Goal: Information Seeking & Learning: Find contact information

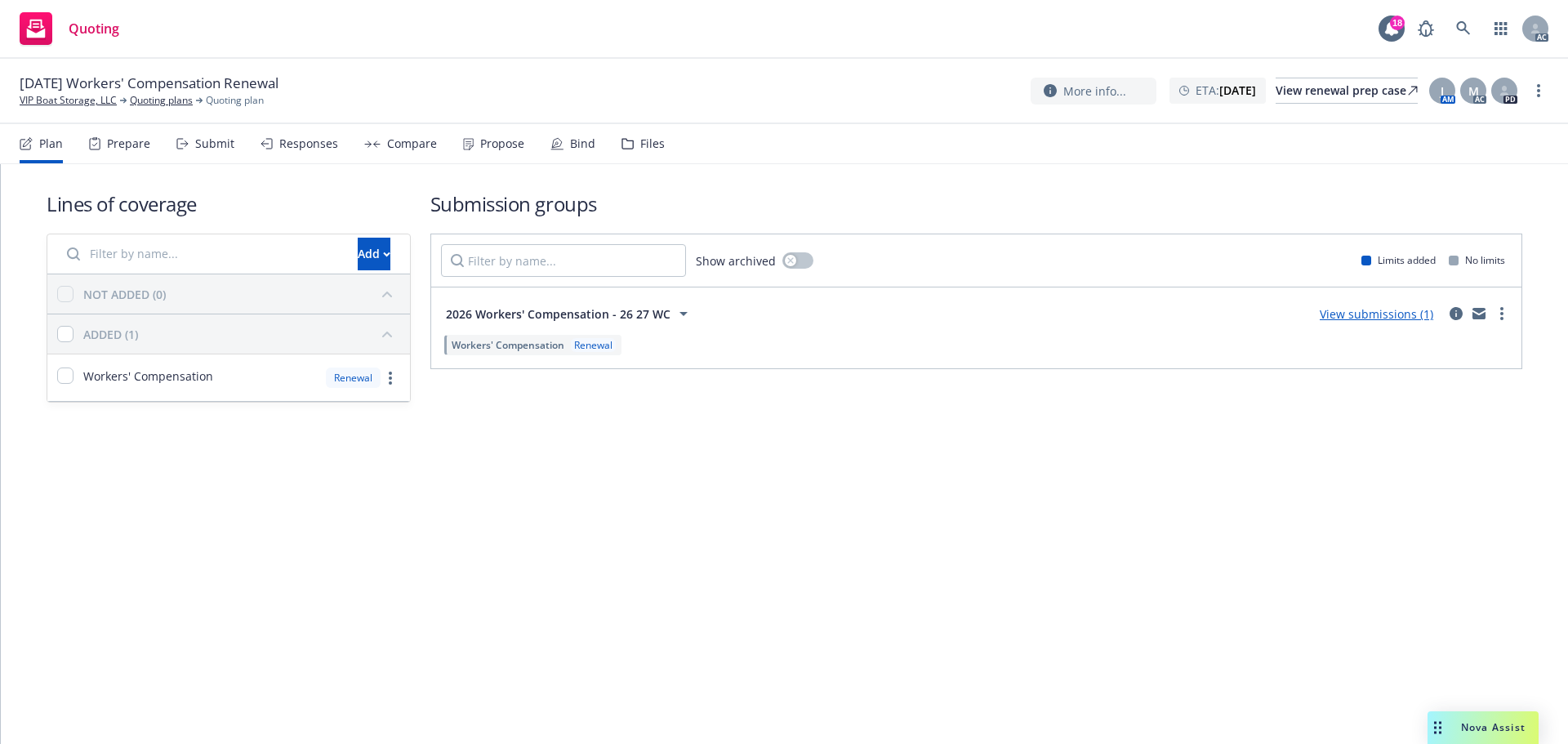
click at [133, 147] on div "Prepare" at bounding box center [129, 143] width 44 height 13
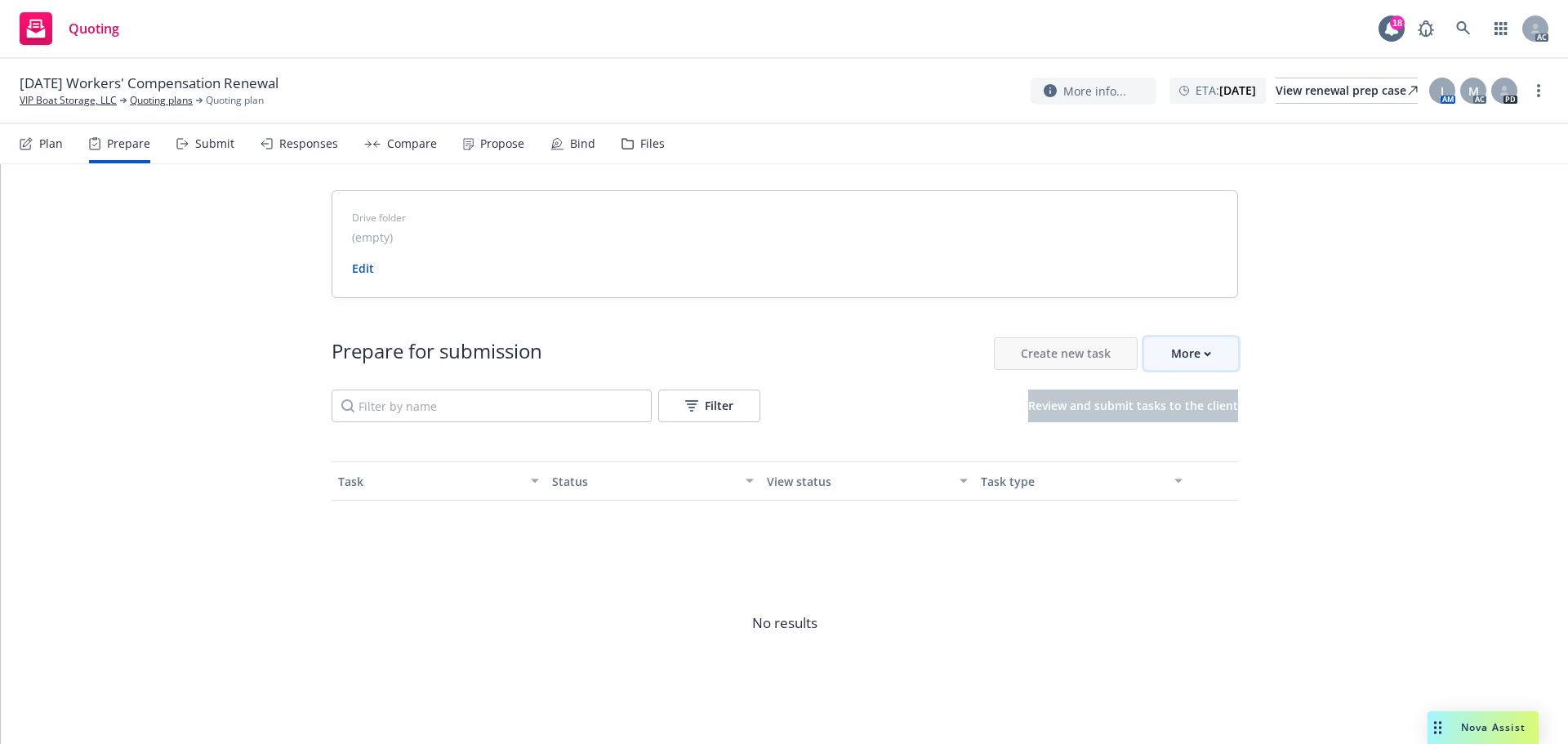
click at [1203, 349] on div "More" at bounding box center [1191, 353] width 40 height 31
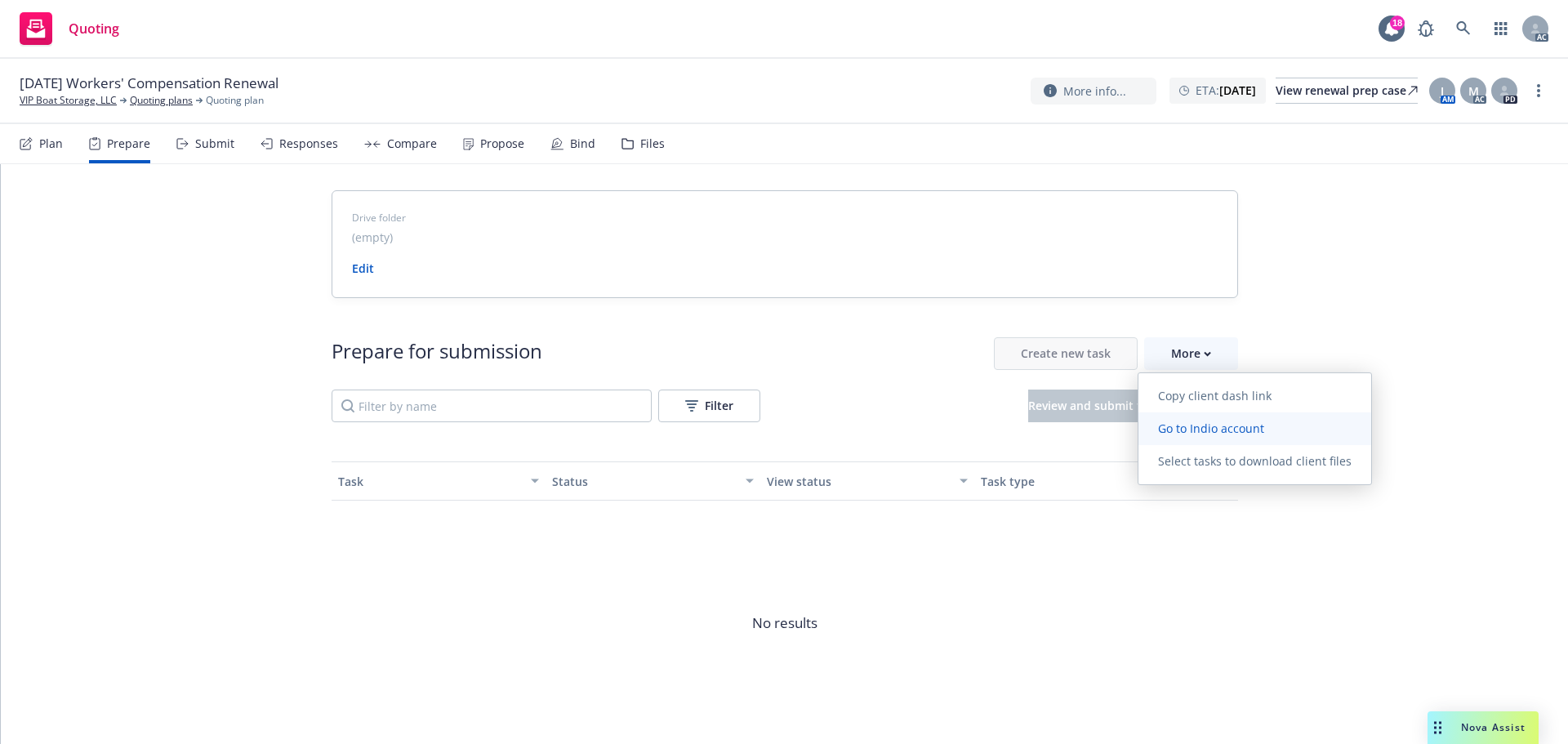
click at [1207, 423] on span "Go to Indio account" at bounding box center [1210, 428] width 145 height 16
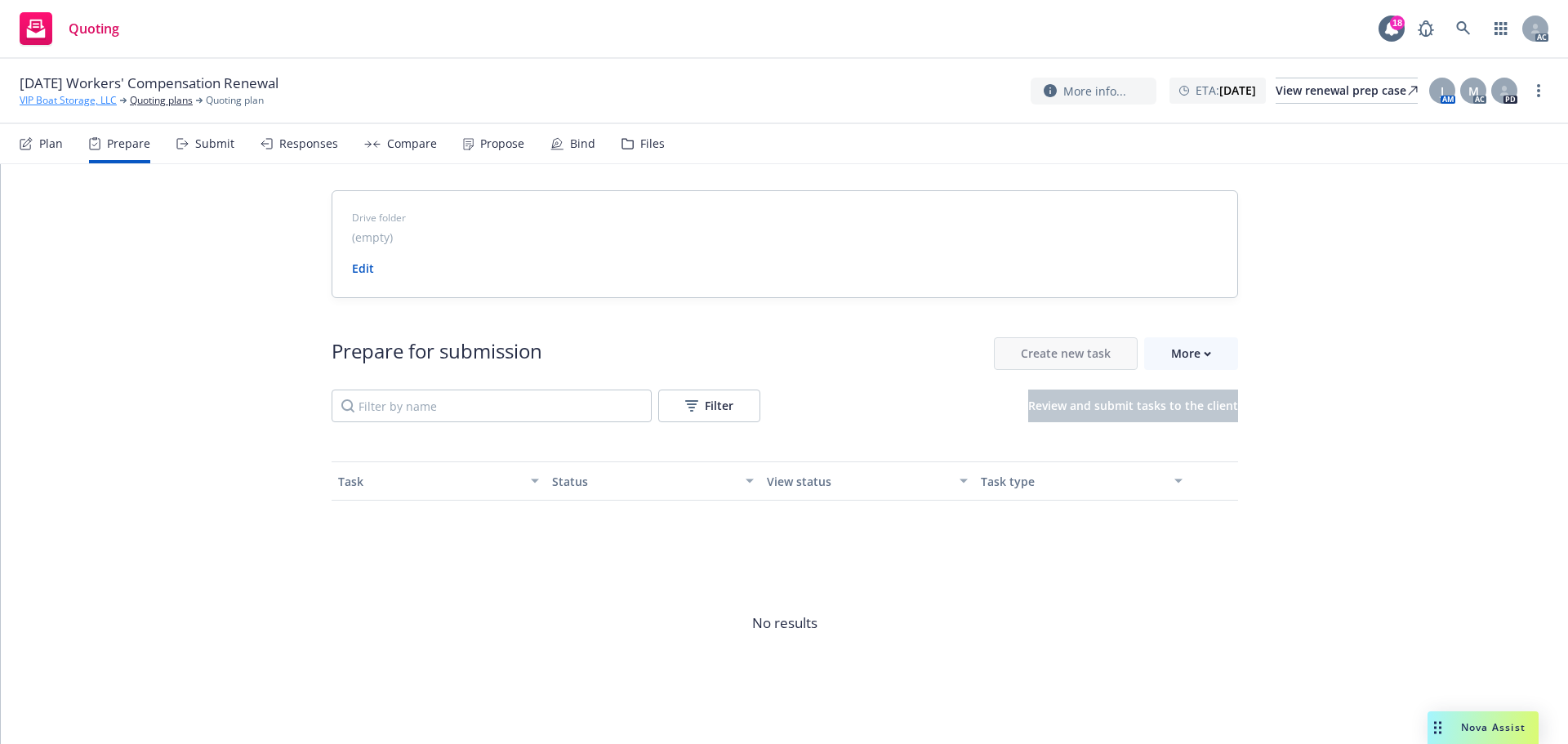
click at [55, 103] on link "VIP Boat Storage, LLC" at bounding box center [68, 101] width 97 height 15
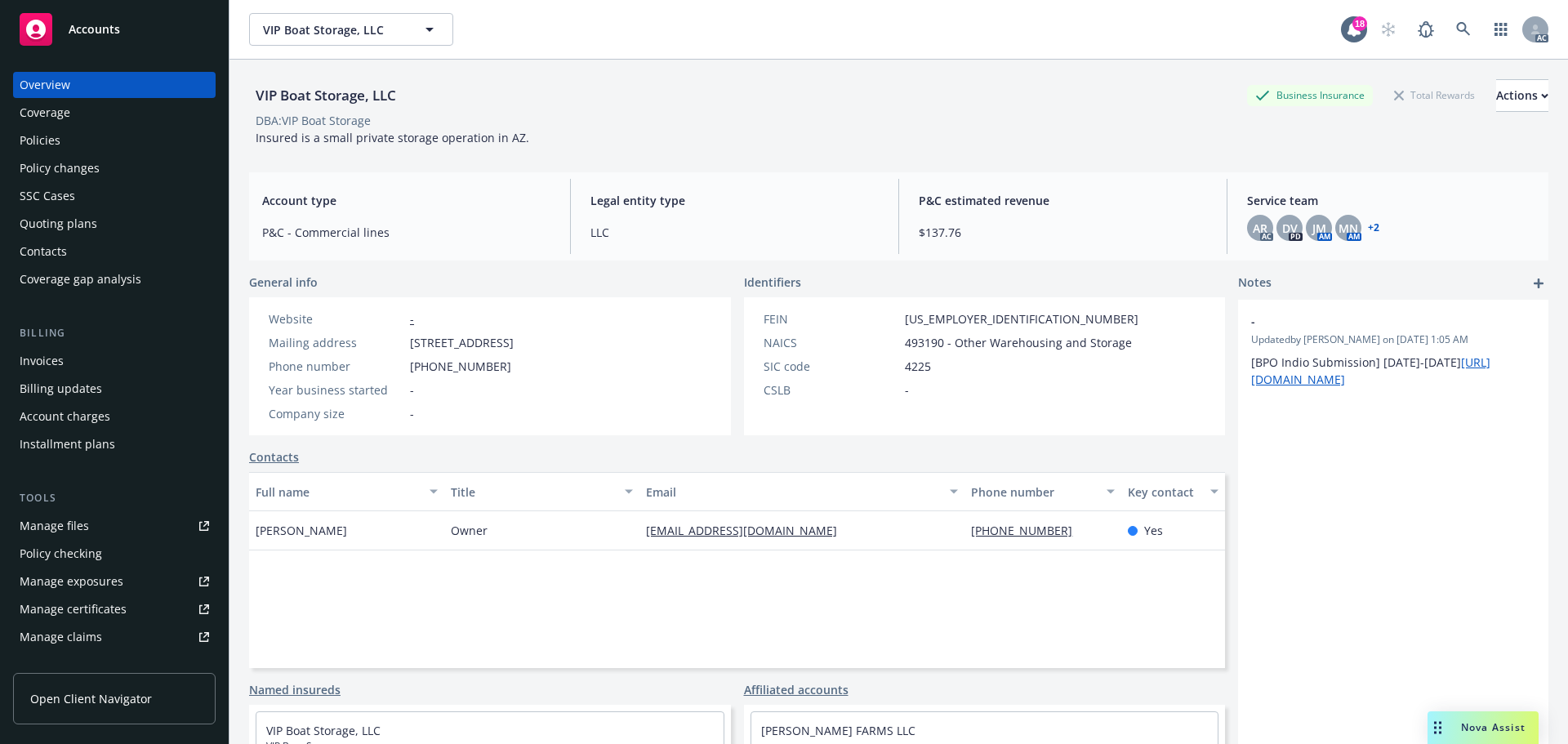
click at [779, 155] on div "VIP Boat Storage, LLC Business Insurance Total Rewards Actions DBA: VIP Boat St…" at bounding box center [898, 109] width 1299 height 100
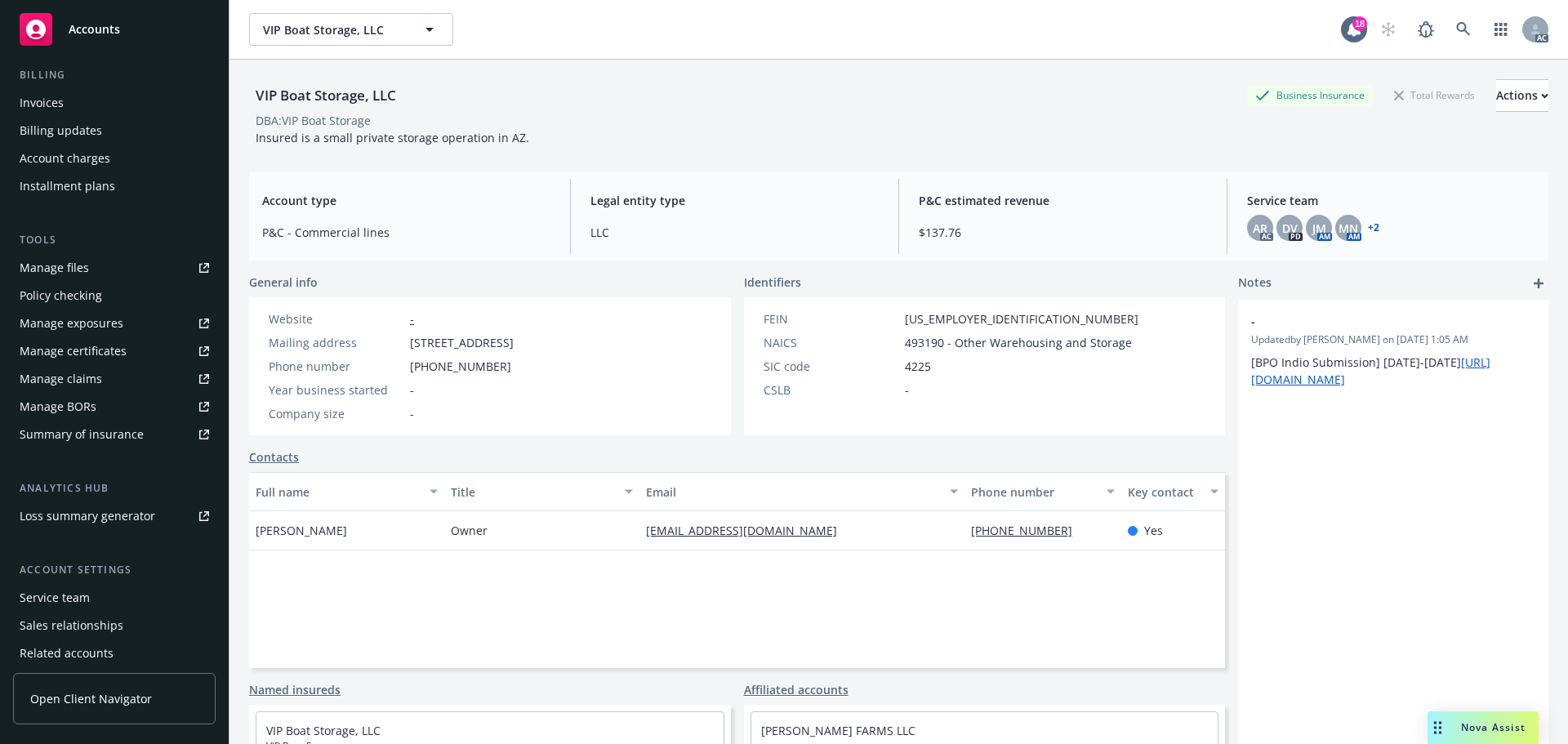
scroll to position [320, 0]
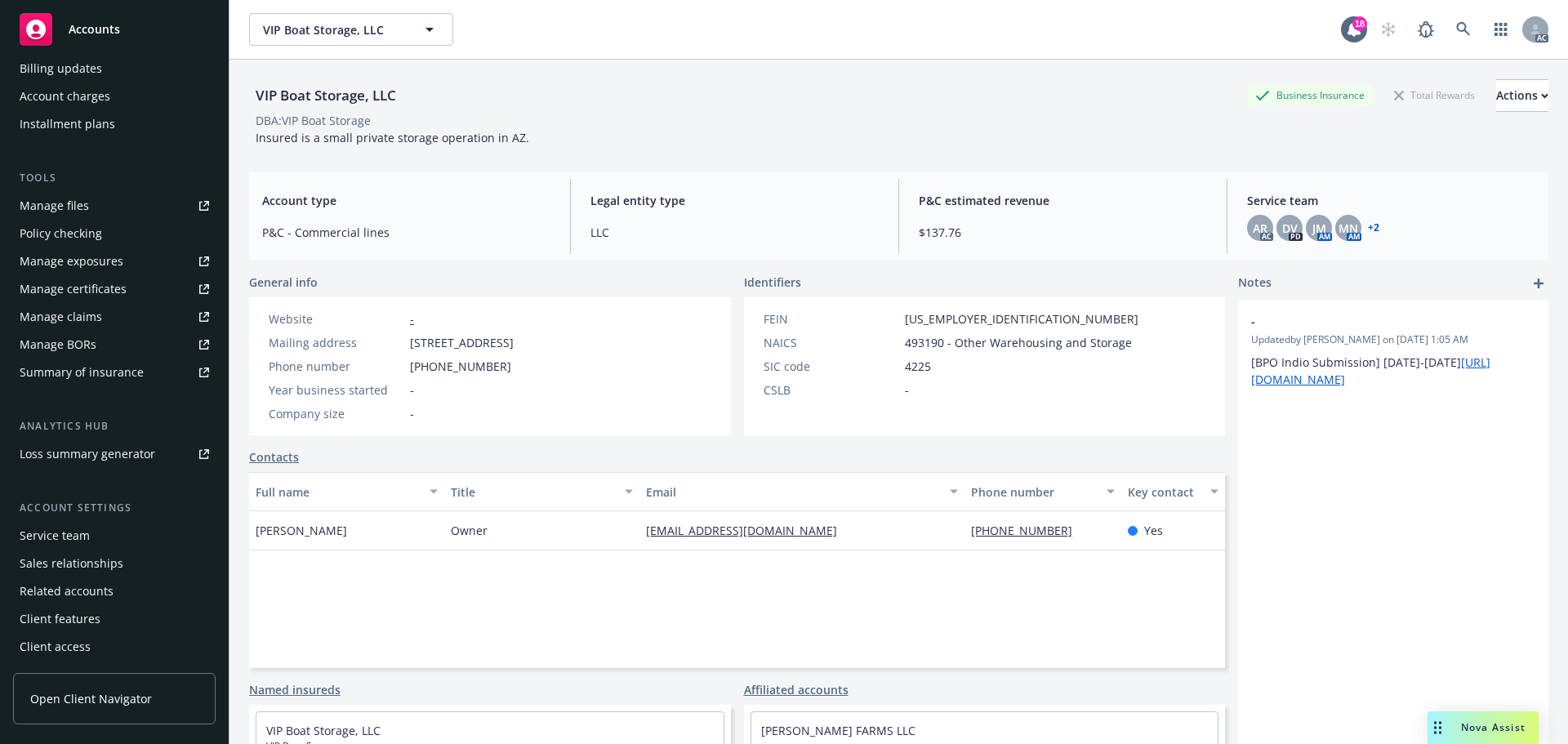
click at [99, 531] on div "Service team" at bounding box center [115, 536] width 190 height 26
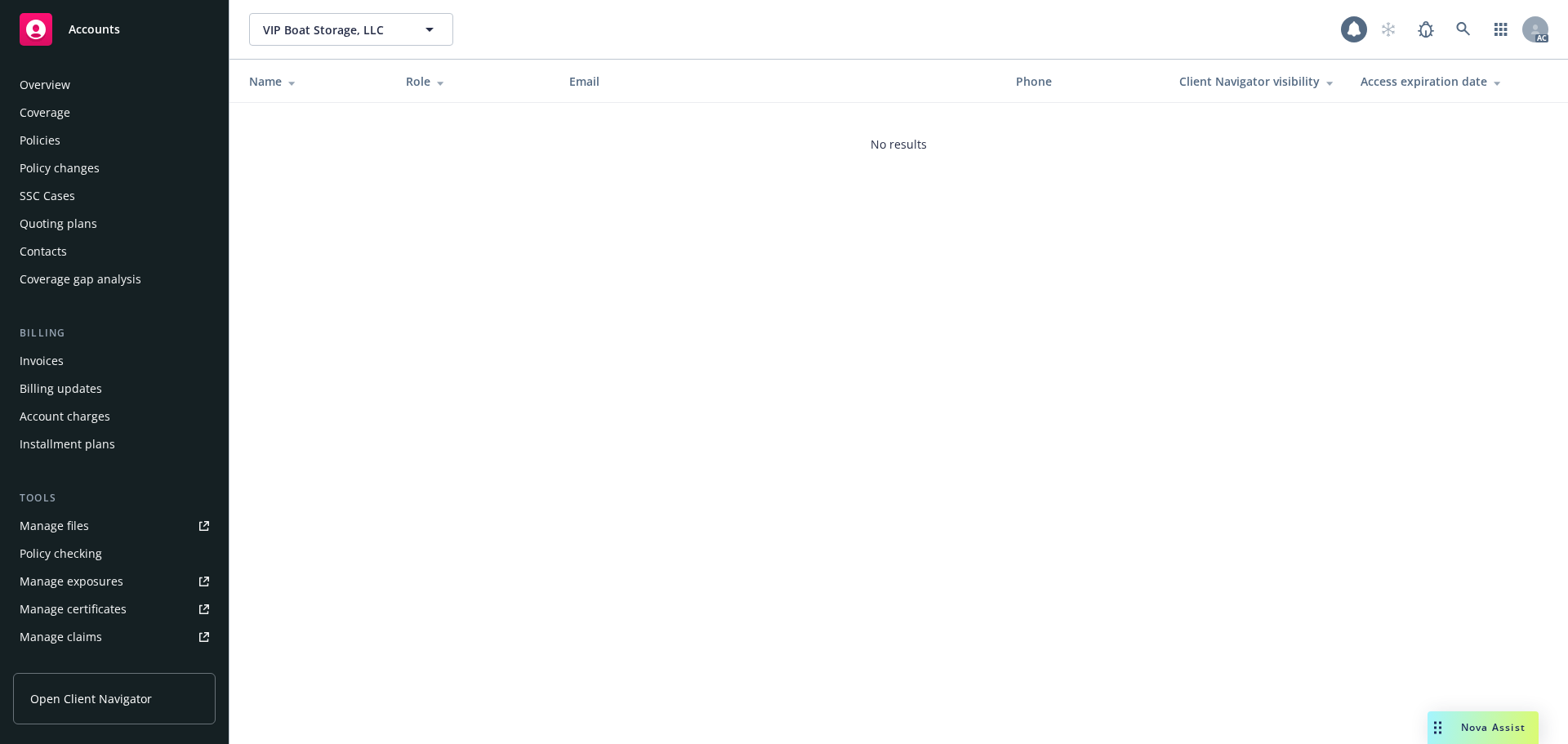
scroll to position [320, 0]
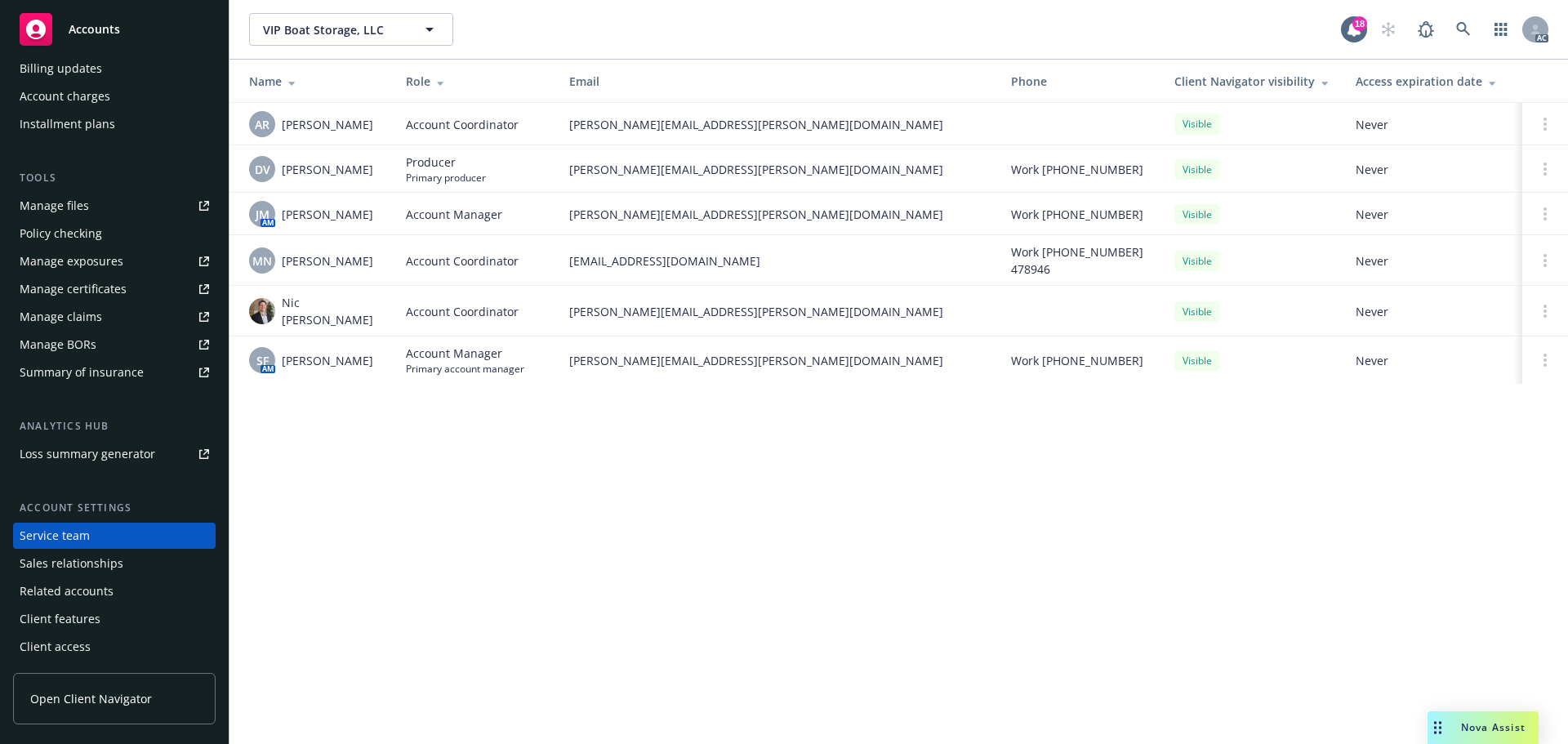
drag, startPoint x: 384, startPoint y: 227, endPoint x: 283, endPoint y: 219, distance: 101.3
click at [283, 219] on td "JM AM Jennifer Martinez" at bounding box center [311, 214] width 163 height 43
copy span "Jennifer Martinez"
drag, startPoint x: 366, startPoint y: 316, endPoint x: 348, endPoint y: 318, distance: 18.1
click at [348, 318] on div "Nic Tallichet" at bounding box center [314, 311] width 131 height 35
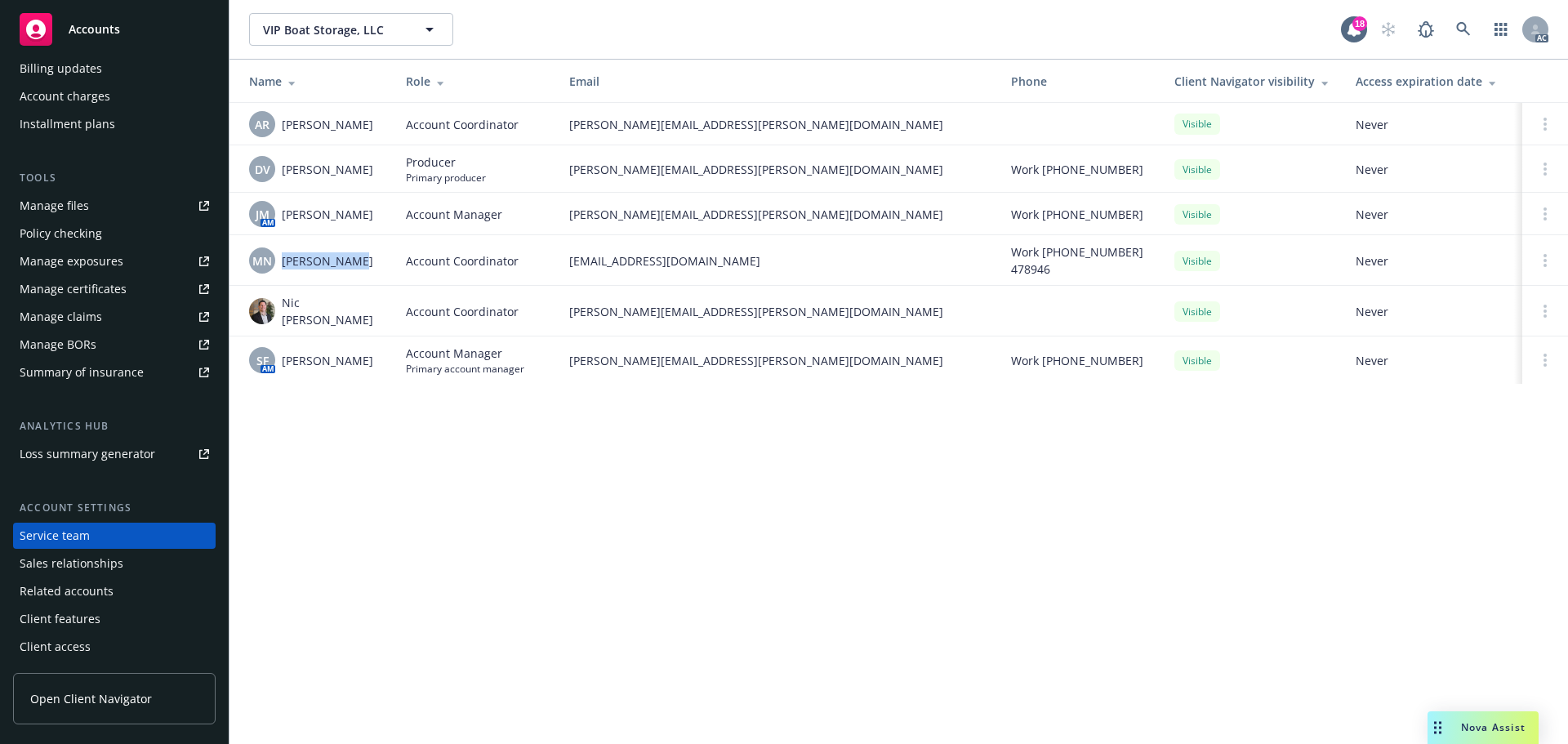
drag, startPoint x: 362, startPoint y: 259, endPoint x: 281, endPoint y: 269, distance: 81.6
click at [281, 269] on div "MN Megan Napoli" at bounding box center [314, 260] width 131 height 26
copy span "Megan Napoli"
drag, startPoint x: 374, startPoint y: 310, endPoint x: 286, endPoint y: 316, distance: 88.2
click at [286, 316] on div "Nic Tallichet" at bounding box center [314, 311] width 131 height 35
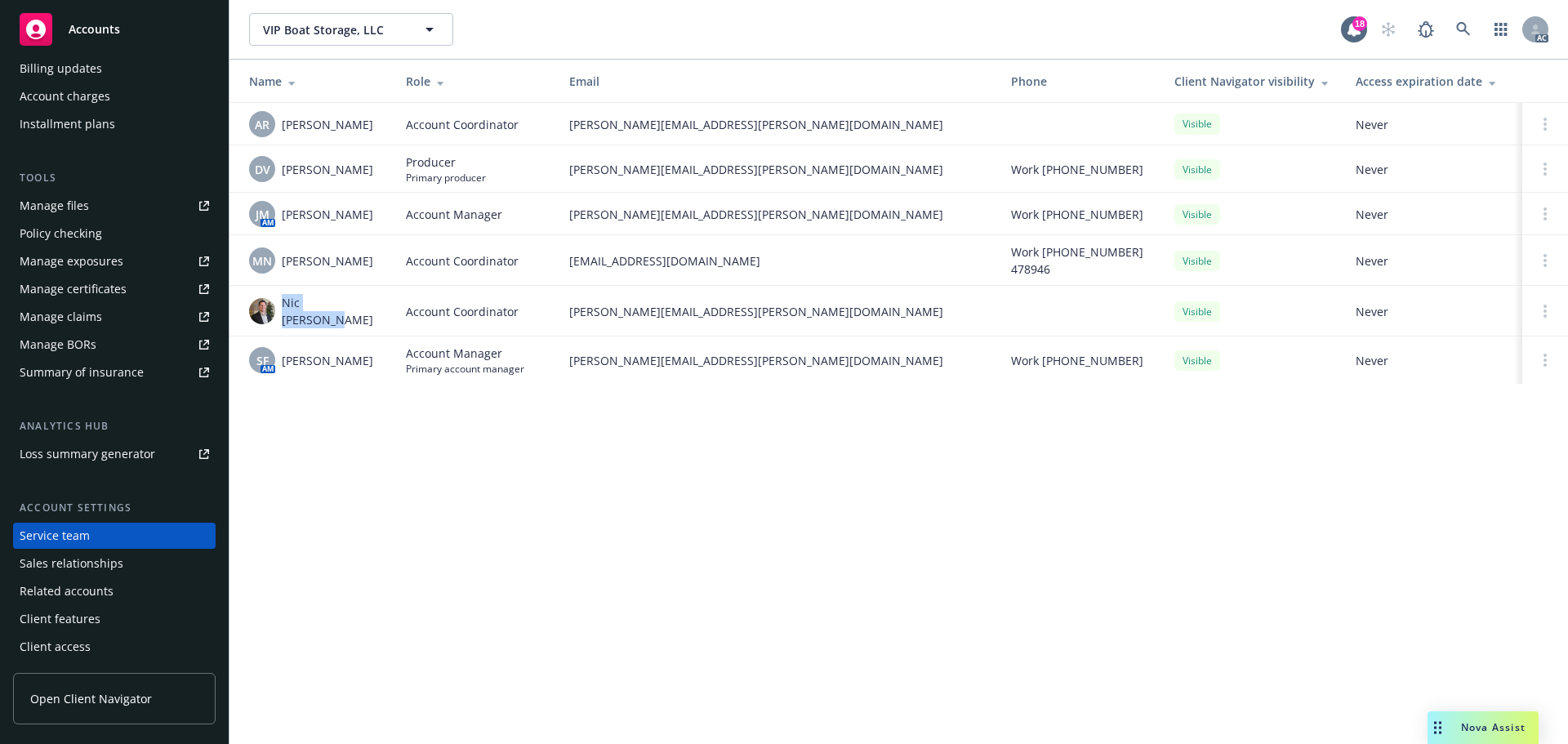
copy span "Nic Tallichet"
drag, startPoint x: 335, startPoint y: 349, endPoint x: 283, endPoint y: 349, distance: 52.0
click at [283, 349] on div "SF AM Shelly Flores" at bounding box center [314, 360] width 131 height 26
copy span "Shelly Flores"
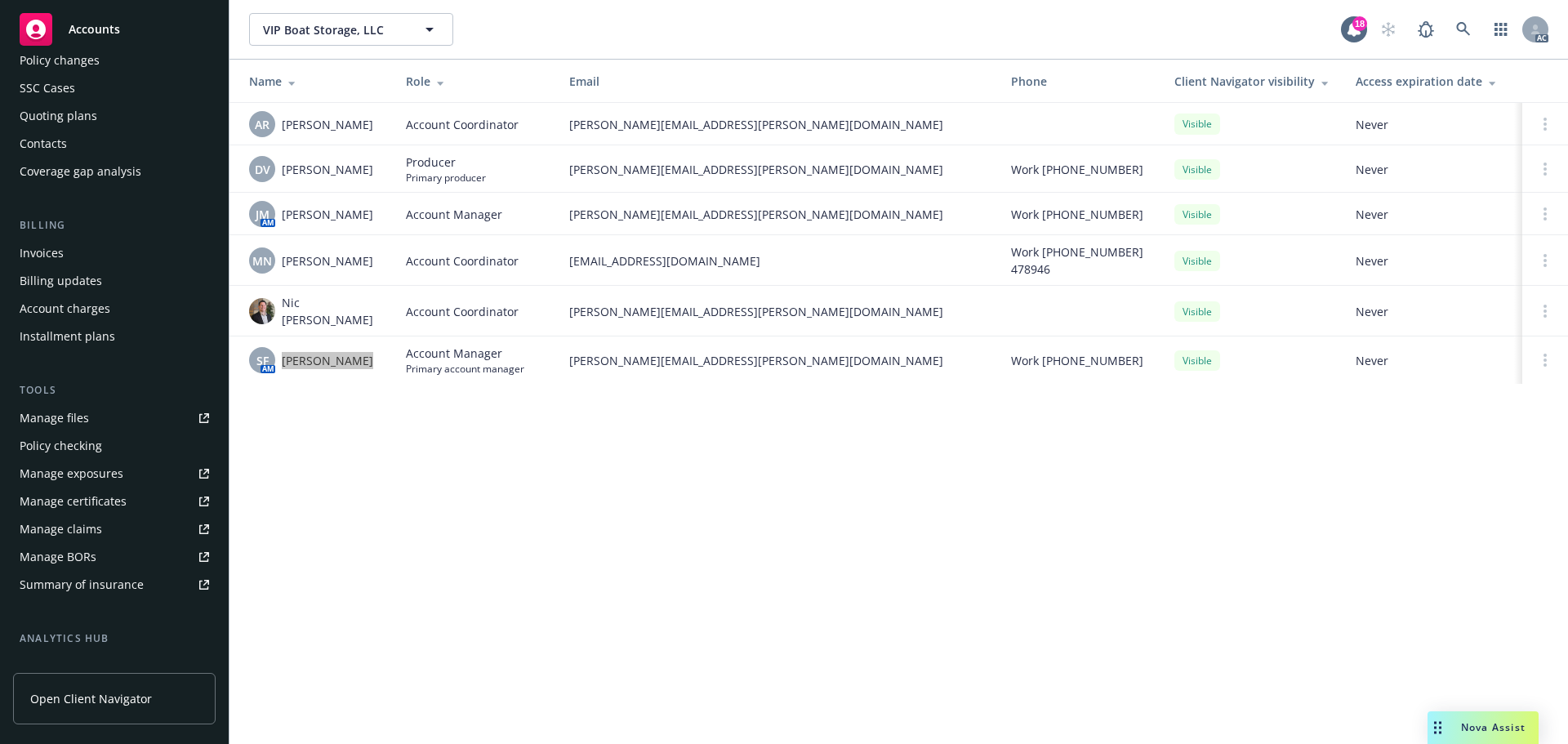
scroll to position [0, 0]
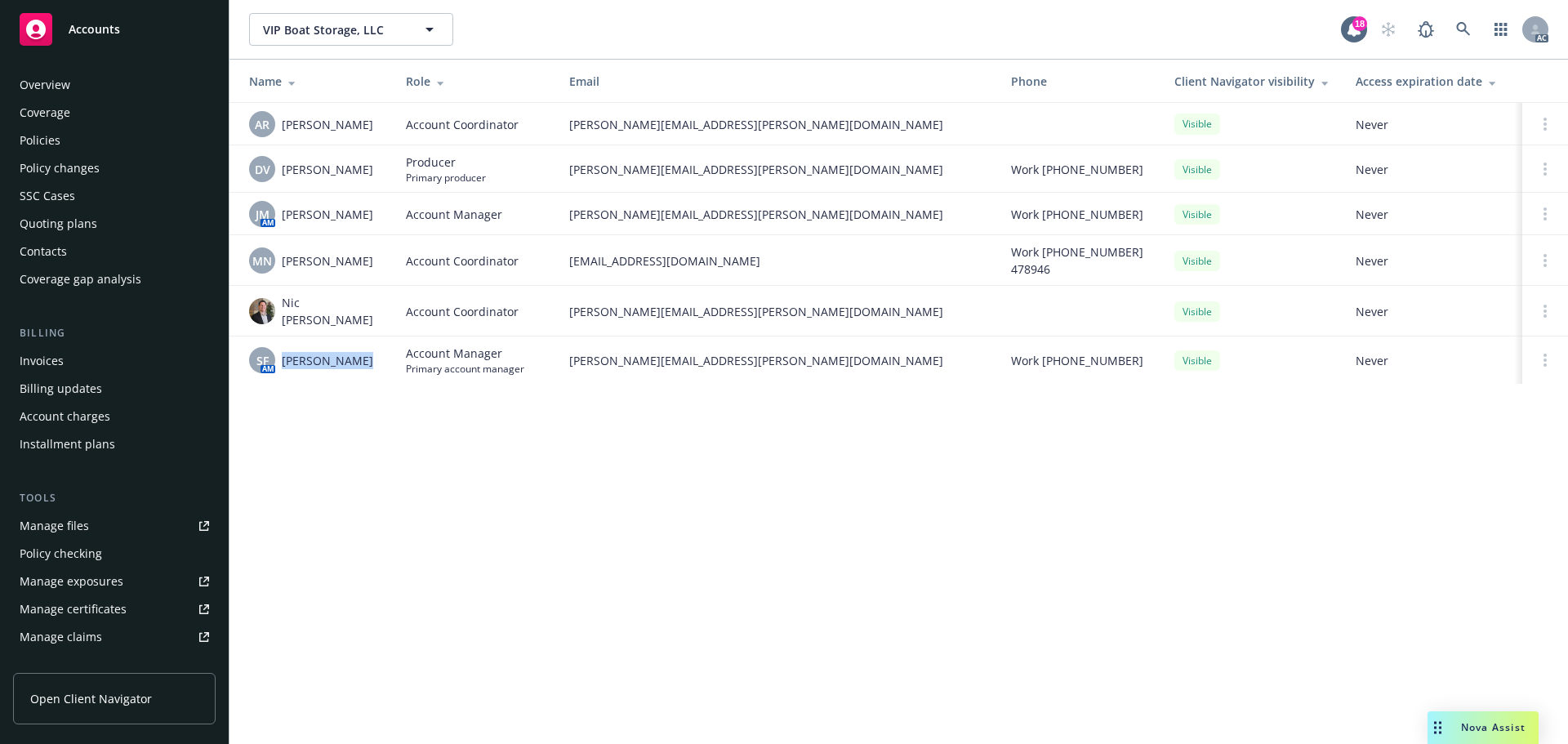
click at [80, 145] on div "Policies" at bounding box center [115, 141] width 190 height 26
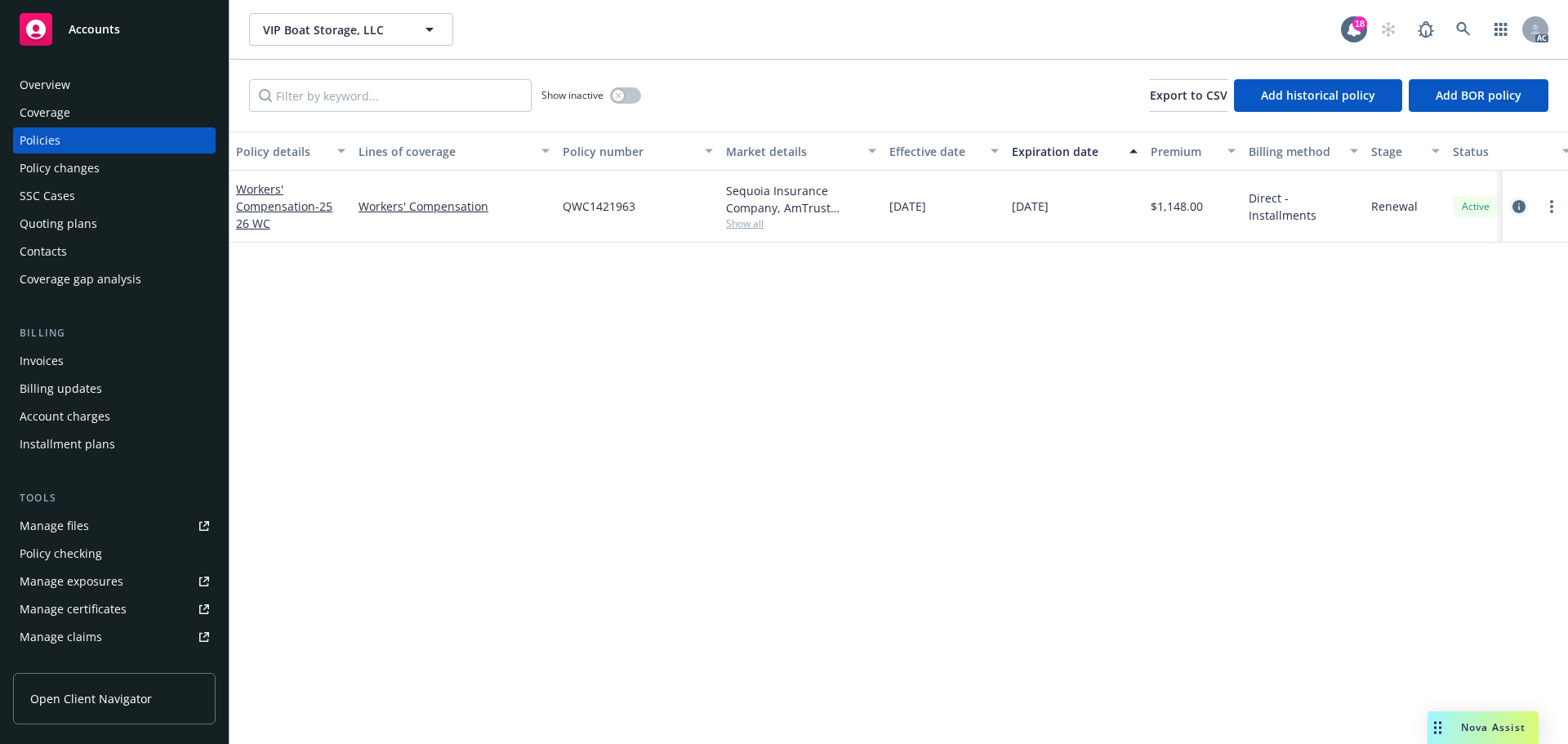
click at [1524, 211] on icon "circleInformation" at bounding box center [1519, 207] width 13 height 13
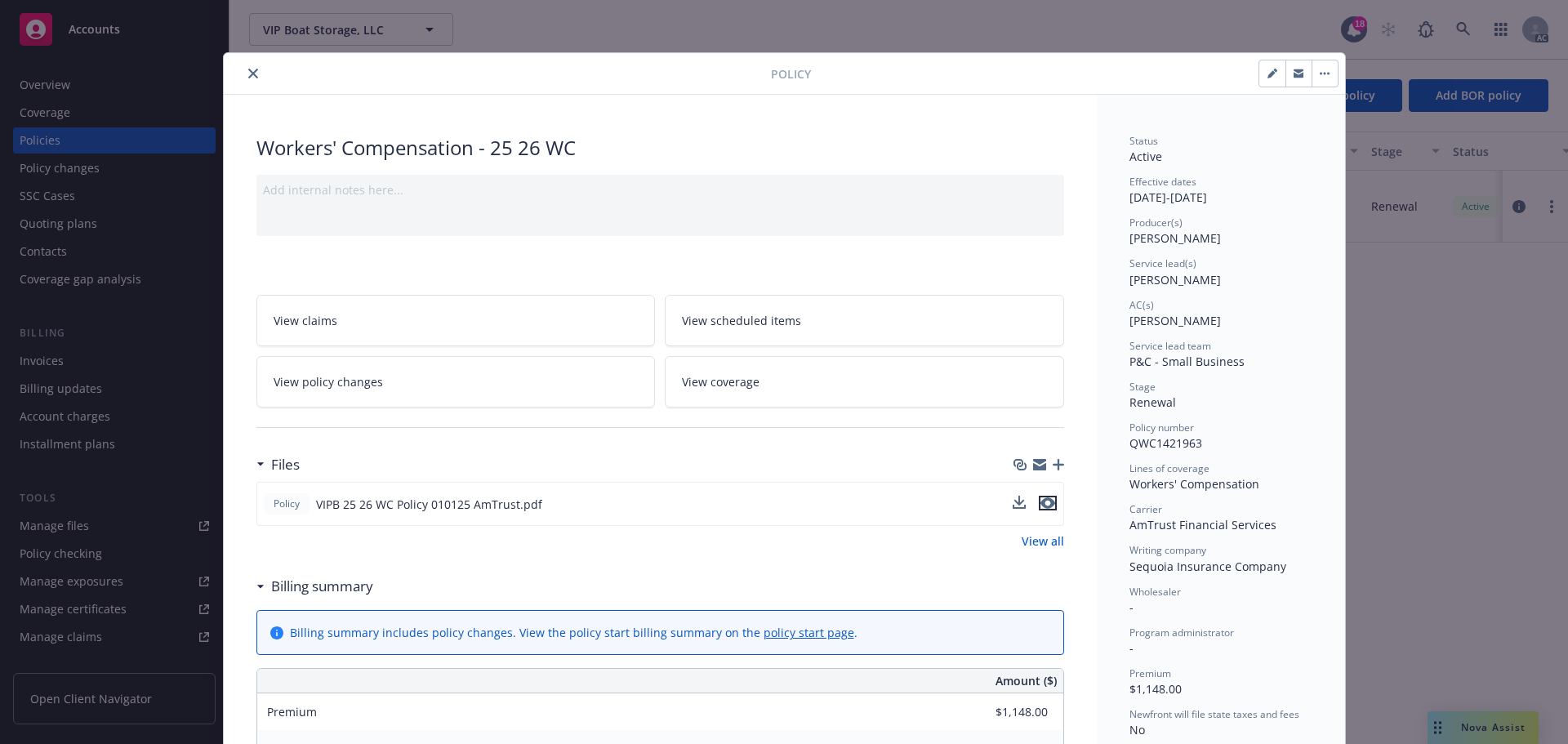
click at [1040, 504] on icon "preview file" at bounding box center [1047, 503] width 15 height 12
click at [1023, 538] on link "View all" at bounding box center [1043, 540] width 43 height 17
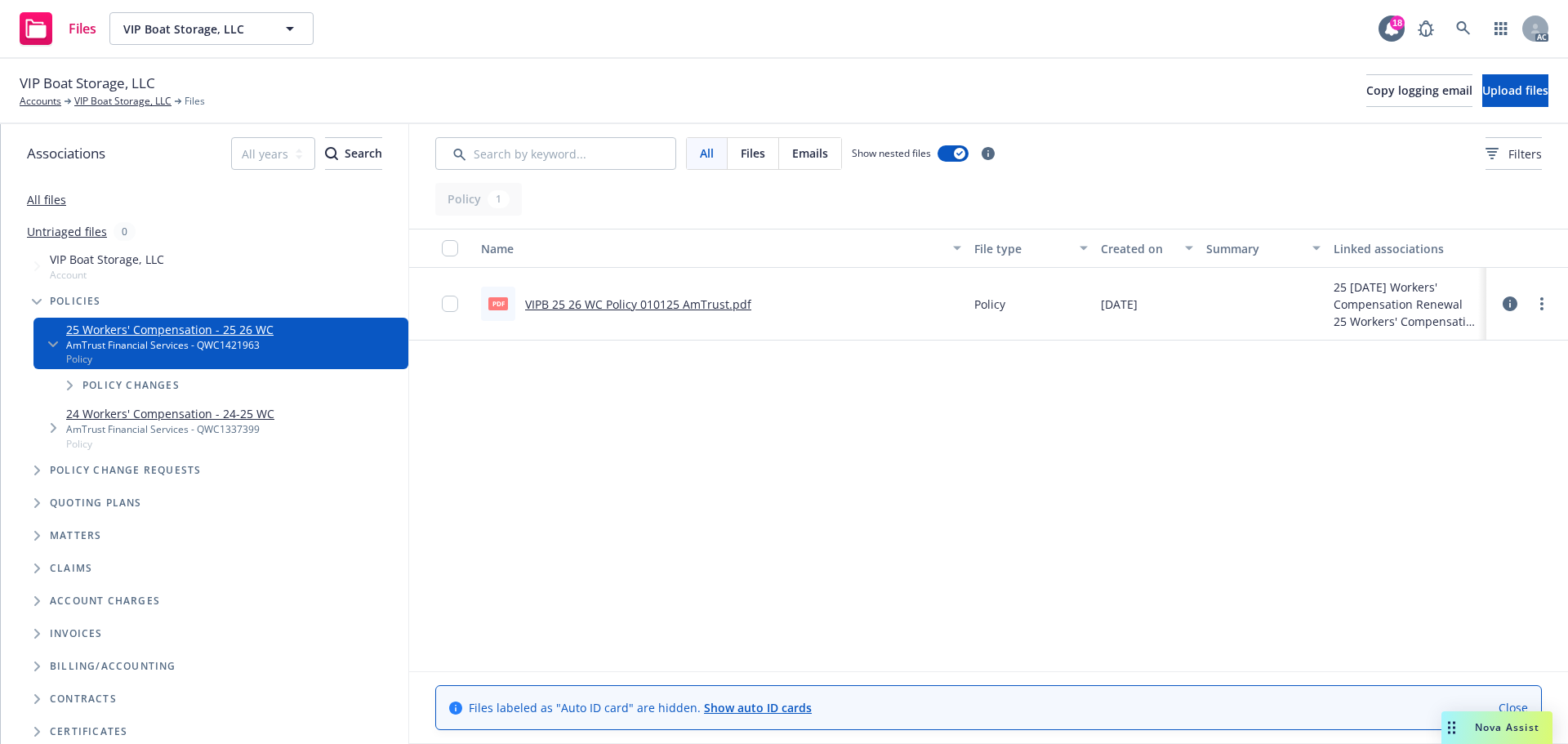
click at [55, 204] on link "All files" at bounding box center [47, 199] width 40 height 16
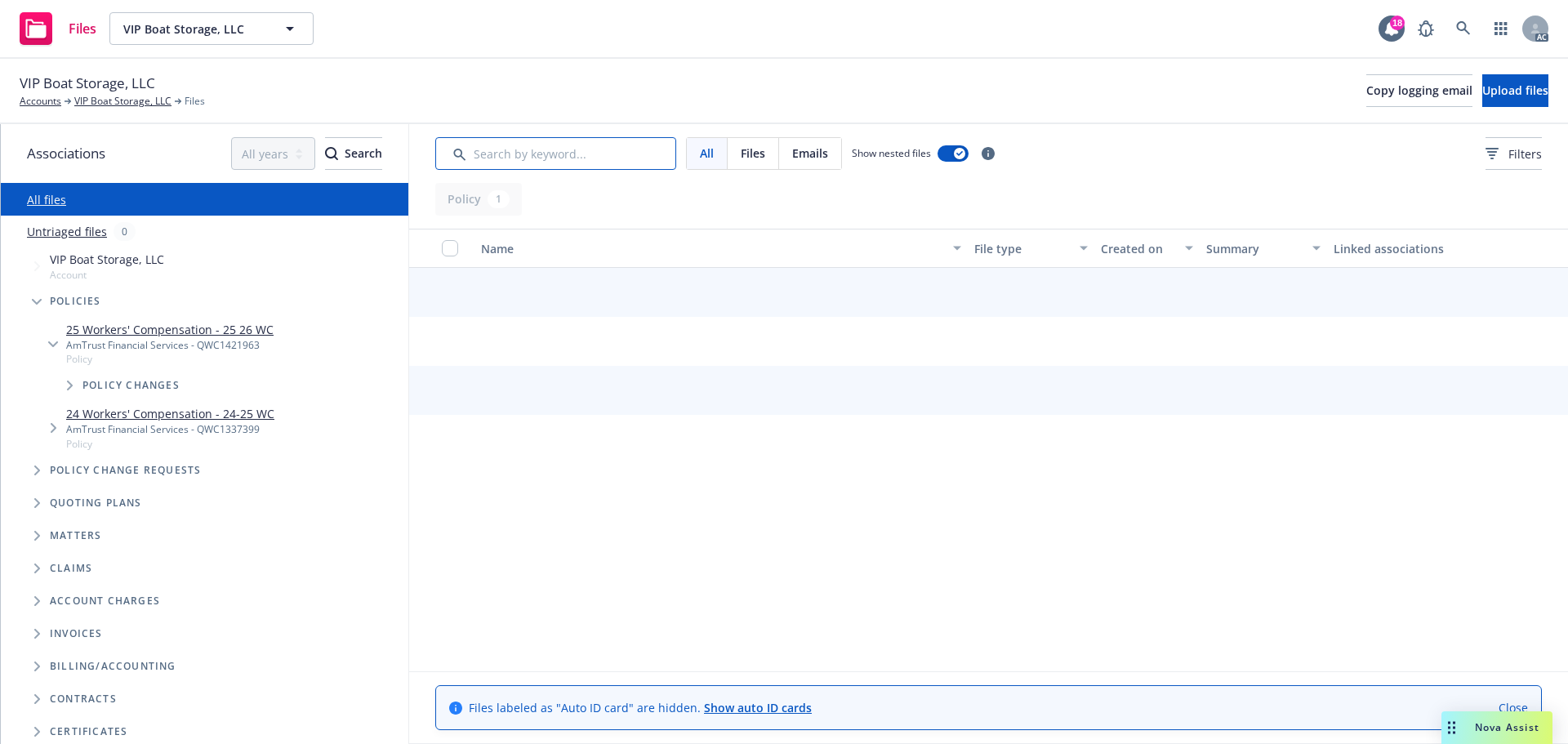
click at [545, 138] on input "Search by keyword..." at bounding box center [555, 153] width 241 height 33
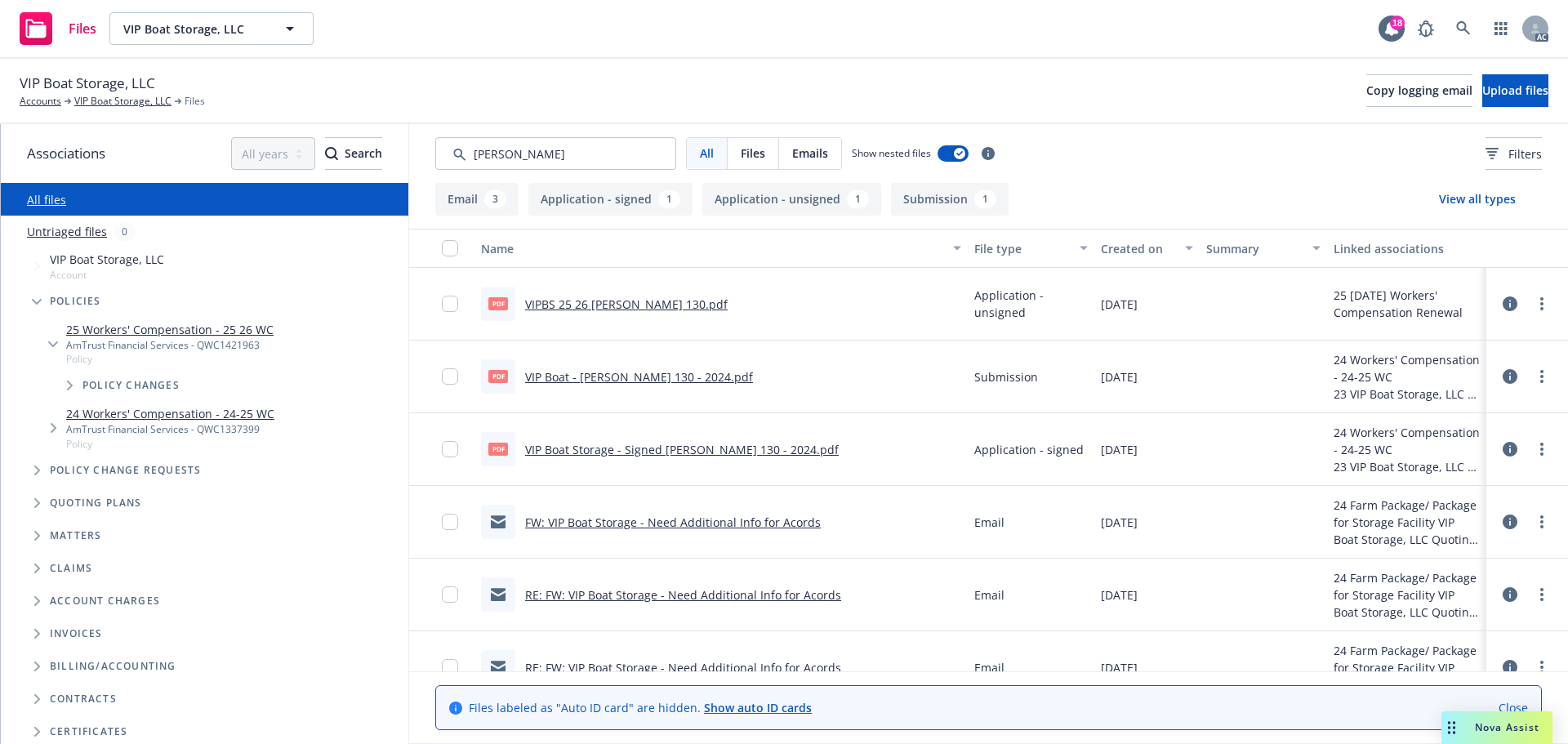
click at [1141, 241] on div "Created on" at bounding box center [1138, 248] width 74 height 17
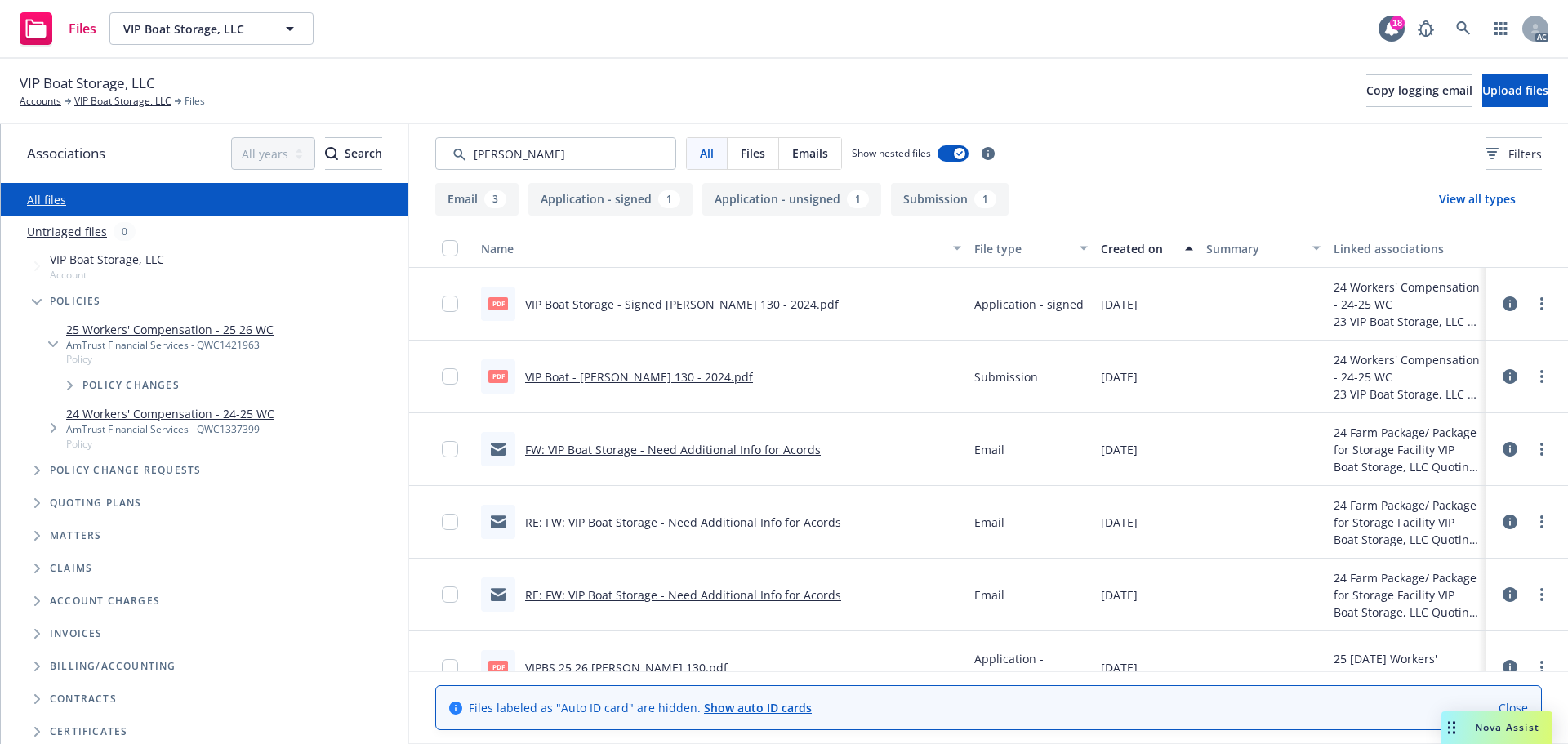
click at [1141, 241] on div "Created on" at bounding box center [1138, 248] width 74 height 17
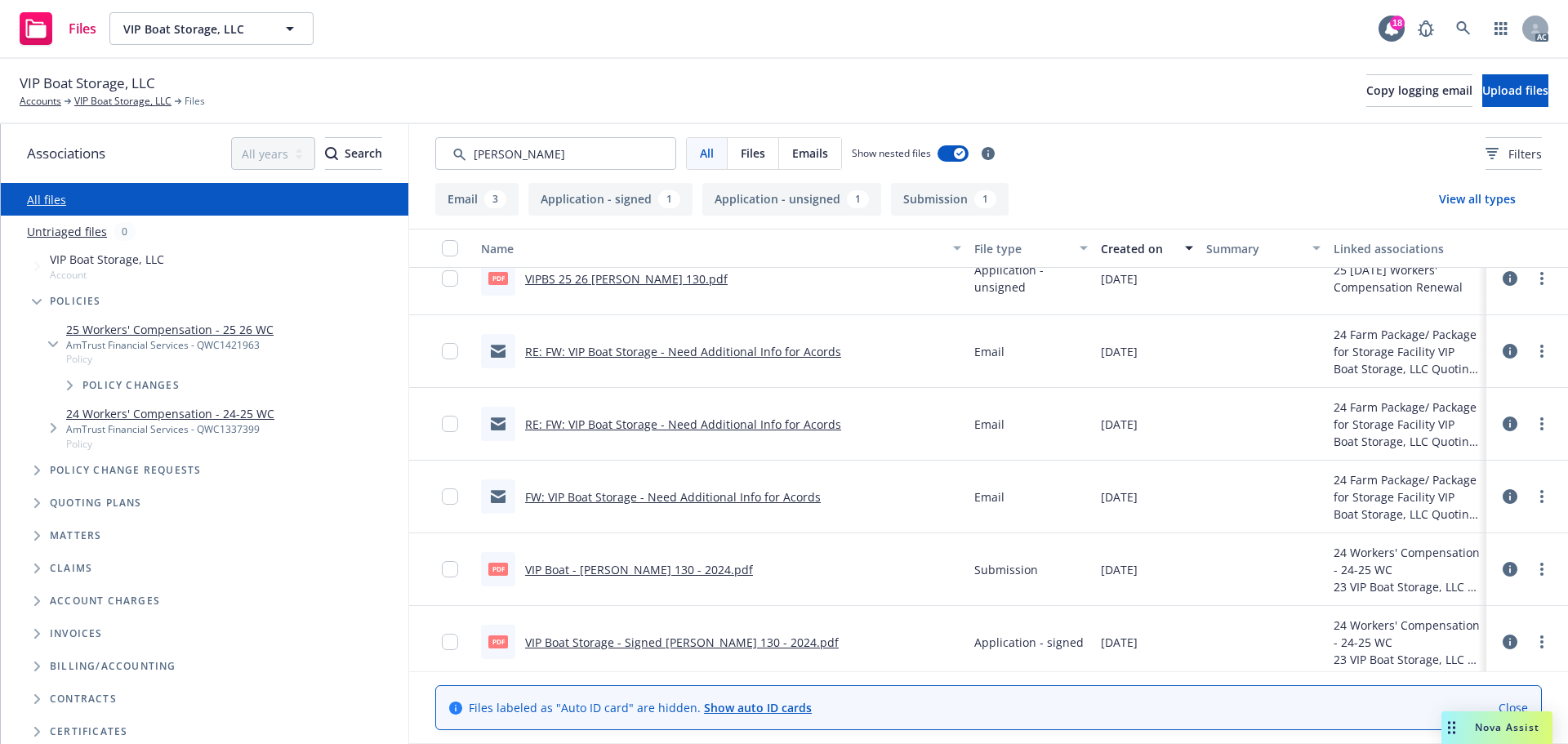
scroll to position [33, 0]
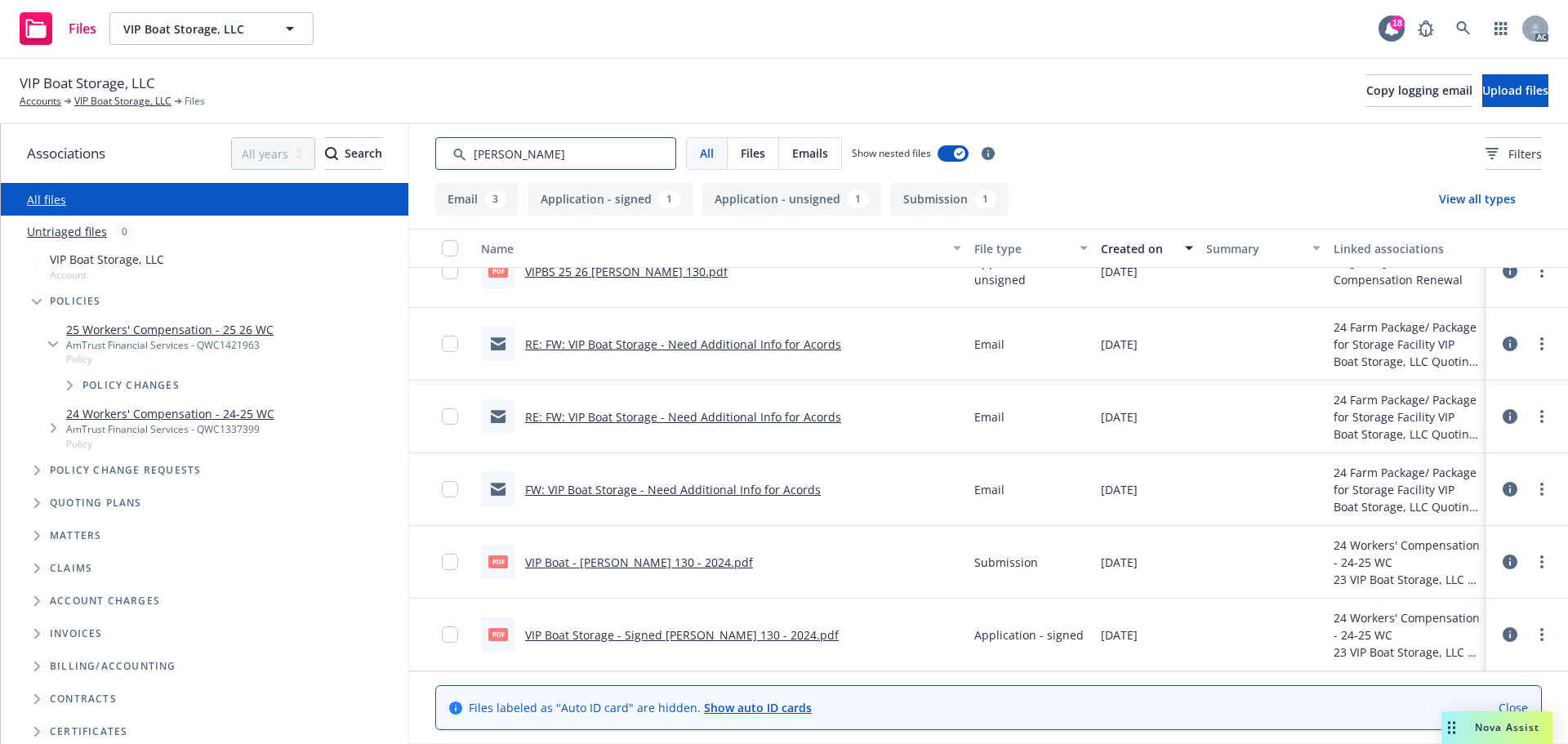
drag, startPoint x: 541, startPoint y: 153, endPoint x: 480, endPoint y: 161, distance: 61.5
click at [480, 161] on input "Search by keyword..." at bounding box center [555, 153] width 241 height 33
type input "app"
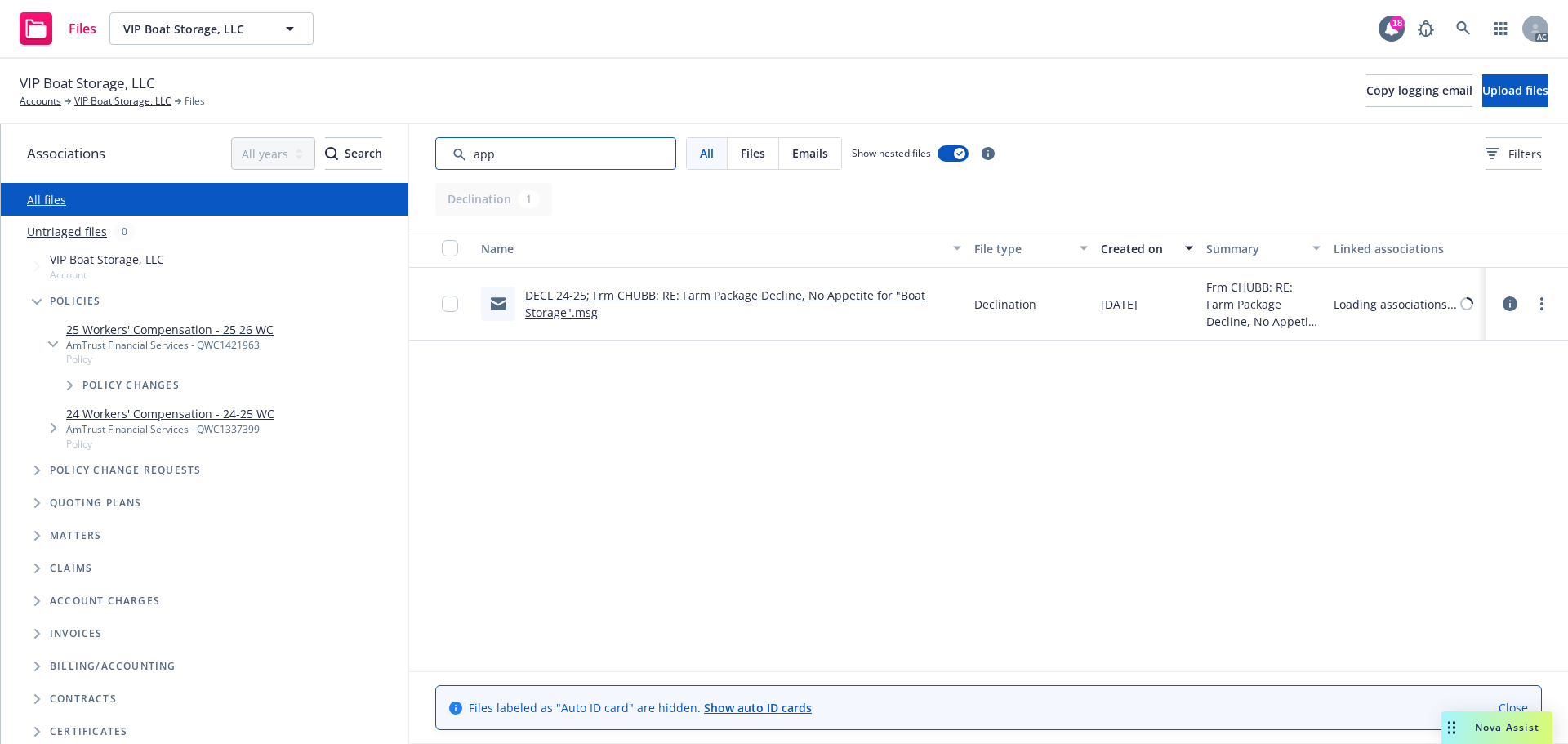
scroll to position [0, 0]
drag, startPoint x: 513, startPoint y: 160, endPoint x: 393, endPoint y: 160, distance: 120.0
click at [393, 160] on div "Associations All years 2027 2026 2025 2024 2023 2022 2021 2020 2019 2018 2017 2…" at bounding box center [784, 434] width 1567 height 620
click at [1499, 162] on button "Filters" at bounding box center [1514, 153] width 56 height 33
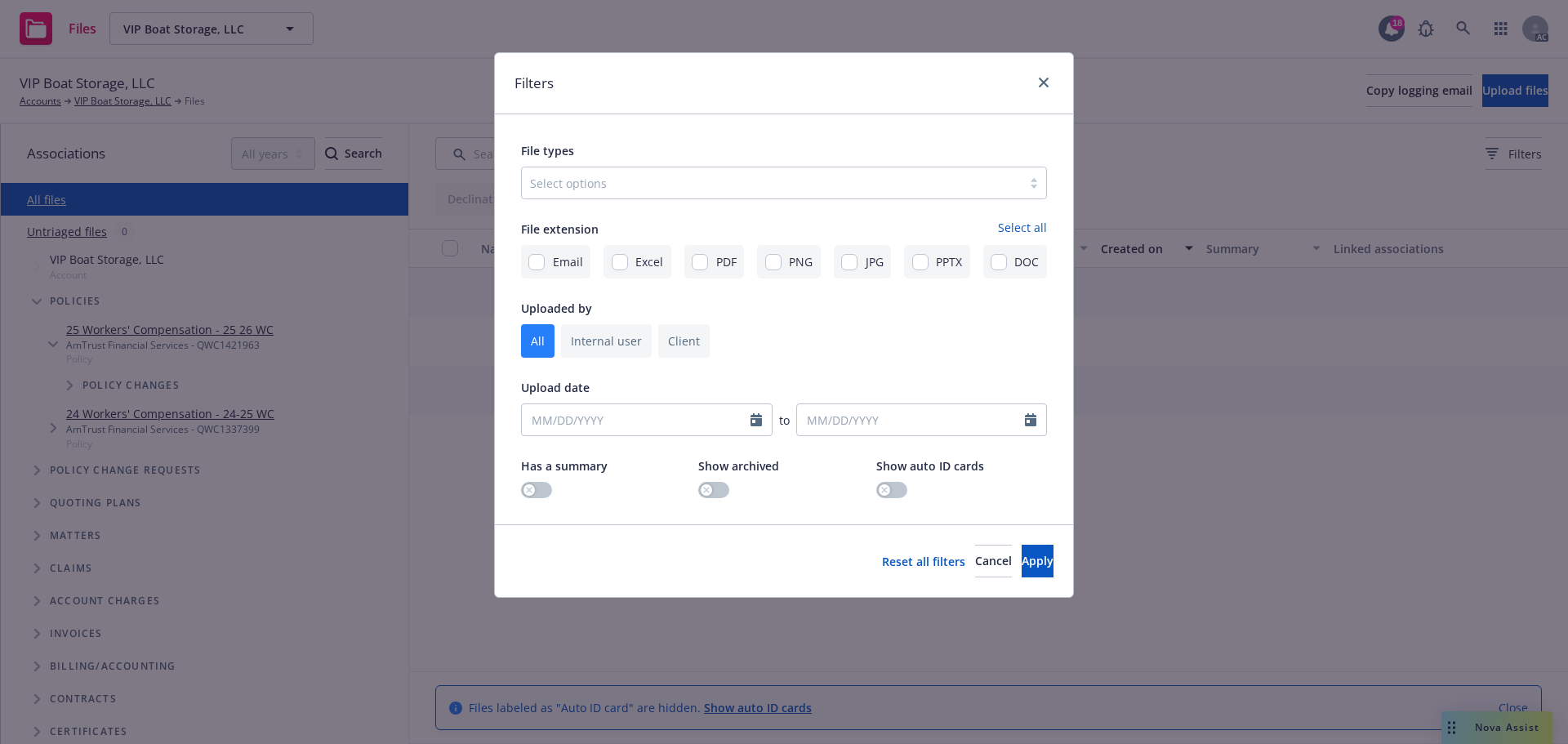
click at [792, 196] on div "Select options" at bounding box center [771, 183] width 499 height 26
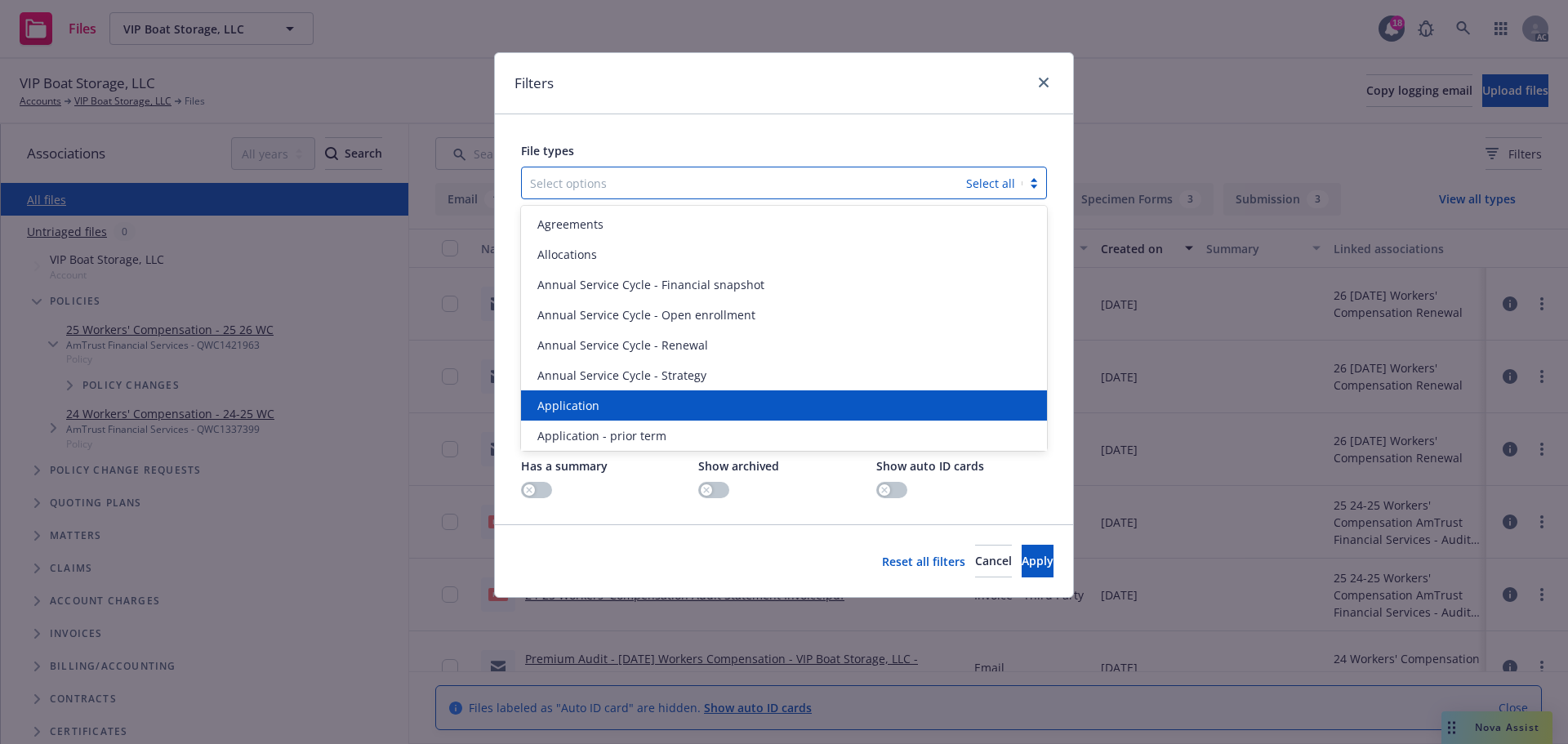
click at [596, 400] on span "Application" at bounding box center [568, 405] width 62 height 17
click at [596, 400] on span "Application - prior term" at bounding box center [601, 405] width 129 height 17
click at [596, 400] on span "Application - signed" at bounding box center [592, 405] width 110 height 17
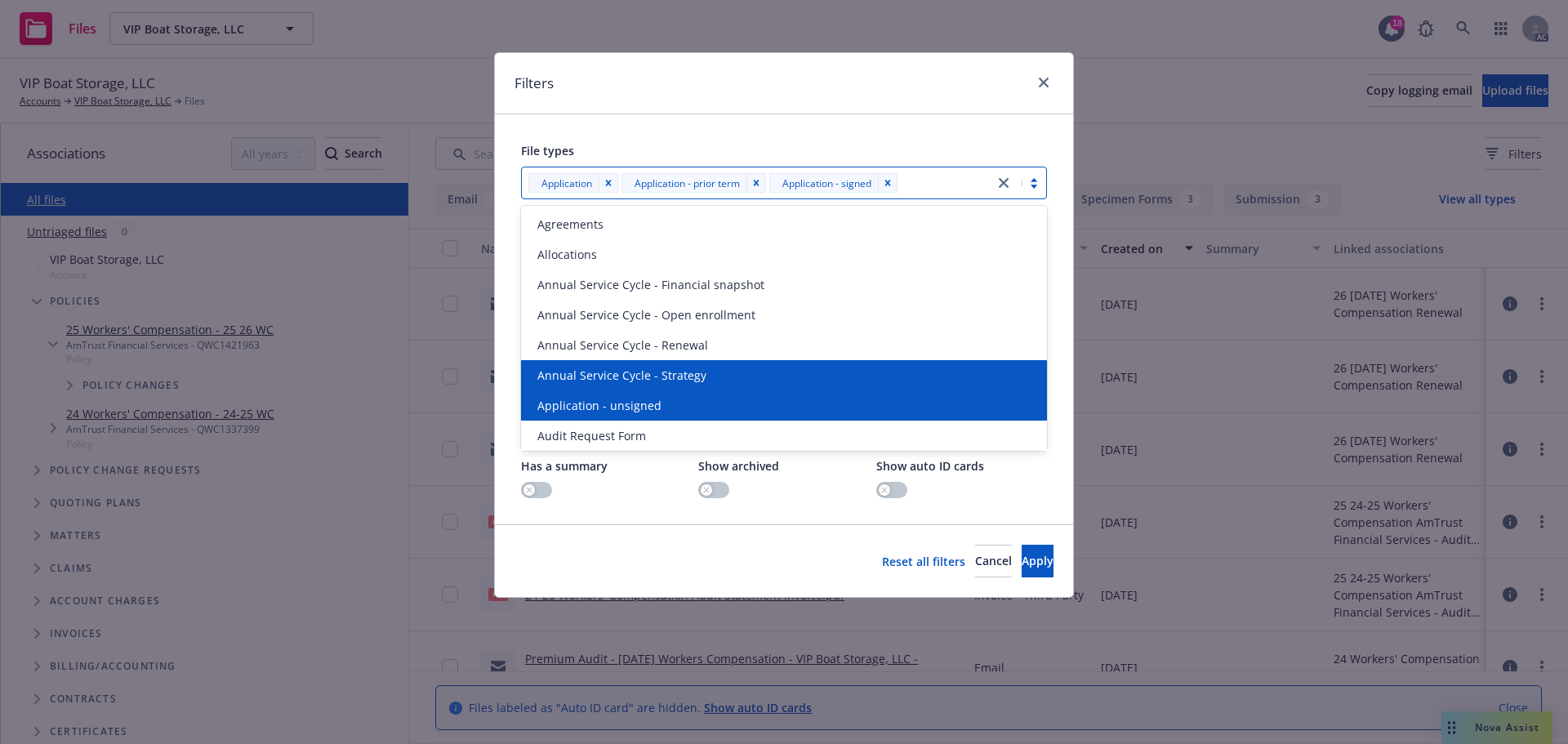
drag, startPoint x: 596, startPoint y: 400, endPoint x: 609, endPoint y: 400, distance: 13.0
click at [596, 400] on span "Application - unsigned" at bounding box center [599, 405] width 124 height 17
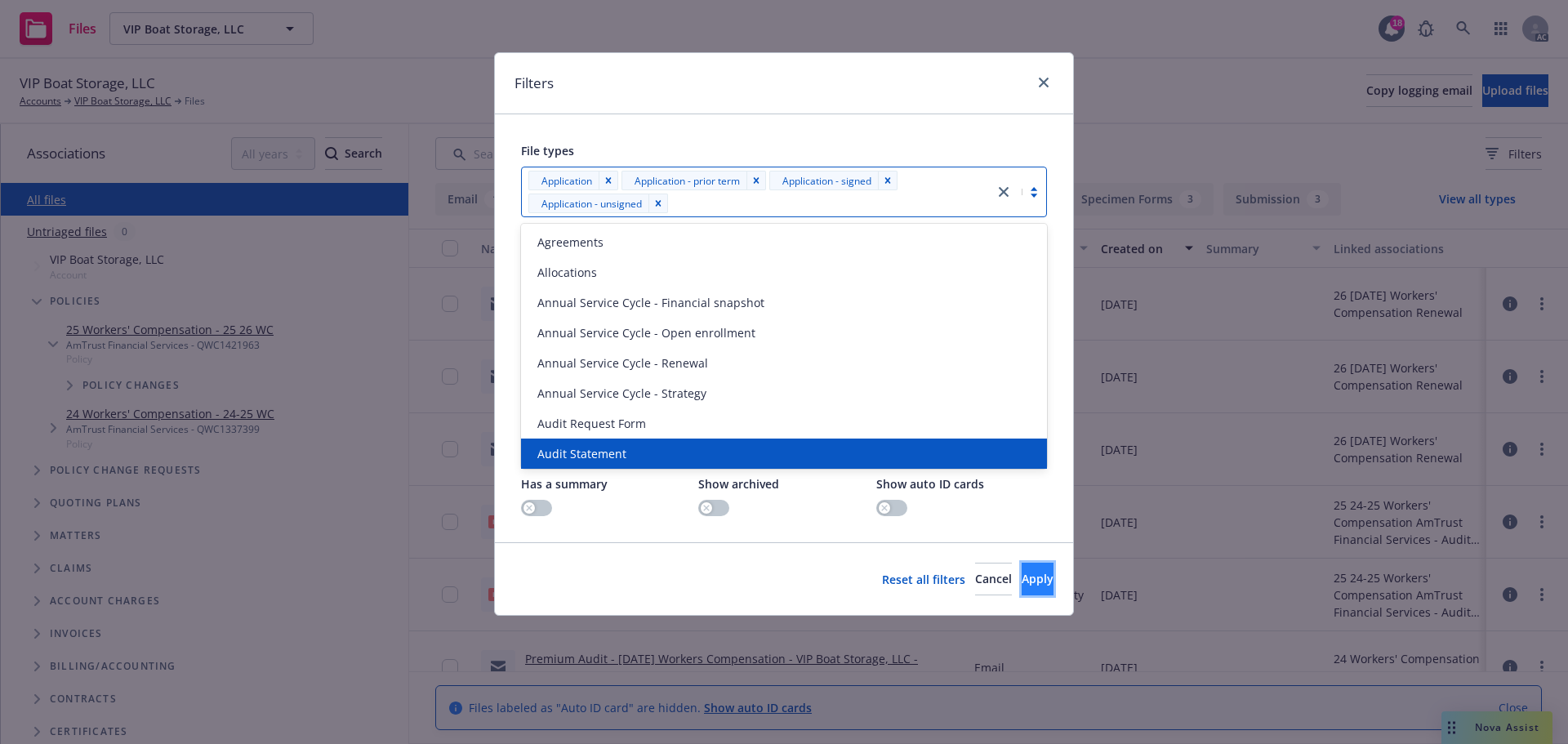
click at [1022, 573] on span "Apply" at bounding box center [1037, 578] width 32 height 16
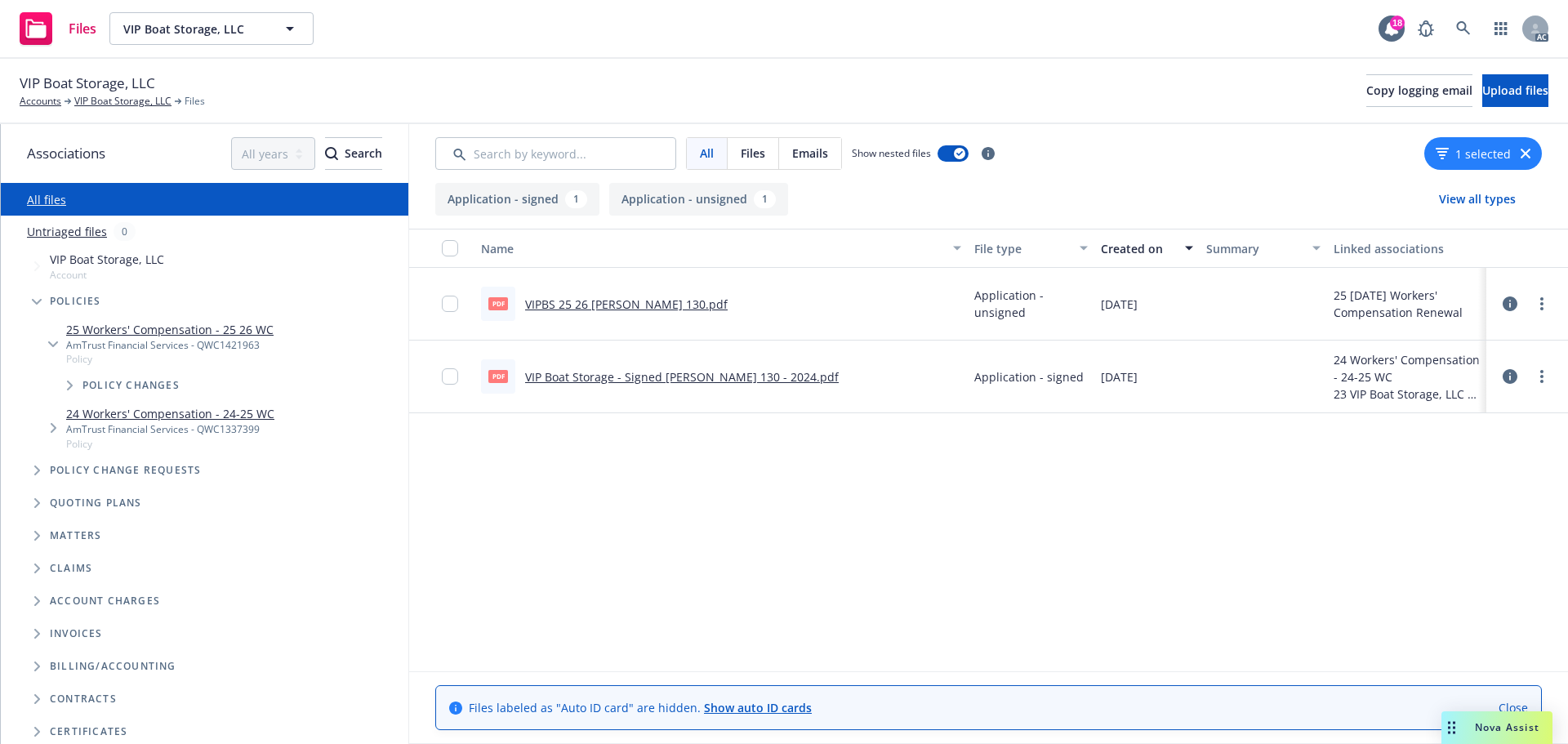
click at [1514, 152] on div "1 selected" at bounding box center [1482, 153] width 118 height 33
click at [1519, 151] on div "1 selected" at bounding box center [1482, 153] width 118 height 33
click at [1524, 151] on icon "button" at bounding box center [1525, 153] width 10 height 10
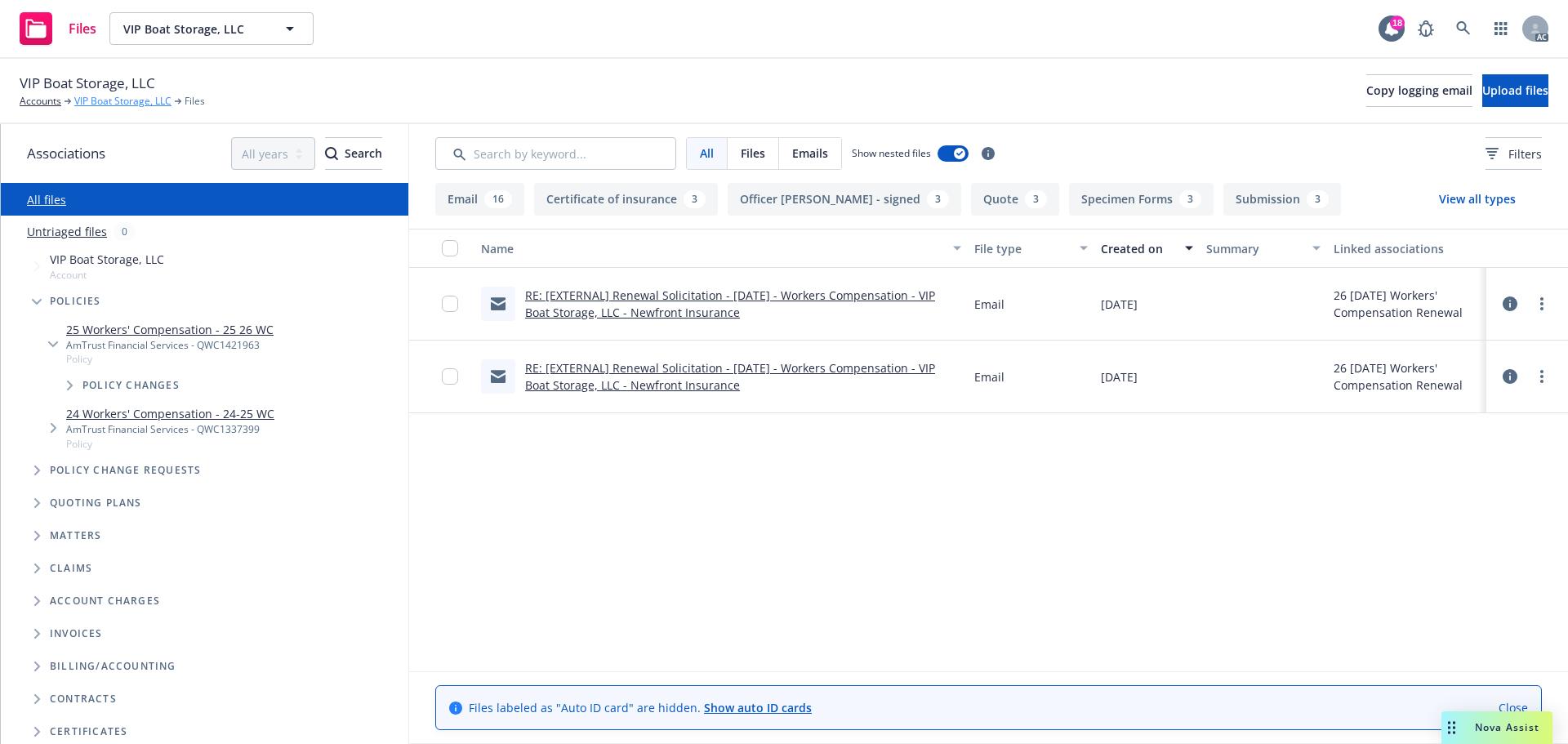
click at [142, 105] on link "VIP Boat Storage, LLC" at bounding box center [123, 101] width 97 height 15
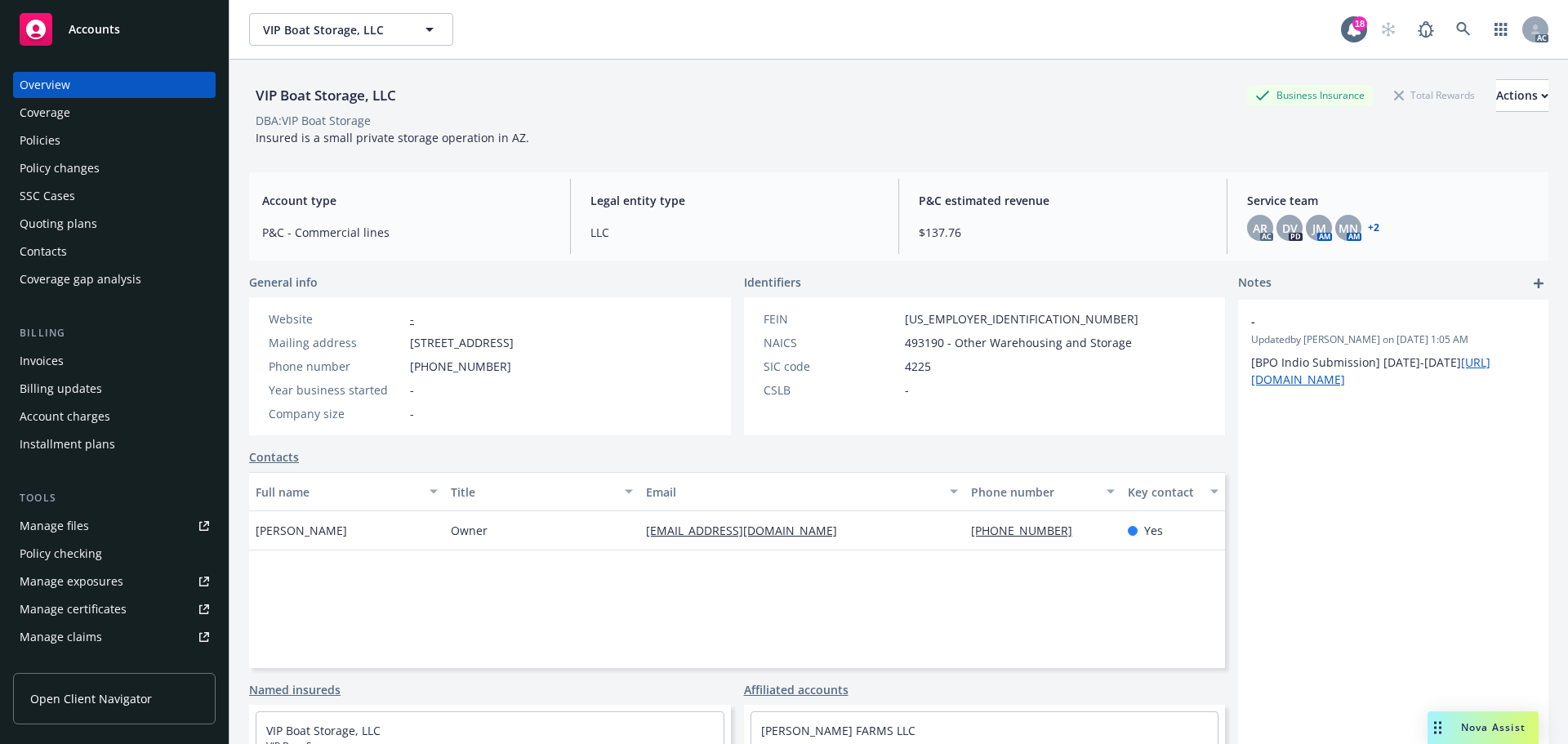
click at [791, 129] on div "VIP Boat Storage, LLC Business Insurance Total Rewards Actions DBA: VIP Boat St…" at bounding box center [898, 112] width 1299 height 67
click at [1167, 405] on div "FEIN 82-5411815 NAICS 493190 - Other Warehousing and Storage SIC code 4225 CSLB…" at bounding box center [985, 366] width 482 height 138
drag, startPoint x: 891, startPoint y: 343, endPoint x: 938, endPoint y: 343, distance: 47.0
click at [938, 343] on div "NAICS 493190 - Other Warehousing and Storage" at bounding box center [951, 342] width 388 height 17
drag, startPoint x: 492, startPoint y: 370, endPoint x: 873, endPoint y: 428, distance: 385.4
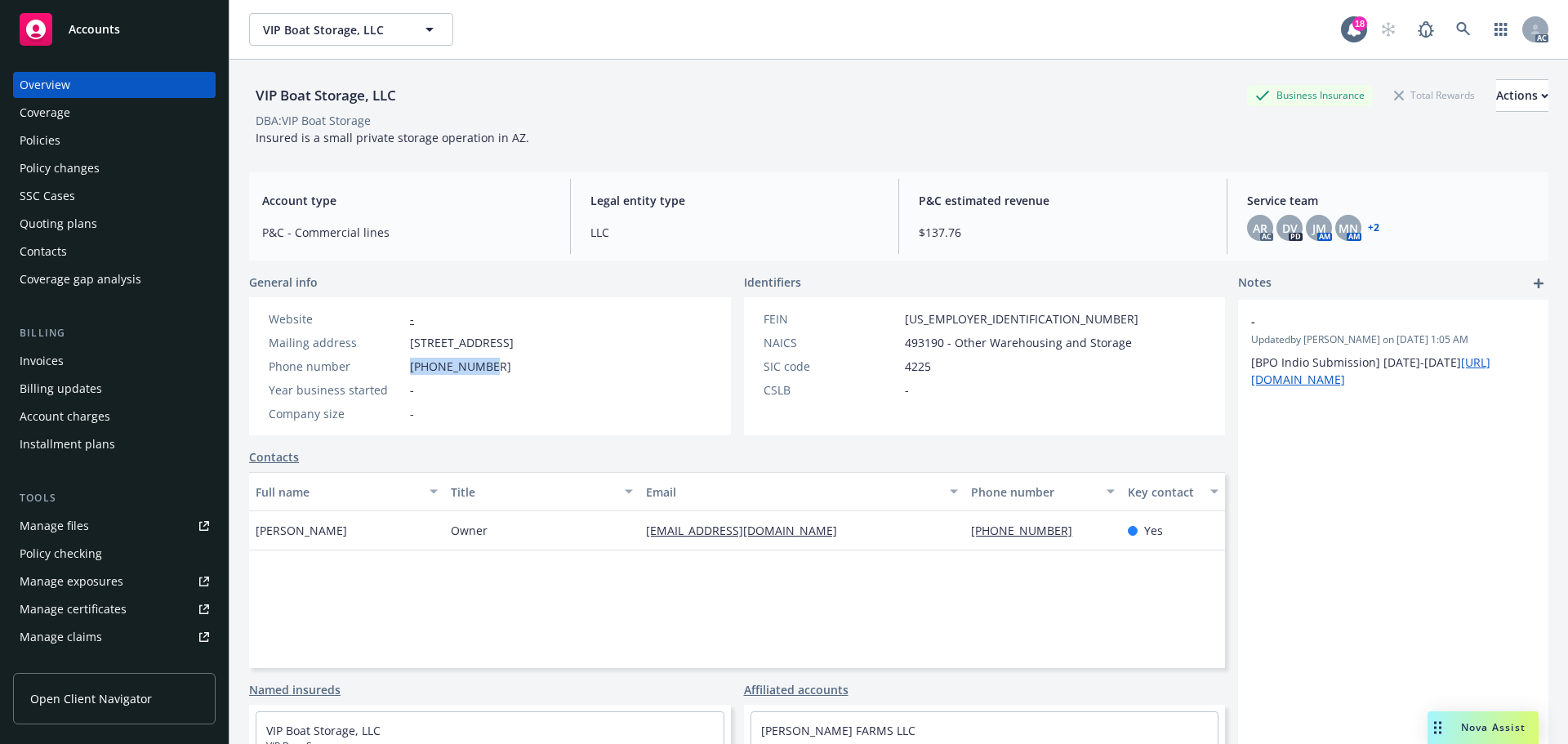
click at [402, 368] on div "Phone number 661-747-2226" at bounding box center [391, 366] width 258 height 17
copy div "661-747-2226"
click at [1005, 232] on span "$137.76" at bounding box center [1063, 232] width 288 height 17
drag, startPoint x: 957, startPoint y: 535, endPoint x: 1021, endPoint y: 537, distance: 64.0
click at [1021, 537] on div "661-747-2226" at bounding box center [1041, 531] width 156 height 40
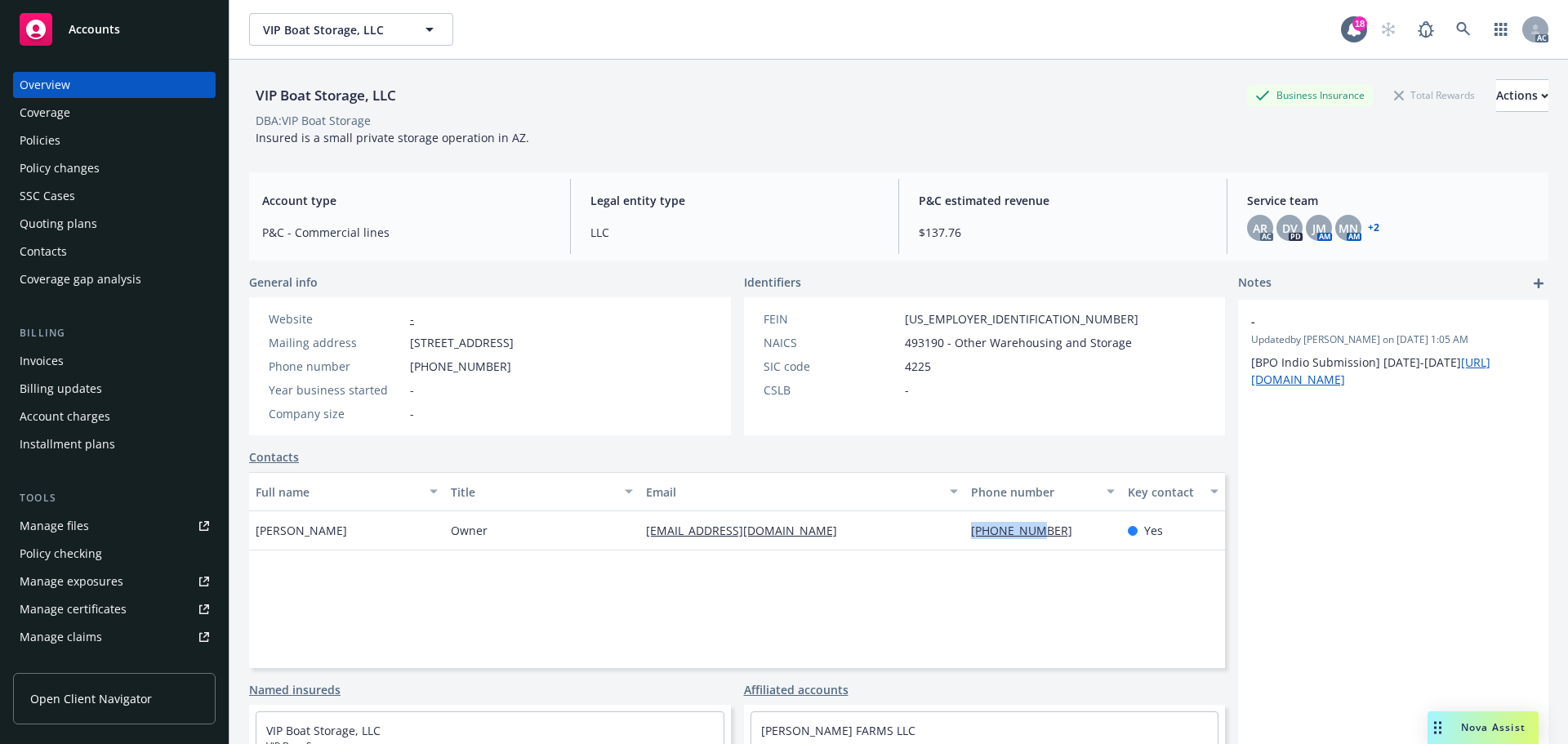
click at [997, 588] on div "Full name Title Email Phone number Key contact Richard Tillema Owner richrichma…" at bounding box center [737, 570] width 976 height 196
drag, startPoint x: 955, startPoint y: 535, endPoint x: 1060, endPoint y: 541, distance: 105.2
click at [1060, 541] on div "661-747-2226" at bounding box center [1041, 531] width 156 height 40
copy link "661-747-2226"
drag, startPoint x: 631, startPoint y: 533, endPoint x: 794, endPoint y: 542, distance: 163.2
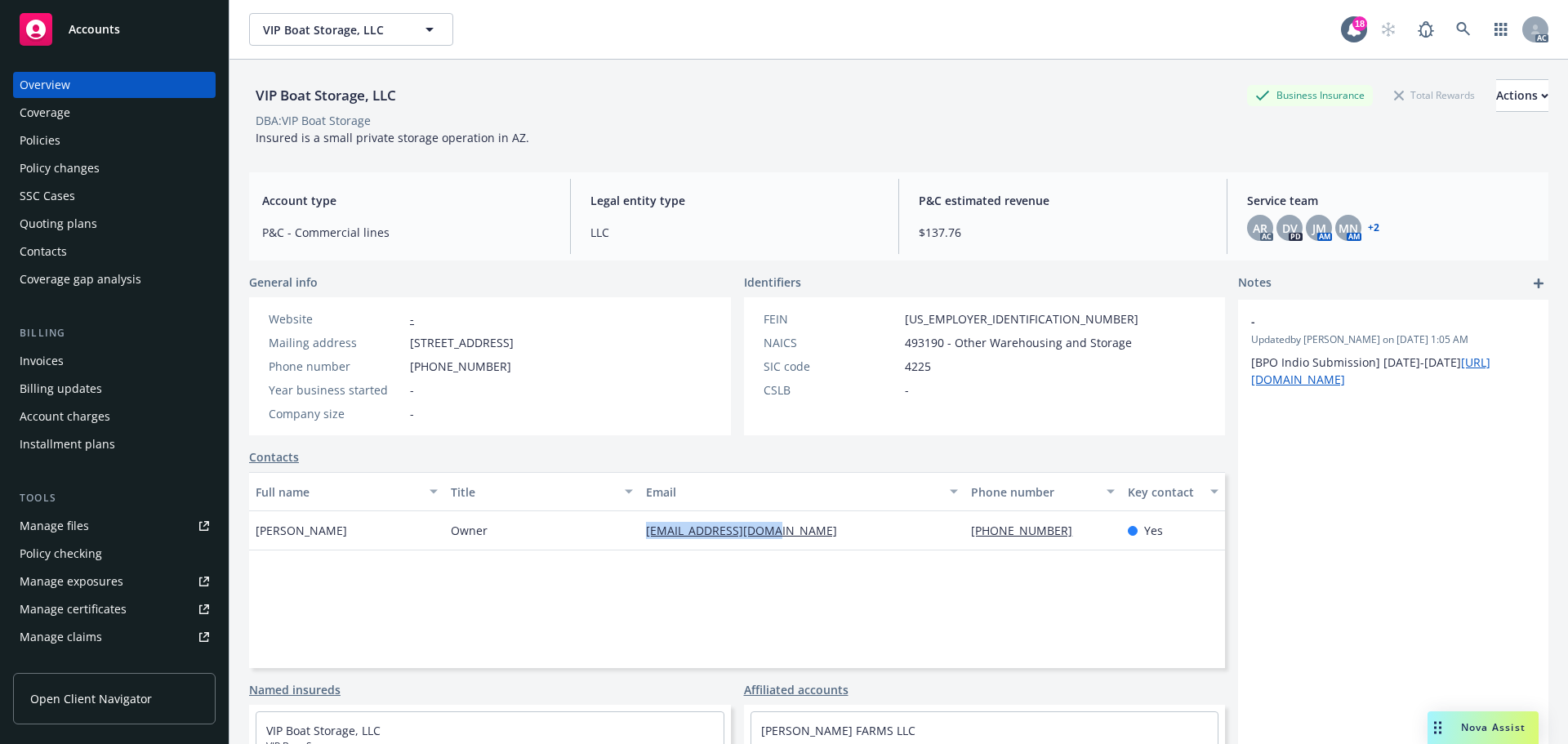
click at [794, 542] on div "Richard Tillema Owner richrichmar1@aol.com 661-747-2226 Yes" at bounding box center [737, 531] width 976 height 40
copy div "richrichmar1@aol.com"
drag, startPoint x: 938, startPoint y: 342, endPoint x: 867, endPoint y: 342, distance: 71.0
click at [867, 342] on div "NAICS 493190 - Other Warehousing and Storage" at bounding box center [951, 342] width 388 height 17
copy div "493190"
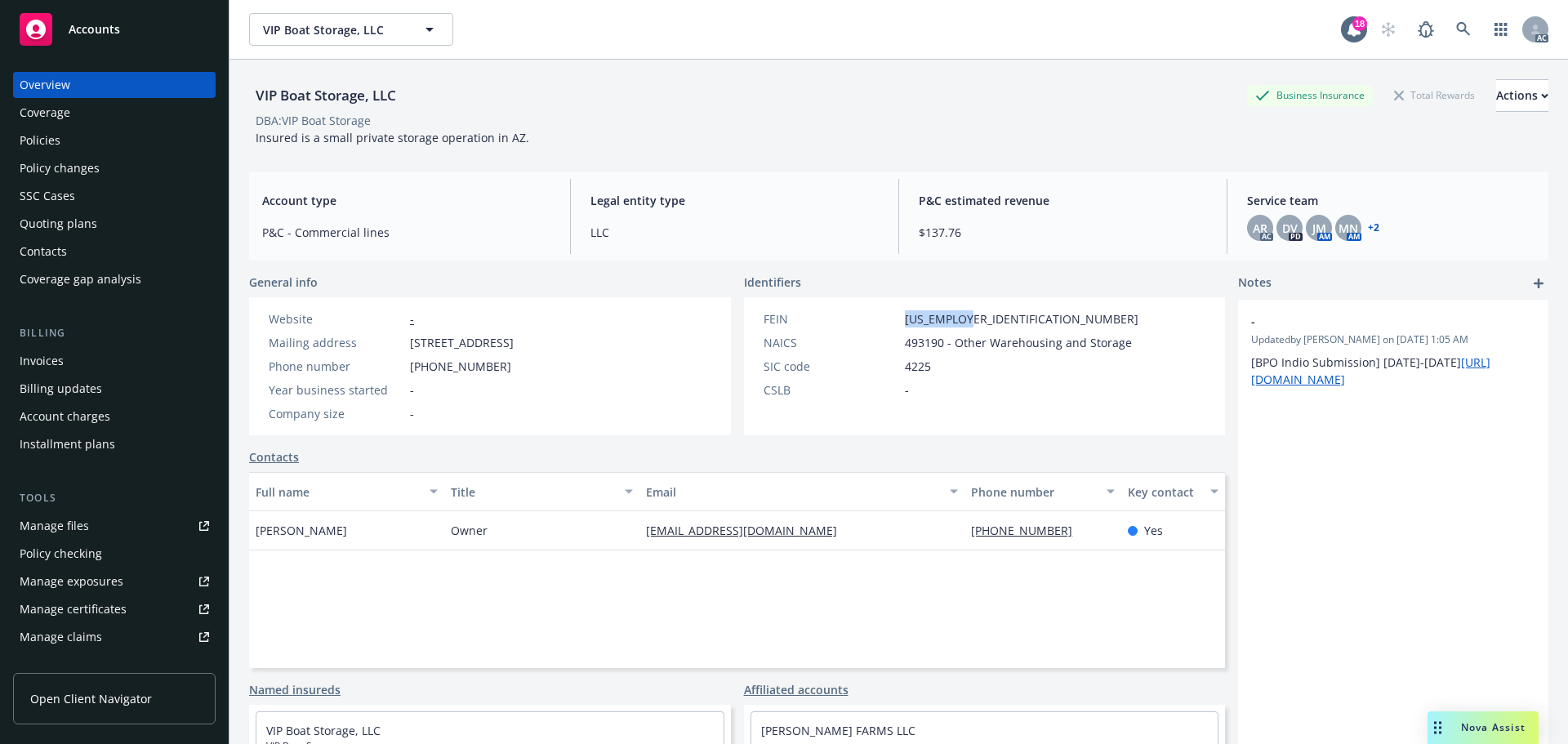
drag, startPoint x: 979, startPoint y: 317, endPoint x: 890, endPoint y: 316, distance: 89.0
click at [890, 316] on div "FEIN 82-5411815" at bounding box center [951, 319] width 388 height 17
copy div "82-5411815"
click at [103, 135] on div "Policies" at bounding box center [115, 141] width 190 height 26
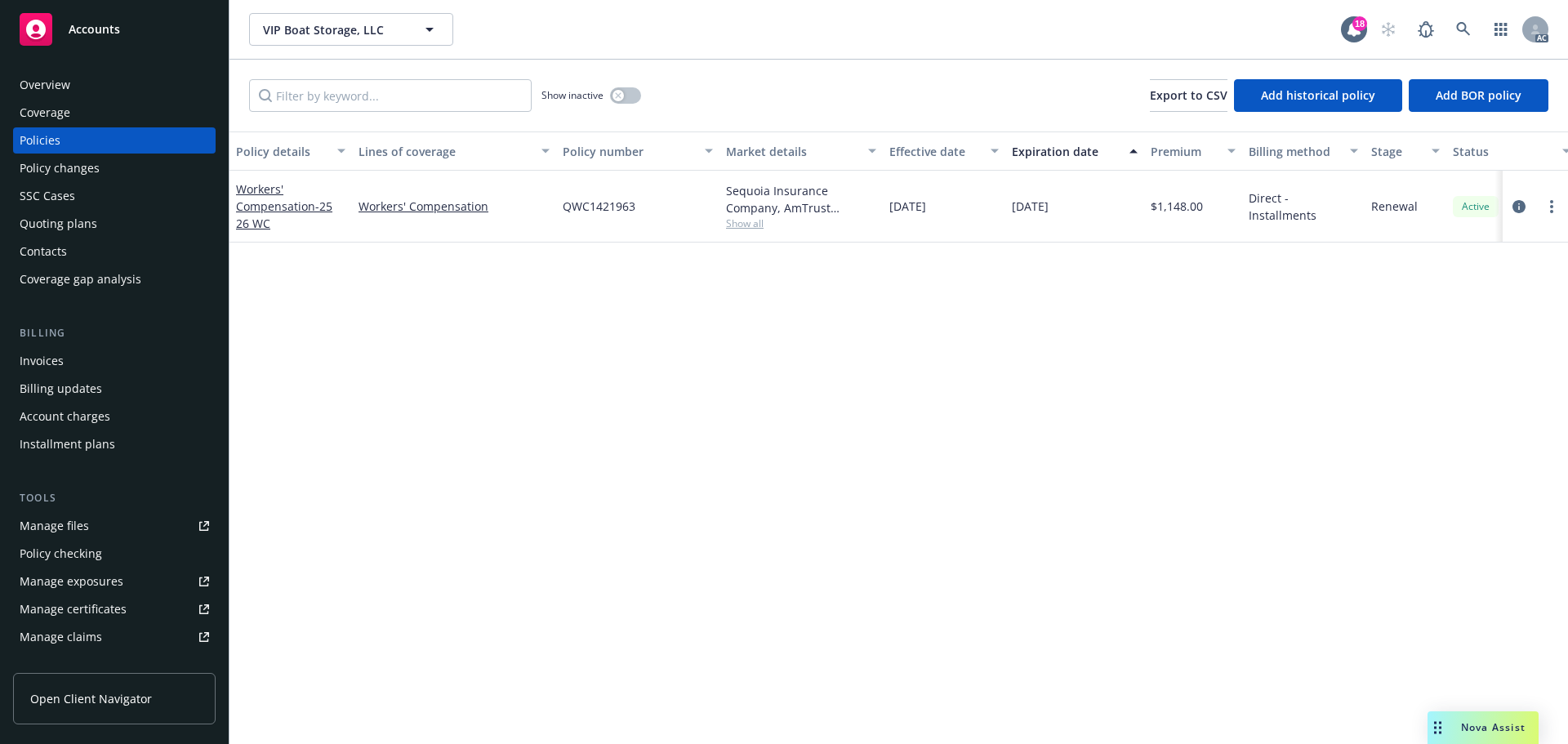
click at [924, 205] on div "01/01/2025" at bounding box center [943, 206] width 123 height 72
click at [756, 226] on span "Show all" at bounding box center [801, 223] width 150 height 14
drag, startPoint x: 718, startPoint y: 323, endPoint x: 563, endPoint y: 317, distance: 155.1
click at [563, 317] on span "AmTrust Financial Services" at bounding box center [712, 317] width 301 height 17
copy span "AmTrust Financial Services"
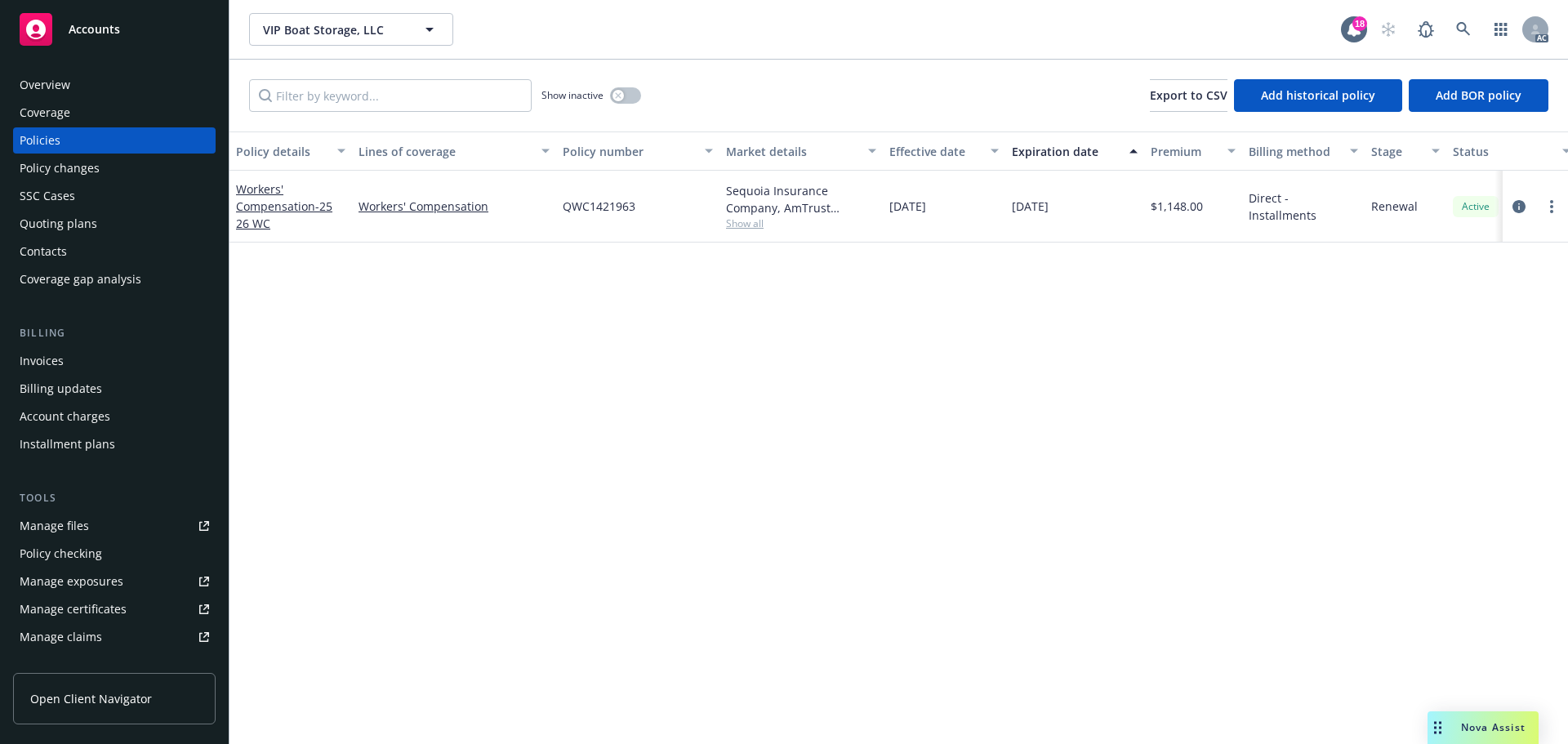
click at [1098, 412] on div "Policy details Lines of coverage Policy number Market details Effective date Ex…" at bounding box center [898, 438] width 1338 height 612
drag, startPoint x: 647, startPoint y: 211, endPoint x: 714, endPoint y: 249, distance: 77.0
click at [556, 219] on div "QWC1421963" at bounding box center [638, 206] width 163 height 72
copy span "QWC1421963"
drag, startPoint x: 1212, startPoint y: 208, endPoint x: 1157, endPoint y: 217, distance: 55.7
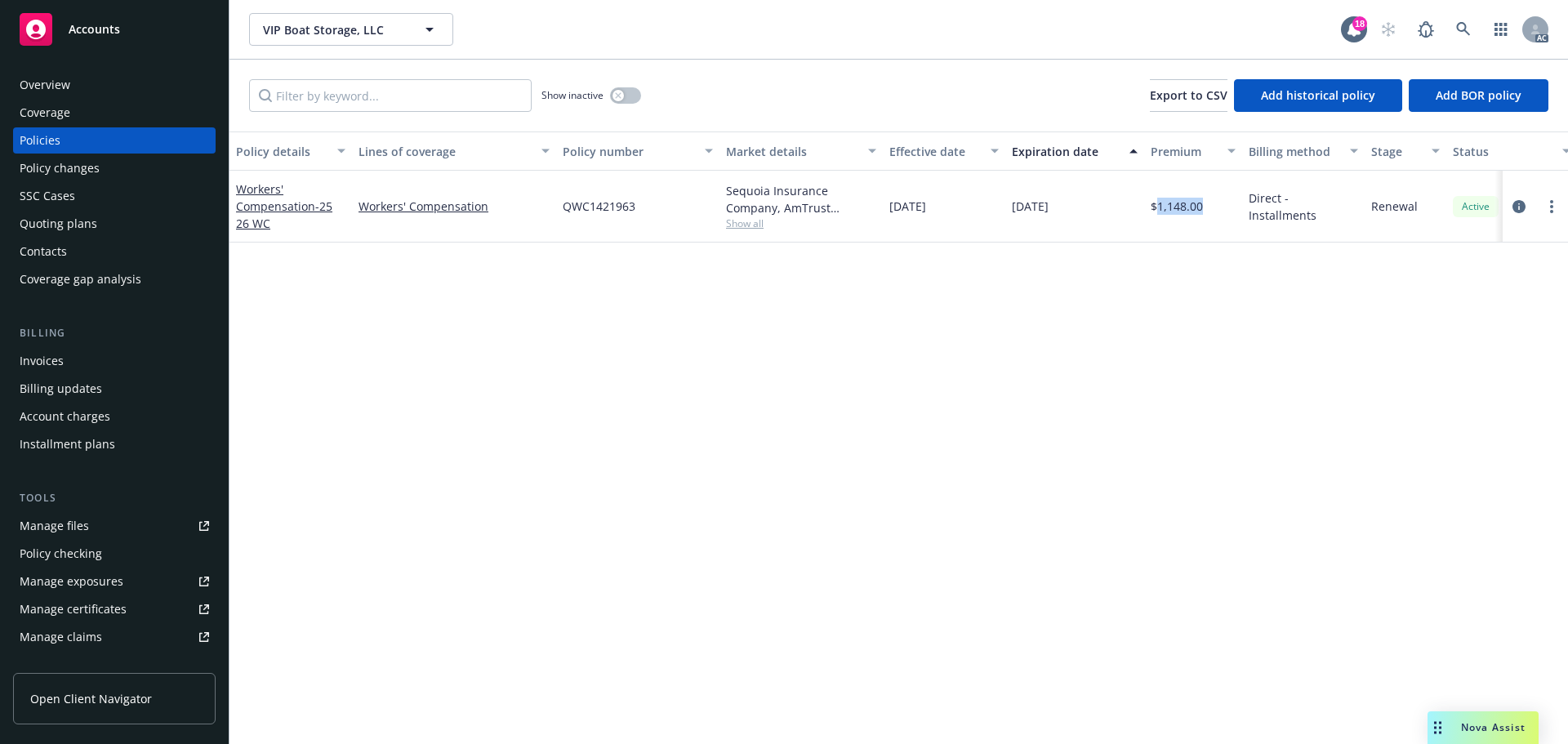
click at [1157, 217] on div "$1,148.00" at bounding box center [1192, 206] width 98 height 72
copy span "1,148.00"
click at [618, 101] on div "button" at bounding box center [618, 96] width 12 height 12
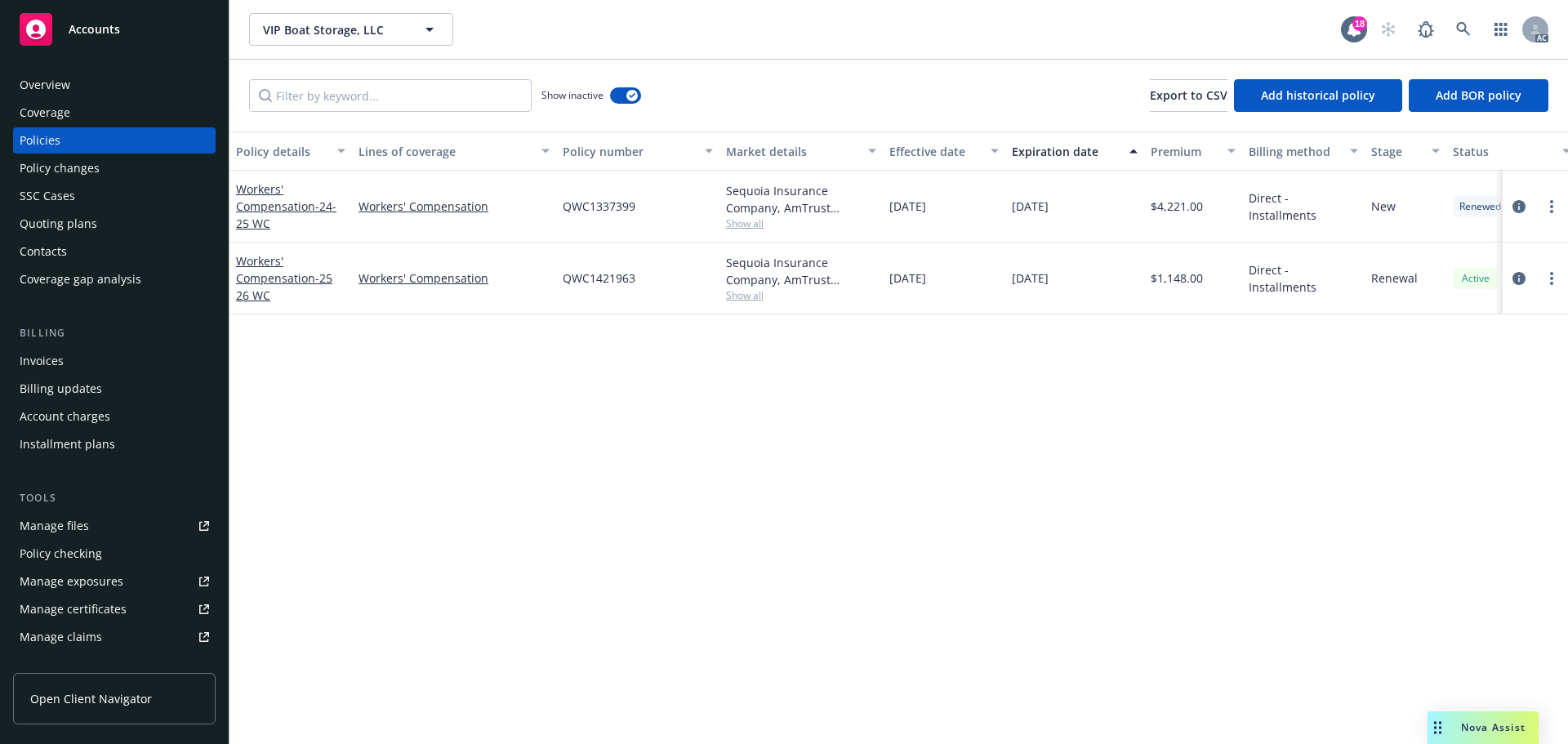
drag, startPoint x: 959, startPoint y: 204, endPoint x: 924, endPoint y: 208, distance: 35.2
click at [924, 208] on div "01/01/2024" at bounding box center [943, 206] width 123 height 72
copy span "2024"
click at [753, 229] on span "Show all" at bounding box center [801, 223] width 150 height 14
drag, startPoint x: 614, startPoint y: 320, endPoint x: 561, endPoint y: 316, distance: 53.2
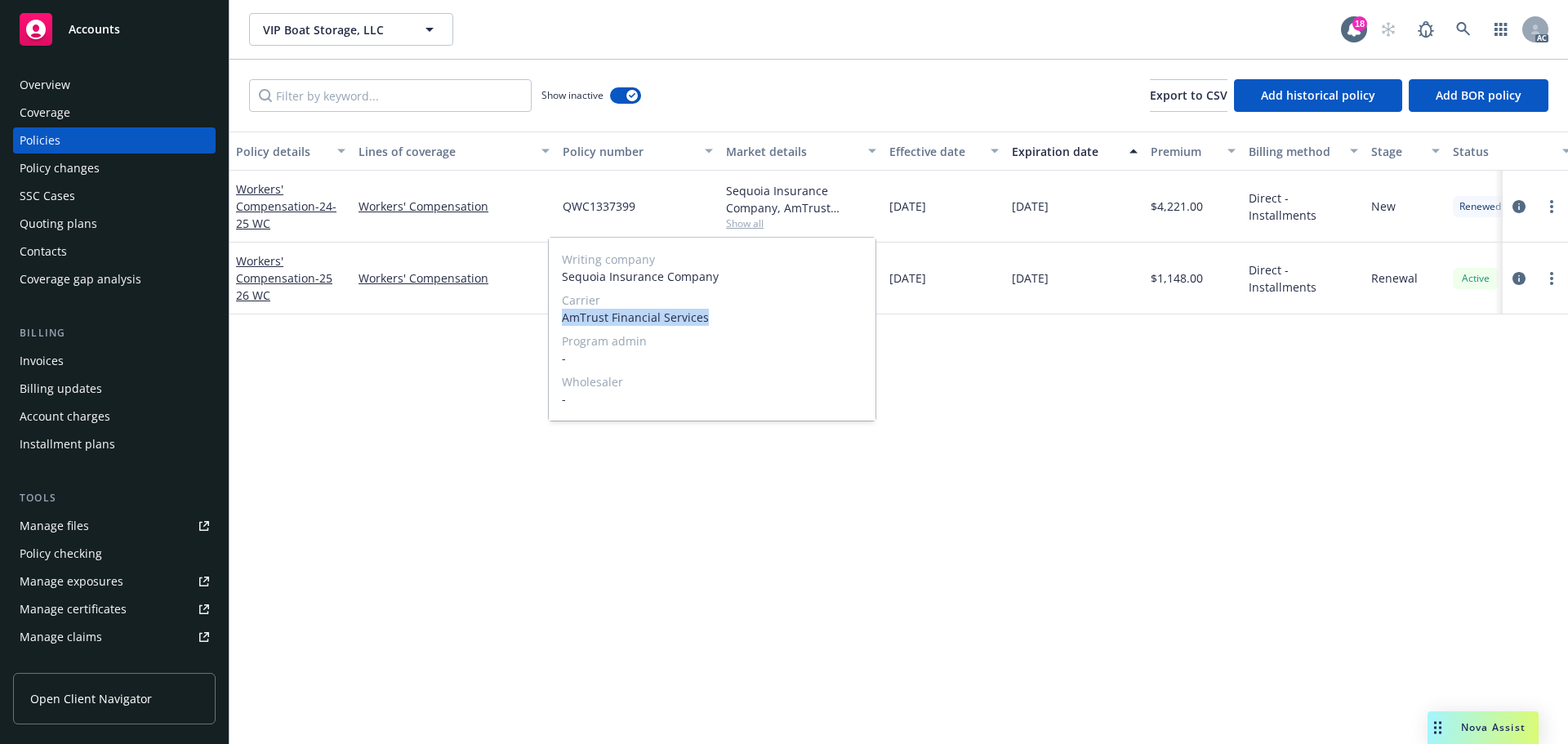
click at [561, 316] on div "Writing company Sequoia Insurance Company Carrier AmTrust Financial Services Pr…" at bounding box center [712, 329] width 326 height 183
copy span "AmTrust Financial Services"
click at [1100, 213] on div "01/01/2025" at bounding box center [1074, 206] width 138 height 72
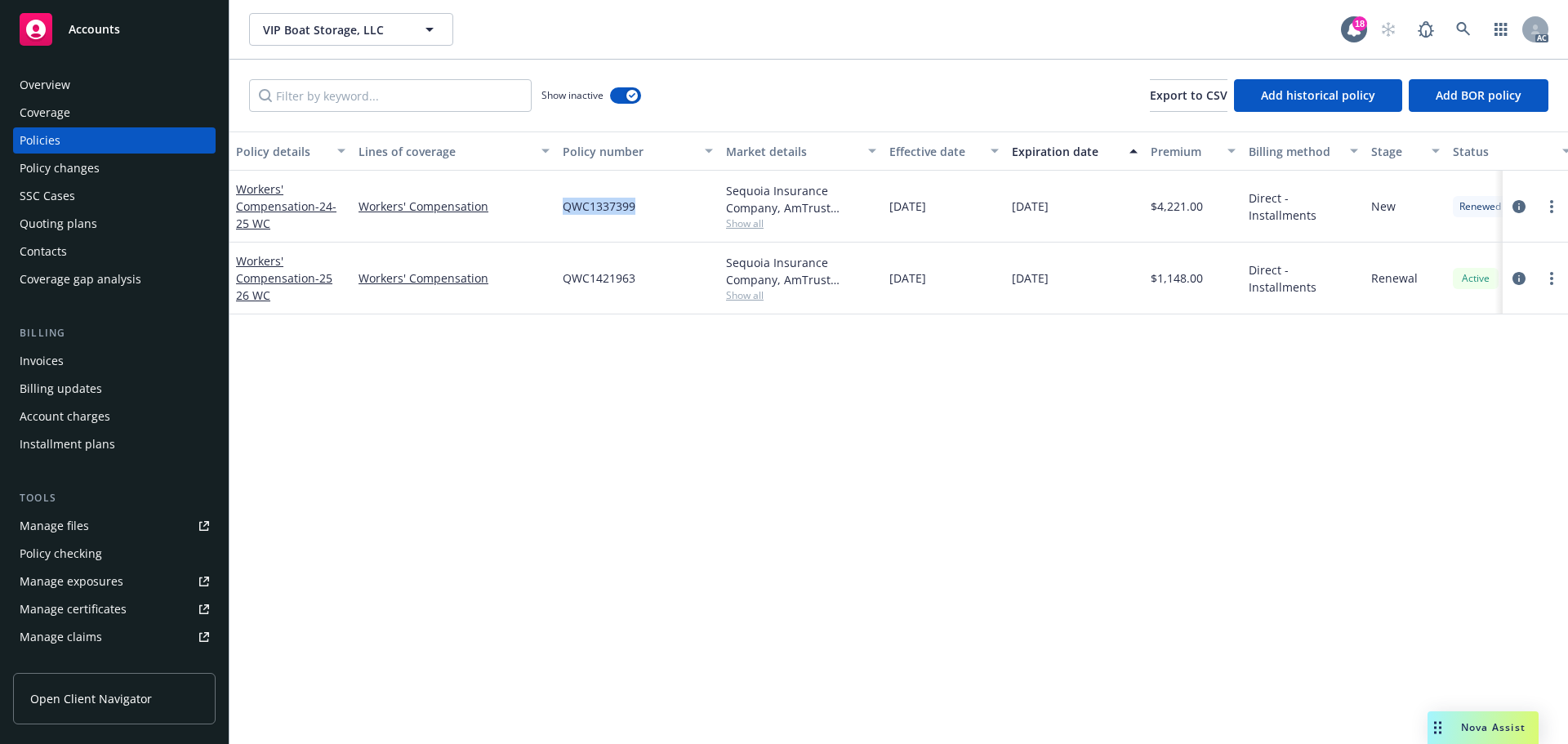
drag, startPoint x: 672, startPoint y: 211, endPoint x: 555, endPoint y: 216, distance: 117.1
click at [548, 216] on div "Workers' Compensation - 24-25 WC Workers' Compensation QWC1337399 Sequoia Insur…" at bounding box center [1017, 206] width 1576 height 72
drag, startPoint x: 1190, startPoint y: 209, endPoint x: 1158, endPoint y: 210, distance: 32.0
click at [1158, 210] on div "$4,221.00" at bounding box center [1192, 206] width 98 height 72
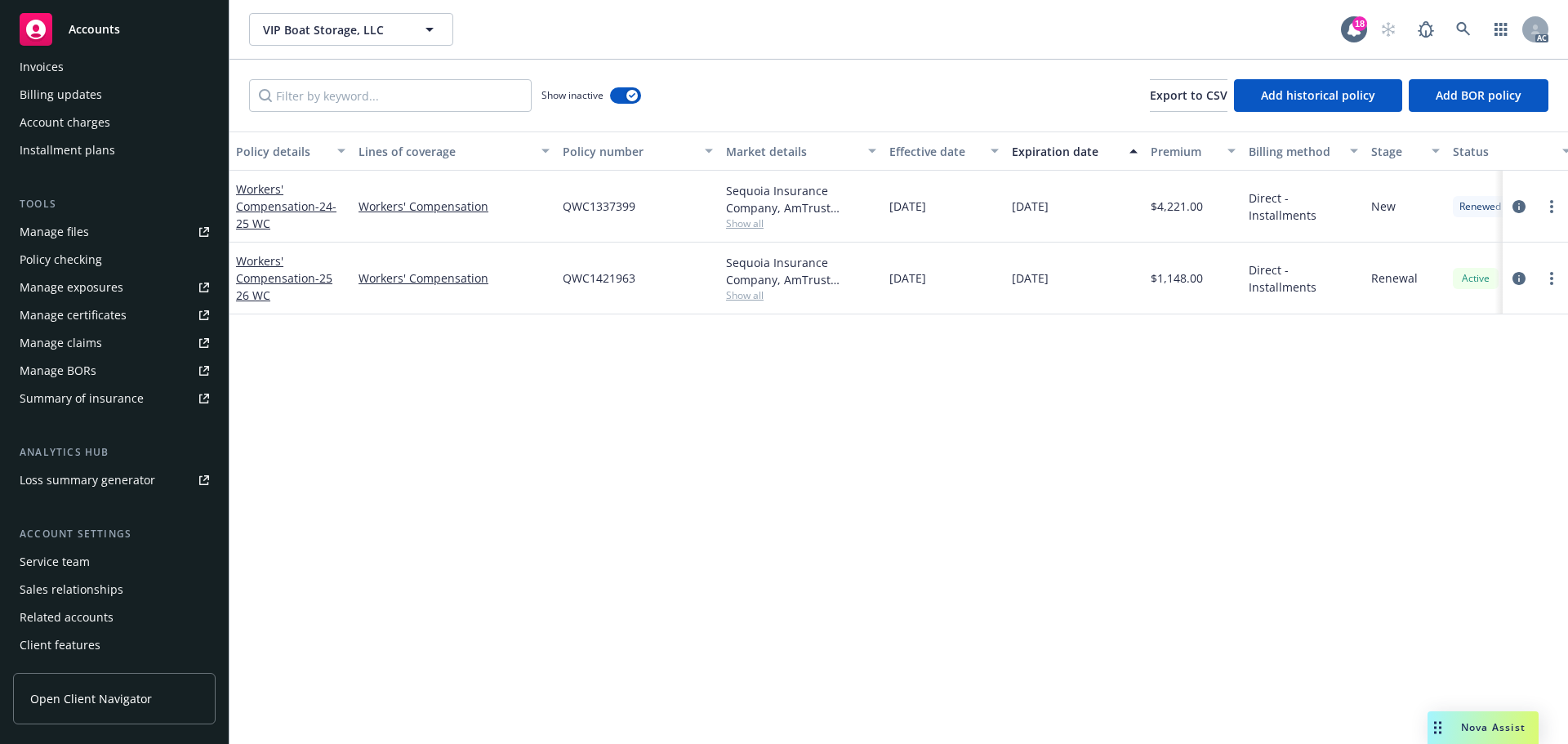
scroll to position [320, 0]
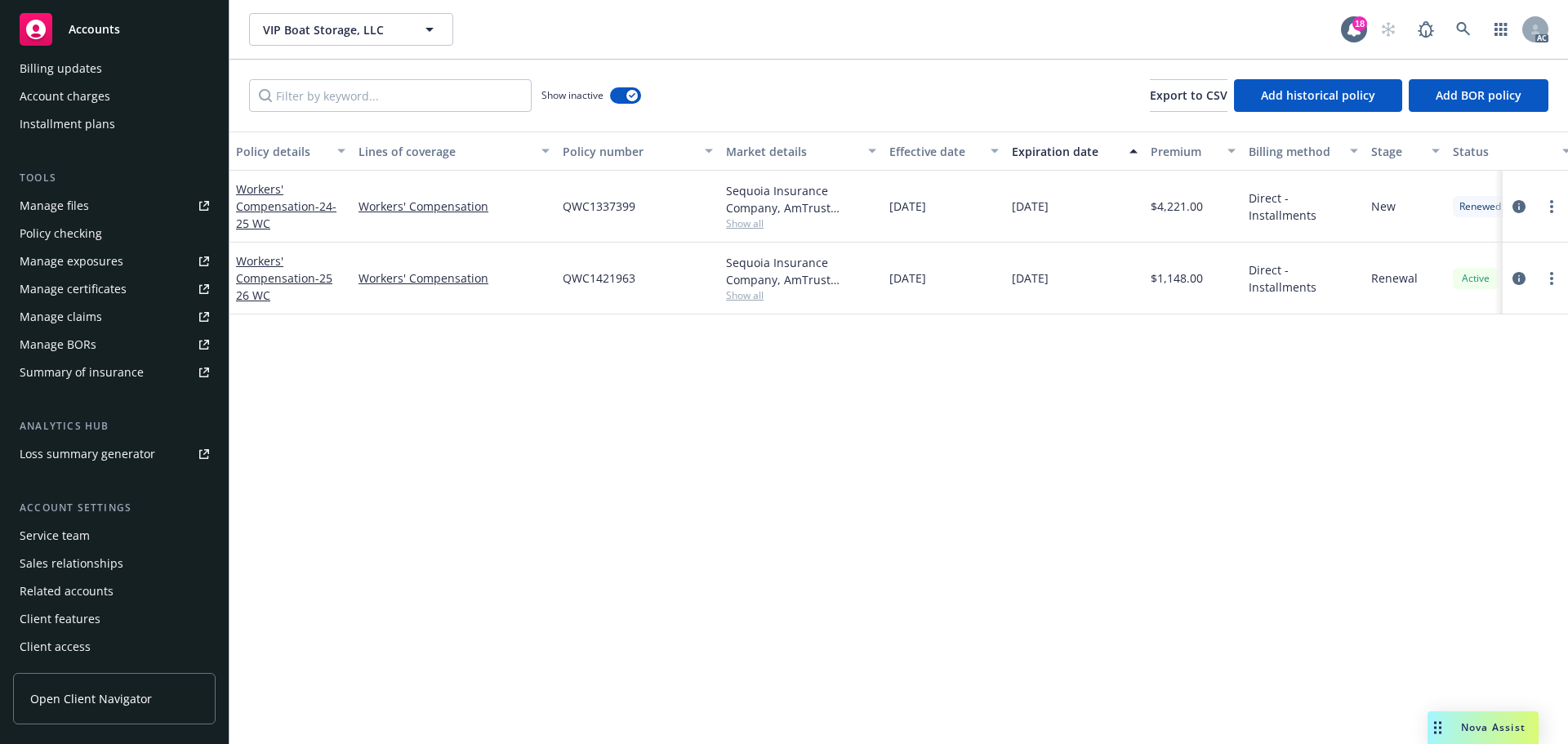
click at [88, 546] on div "Service team" at bounding box center [115, 536] width 190 height 26
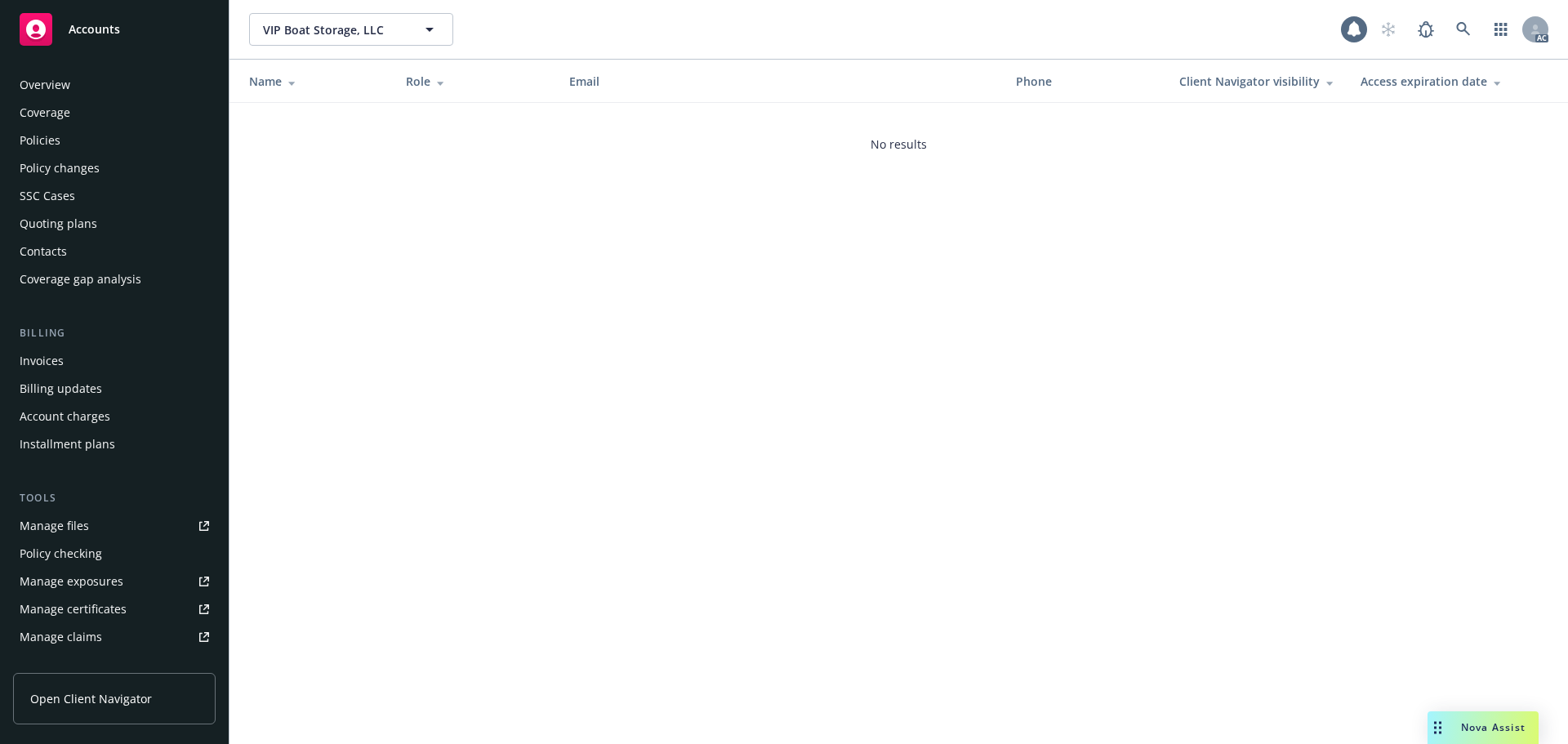
scroll to position [320, 0]
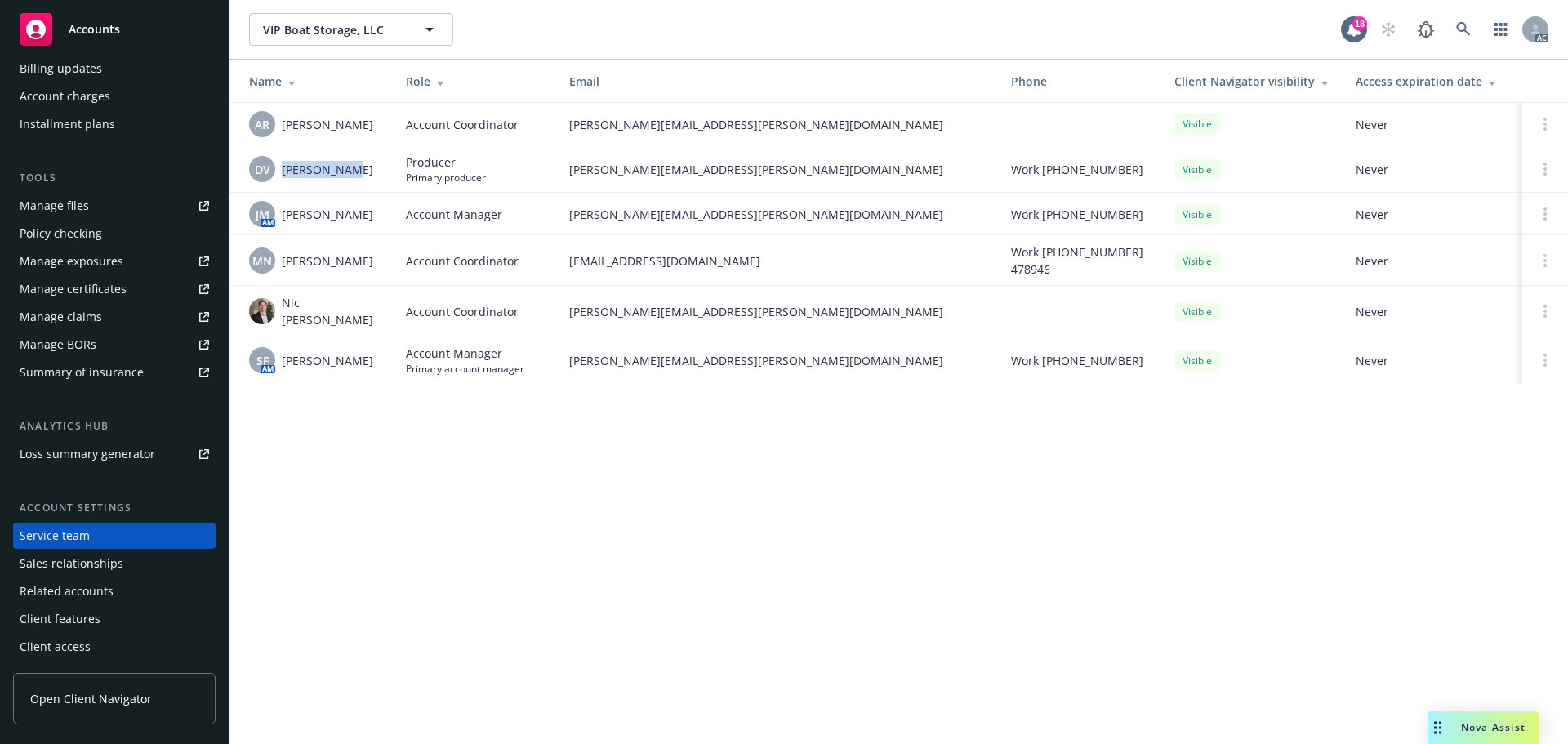
drag, startPoint x: 369, startPoint y: 170, endPoint x: 283, endPoint y: 164, distance: 86.2
click at [283, 164] on div "DV Danny Vance" at bounding box center [314, 169] width 131 height 26
drag, startPoint x: 360, startPoint y: 344, endPoint x: 279, endPoint y: 353, distance: 81.5
click at [279, 353] on div "SF AM Shelly Flores" at bounding box center [314, 360] width 131 height 26
drag, startPoint x: 572, startPoint y: 353, endPoint x: 776, endPoint y: 363, distance: 204.2
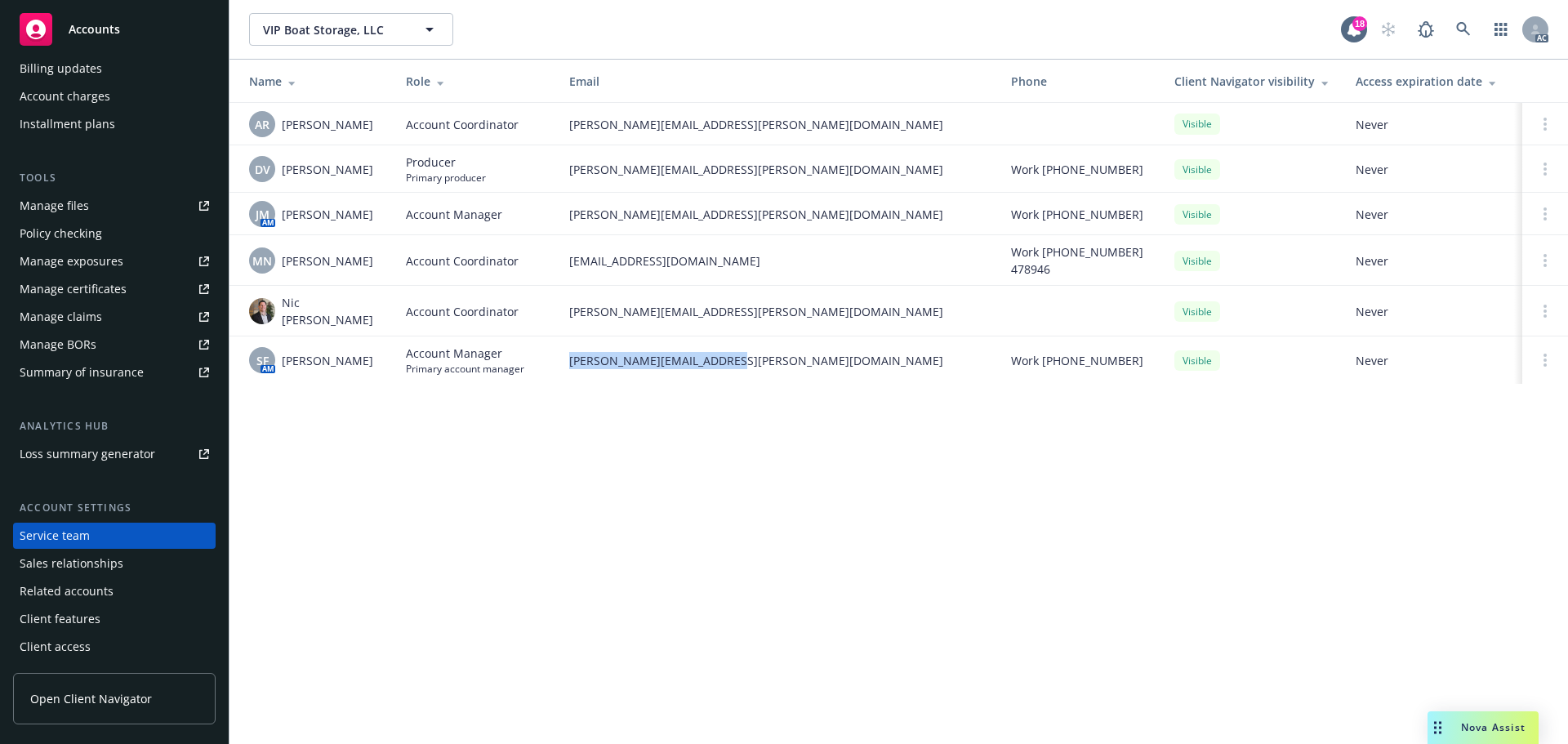
click at [776, 363] on td "shelly.flores@newfront.com" at bounding box center [777, 359] width 442 height 47
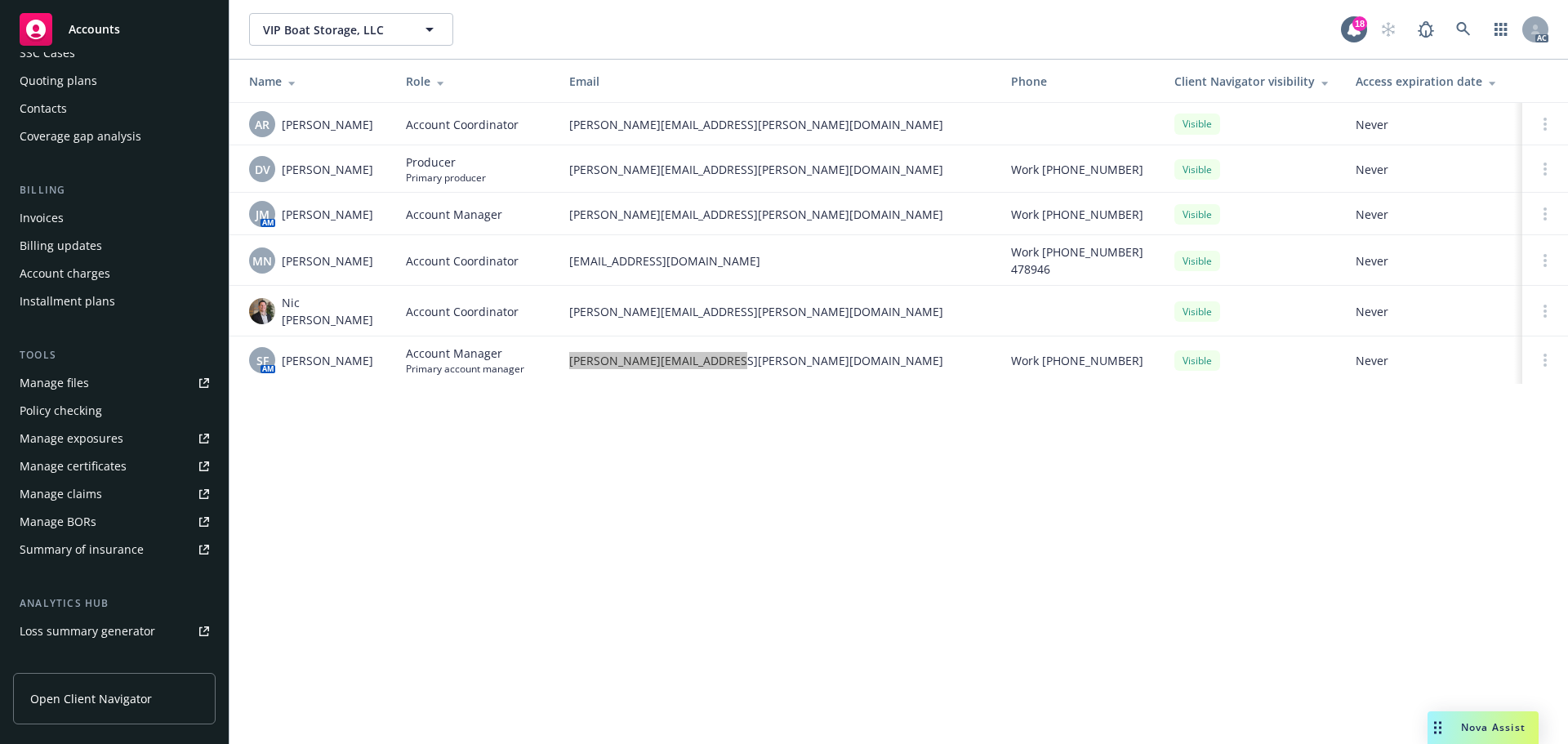
scroll to position [0, 0]
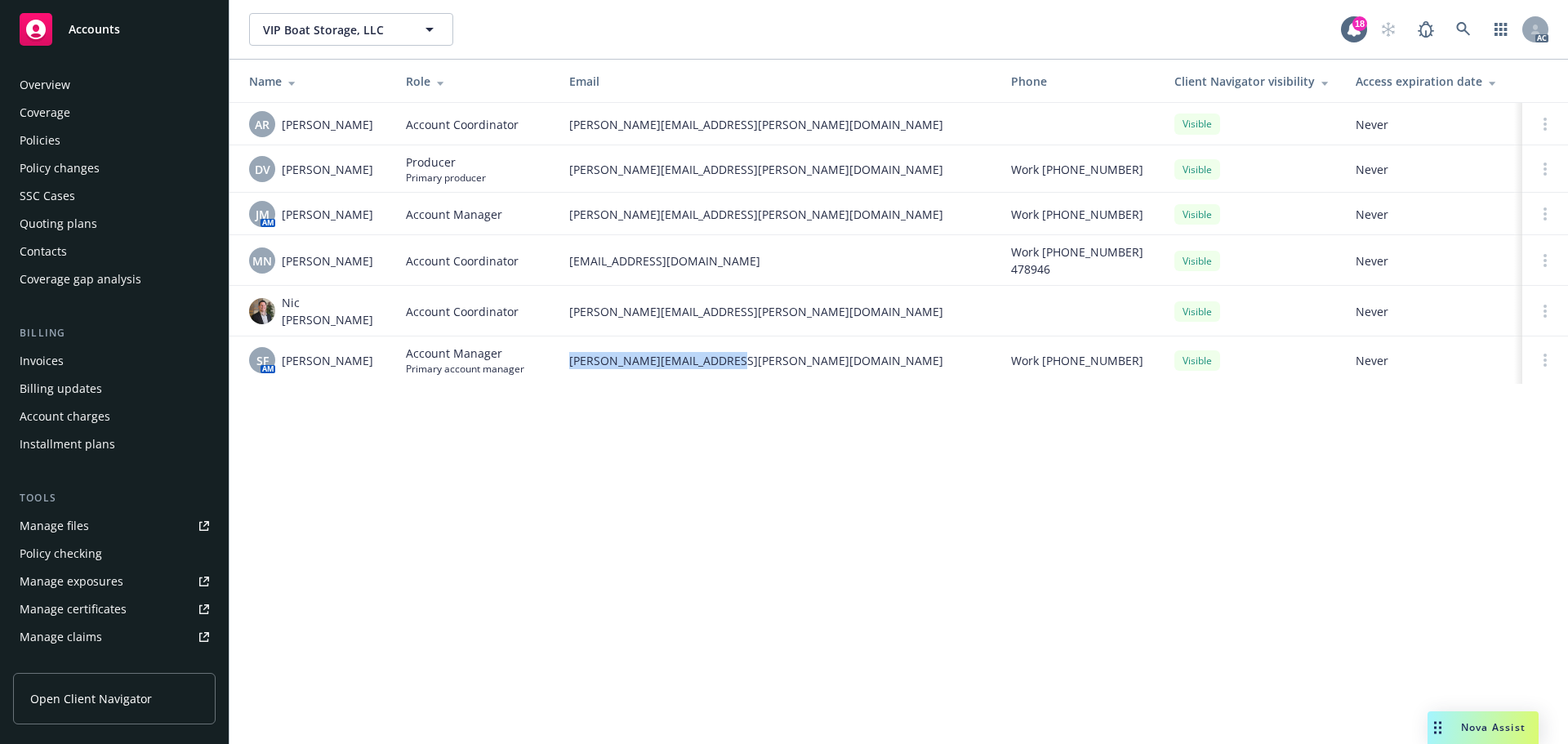
click at [47, 132] on div "Policies" at bounding box center [40, 141] width 41 height 26
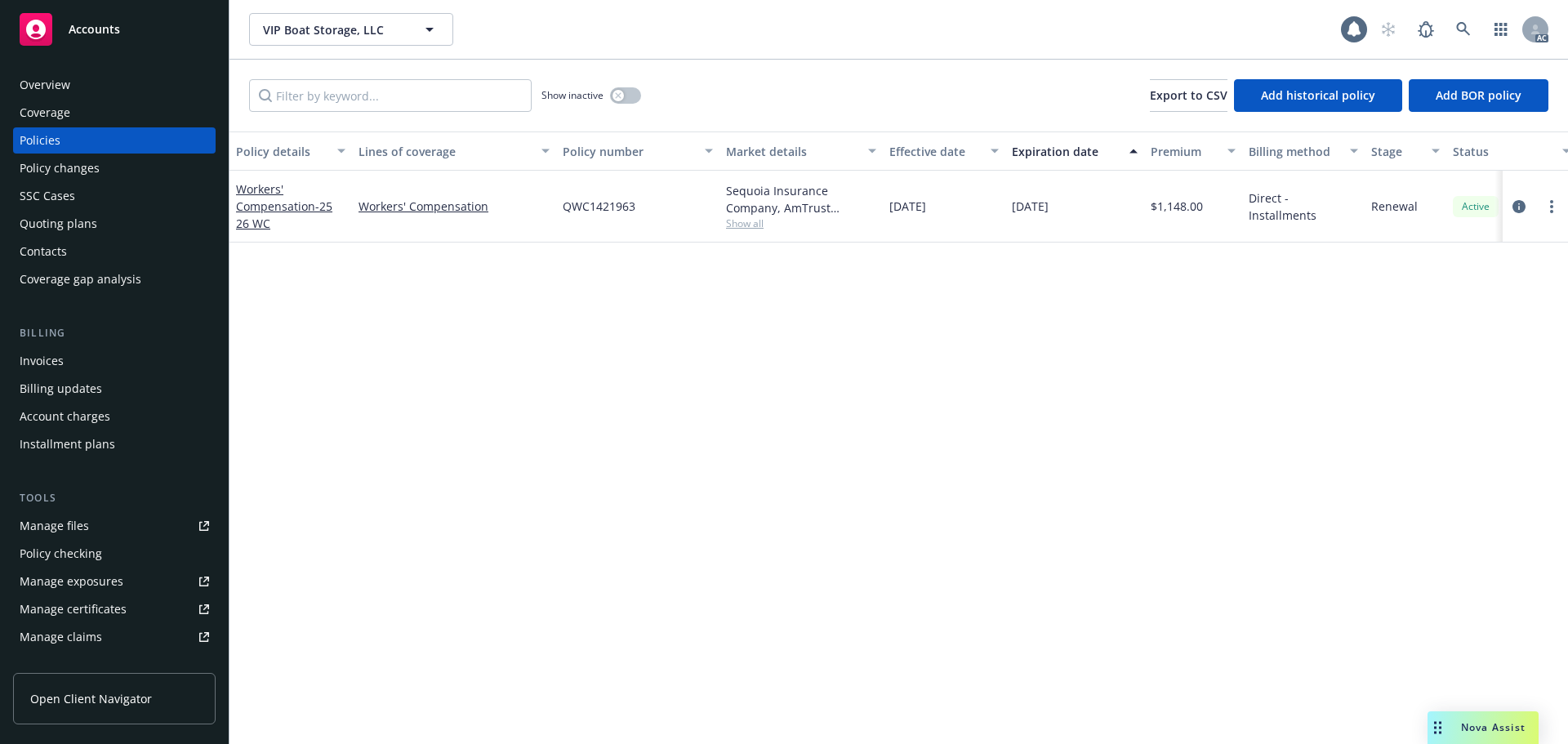
drag, startPoint x: 1011, startPoint y: 196, endPoint x: 970, endPoint y: 198, distance: 41.0
click at [970, 198] on div "Workers' Compensation - 25 26 WC Workers' Compensation QWC1421963 Sequoia Insur…" at bounding box center [1017, 206] width 1576 height 72
click at [1062, 466] on div "Policy details Lines of coverage Policy number Market details Effective date Ex…" at bounding box center [898, 438] width 1338 height 612
click at [1399, 413] on div "Policy details Lines of coverage Policy number Market details Effective date Ex…" at bounding box center [898, 438] width 1338 height 612
click at [75, 92] on div "Overview" at bounding box center [115, 85] width 190 height 26
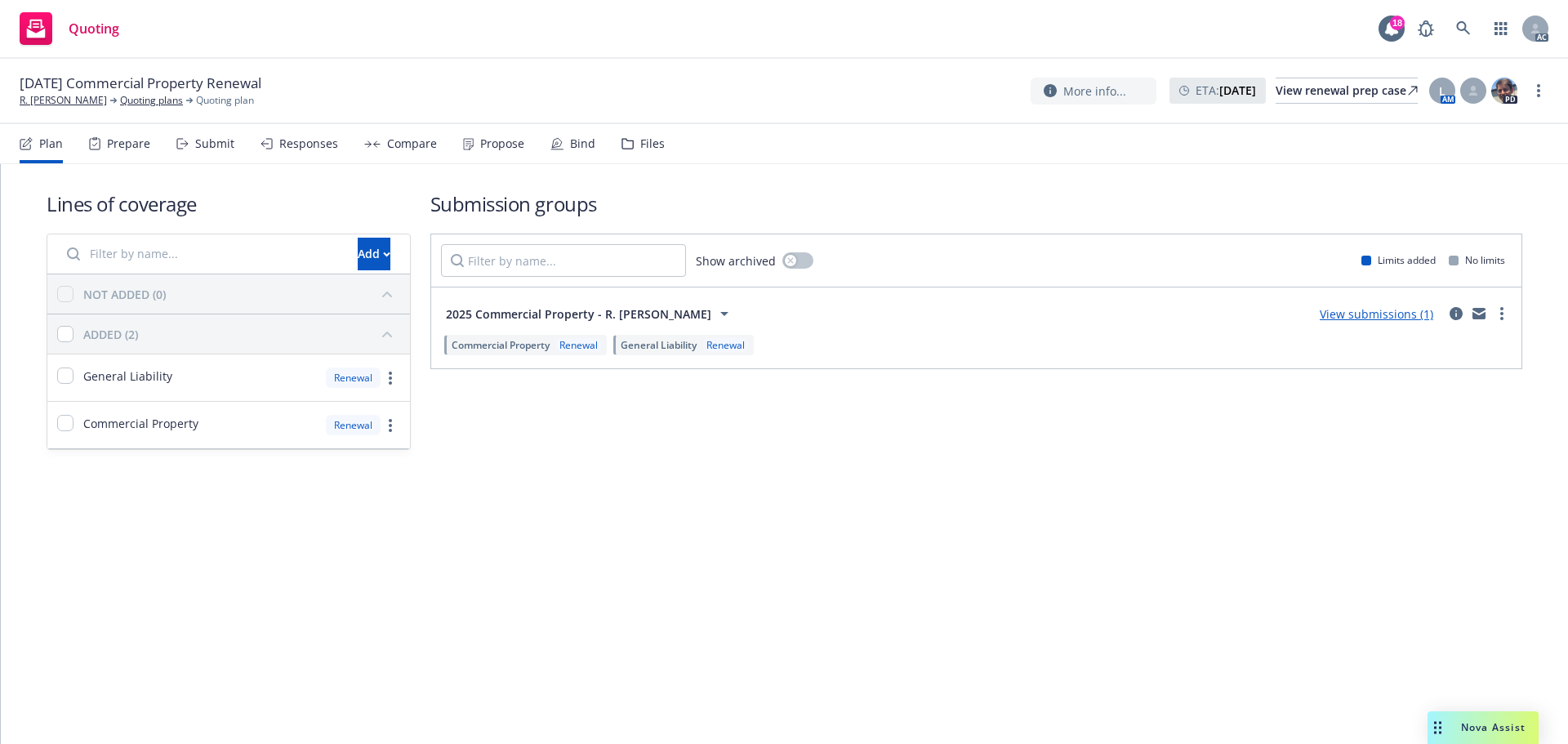
click at [132, 154] on div "Prepare" at bounding box center [119, 144] width 61 height 40
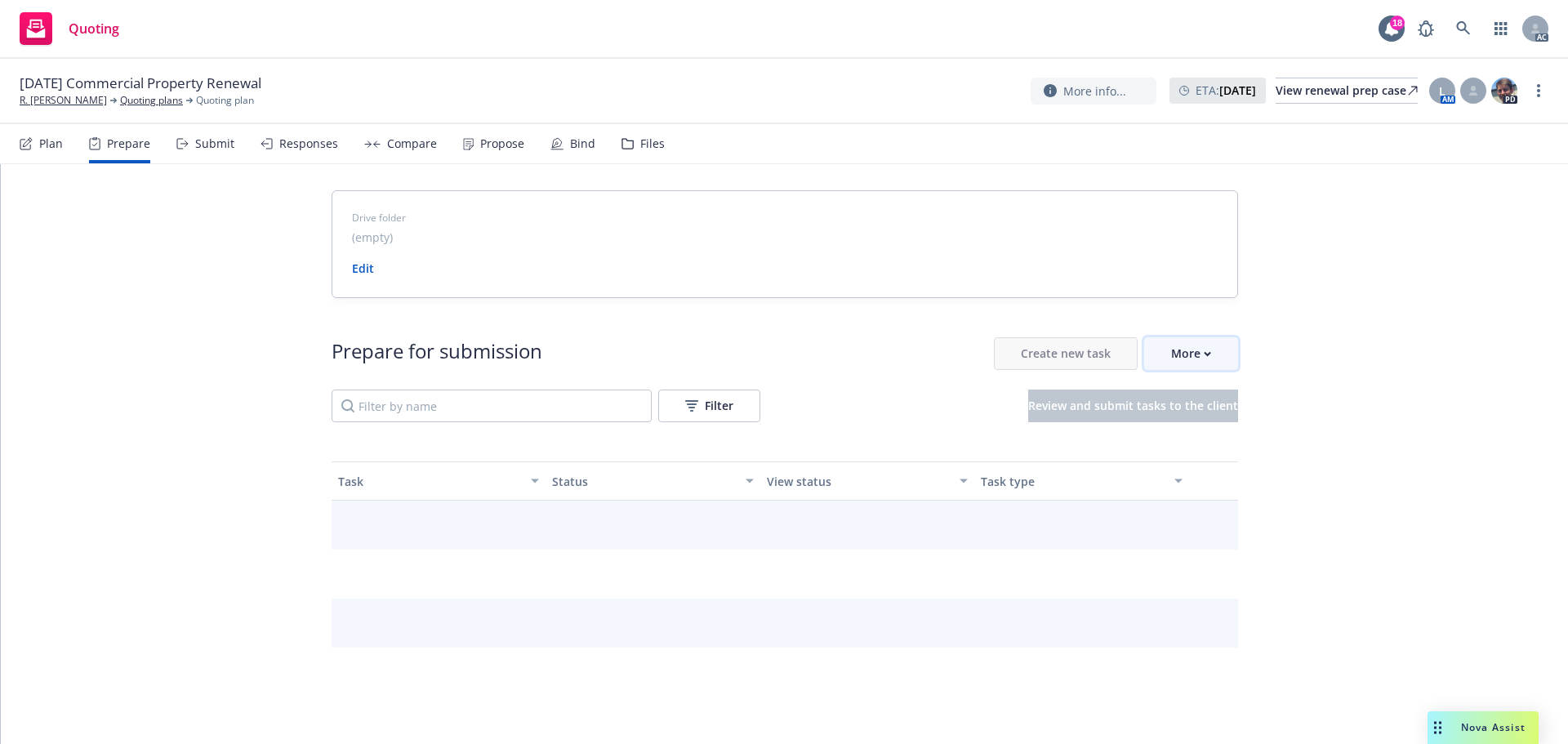
click at [1215, 363] on button "More" at bounding box center [1191, 353] width 94 height 33
click at [1215, 410] on link "Copy client dash link" at bounding box center [1254, 396] width 232 height 33
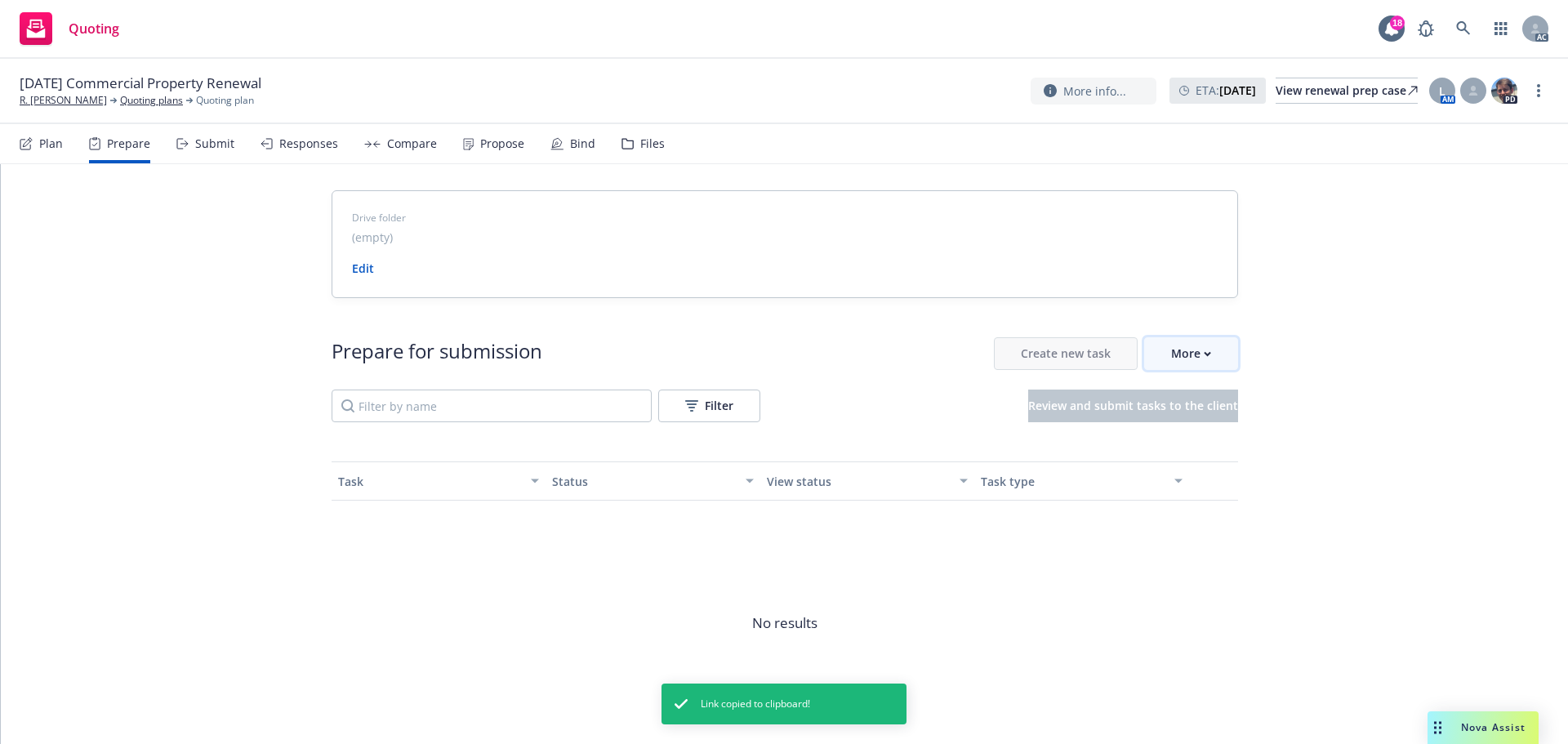
click at [1204, 348] on div "More" at bounding box center [1191, 353] width 40 height 31
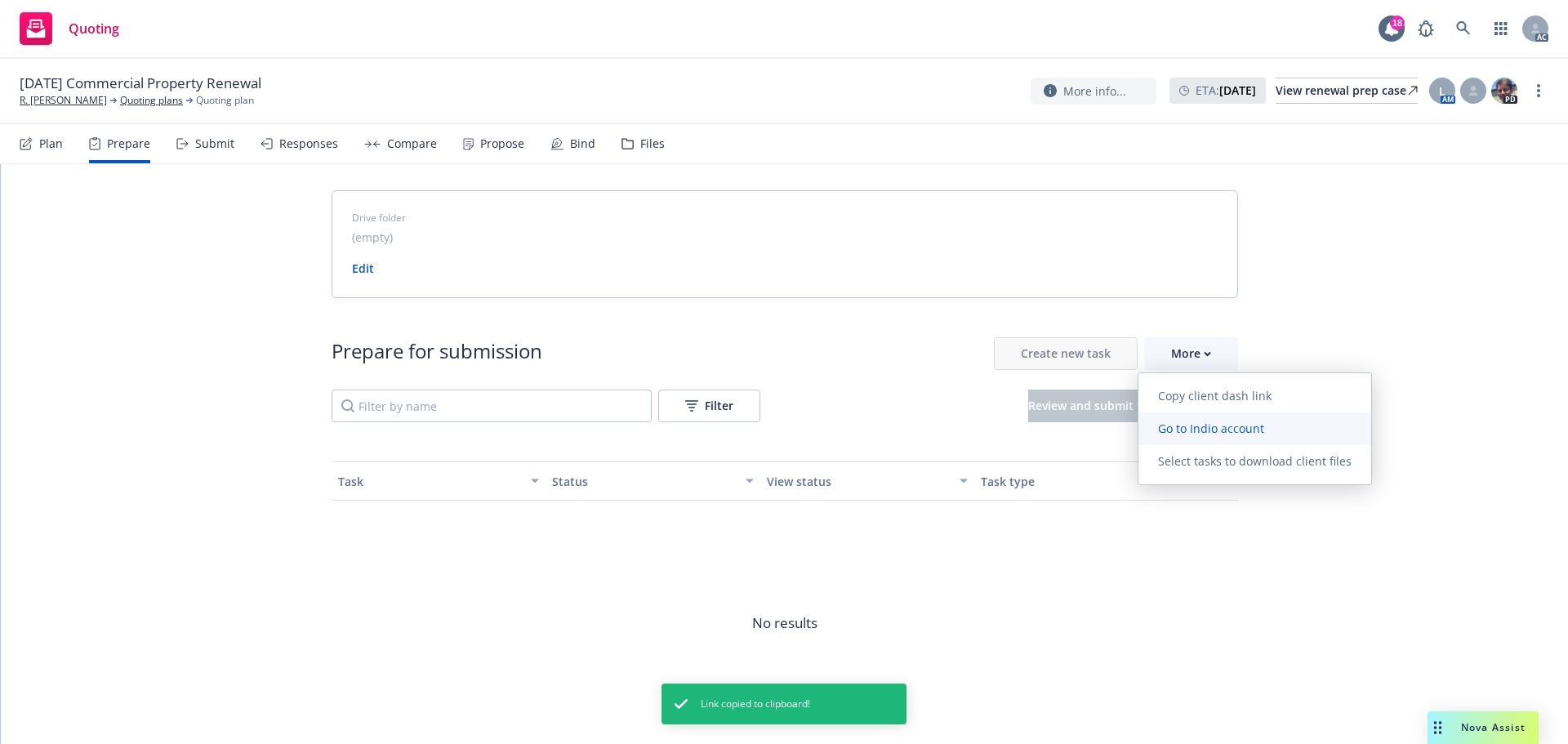
click at [1189, 432] on span "Go to Indio account" at bounding box center [1210, 428] width 145 height 16
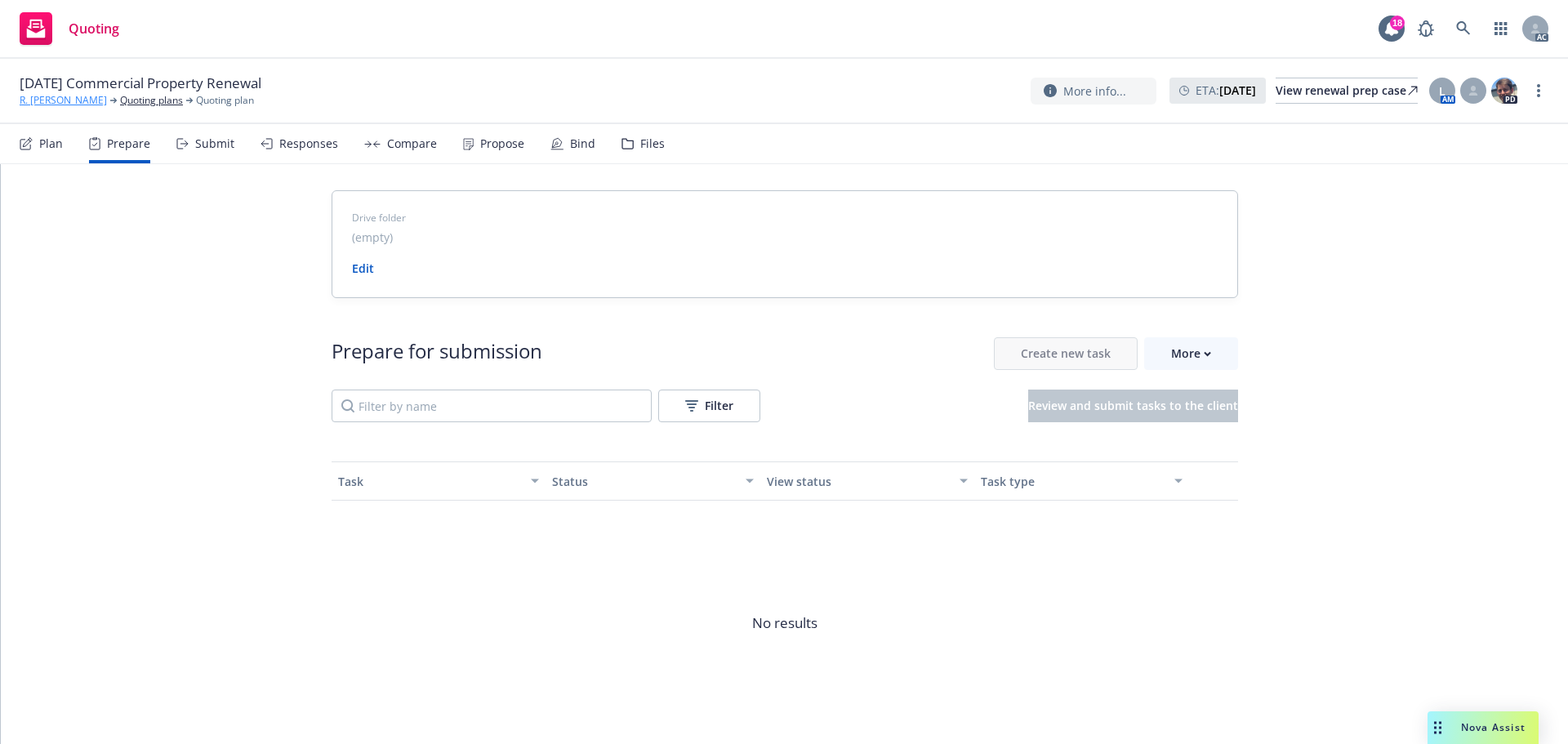
click at [54, 97] on link "R. [PERSON_NAME]" at bounding box center [63, 101] width 87 height 15
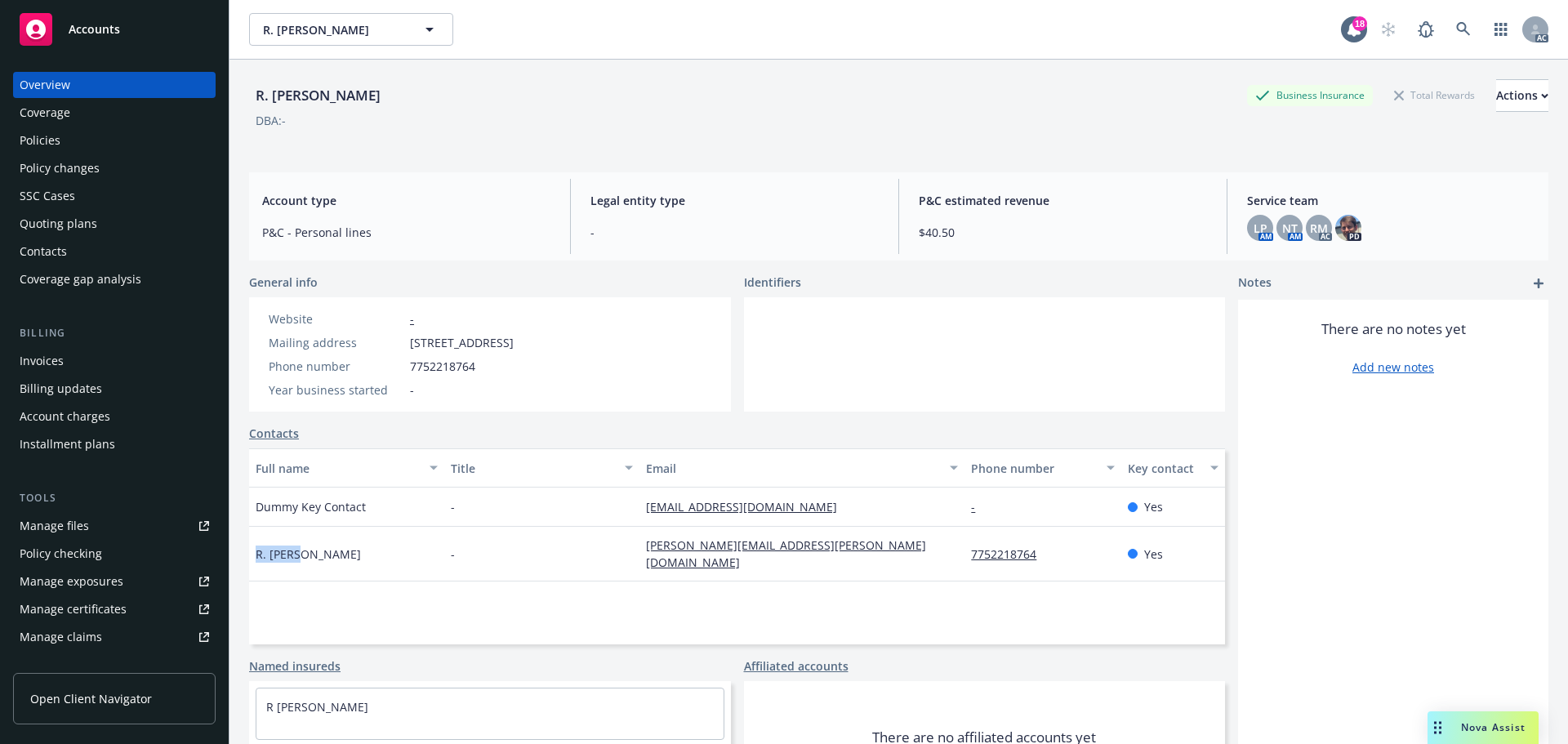
drag, startPoint x: 288, startPoint y: 564, endPoint x: 254, endPoint y: 560, distance: 34.2
click at [254, 560] on div "R. [PERSON_NAME]" at bounding box center [346, 554] width 195 height 54
copy span "R. [PERSON_NAME]"
drag, startPoint x: 367, startPoint y: 579, endPoint x: 292, endPoint y: 575, distance: 75.1
click at [292, 575] on div "R. [PERSON_NAME]" at bounding box center [346, 554] width 195 height 54
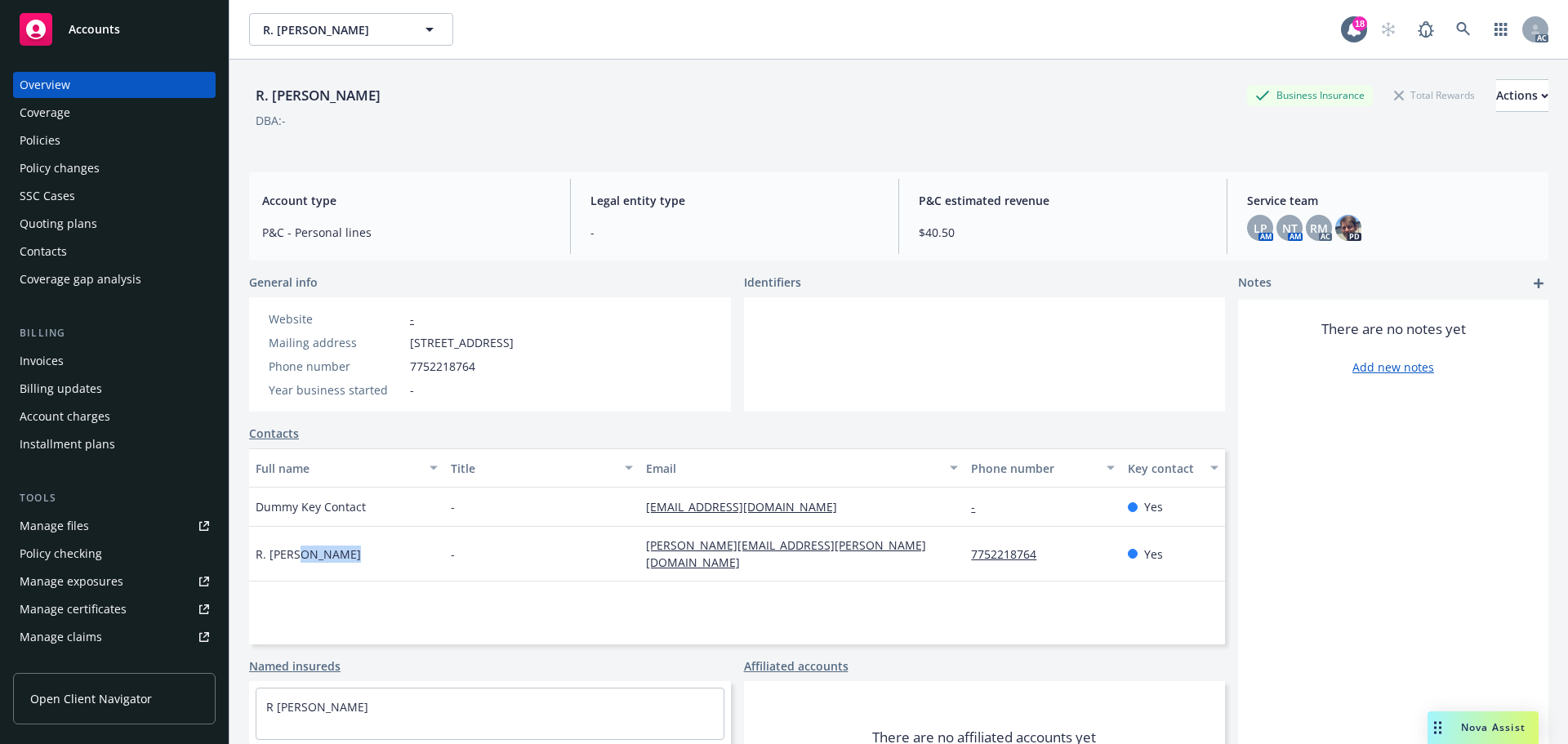
copy span "[PERSON_NAME]"
click at [632, 572] on div "-" at bounding box center [541, 554] width 195 height 54
click at [878, 276] on div "Identifiers" at bounding box center [985, 282] width 482 height 17
drag, startPoint x: 399, startPoint y: 339, endPoint x: 517, endPoint y: 344, distance: 118.1
click at [517, 344] on div "Mailing address [STREET_ADDRESS]" at bounding box center [391, 342] width 258 height 17
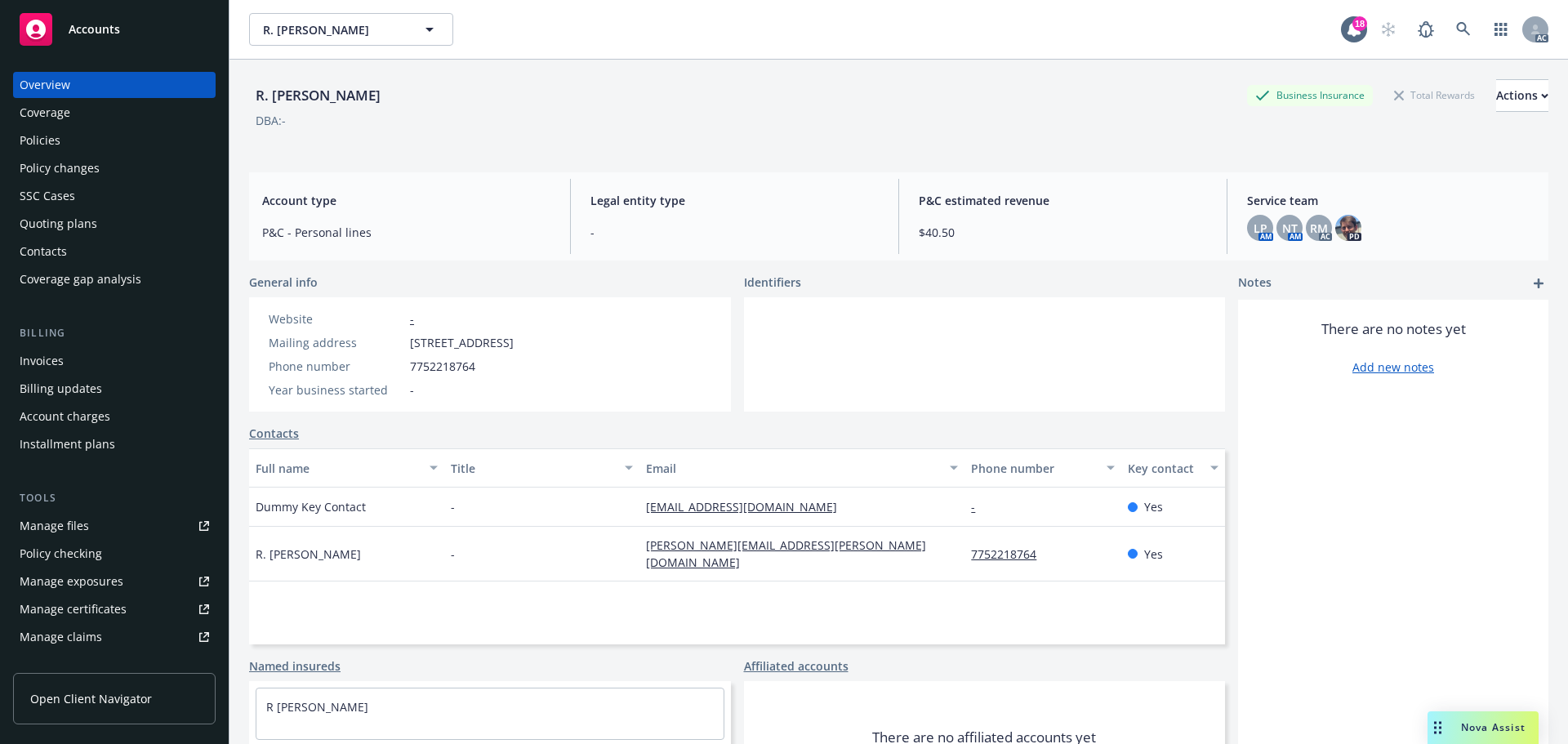
copy div "[STREET_ADDRESS]"
drag, startPoint x: 543, startPoint y: 342, endPoint x: 522, endPoint y: 339, distance: 21.2
click at [513, 339] on span "[STREET_ADDRESS]" at bounding box center [461, 342] width 104 height 17
copy span "Elko"
drag, startPoint x: 605, startPoint y: 345, endPoint x: 1383, endPoint y: 403, distance: 780.2
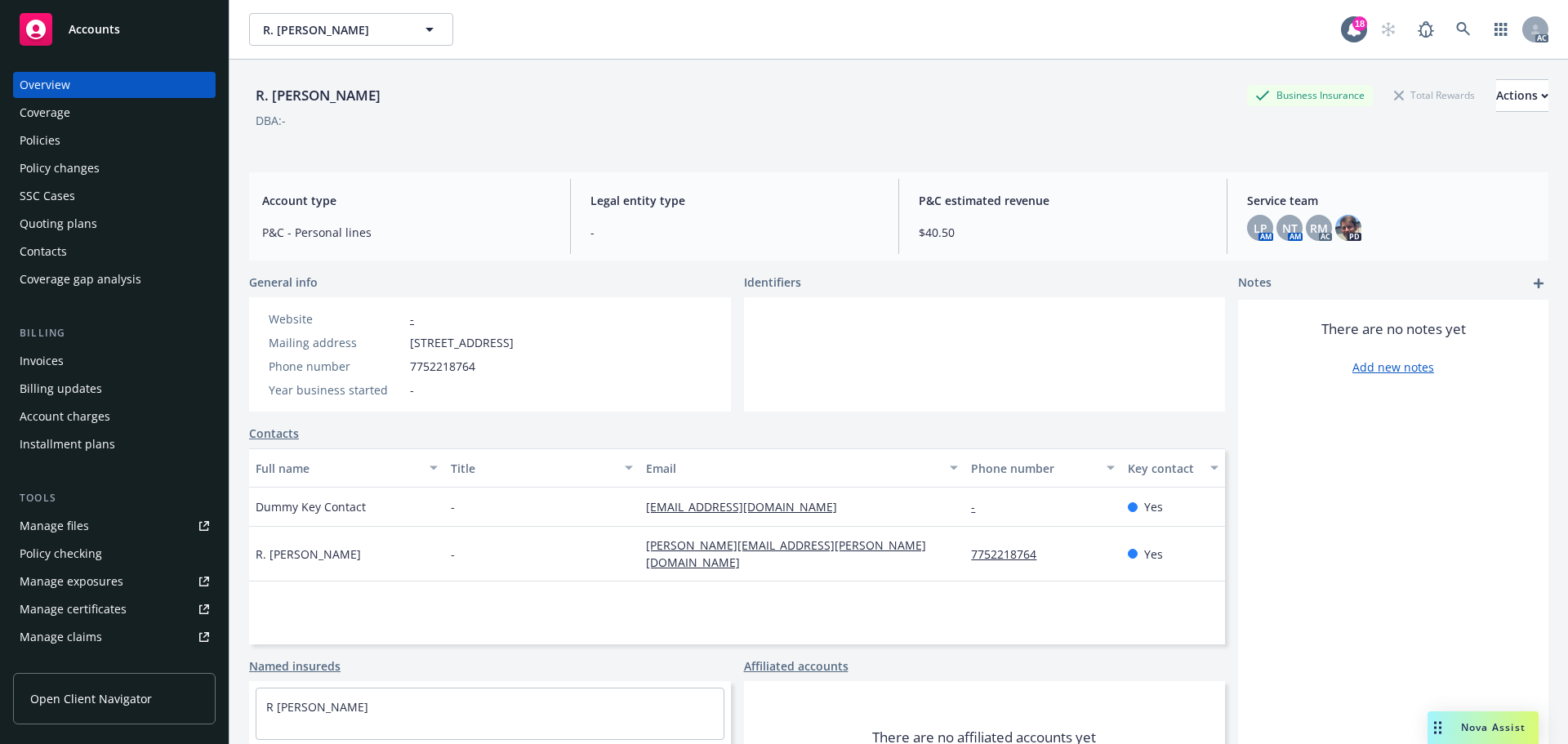
click at [520, 345] on div "Mailing address [STREET_ADDRESS]" at bounding box center [391, 342] width 258 height 17
copy span "9801"
drag, startPoint x: 511, startPoint y: 380, endPoint x: 405, endPoint y: 370, distance: 106.5
click at [405, 370] on div "Website - Mailing address [STREET_ADDRESS] Phone number [PHONE_NUMBER] Year bus…" at bounding box center [391, 354] width 258 height 88
click at [520, 371] on div "Phone number 7752218764" at bounding box center [391, 366] width 258 height 17
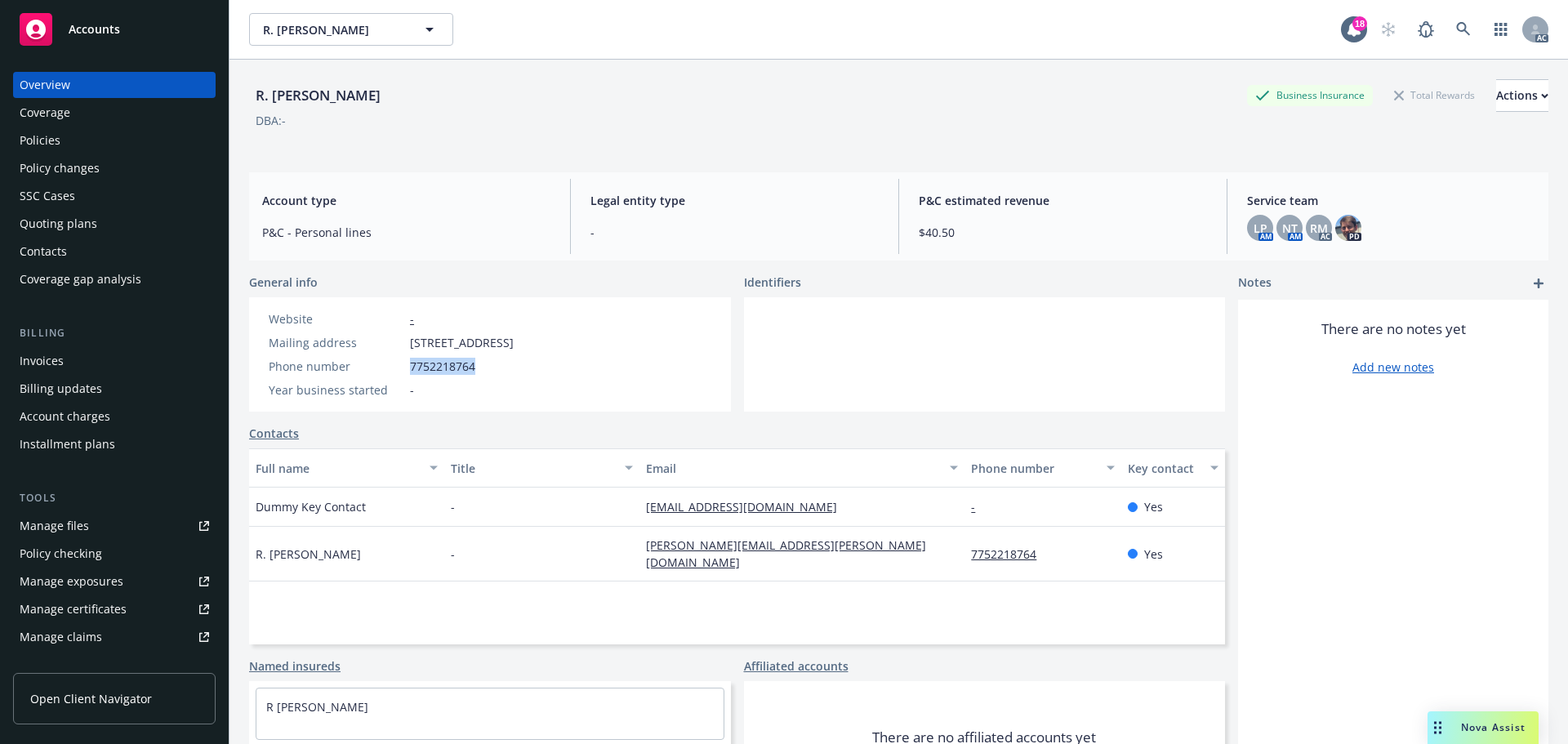
drag, startPoint x: 519, startPoint y: 365, endPoint x: 601, endPoint y: 370, distance: 82.2
click at [396, 365] on div "Phone number 7752218764" at bounding box center [391, 366] width 258 height 17
copy div "7752218764"
drag, startPoint x: 573, startPoint y: 344, endPoint x: 609, endPoint y: 344, distance: 36.0
click at [520, 344] on div "Mailing address 4990 VICTORY BLVD, Elko, NV, 89801" at bounding box center [391, 342] width 258 height 17
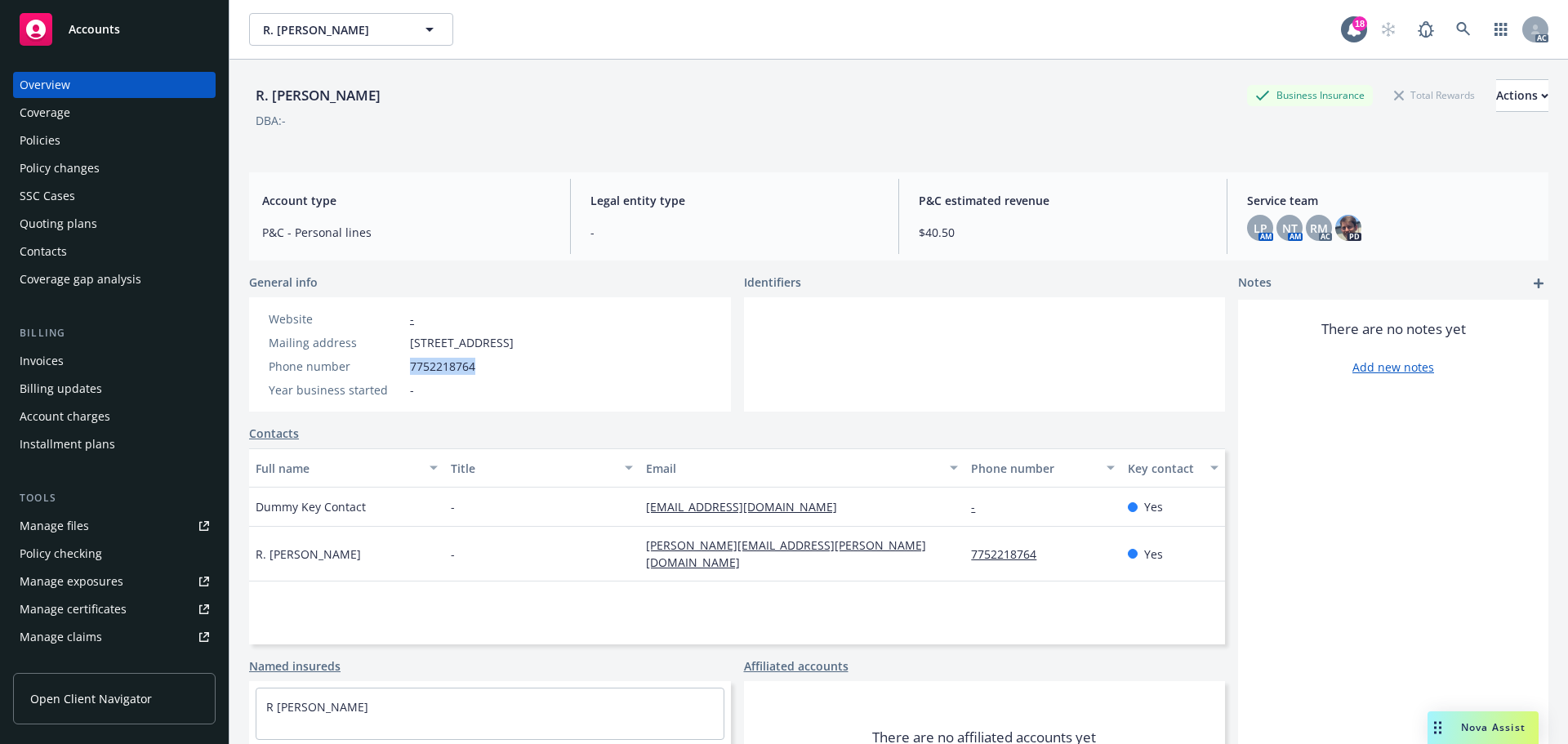
copy span "89801"
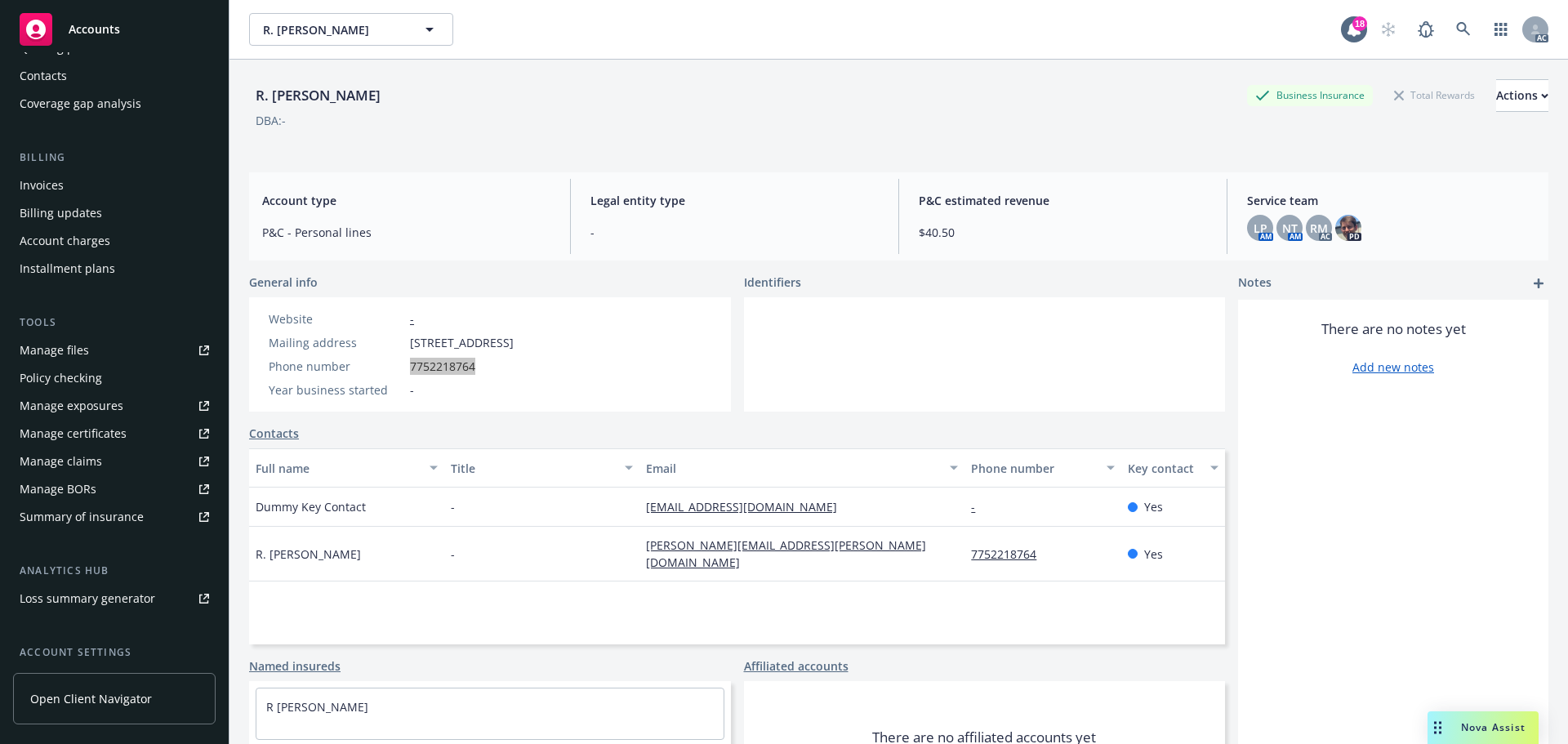
scroll to position [320, 0]
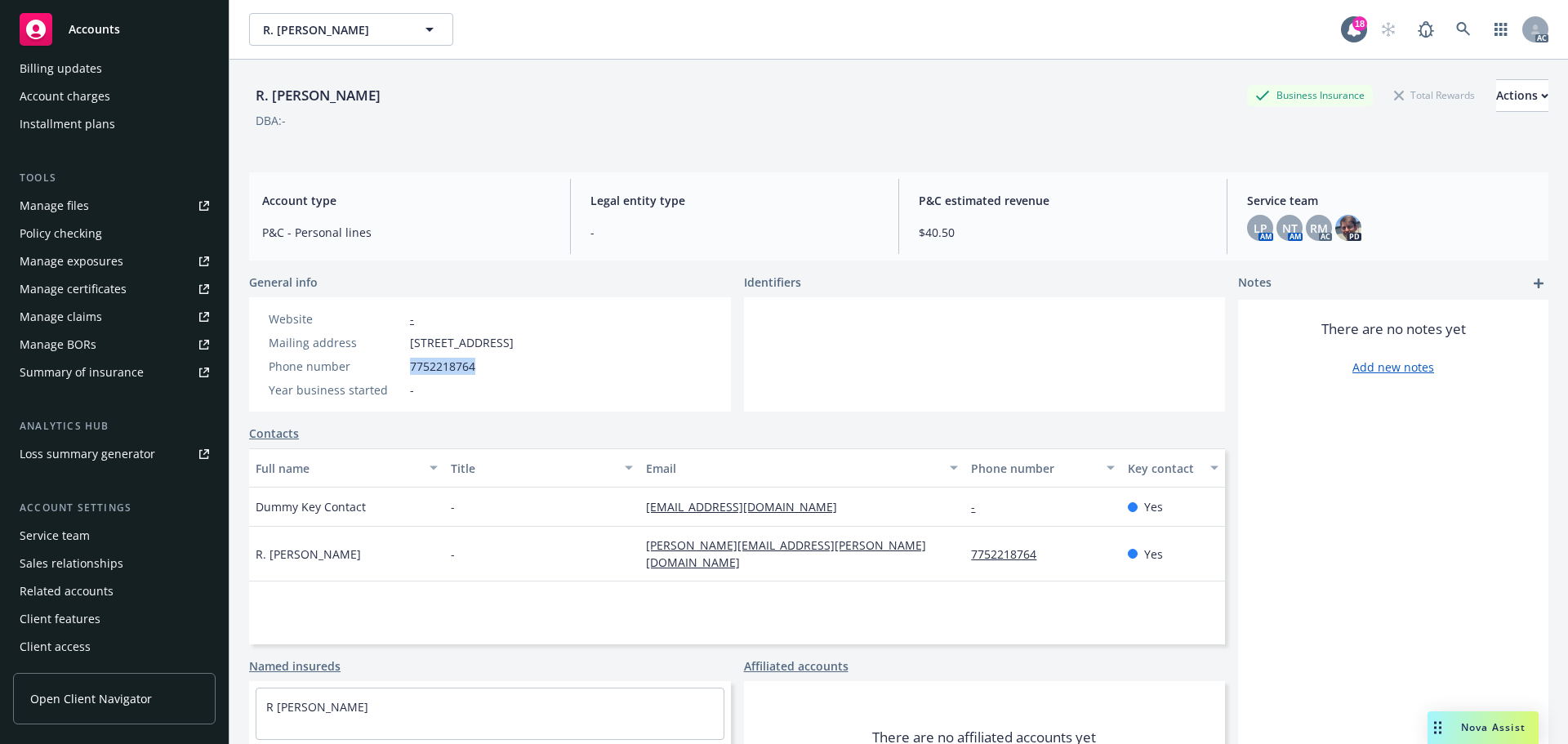
click at [49, 530] on div "Service team" at bounding box center [54, 536] width 70 height 26
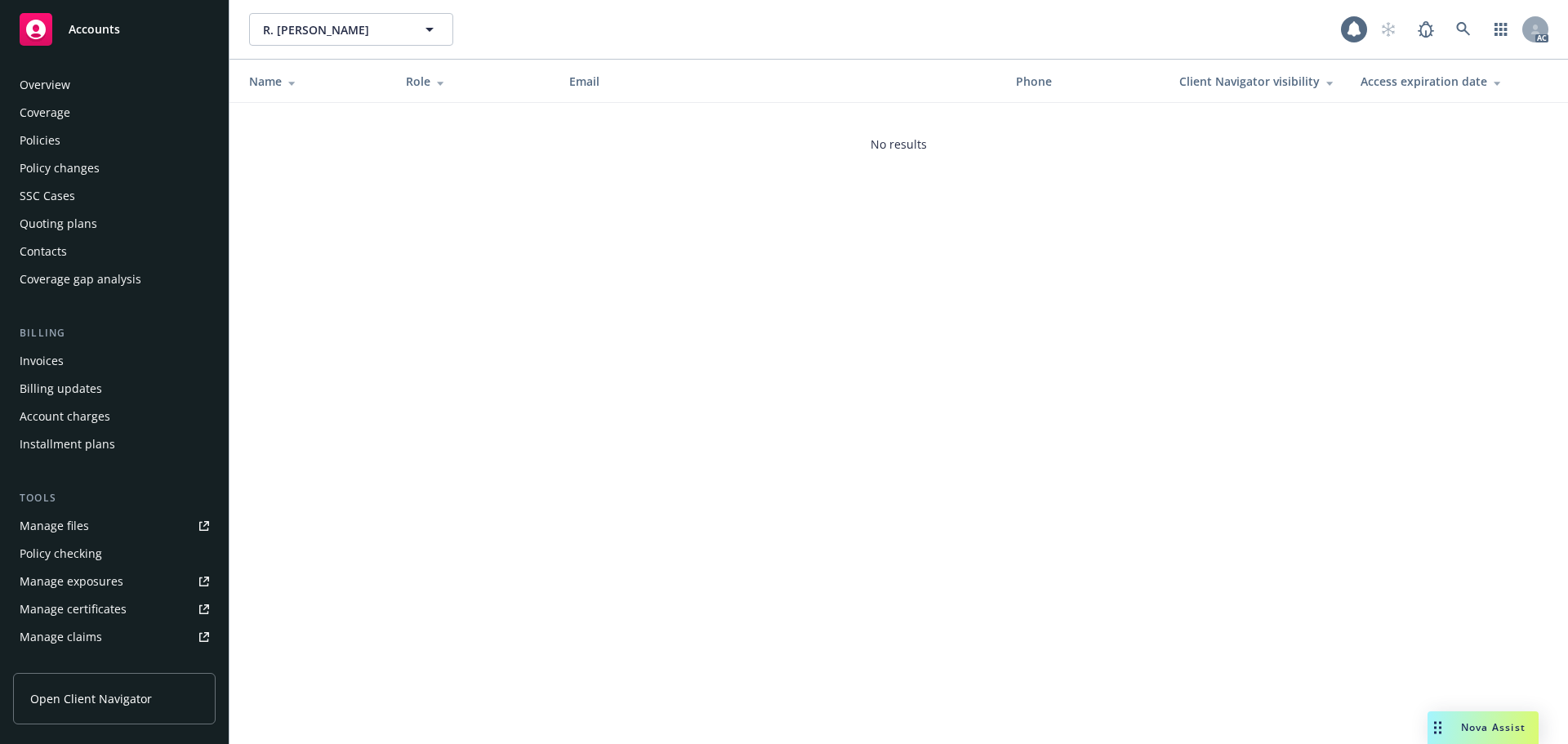
scroll to position [320, 0]
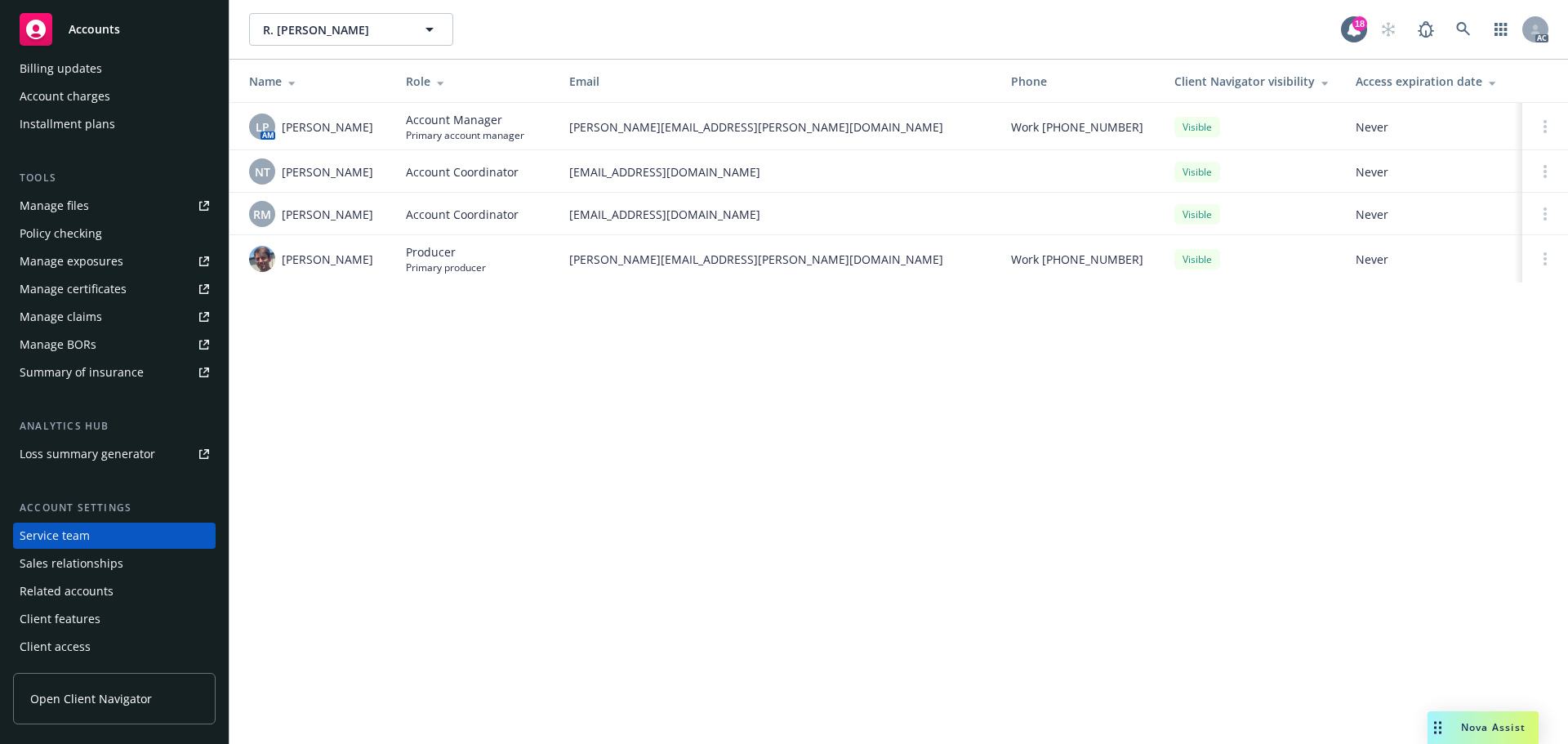
drag, startPoint x: 385, startPoint y: 128, endPoint x: 278, endPoint y: 138, distance: 107.5
click at [278, 138] on td "LP AM Linsey Piotrowski" at bounding box center [311, 126] width 163 height 47
copy div "AM Linsey Piotrowski"
click at [395, 151] on td "Account Coordinator" at bounding box center [475, 171] width 163 height 43
drag, startPoint x: 384, startPoint y: 123, endPoint x: 283, endPoint y: 131, distance: 101.3
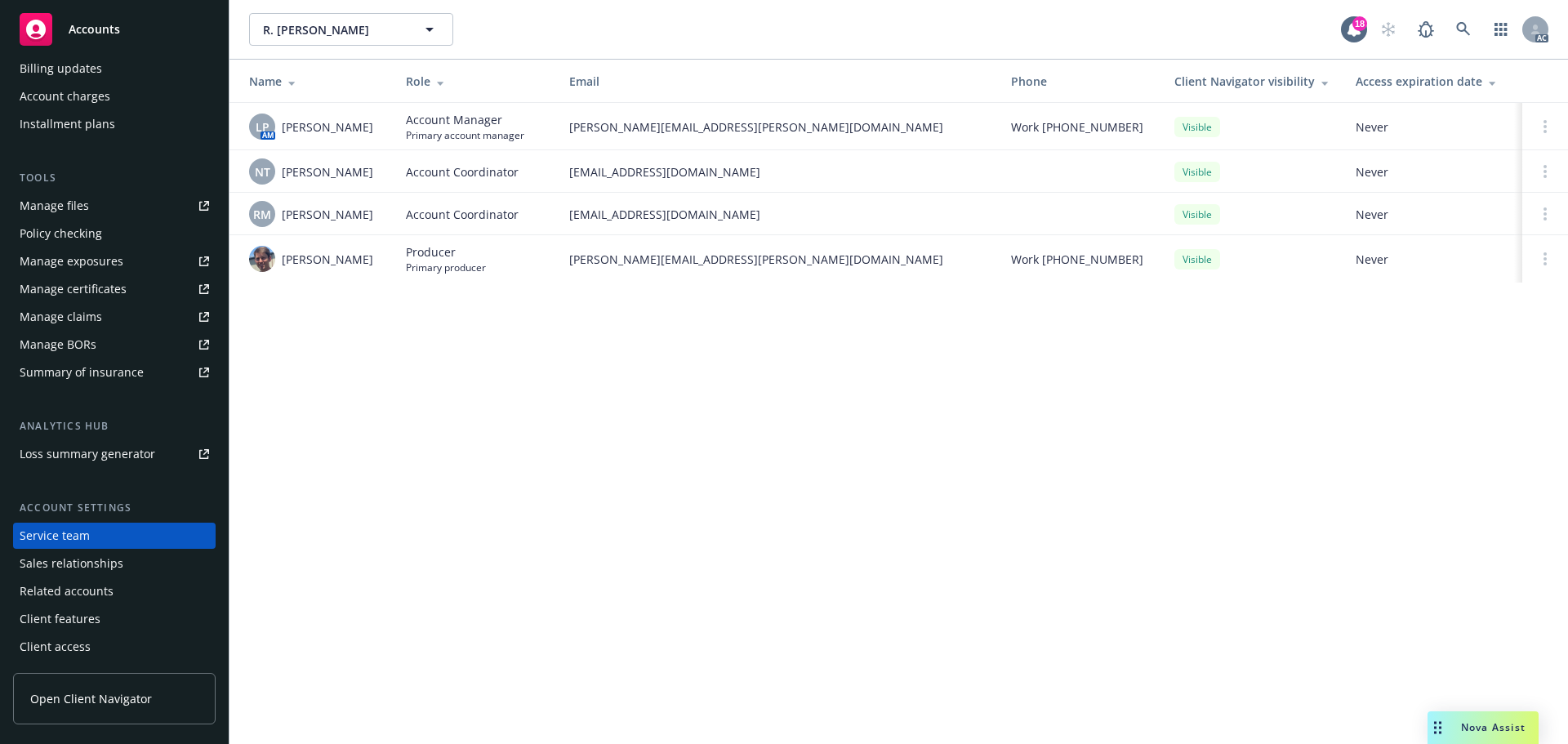
click at [283, 131] on td "LP AM Linsey Piotrowski" at bounding box center [311, 126] width 163 height 47
copy span "[PERSON_NAME]"
click at [380, 144] on td "LP AM Linsey Piotrowski" at bounding box center [311, 126] width 163 height 47
drag, startPoint x: 382, startPoint y: 128, endPoint x: 285, endPoint y: 131, distance: 97.0
click at [285, 131] on td "LP AM Linsey Piotrowski" at bounding box center [311, 126] width 163 height 47
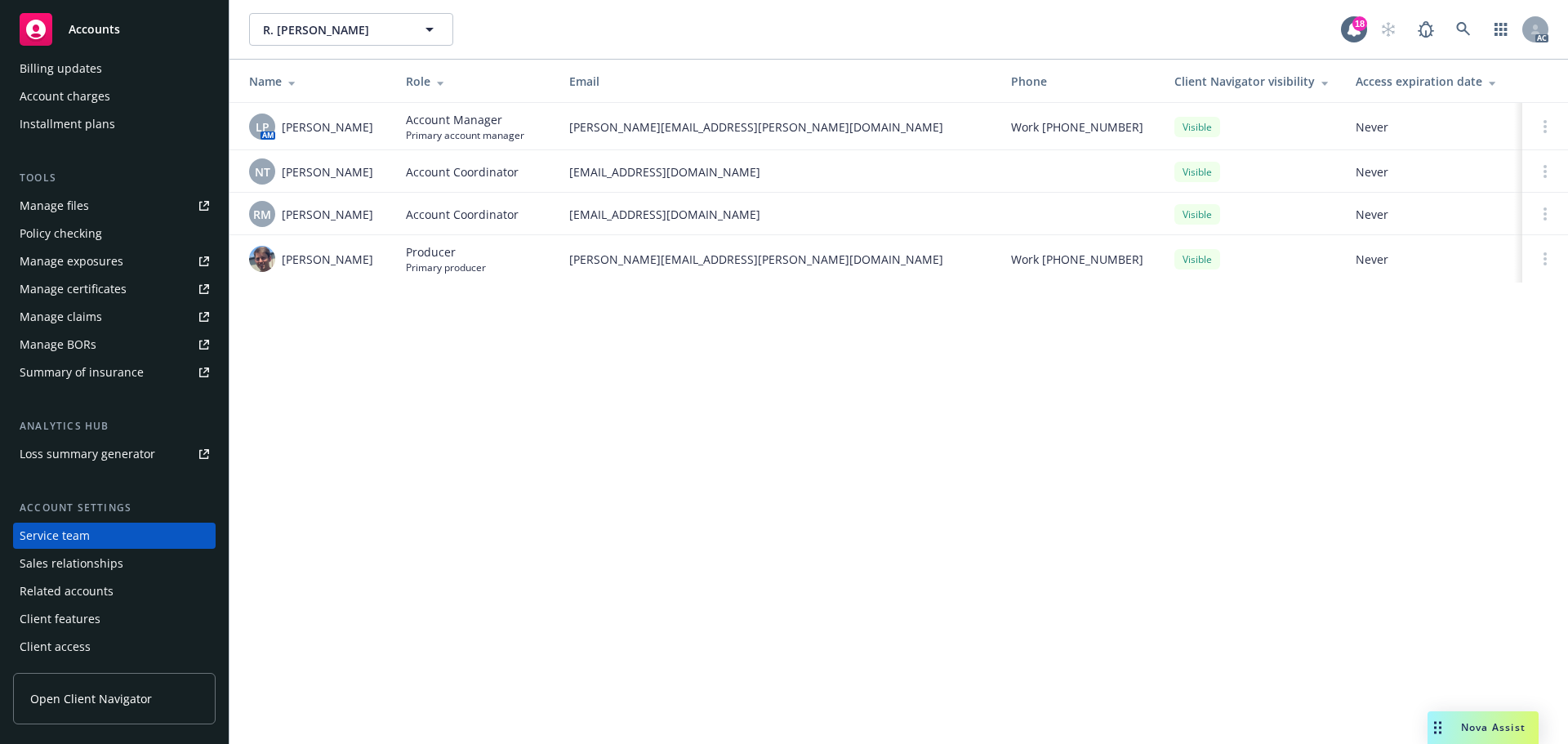
click at [285, 131] on span "[PERSON_NAME]" at bounding box center [327, 127] width 91 height 17
click at [325, 131] on span "[PERSON_NAME]" at bounding box center [327, 127] width 91 height 17
drag, startPoint x: 387, startPoint y: 125, endPoint x: 1162, endPoint y: 264, distance: 787.4
click at [286, 132] on td "LP AM Linsey Piotrowski" at bounding box center [311, 126] width 163 height 47
copy span "insey Piotrowski"
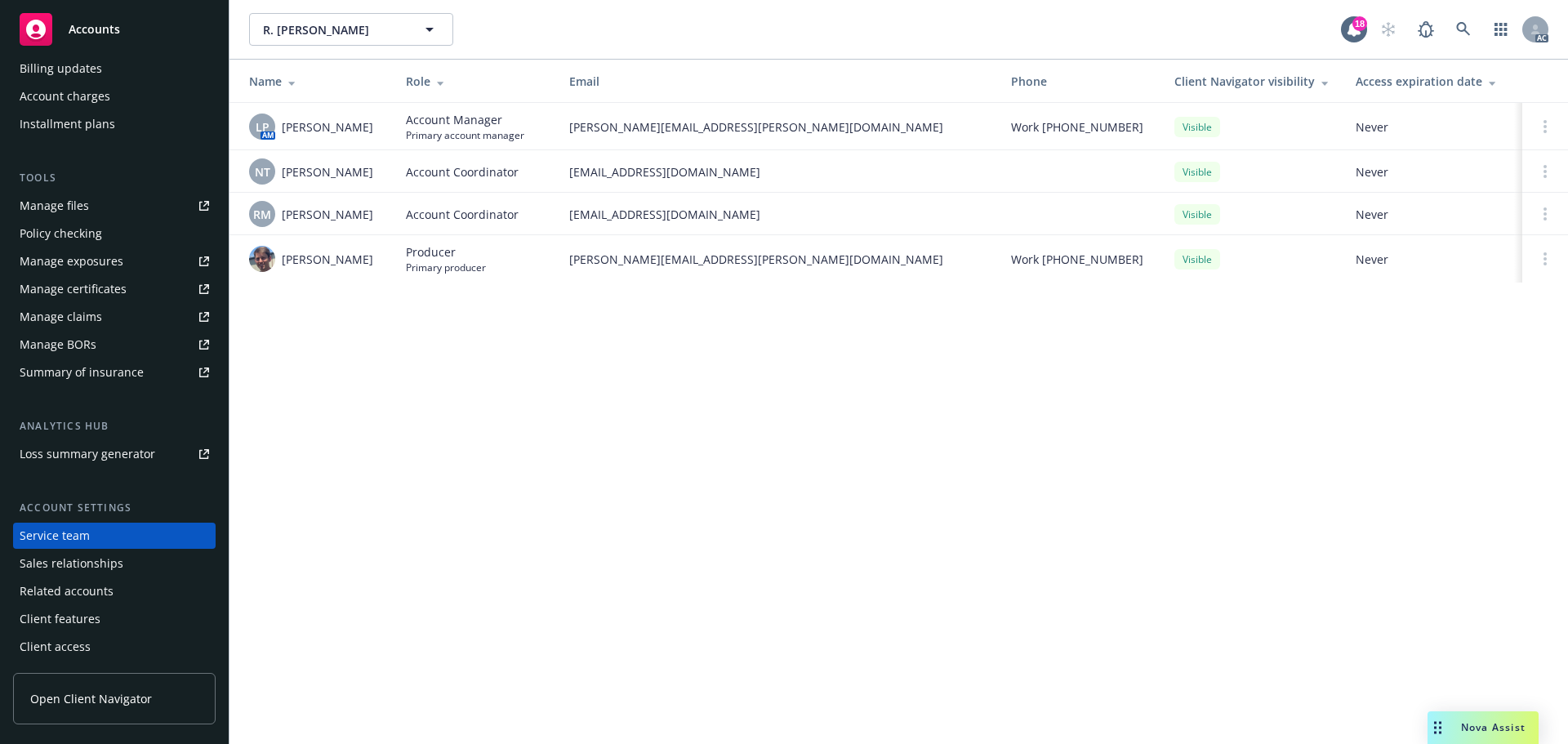
drag, startPoint x: 328, startPoint y: 170, endPoint x: 321, endPoint y: 163, distance: 9.9
click at [326, 169] on span "Ninuca Tatishvili" at bounding box center [327, 171] width 91 height 17
drag, startPoint x: 283, startPoint y: 132, endPoint x: 377, endPoint y: 129, distance: 94.0
click at [377, 129] on div "LP AM Linsey Piotrowski" at bounding box center [314, 127] width 131 height 26
drag, startPoint x: 381, startPoint y: 171, endPoint x: 1211, endPoint y: 304, distance: 840.6
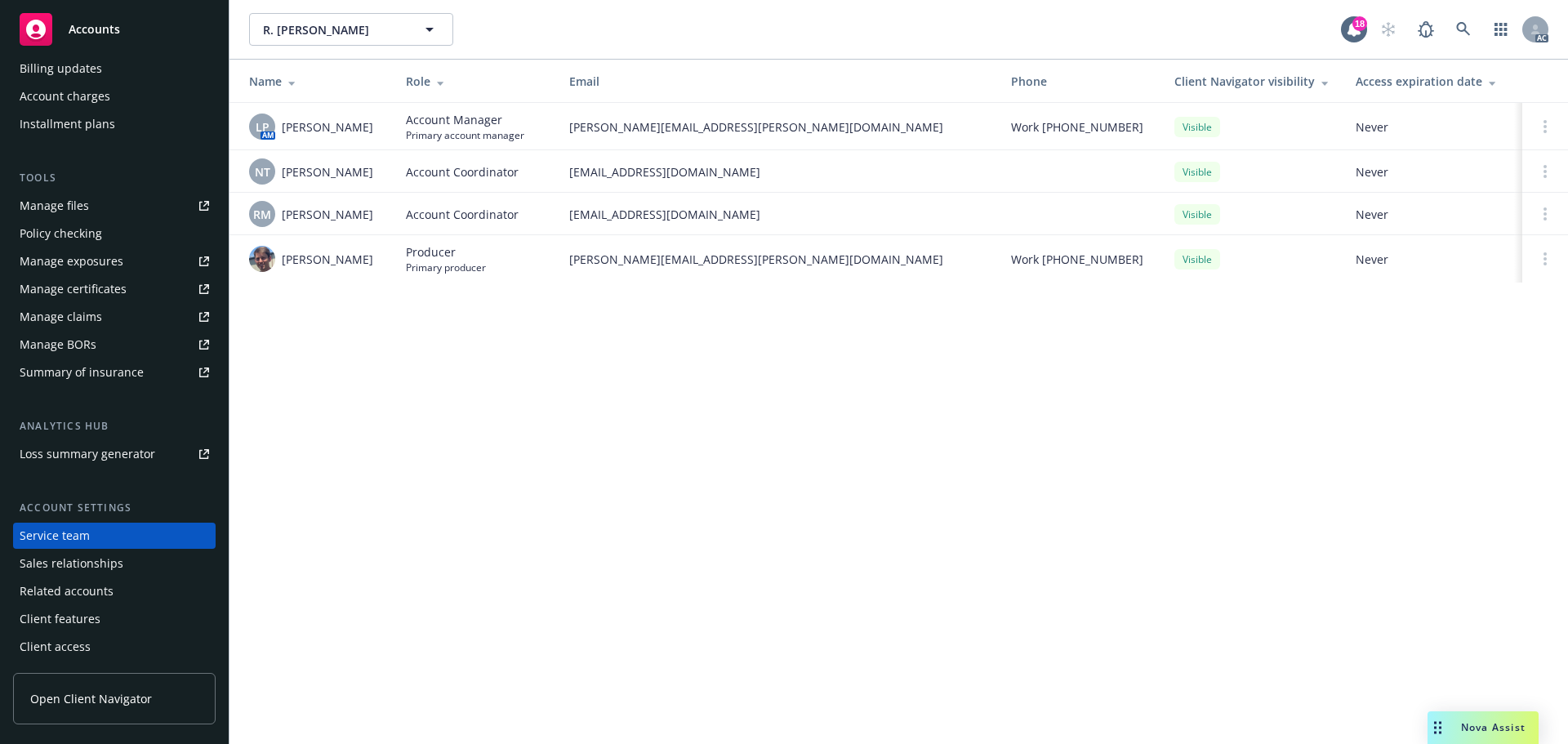
click at [359, 177] on td "NT Ninuca Tatishvili" at bounding box center [311, 171] width 163 height 43
click at [331, 181] on div "NT Ninuca Tatishvili" at bounding box center [314, 171] width 131 height 26
click at [284, 170] on span "Ninuca Tatishvili" at bounding box center [327, 171] width 91 height 17
drag, startPoint x: 283, startPoint y: 170, endPoint x: 381, endPoint y: 161, distance: 98.4
click at [381, 161] on td "NT Ninuca Tatishvili" at bounding box center [311, 171] width 163 height 43
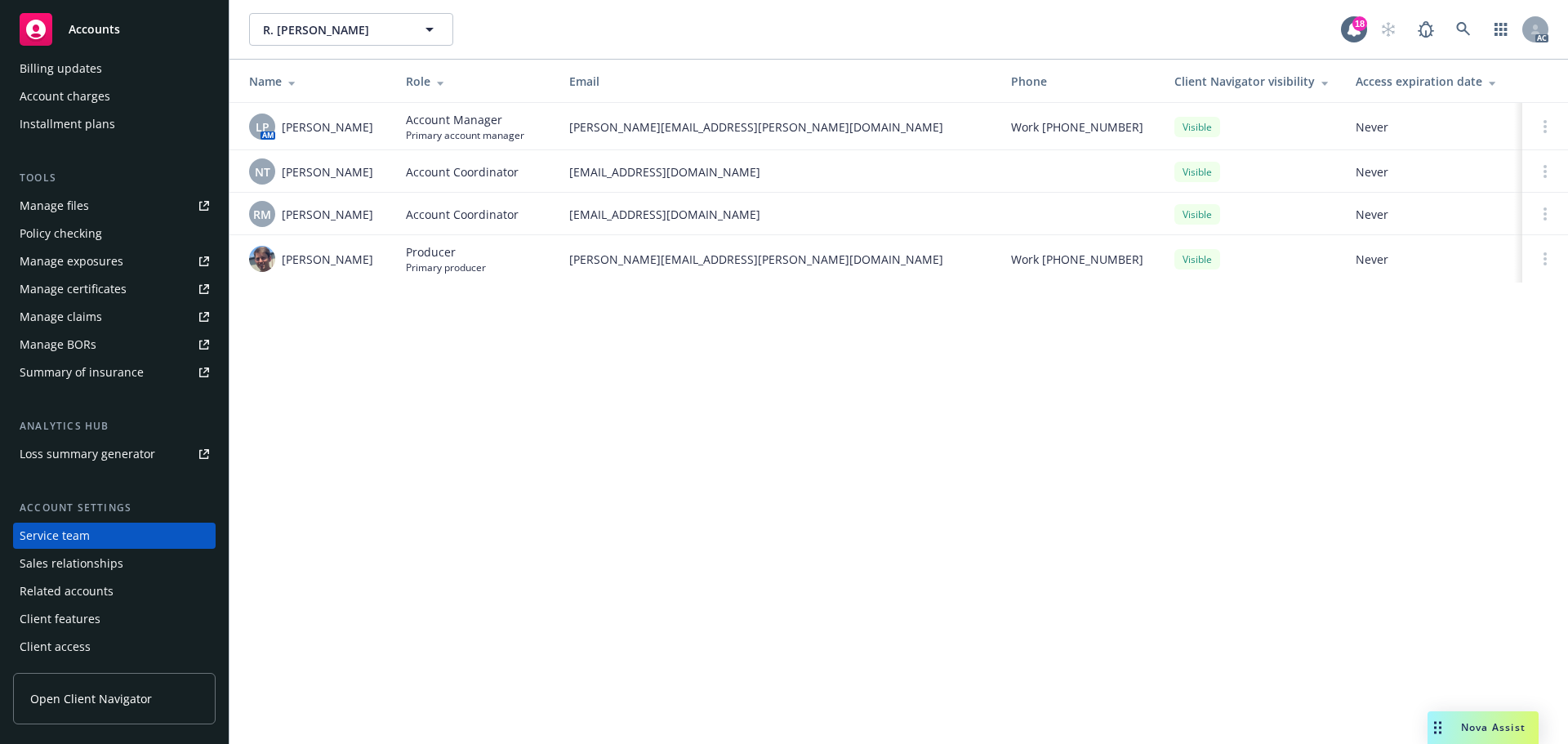
drag, startPoint x: 377, startPoint y: 219, endPoint x: 277, endPoint y: 230, distance: 100.6
click at [277, 230] on td "RM Rati Mukhuradze" at bounding box center [311, 214] width 163 height 43
drag, startPoint x: 271, startPoint y: 263, endPoint x: 493, endPoint y: 256, distance: 222.1
click at [271, 263] on div "Scott Gault" at bounding box center [314, 259] width 131 height 26
click at [358, 251] on div "Scott Gault" at bounding box center [314, 259] width 131 height 26
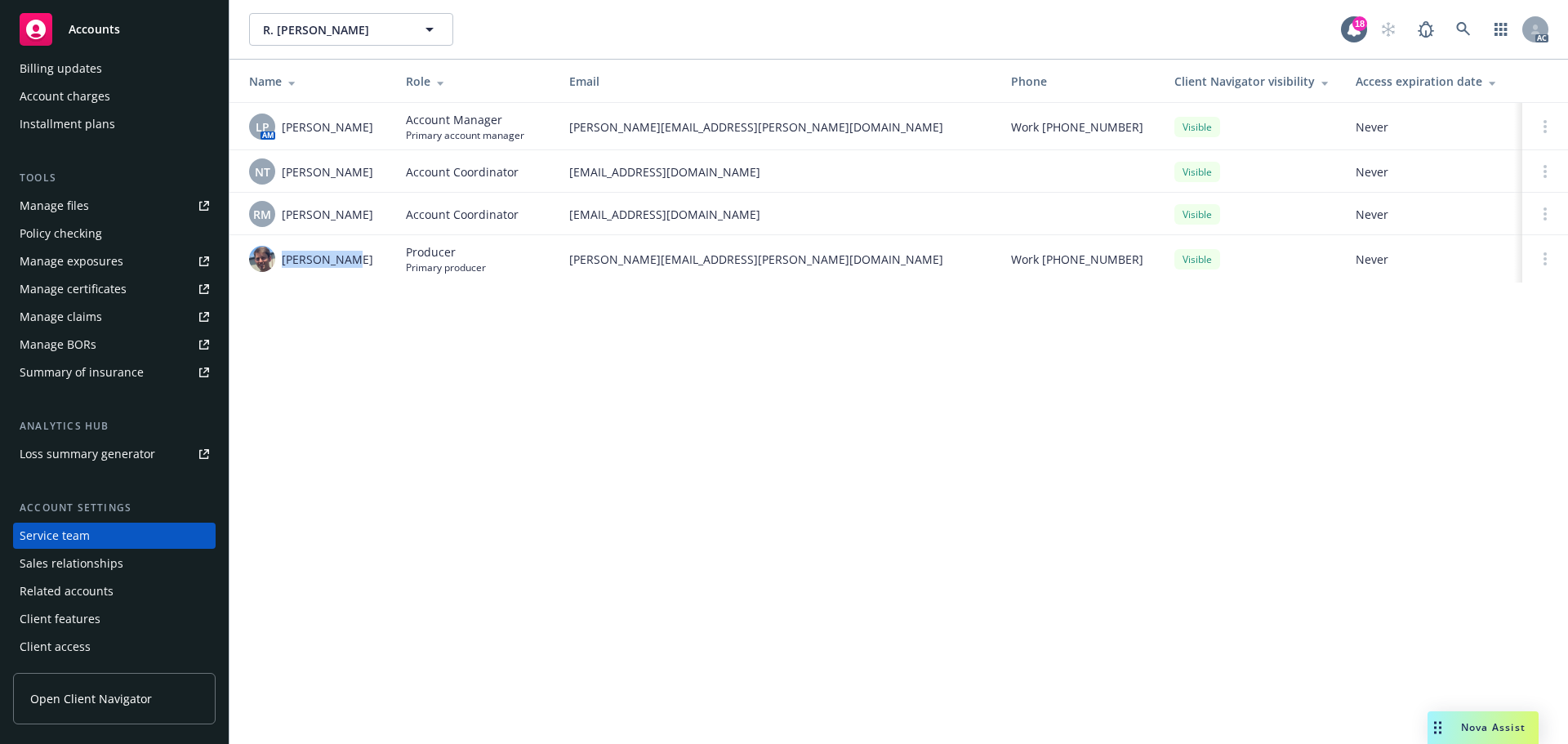
drag, startPoint x: 357, startPoint y: 258, endPoint x: 1187, endPoint y: 324, distance: 832.6
click at [294, 266] on div "Scott Gault" at bounding box center [314, 259] width 131 height 26
drag, startPoint x: 280, startPoint y: 262, endPoint x: 347, endPoint y: 255, distance: 67.4
click at [347, 255] on div "Scott Gault" at bounding box center [314, 259] width 131 height 26
drag, startPoint x: 381, startPoint y: 171, endPoint x: 277, endPoint y: 175, distance: 104.1
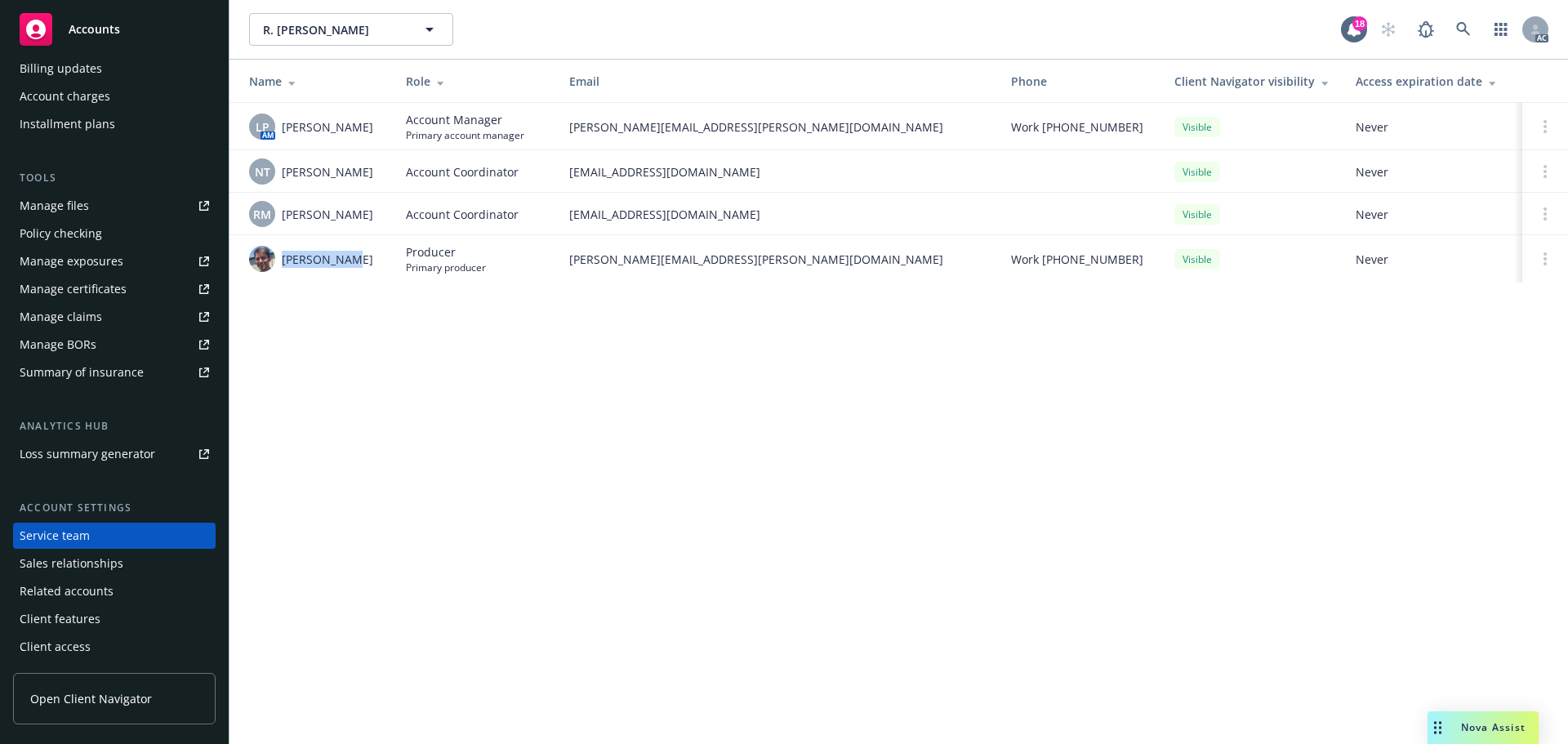
click at [277, 175] on td "NT Ninuca Tatishvili" at bounding box center [311, 171] width 163 height 43
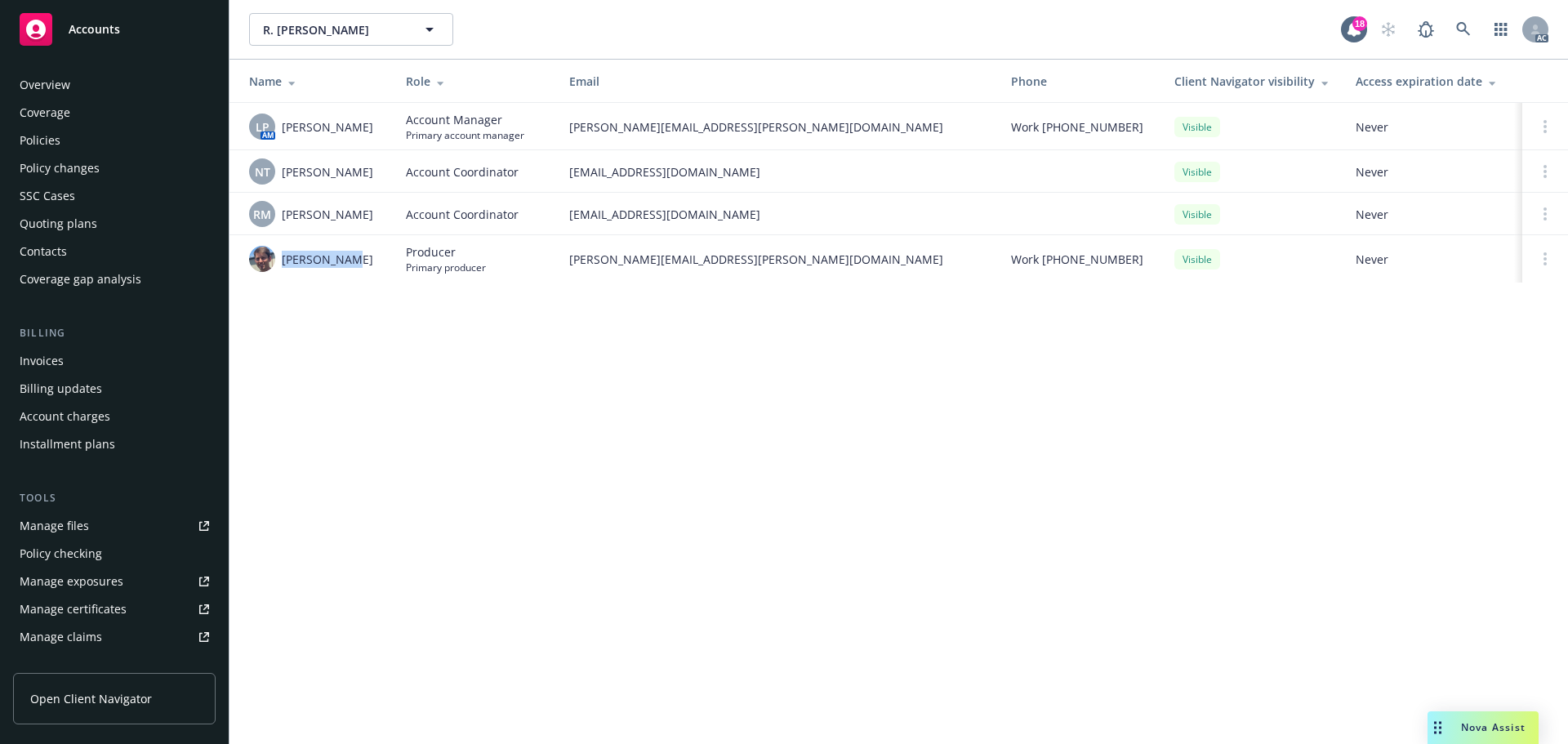
click at [47, 131] on div "Policies" at bounding box center [40, 141] width 41 height 26
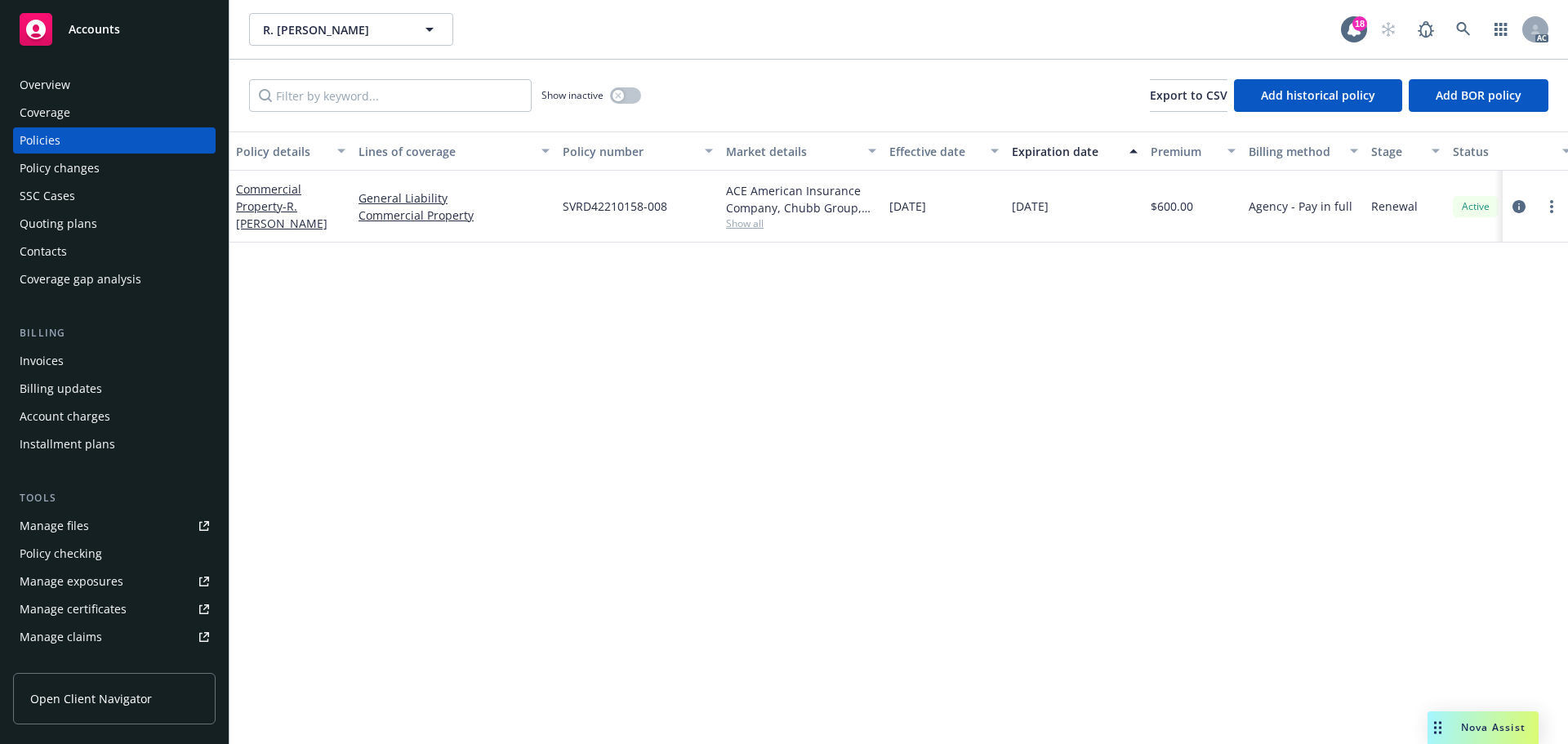
drag, startPoint x: 943, startPoint y: 208, endPoint x: 871, endPoint y: 221, distance: 73.2
click at [871, 221] on div "Commercial Property - R. JEFF WILLIAMS General Liability Commercial Property SV…" at bounding box center [1017, 206] width 1576 height 72
click at [617, 100] on div "button" at bounding box center [618, 96] width 12 height 12
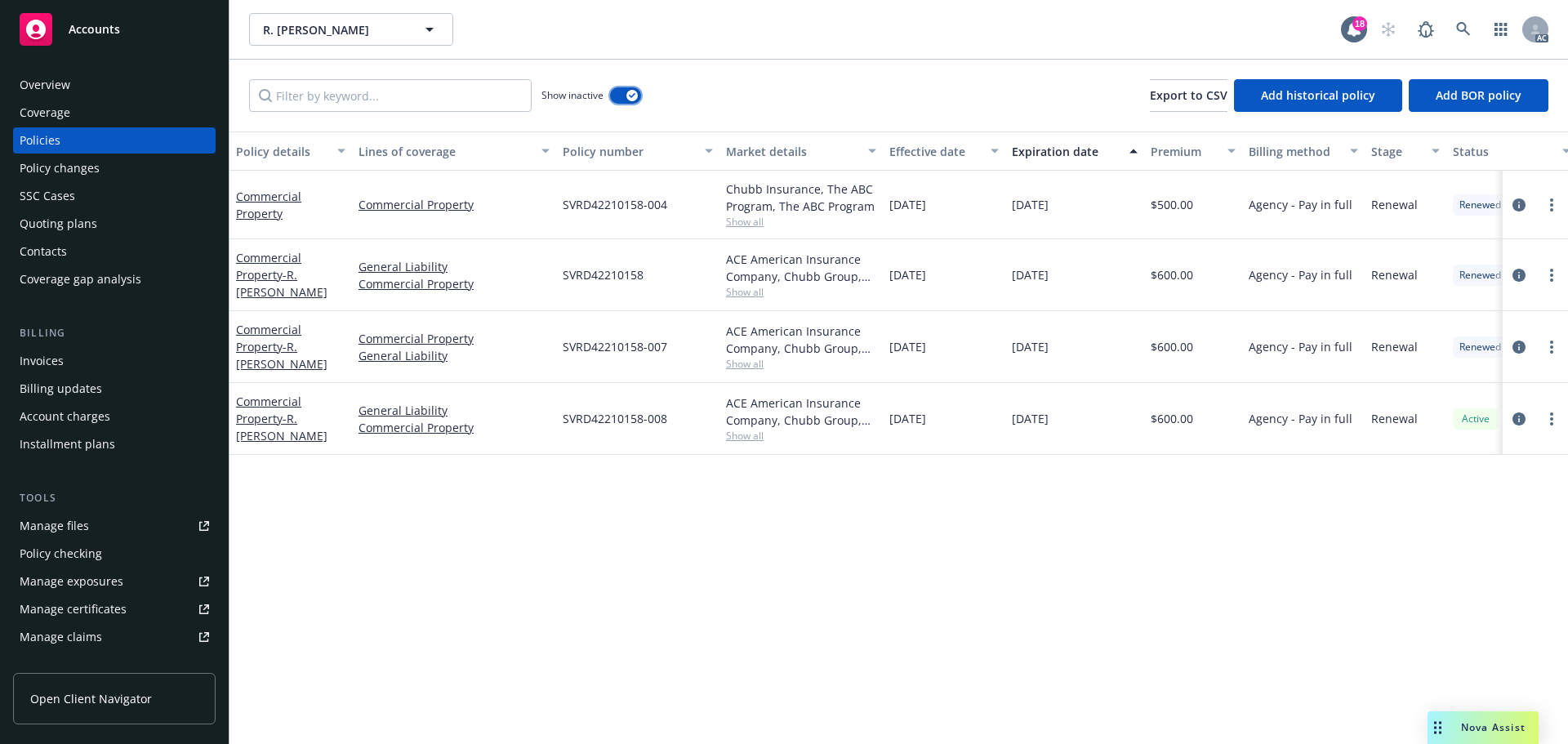
click at [620, 101] on button "button" at bounding box center [625, 96] width 31 height 16
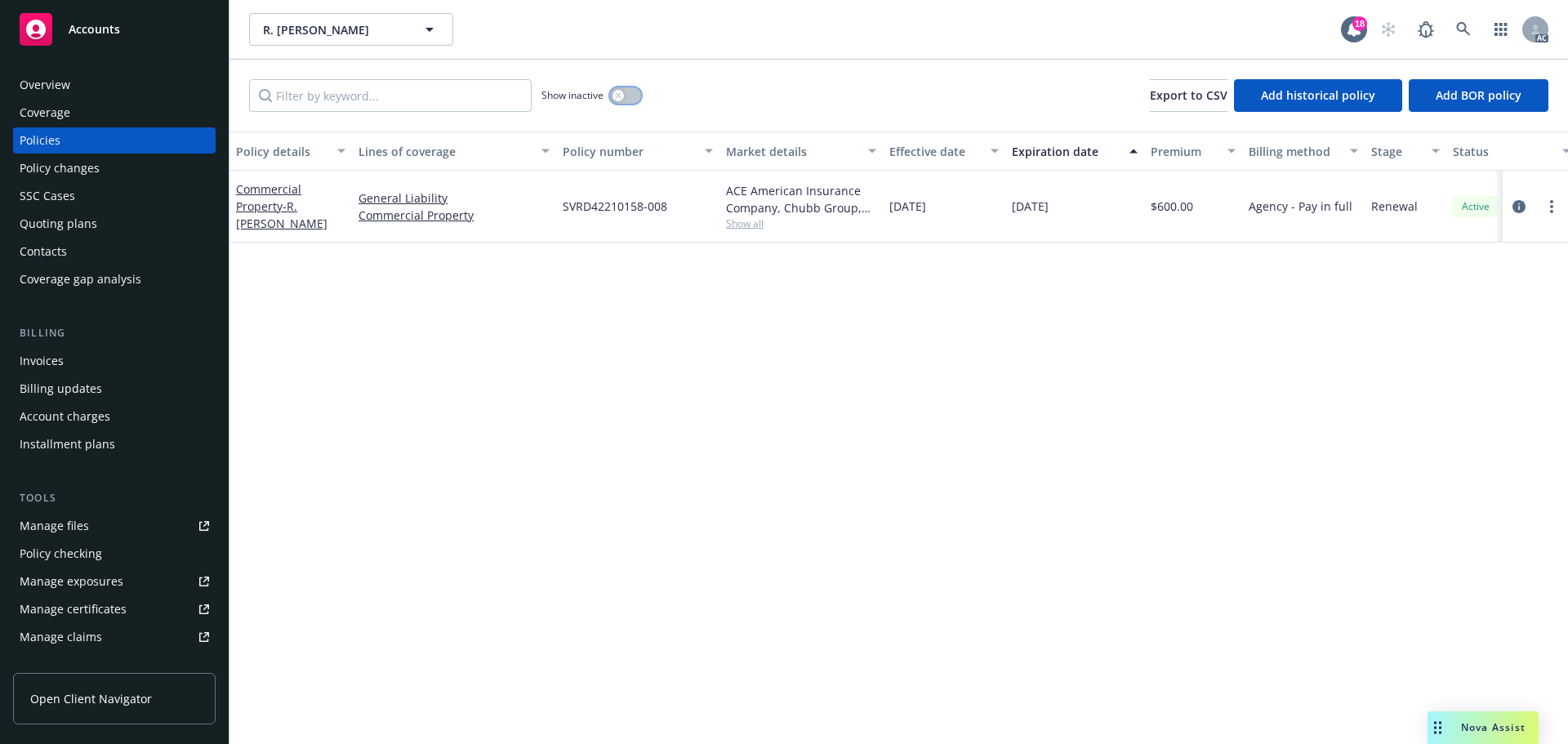
click at [620, 101] on div "button" at bounding box center [618, 96] width 12 height 12
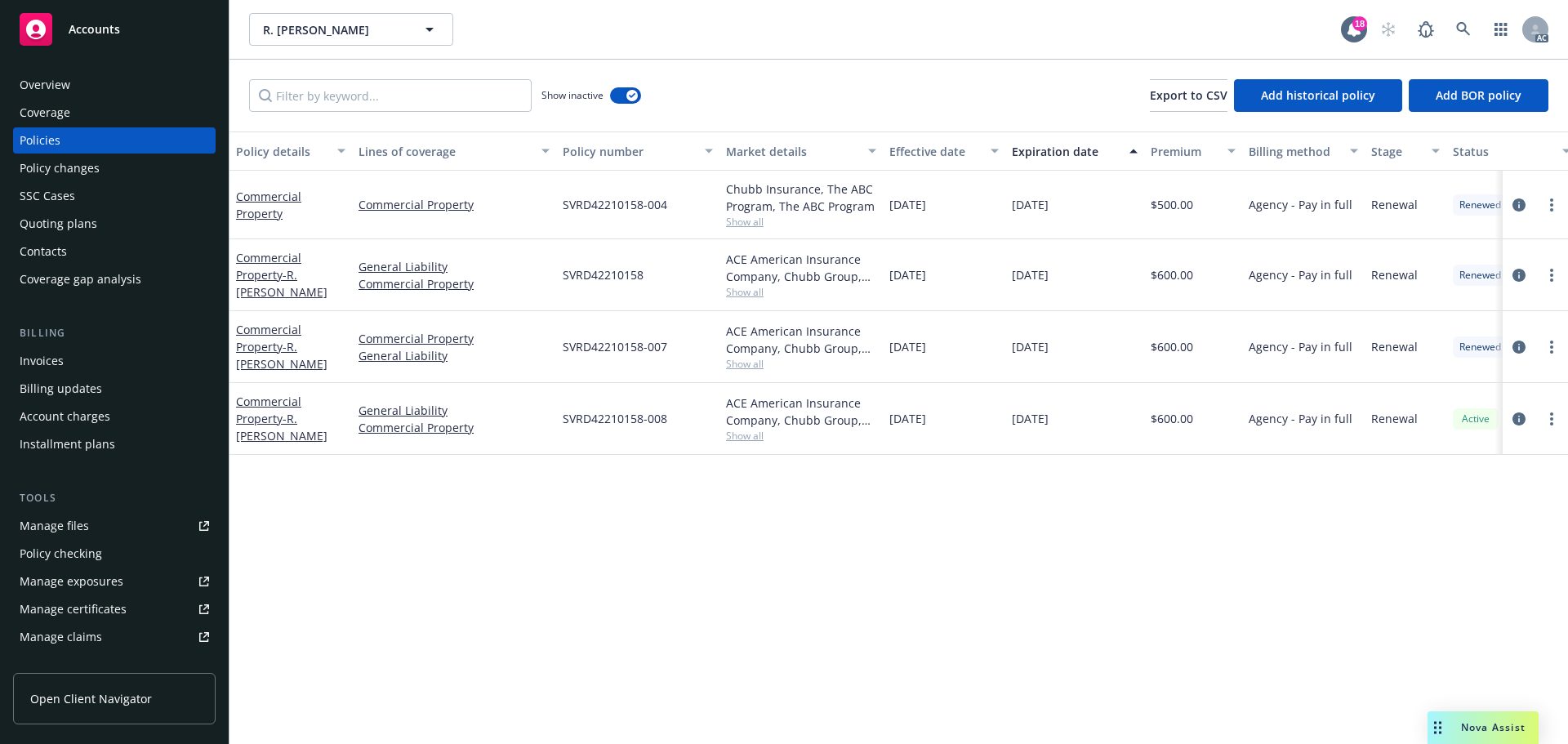
click at [630, 105] on div "Show inactive" at bounding box center [591, 96] width 100 height 33
click at [630, 96] on icon "button" at bounding box center [632, 96] width 7 height 5
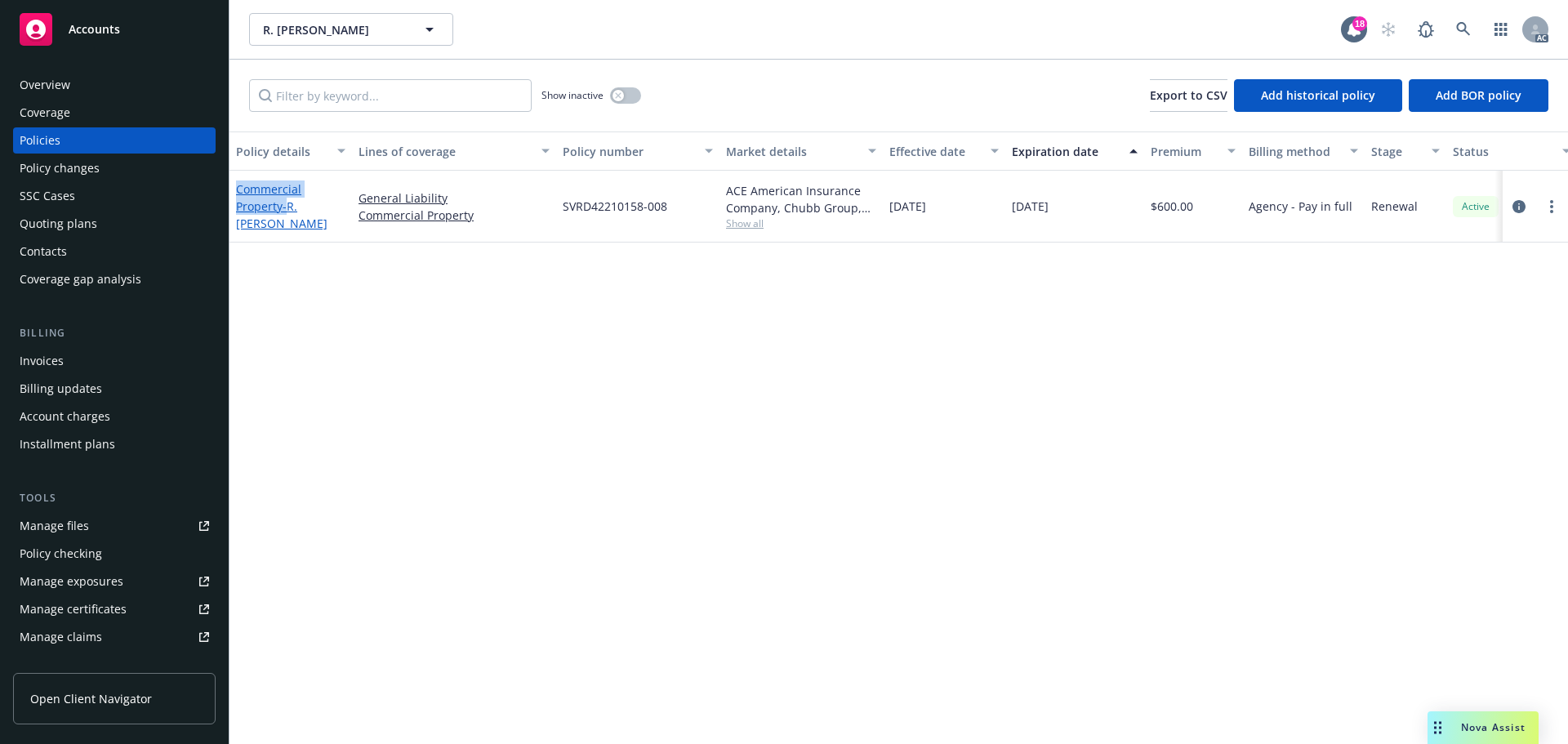
drag, startPoint x: 232, startPoint y: 175, endPoint x: 285, endPoint y: 212, distance: 64.6
click at [285, 212] on div "Commercial Property - R. JEFF WILLIAMS" at bounding box center [290, 206] width 123 height 72
click at [1515, 210] on icon "circleInformation" at bounding box center [1519, 207] width 13 height 13
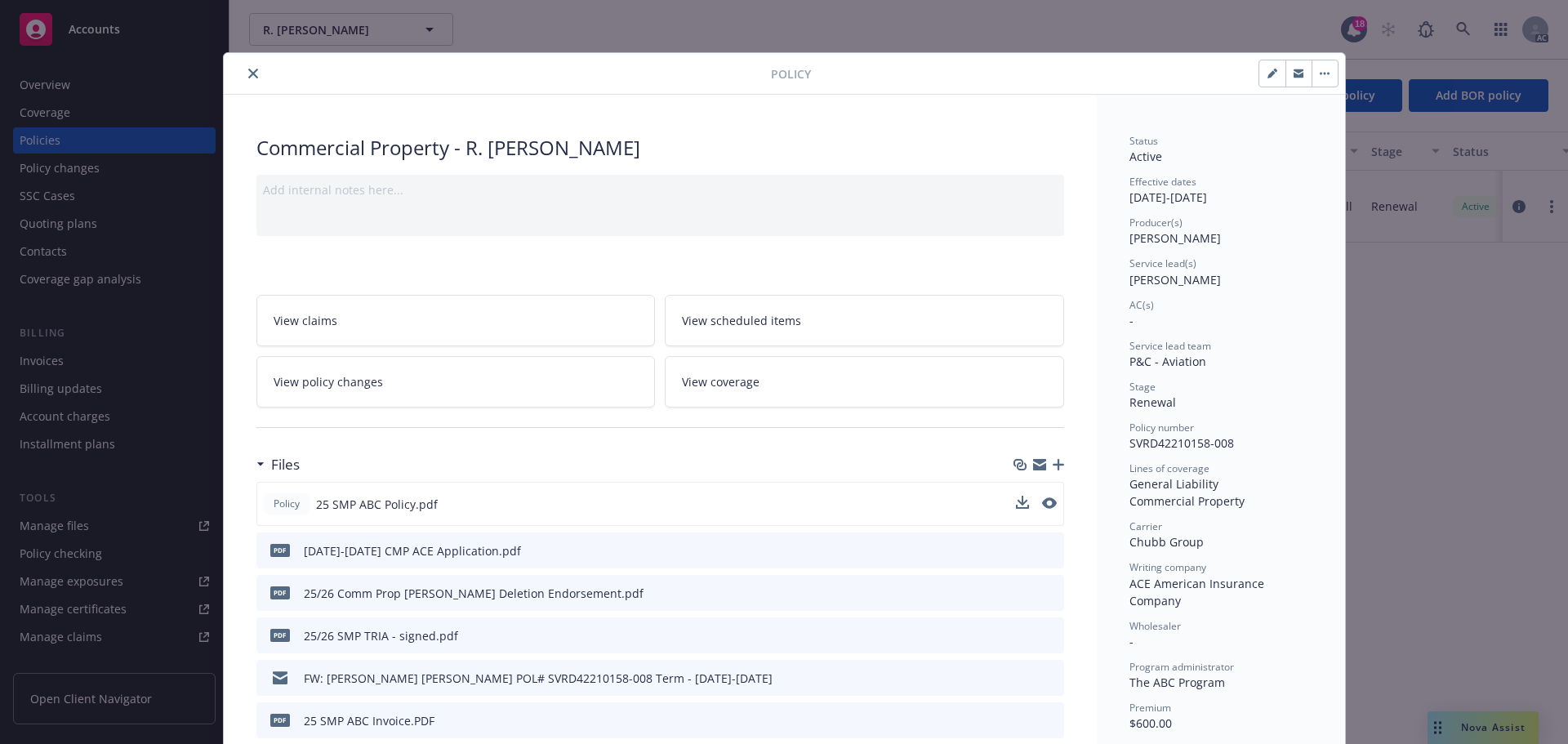
click at [1041, 508] on button at bounding box center [1049, 503] width 15 height 17
click at [1041, 499] on icon "preview file" at bounding box center [1047, 503] width 15 height 12
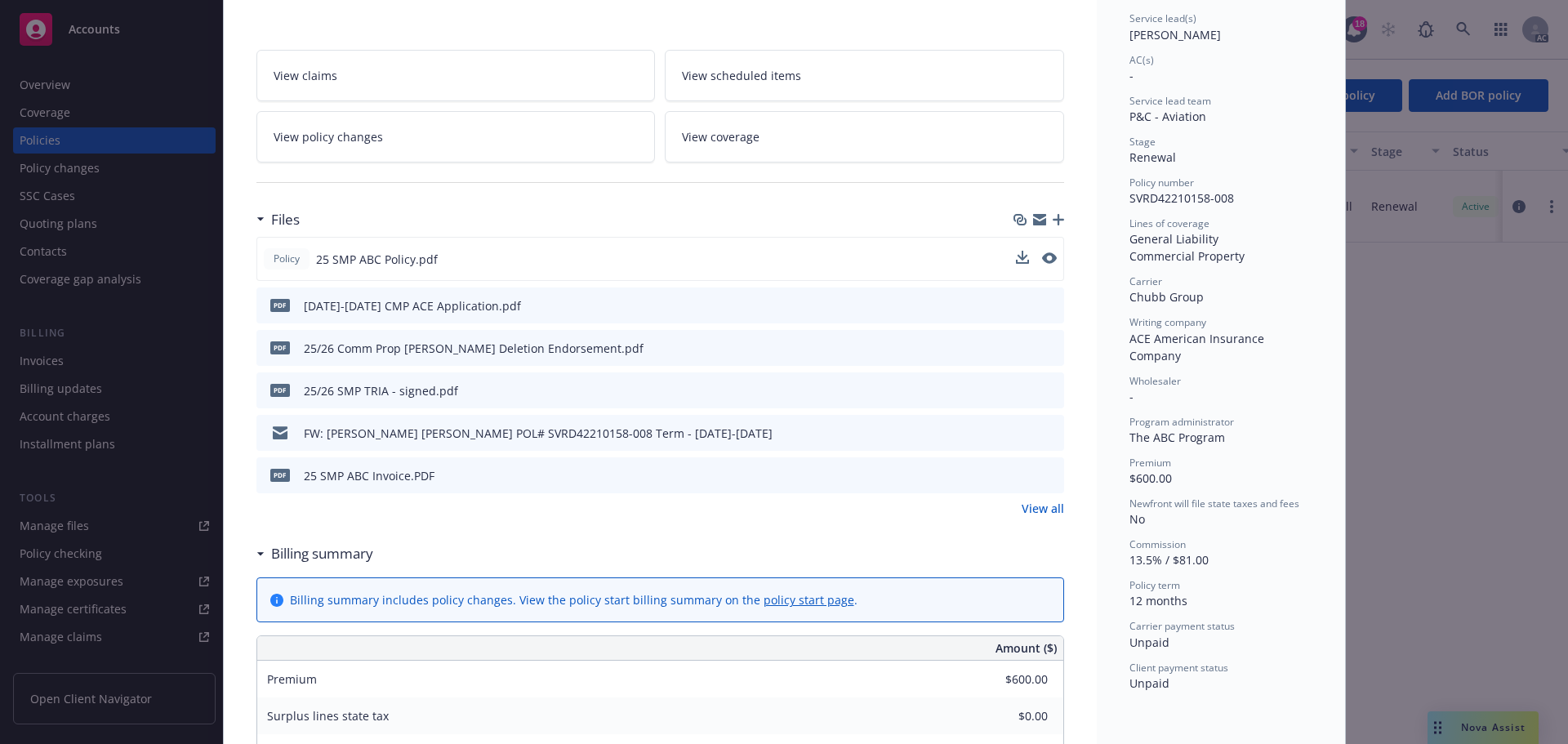
click at [1046, 508] on link "View all" at bounding box center [1043, 508] width 43 height 17
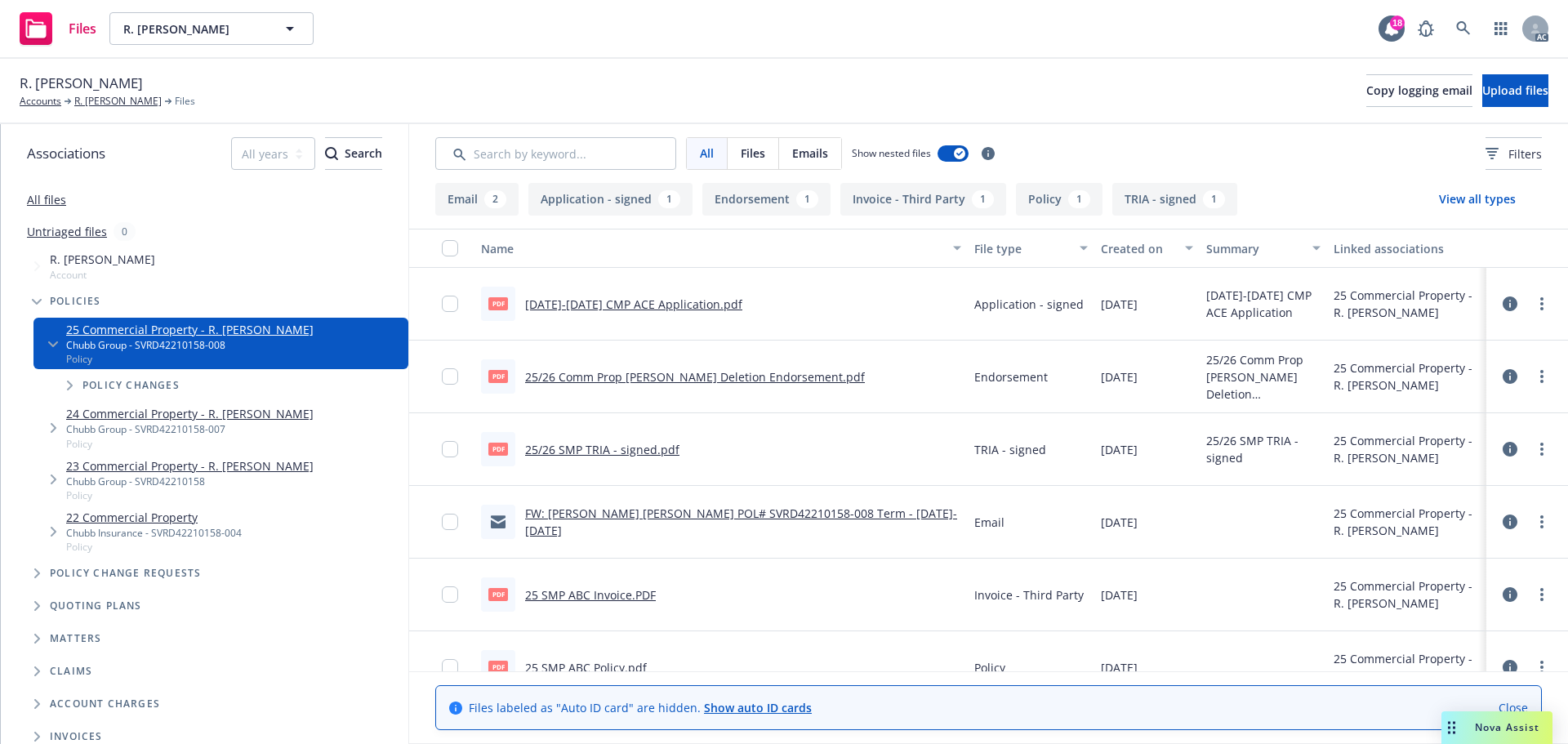
click at [593, 303] on link "[DATE]-[DATE] CMP ACE Application.pdf" at bounding box center [634, 304] width 218 height 16
click at [718, 371] on link "25/26 Comm Prop [PERSON_NAME] Deletion Endorsement.pdf" at bounding box center [695, 377] width 339 height 16
click at [54, 199] on link "All files" at bounding box center [47, 199] width 40 height 16
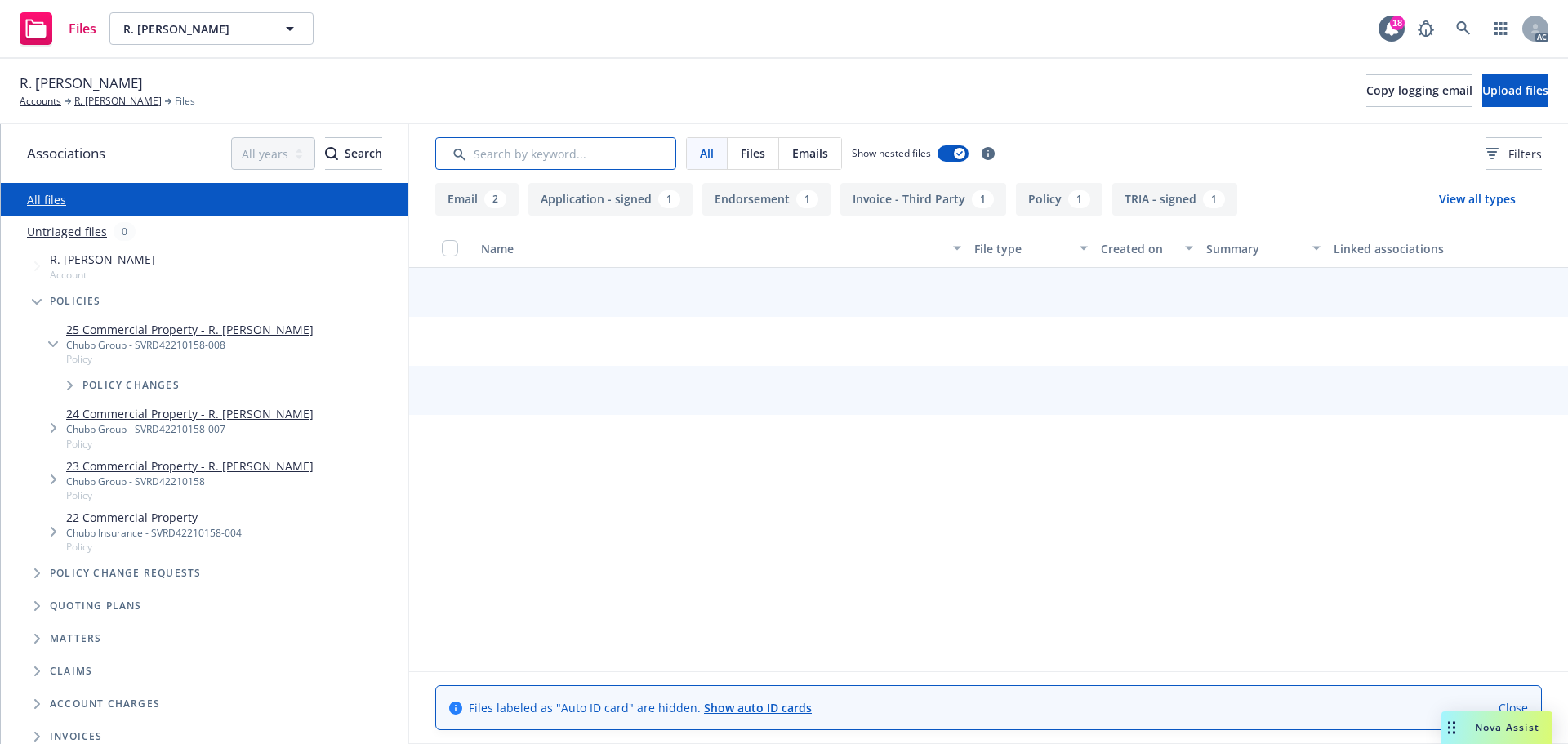
click at [543, 150] on input "Search by keyword..." at bounding box center [555, 153] width 241 height 33
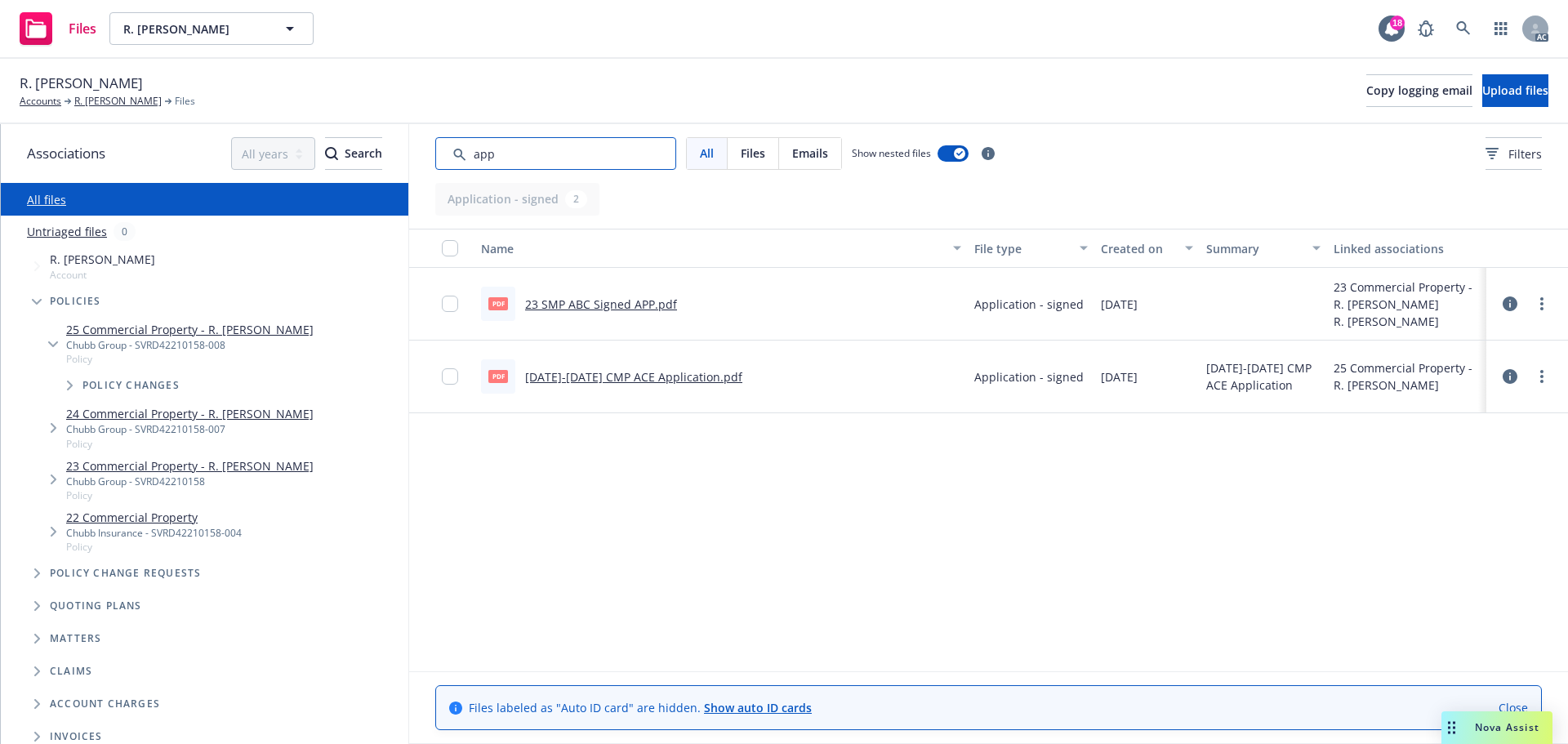
type input "app"
click at [630, 296] on div "23 SMP ABC Signed APP.pdf" at bounding box center [601, 304] width 152 height 17
click at [628, 302] on link "23 SMP ABC Signed APP.pdf" at bounding box center [601, 304] width 152 height 16
drag, startPoint x: 504, startPoint y: 147, endPoint x: 452, endPoint y: 153, distance: 52.3
click at [452, 153] on input "Search by keyword..." at bounding box center [555, 153] width 241 height 33
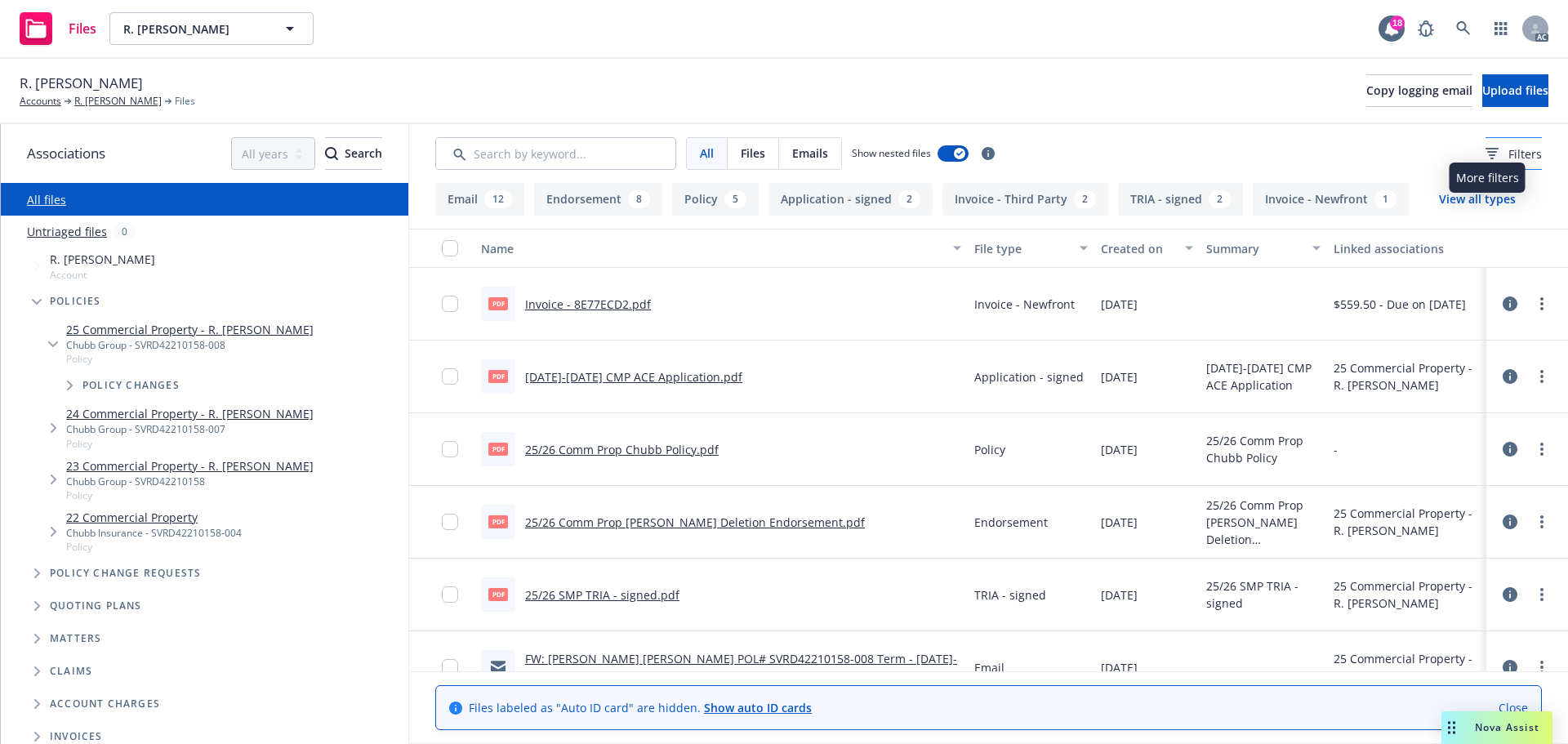
click at [1508, 160] on span "Filters" at bounding box center [1524, 153] width 34 height 17
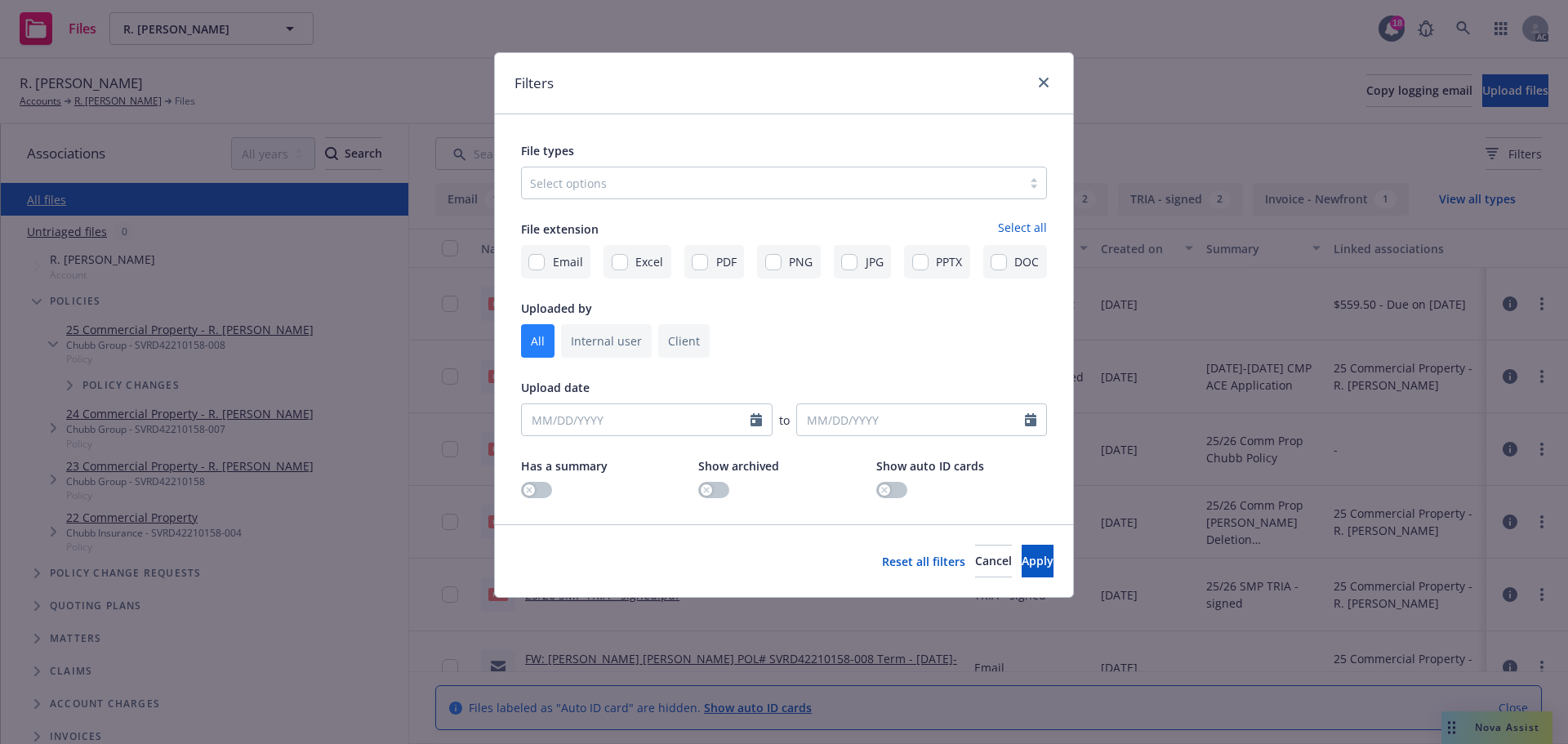
click at [751, 180] on div at bounding box center [771, 183] width 484 height 20
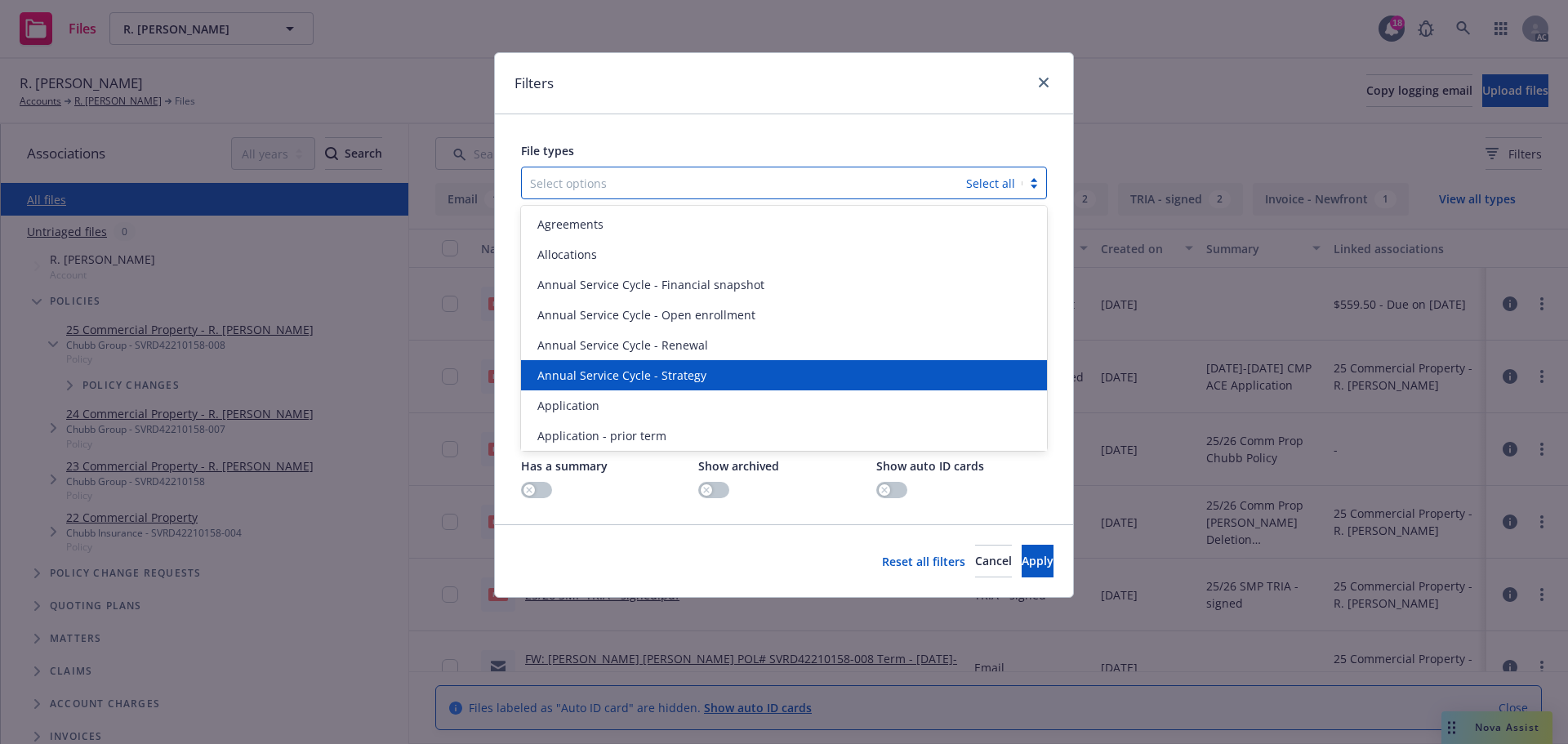
click at [583, 388] on div "Annual Service Cycle - Strategy" at bounding box center [784, 375] width 526 height 30
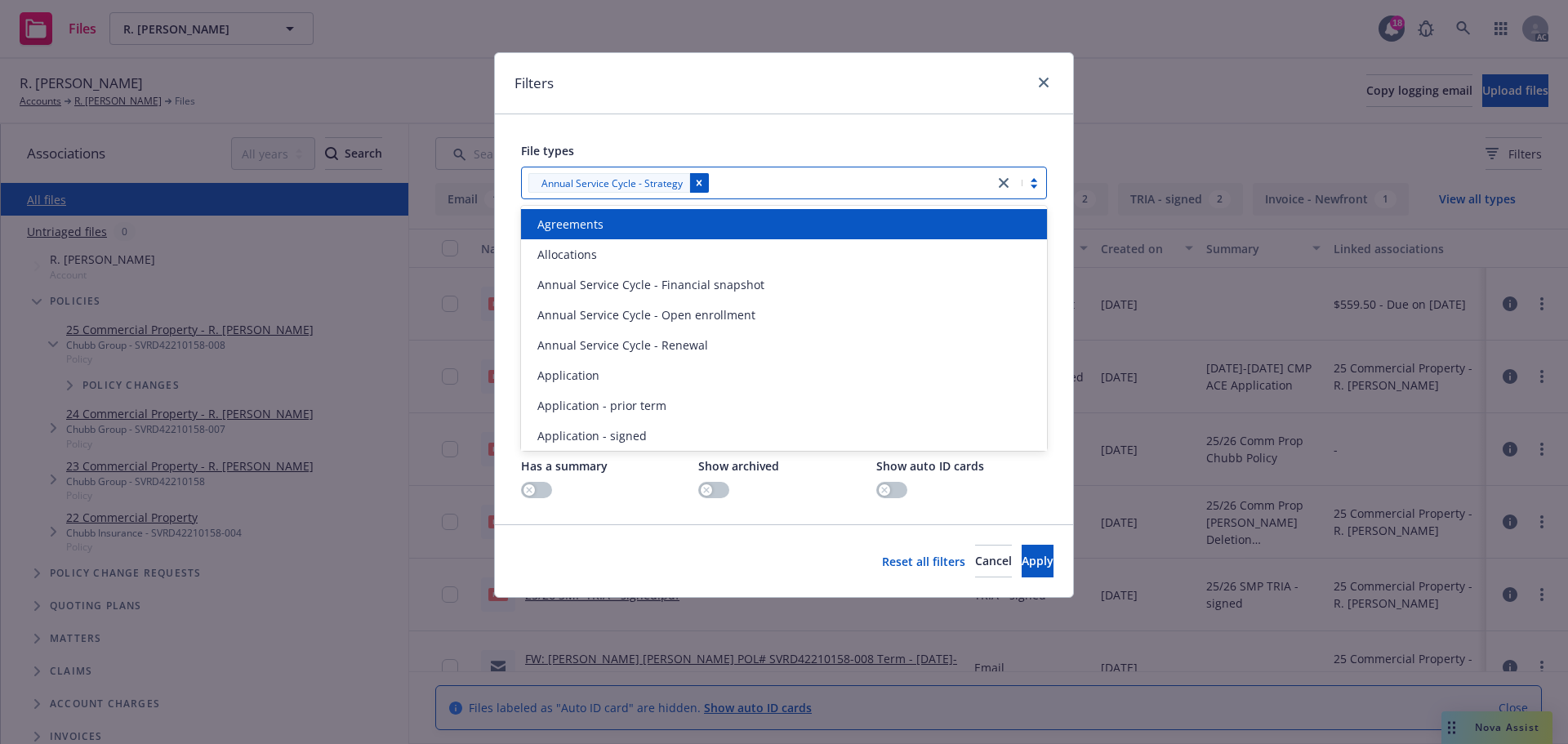
click at [698, 189] on icon "Remove [object Object]" at bounding box center [699, 183] width 12 height 12
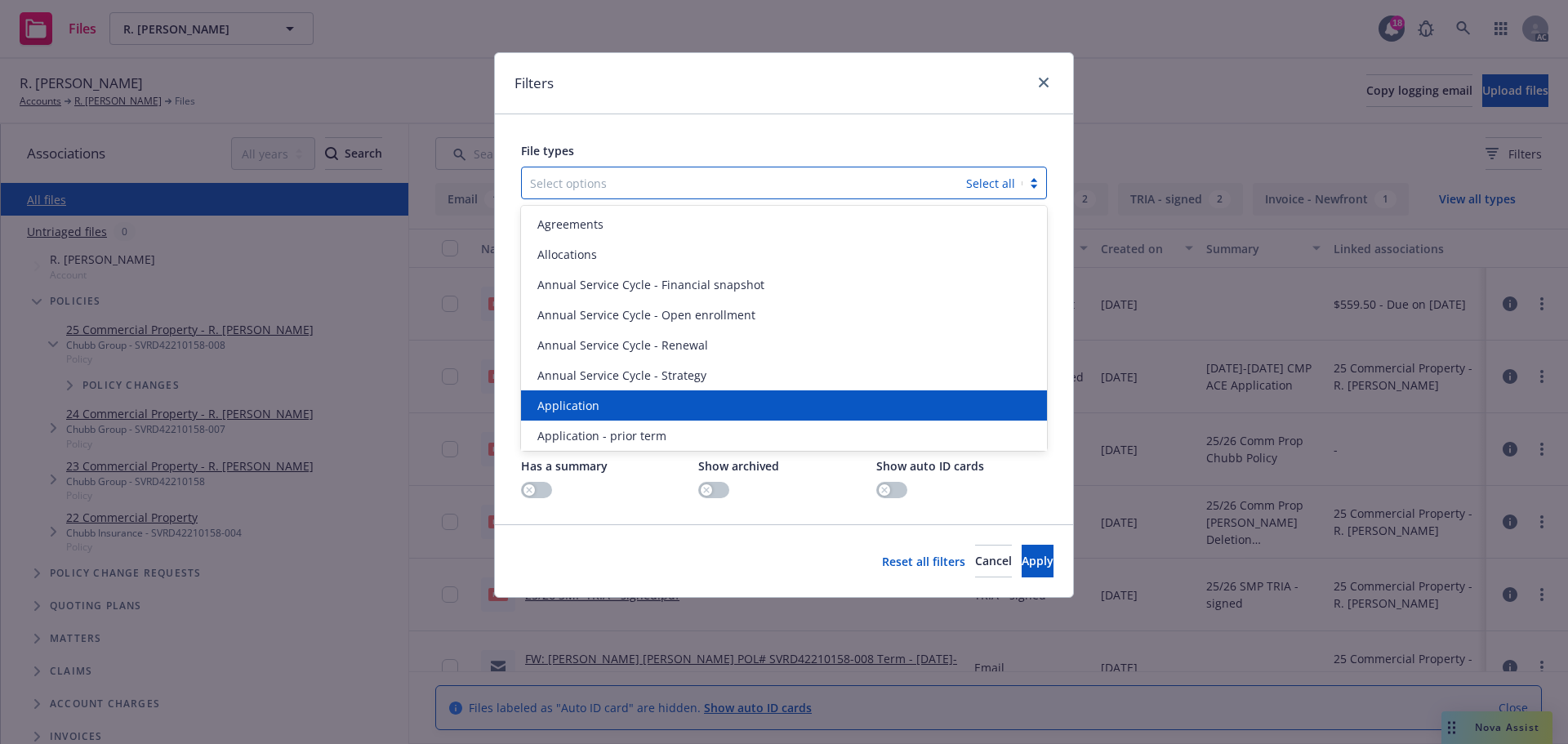
click at [588, 406] on span "Application" at bounding box center [568, 405] width 62 height 17
click at [588, 406] on span "Application - prior term" at bounding box center [601, 405] width 129 height 17
click at [588, 406] on span "Application - signed" at bounding box center [592, 405] width 110 height 17
click at [588, 406] on span "Application - unsigned" at bounding box center [599, 405] width 124 height 17
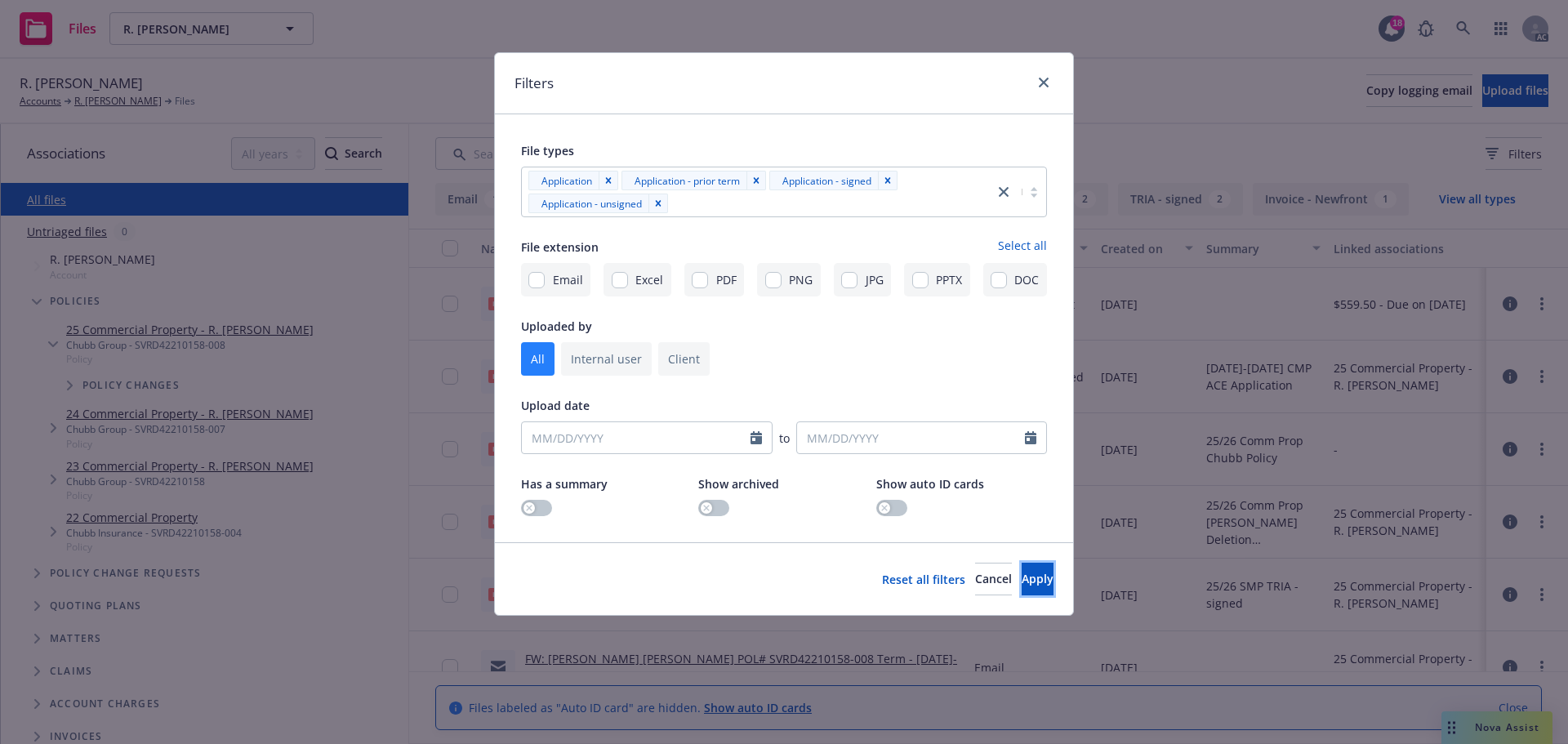
click at [1022, 576] on span "Apply" at bounding box center [1037, 578] width 32 height 16
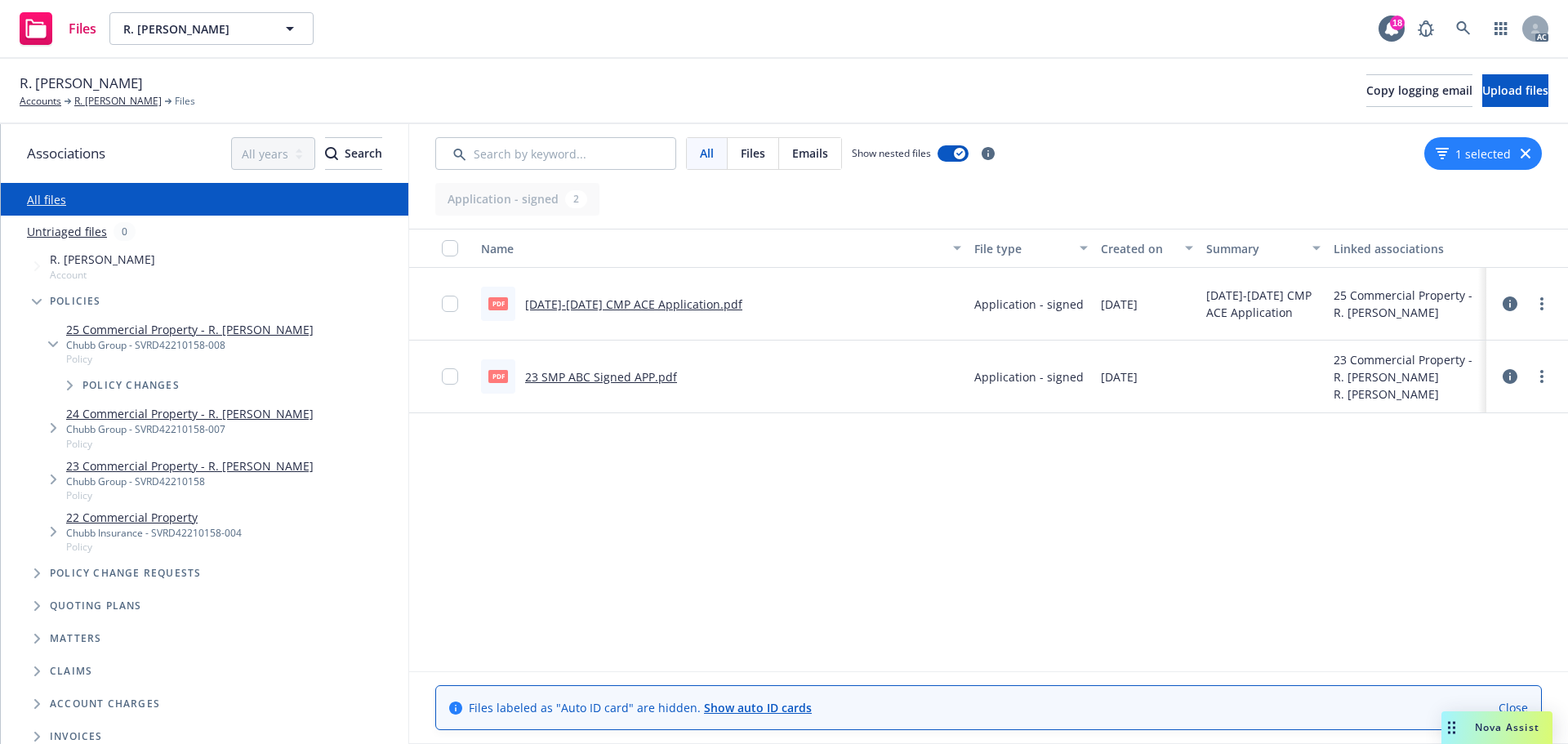
click at [1529, 156] on icon "button" at bounding box center [1525, 153] width 10 height 10
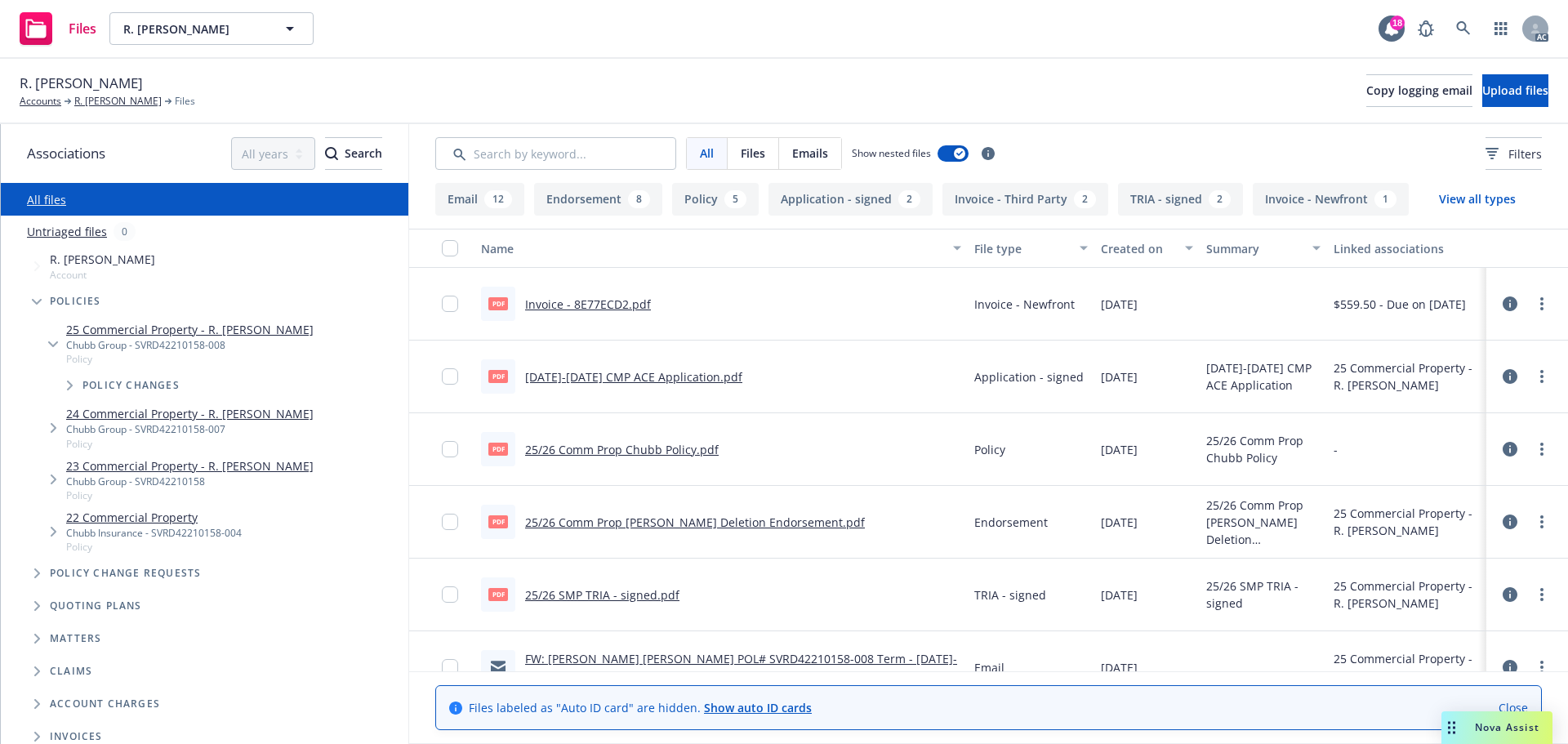
click at [1502, 379] on icon at bounding box center [1509, 377] width 15 height 15
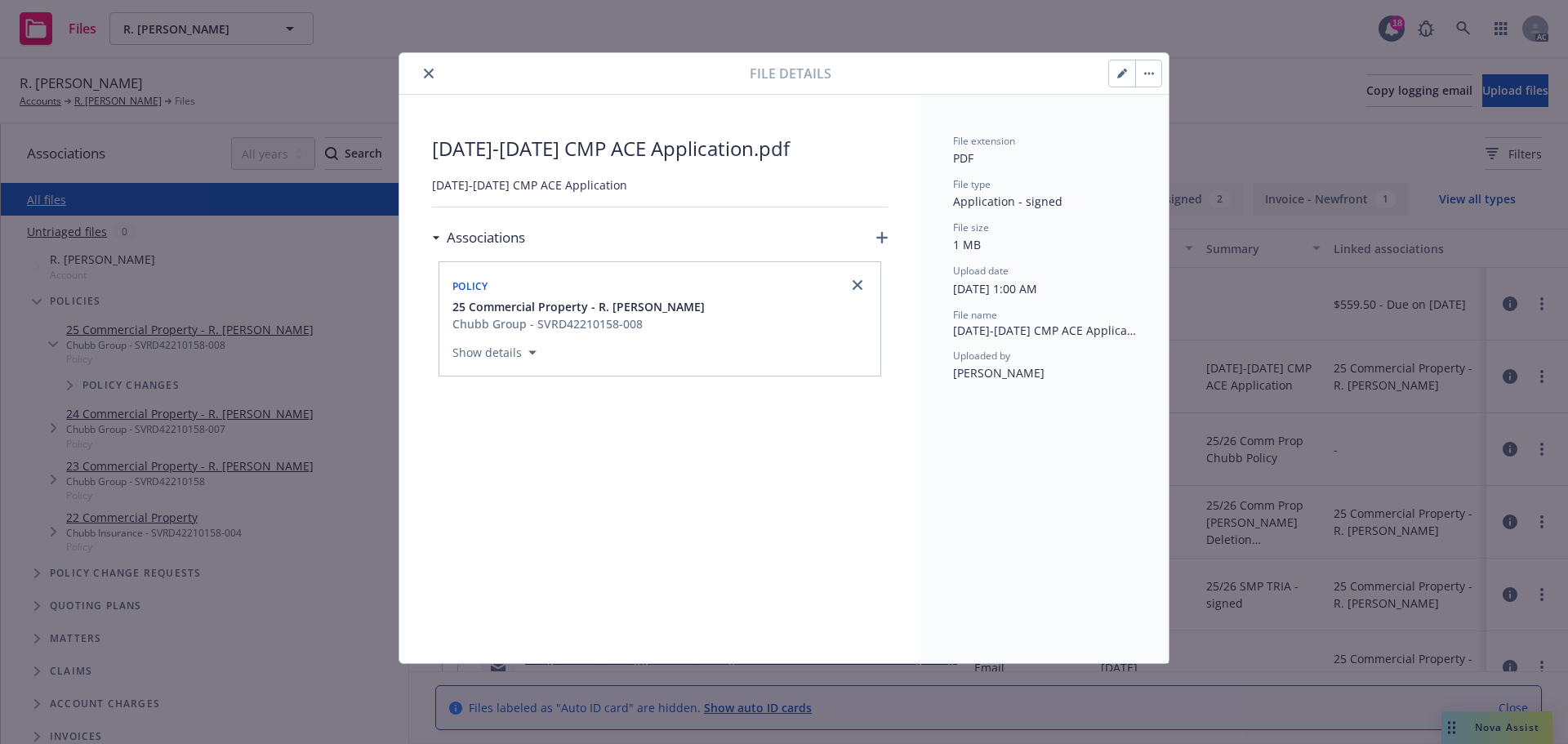
click at [428, 70] on icon "close" at bounding box center [428, 73] width 10 height 10
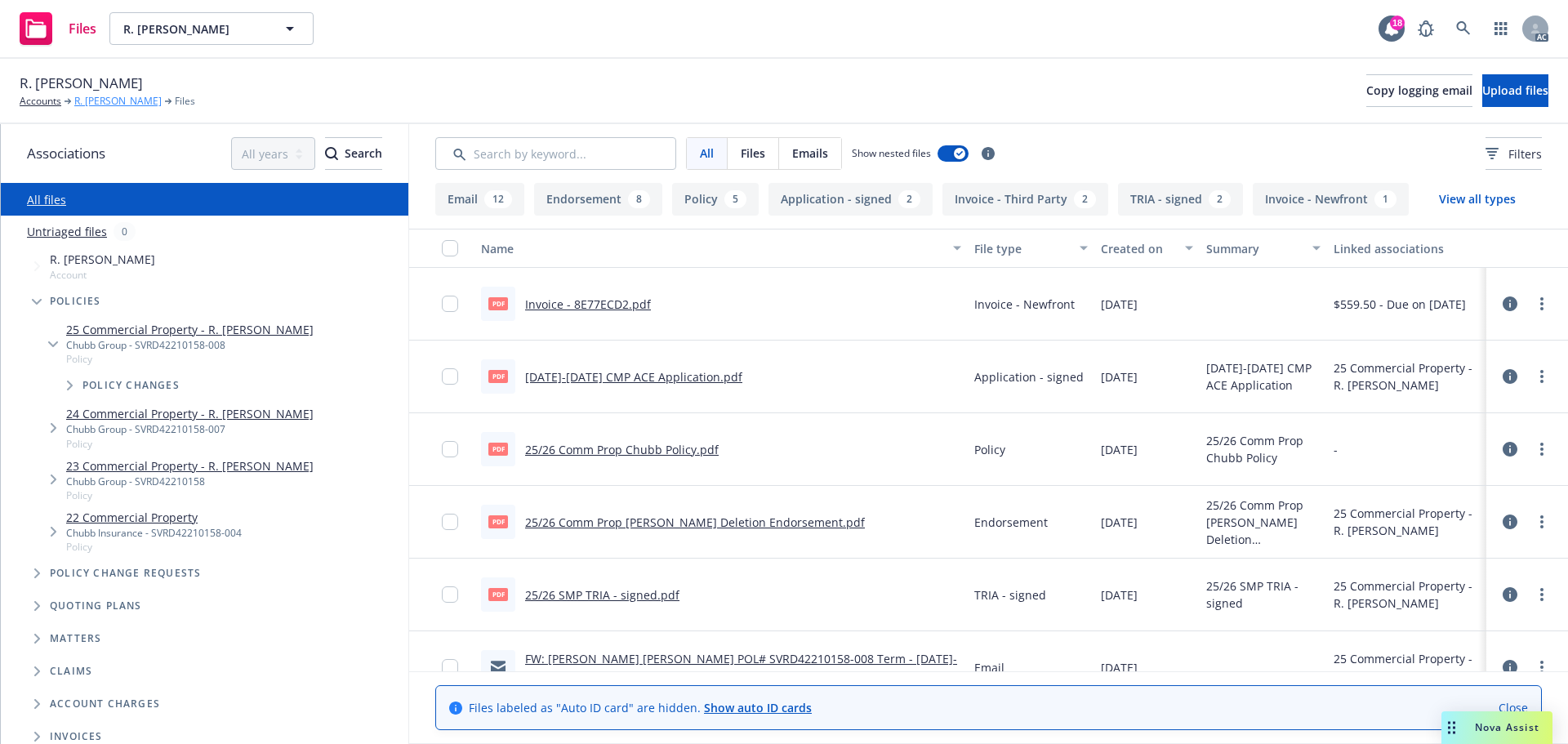
click at [109, 103] on link "R. Jeff Williams" at bounding box center [118, 101] width 87 height 15
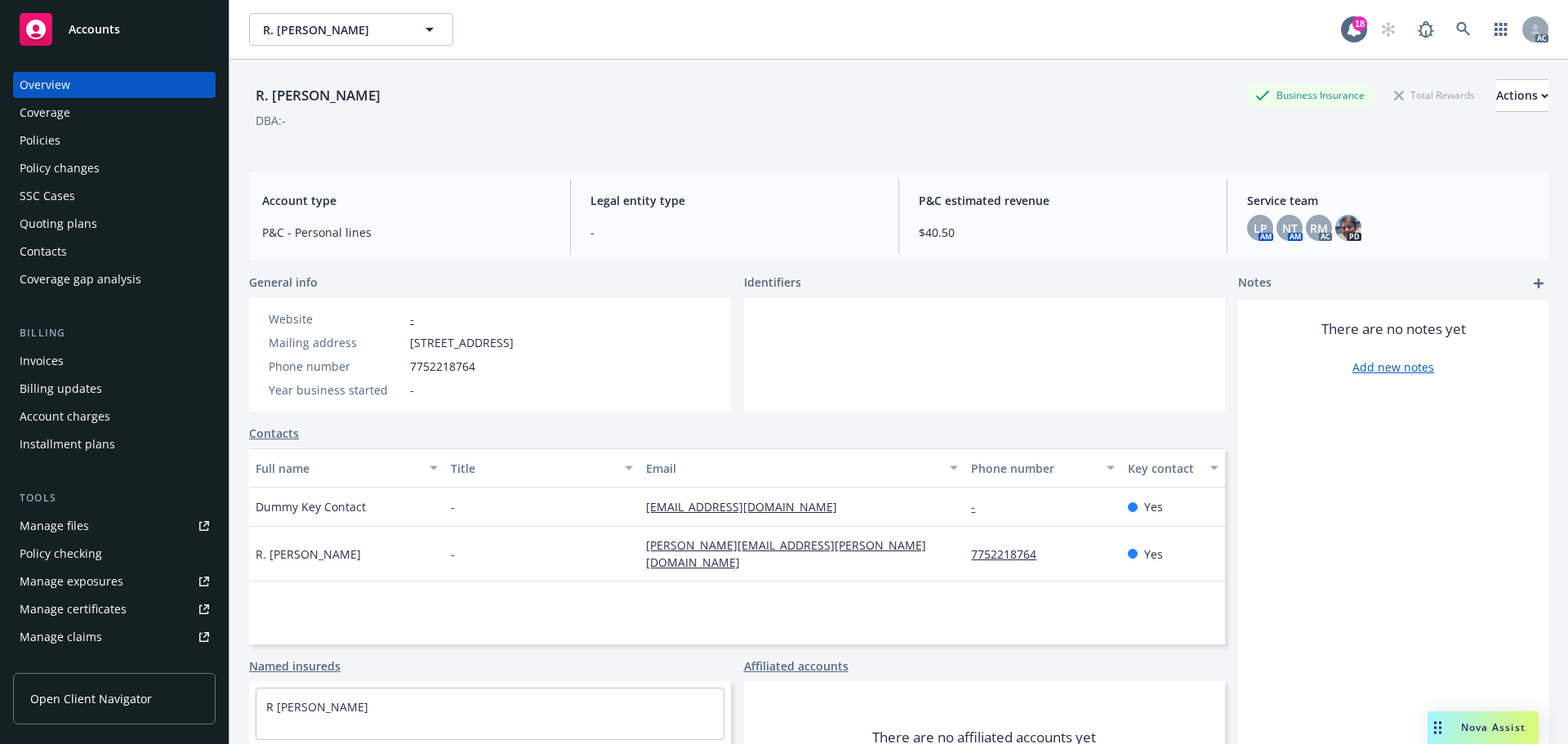
click at [781, 213] on div "Legal entity type -" at bounding box center [735, 216] width 315 height 75
click at [55, 137] on div "Policies" at bounding box center [40, 141] width 41 height 26
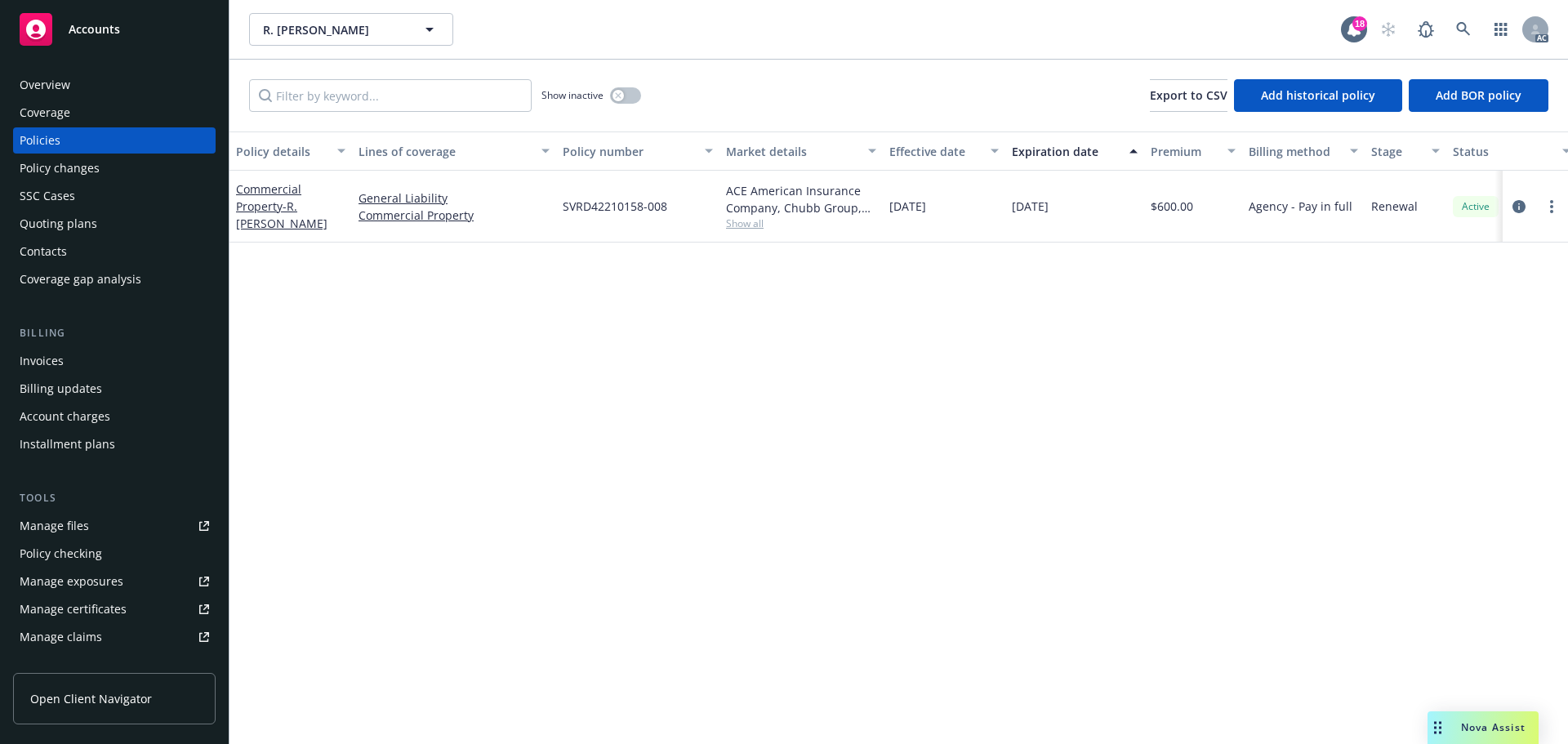
click at [73, 86] on div "Overview" at bounding box center [115, 85] width 190 height 26
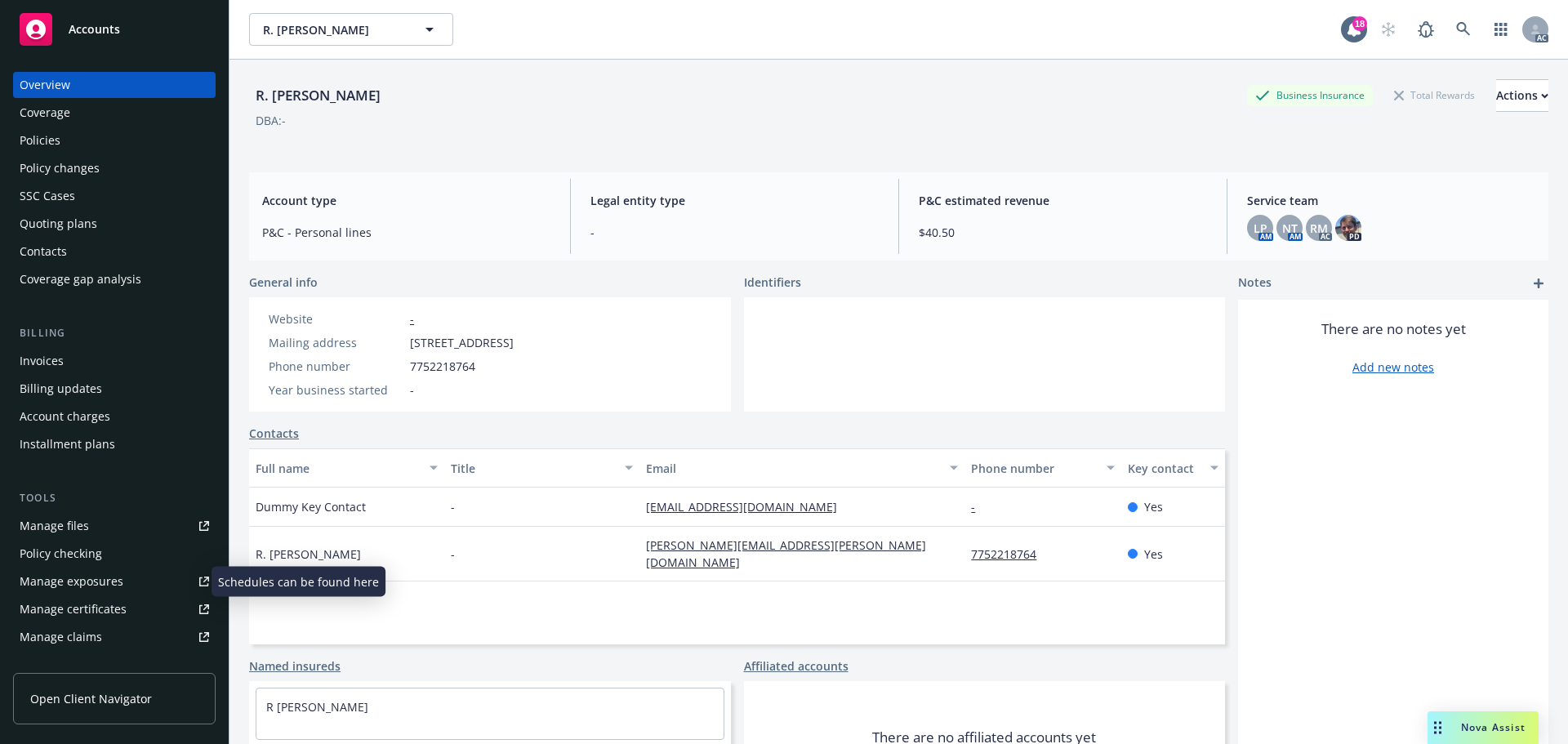
click at [87, 576] on div "Manage exposures" at bounding box center [72, 582] width 104 height 26
drag, startPoint x: 96, startPoint y: 147, endPoint x: 266, endPoint y: 146, distance: 170.0
click at [96, 147] on div "Policies" at bounding box center [115, 141] width 190 height 26
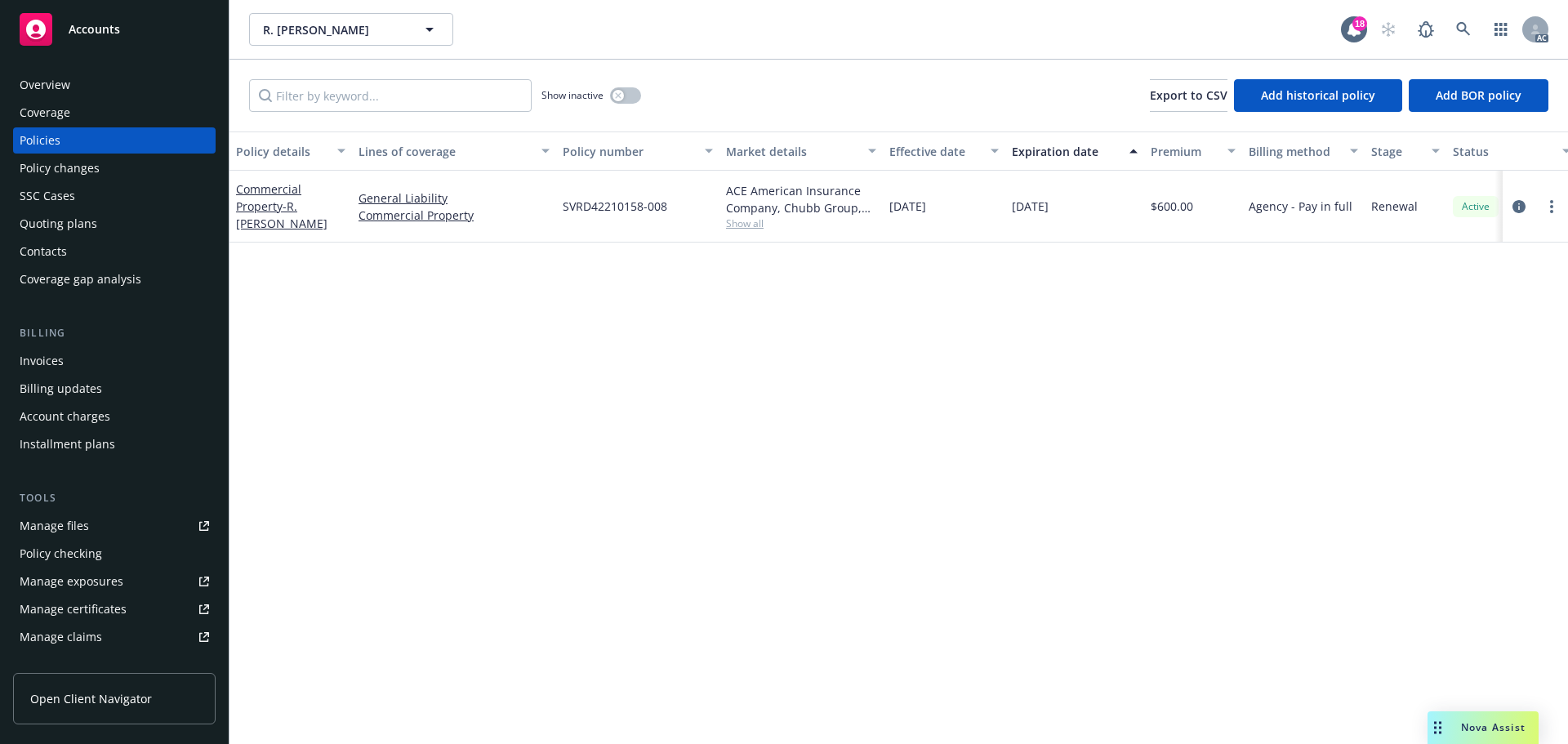
drag, startPoint x: 957, startPoint y: 210, endPoint x: 928, endPoint y: 214, distance: 29.3
click at [928, 214] on div "09/05/2025" at bounding box center [943, 206] width 123 height 72
click at [622, 96] on div "button" at bounding box center [618, 96] width 12 height 12
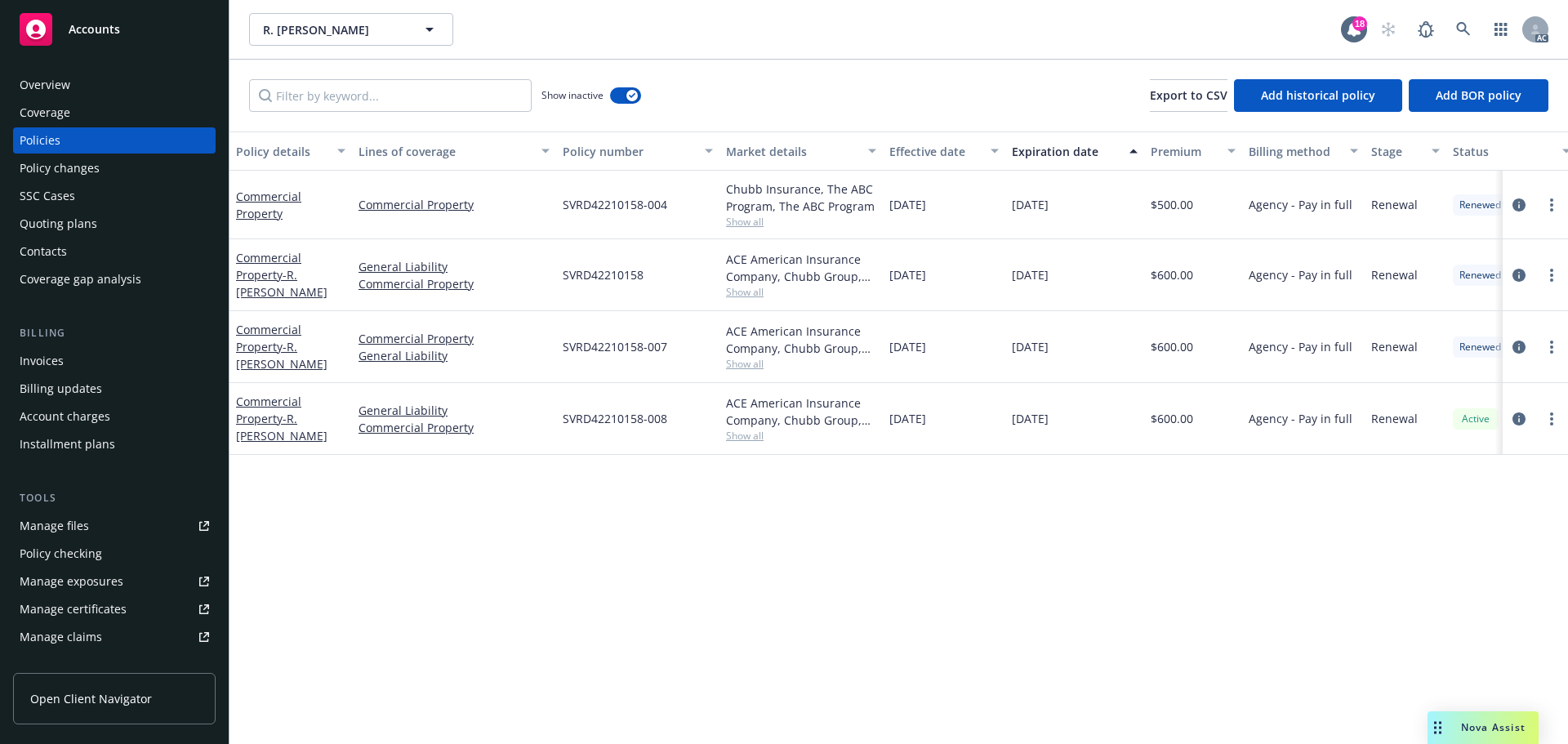
drag, startPoint x: 964, startPoint y: 342, endPoint x: 882, endPoint y: 353, distance: 82.7
click at [882, 353] on div "09/05/2024" at bounding box center [943, 347] width 123 height 72
copy span "09/05/2024"
drag, startPoint x: 1065, startPoint y: 346, endPoint x: 972, endPoint y: 348, distance: 93.0
click at [972, 348] on div "Commercial Property - R. JEFF WILLIAMS Commercial Property General Liability SV…" at bounding box center [1017, 347] width 1576 height 72
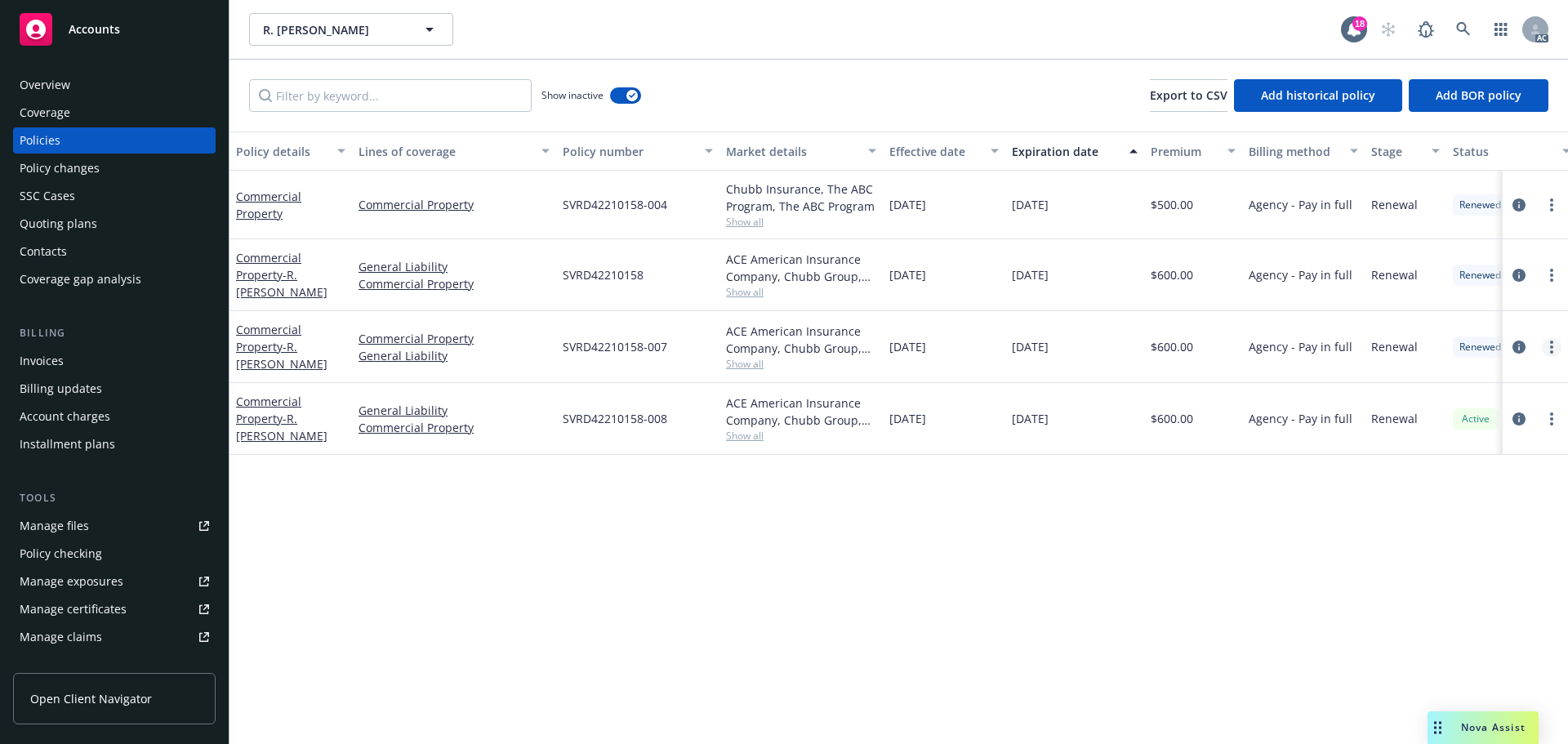
copy div "09/05/2025"
click at [757, 362] on span "Show all" at bounding box center [801, 363] width 150 height 14
drag, startPoint x: 561, startPoint y: 460, endPoint x: 692, endPoint y: 463, distance: 131.0
click at [692, 463] on div "Writing company ACE American Insurance Company Carrier Chubb Group Program admi…" at bounding box center [712, 470] width 326 height 183
copy span "Chubb Group"
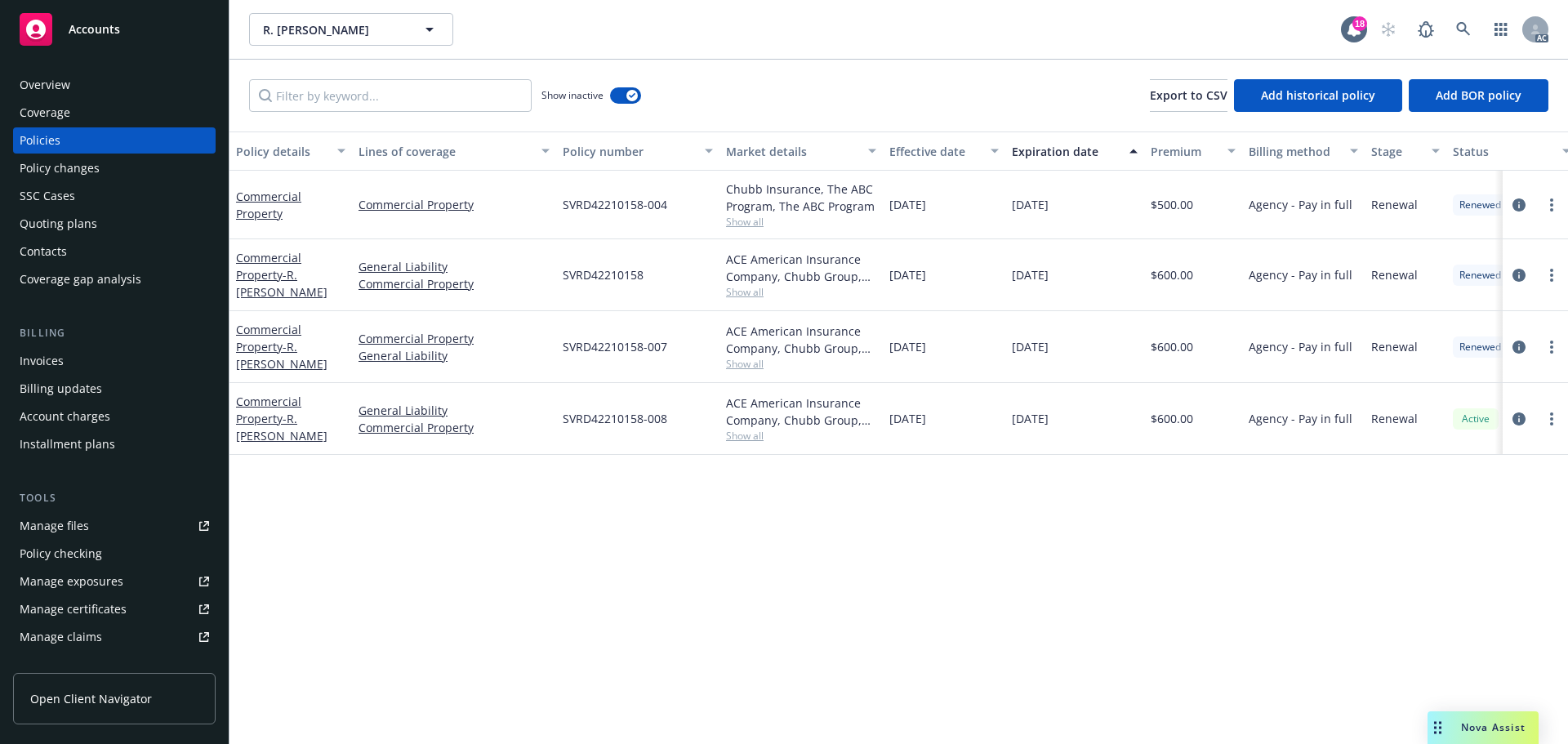
click at [1047, 408] on div "09/05/2026" at bounding box center [1074, 419] width 138 height 72
drag, startPoint x: 1219, startPoint y: 343, endPoint x: 1158, endPoint y: 356, distance: 62.4
click at [1158, 356] on div "$600.00" at bounding box center [1192, 347] width 98 height 72
copy span "600.00"
drag, startPoint x: 889, startPoint y: 285, endPoint x: 962, endPoint y: 288, distance: 73.1
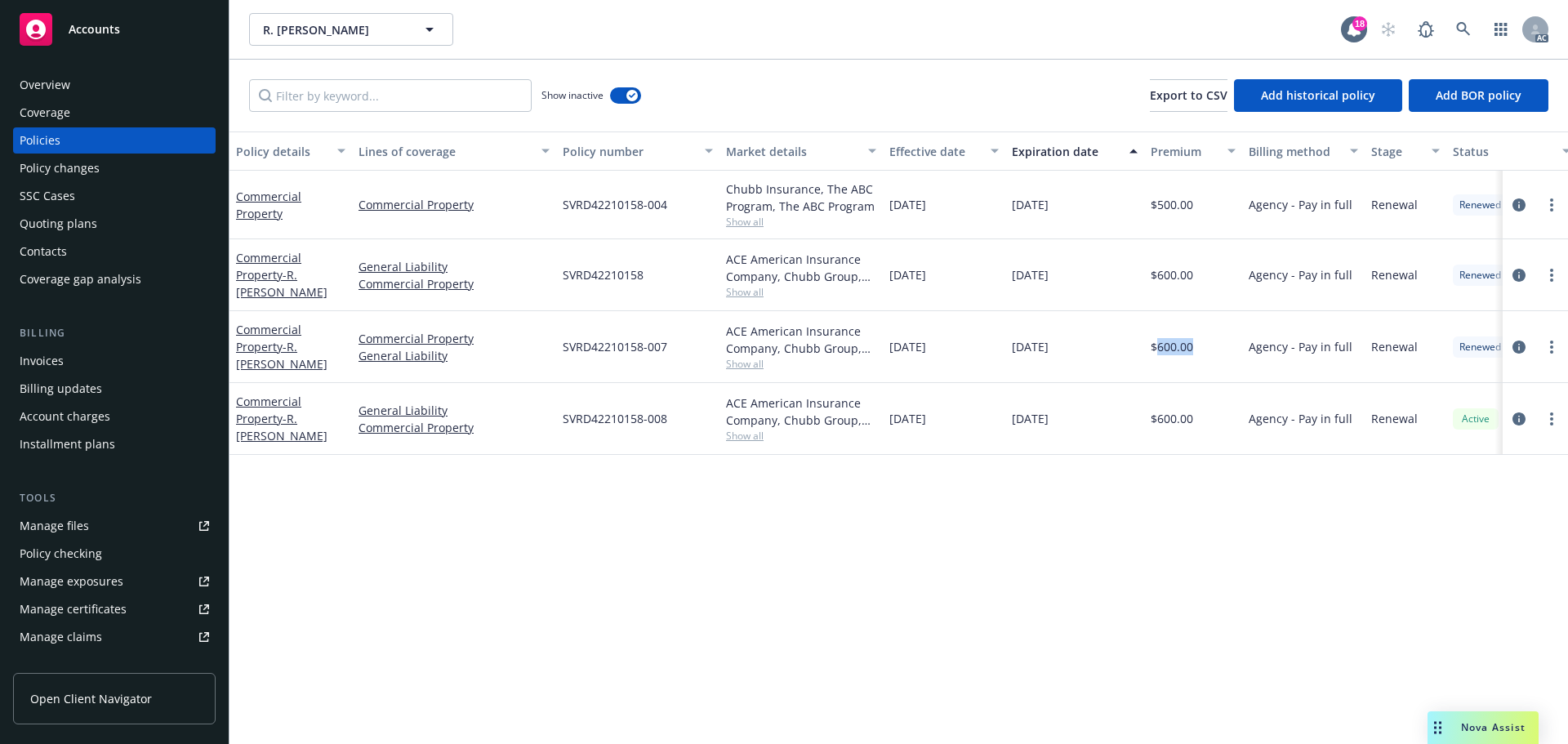
click at [962, 288] on div "09/05/2023" at bounding box center [943, 274] width 123 height 72
copy span "09/05/2023"
drag, startPoint x: 1006, startPoint y: 283, endPoint x: 1086, endPoint y: 275, distance: 80.4
click at [1086, 275] on div "09/05/2024" at bounding box center [1074, 274] width 138 height 72
copy span "09/05/2024"
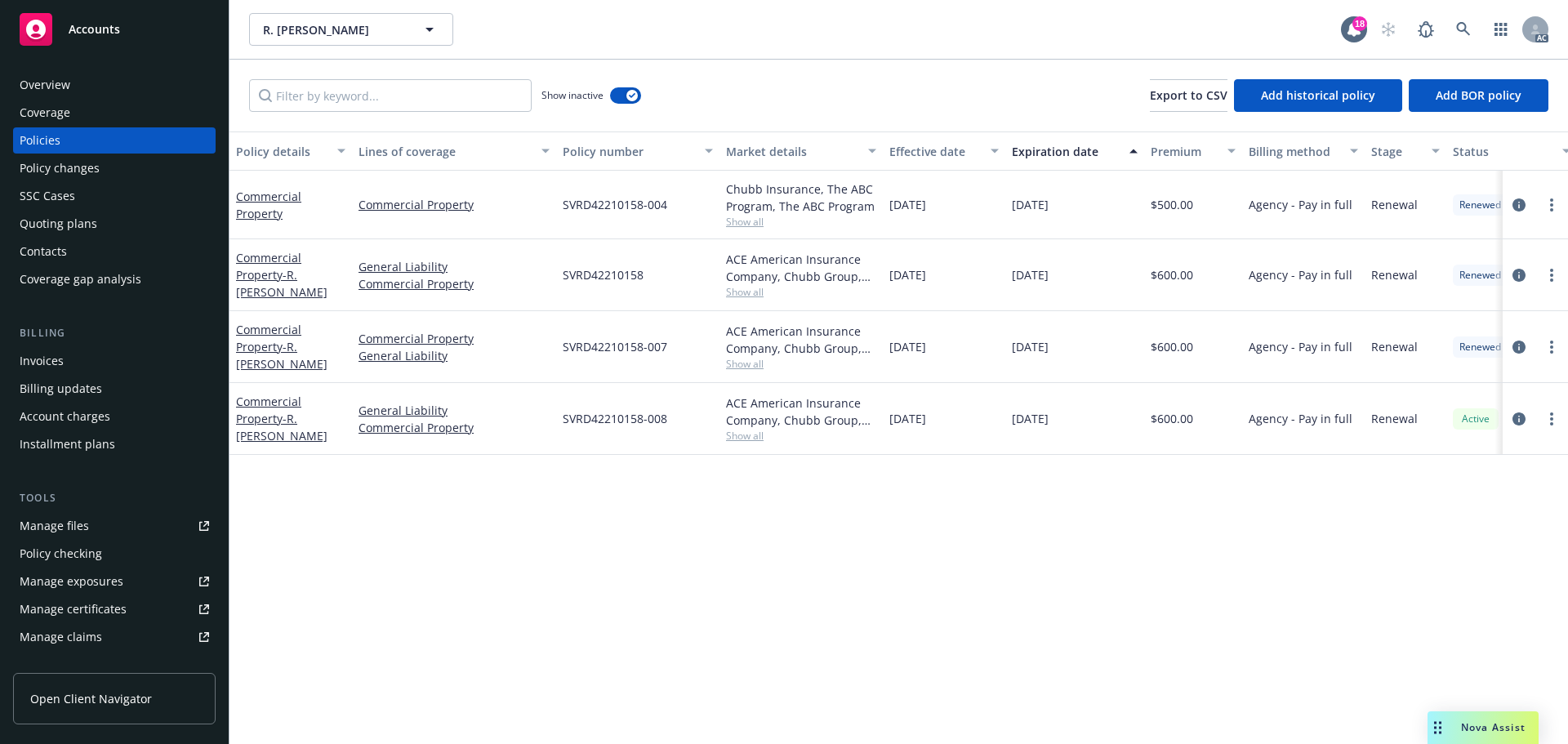
click at [746, 292] on span "Show all" at bounding box center [801, 292] width 150 height 14
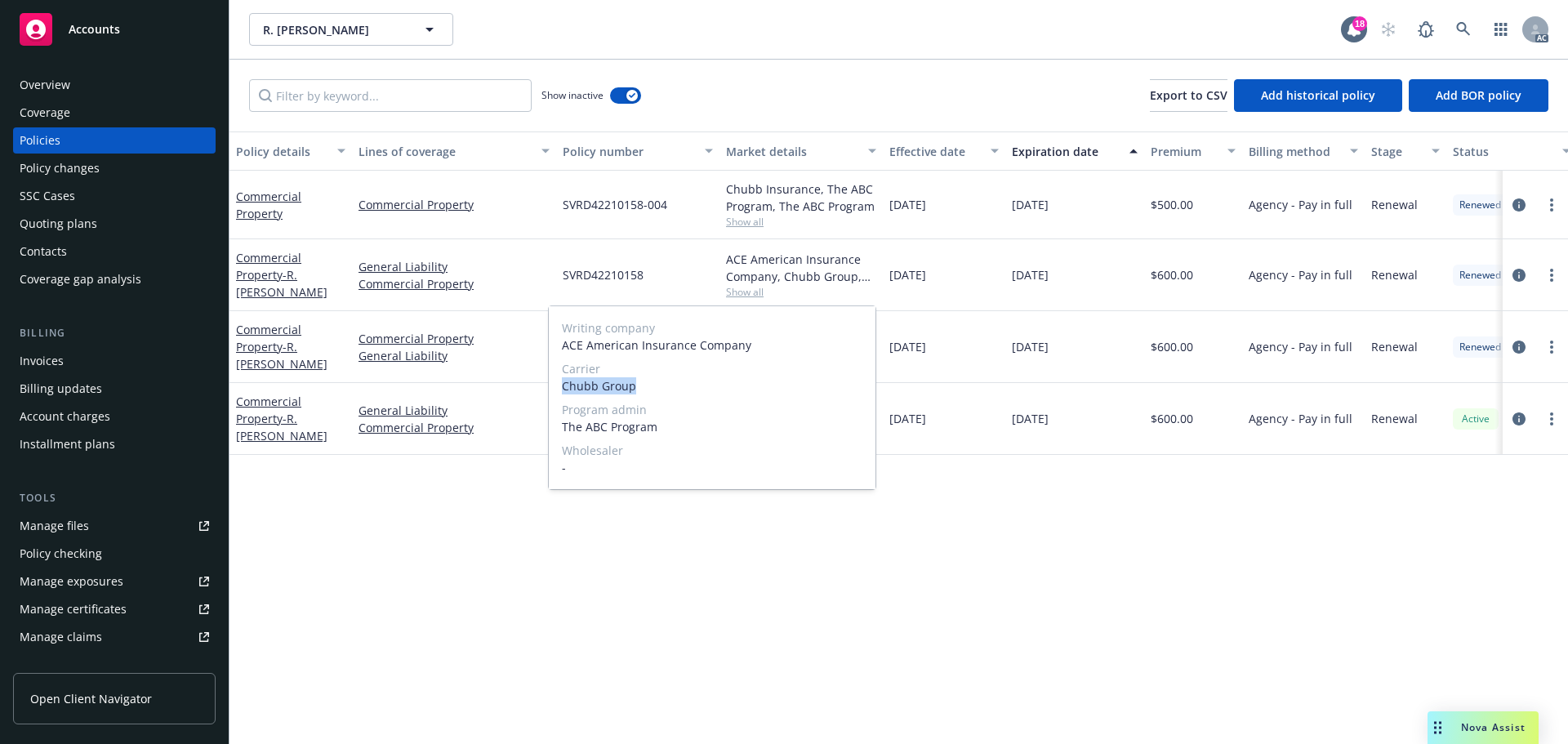
drag, startPoint x: 662, startPoint y: 394, endPoint x: 560, endPoint y: 380, distance: 103.0
click at [560, 380] on div "Writing company ACE American Insurance Company Carrier Chubb Group Program admi…" at bounding box center [712, 398] width 326 height 183
copy span "Chubb Group"
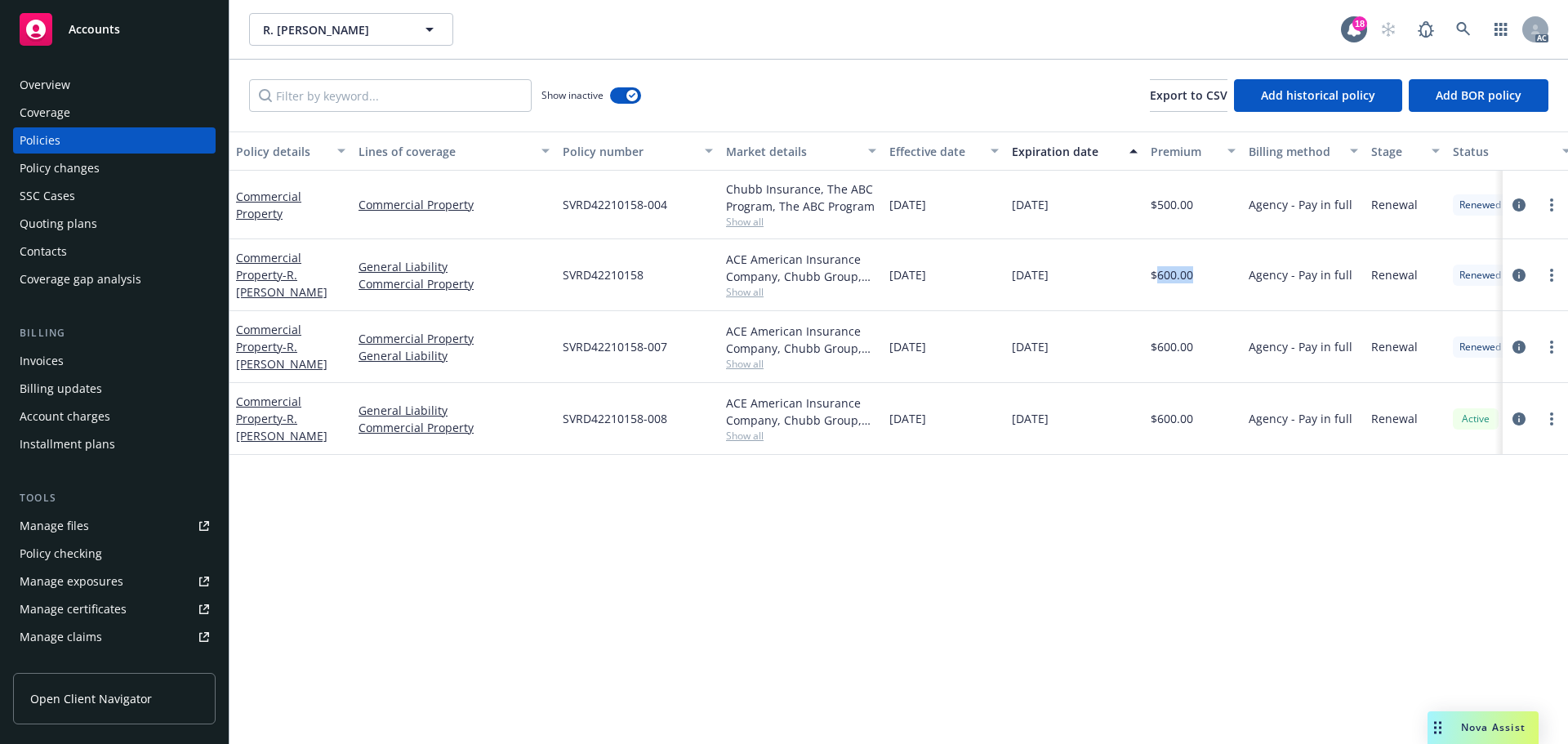
drag, startPoint x: 1191, startPoint y: 276, endPoint x: 1158, endPoint y: 278, distance: 33.1
click at [1158, 278] on div "$600.00" at bounding box center [1192, 274] width 98 height 72
copy span "600.00"
drag, startPoint x: 892, startPoint y: 208, endPoint x: 1001, endPoint y: 218, distance: 109.5
click at [1001, 218] on div "09/05/2022" at bounding box center [943, 204] width 123 height 68
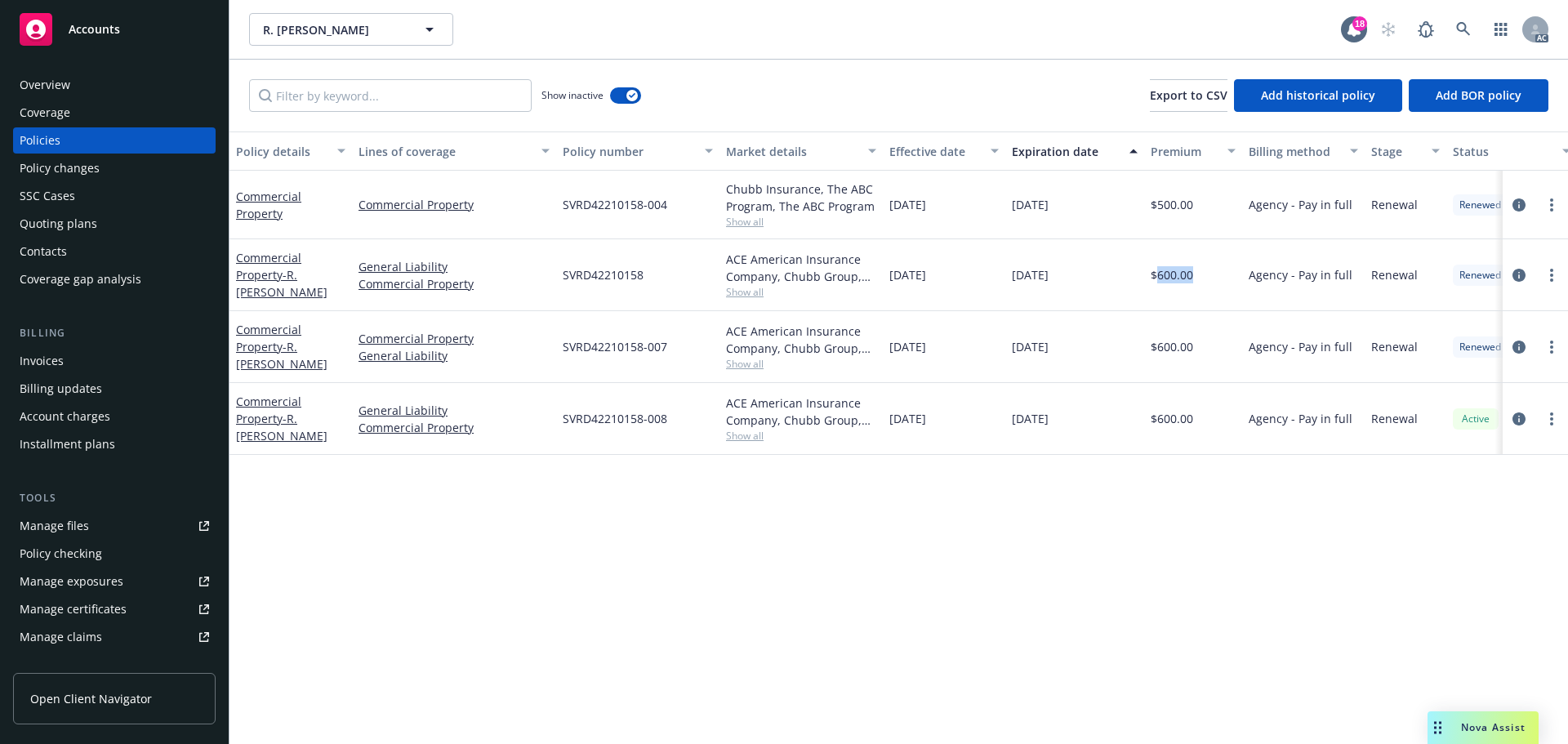
copy span "09/05/2022"
click at [1021, 211] on span "09/05/2023" at bounding box center [1030, 204] width 37 height 17
drag, startPoint x: 1010, startPoint y: 209, endPoint x: 1096, endPoint y: 212, distance: 86.1
click at [1096, 212] on div "09/05/2023" at bounding box center [1074, 204] width 138 height 68
copy span "09/05/2023"
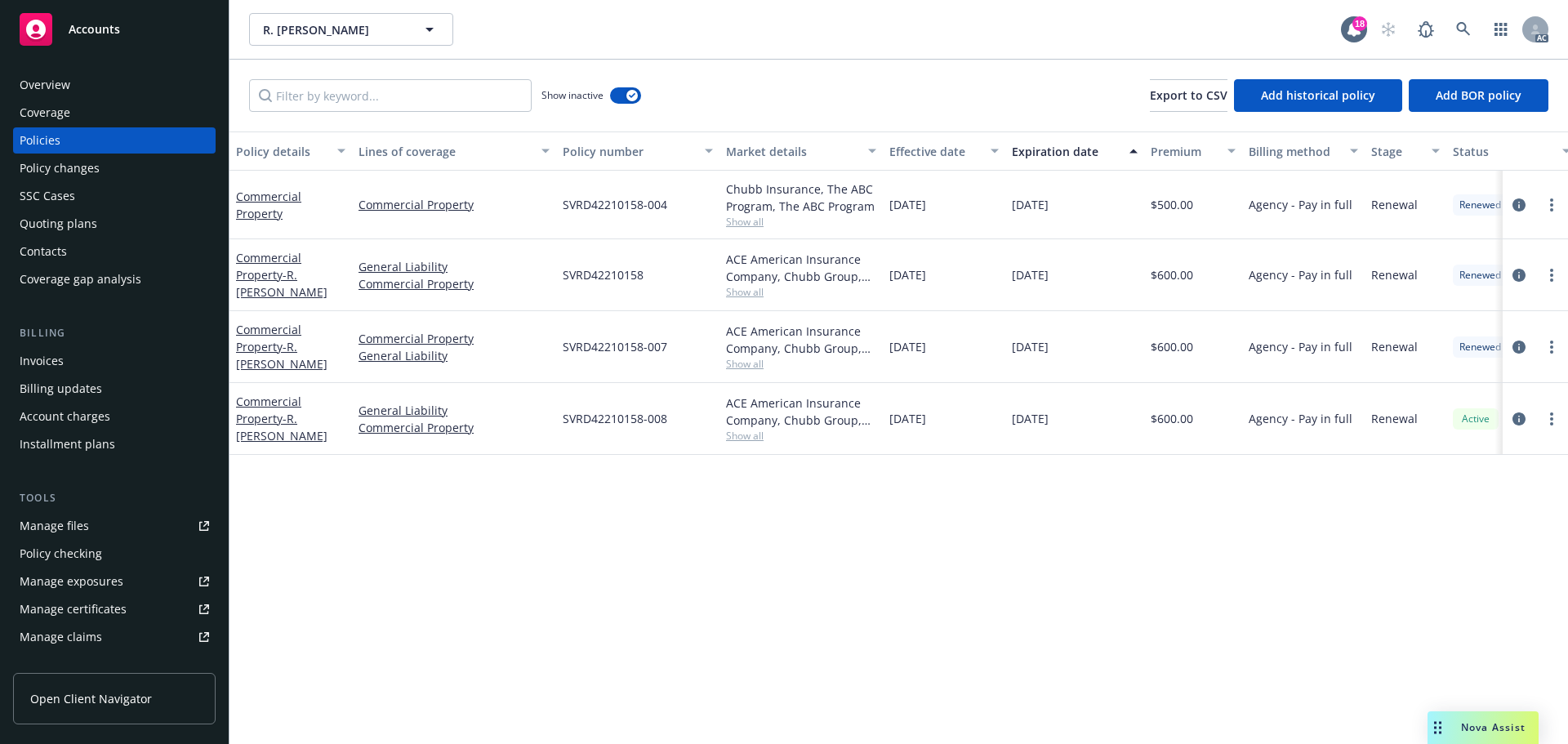
click at [750, 224] on span "Show all" at bounding box center [801, 222] width 150 height 14
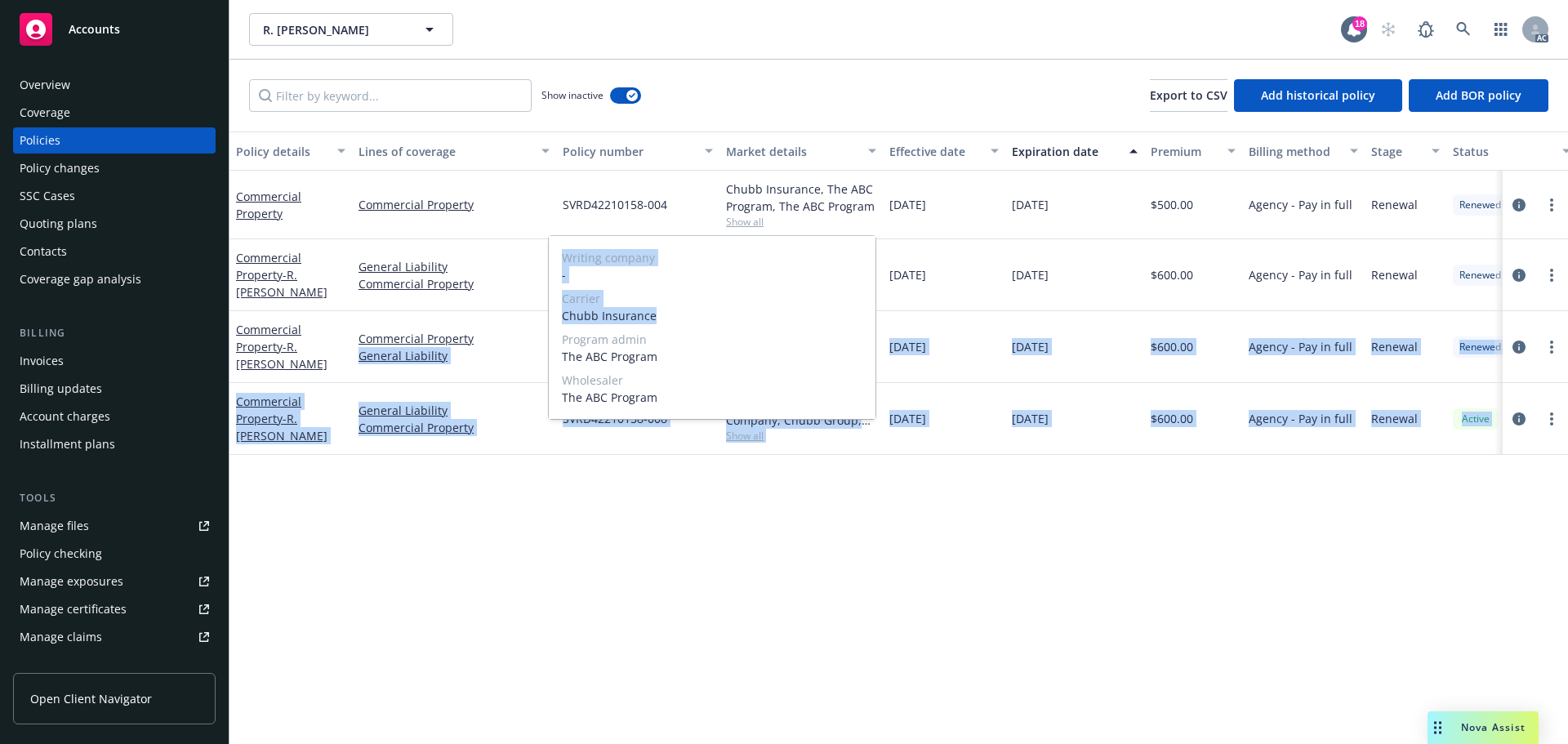
drag, startPoint x: 637, startPoint y: 314, endPoint x: 922, endPoint y: 359, distance: 288.5
click at [559, 315] on div "Writing company - Carrier Chubb Insurance Program admin The ABC Program Wholesa…" at bounding box center [712, 327] width 326 height 183
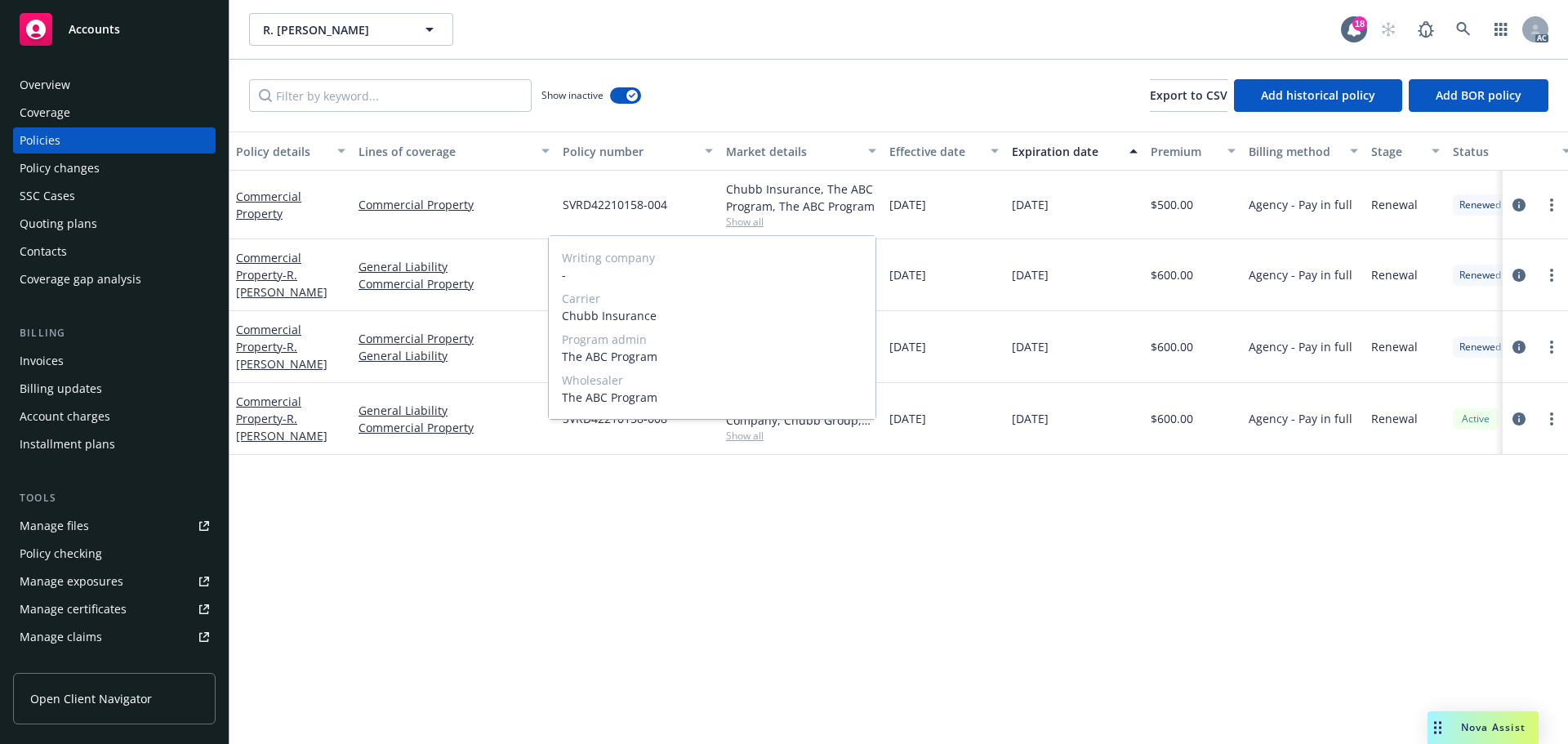
click at [679, 302] on span "Carrier" at bounding box center [712, 298] width 301 height 17
drag, startPoint x: 671, startPoint y: 313, endPoint x: 611, endPoint y: 321, distance: 60.5
click at [568, 316] on span "Chubb Insurance" at bounding box center [712, 316] width 301 height 17
click at [548, 314] on div "Writing company - Carrier Chubb Insurance Program admin The ABC Program Wholesa…" at bounding box center [712, 327] width 328 height 185
drag, startPoint x: 560, startPoint y: 314, endPoint x: 666, endPoint y: 316, distance: 106.0
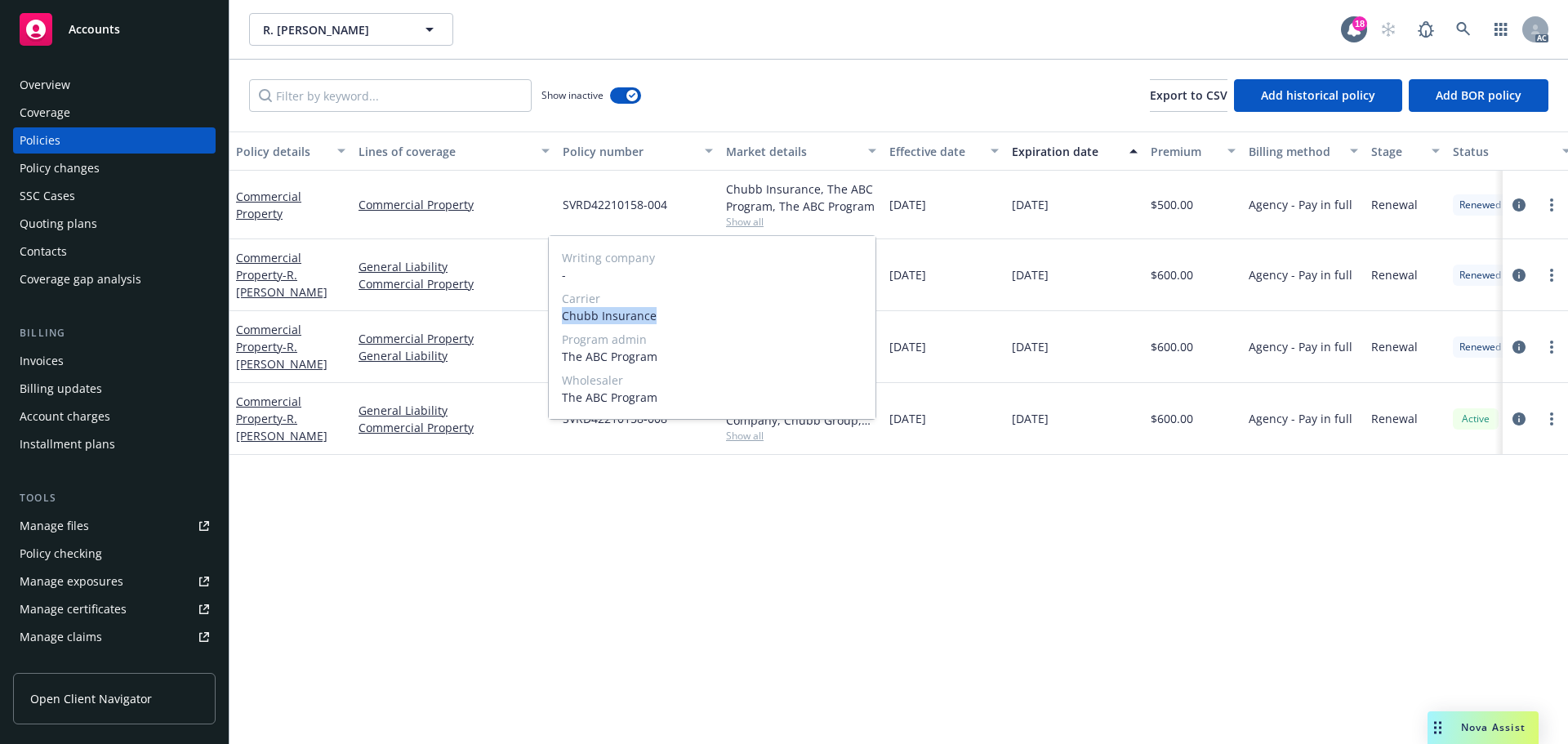
click at [666, 316] on div "Writing company - Carrier Chubb Insurance Program admin The ABC Program Wholesa…" at bounding box center [712, 327] width 326 height 183
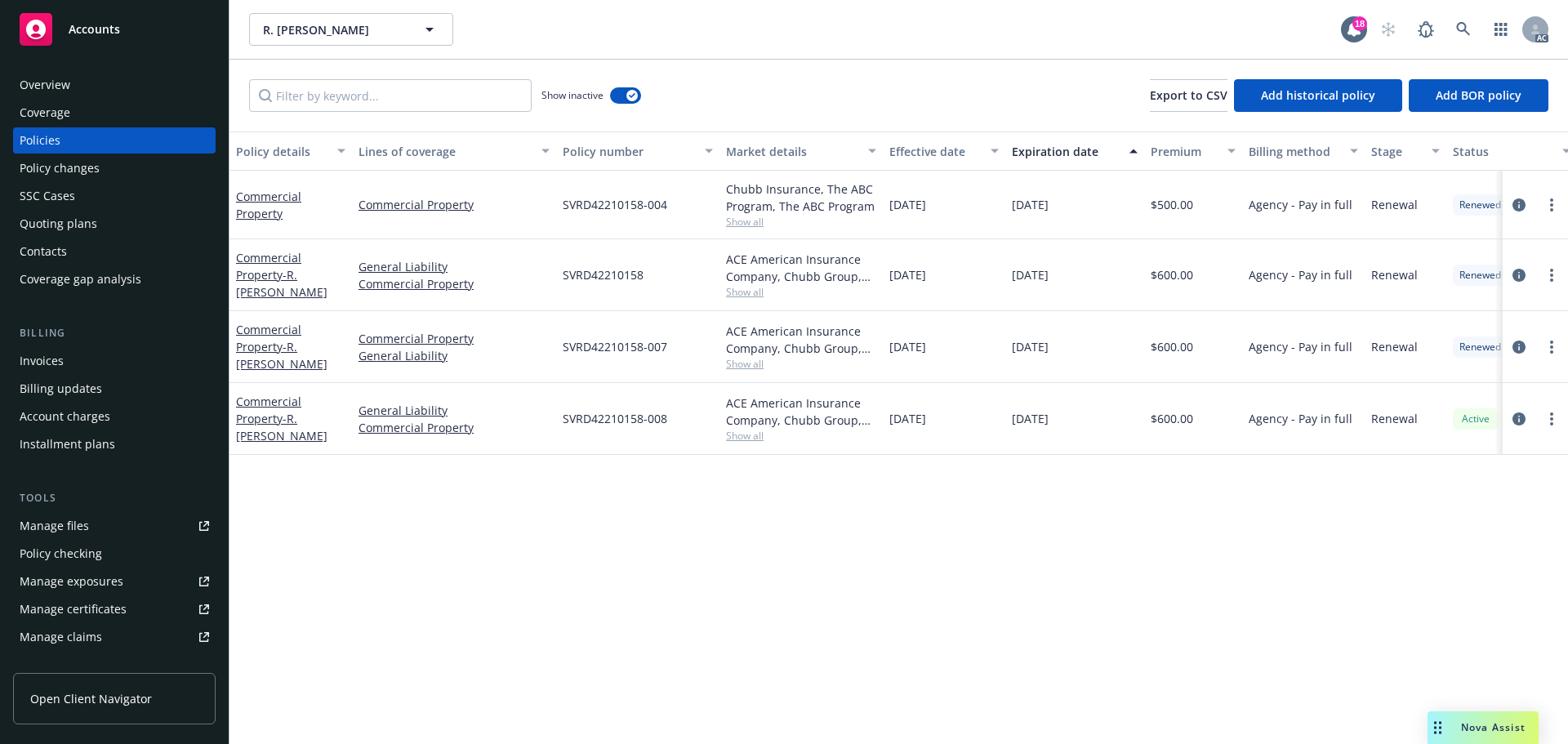
click at [953, 193] on div "09/05/2022" at bounding box center [943, 204] width 123 height 68
drag, startPoint x: 1181, startPoint y: 216, endPoint x: 1158, endPoint y: 219, distance: 23.2
click at [1158, 219] on div "$500.00" at bounding box center [1192, 204] width 98 height 68
click at [751, 218] on span "Show all" at bounding box center [801, 222] width 150 height 14
click at [901, 222] on div "09/05/2022" at bounding box center [943, 204] width 123 height 68
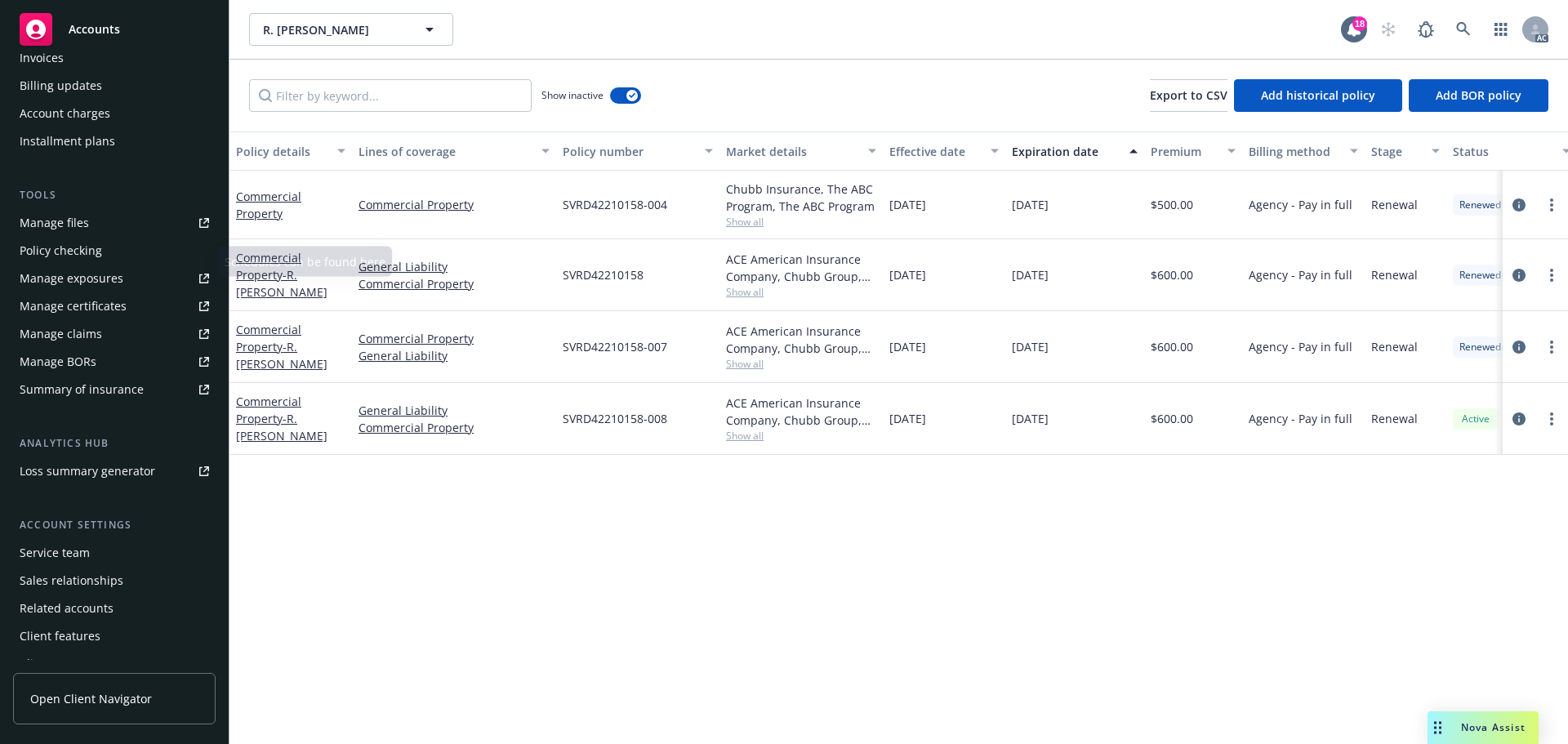
scroll to position [320, 0]
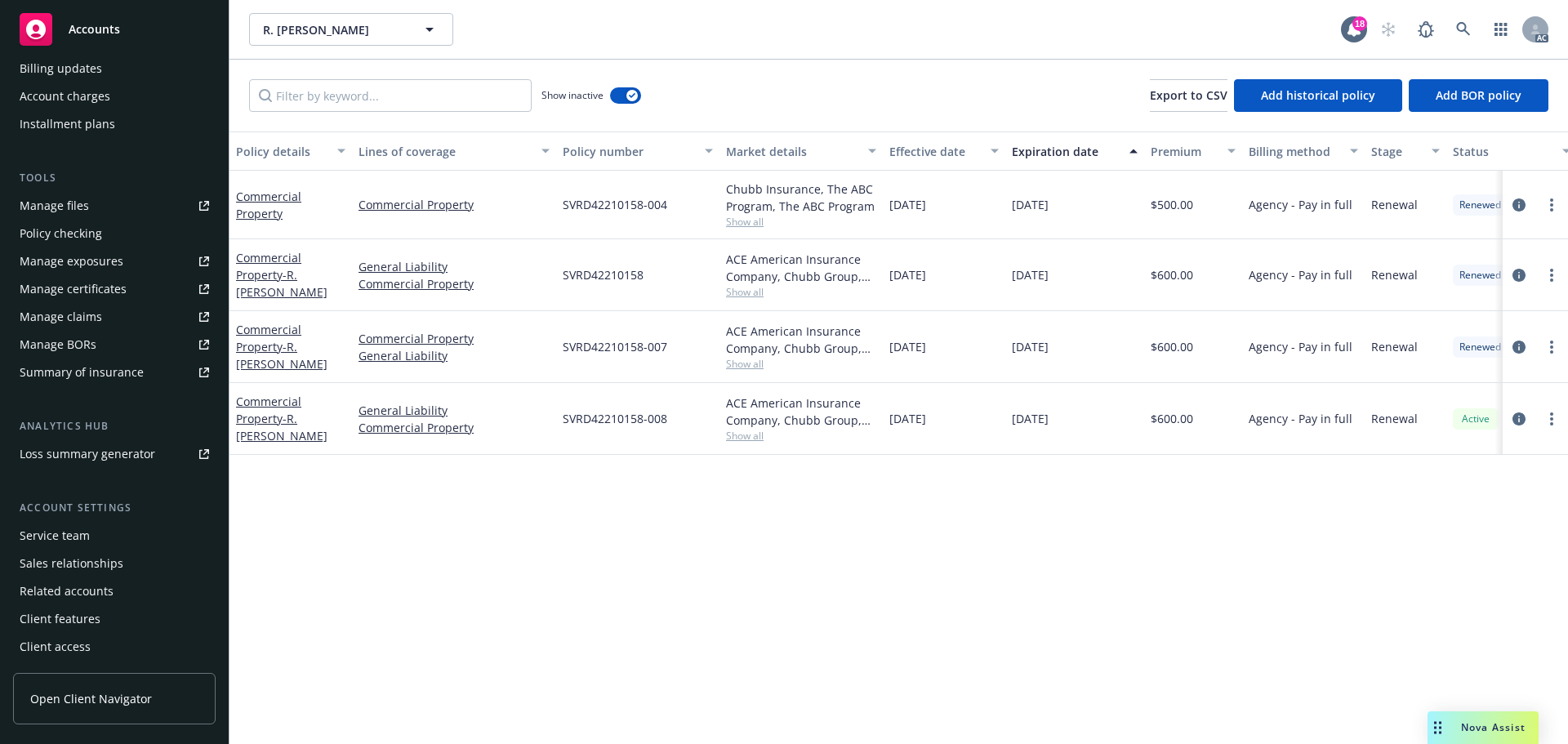
drag, startPoint x: 110, startPoint y: 536, endPoint x: 128, endPoint y: 523, distance: 22.2
click at [110, 536] on div "Service team" at bounding box center [115, 536] width 190 height 26
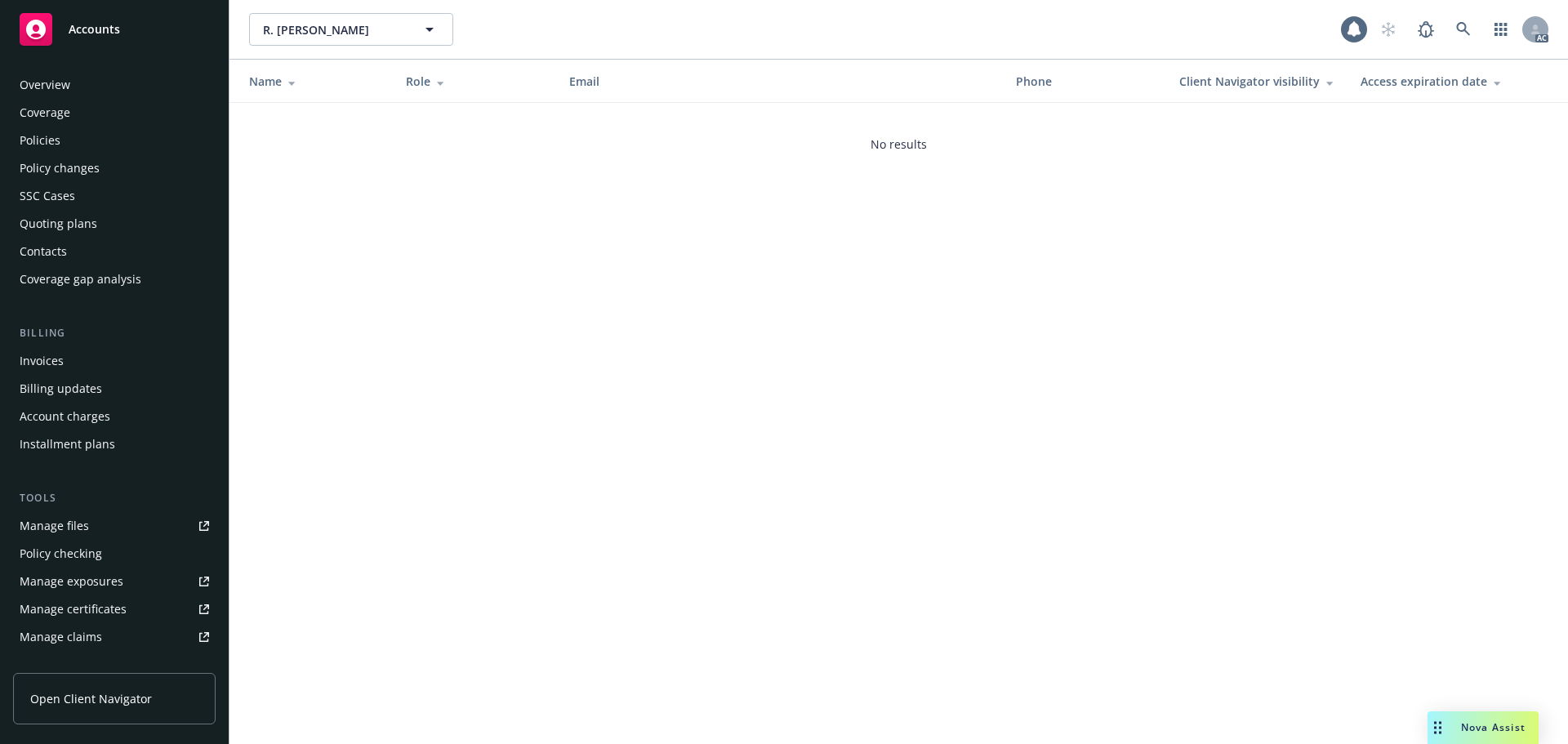
scroll to position [320, 0]
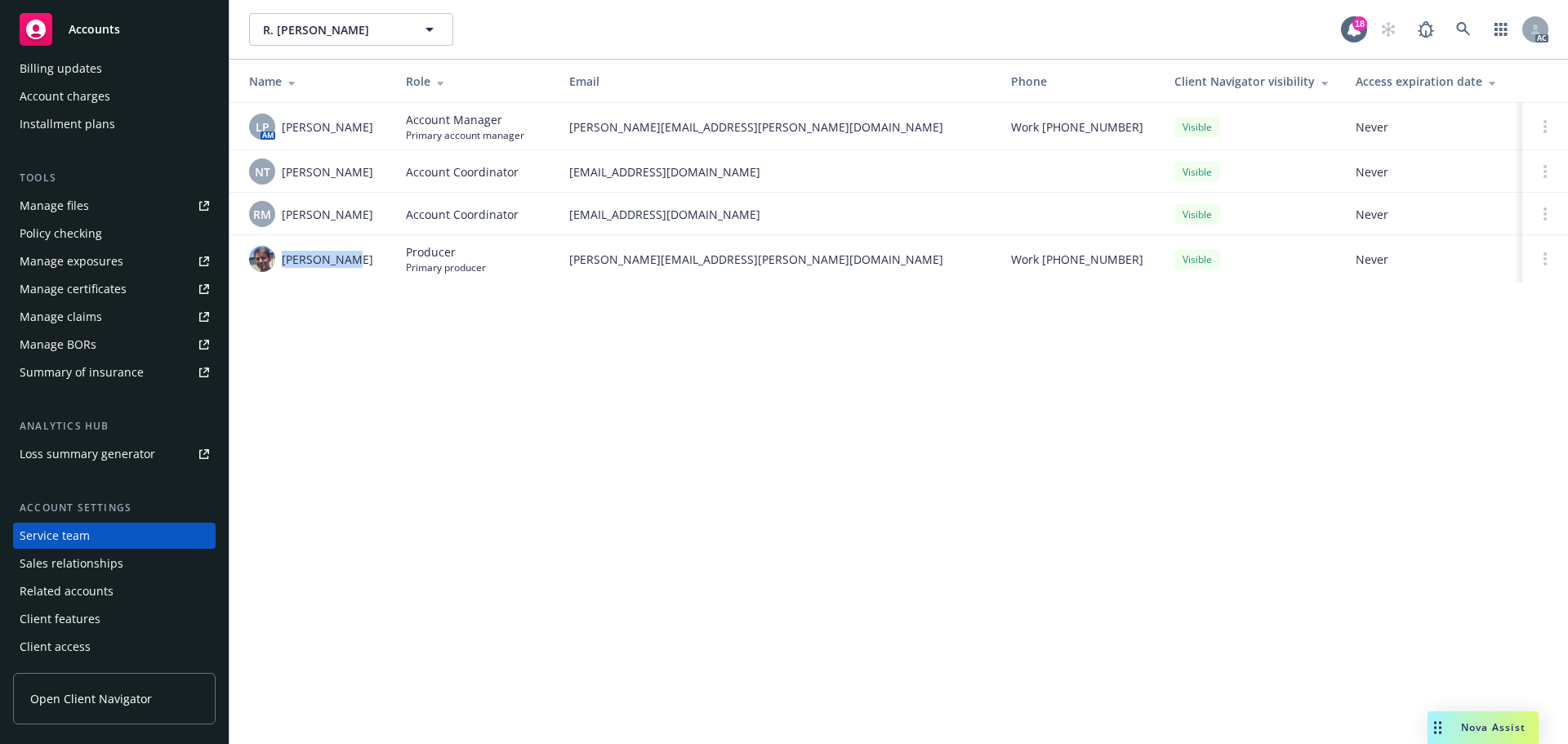
drag, startPoint x: 345, startPoint y: 253, endPoint x: 281, endPoint y: 257, distance: 64.1
click at [281, 257] on div "Scott Gault" at bounding box center [314, 259] width 131 height 26
drag, startPoint x: 377, startPoint y: 167, endPoint x: 286, endPoint y: 175, distance: 91.4
click at [286, 175] on div "NT Ninuca Tatishvili" at bounding box center [314, 171] width 131 height 26
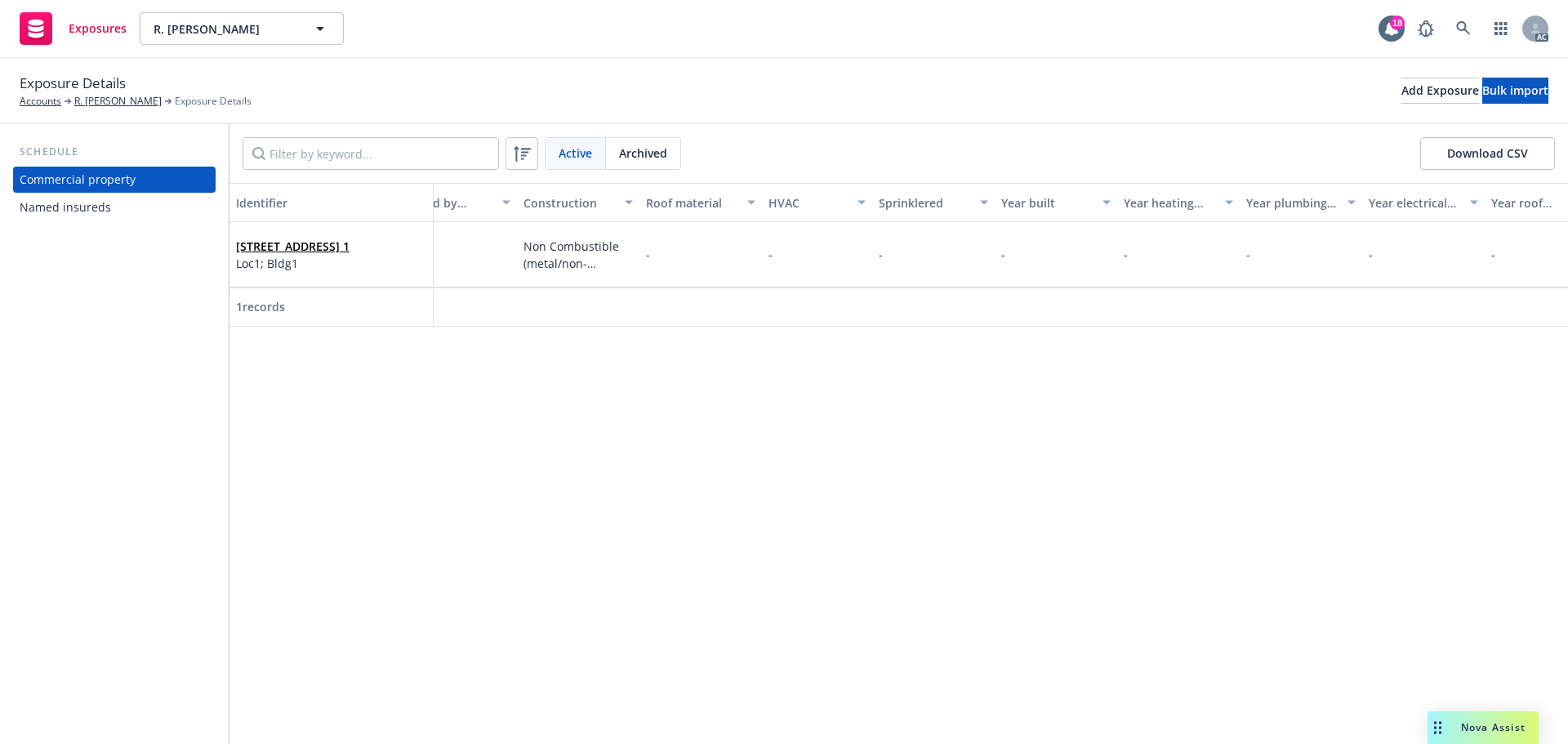
scroll to position [0, 3508]
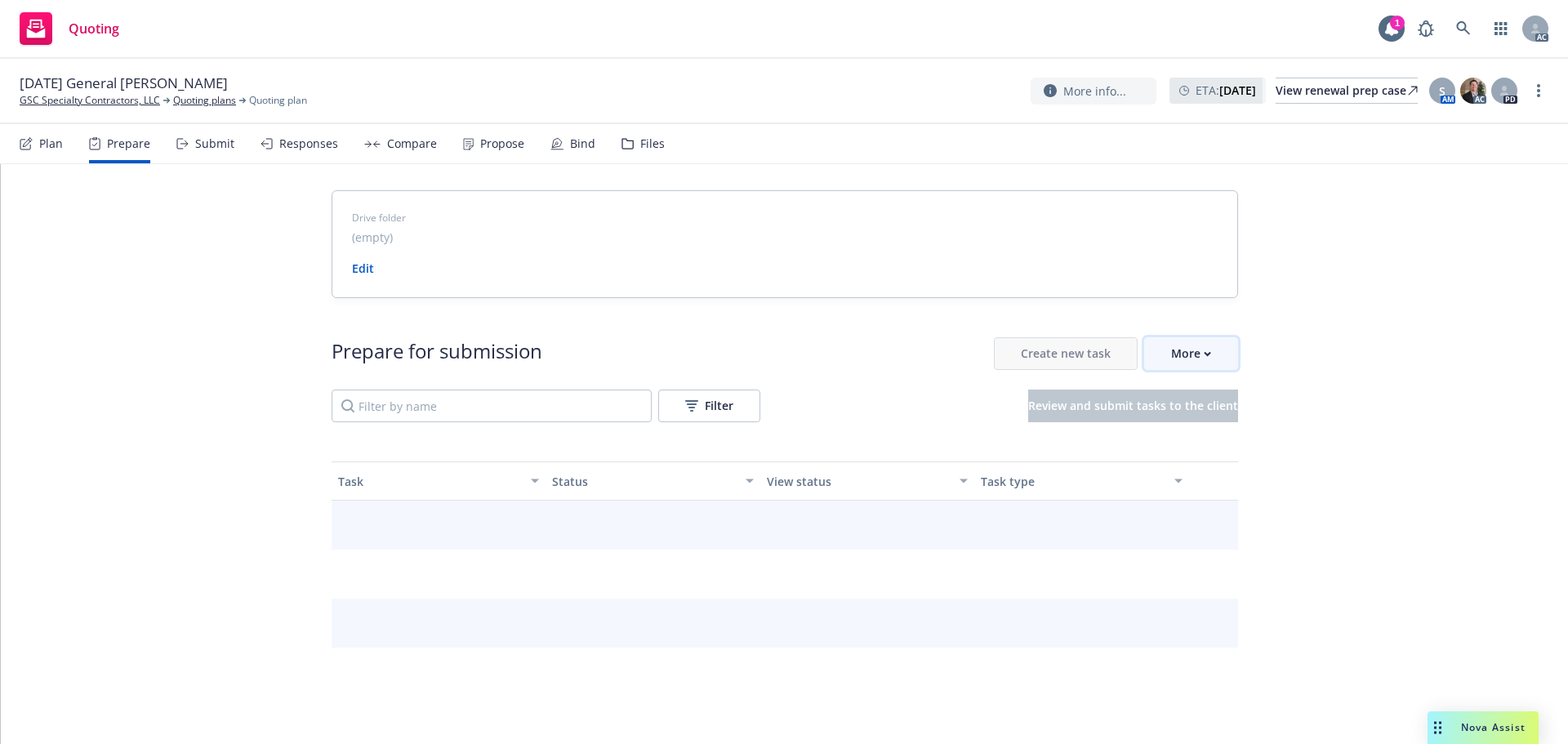
click at [1192, 358] on div "More" at bounding box center [1191, 353] width 40 height 31
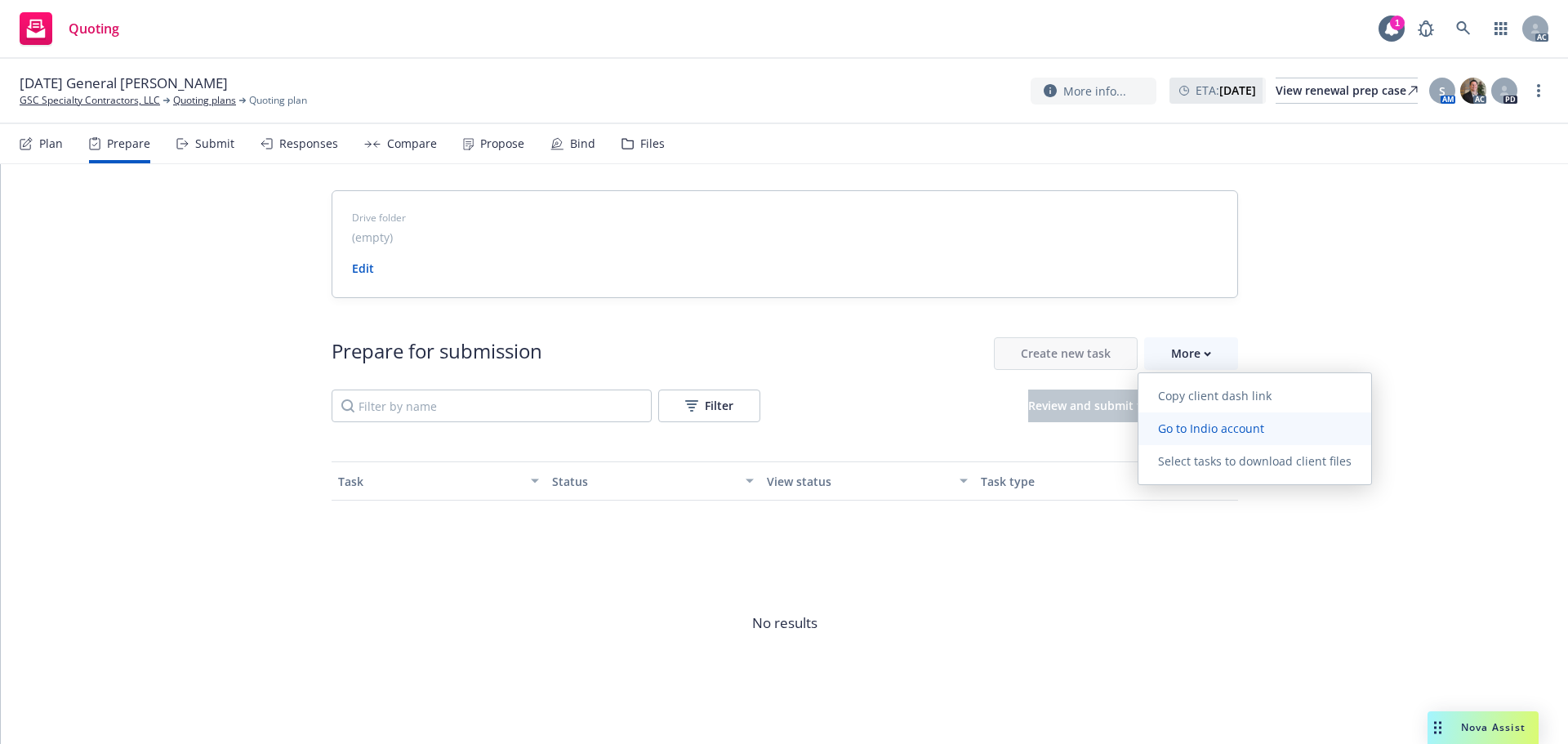
click at [1209, 425] on span "Go to Indio account" at bounding box center [1210, 428] width 145 height 16
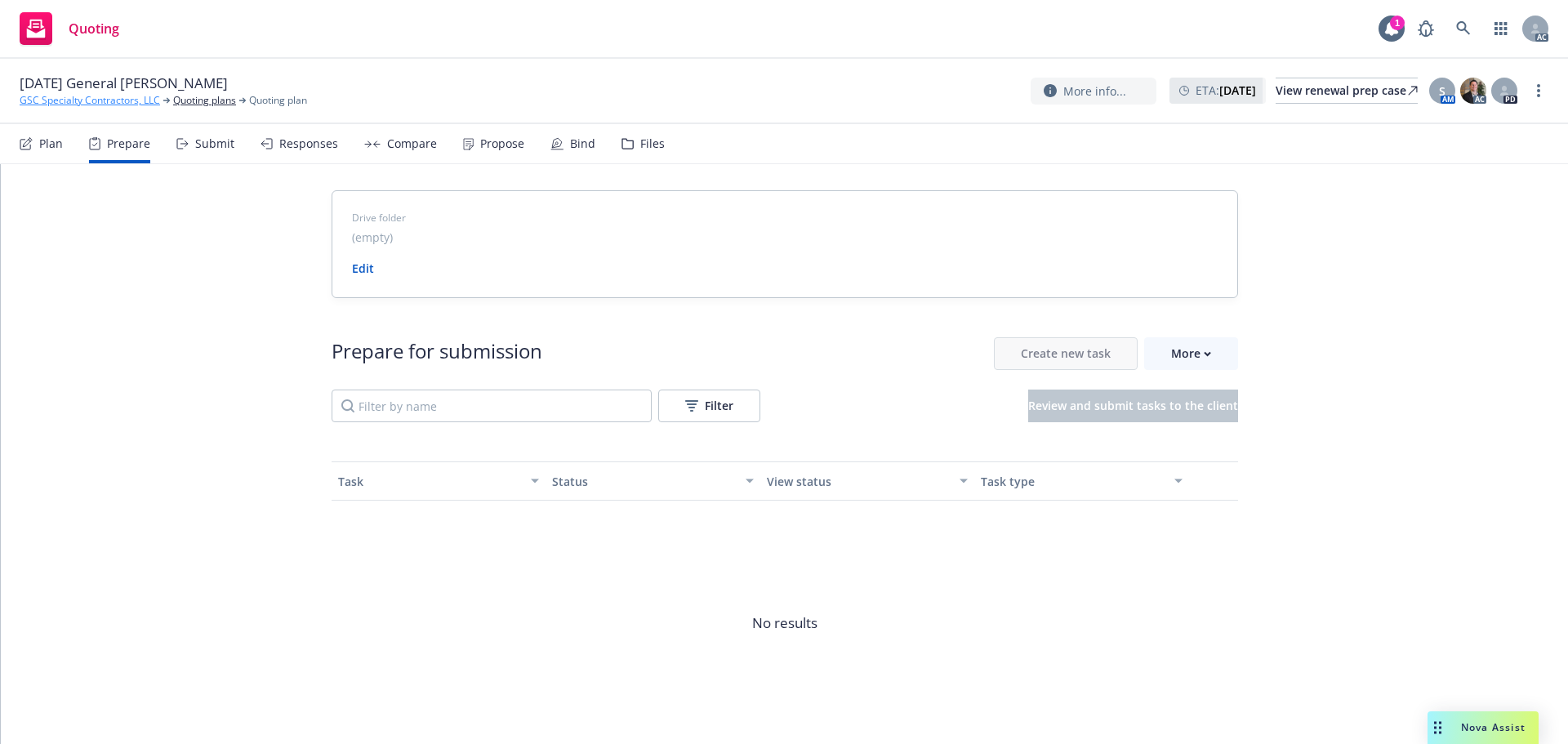
click at [98, 106] on link "GSC Specialty Contractors, LLC" at bounding box center [90, 101] width 140 height 15
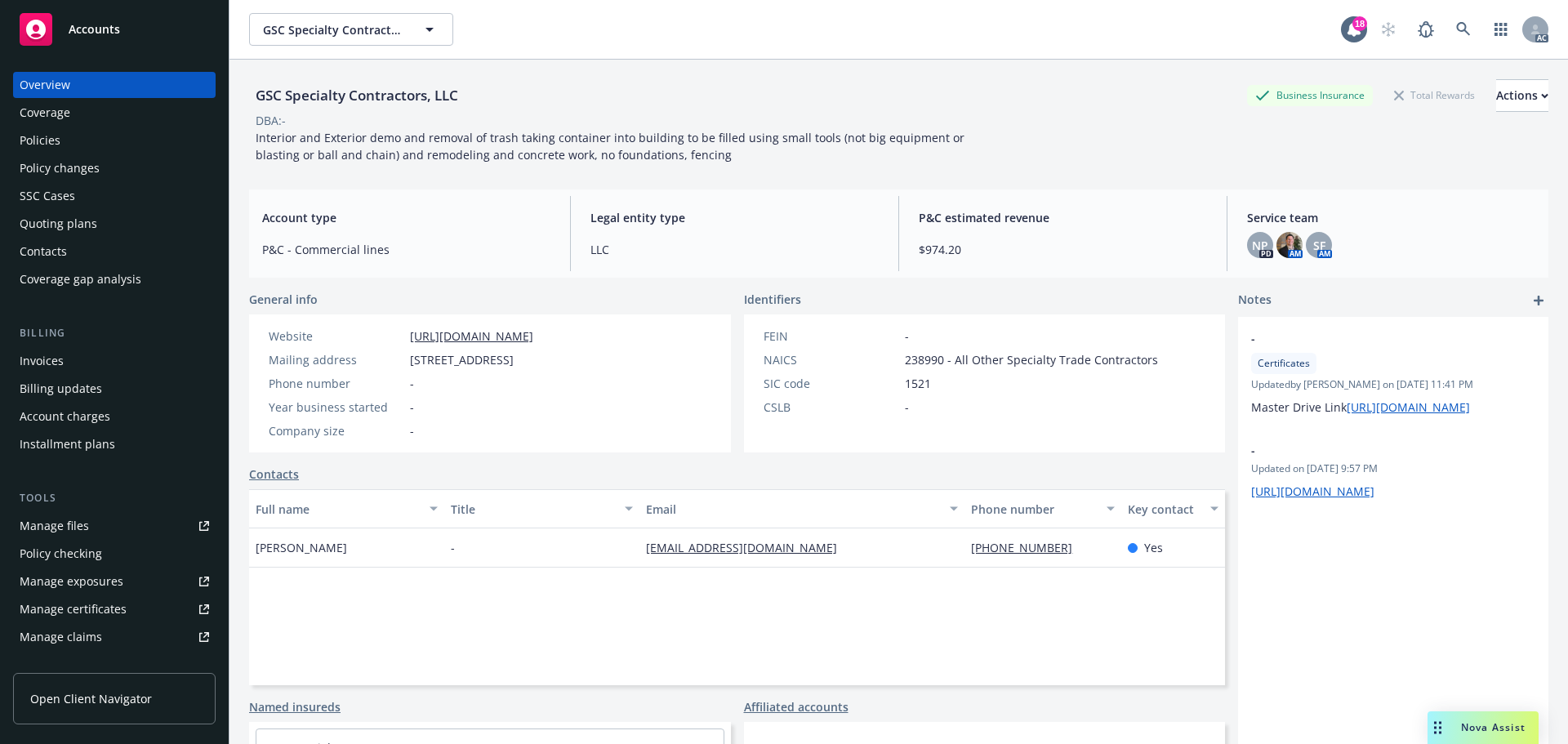
click at [68, 142] on div "Policies" at bounding box center [115, 141] width 190 height 26
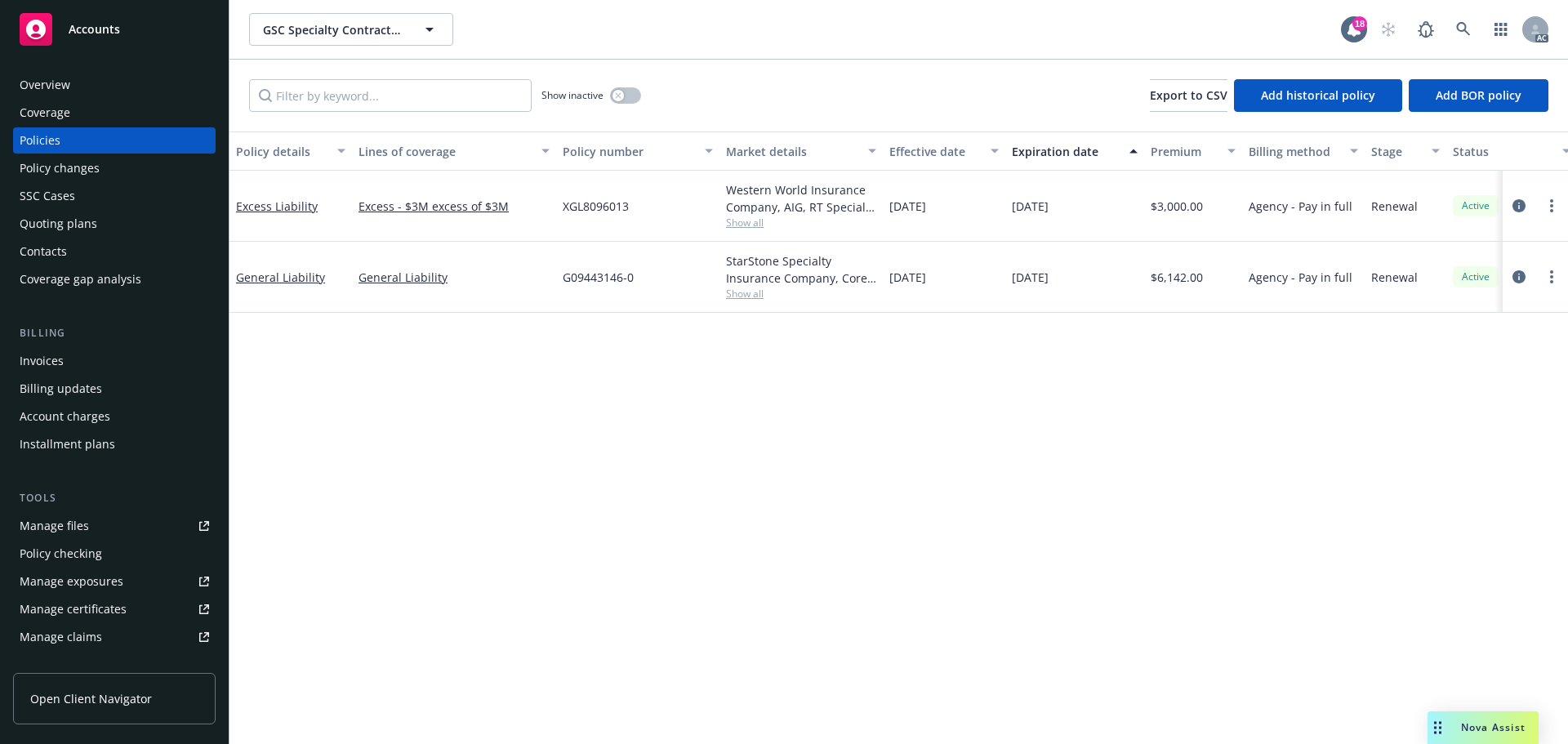
click at [105, 72] on div "Overview" at bounding box center [115, 85] width 190 height 26
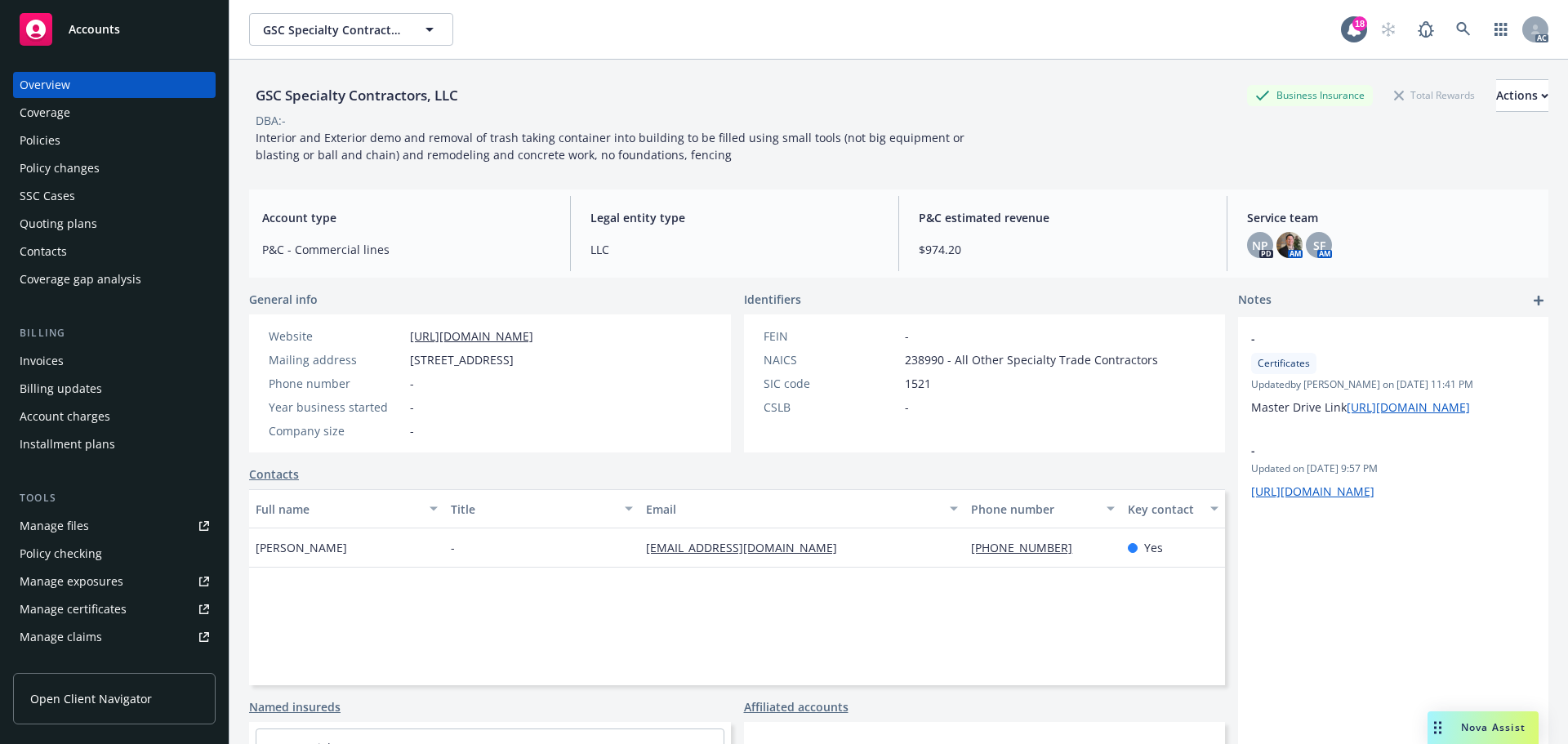
click at [1014, 101] on div "GSC Specialty Contractors, LLC Business Insurance Total Rewards Actions" at bounding box center [898, 96] width 1299 height 33
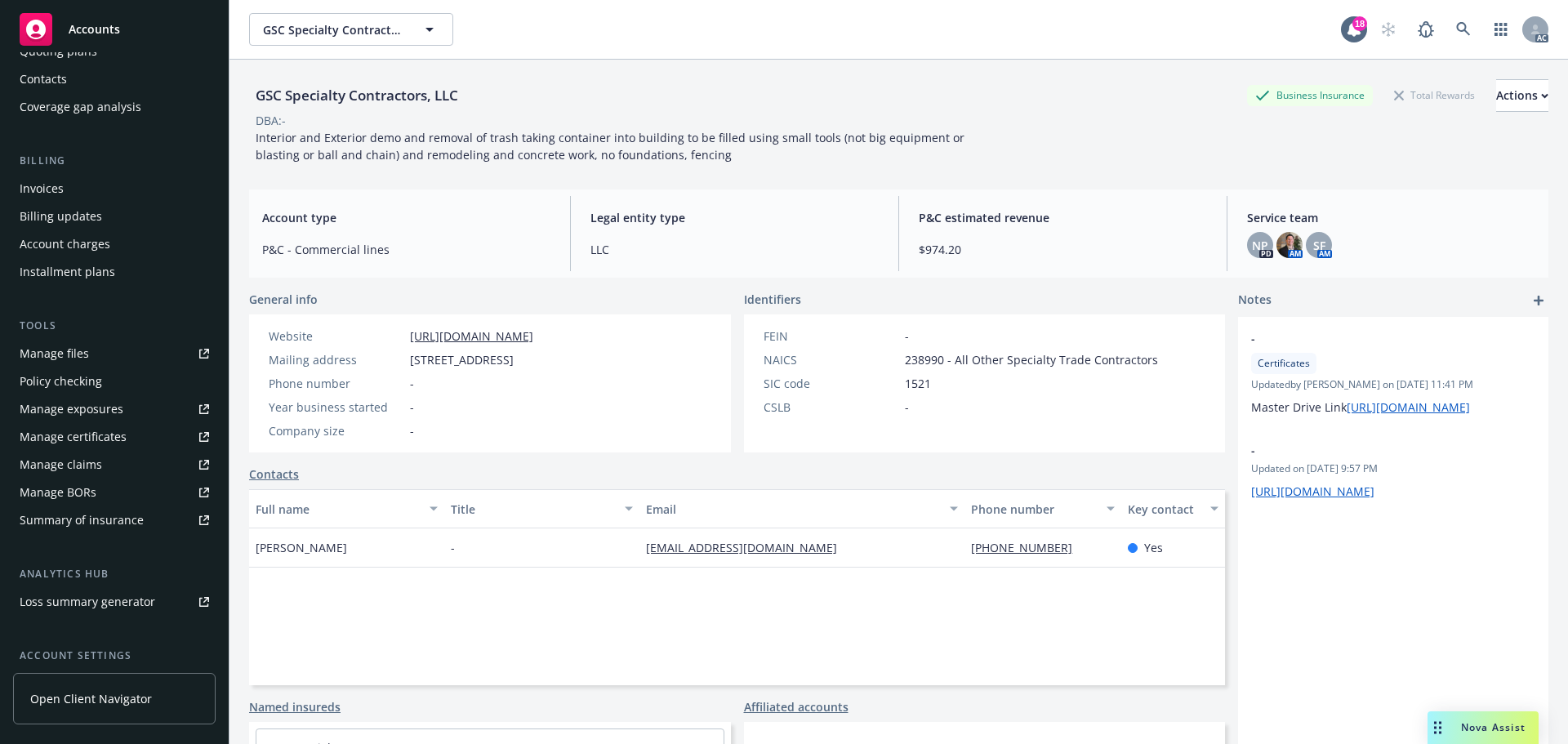
scroll to position [320, 0]
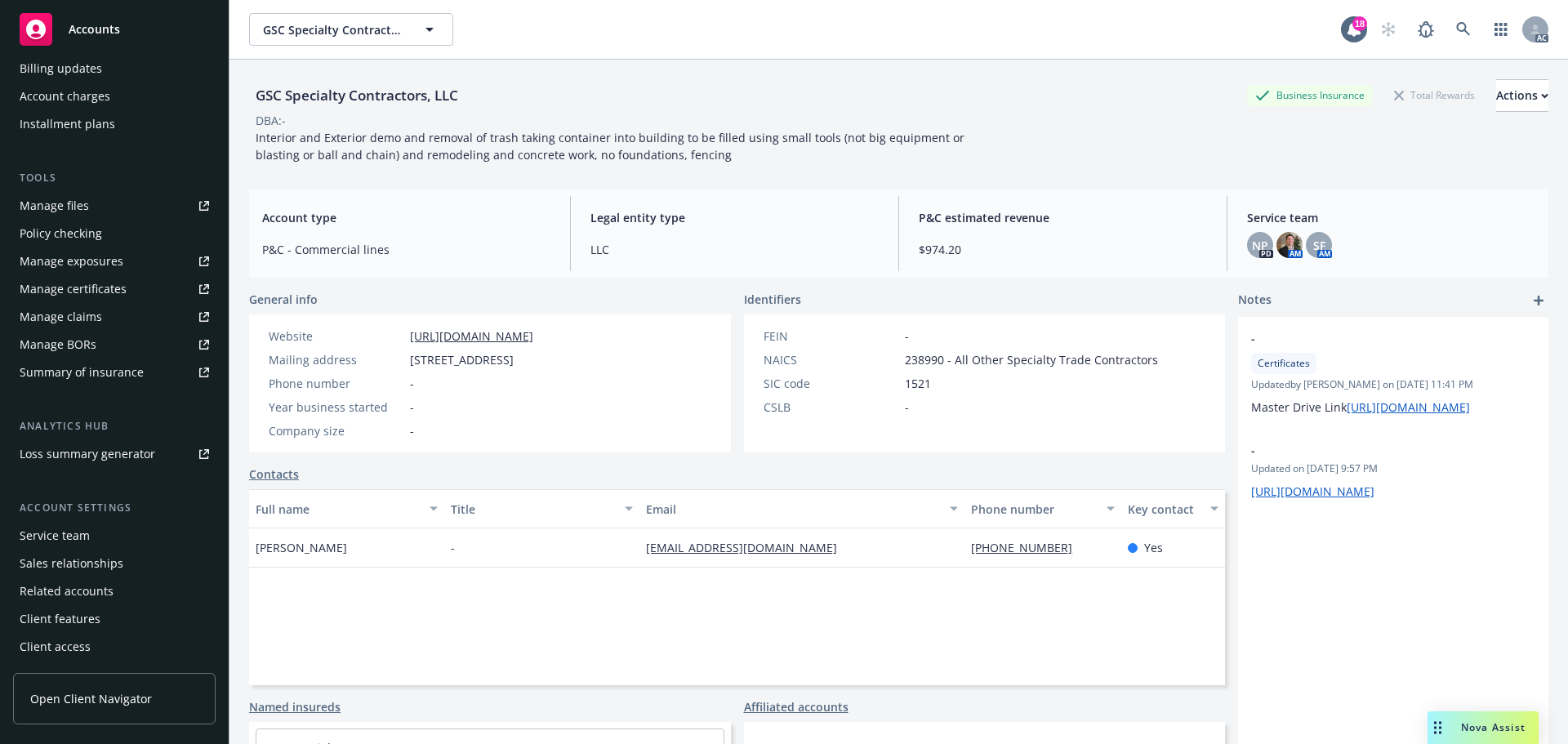
click at [116, 532] on div "Service team" at bounding box center [115, 536] width 190 height 26
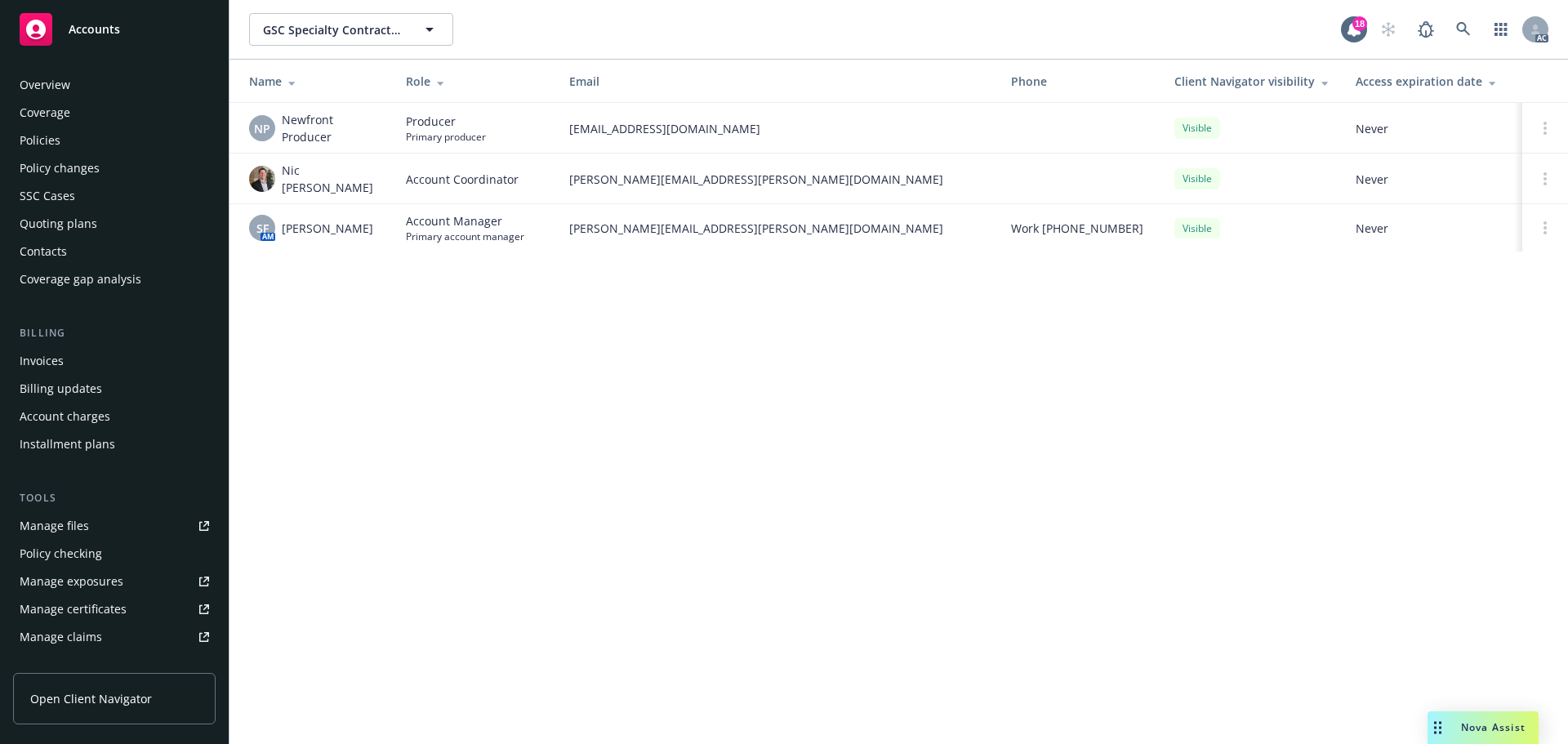
click at [50, 138] on div "Policies" at bounding box center [40, 141] width 41 height 26
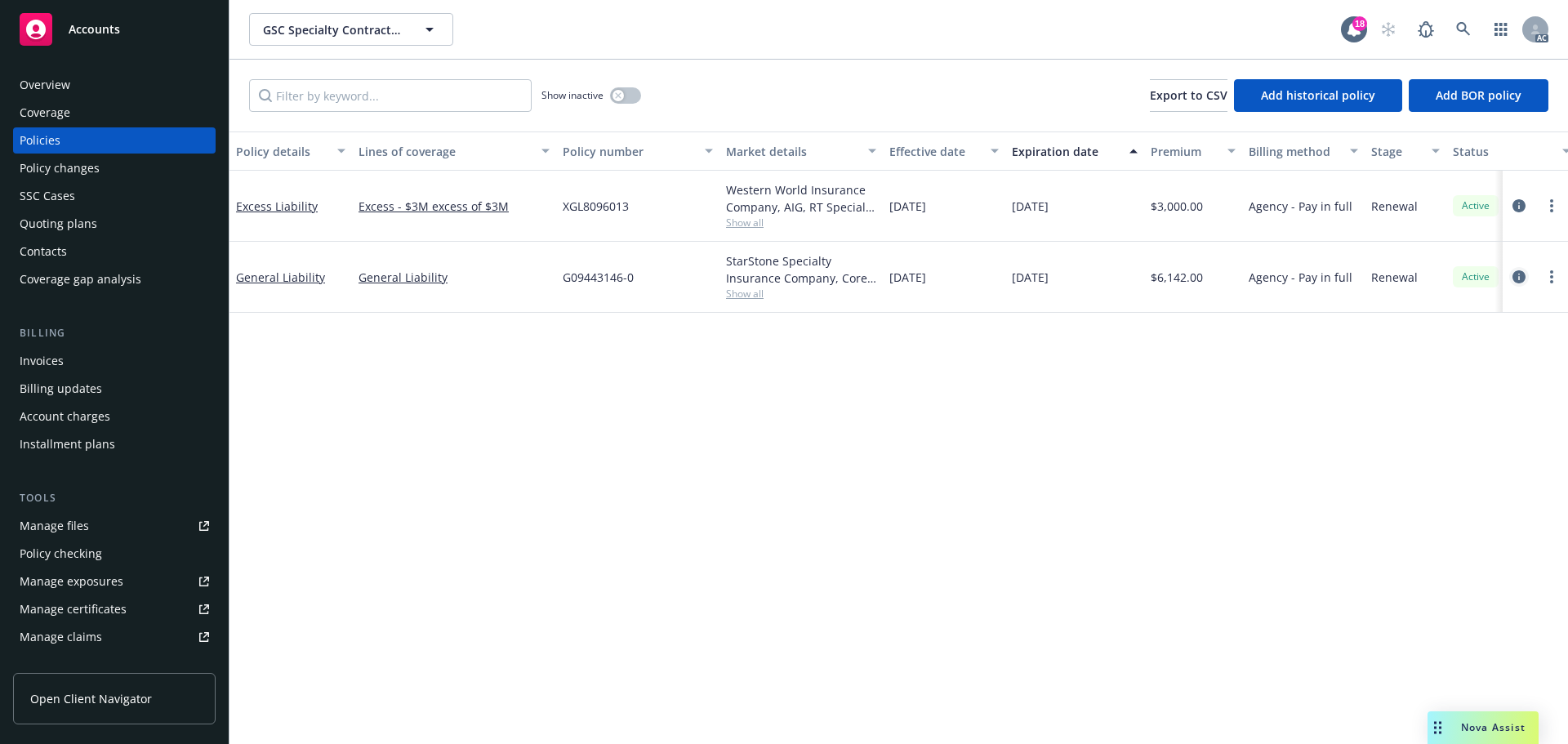
click at [1525, 274] on link "circleInformation" at bounding box center [1519, 277] width 20 height 20
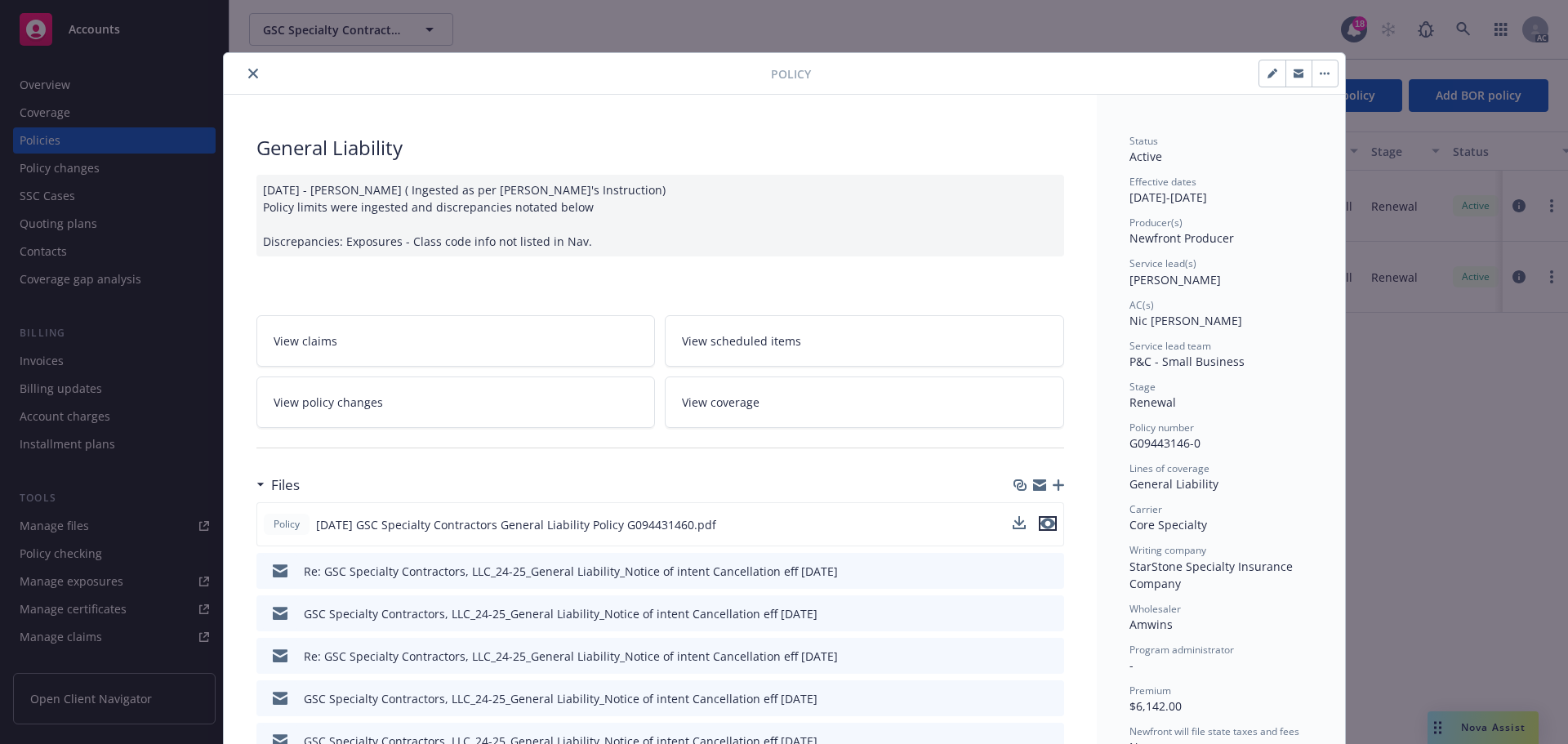
click at [1040, 527] on icon "preview file" at bounding box center [1047, 523] width 15 height 12
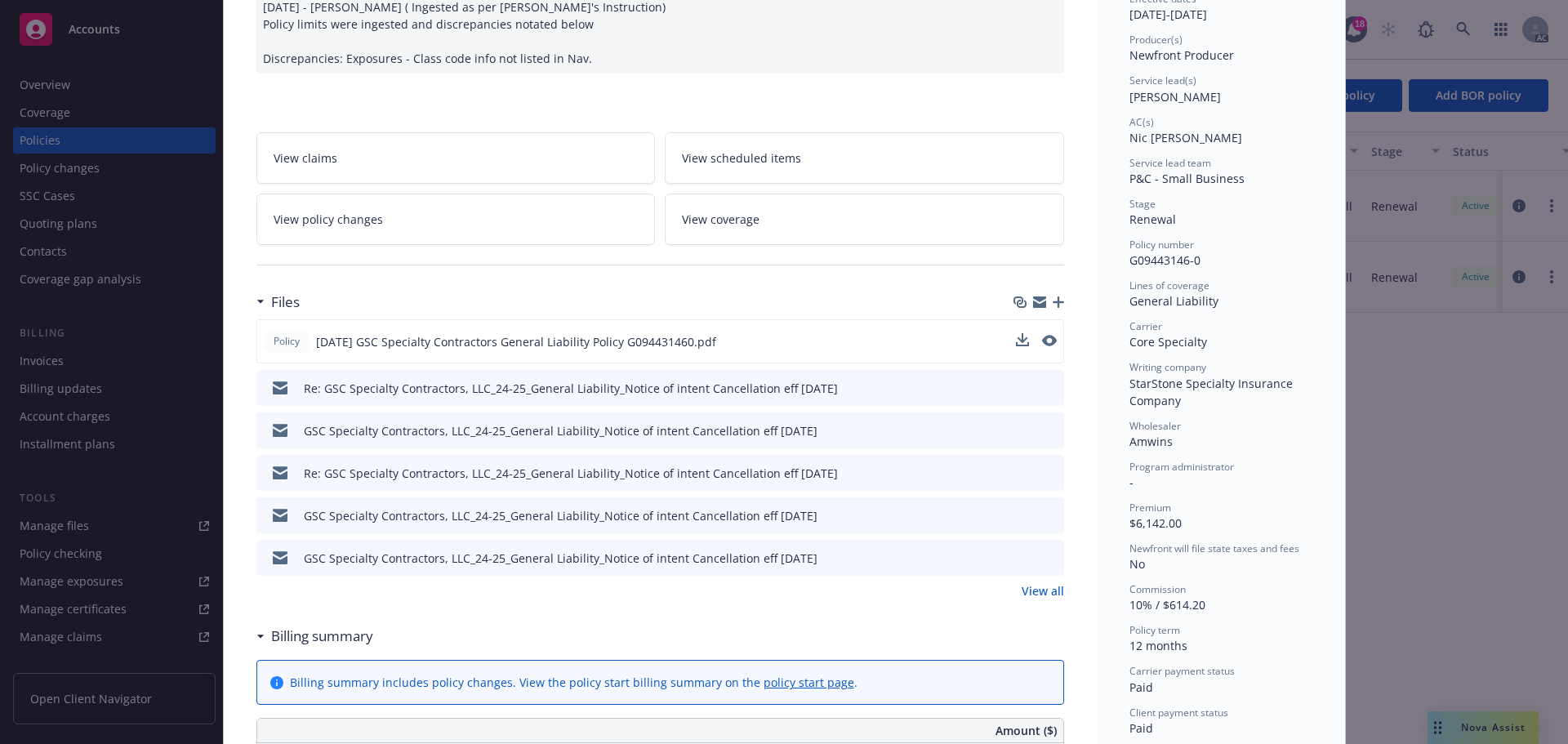
scroll to position [245, 0]
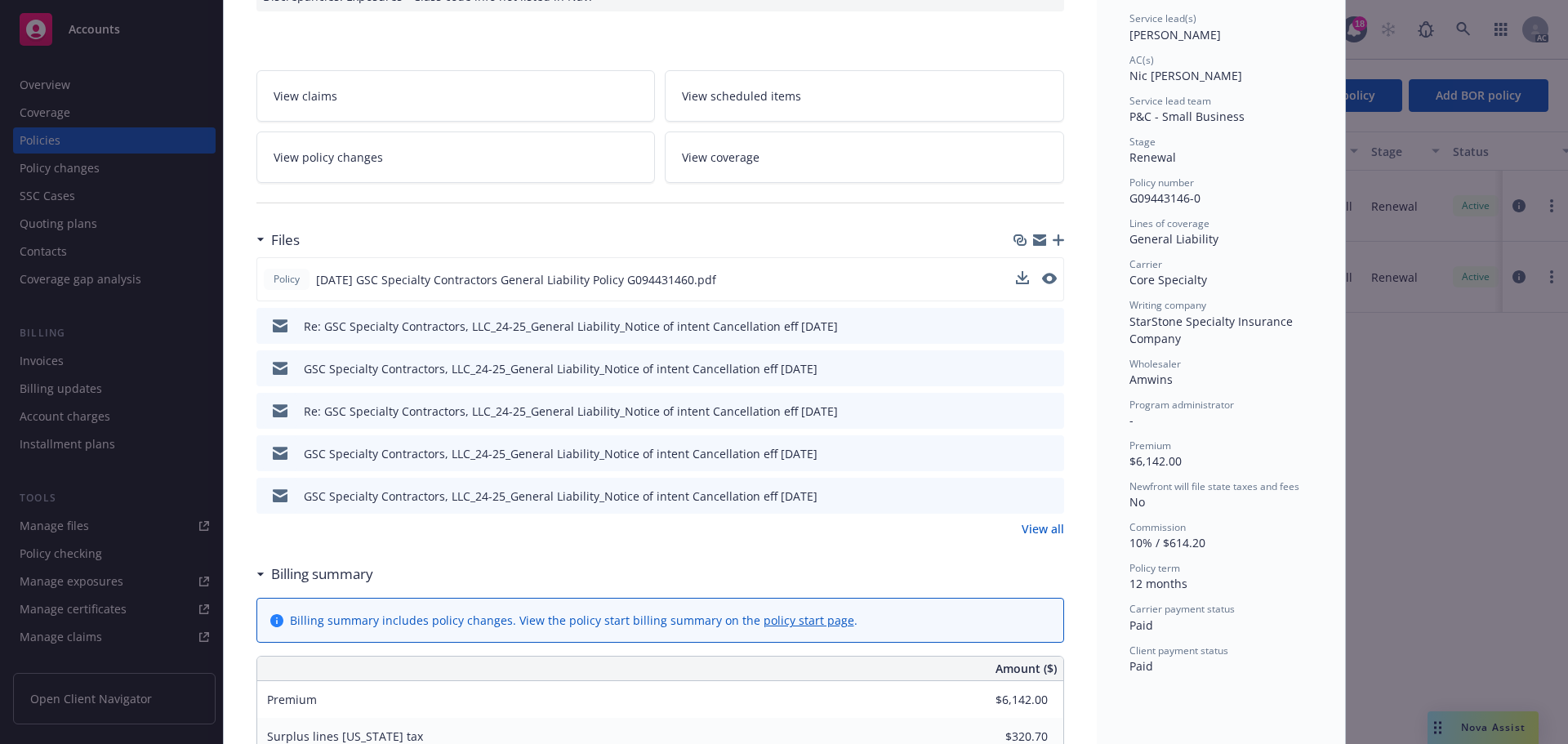
click at [1022, 531] on link "View all" at bounding box center [1043, 528] width 43 height 17
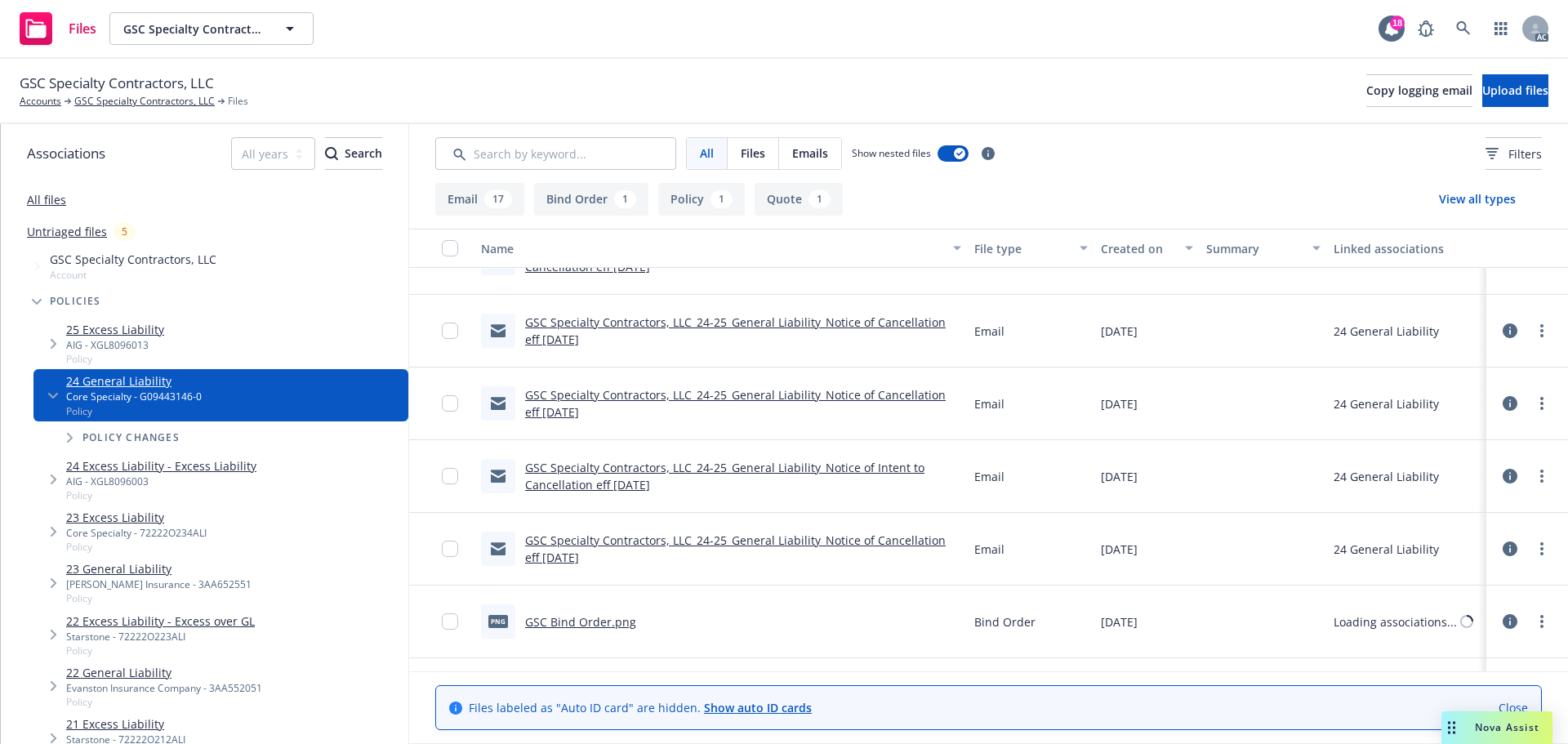
scroll to position [1039, 0]
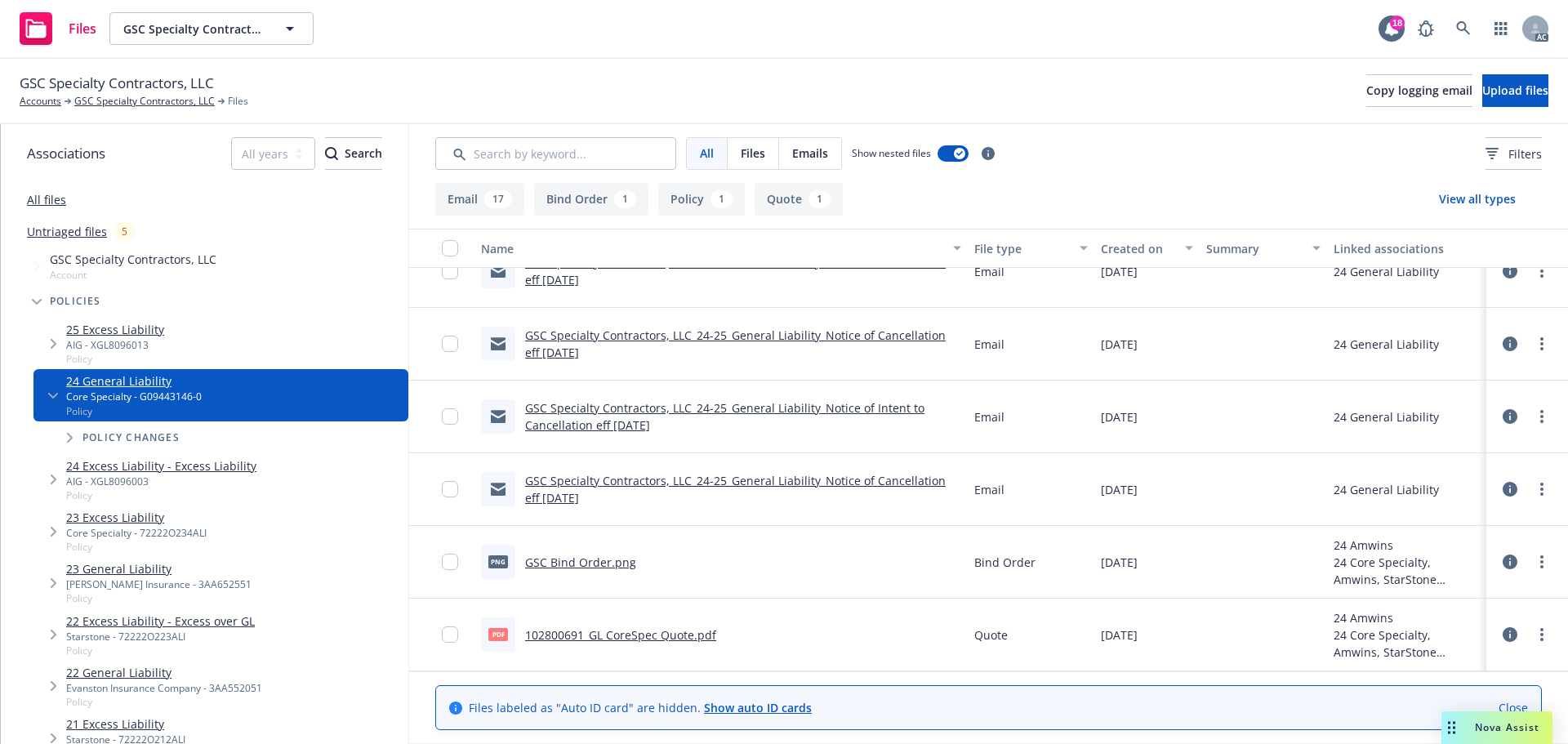
click at [137, 335] on link "25 Excess Liability" at bounding box center [115, 329] width 98 height 17
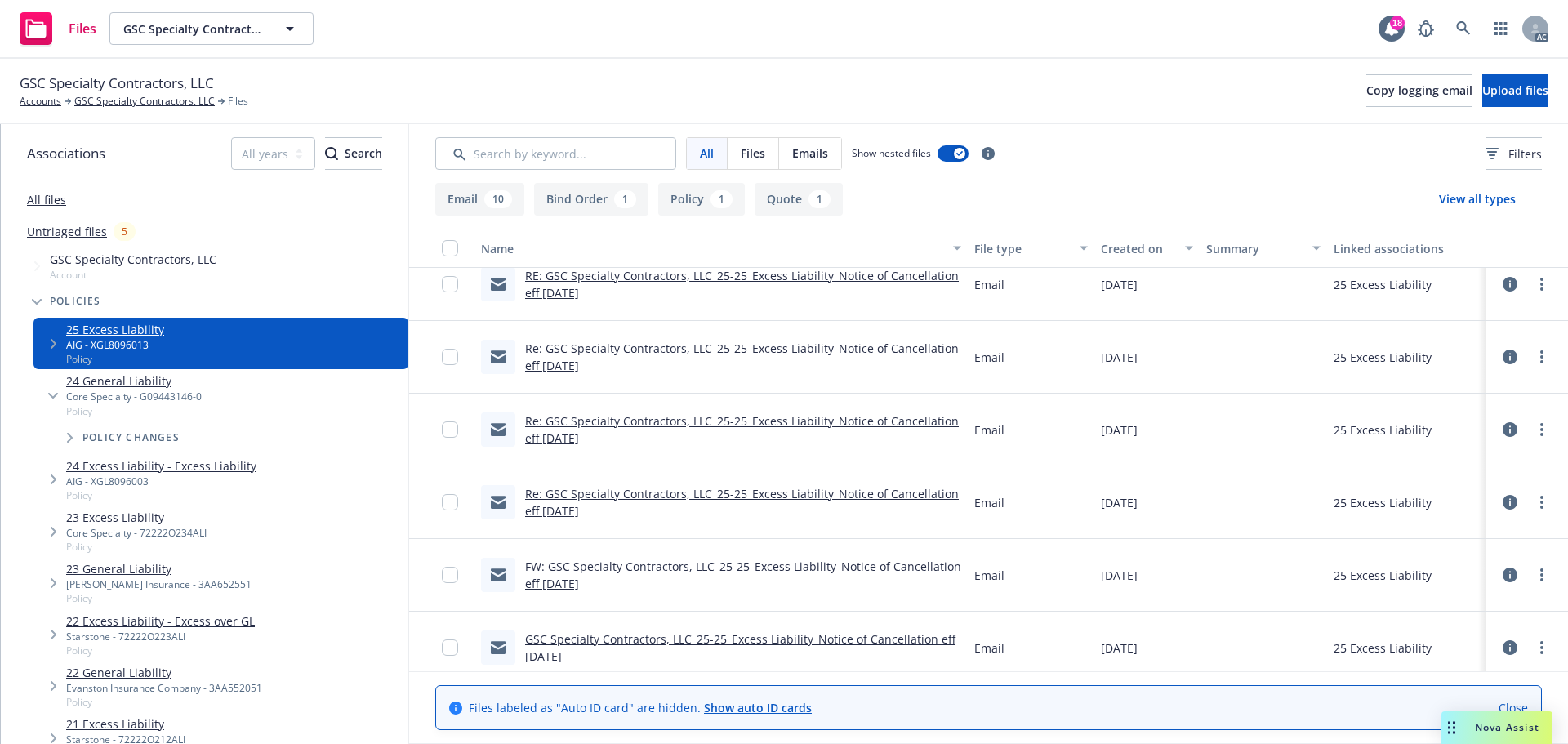
scroll to position [408, 0]
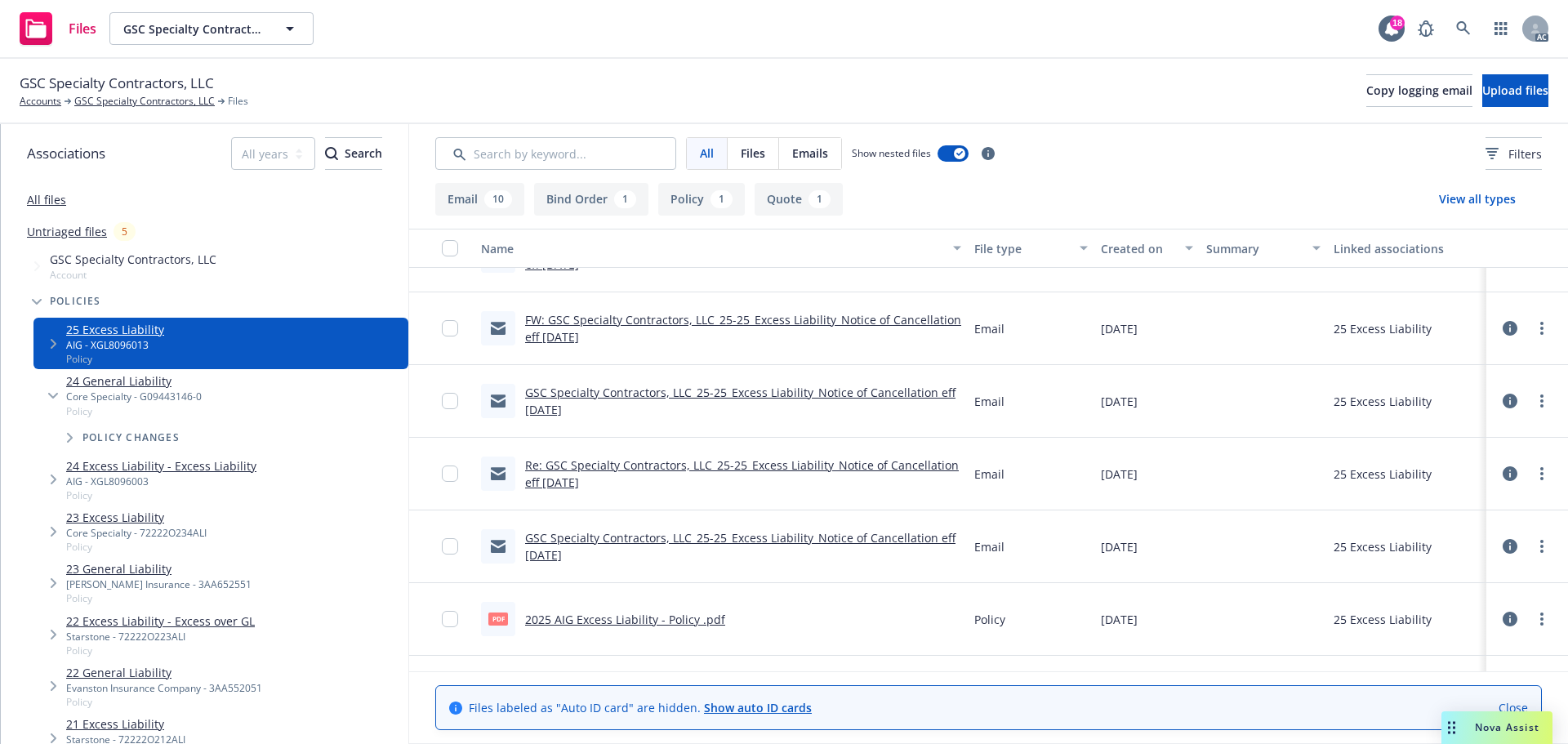
click at [688, 624] on link "2025 AIG Excess Liability - Policy .pdf" at bounding box center [625, 619] width 200 height 16
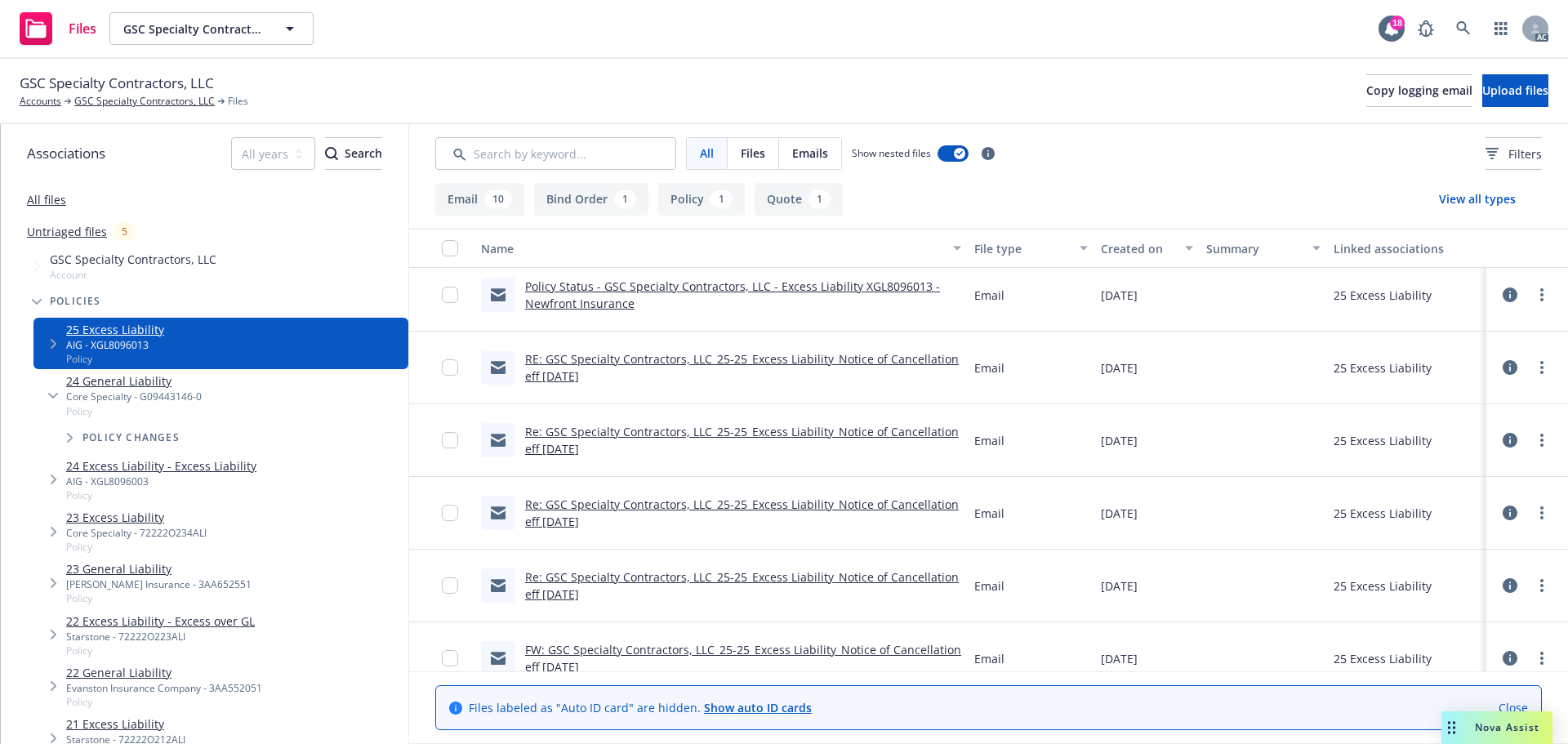
scroll to position [0, 0]
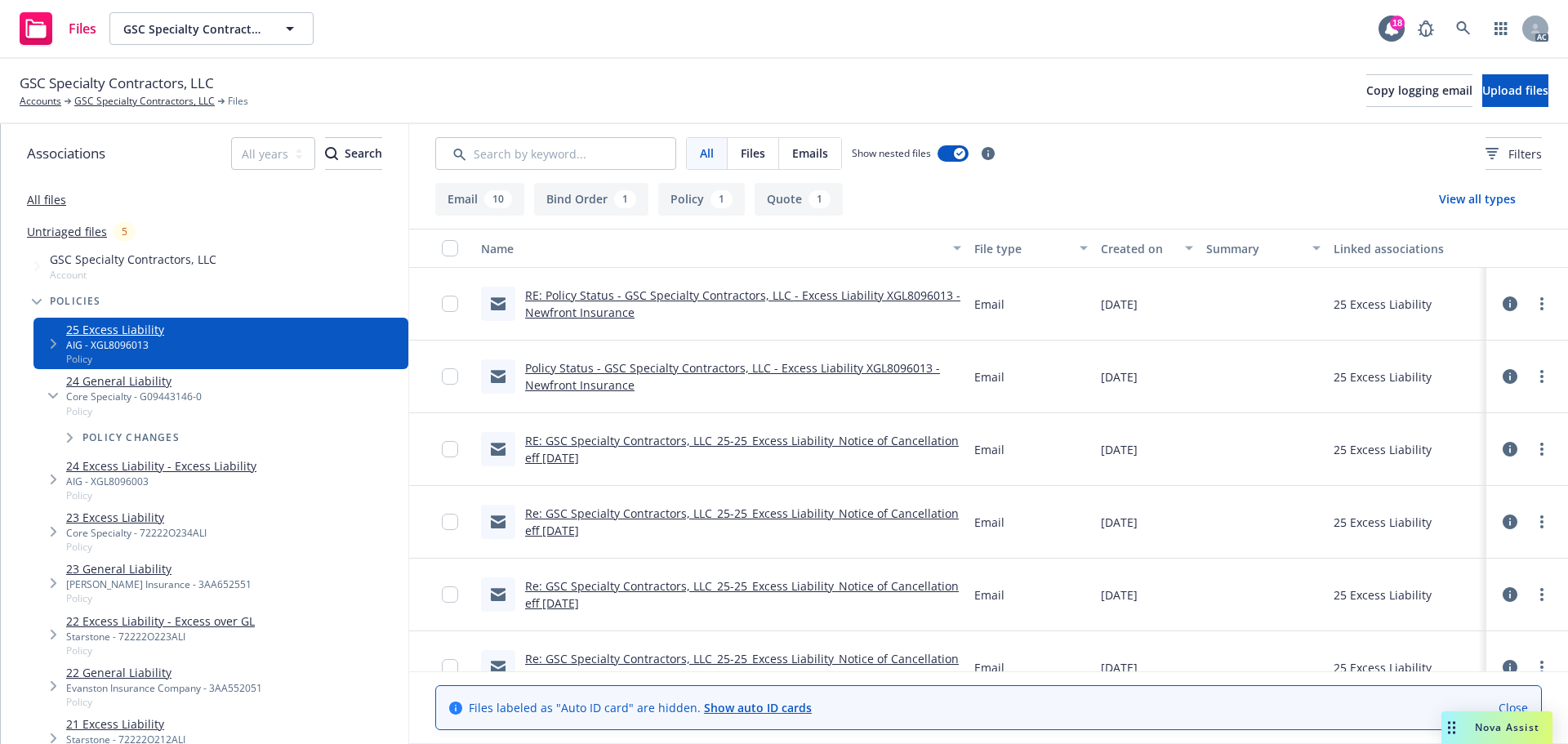
click at [64, 232] on link "Untriaged files" at bounding box center [67, 232] width 80 height 17
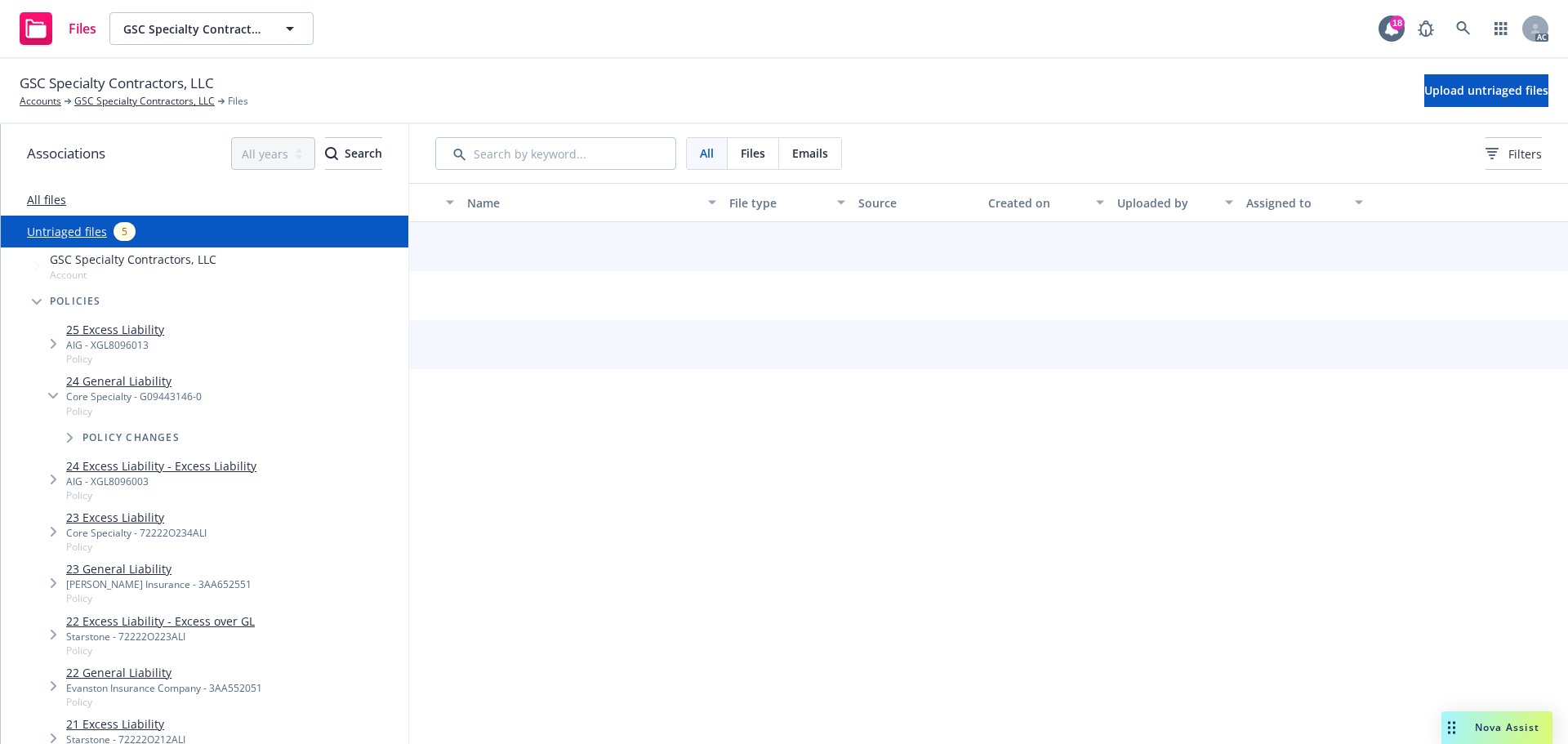
click at [73, 206] on div "All files" at bounding box center [204, 199] width 407 height 33
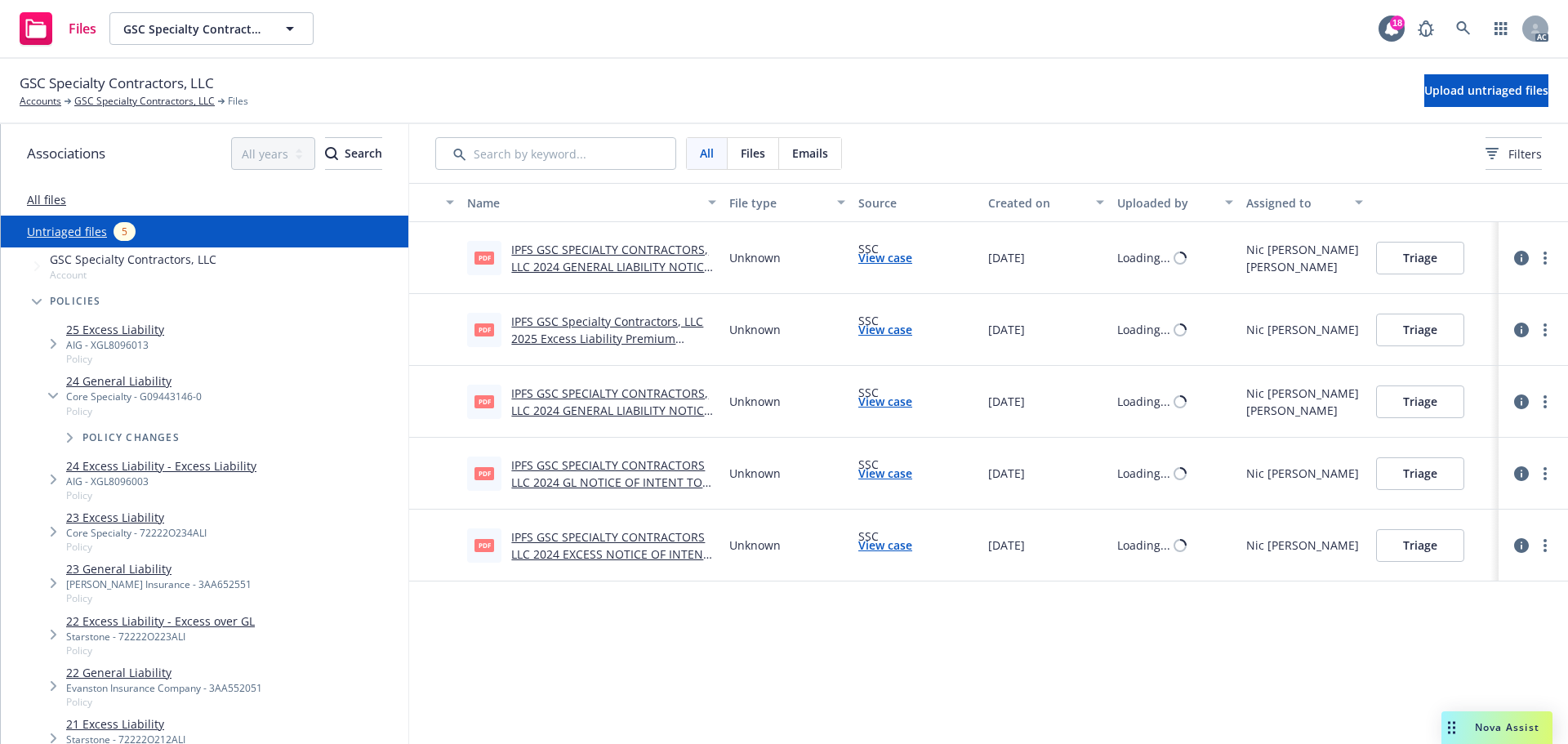
click at [51, 195] on link "All files" at bounding box center [47, 199] width 40 height 16
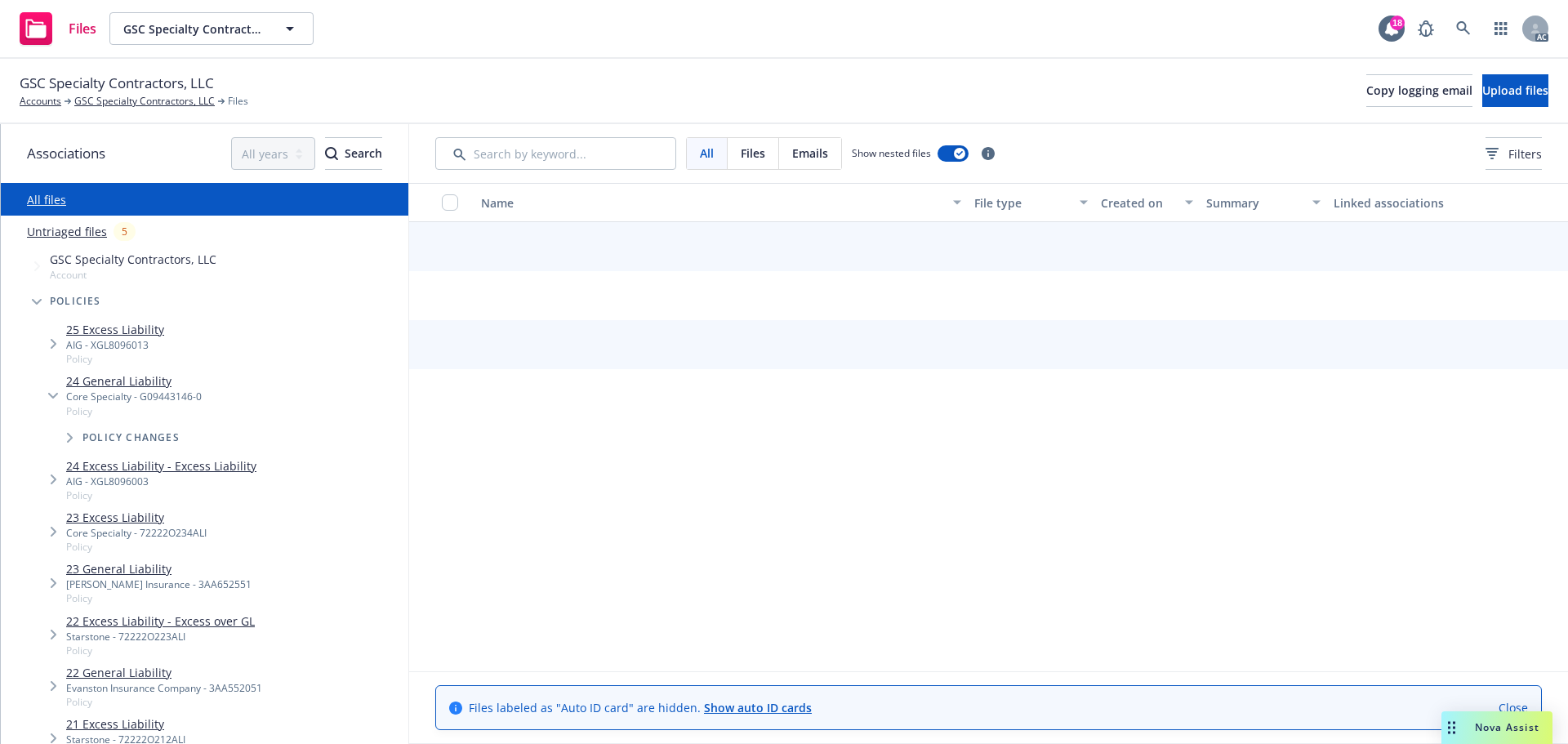
click at [572, 129] on div "All Files Emails Show nested files Filters" at bounding box center [988, 153] width 1158 height 58
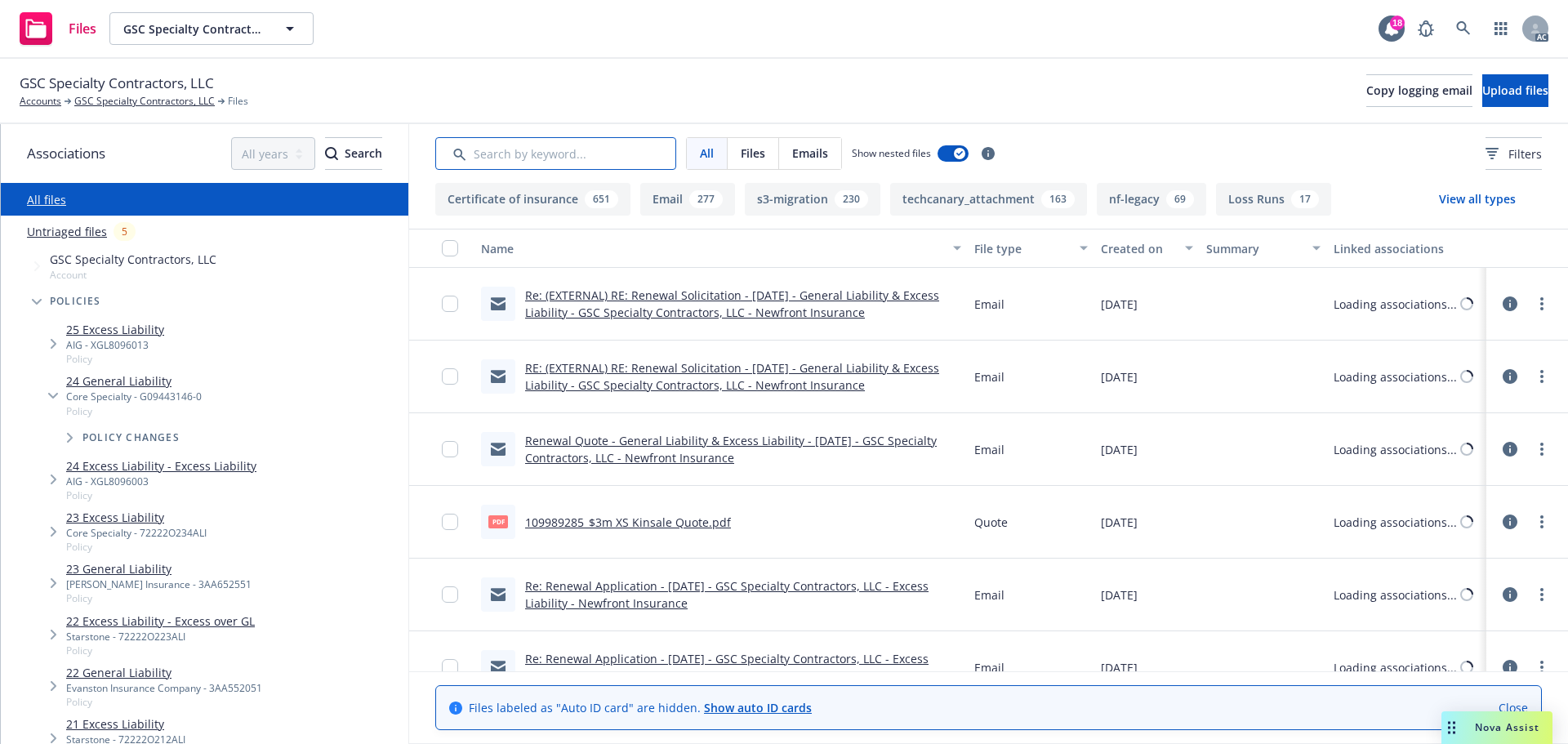
click at [566, 150] on input "Search by keyword..." at bounding box center [555, 153] width 241 height 33
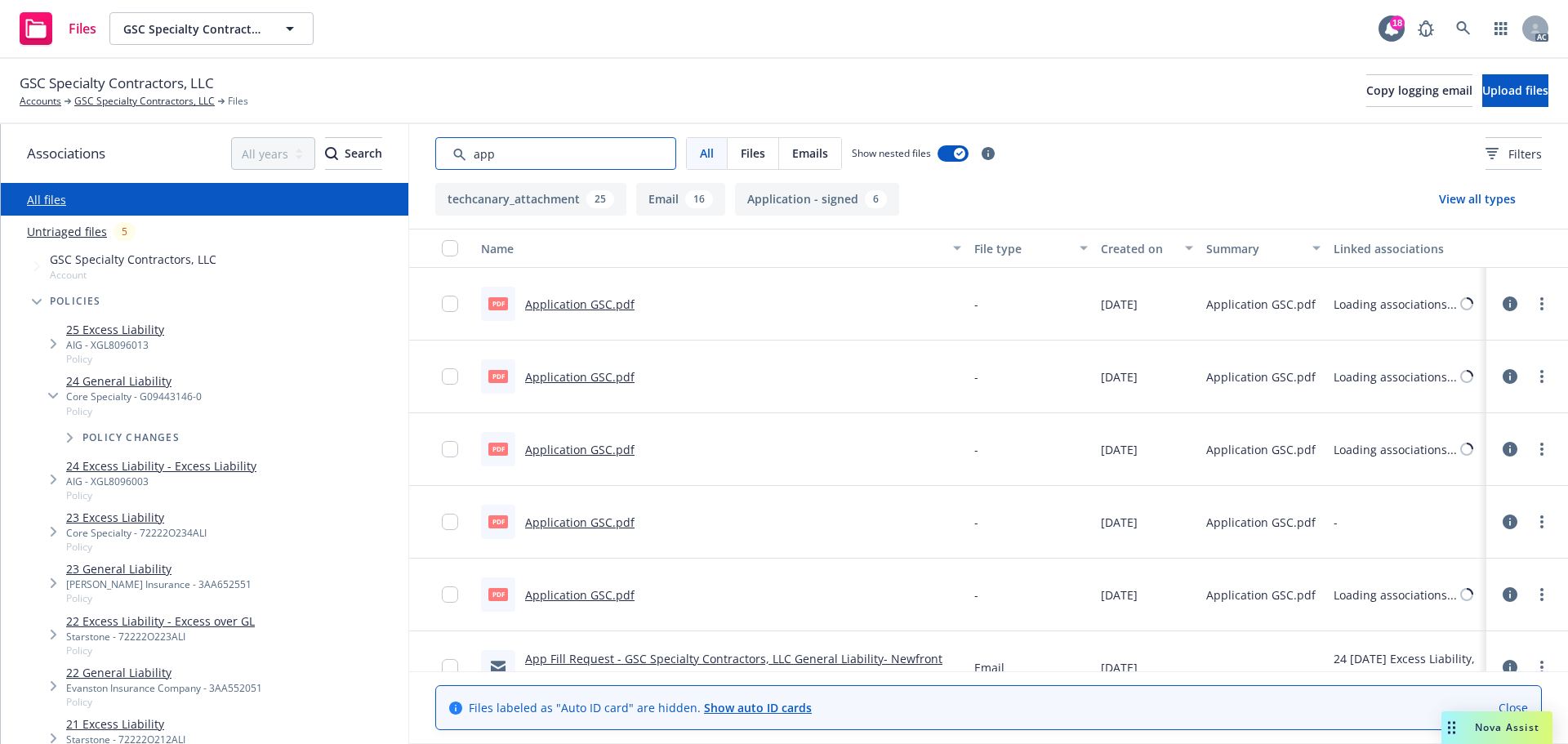
type input "app"
click at [1126, 232] on button "Created on" at bounding box center [1147, 248] width 105 height 40
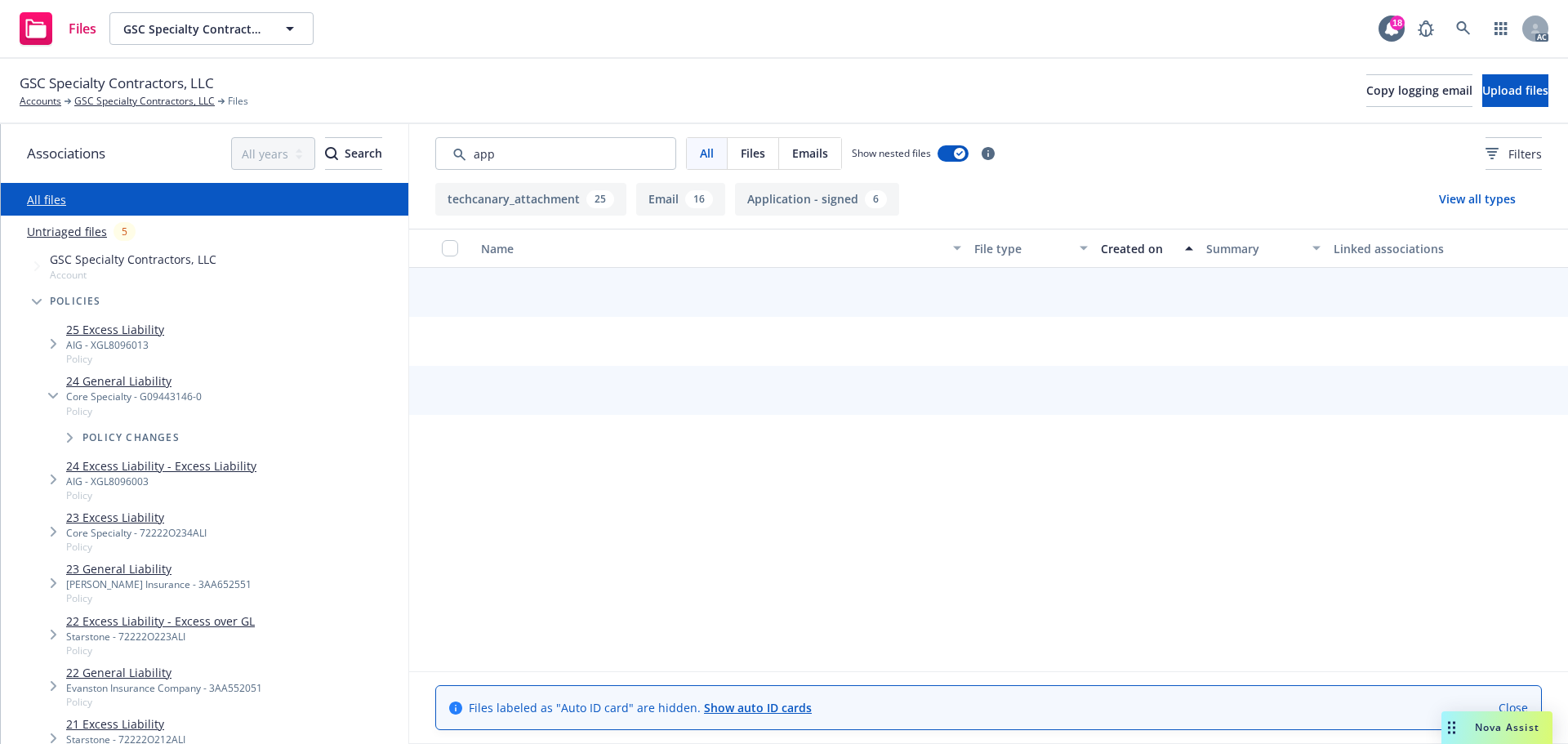
click at [1126, 249] on div "Created on" at bounding box center [1138, 248] width 74 height 17
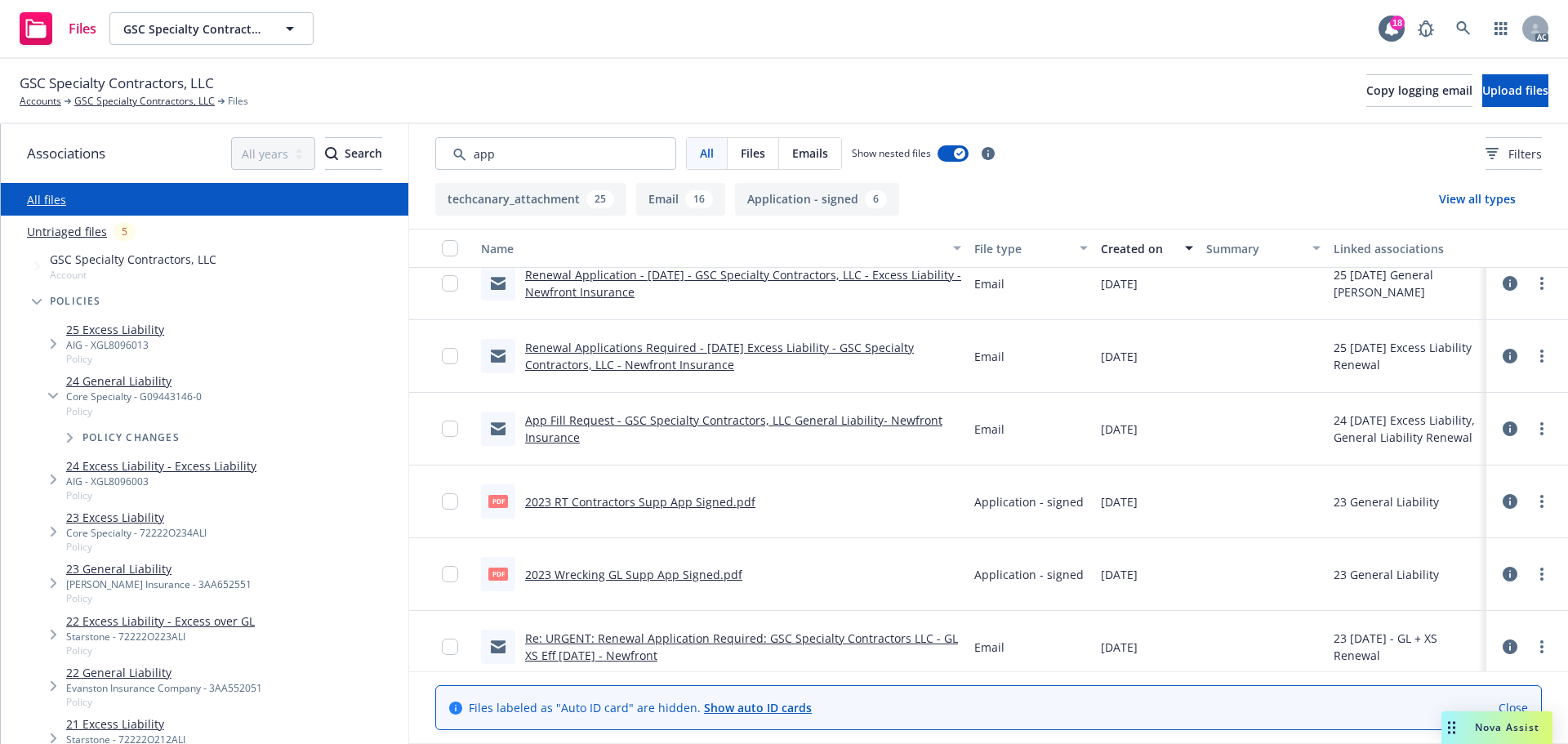
scroll to position [245, 0]
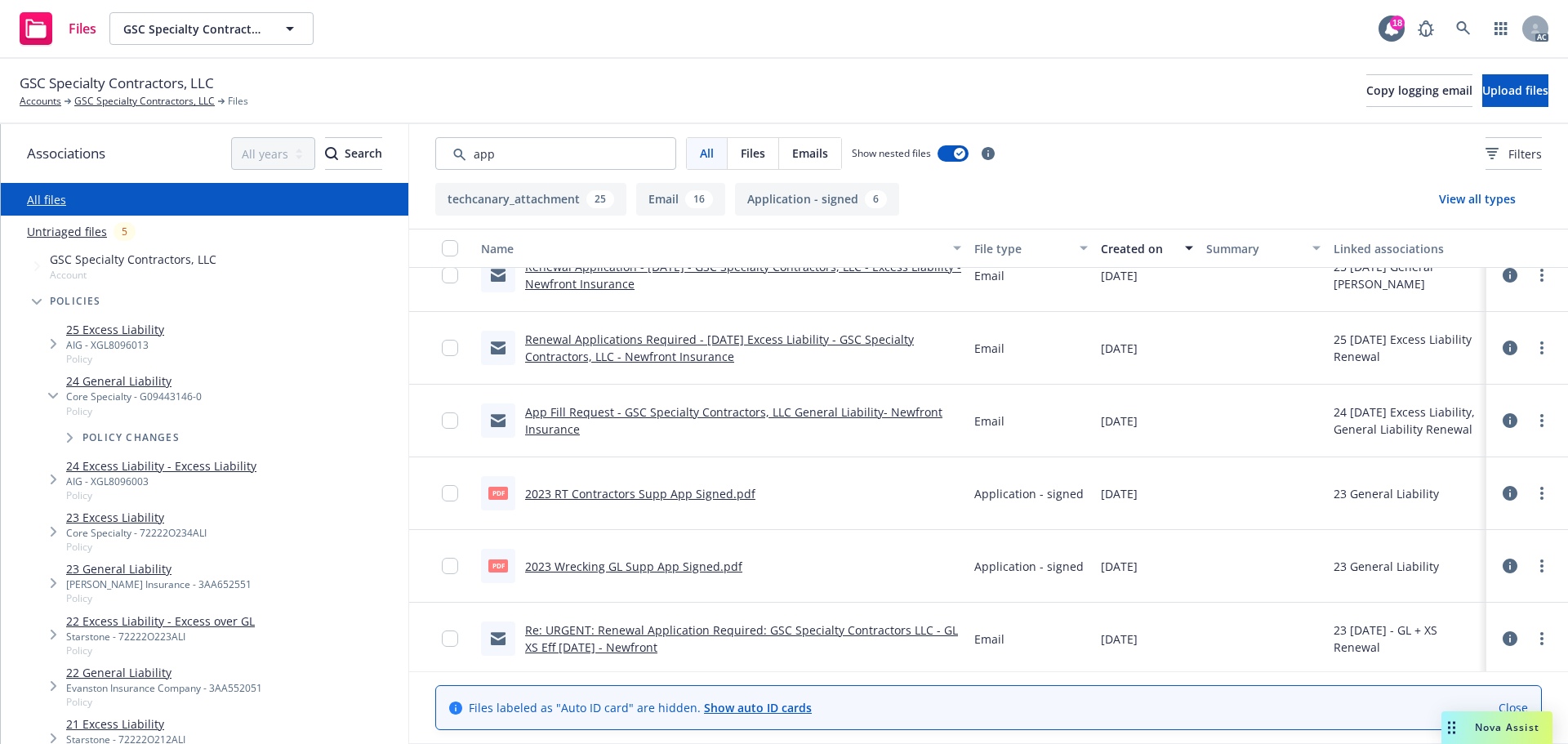
click at [705, 498] on link "2023 RT Contractors Supp App Signed.pdf" at bounding box center [639, 494] width 230 height 16
click at [676, 562] on link "2023 Wrecking GL Supp App Signed.pdf" at bounding box center [634, 566] width 218 height 16
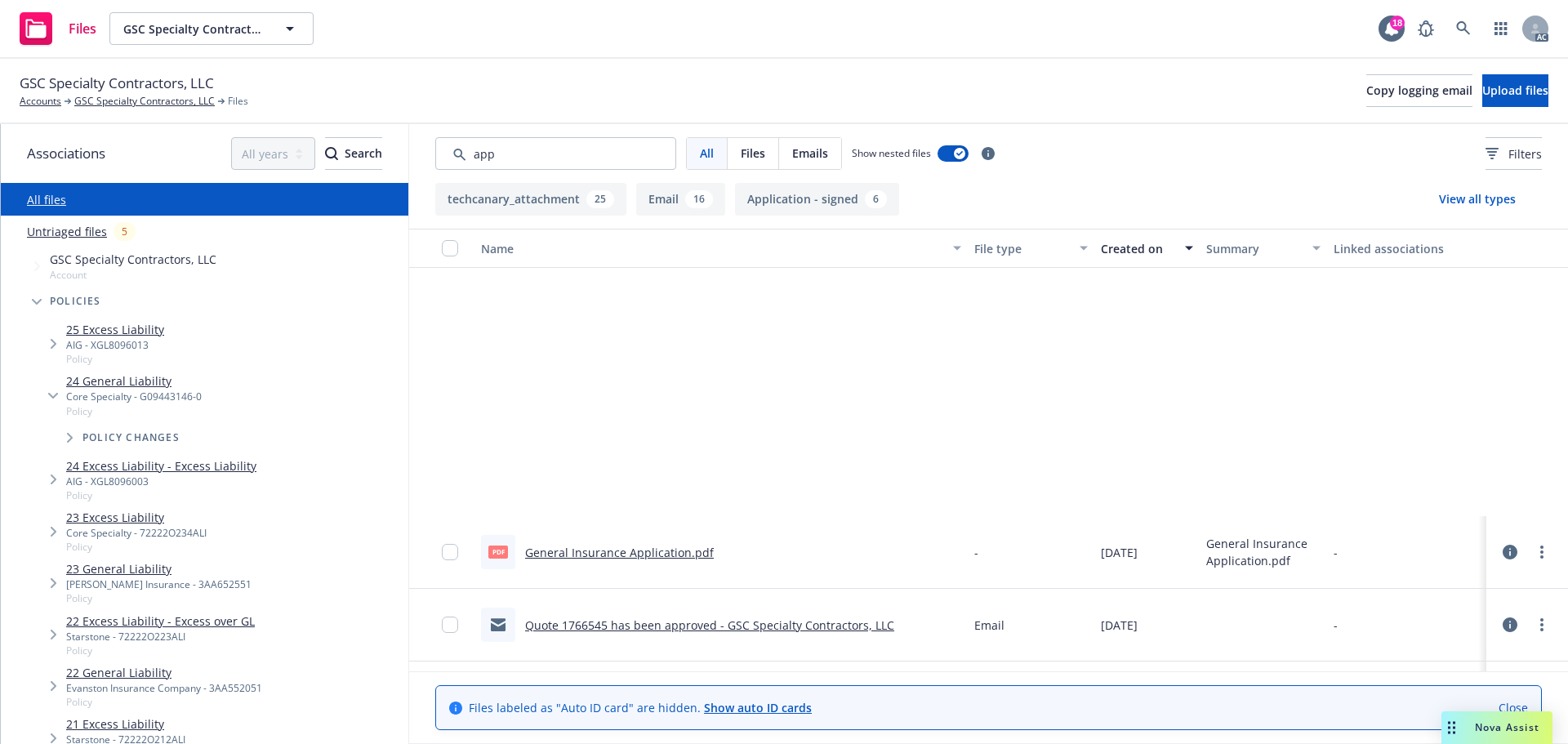
scroll to position [2531, 0]
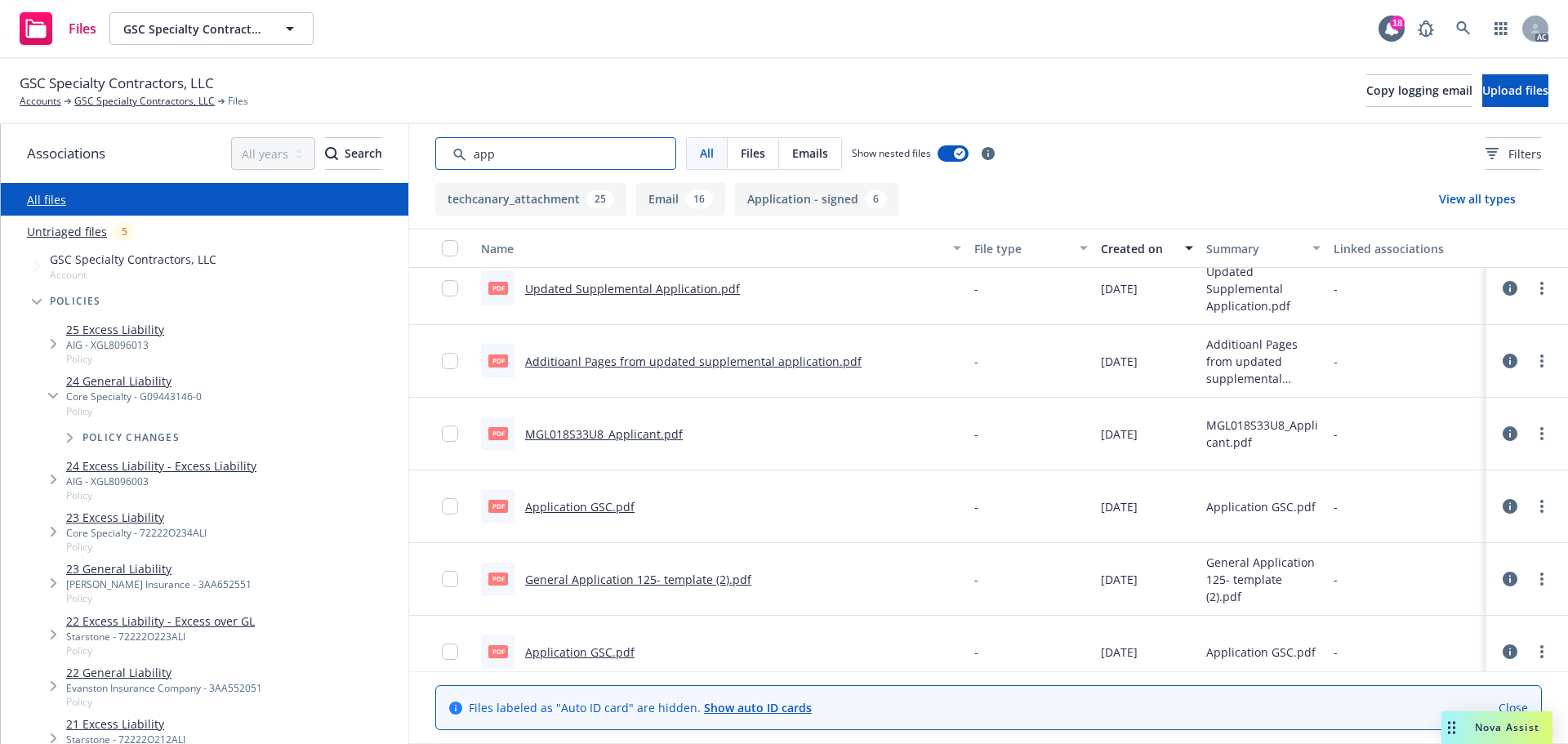
drag, startPoint x: 522, startPoint y: 156, endPoint x: 391, endPoint y: 152, distance: 131.1
click at [391, 152] on div "Associations All years 2027 2026 2025 2024 2023 2022 2021 2020 2019 2018 2017 2…" at bounding box center [784, 434] width 1567 height 620
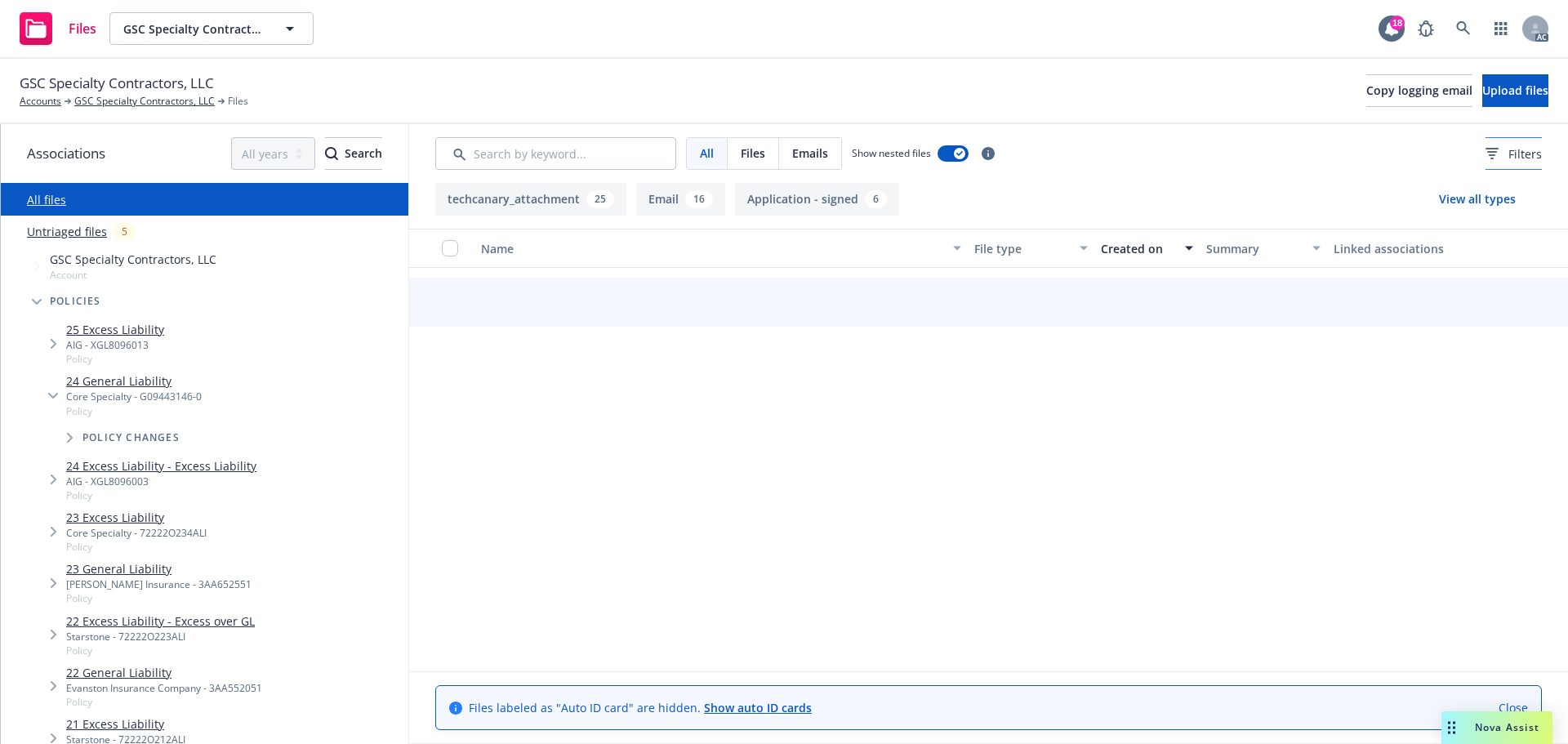
click at [1431, 154] on div "All Files Emails Show nested files Filters" at bounding box center [988, 153] width 1107 height 33
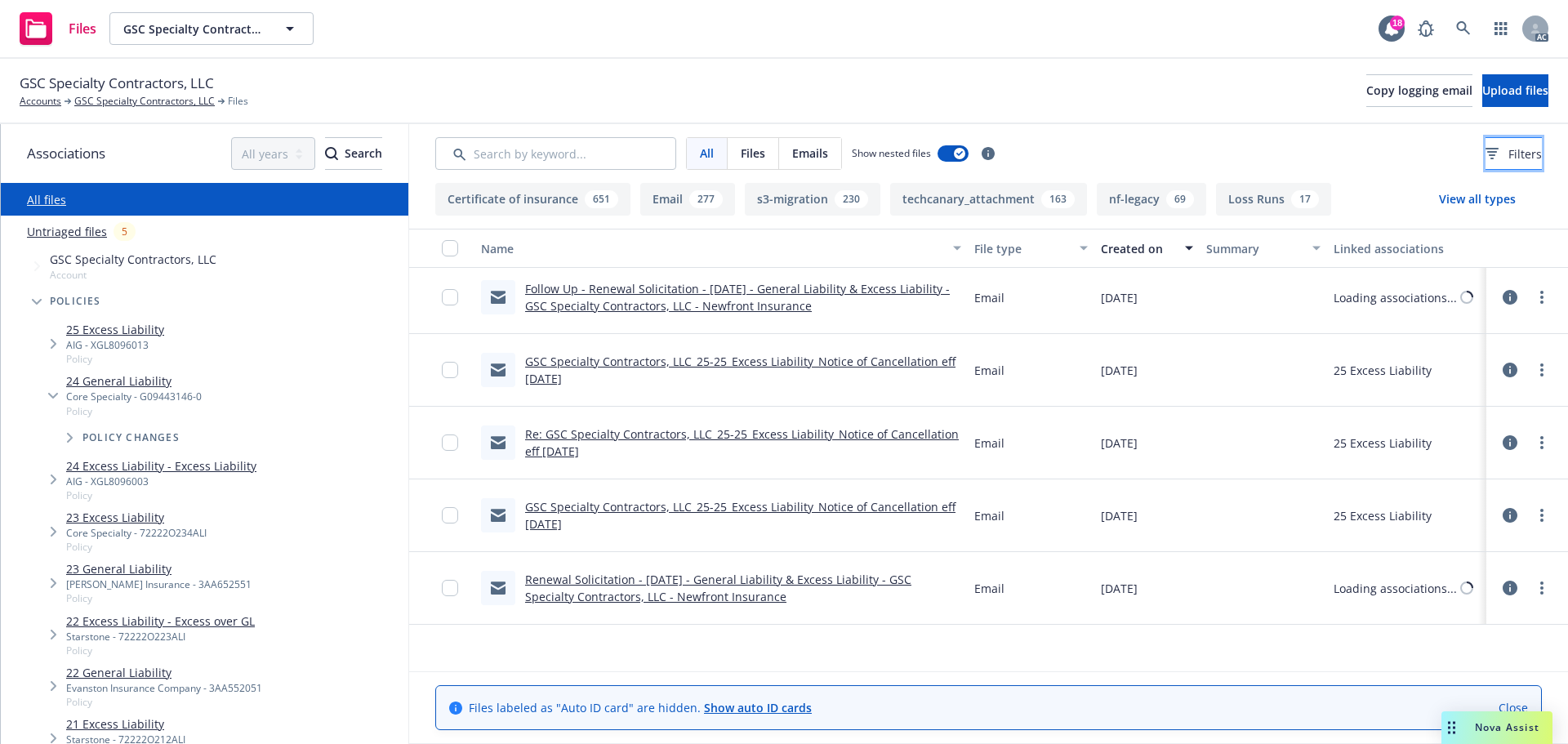
click at [1486, 153] on button "Filters" at bounding box center [1514, 153] width 56 height 33
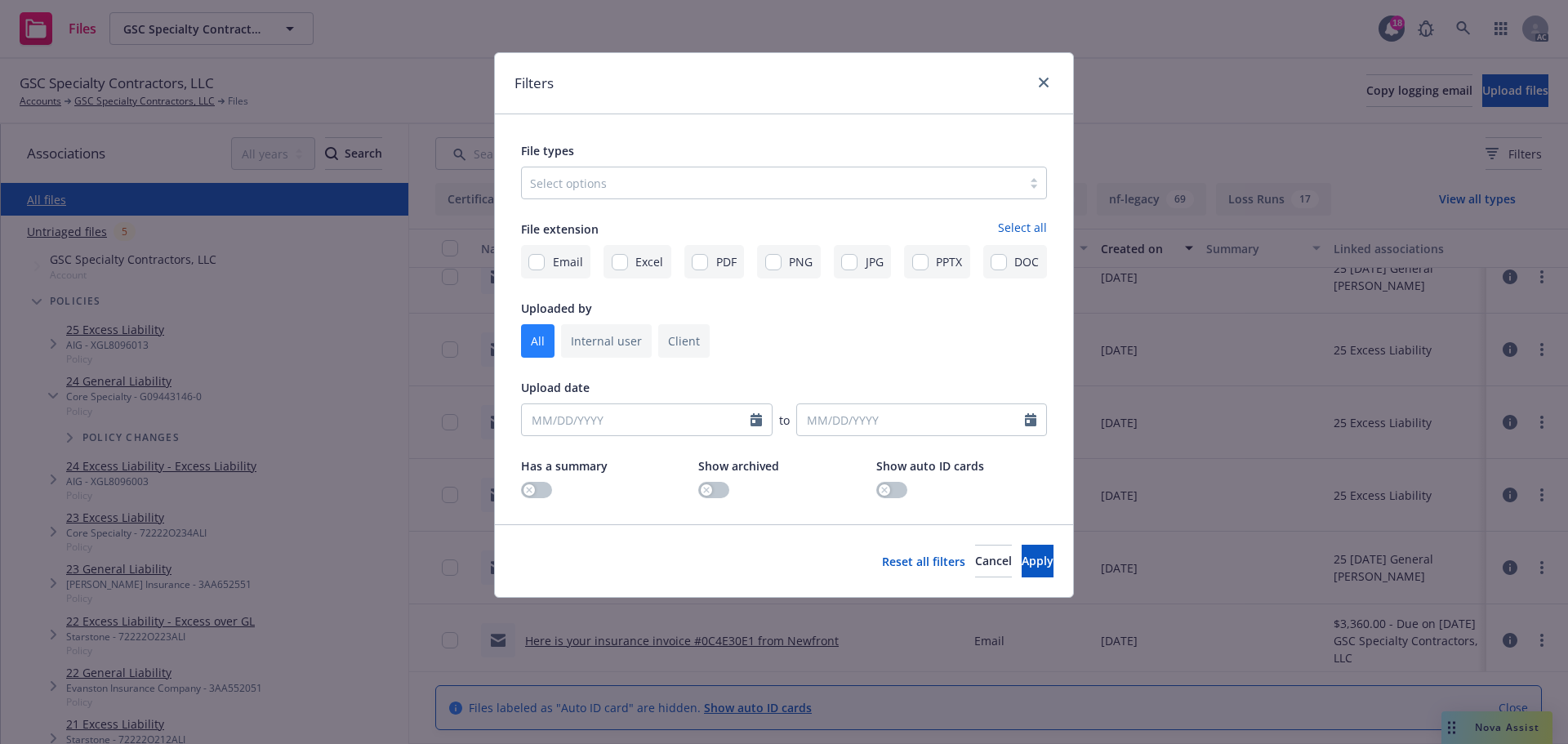
click at [669, 156] on div "File types" at bounding box center [784, 150] width 526 height 20
click at [658, 175] on div at bounding box center [771, 183] width 484 height 20
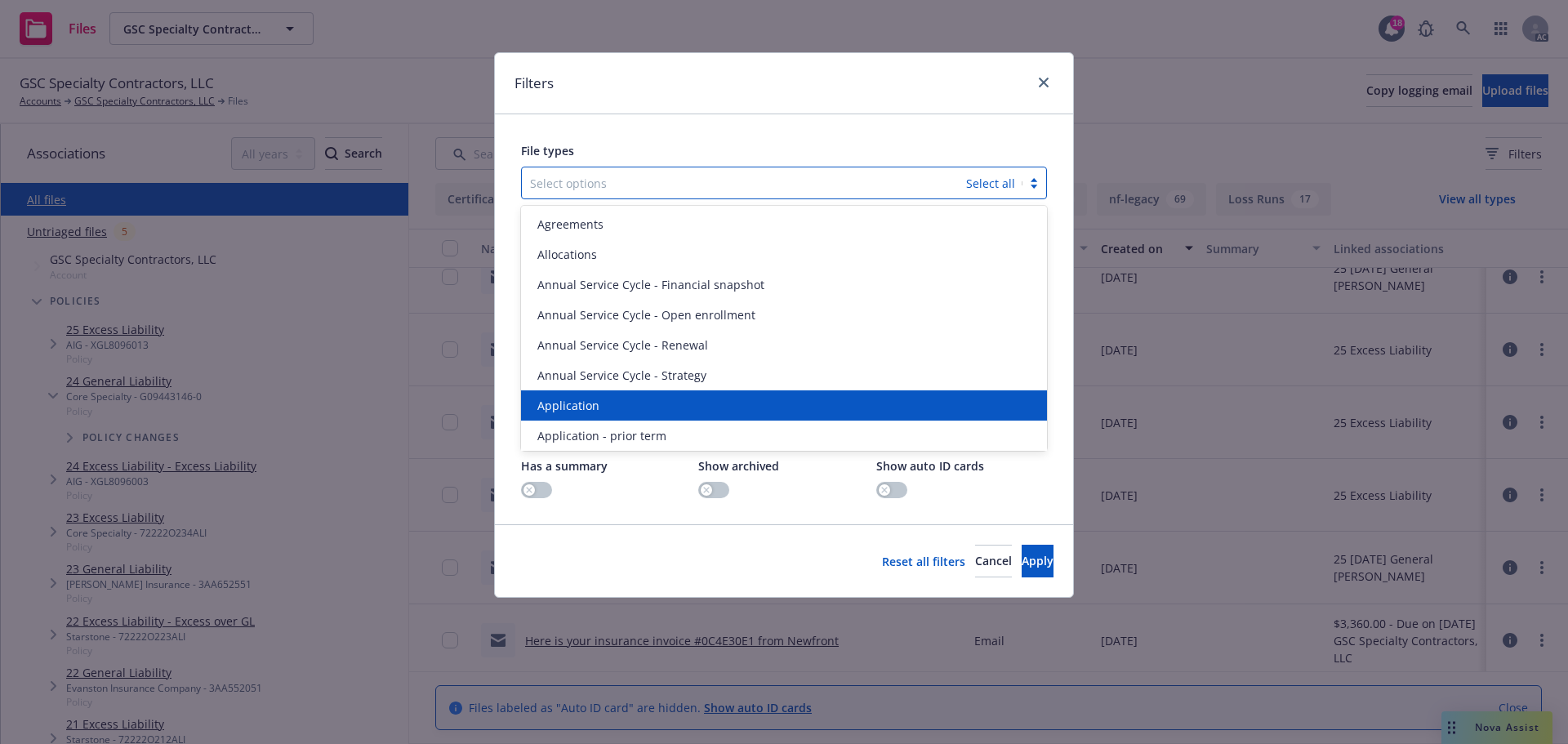
click at [599, 395] on div "Application" at bounding box center [784, 405] width 526 height 30
click at [599, 395] on div "Application - prior term" at bounding box center [784, 405] width 526 height 30
click at [599, 395] on div "Application - signed" at bounding box center [784, 405] width 526 height 30
click at [599, 395] on div "Application - unsigned" at bounding box center [784, 405] width 526 height 30
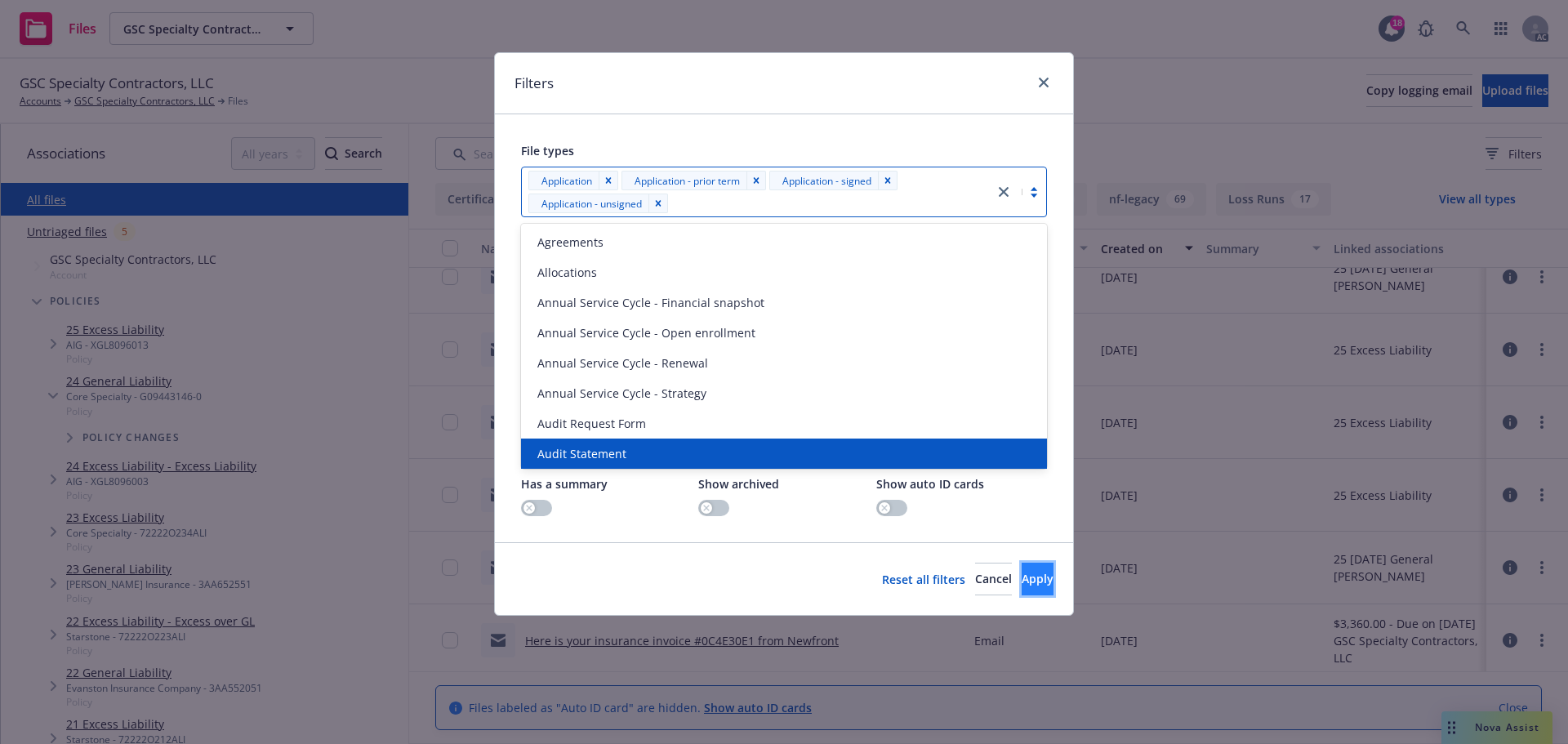
click at [1022, 590] on button "Apply" at bounding box center [1037, 579] width 32 height 33
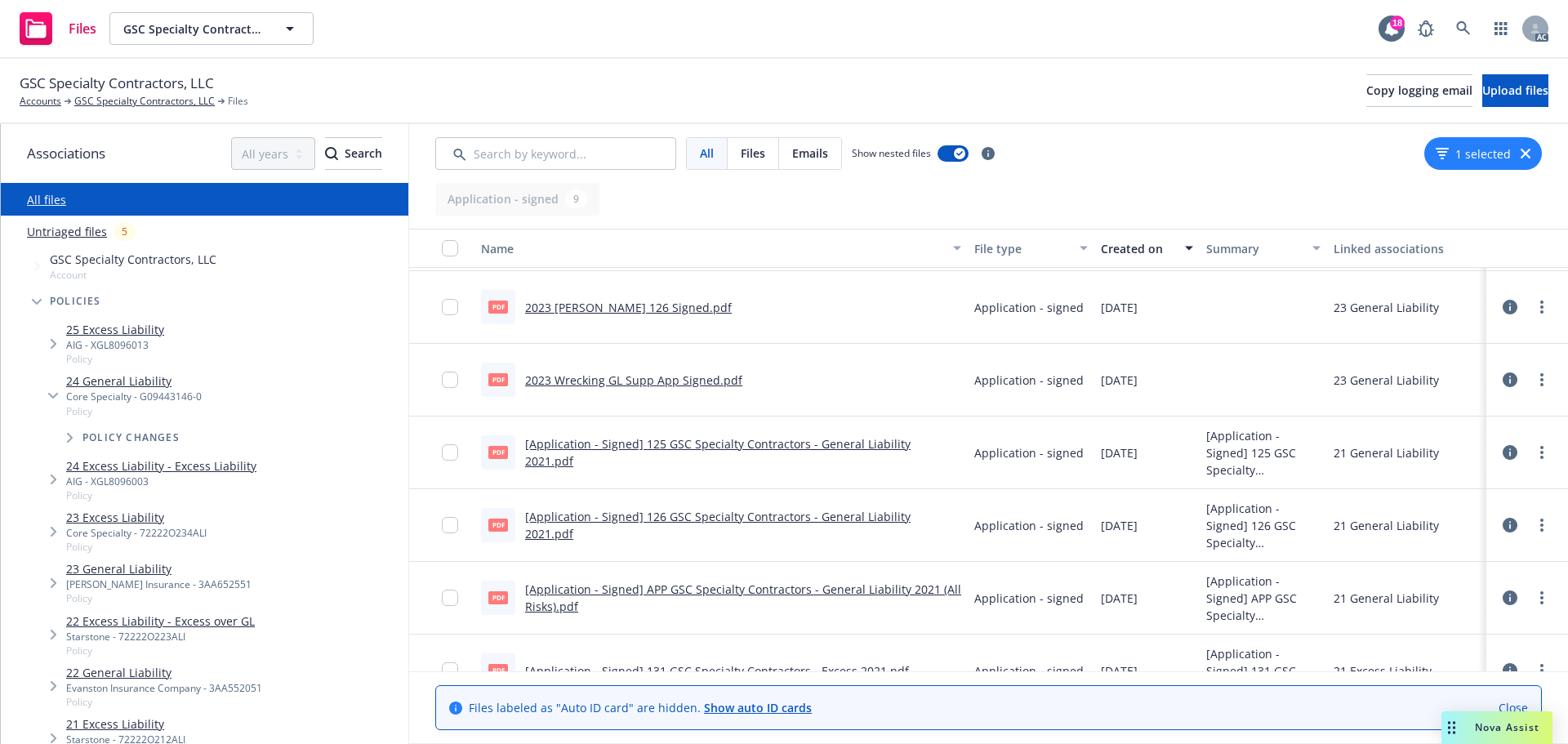
scroll to position [249, 0]
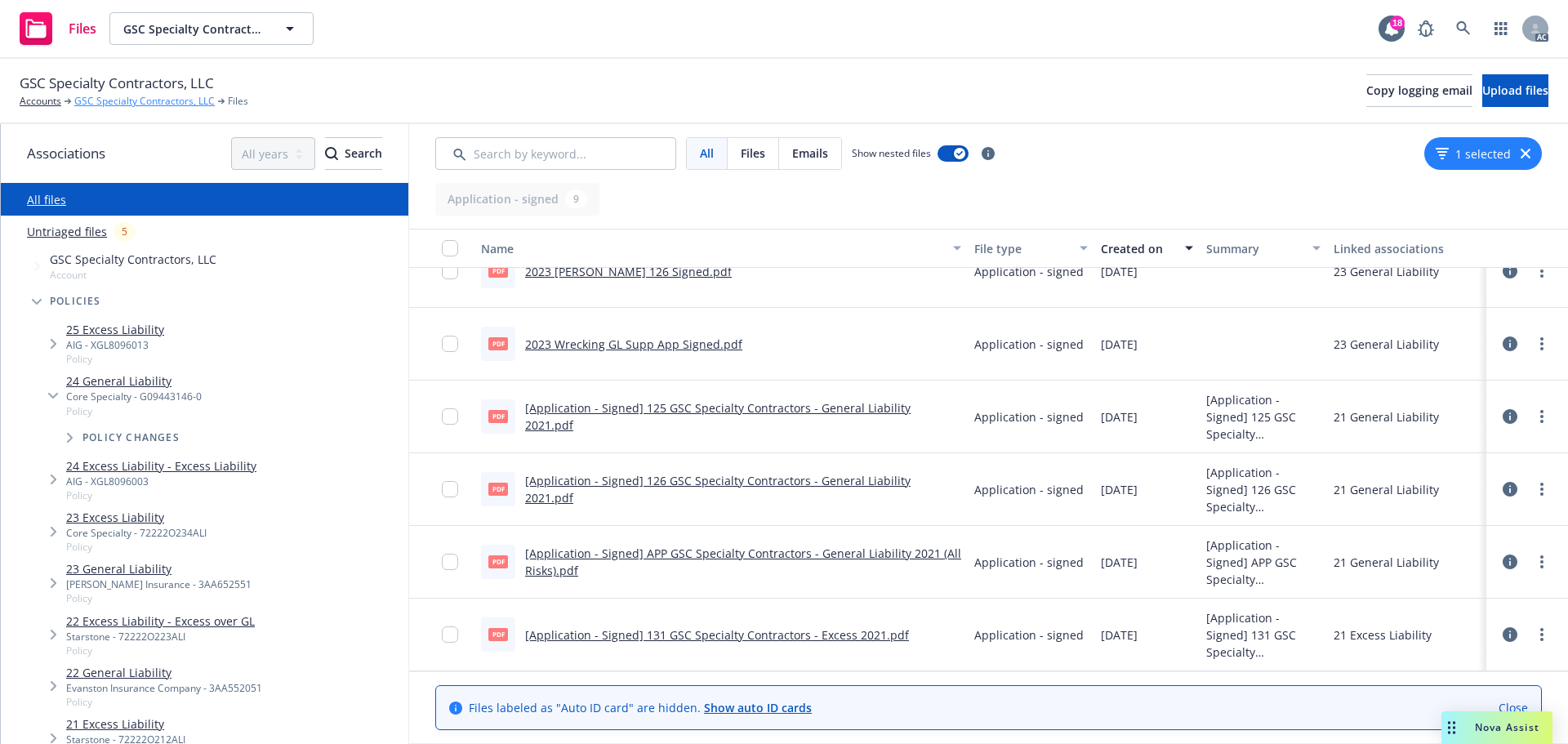
click at [158, 104] on link "GSC Specialty Contractors, LLC" at bounding box center [144, 101] width 140 height 15
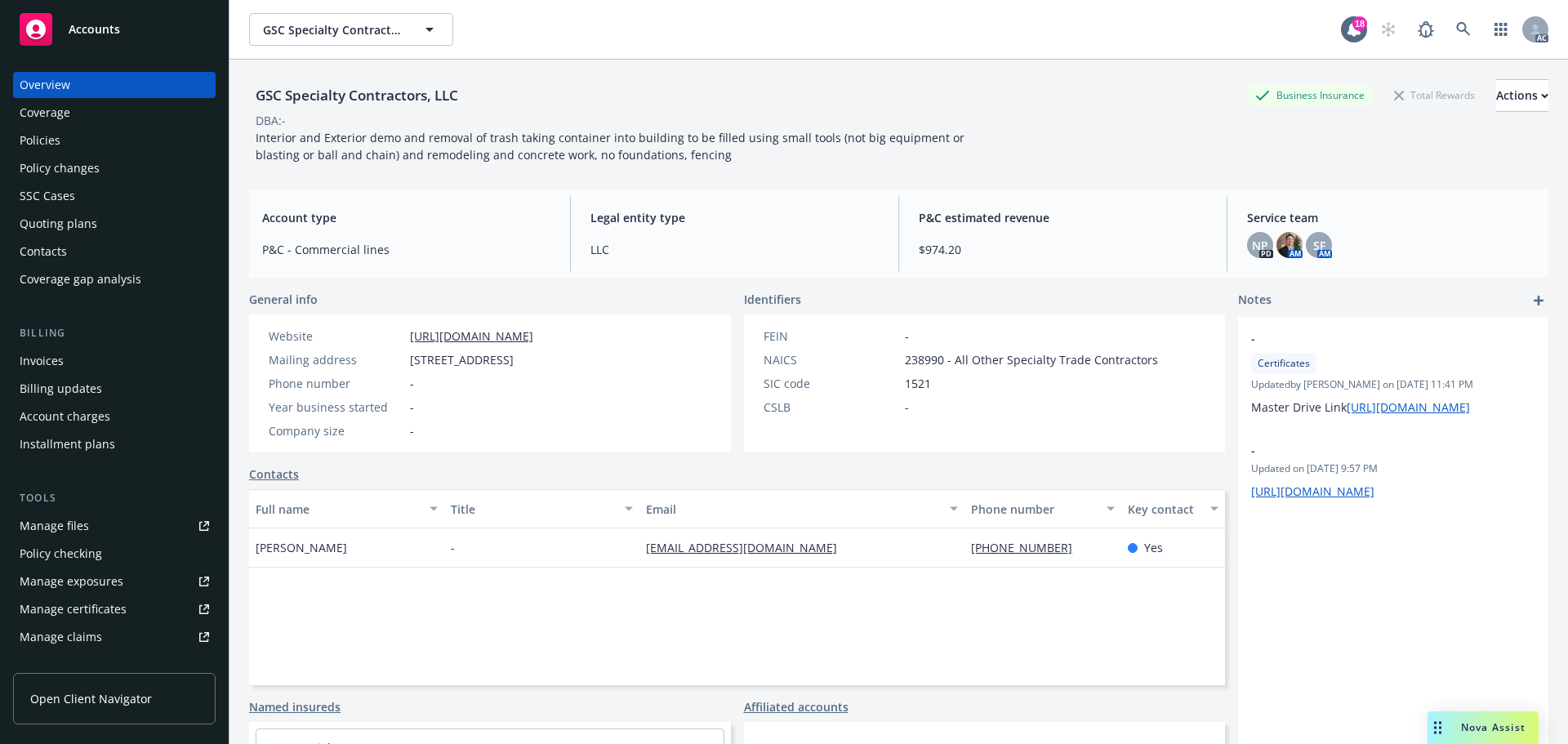
click at [28, 143] on div "Policies" at bounding box center [40, 141] width 41 height 26
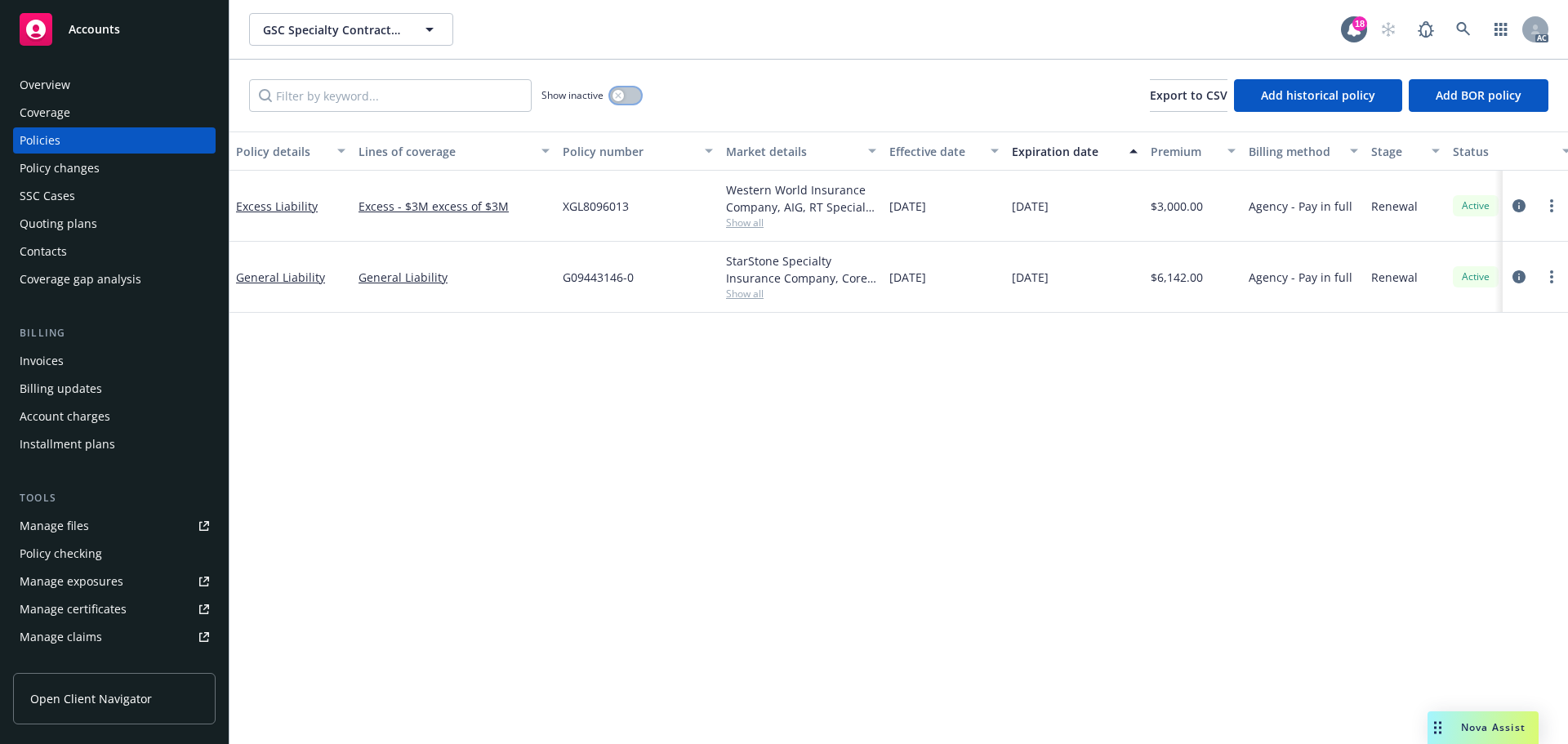
click at [619, 92] on icon "button" at bounding box center [618, 96] width 7 height 7
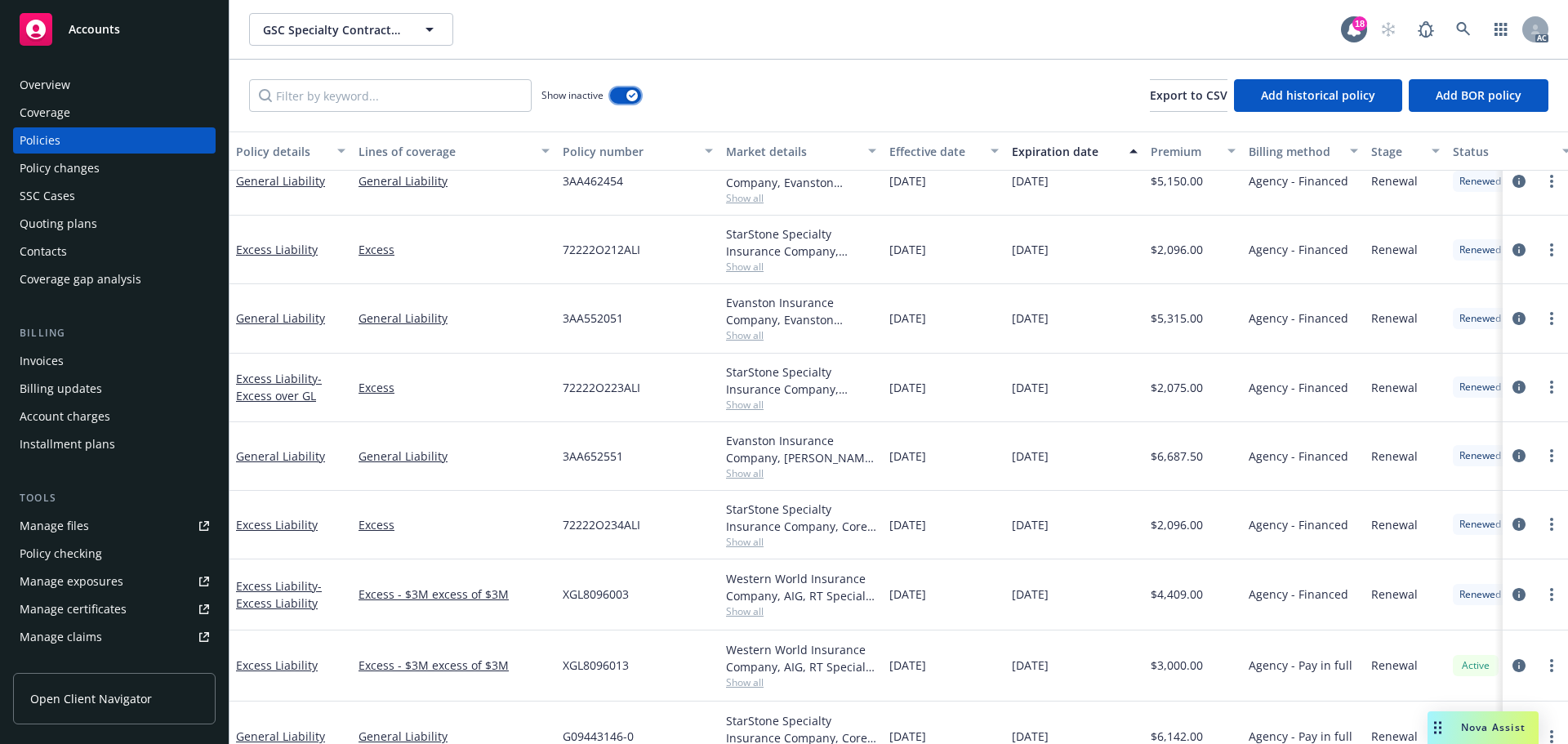
scroll to position [391, 0]
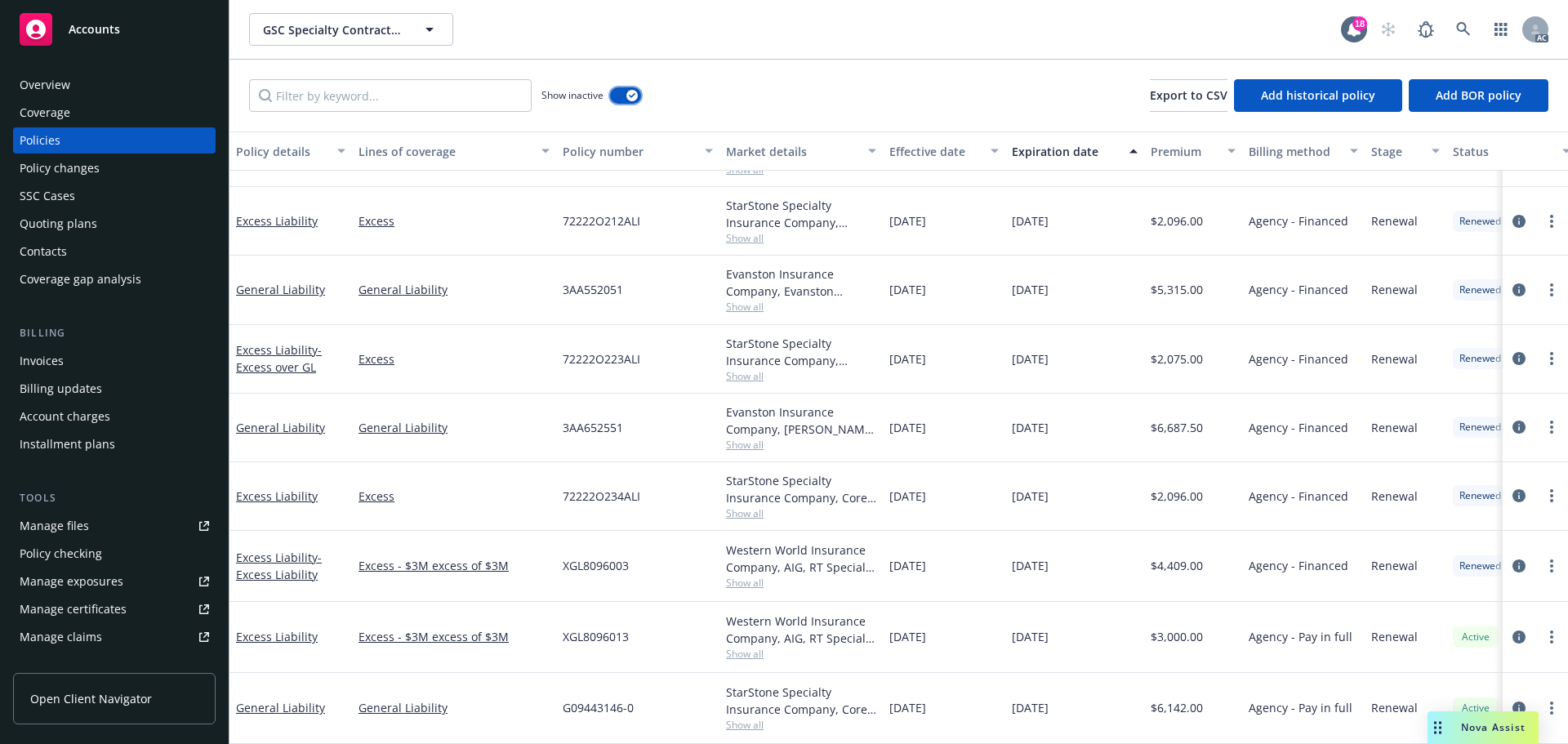
click at [624, 98] on button "button" at bounding box center [625, 96] width 31 height 16
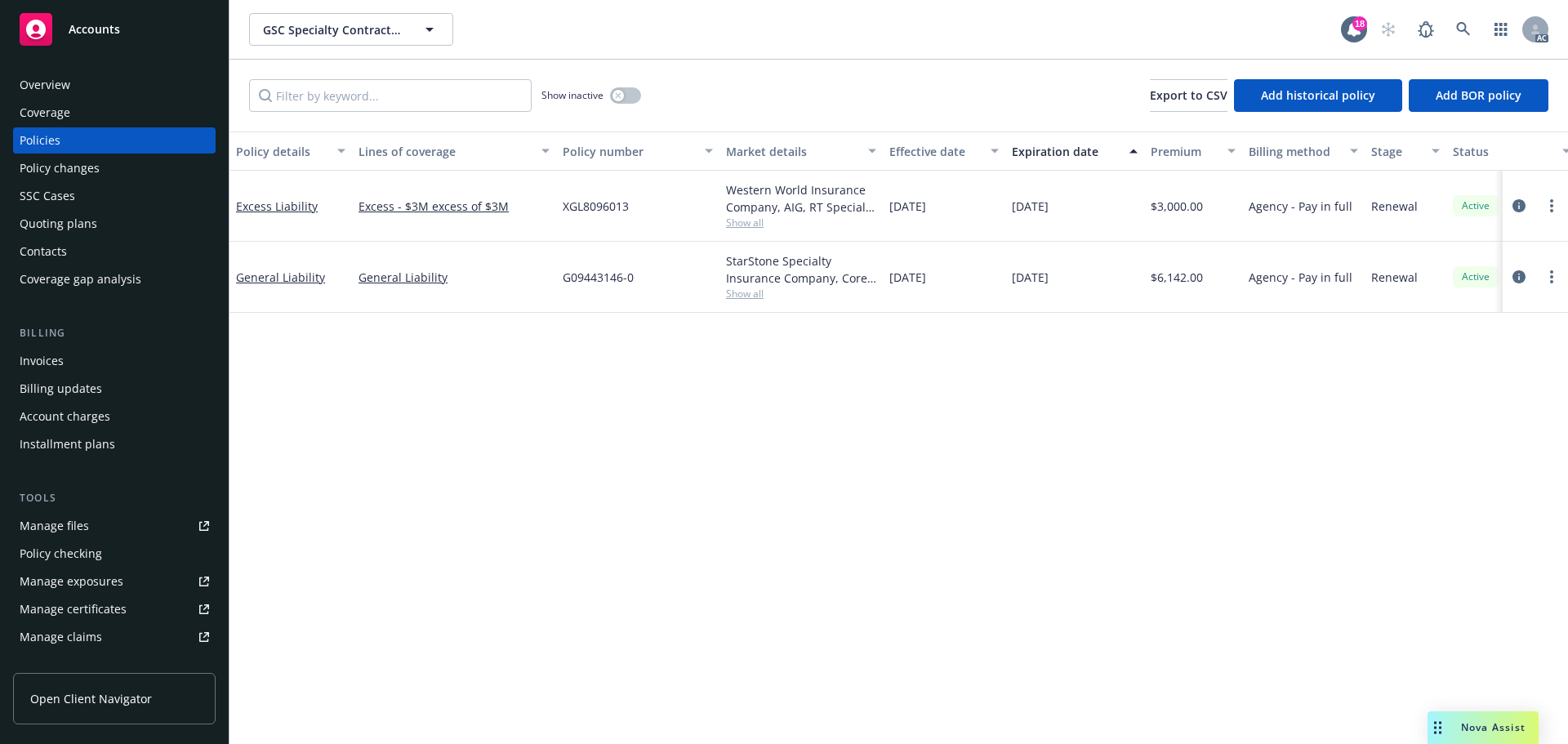
click at [104, 75] on div "Overview" at bounding box center [115, 85] width 190 height 26
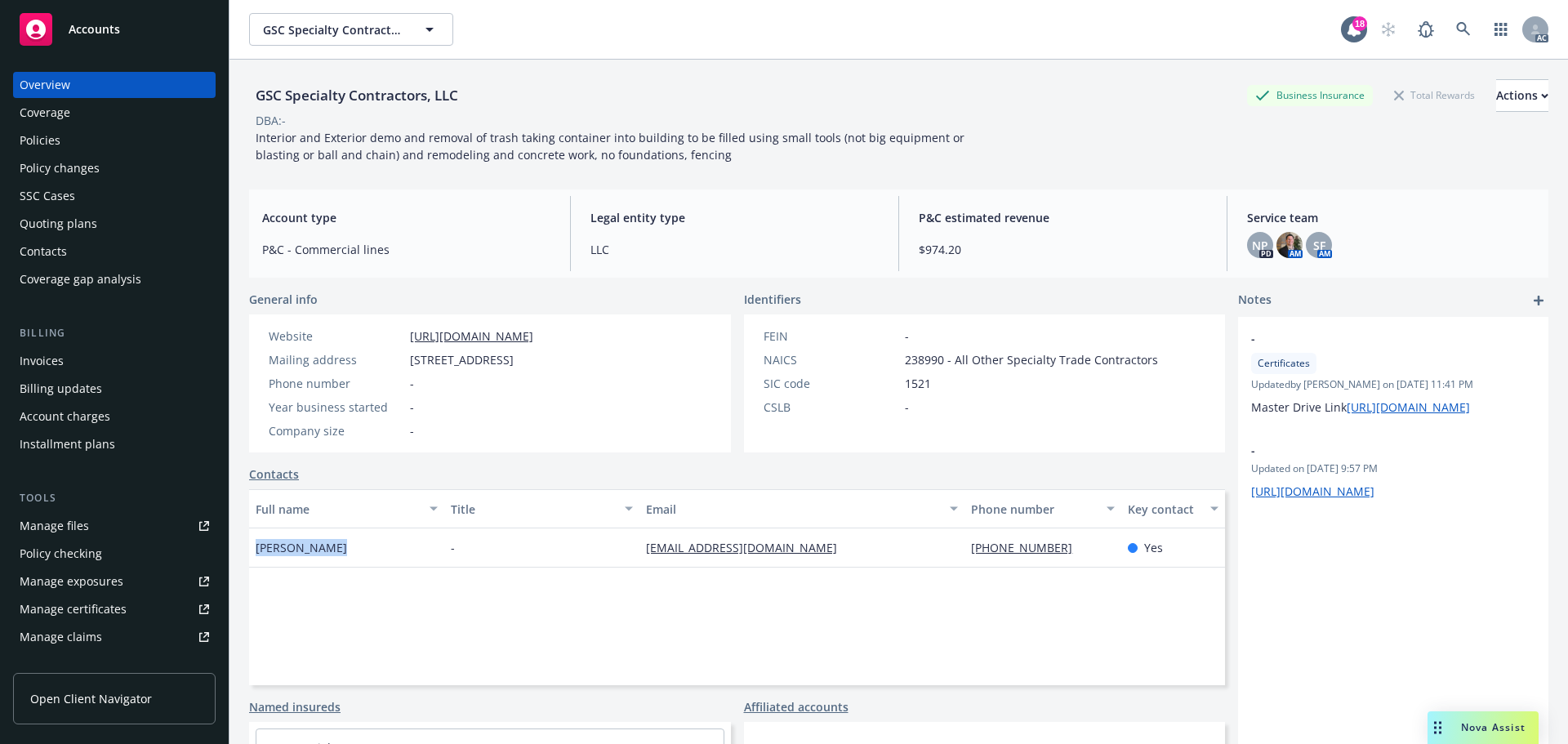
drag, startPoint x: 336, startPoint y: 564, endPoint x: 250, endPoint y: 564, distance: 86.0
click at [250, 564] on div "Eugene Slevin" at bounding box center [346, 548] width 195 height 40
copy span "Eugene Slevin"
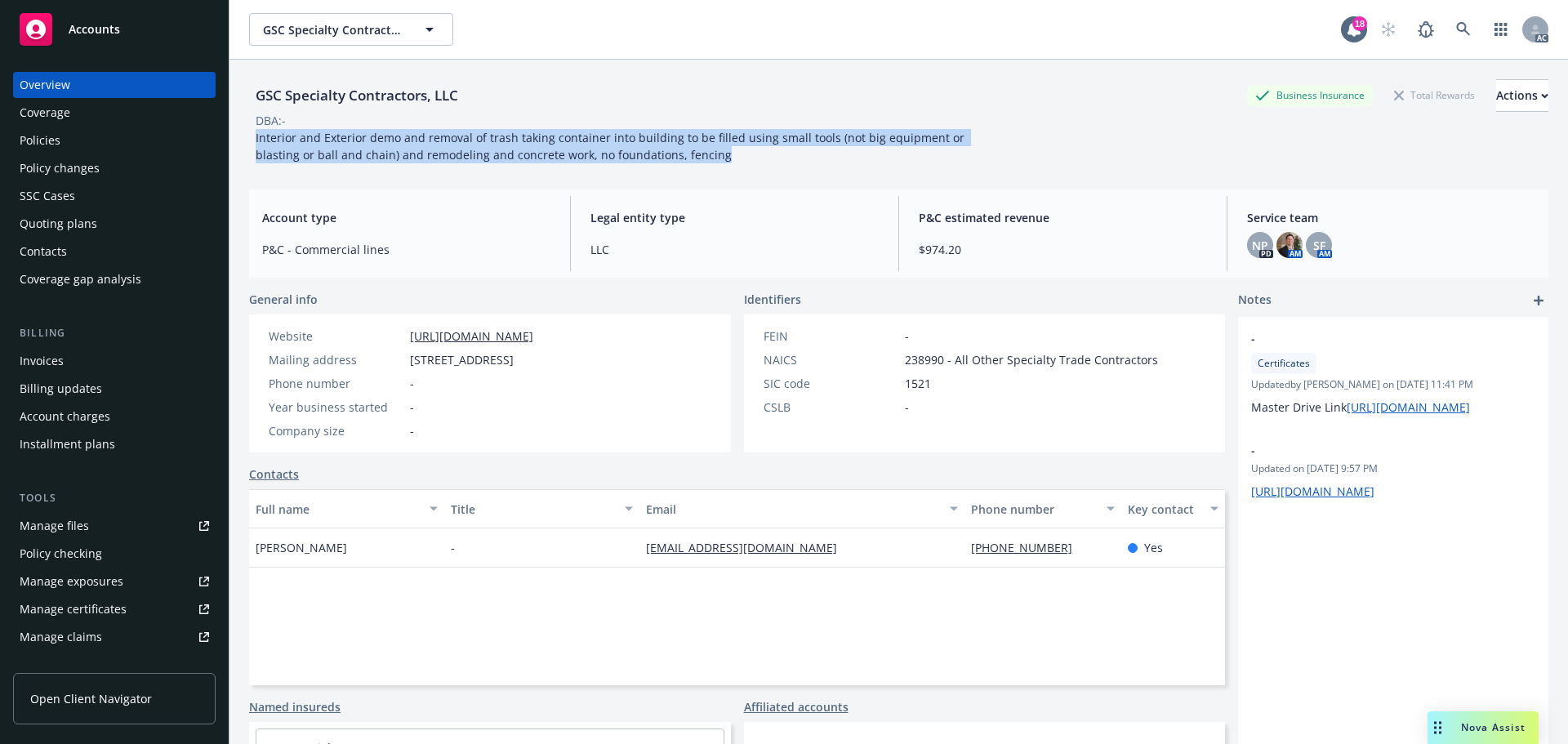
drag, startPoint x: 717, startPoint y: 158, endPoint x: 253, endPoint y: 141, distance: 464.3
click at [253, 141] on div "Interior and Exterior demo and removal of trash taking container into building …" at bounding box center [616, 147] width 735 height 35
copy span "Interior and Exterior demo and removal of trash taking container into building …"
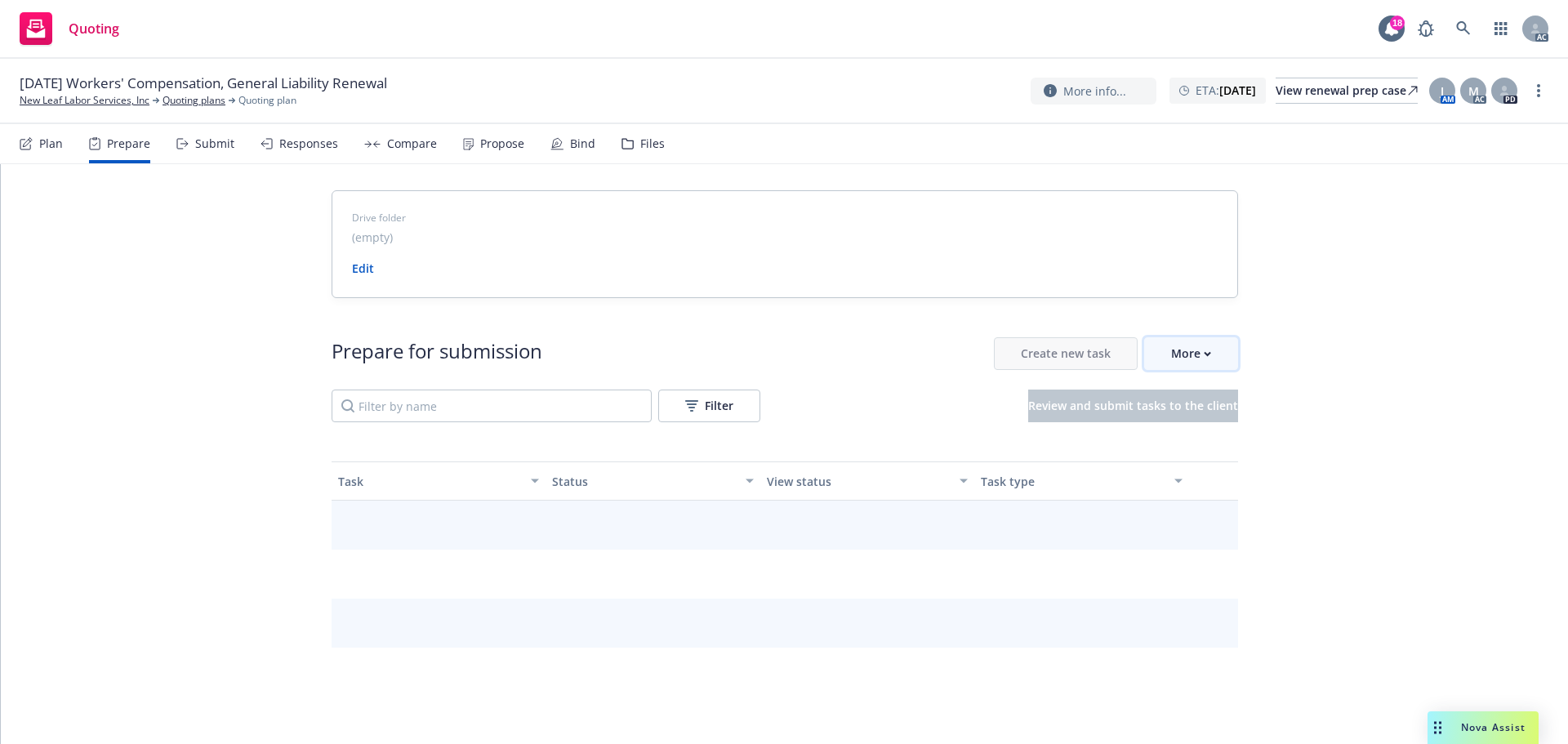
click at [1179, 353] on div "More" at bounding box center [1191, 353] width 40 height 31
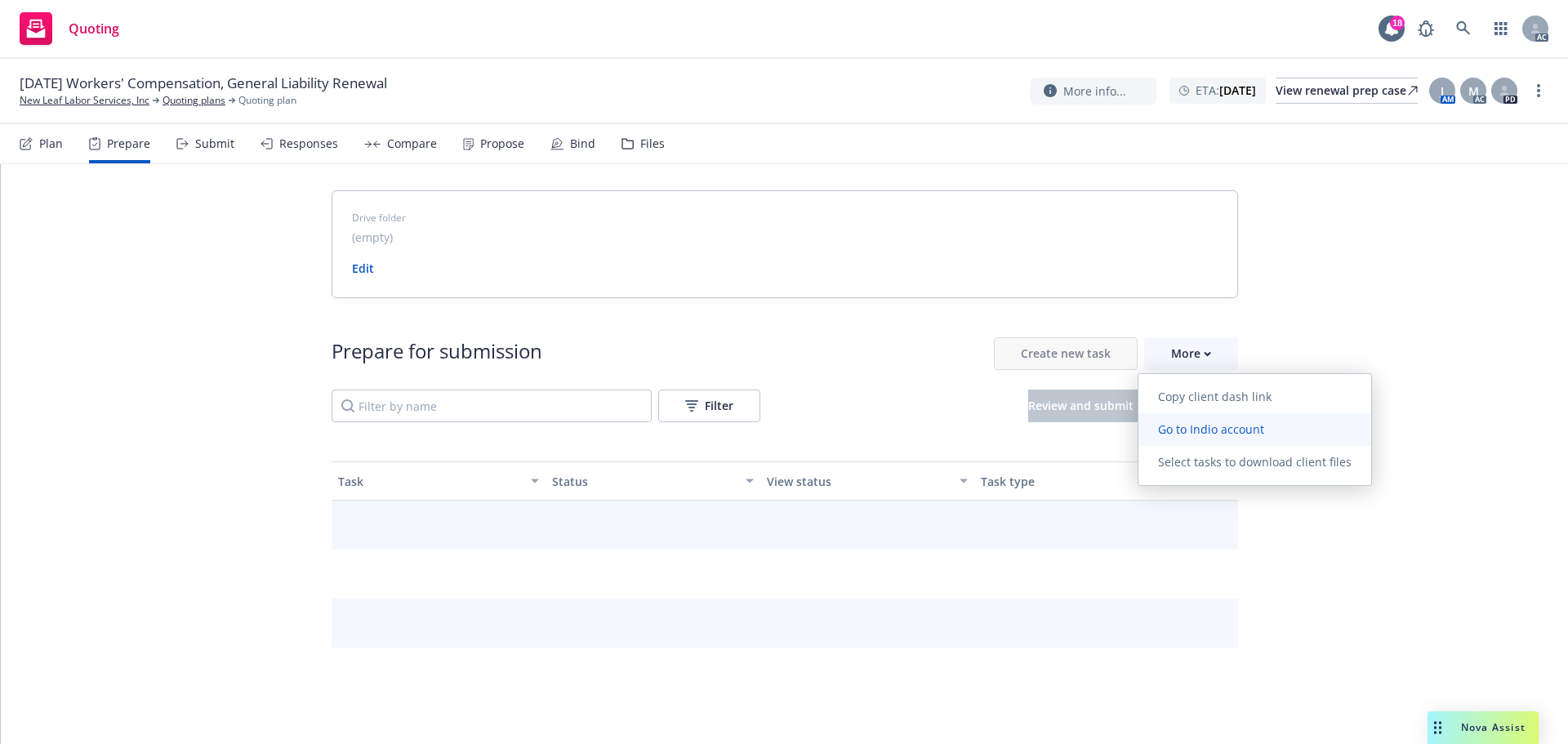
click at [1217, 417] on link "Go to Indio account" at bounding box center [1254, 429] width 232 height 33
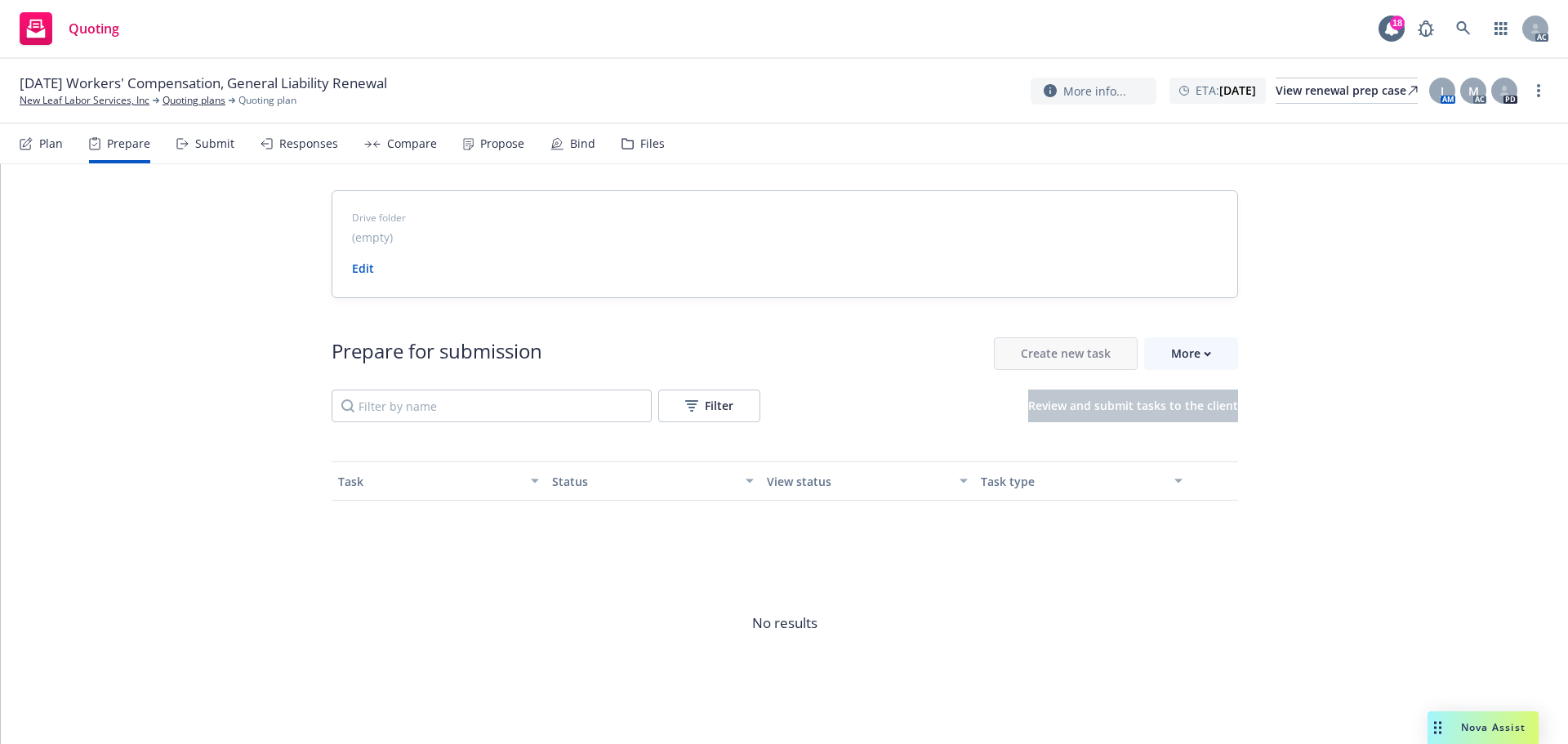
click at [61, 107] on link "New Leaf Labor Services, Inc" at bounding box center [85, 101] width 130 height 15
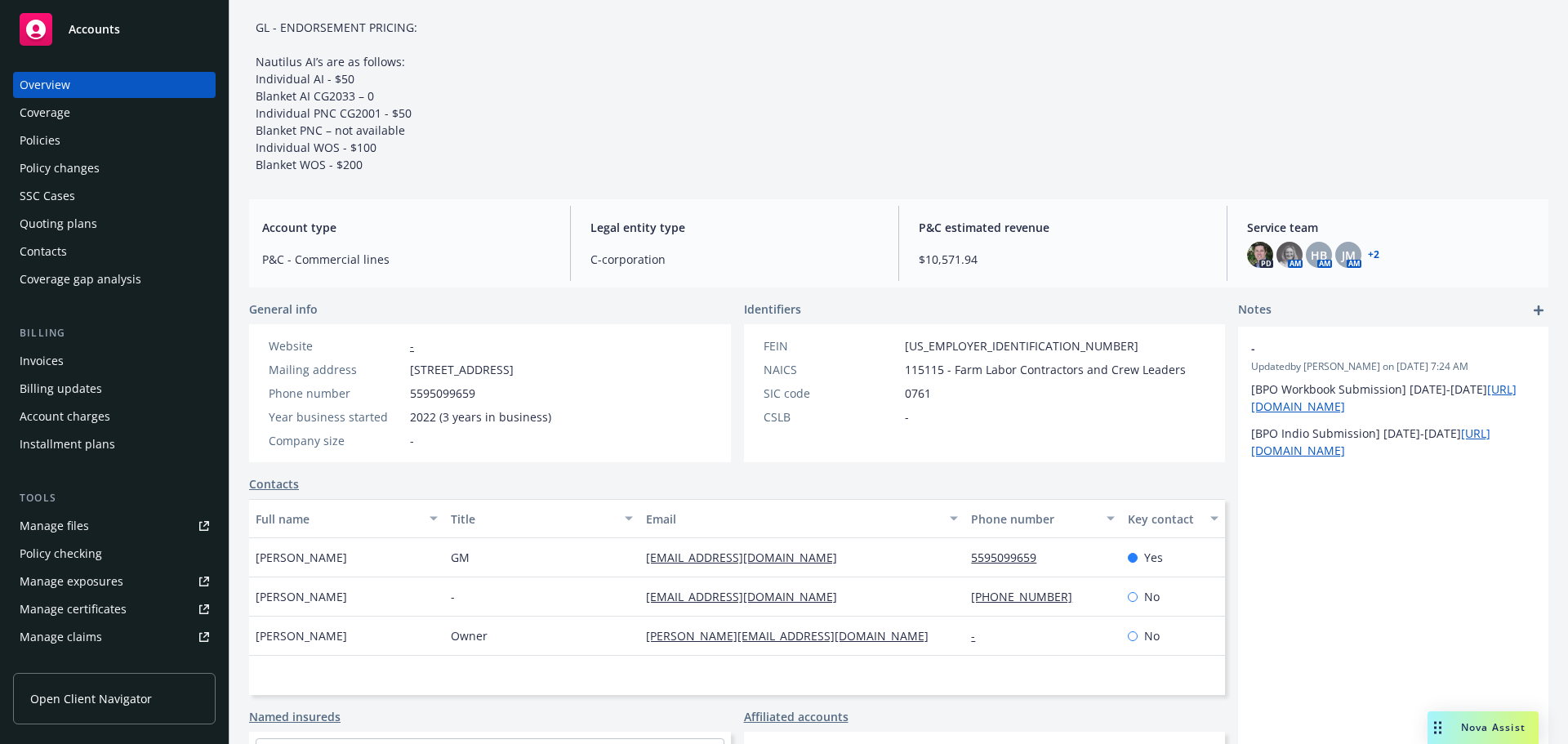
scroll to position [245, 0]
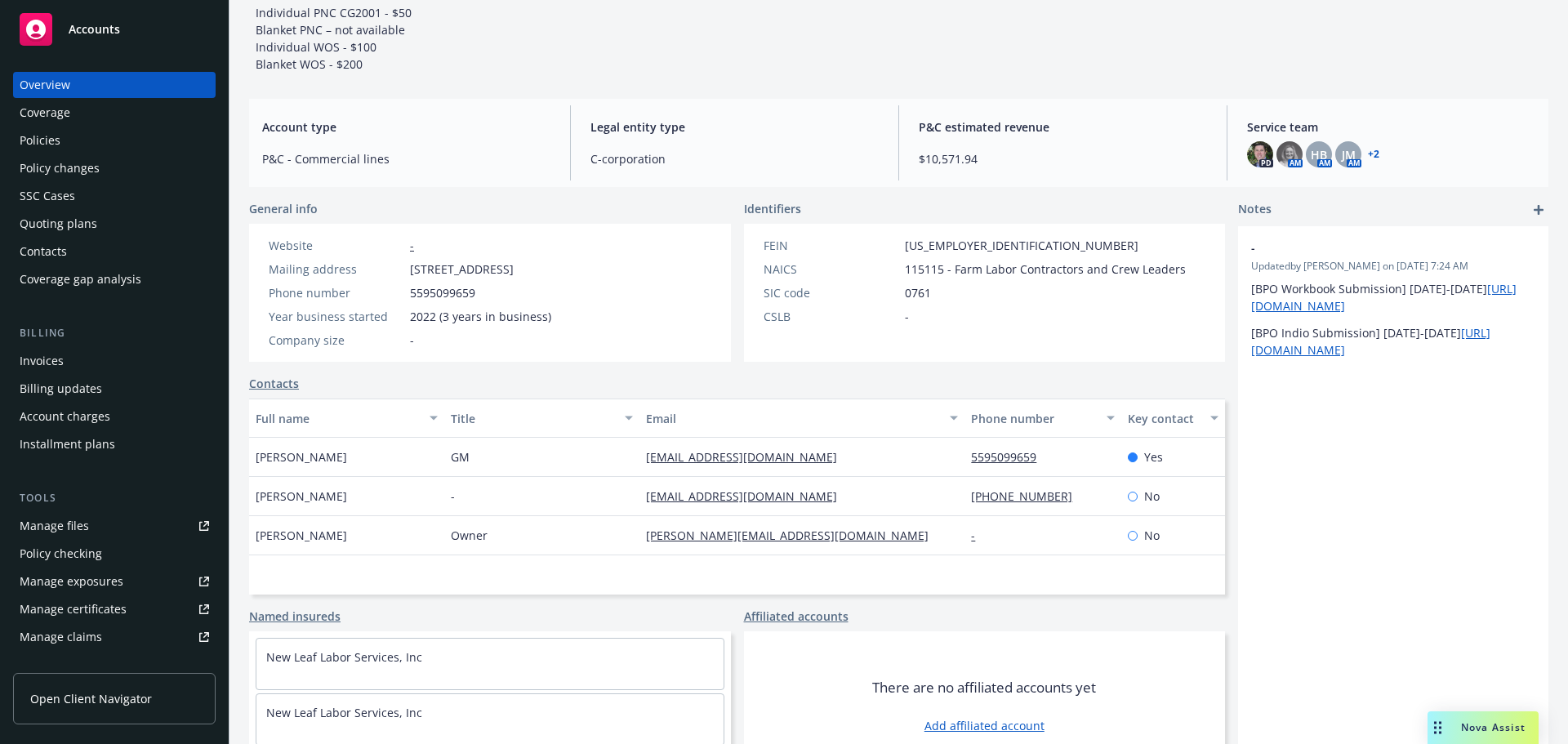
click at [733, 115] on div "Legal entity type C-corporation" at bounding box center [735, 143] width 315 height 75
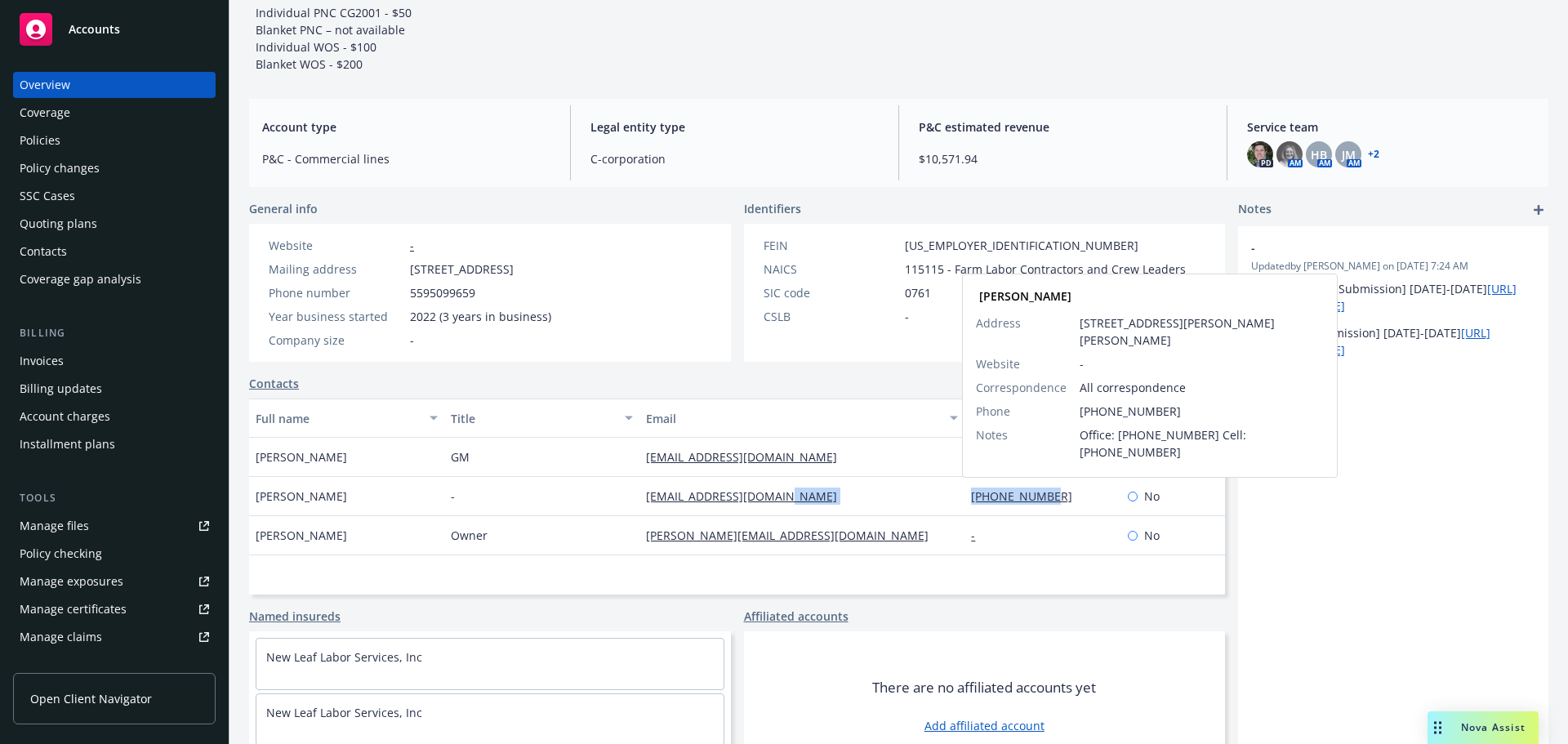
drag, startPoint x: 950, startPoint y: 497, endPoint x: 1040, endPoint y: 501, distance: 90.1
click at [1040, 501] on div "Greg Mancini - gmancini7679@gmail.com 559-366-6488 Greg Mancini Address 1017 E …" at bounding box center [737, 497] width 976 height 40
copy div "559-366-6488"
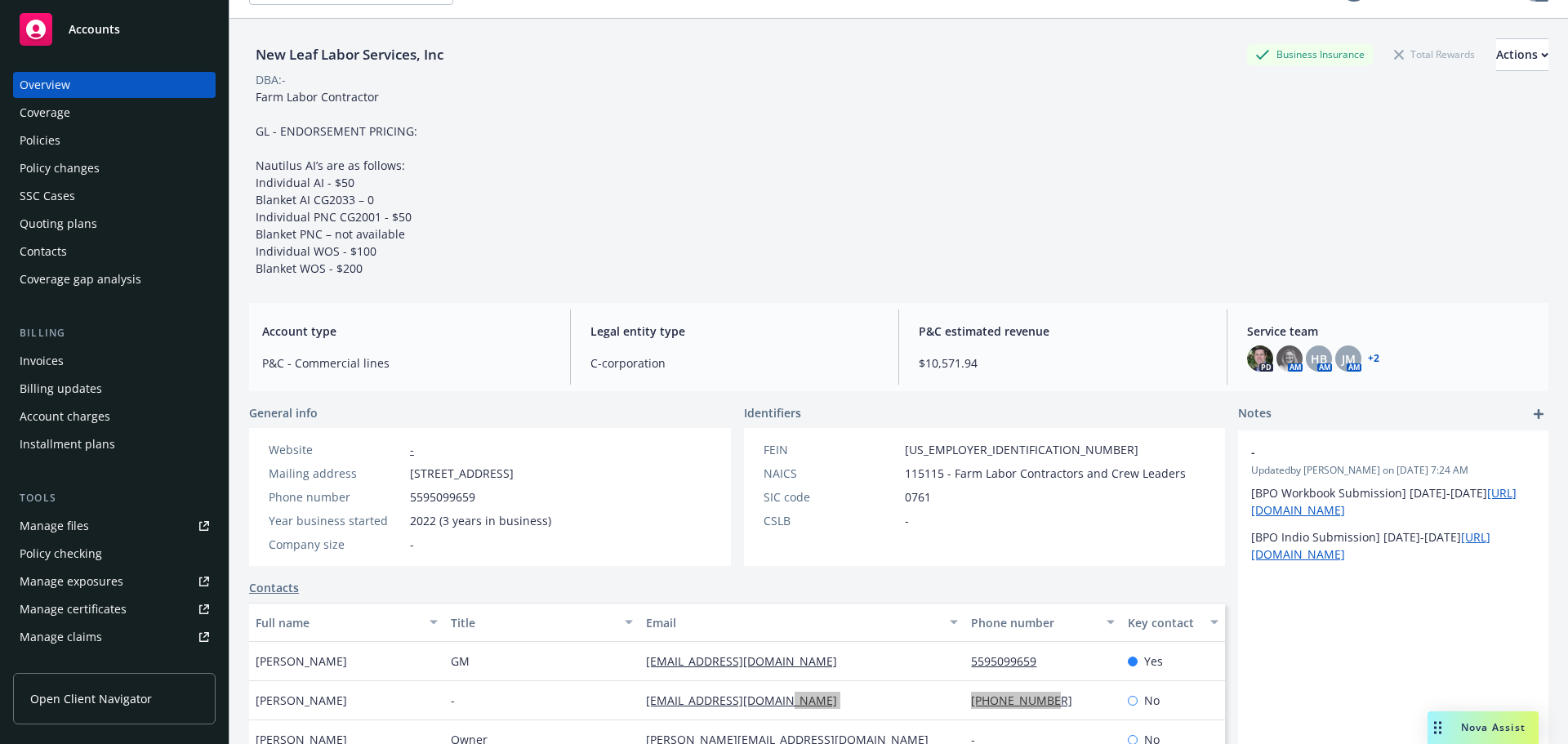
scroll to position [0, 0]
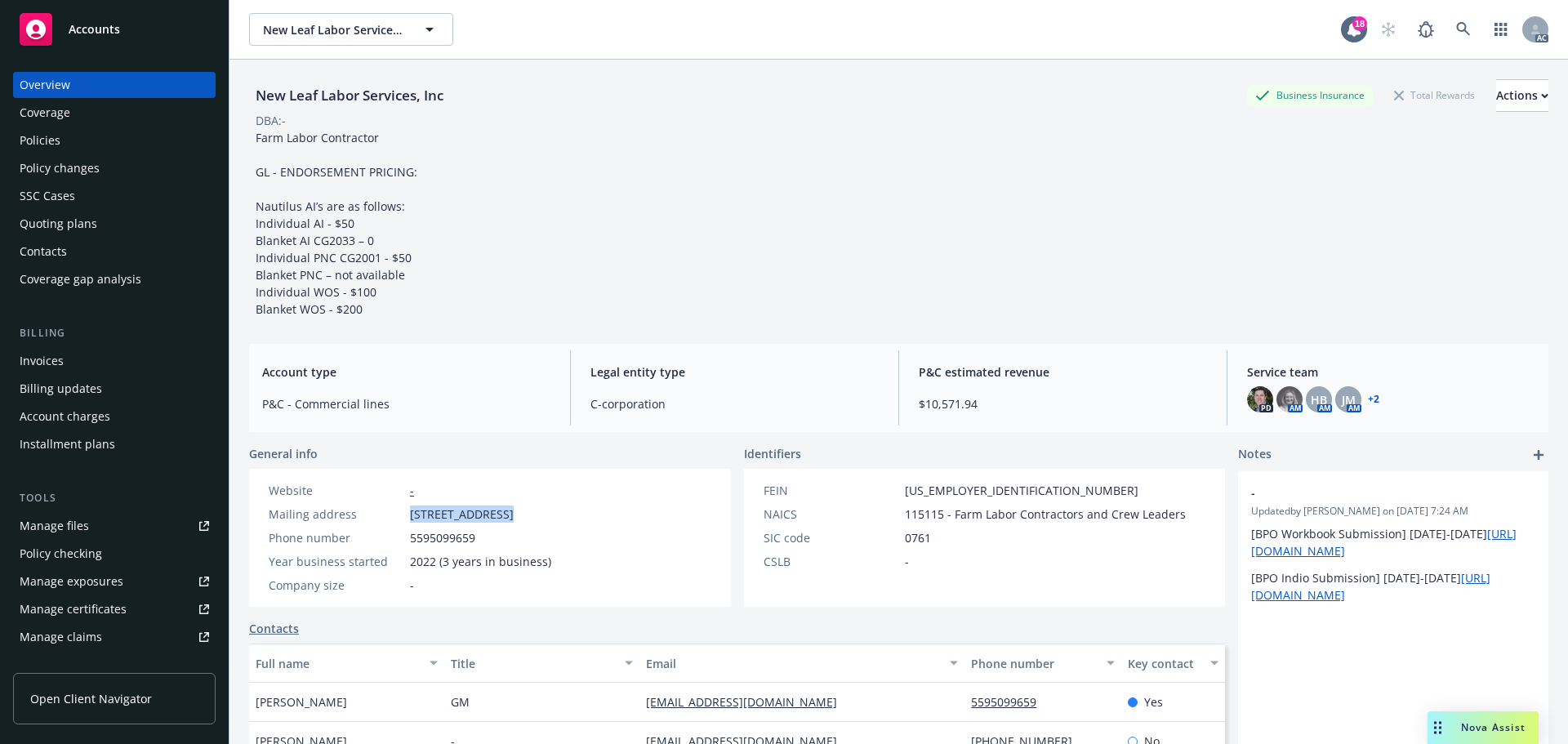
drag, startPoint x: 406, startPoint y: 517, endPoint x: 498, endPoint y: 521, distance: 92.1
click at [498, 521] on div "Mailing address 740 E Tulare Ave, Tulare, CA, 93274" at bounding box center [410, 513] width 296 height 17
copy span "740 E Tulare Ave"
drag, startPoint x: 537, startPoint y: 510, endPoint x: 504, endPoint y: 511, distance: 33.0
click at [504, 511] on span "740 E Tulare Ave, Tulare, CA, 93274" at bounding box center [461, 513] width 104 height 17
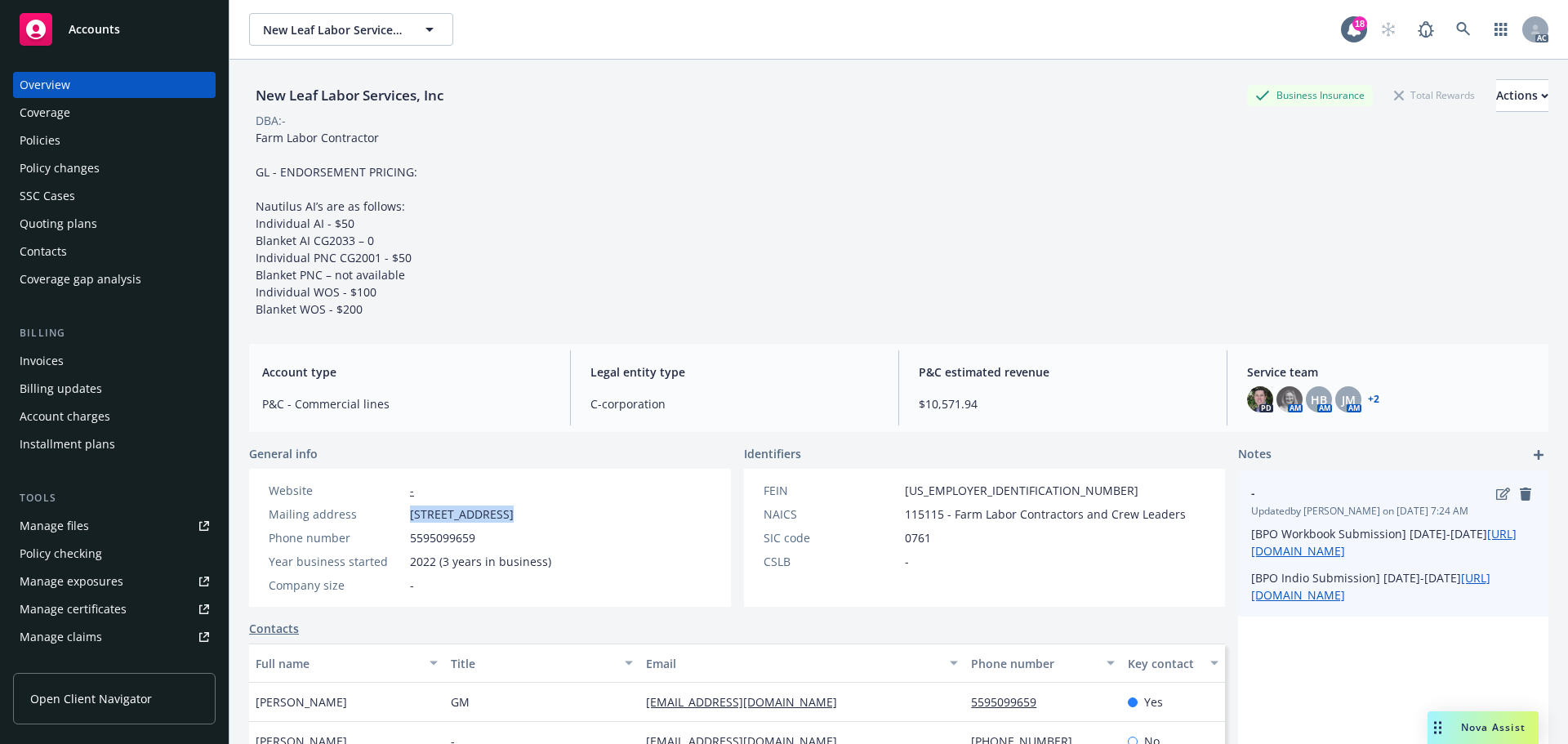
copy span "Tulare"
drag, startPoint x: 601, startPoint y: 515, endPoint x: 1448, endPoint y: 509, distance: 847.0
click at [571, 515] on div "Website - Mailing address 740 E Tulare Ave, Tulare, CA, 93274 Phone number 5595…" at bounding box center [410, 537] width 321 height 138
copy span "274"
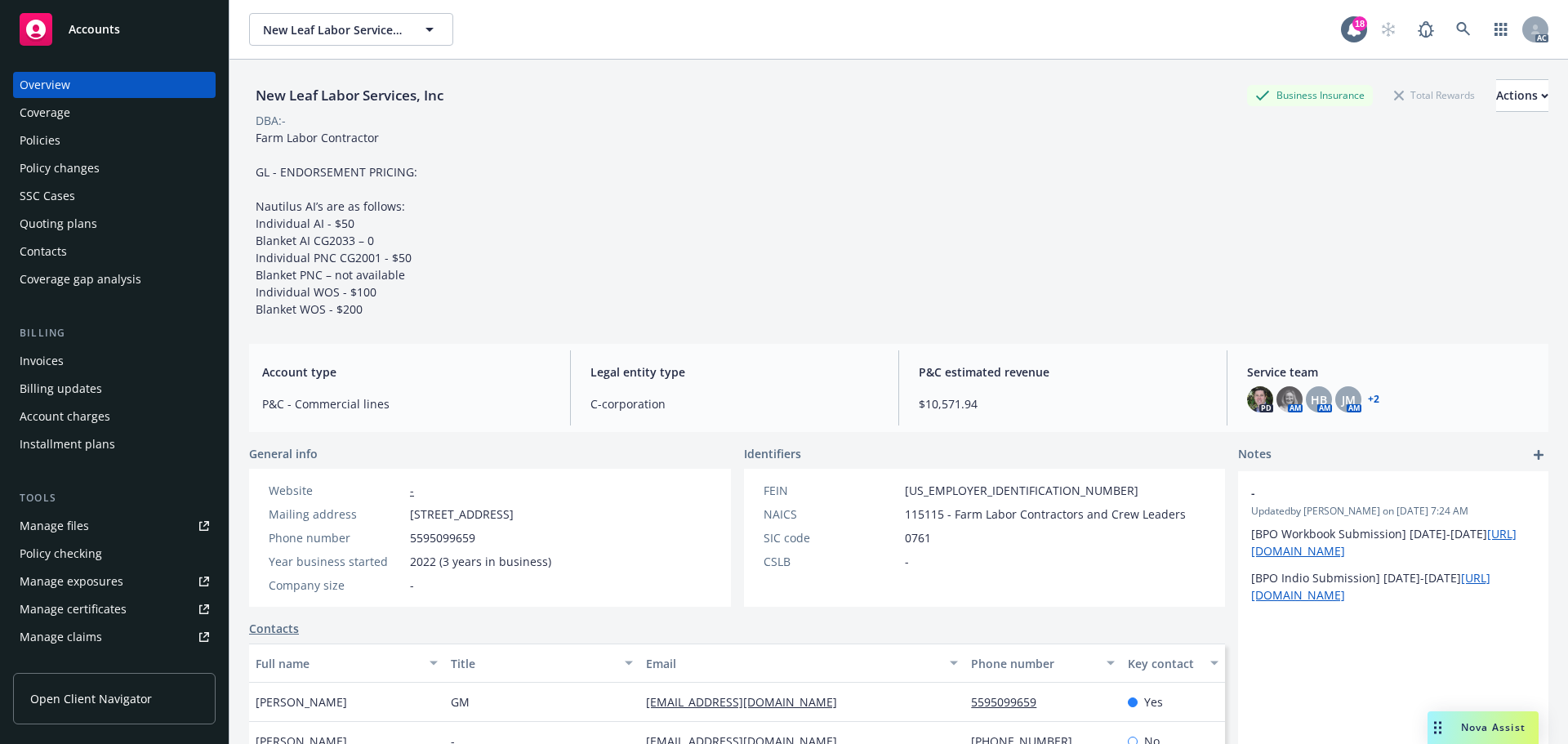
drag, startPoint x: 551, startPoint y: 505, endPoint x: 575, endPoint y: 506, distance: 24.0
click at [513, 505] on span "740 E Tulare Ave, Tulare, CA, 93274" at bounding box center [461, 513] width 104 height 17
drag, startPoint x: 565, startPoint y: 515, endPoint x: 611, endPoint y: 515, distance: 46.0
click at [571, 515] on div "Website - Mailing address 740 E Tulare Ave, Tulare, CA, 93274 Phone number 5595…" at bounding box center [410, 537] width 321 height 138
copy span "93274"
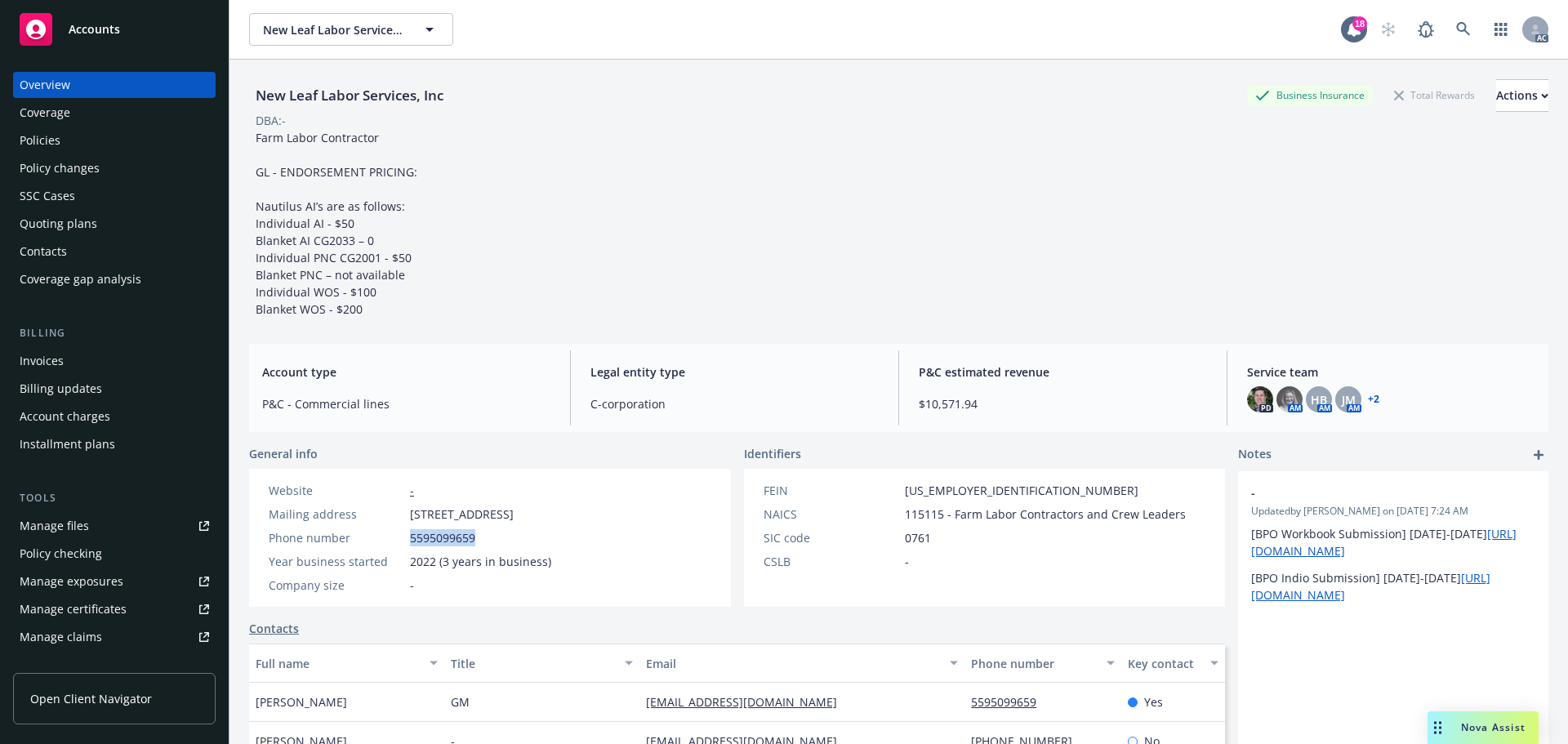
drag, startPoint x: 475, startPoint y: 538, endPoint x: 832, endPoint y: 502, distance: 358.8
click at [409, 540] on div "Phone number 5595099659" at bounding box center [410, 537] width 296 height 17
copy span "5595099659"
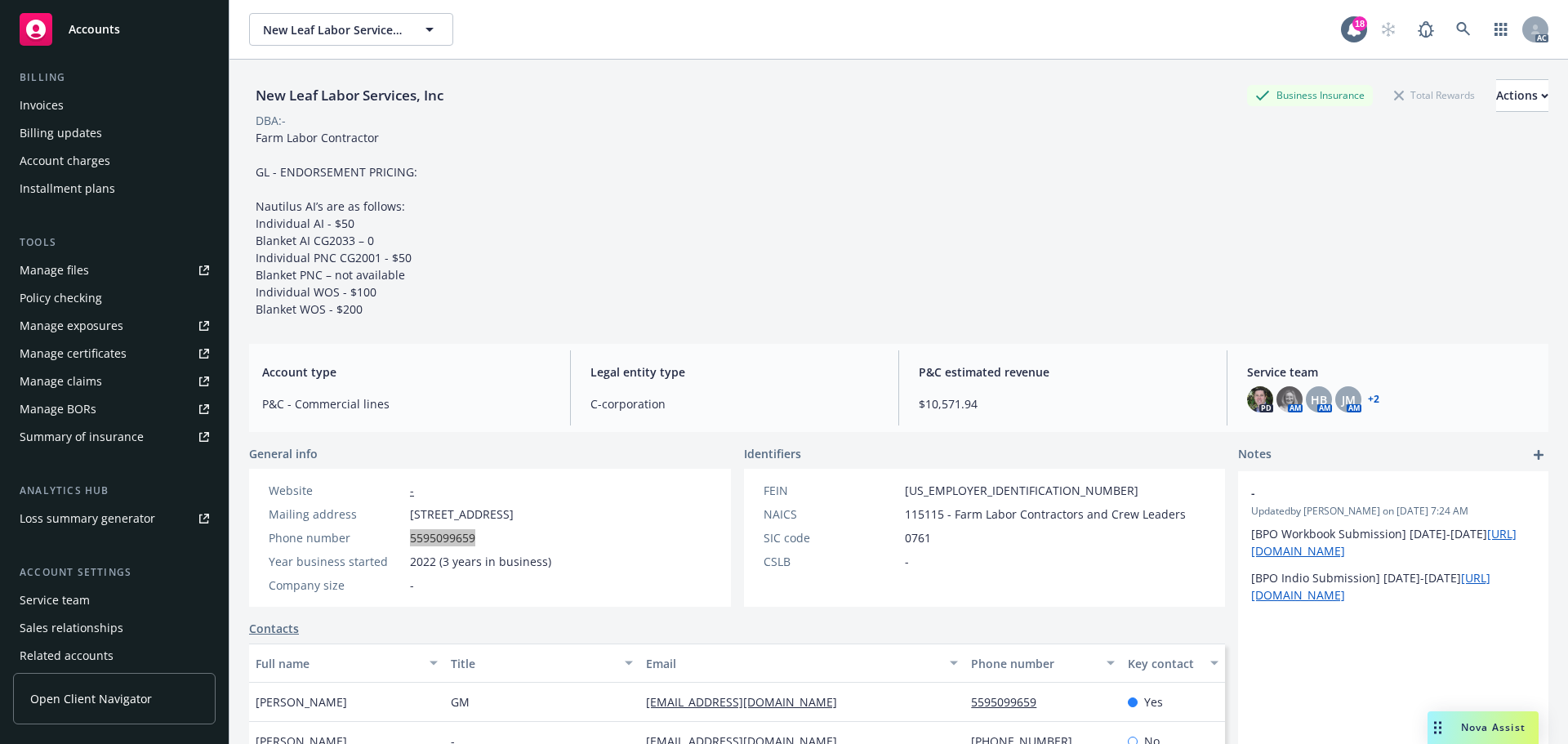
scroll to position [320, 0]
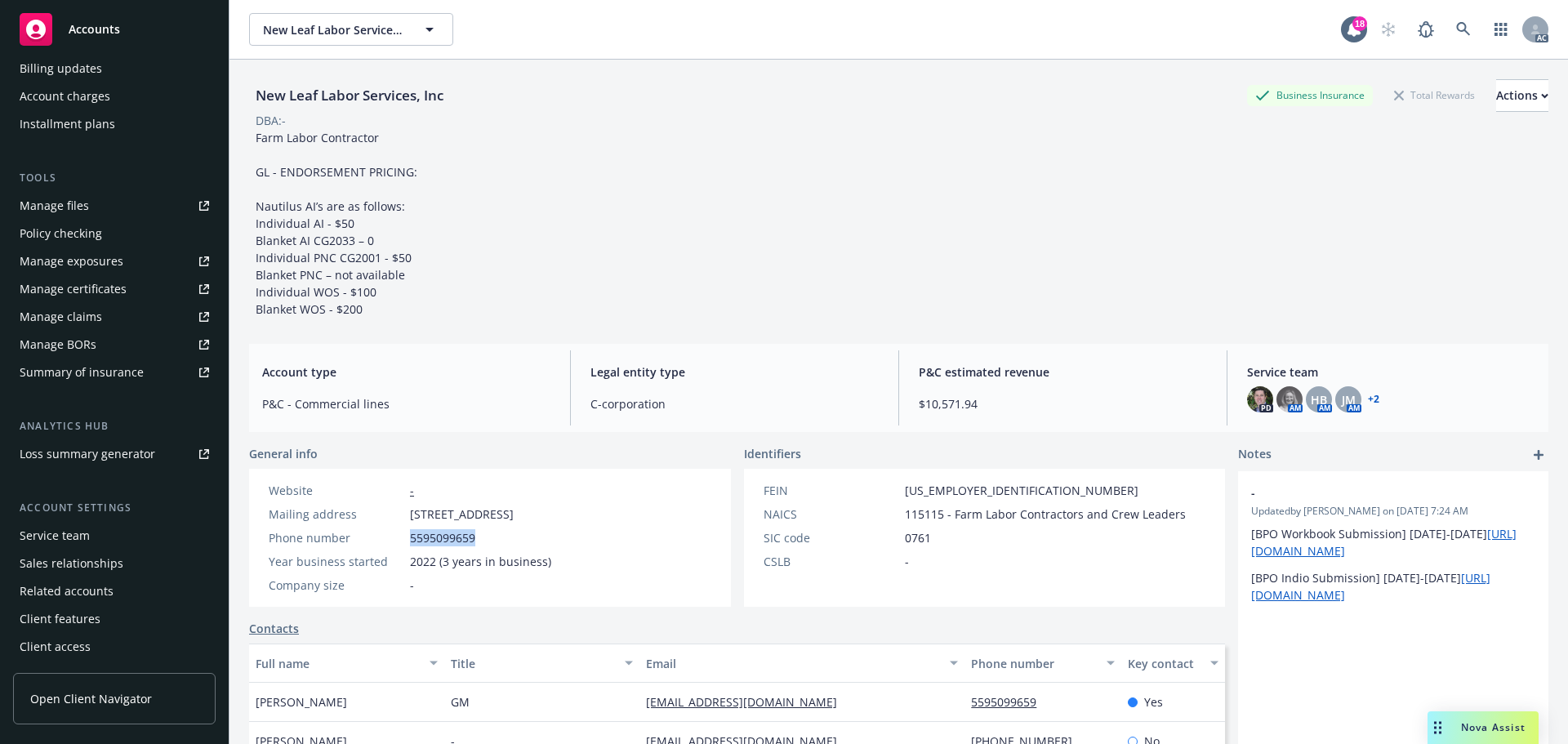
click at [122, 528] on div "Service team" at bounding box center [115, 536] width 190 height 26
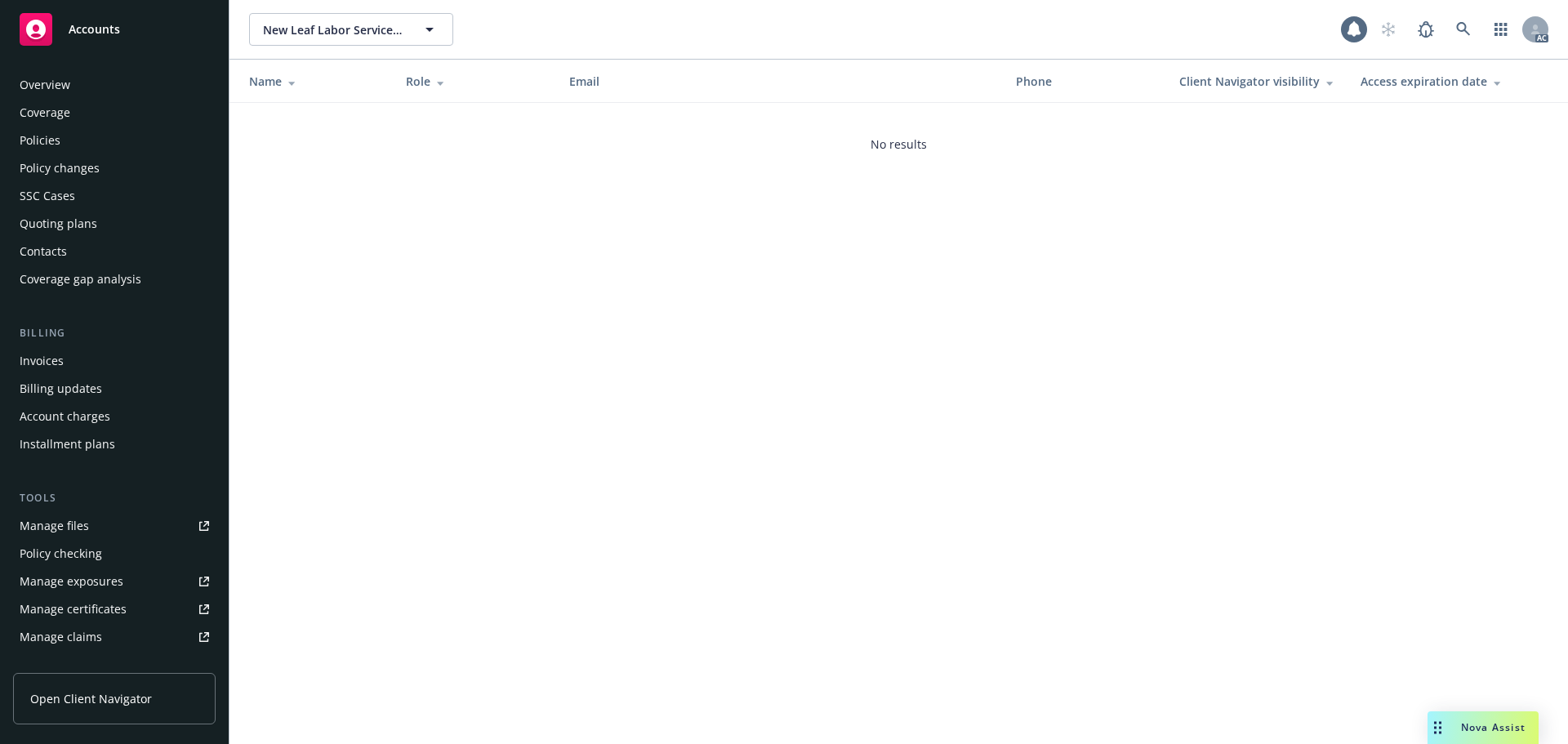
scroll to position [320, 0]
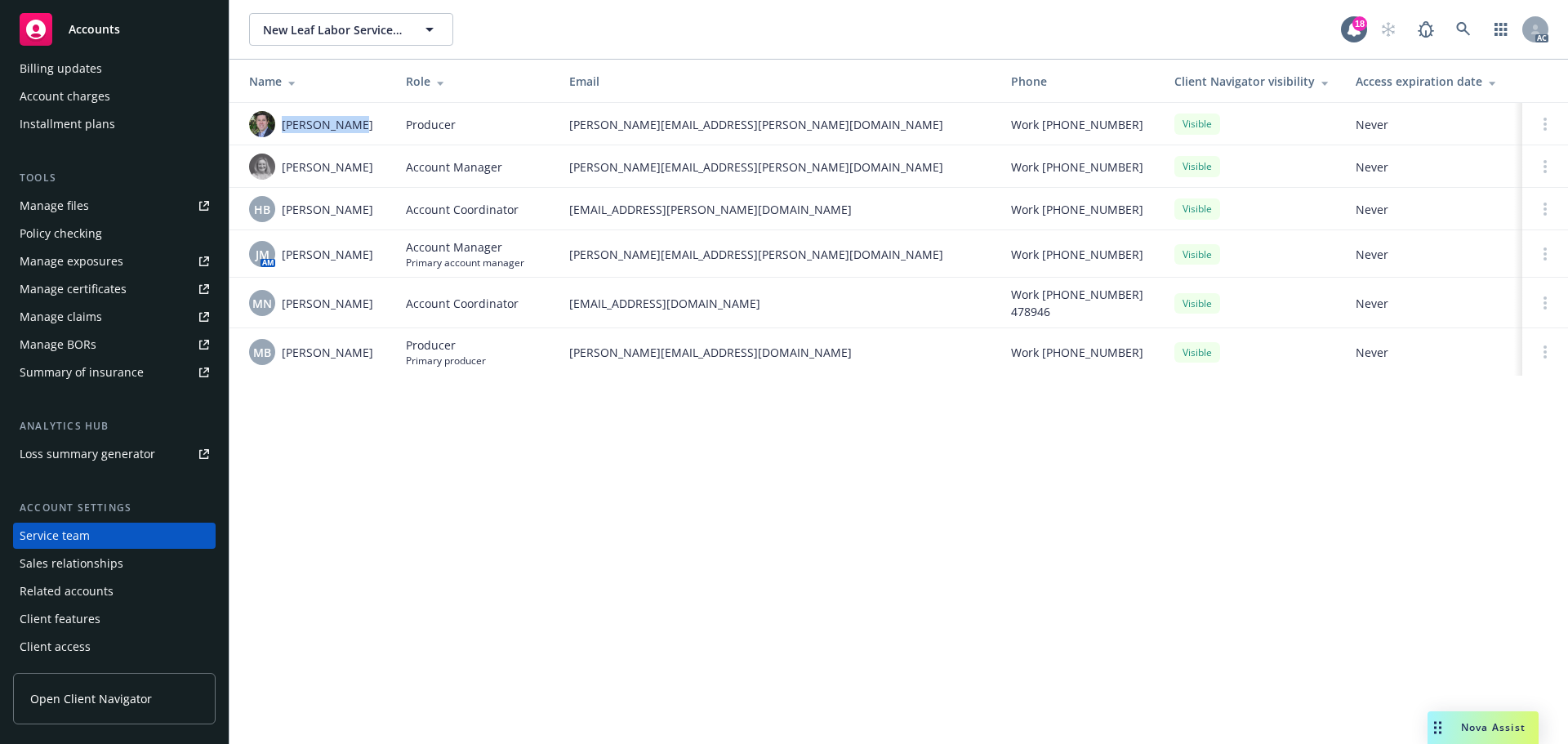
drag, startPoint x: 377, startPoint y: 135, endPoint x: 1307, endPoint y: 316, distance: 947.4
click at [287, 135] on div "Bryan Martin" at bounding box center [314, 124] width 131 height 26
copy span "ryan Martin"
drag, startPoint x: 360, startPoint y: 171, endPoint x: 1167, endPoint y: 331, distance: 822.7
click at [287, 171] on div "Erin Bautista" at bounding box center [314, 166] width 131 height 26
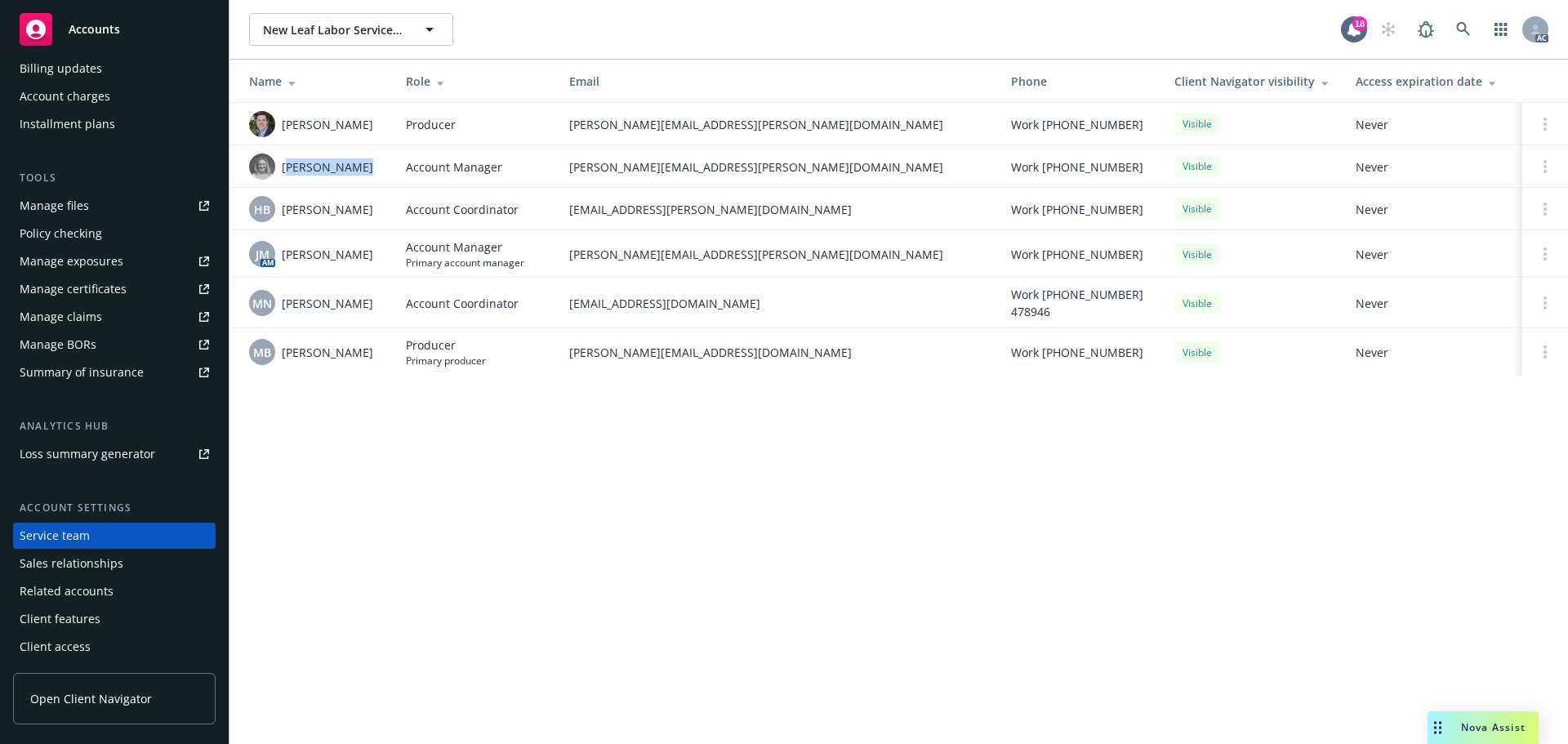
copy span "rin Bautista"
drag, startPoint x: 285, startPoint y: 207, endPoint x: 421, endPoint y: 213, distance: 136.1
click at [421, 213] on tr "HB Halle Bautista Account Coordinator halle.bautista@newfront.com Work (650) 48…" at bounding box center [898, 209] width 1338 height 43
click at [316, 214] on span "Halle Bautista" at bounding box center [327, 209] width 91 height 17
drag, startPoint x: 281, startPoint y: 207, endPoint x: 375, endPoint y: 210, distance: 94.0
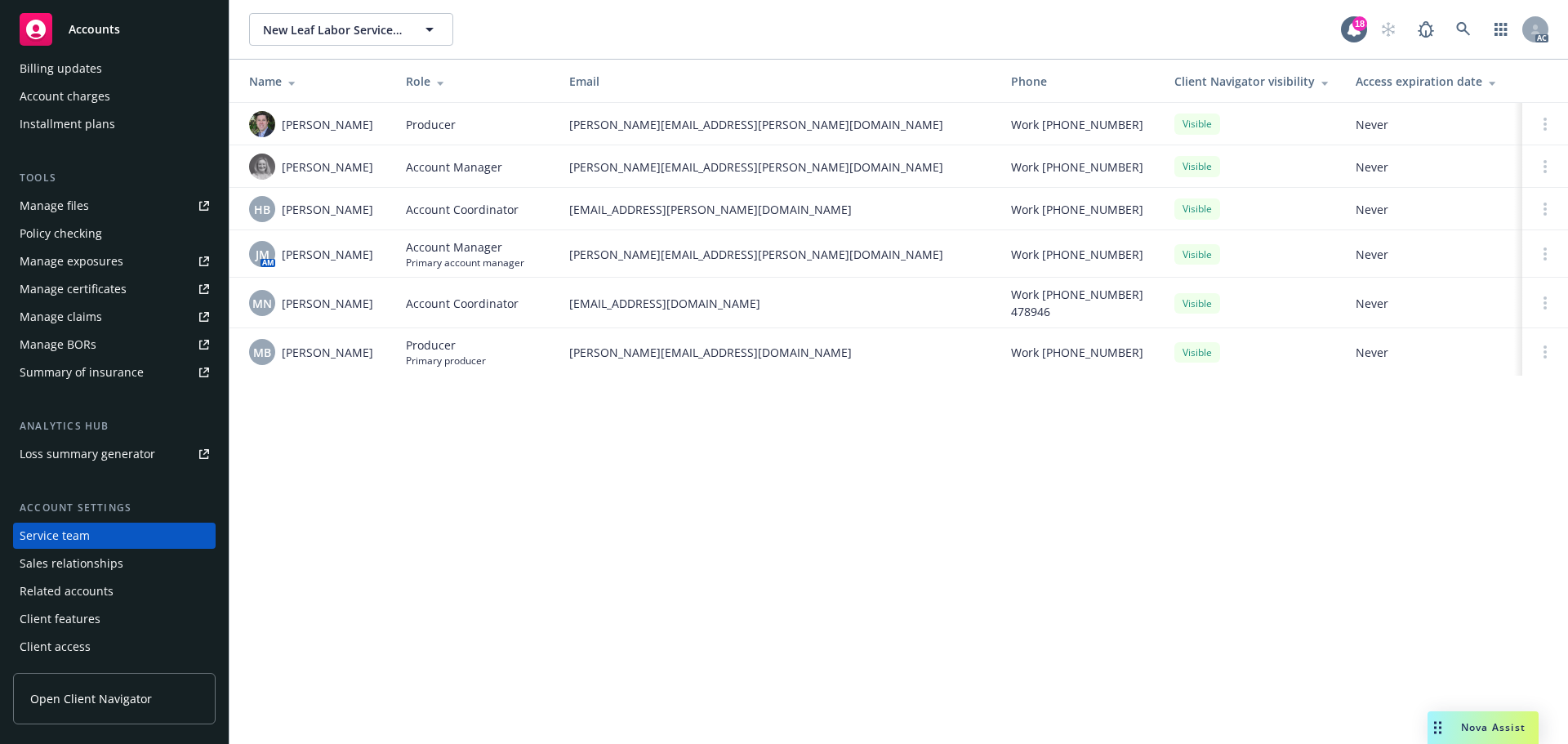
click at [375, 210] on div "HB Halle Bautista" at bounding box center [314, 209] width 131 height 26
copy span "Halle Bautista"
drag, startPoint x: 279, startPoint y: 251, endPoint x: 394, endPoint y: 255, distance: 115.1
click at [394, 255] on tr "JM AM Jennifer Martinez Account Manager Primary account manager jennifer.martin…" at bounding box center [898, 253] width 1338 height 47
click at [387, 255] on td "JM AM [PERSON_NAME]" at bounding box center [311, 253] width 163 height 47
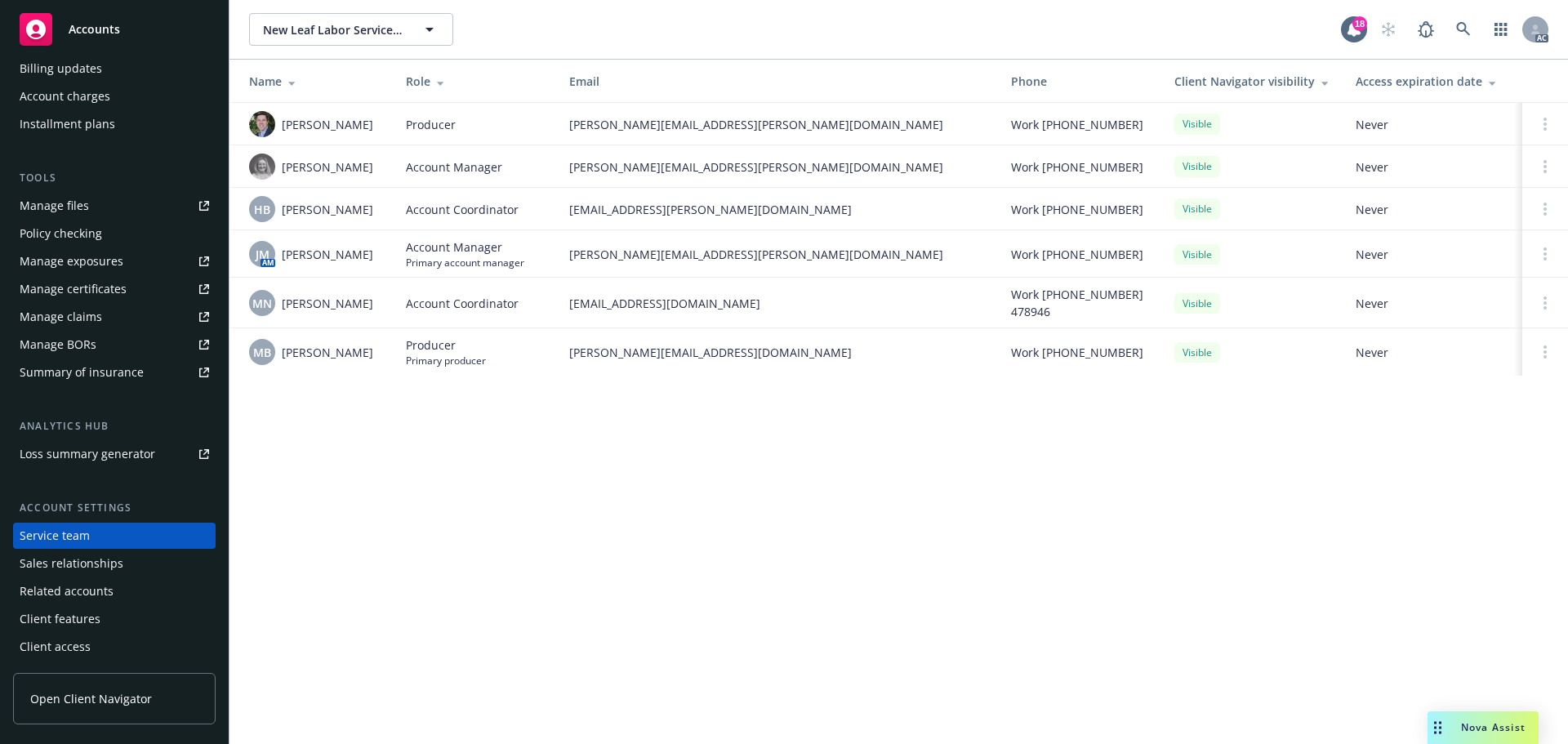
drag, startPoint x: 376, startPoint y: 255, endPoint x: 339, endPoint y: 255, distance: 37.0
click at [280, 255] on div "JM AM [PERSON_NAME]" at bounding box center [314, 254] width 131 height 26
copy span "[PERSON_NAME]"
drag, startPoint x: 356, startPoint y: 302, endPoint x: 415, endPoint y: 301, distance: 59.0
click at [287, 303] on div "MN Megan Napoli" at bounding box center [314, 303] width 131 height 26
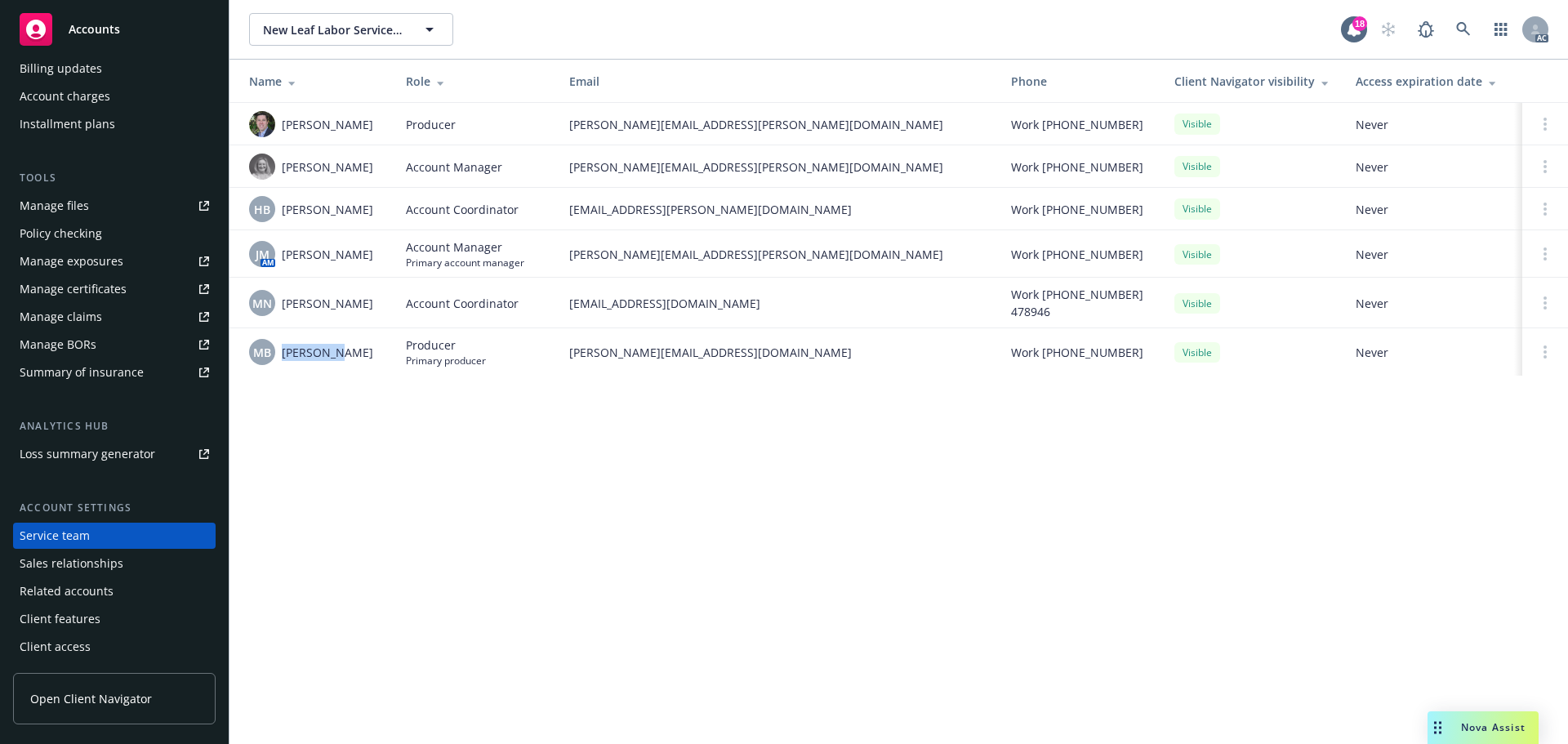
drag, startPoint x: 349, startPoint y: 349, endPoint x: 283, endPoint y: 354, distance: 66.2
click at [283, 354] on div "MB [PERSON_NAME]" at bounding box center [314, 352] width 131 height 26
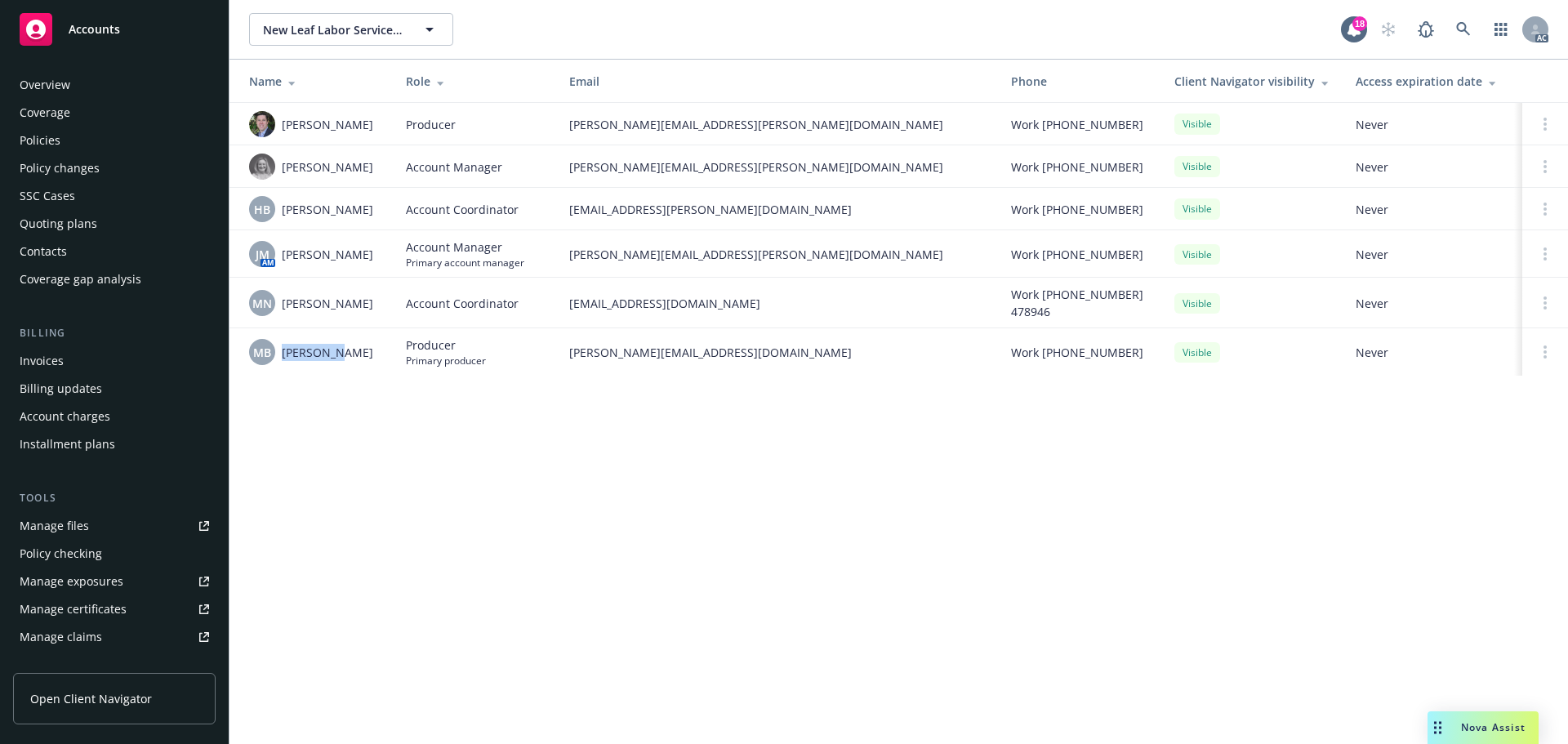
click at [77, 132] on div "Policies" at bounding box center [115, 141] width 190 height 26
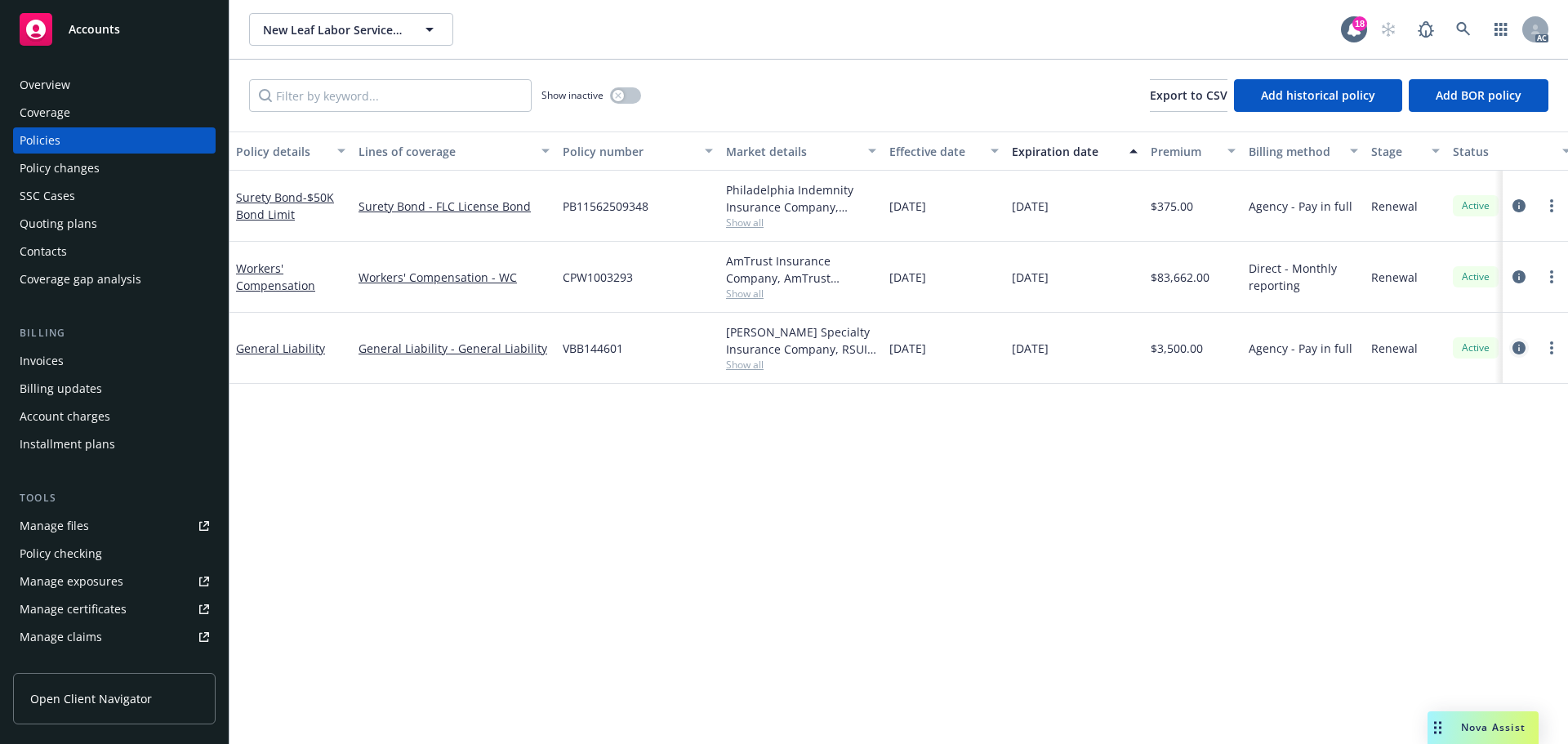
click at [1518, 346] on icon "circleInformation" at bounding box center [1519, 348] width 13 height 13
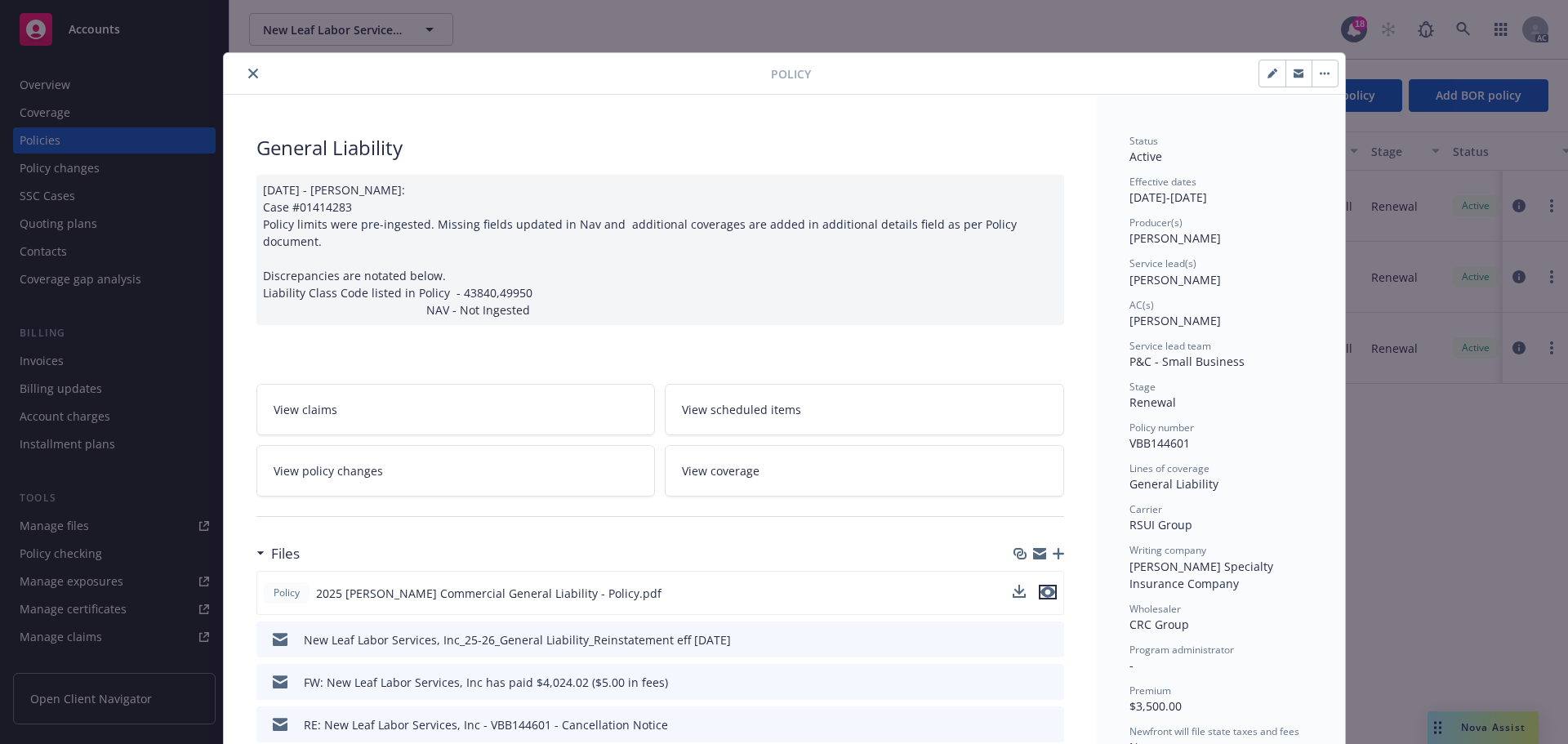
click at [1040, 586] on icon "preview file" at bounding box center [1047, 592] width 15 height 12
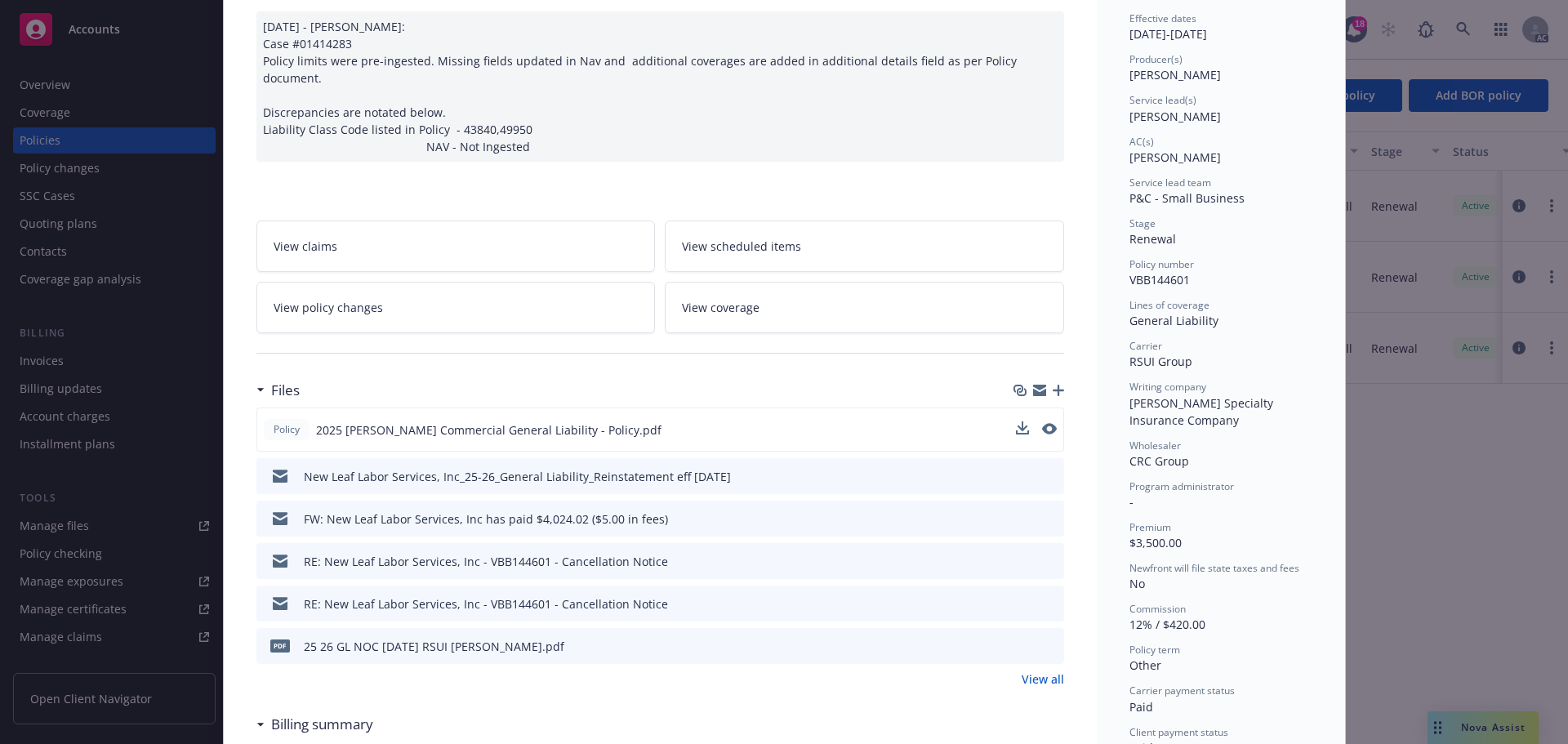
click at [1022, 671] on link "View all" at bounding box center [1043, 679] width 43 height 17
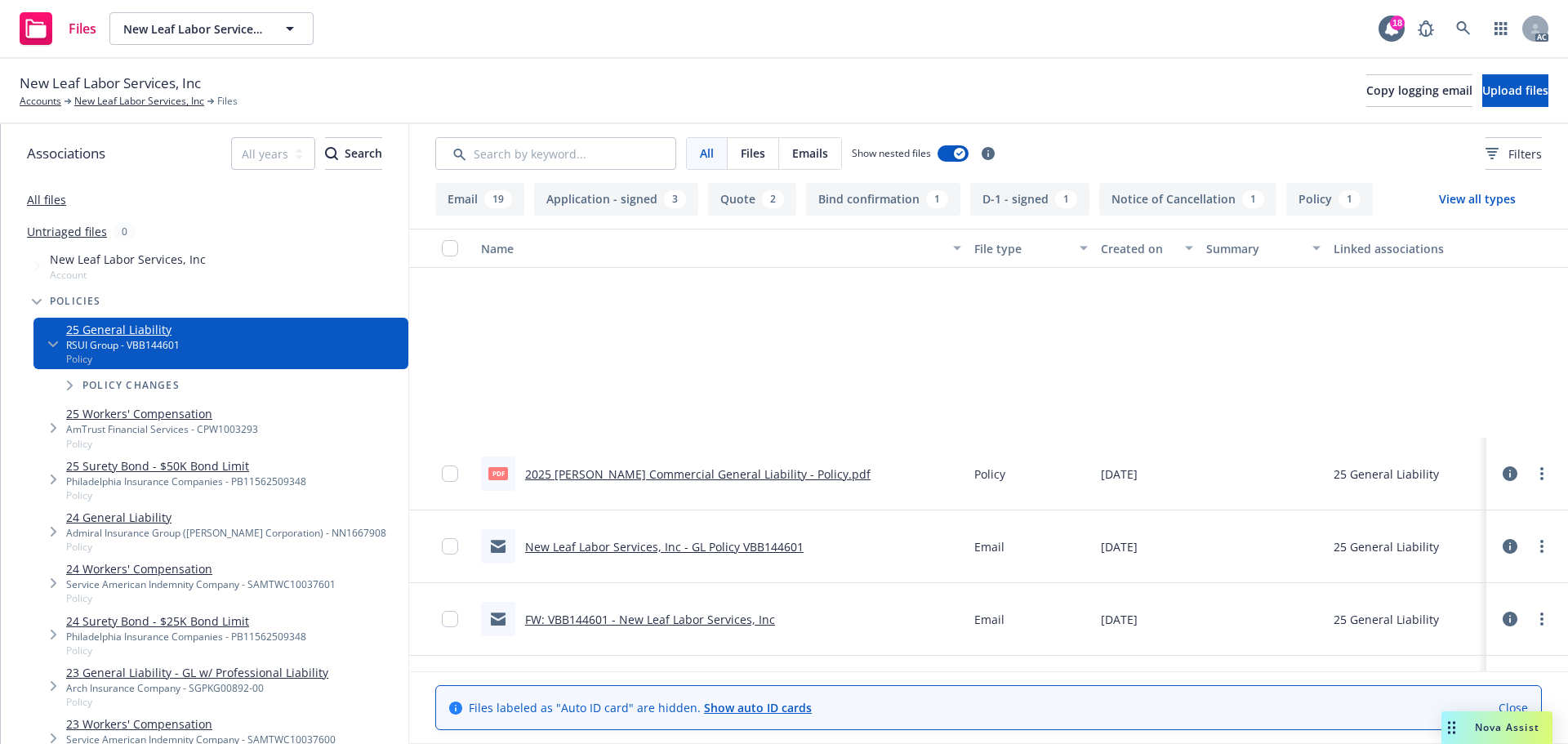
scroll to position [1388, 0]
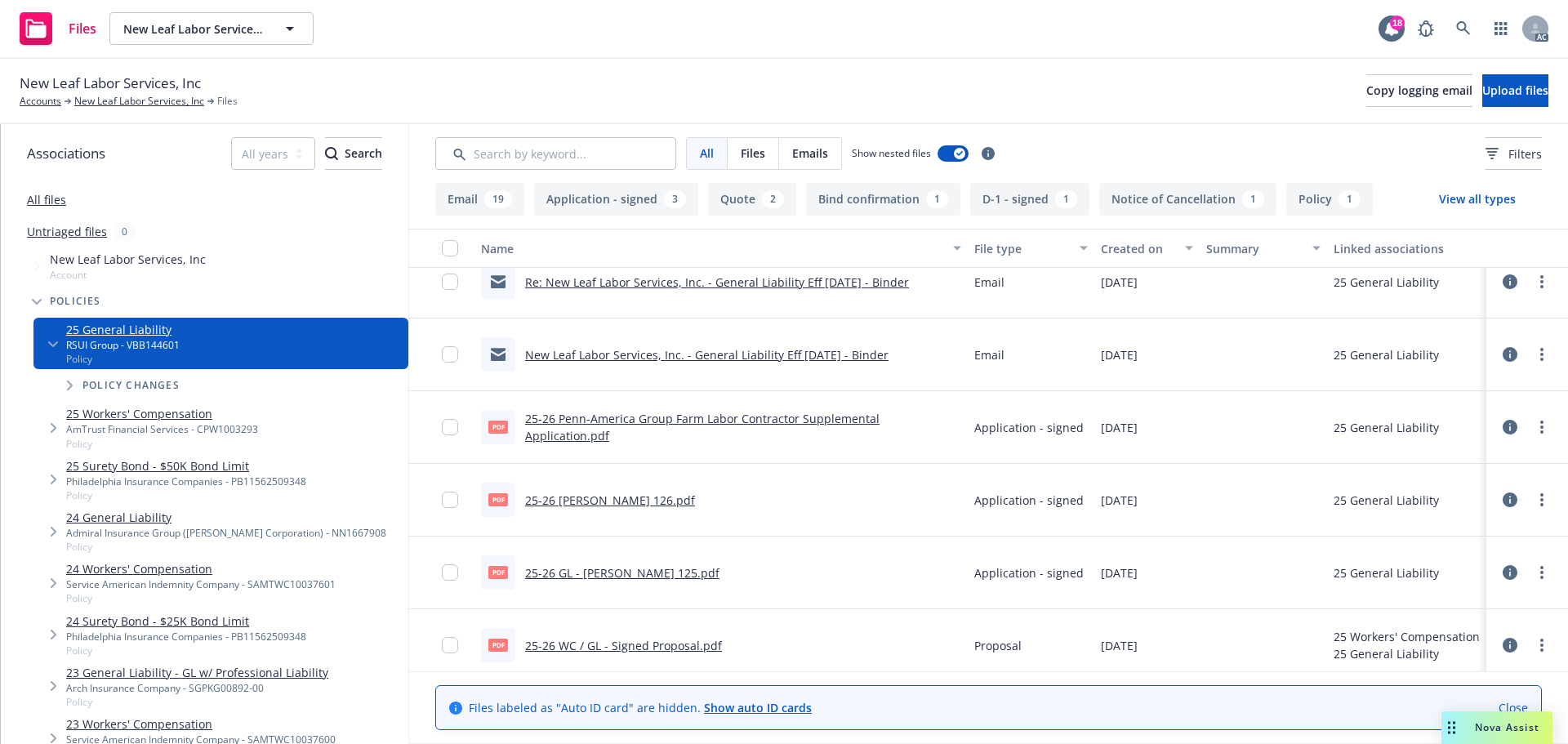
click at [879, 430] on link "25-26 Penn-America Group Farm Labor Contractor Supplemental Application.pdf" at bounding box center [702, 427] width 354 height 33
click at [612, 503] on link "25-26 [PERSON_NAME] 126.pdf" at bounding box center [610, 500] width 170 height 16
click at [620, 562] on div "pdf 25-26 GL - [PERSON_NAME] 125.pdf" at bounding box center [600, 573] width 238 height 35
click at [620, 567] on link "25-26 GL - [PERSON_NAME] 125.pdf" at bounding box center [622, 573] width 194 height 16
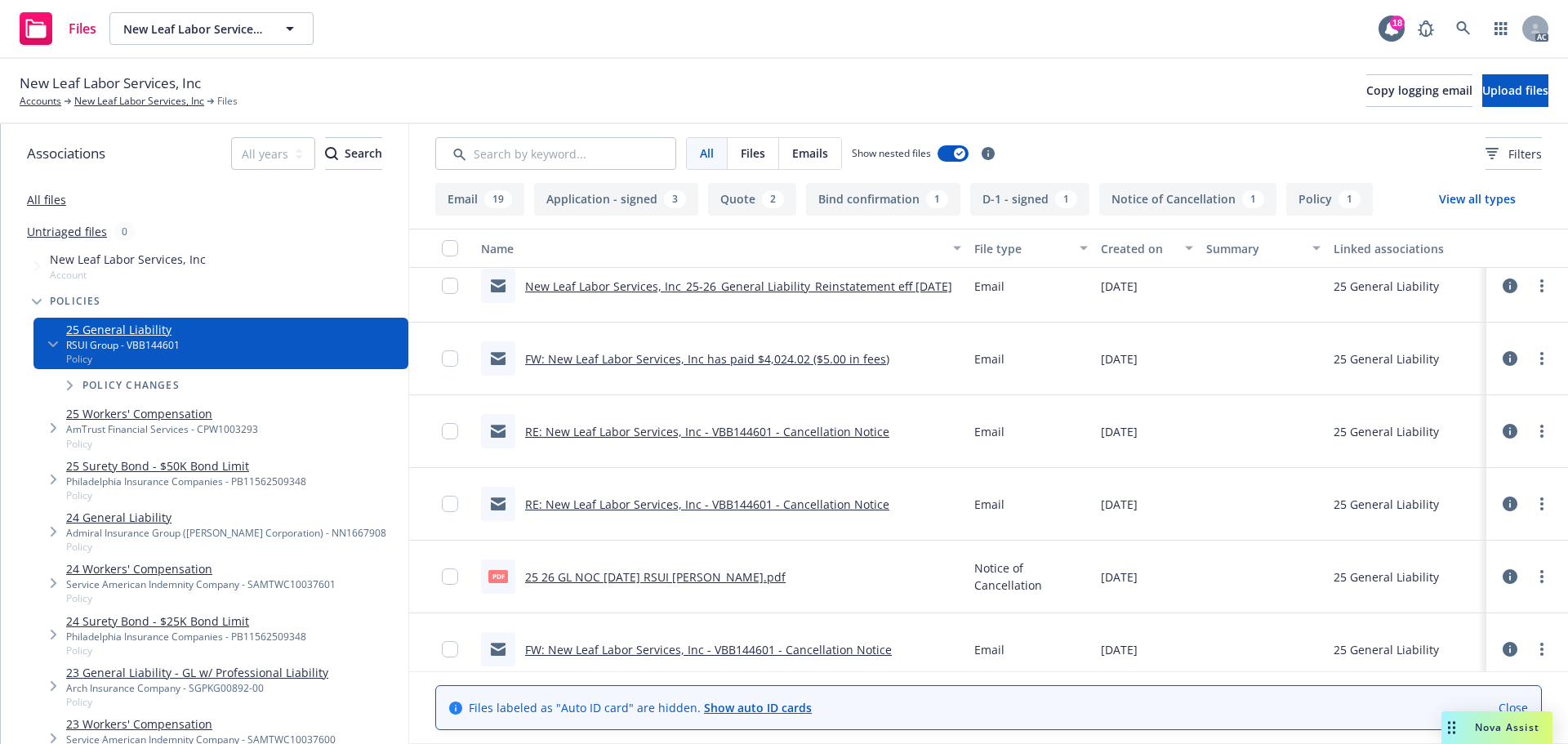
scroll to position [0, 0]
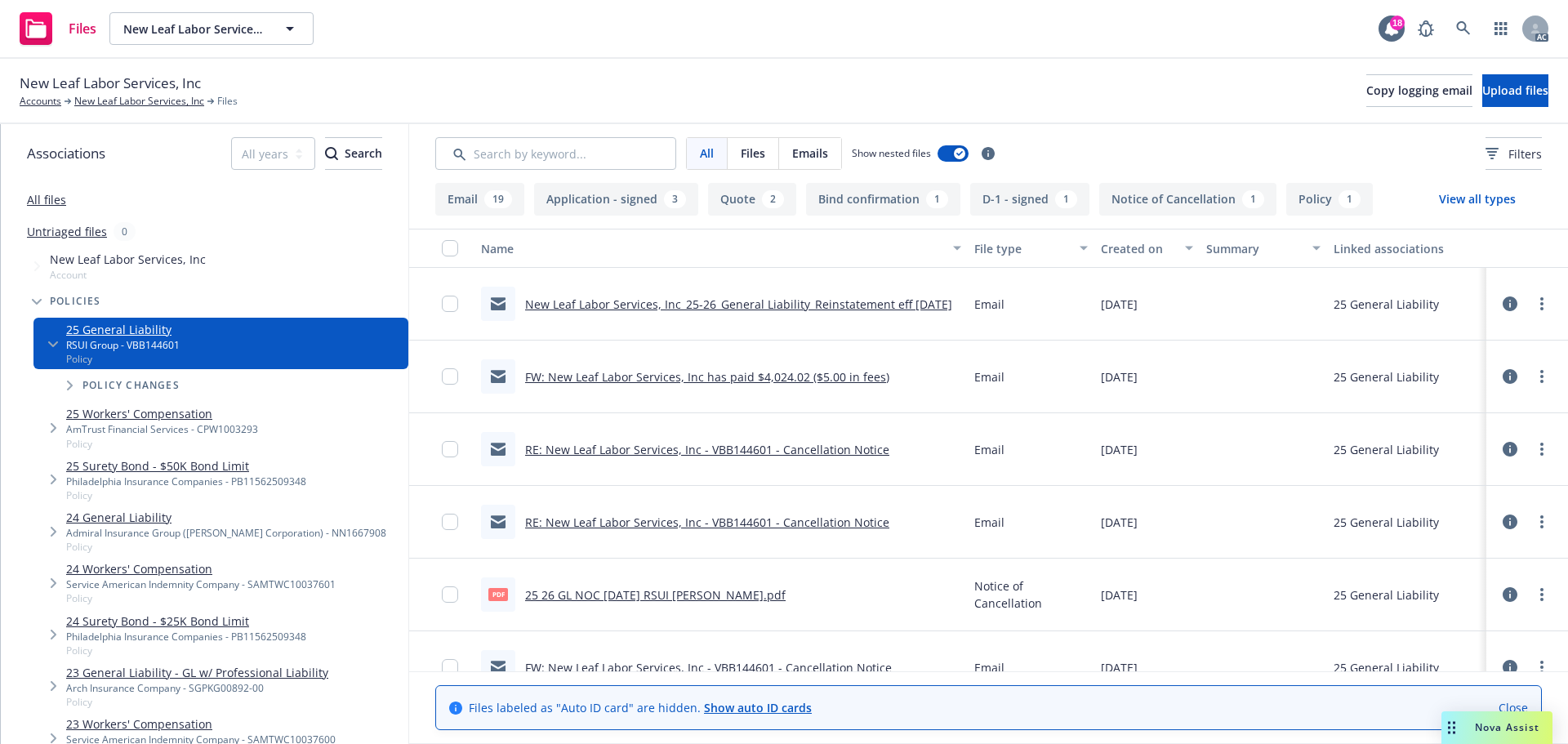
click at [190, 442] on span "Policy" at bounding box center [161, 443] width 192 height 14
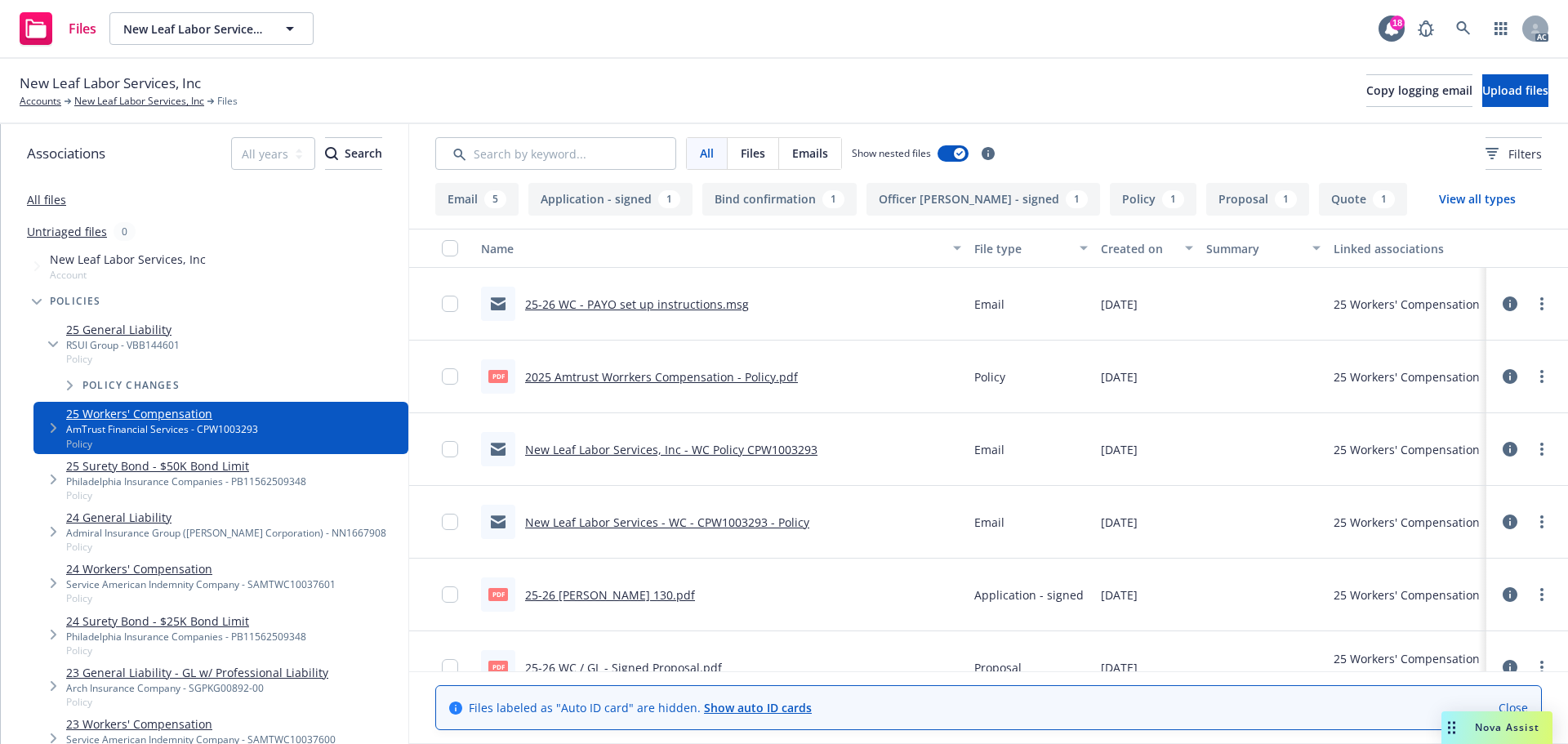
click at [752, 368] on div "2025 Amtrust Worrkers Compensation - Policy.pdf" at bounding box center [661, 377] width 273 height 17
click at [734, 374] on link "2025 Amtrust Worrkers Compensation - Policy.pdf" at bounding box center [661, 377] width 273 height 16
click at [582, 594] on link "25-26 ACORD 130.pdf" at bounding box center [610, 594] width 170 height 16
click at [1493, 196] on button "View all types" at bounding box center [1477, 199] width 129 height 33
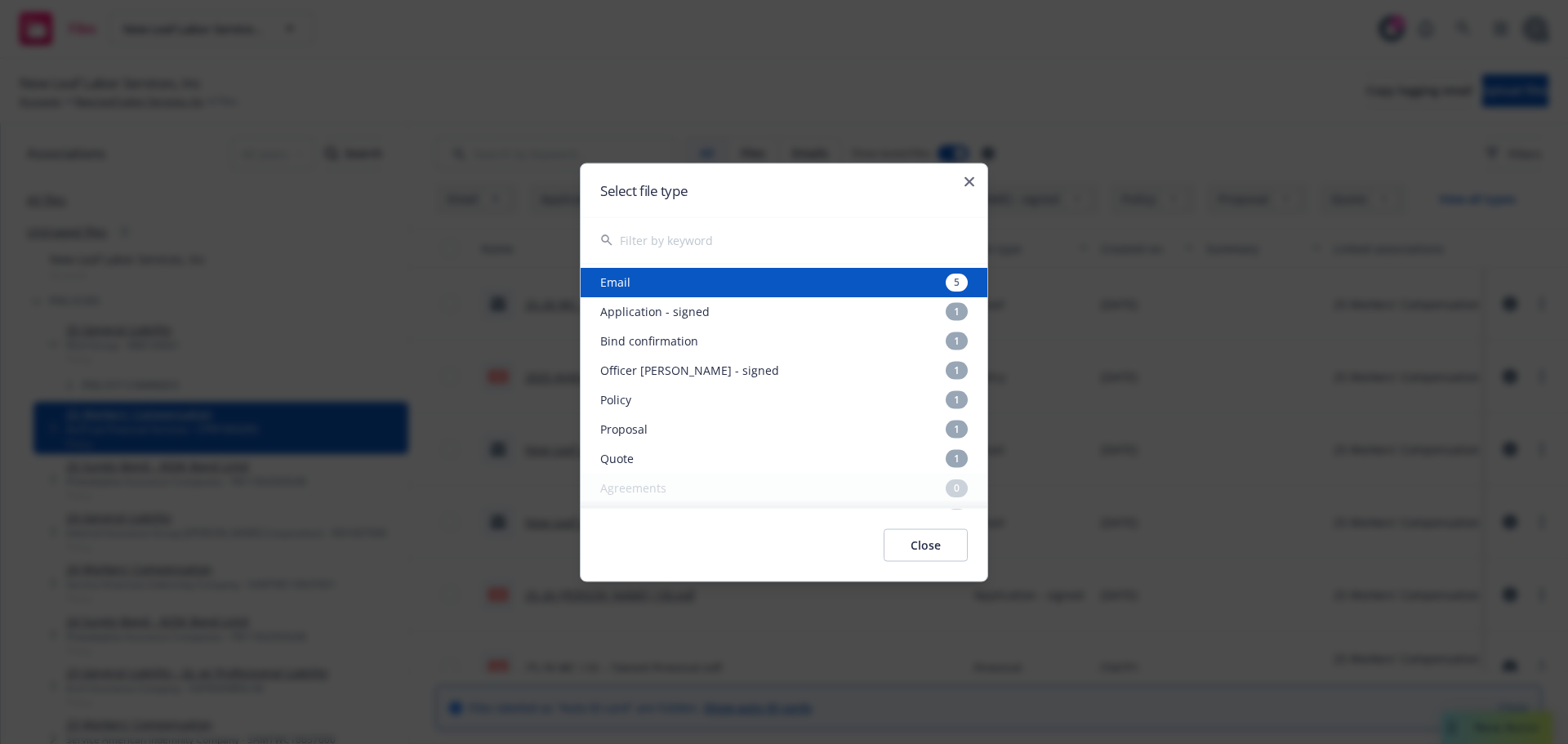
click at [954, 177] on div "Select file type" at bounding box center [784, 190] width 406 height 53
click at [961, 177] on div "Select file type" at bounding box center [784, 190] width 406 height 53
click at [967, 185] on icon "button" at bounding box center [969, 181] width 10 height 10
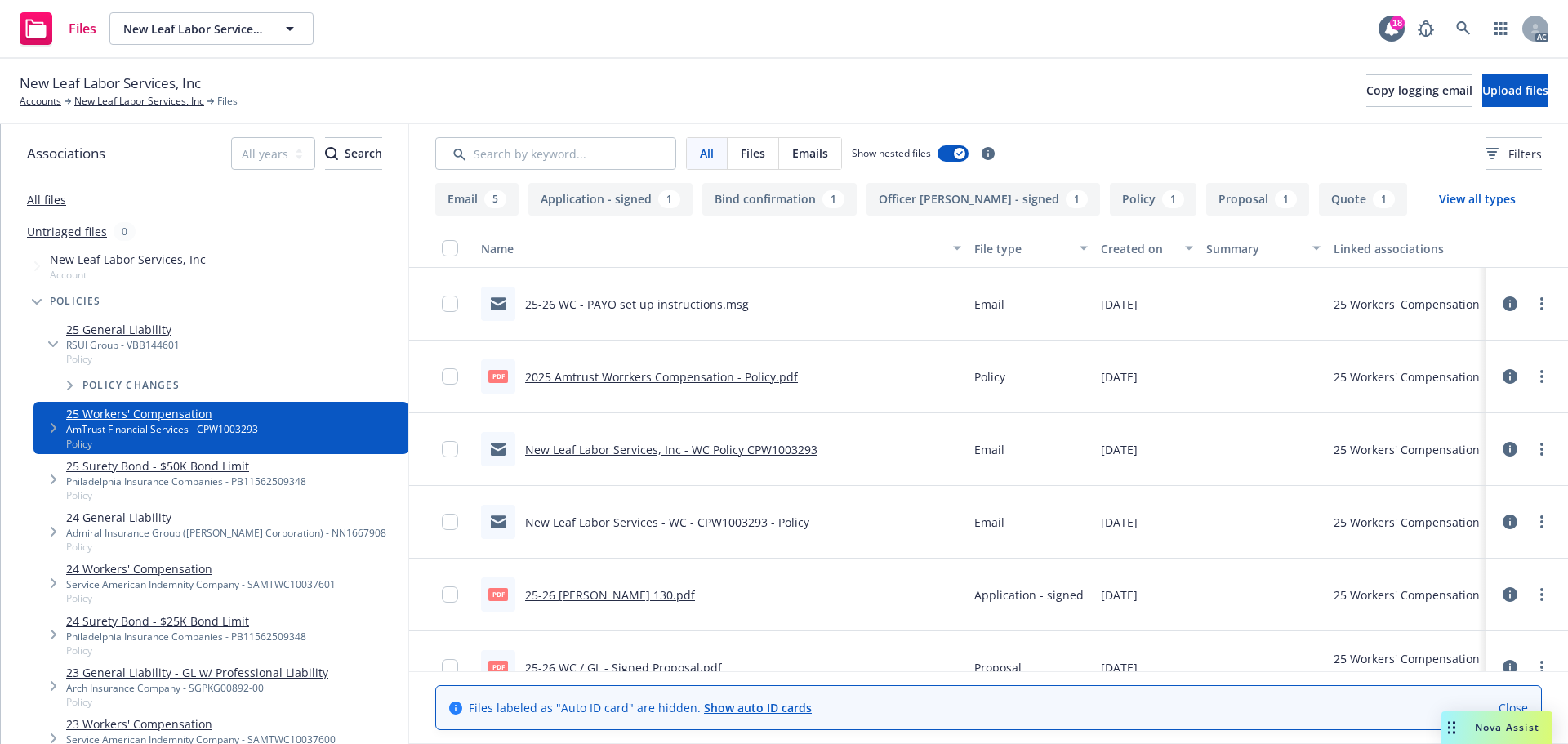
click at [143, 316] on div "Policies" at bounding box center [213, 302] width 391 height 33
click at [145, 342] on div "RSUI Group - VBB144601" at bounding box center [123, 344] width 114 height 14
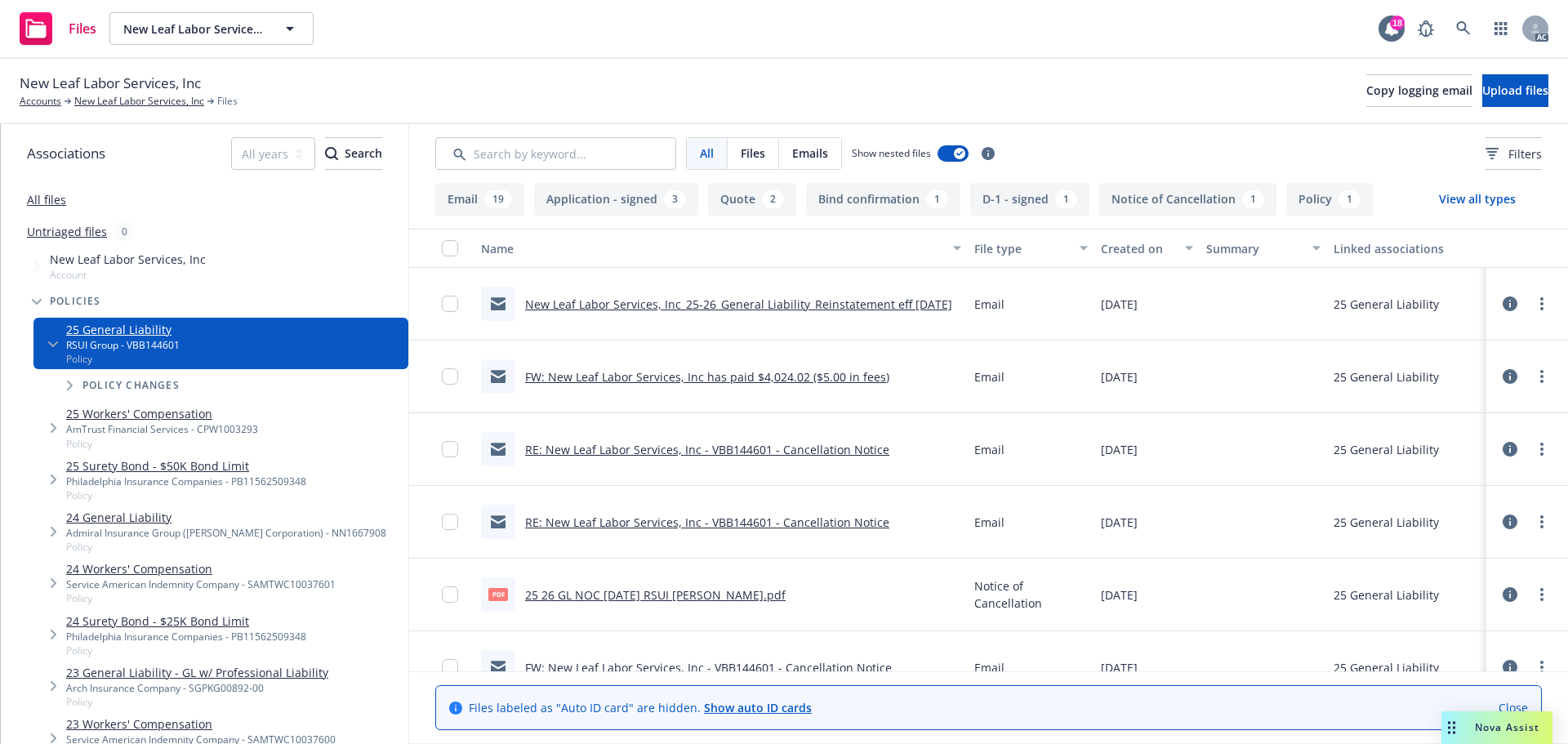
click at [1471, 199] on button "View all types" at bounding box center [1477, 199] width 129 height 33
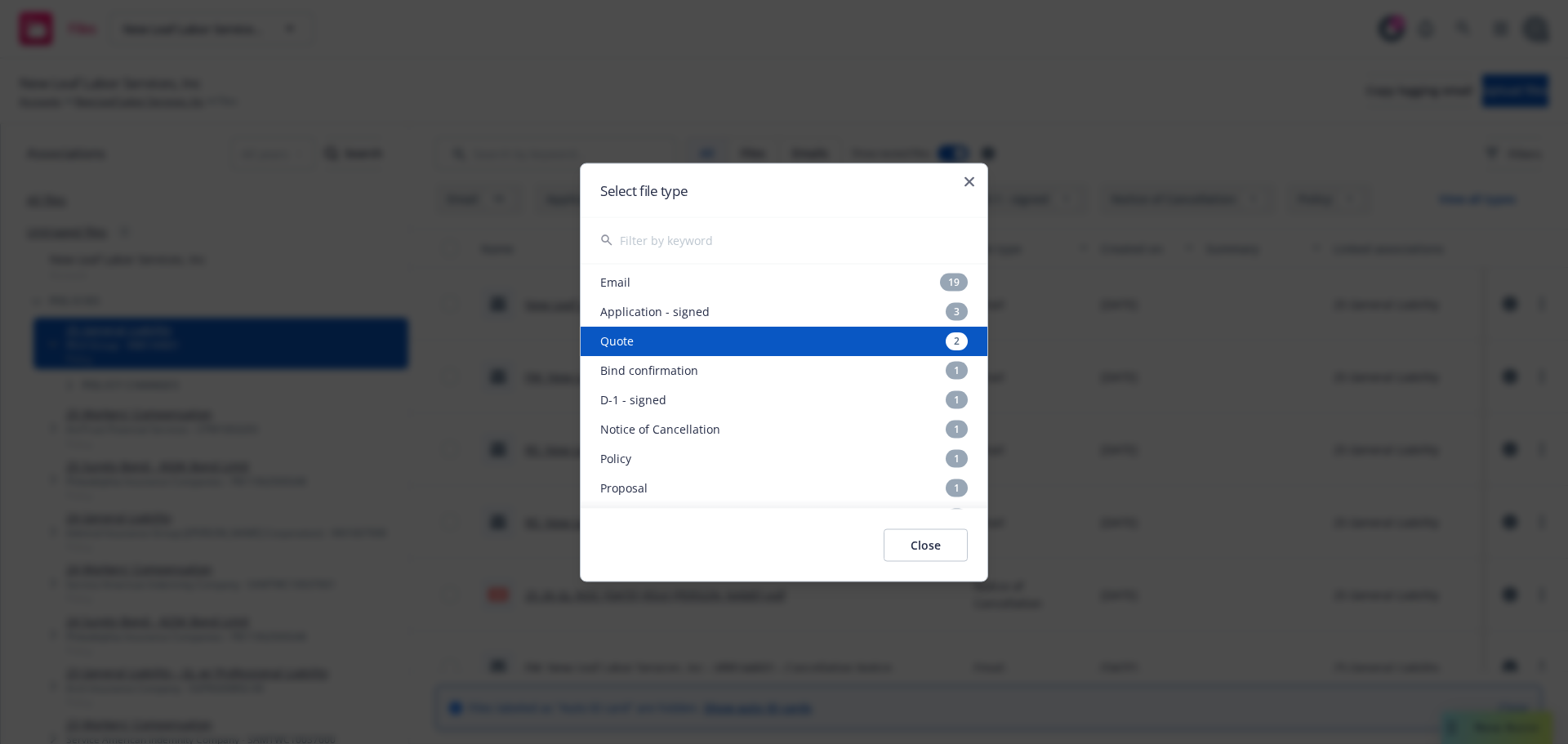
click at [780, 332] on div "Quote 2" at bounding box center [784, 340] width 406 height 30
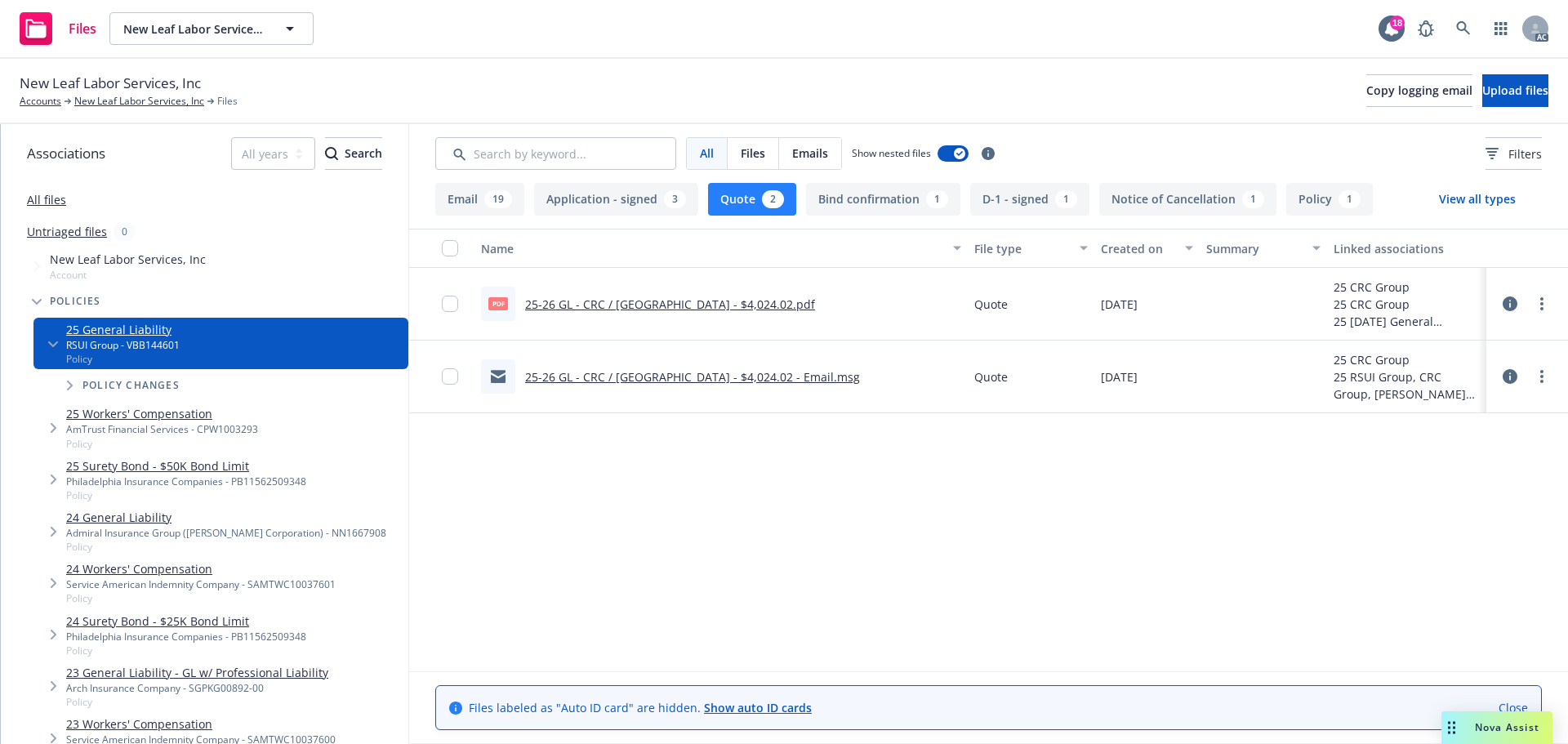
click at [658, 204] on button "Application - signed 3" at bounding box center [615, 199] width 164 height 33
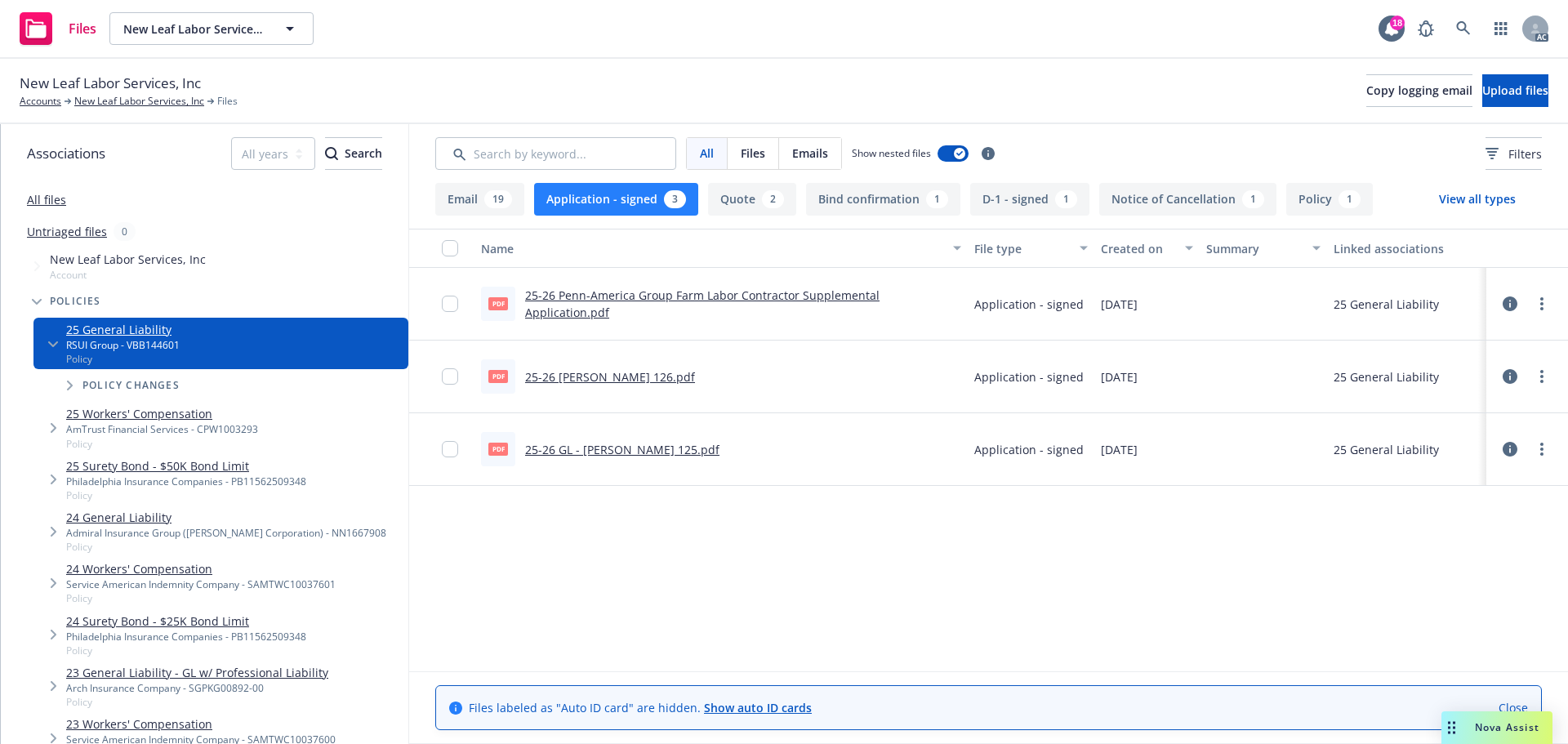
click at [666, 199] on div "3" at bounding box center [675, 199] width 22 height 18
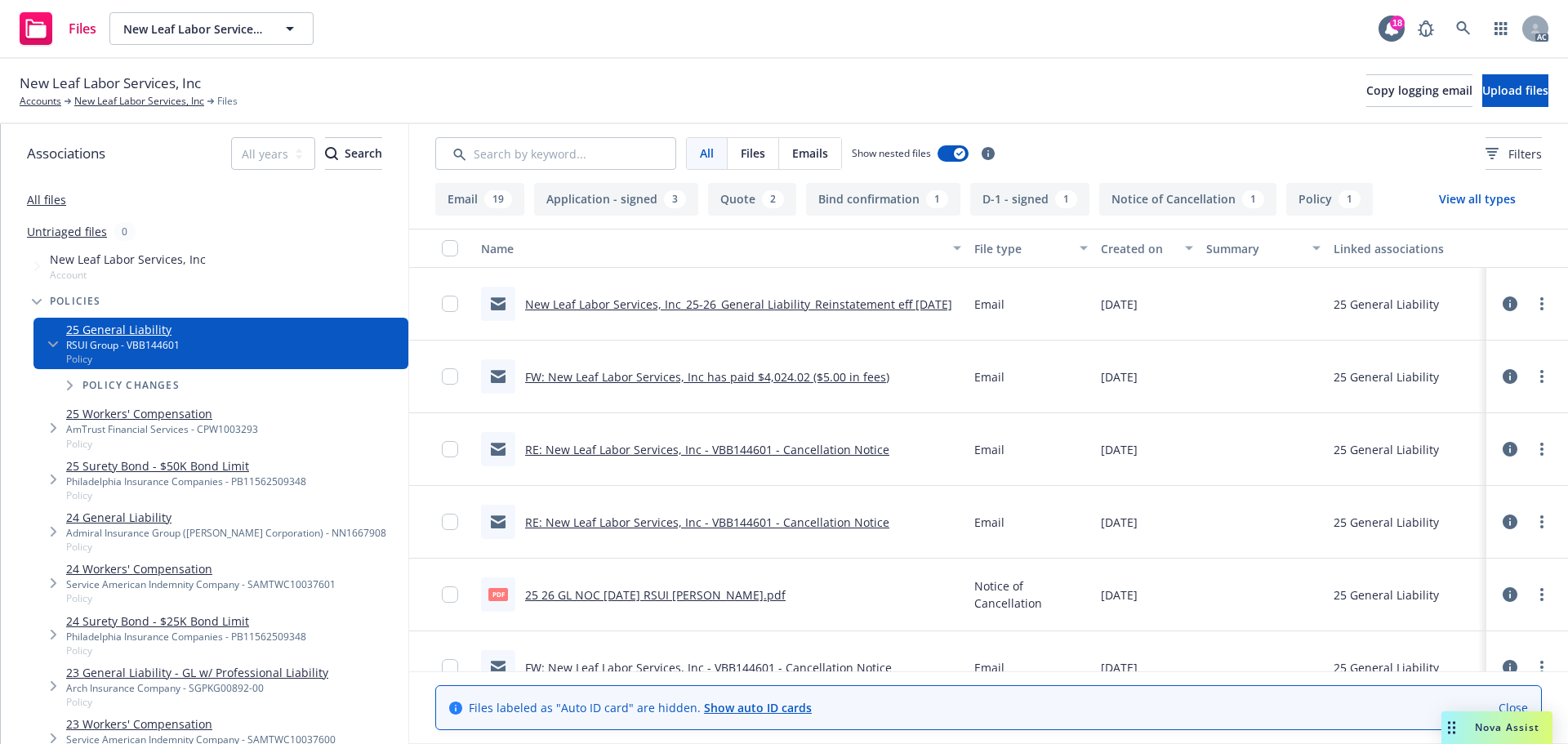
click at [45, 202] on link "All files" at bounding box center [47, 199] width 40 height 16
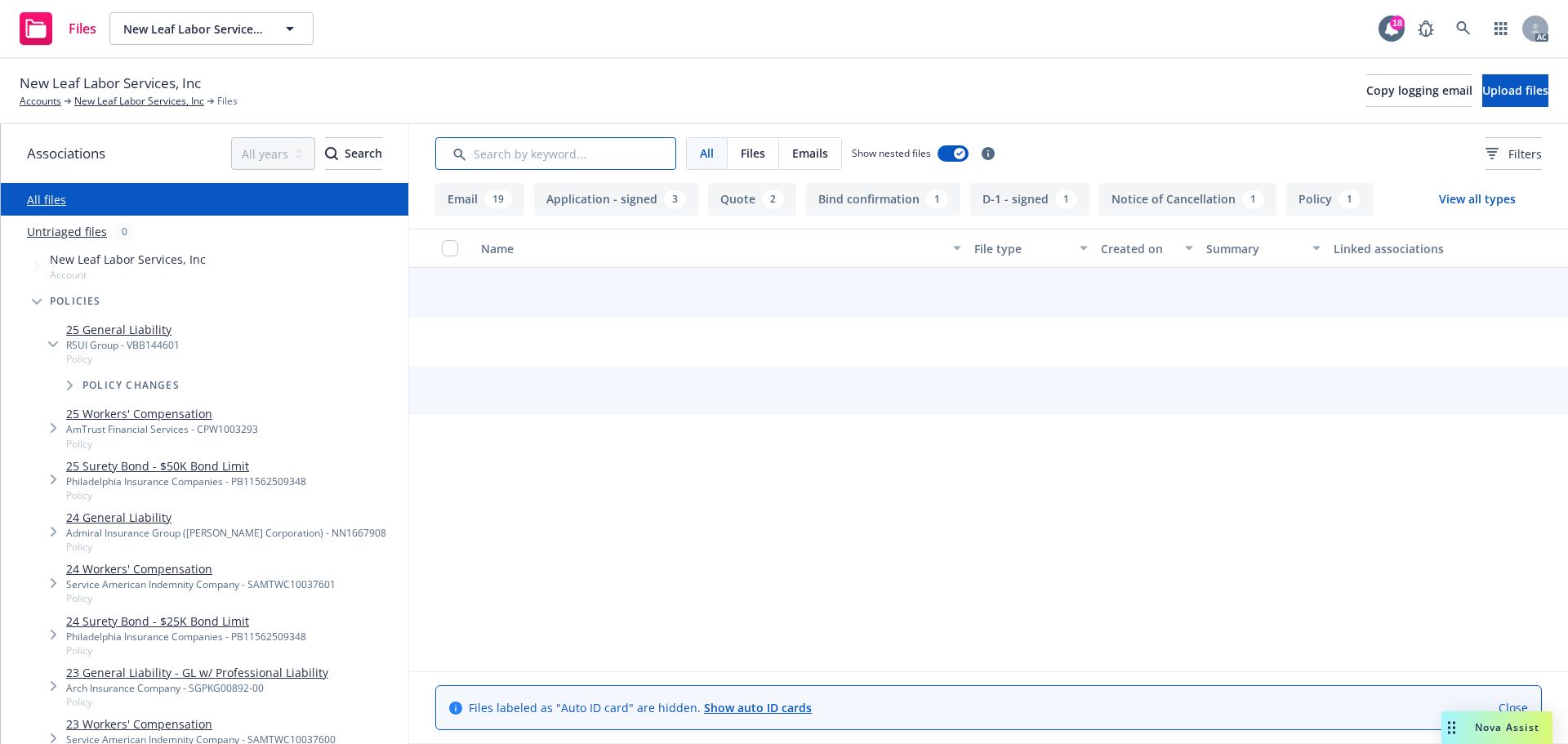
click at [594, 161] on input "Search by keyword..." at bounding box center [555, 153] width 241 height 33
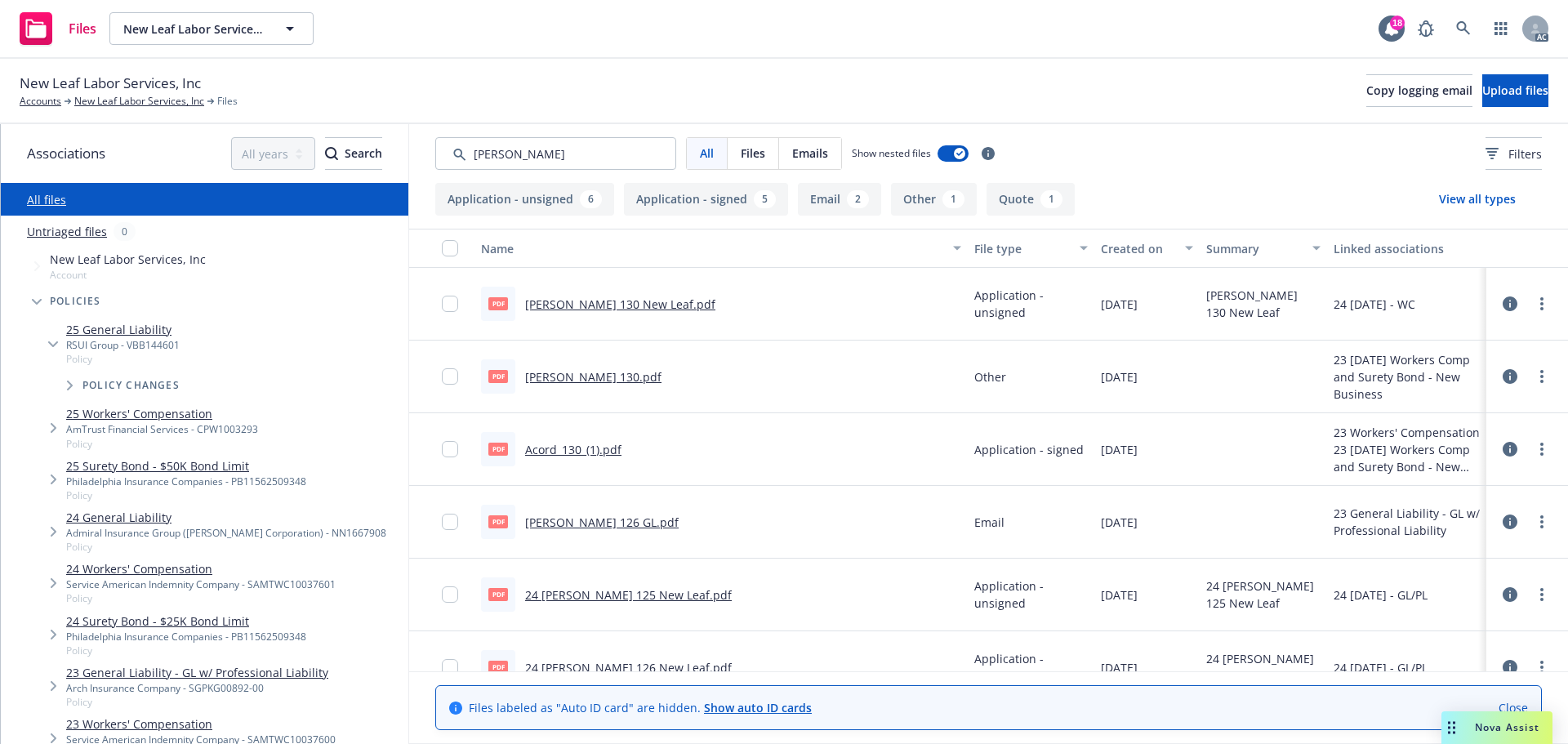
click at [1123, 253] on div "Created on" at bounding box center [1138, 248] width 74 height 17
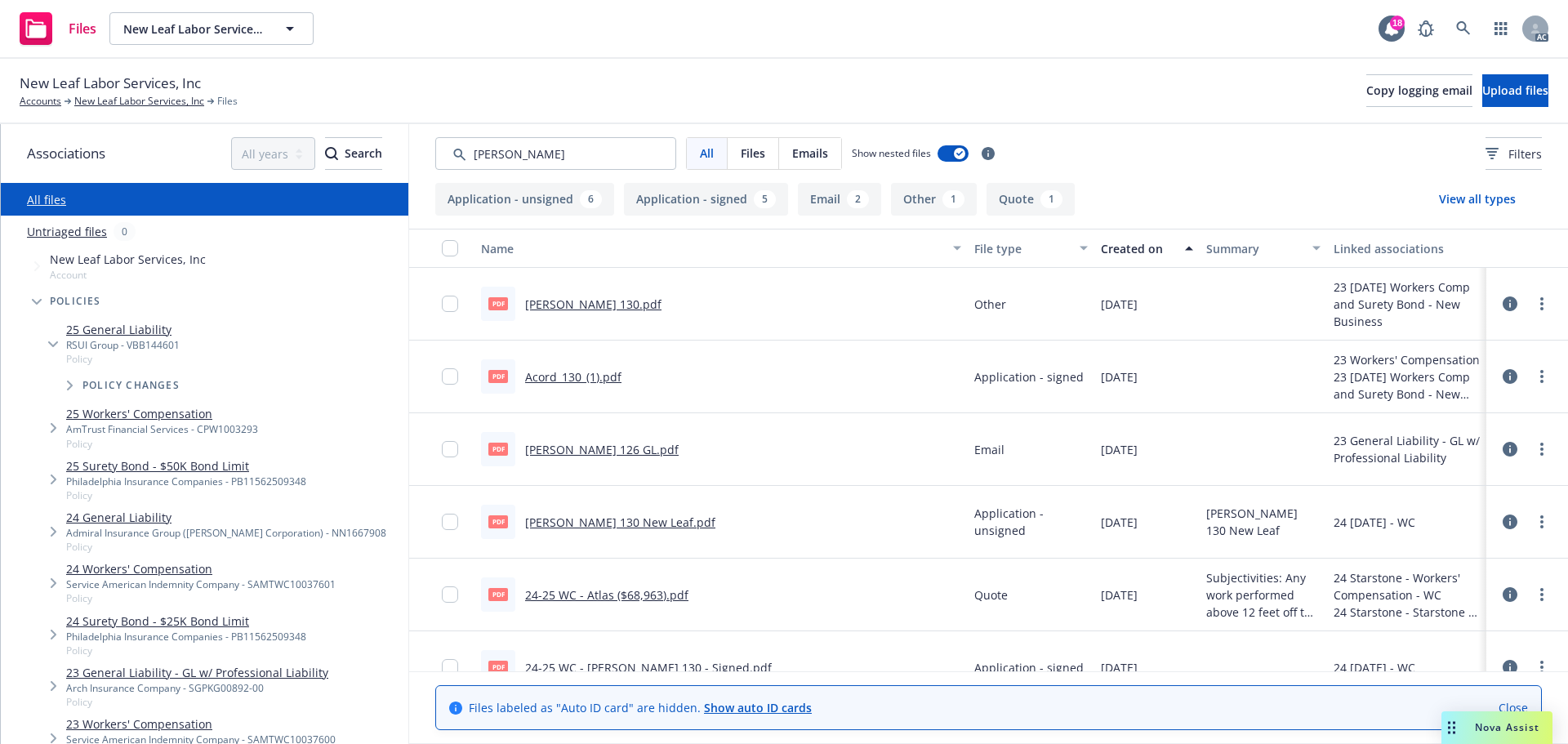
click at [1123, 253] on div "Created on" at bounding box center [1138, 248] width 74 height 17
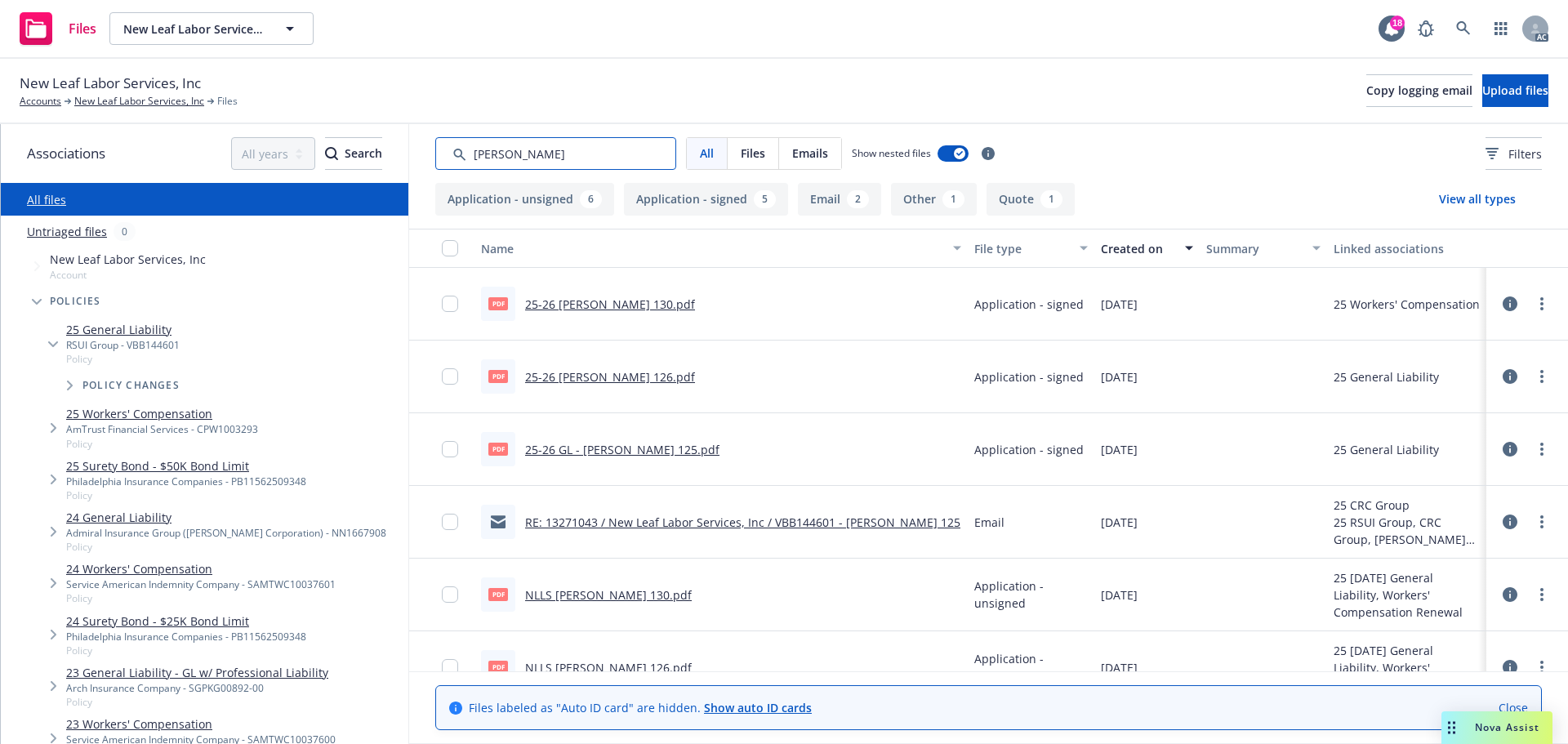
drag, startPoint x: 527, startPoint y: 150, endPoint x: 483, endPoint y: 152, distance: 44.0
click at [483, 152] on input "Search by keyword..." at bounding box center [555, 153] width 241 height 33
type input "app"
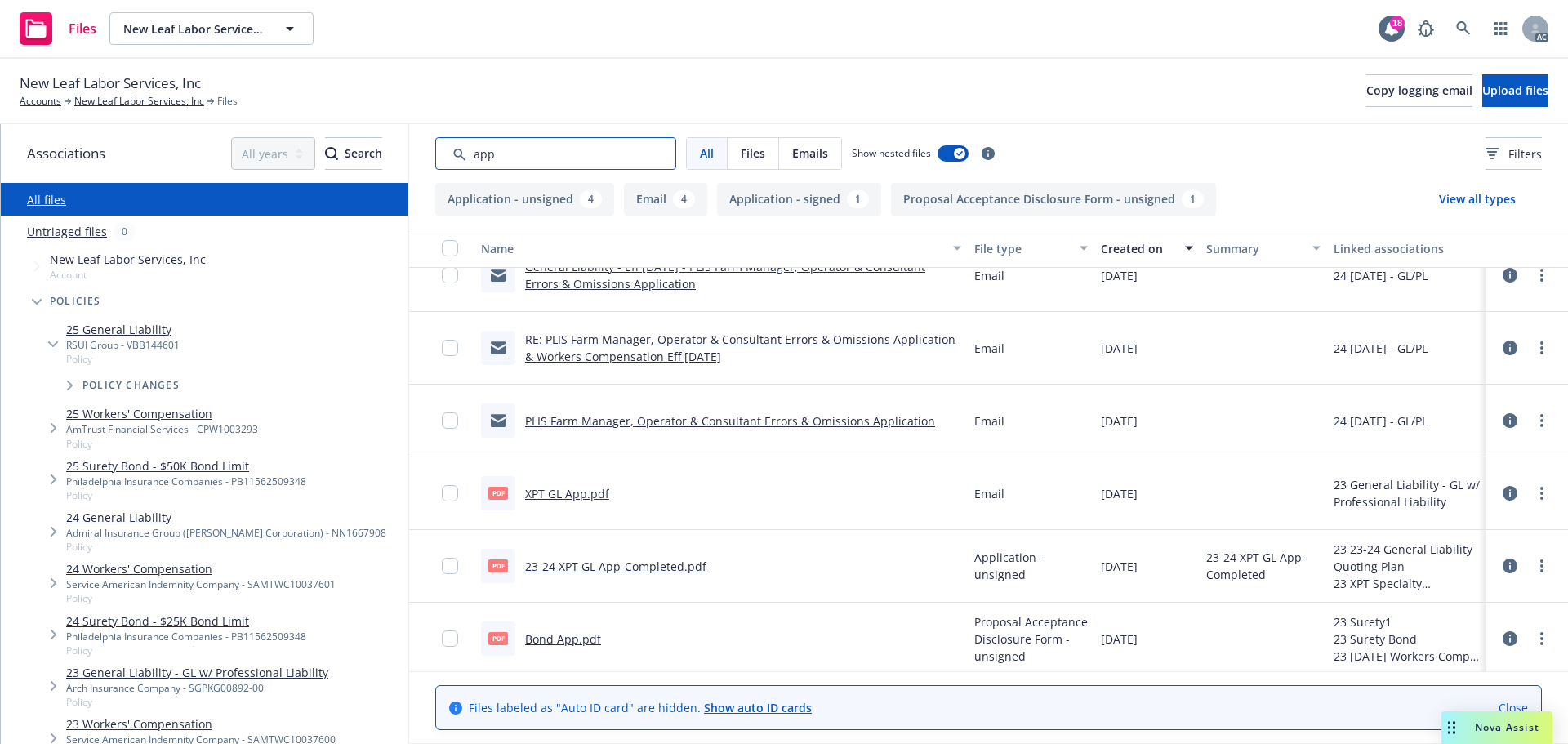
scroll to position [321, 0]
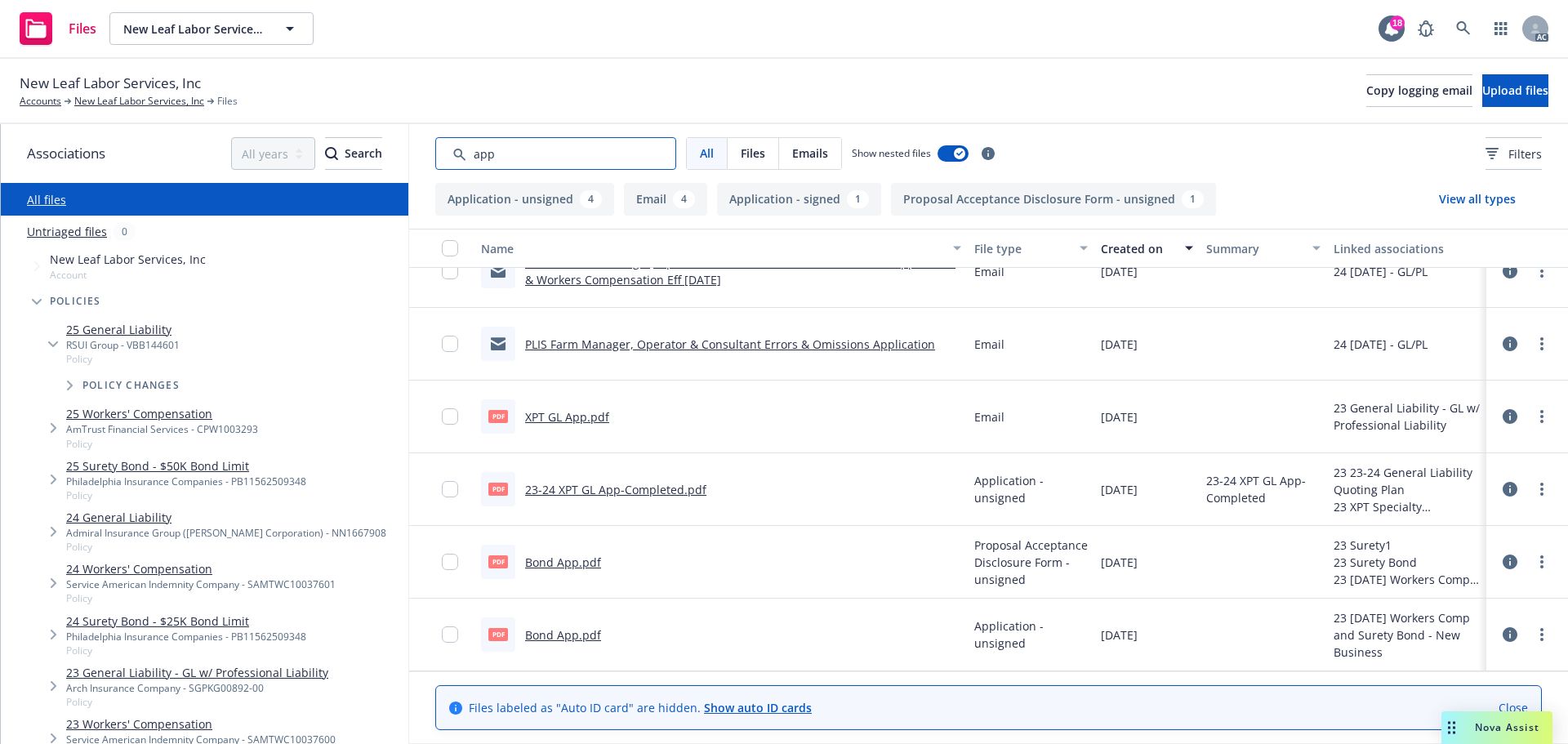
drag, startPoint x: 601, startPoint y: 155, endPoint x: 396, endPoint y: 168, distance: 205.4
click at [396, 168] on div "Associations All years 2027 2026 2025 2024 2023 2022 2021 2020 2019 2018 2017 2…" at bounding box center [784, 434] width 1567 height 620
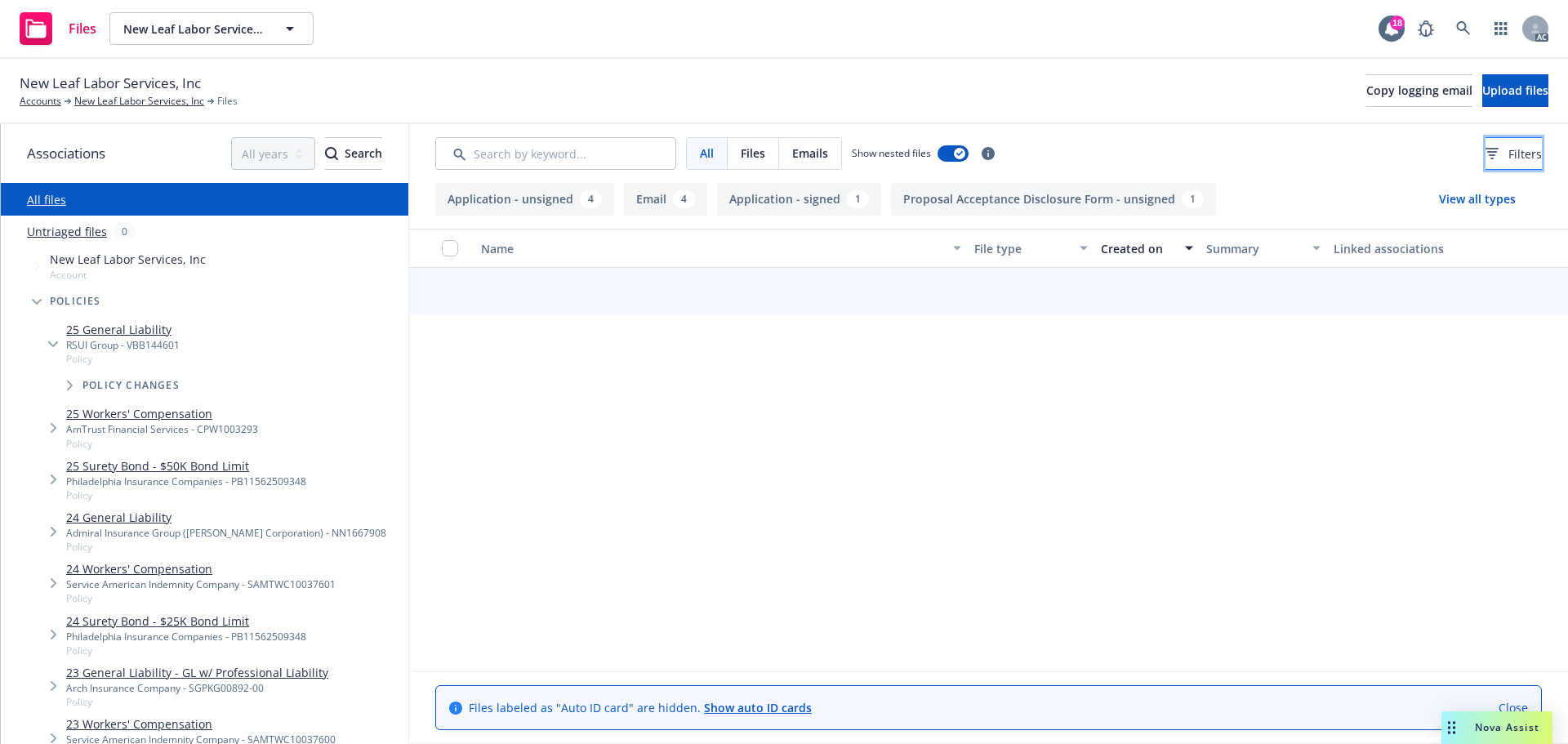
click at [1486, 165] on button "Filters" at bounding box center [1514, 153] width 56 height 33
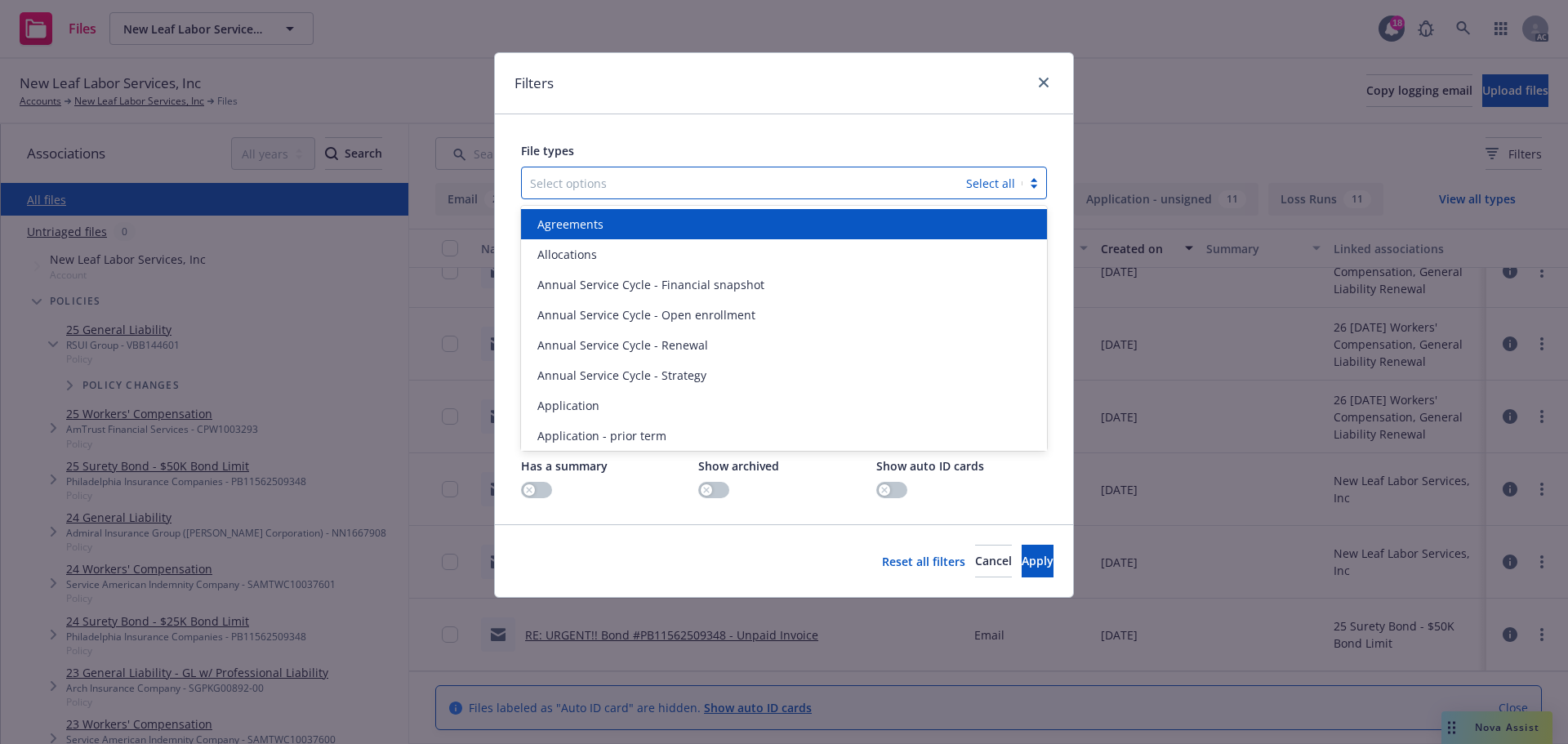
click at [811, 185] on div at bounding box center [743, 183] width 428 height 20
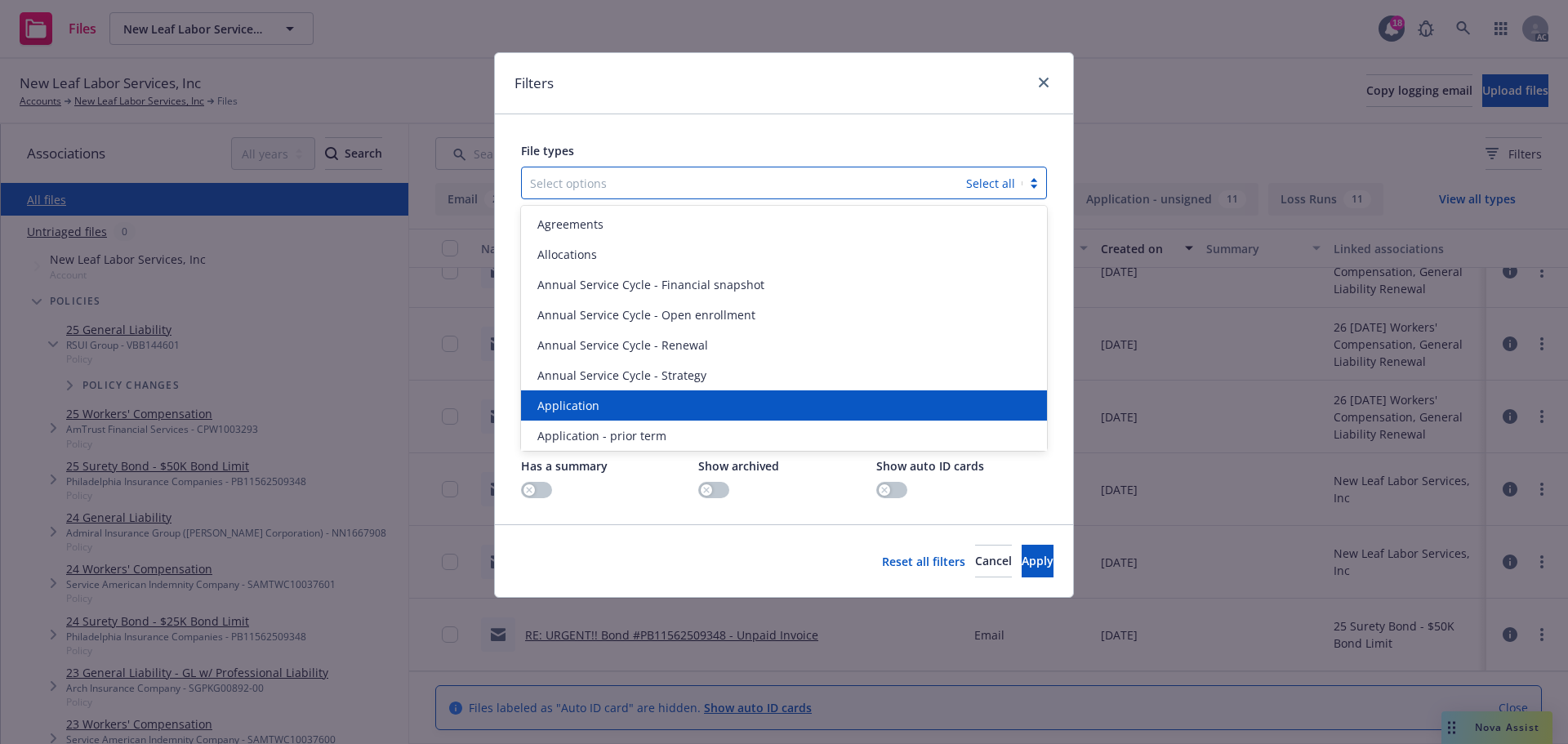
click at [626, 409] on div "Application" at bounding box center [784, 405] width 506 height 17
click at [626, 409] on span "Application - prior term" at bounding box center [601, 405] width 129 height 17
click at [626, 409] on span "Application - signed" at bounding box center [592, 405] width 110 height 17
click at [626, 409] on span "Application - unsigned" at bounding box center [599, 405] width 124 height 17
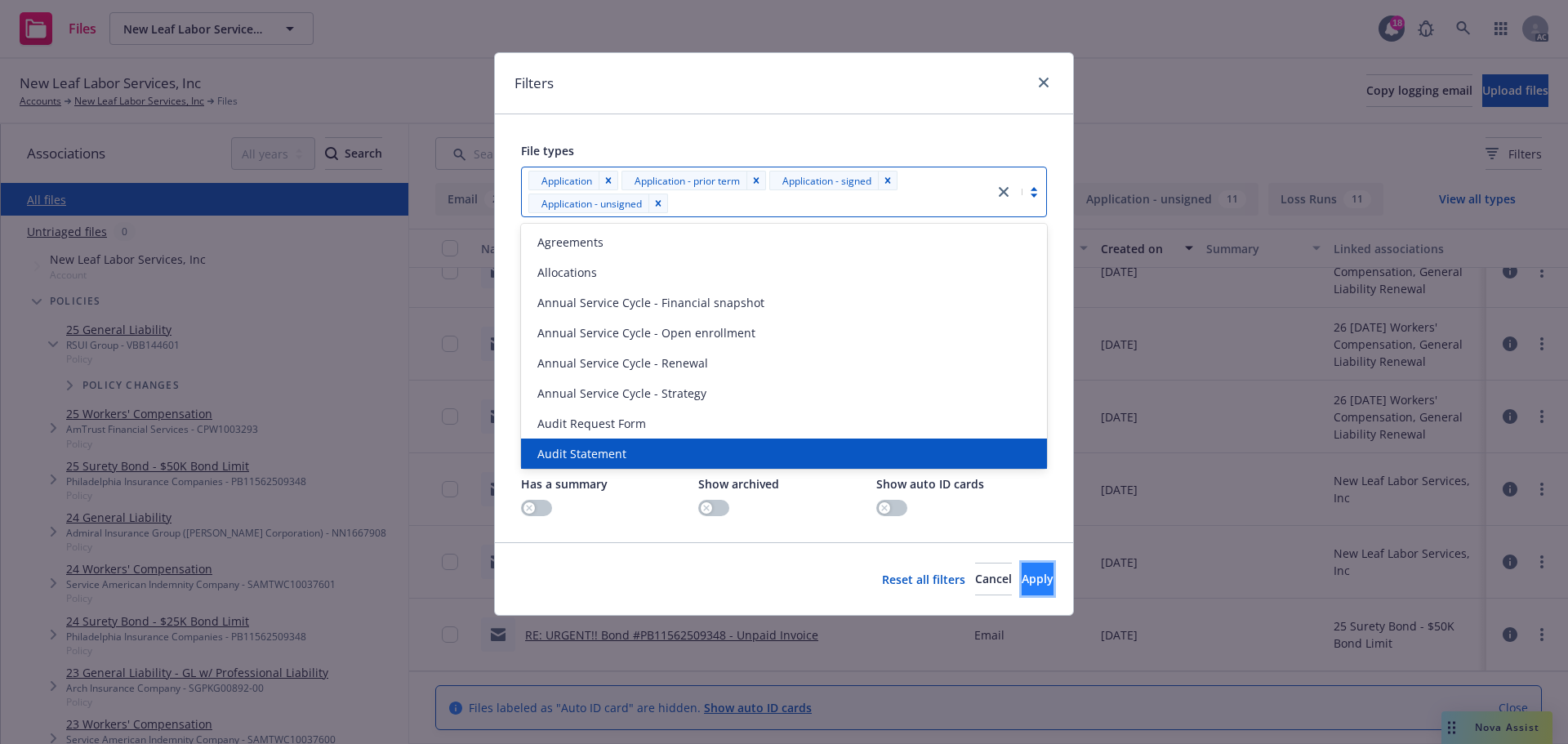
click at [1022, 574] on span "Apply" at bounding box center [1037, 578] width 32 height 16
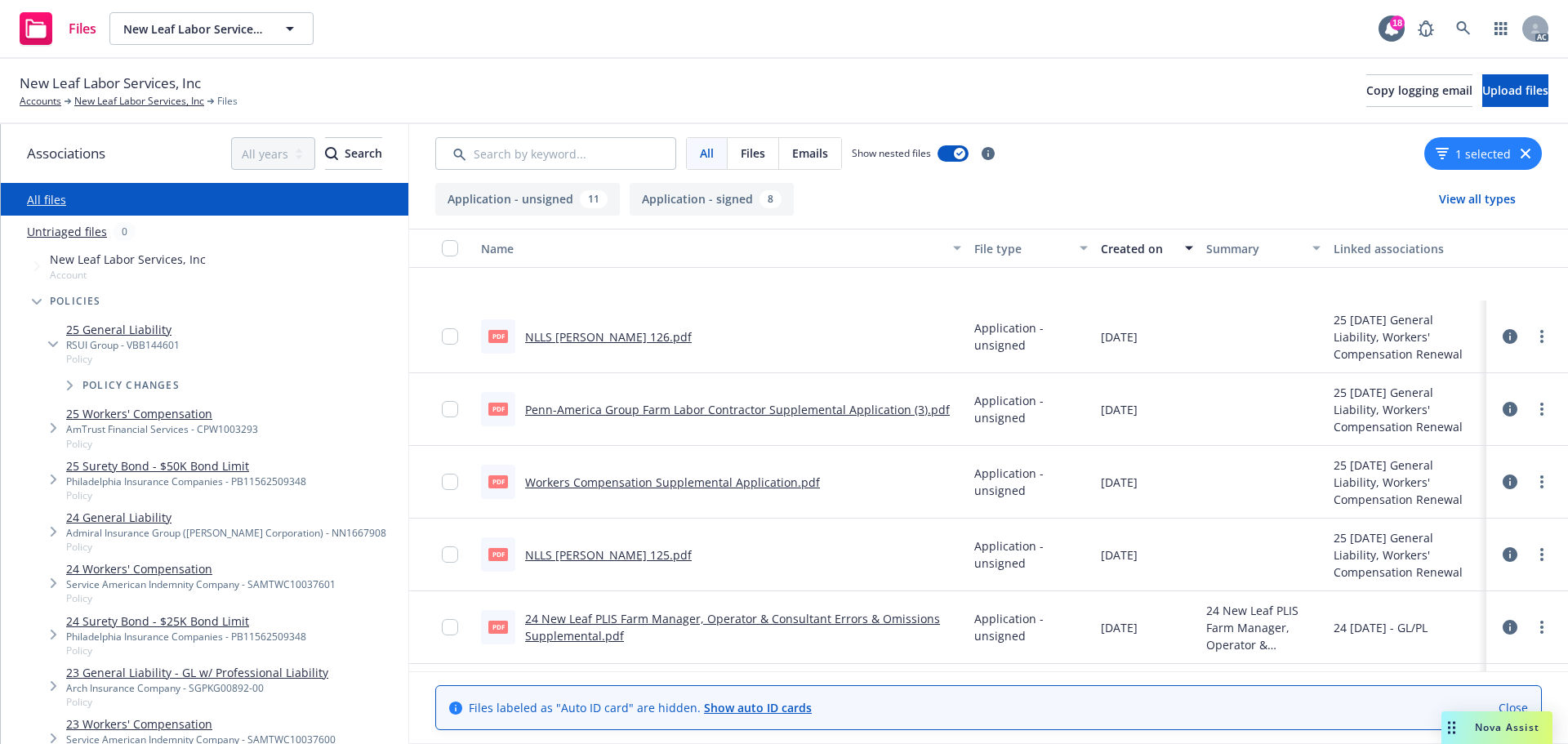
scroll to position [490, 0]
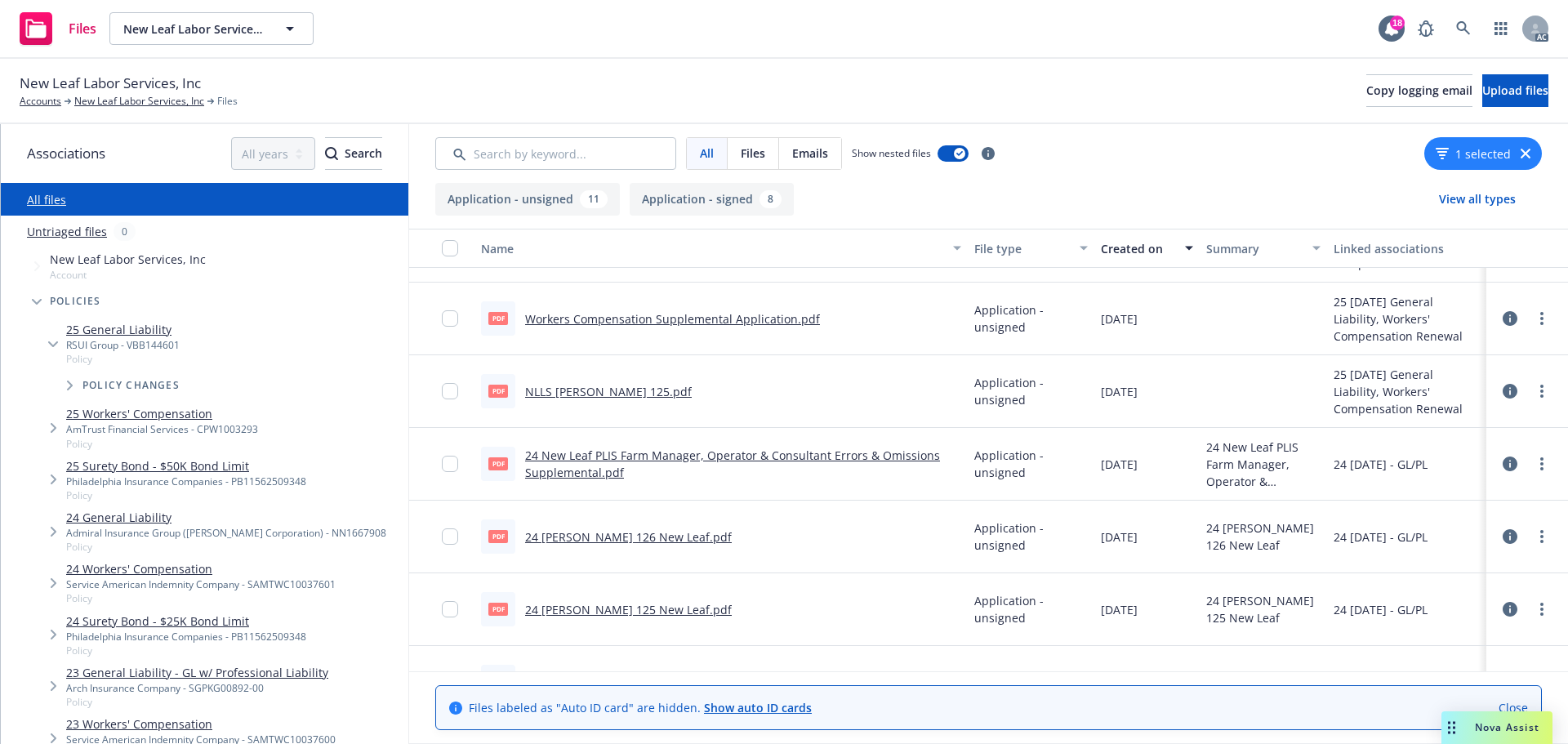
click at [1524, 154] on icon "button" at bounding box center [1525, 153] width 10 height 10
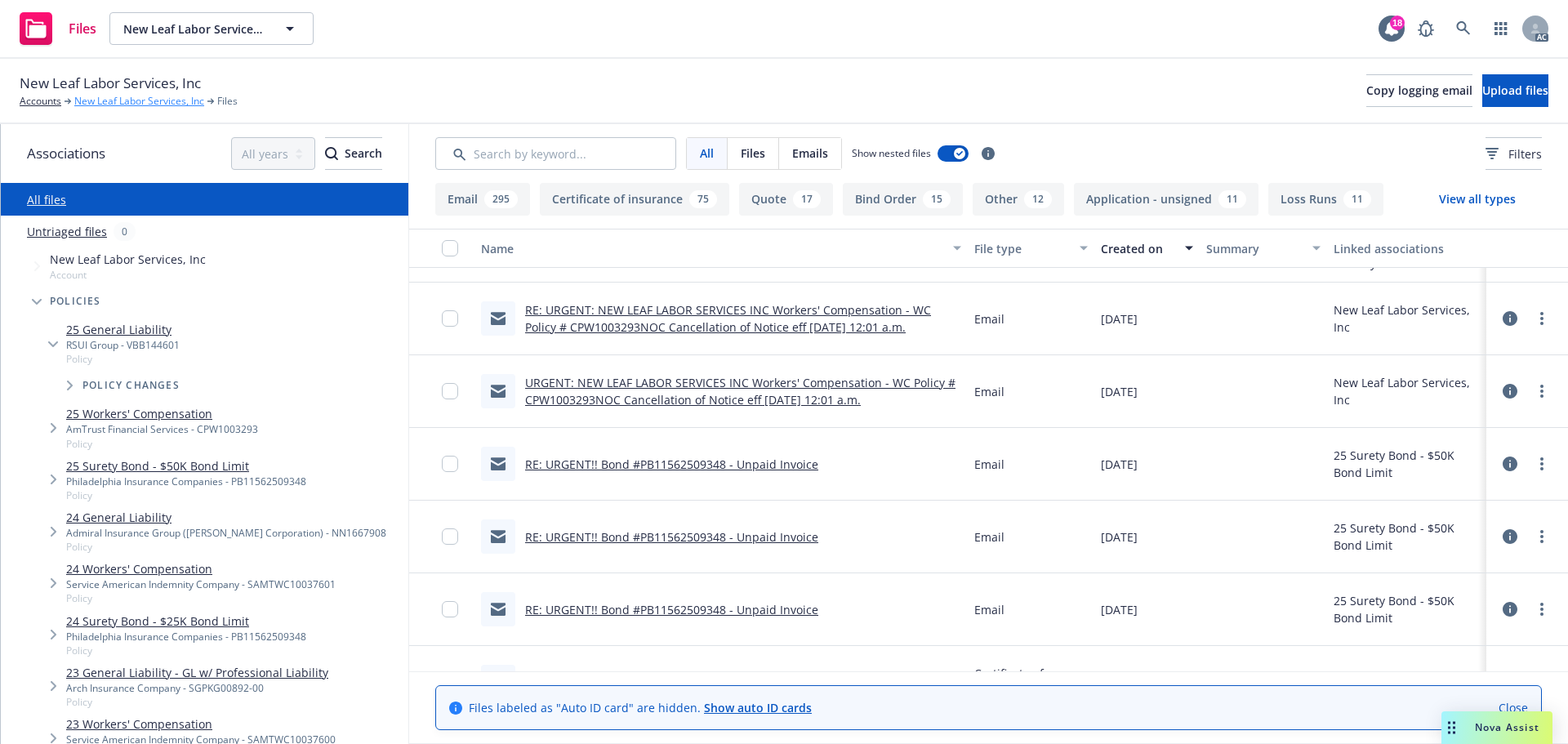
click at [140, 103] on link "New Leaf Labor Services, Inc" at bounding box center [139, 101] width 130 height 15
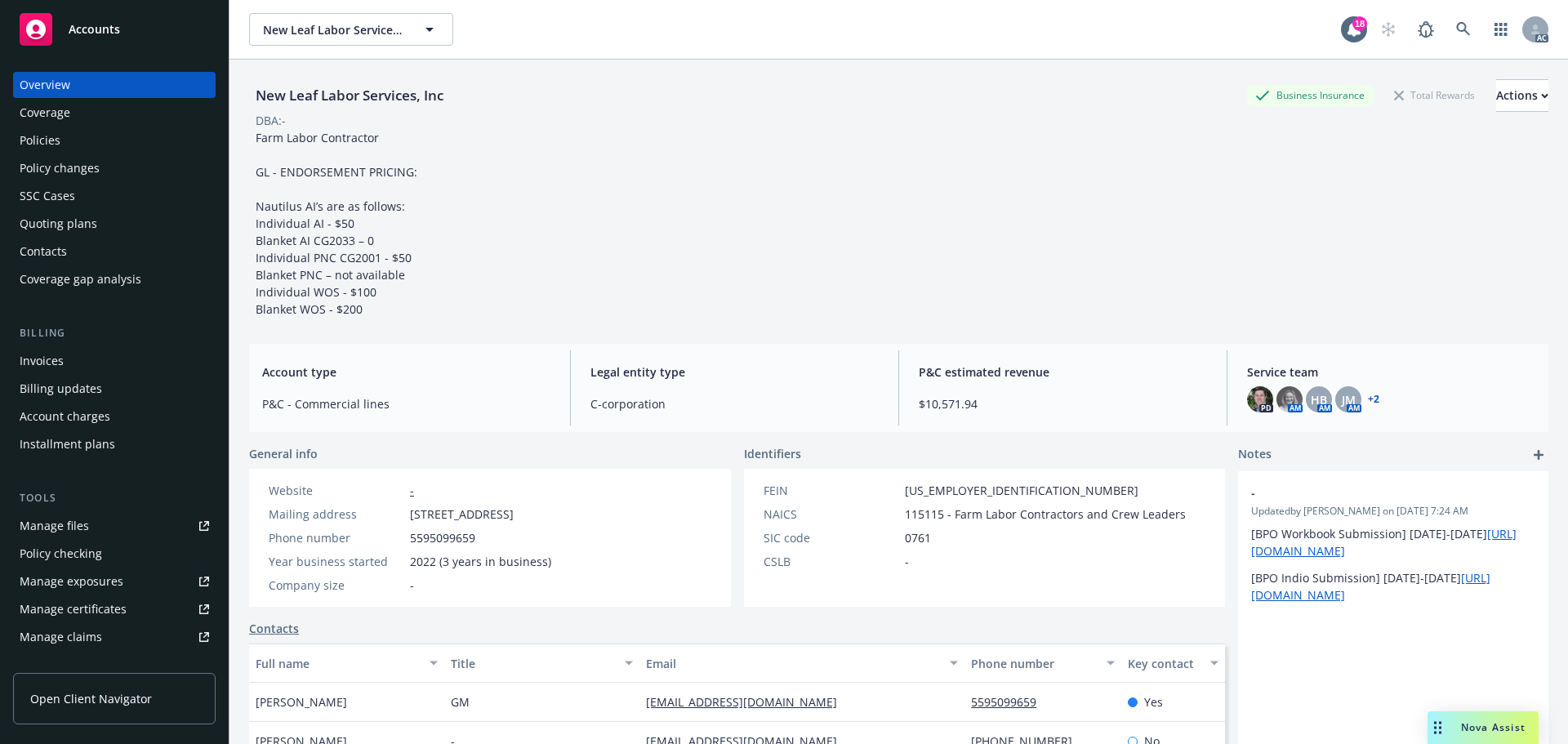
click at [108, 148] on div "Policies" at bounding box center [115, 141] width 190 height 26
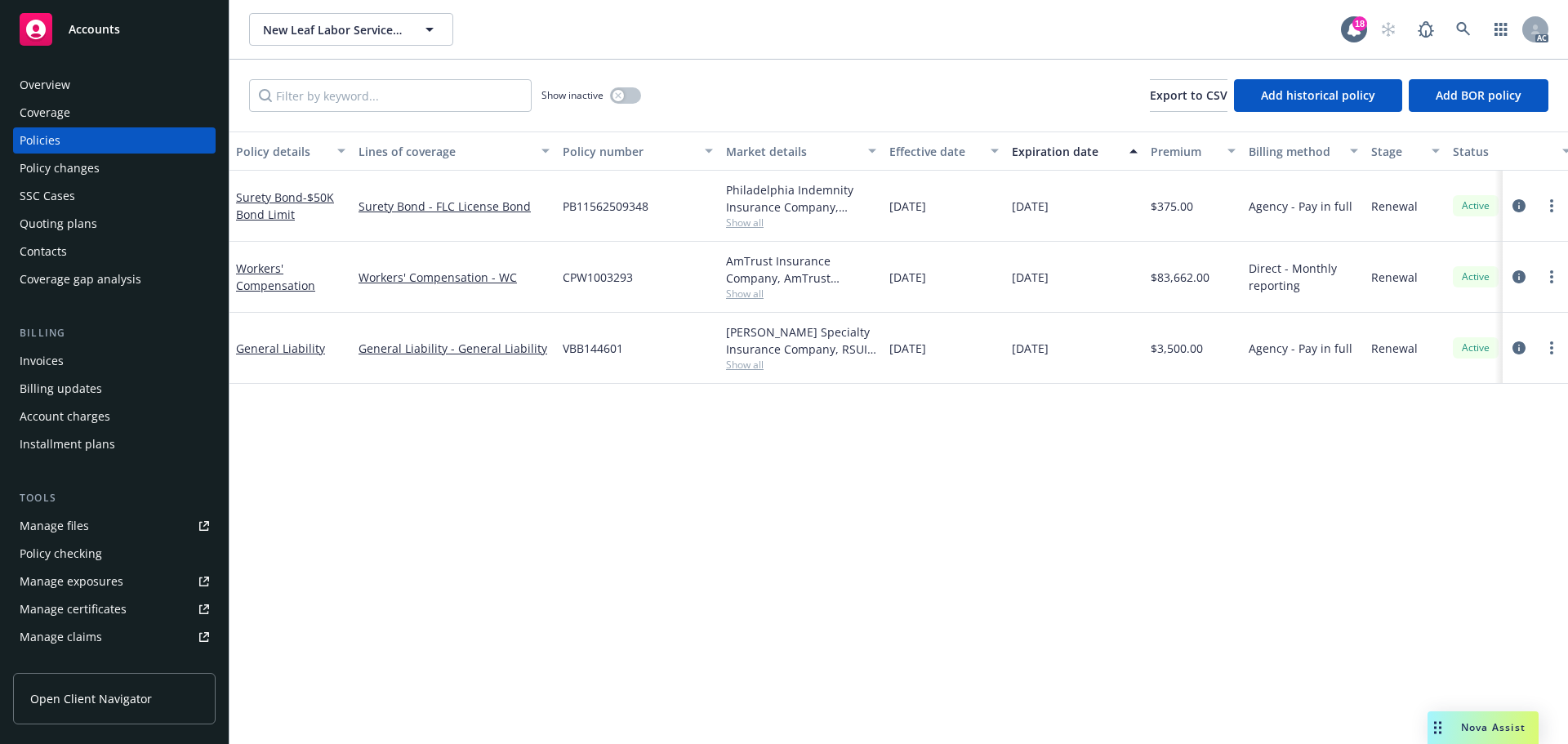
drag, startPoint x: 1079, startPoint y: 281, endPoint x: 1007, endPoint y: 288, distance: 72.3
click at [1007, 288] on div "[DATE]" at bounding box center [1074, 277] width 138 height 71
click at [82, 88] on div "Overview" at bounding box center [115, 85] width 190 height 26
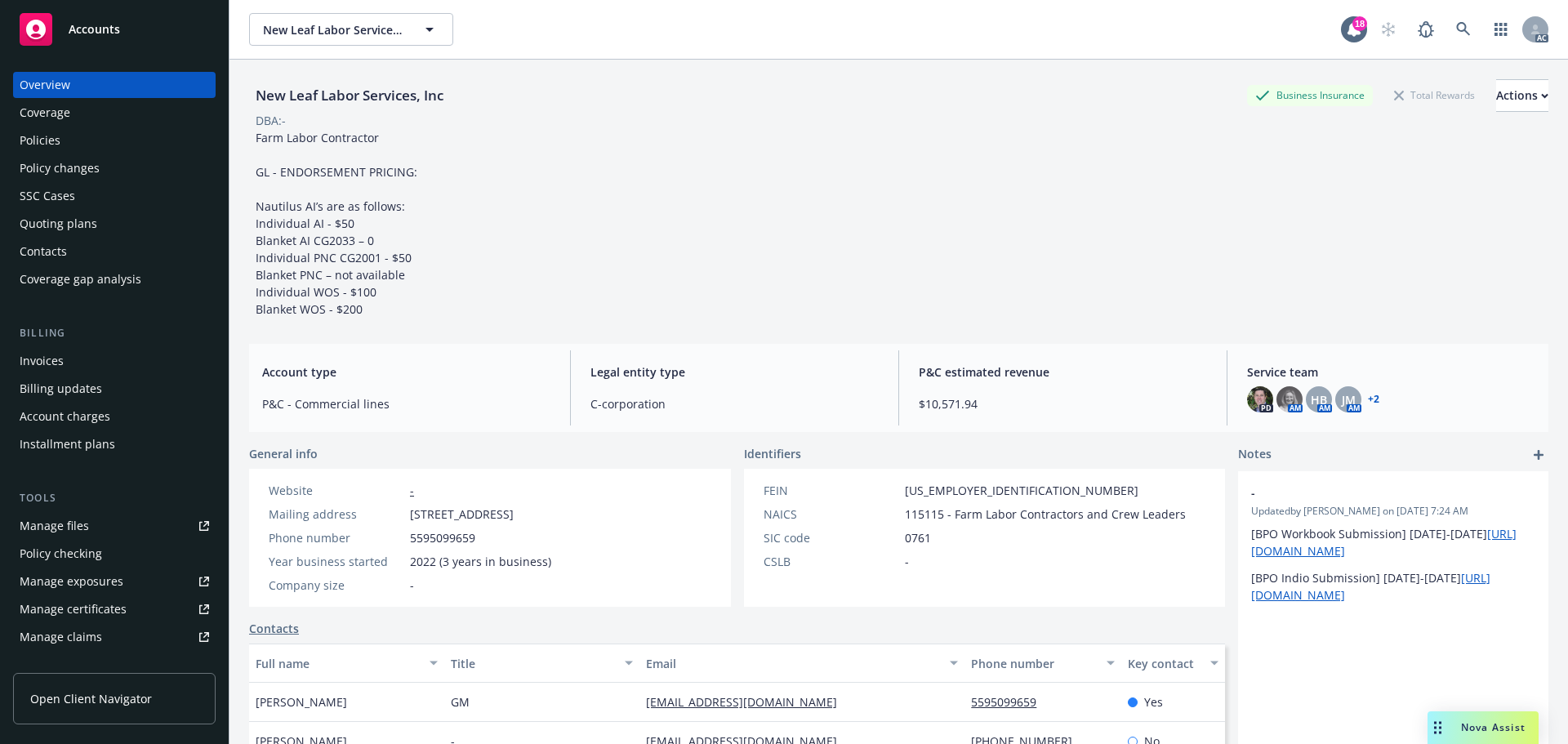
click at [1122, 247] on div "New Leaf Labor Services, Inc Business Insurance Total Rewards Actions DBA: - Fa…" at bounding box center [898, 198] width 1299 height 238
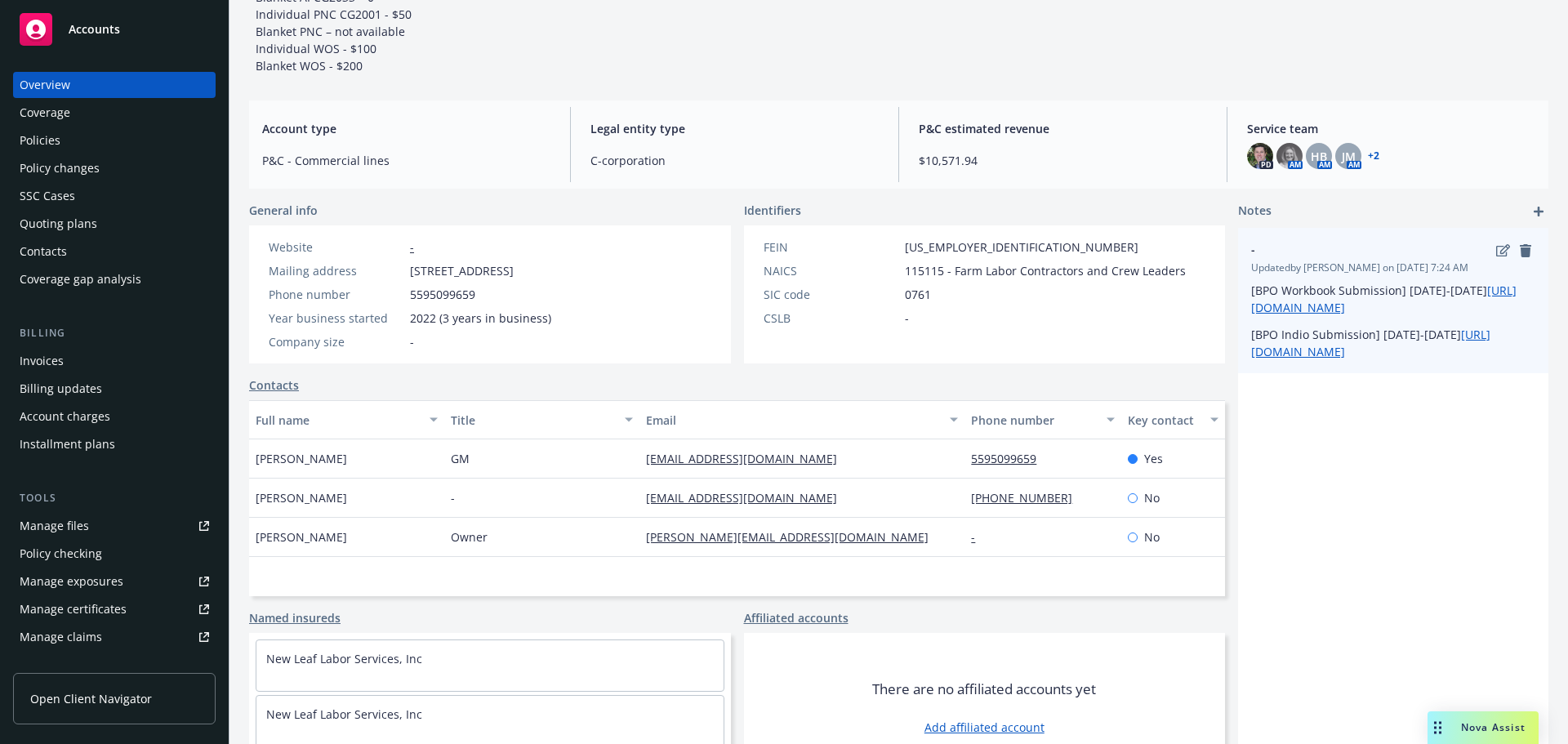
scroll to position [245, 0]
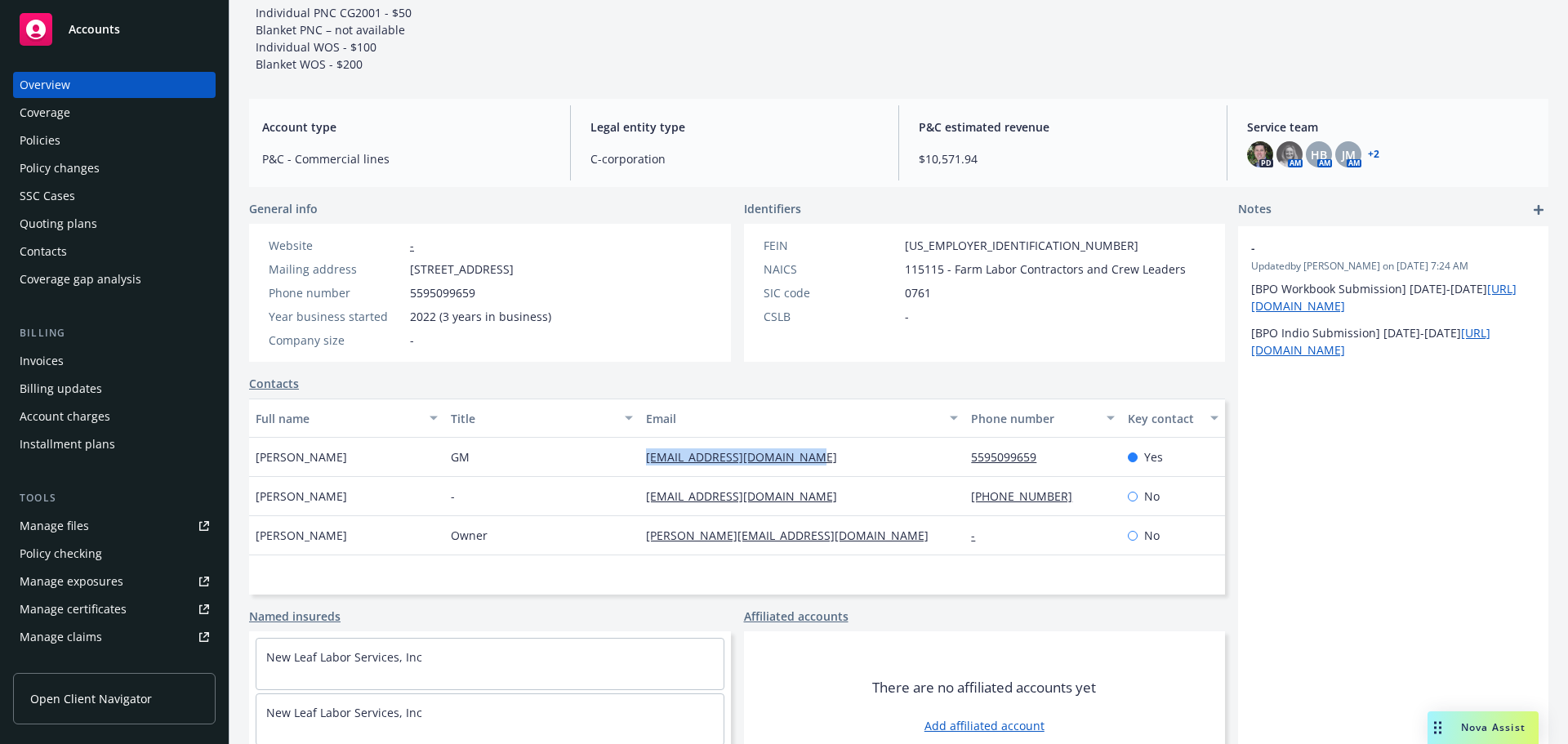
drag, startPoint x: 618, startPoint y: 452, endPoint x: 869, endPoint y: 458, distance: 251.1
click at [869, 458] on div "[PERSON_NAME] GM [EMAIL_ADDRESS][DOMAIN_NAME] 5595099659 Yes" at bounding box center [737, 457] width 976 height 40
copy div "[EMAIL_ADDRESS][DOMAIN_NAME]"
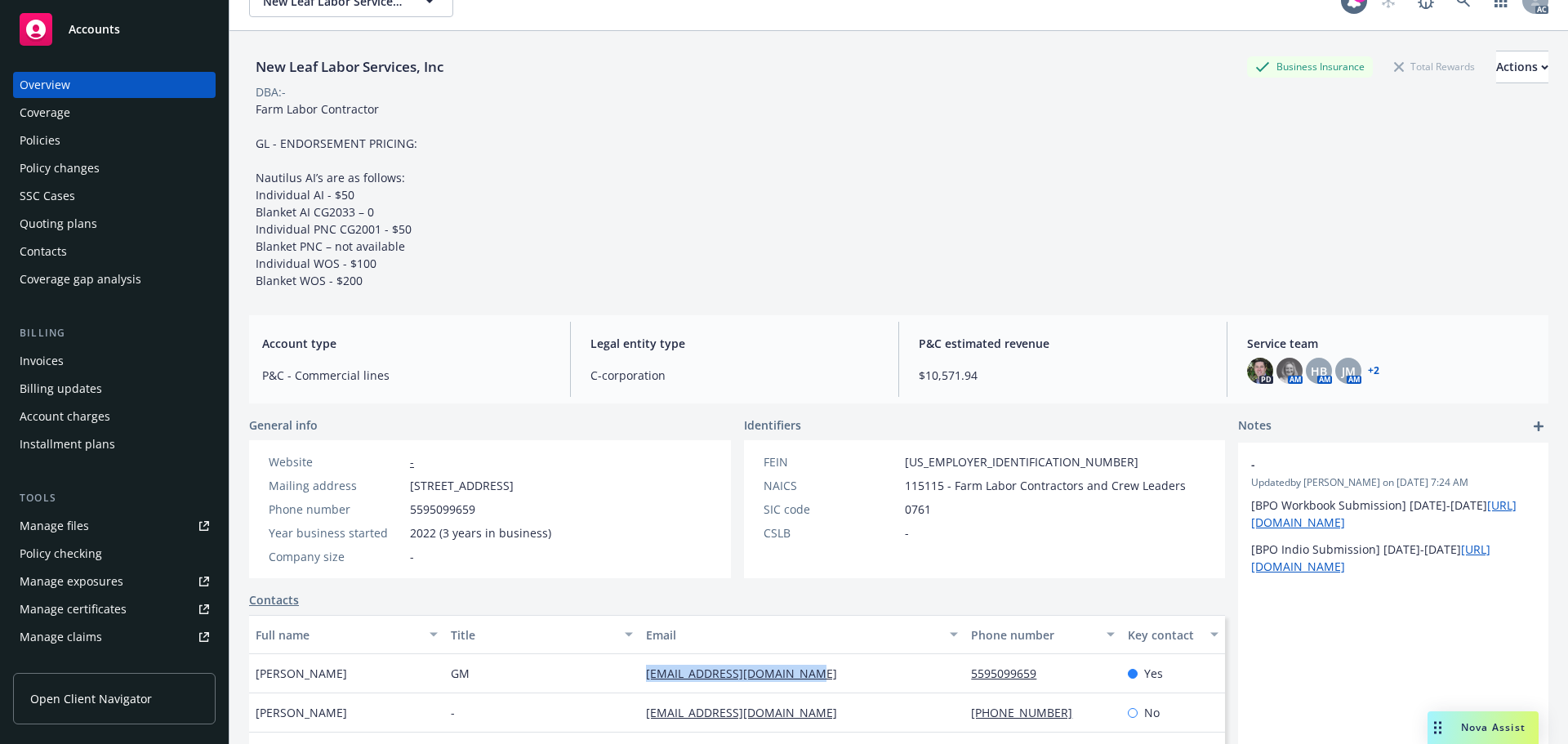
scroll to position [0, 0]
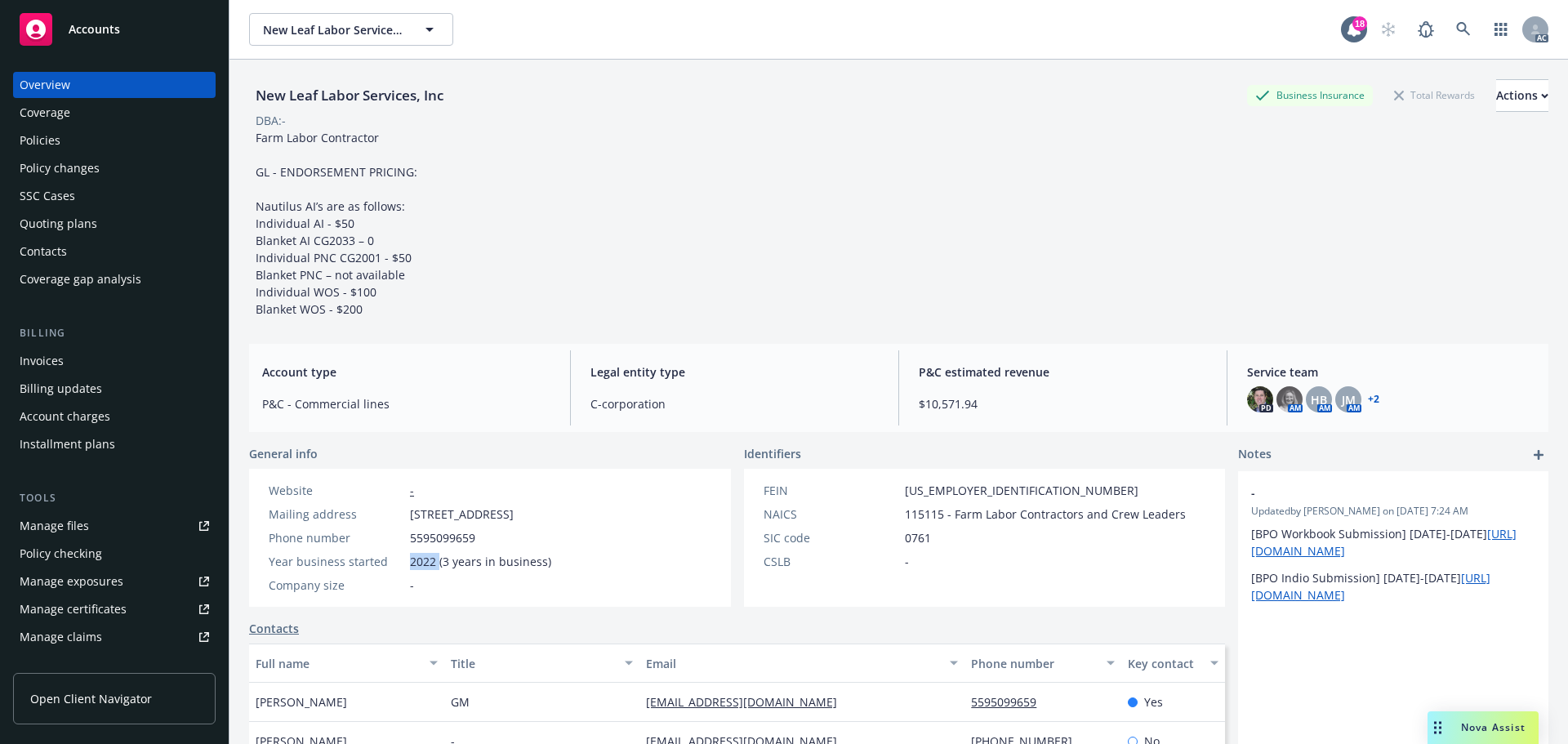
drag, startPoint x: 438, startPoint y: 559, endPoint x: 405, endPoint y: 558, distance: 33.0
click at [405, 558] on div "Year business started 2022 (3 years in business)" at bounding box center [410, 561] width 296 height 17
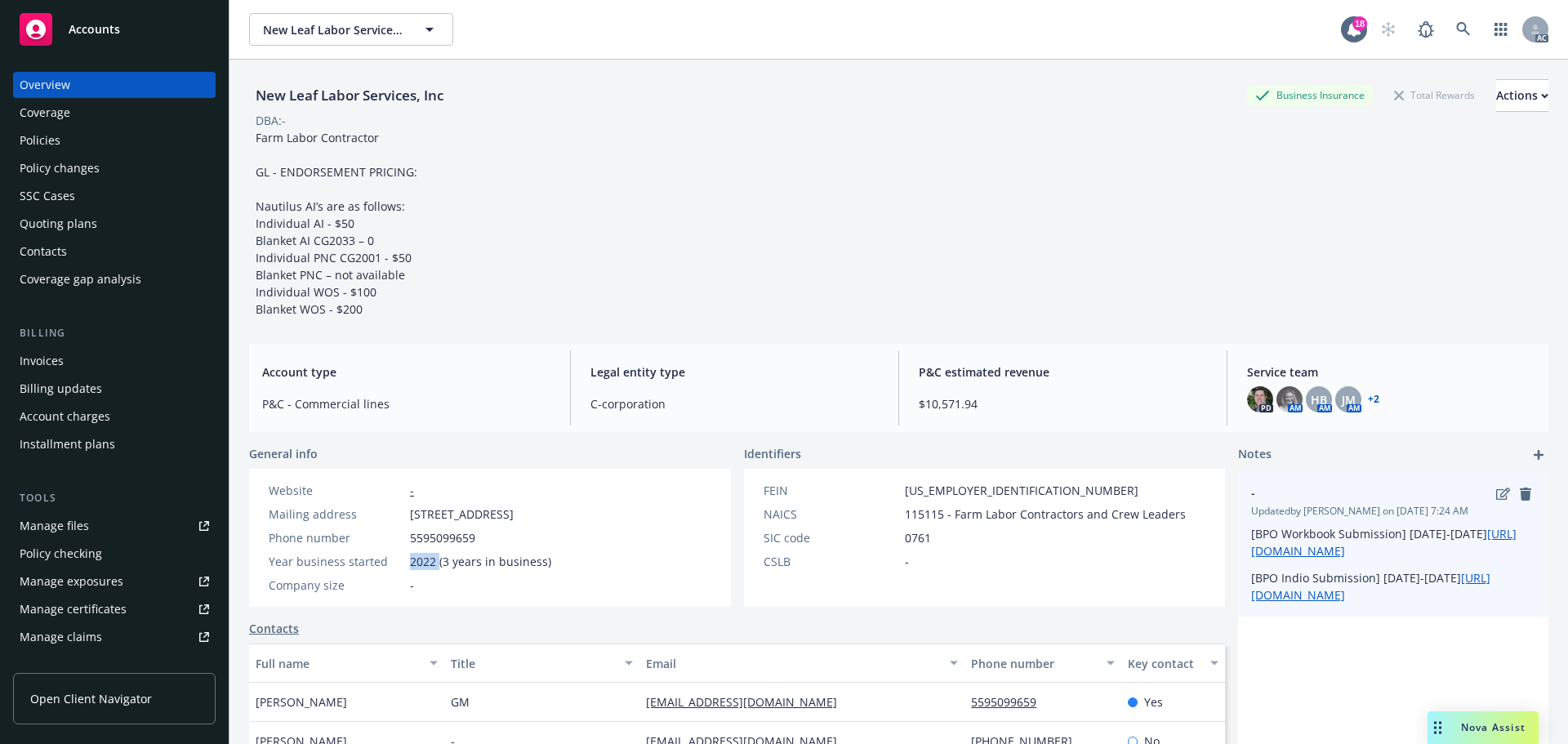
copy div "2022"
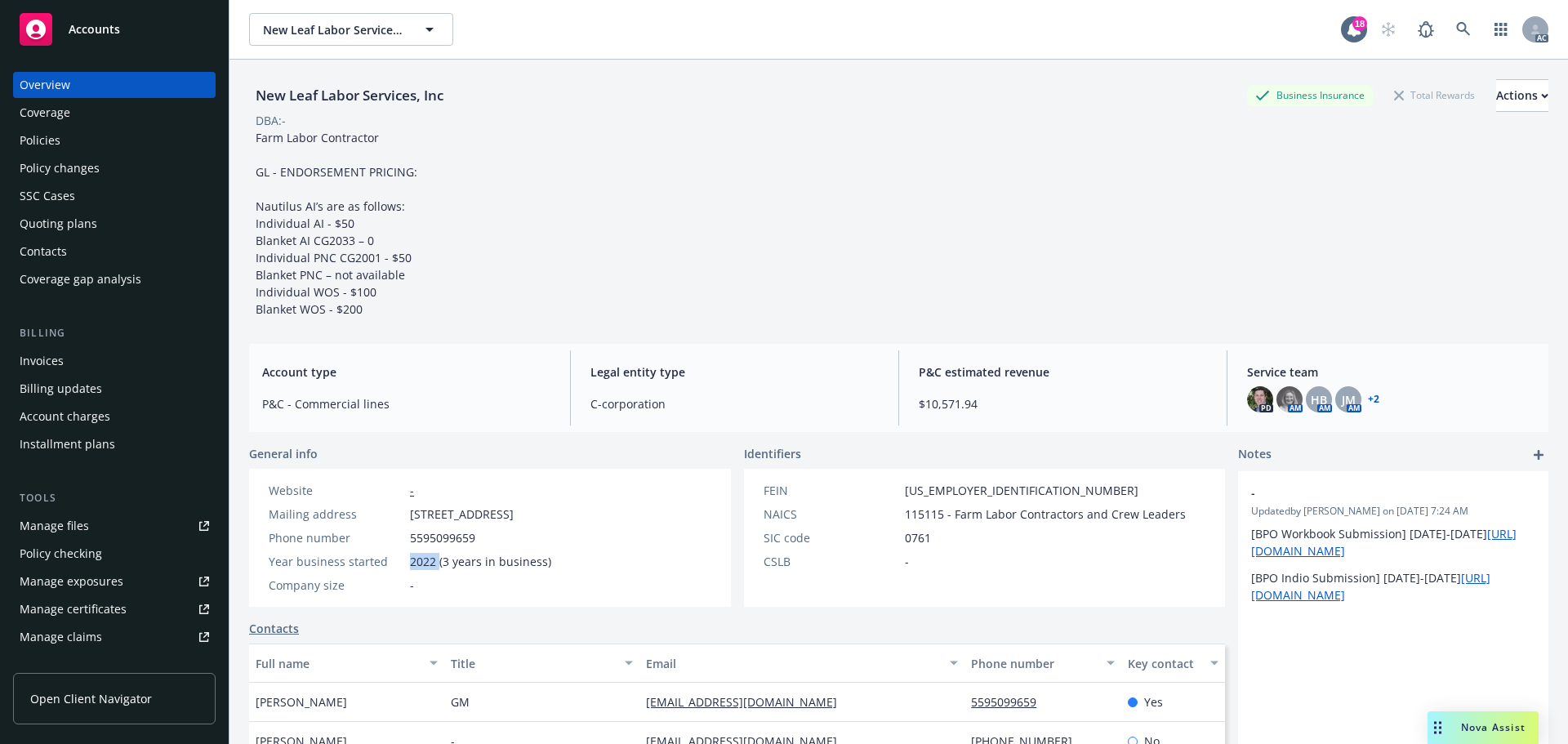
click at [49, 139] on div "Policies" at bounding box center [40, 141] width 41 height 26
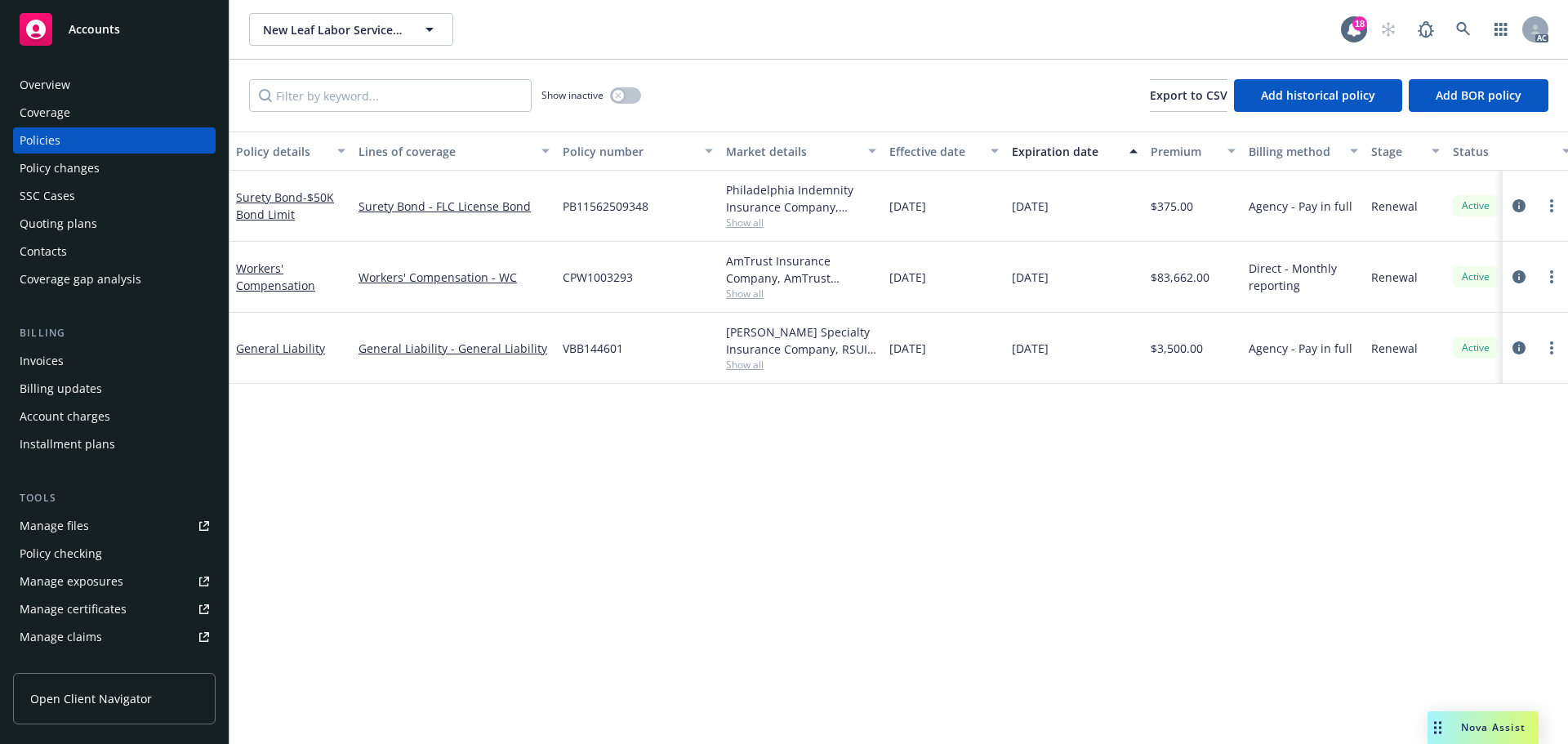
drag, startPoint x: 961, startPoint y: 349, endPoint x: 885, endPoint y: 351, distance: 76.0
click at [885, 351] on div "[DATE]" at bounding box center [943, 349] width 123 height 71
click at [971, 348] on div "[DATE]" at bounding box center [943, 349] width 123 height 71
drag, startPoint x: 953, startPoint y: 344, endPoint x: 924, endPoint y: 345, distance: 29.0
click at [924, 345] on div "[DATE]" at bounding box center [943, 349] width 123 height 71
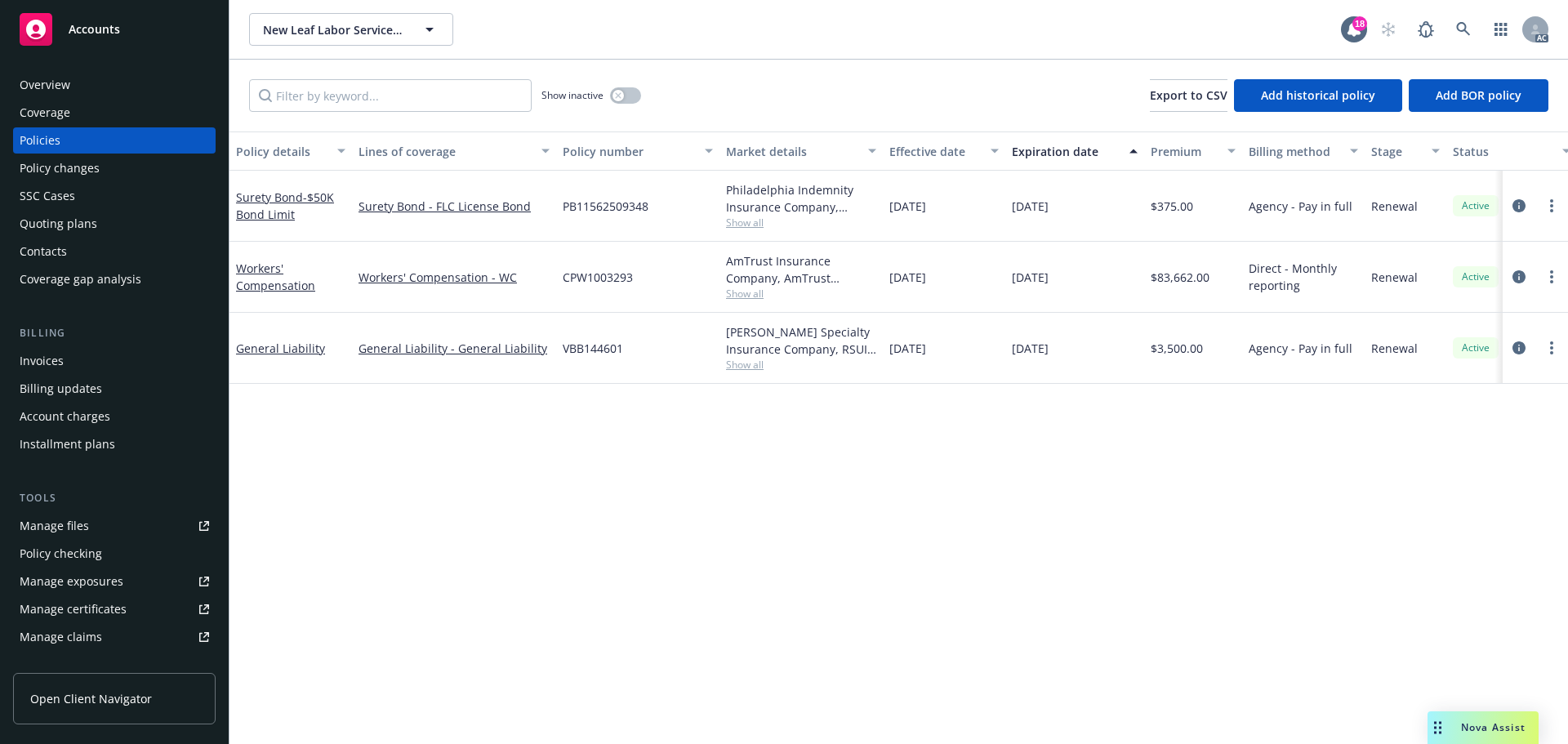
copy span "2025"
drag, startPoint x: 1070, startPoint y: 349, endPoint x: 1048, endPoint y: 353, distance: 22.4
click at [1048, 353] on div "[DATE]" at bounding box center [1074, 349] width 138 height 71
copy span "2026"
click at [748, 367] on span "Show all" at bounding box center [801, 364] width 150 height 14
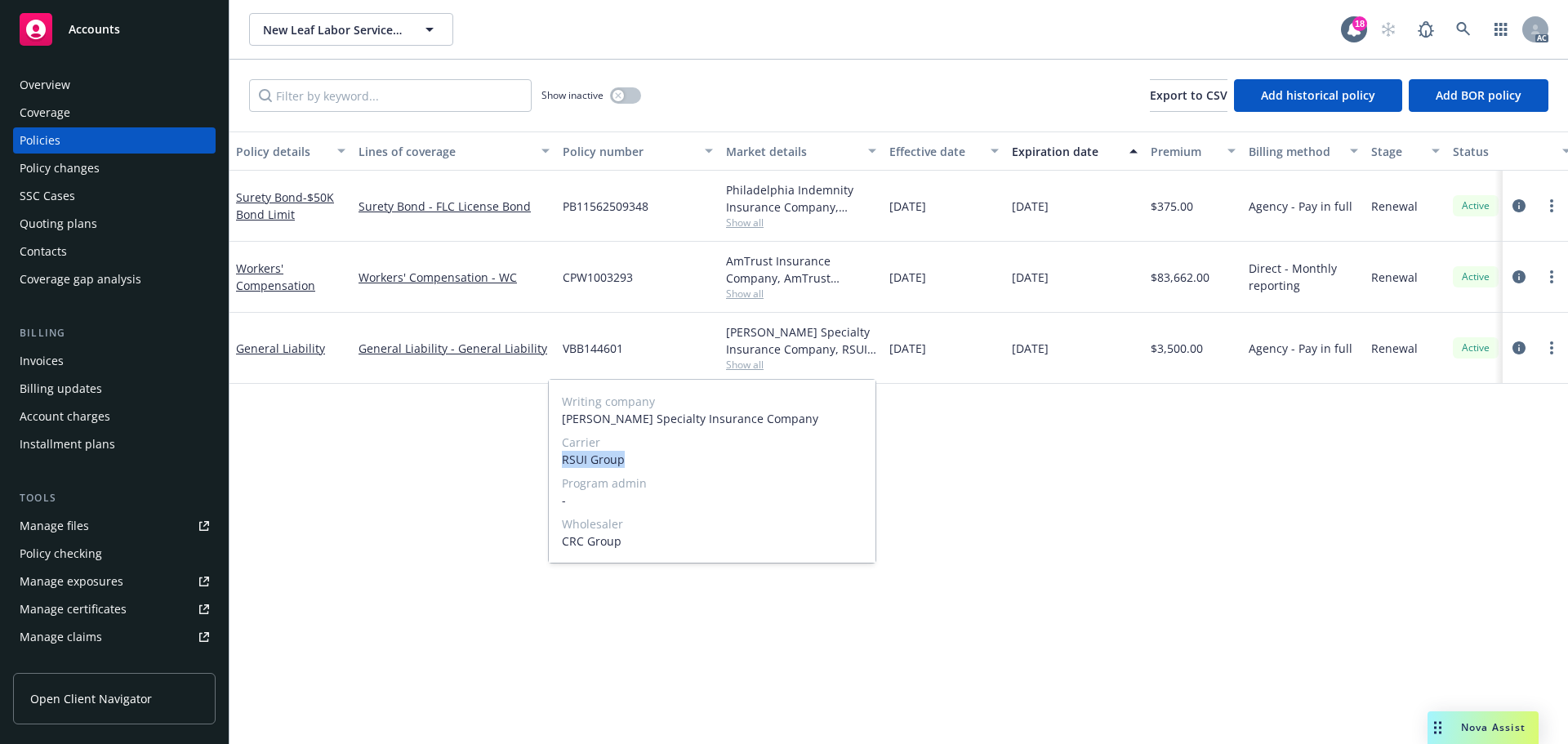
drag, startPoint x: 607, startPoint y: 458, endPoint x: 551, endPoint y: 457, distance: 56.0
click at [551, 457] on div "Writing company [PERSON_NAME] Specialty Insurance Company Carrier RSUI Group Pr…" at bounding box center [712, 471] width 326 height 183
copy span "RSUI Group"
click at [1018, 432] on div "Policy details Lines of coverage Policy number Market details Effective date Ex…" at bounding box center [898, 438] width 1338 height 612
drag, startPoint x: 634, startPoint y: 349, endPoint x: 1208, endPoint y: 484, distance: 589.7
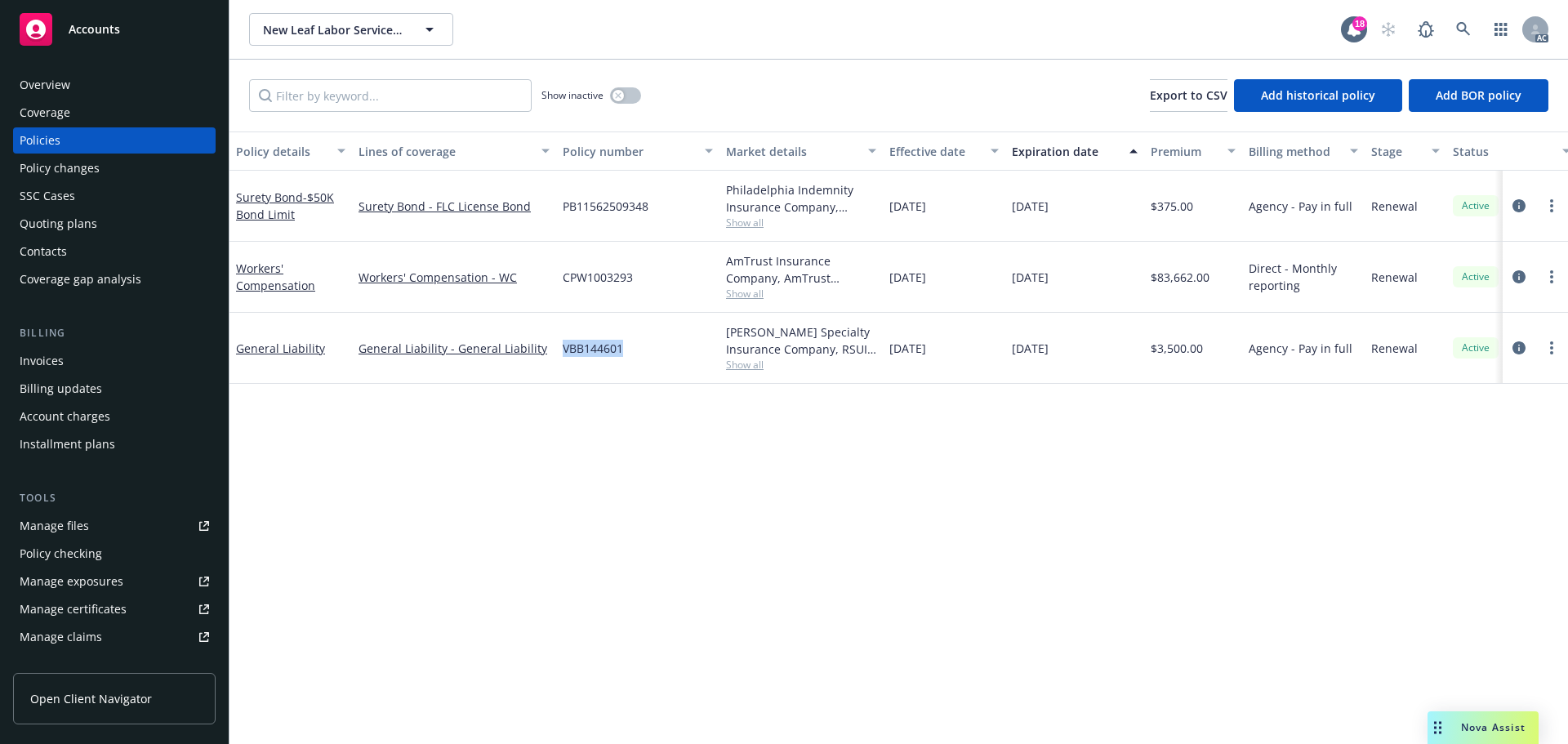
click at [565, 350] on div "VBB144601" at bounding box center [638, 349] width 163 height 71
copy span "VBB144601"
drag, startPoint x: 1195, startPoint y: 345, endPoint x: 1216, endPoint y: 358, distance: 24.7
click at [1162, 349] on div "$3,500.00" at bounding box center [1192, 349] width 98 height 71
copy span ",500.00"
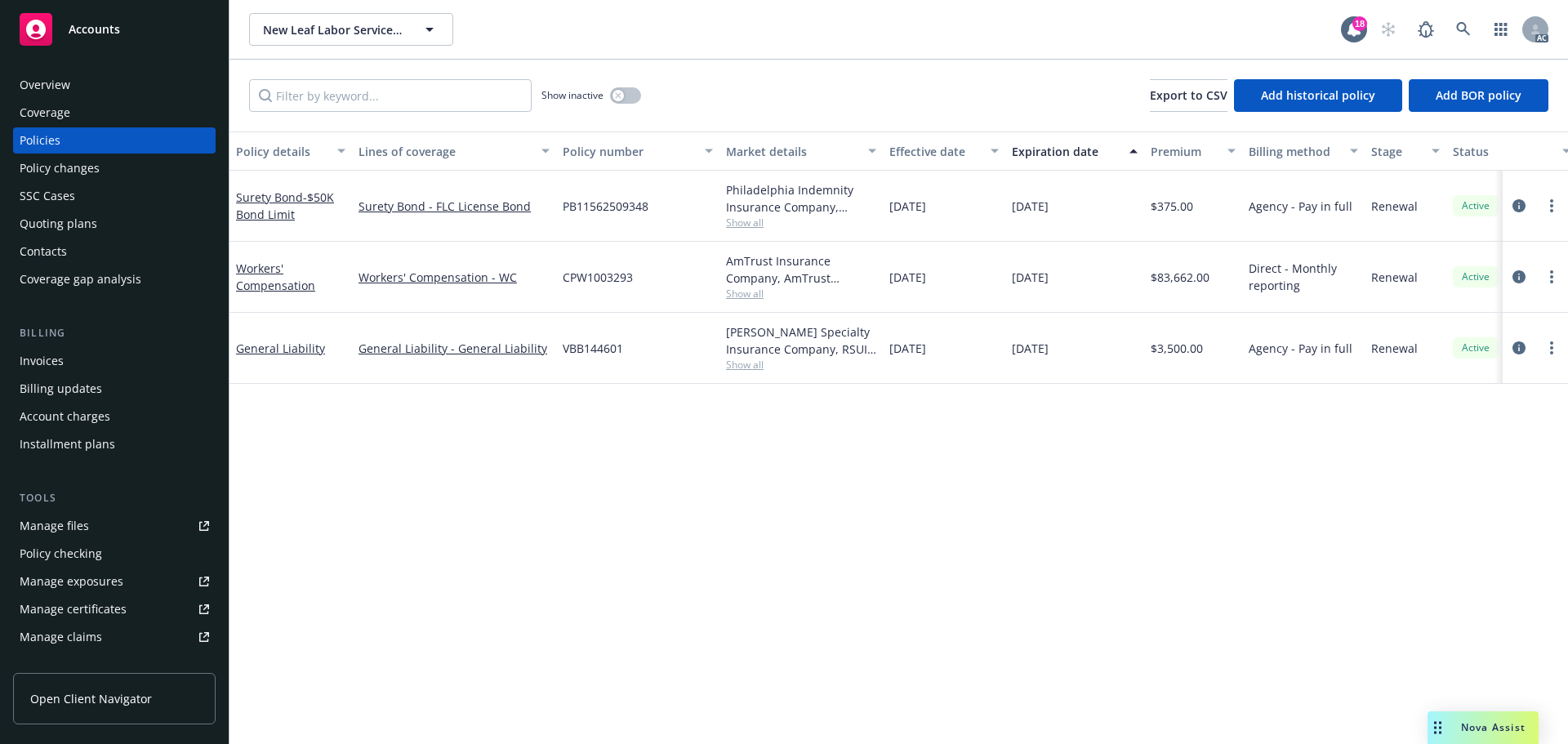
click at [1159, 361] on div "$3,500.00" at bounding box center [1192, 349] width 98 height 71
drag, startPoint x: 1156, startPoint y: 358, endPoint x: 1215, endPoint y: 362, distance: 59.1
click at [1215, 362] on div "$3,500.00" at bounding box center [1192, 349] width 98 height 71
copy span "3,500.00"
click at [887, 367] on div "[DATE]" at bounding box center [943, 349] width 123 height 71
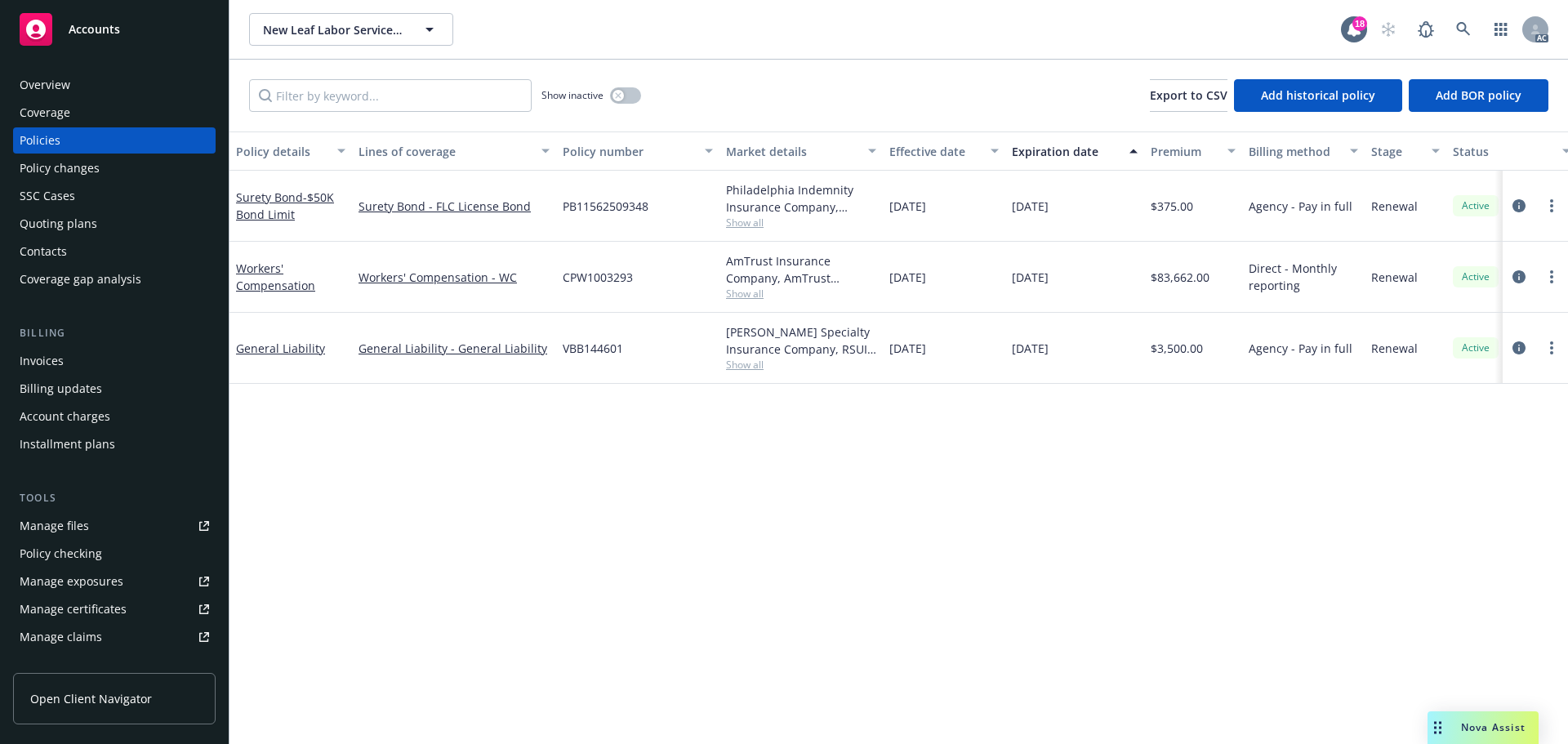
drag, startPoint x: 1004, startPoint y: 349, endPoint x: 986, endPoint y: 352, distance: 18.2
click at [891, 348] on div "[DATE]" at bounding box center [943, 349] width 123 height 71
copy span "[DATE]"
drag, startPoint x: 1082, startPoint y: 348, endPoint x: 1329, endPoint y: 396, distance: 251.6
click at [1026, 358] on div "[DATE]" at bounding box center [1074, 349] width 138 height 71
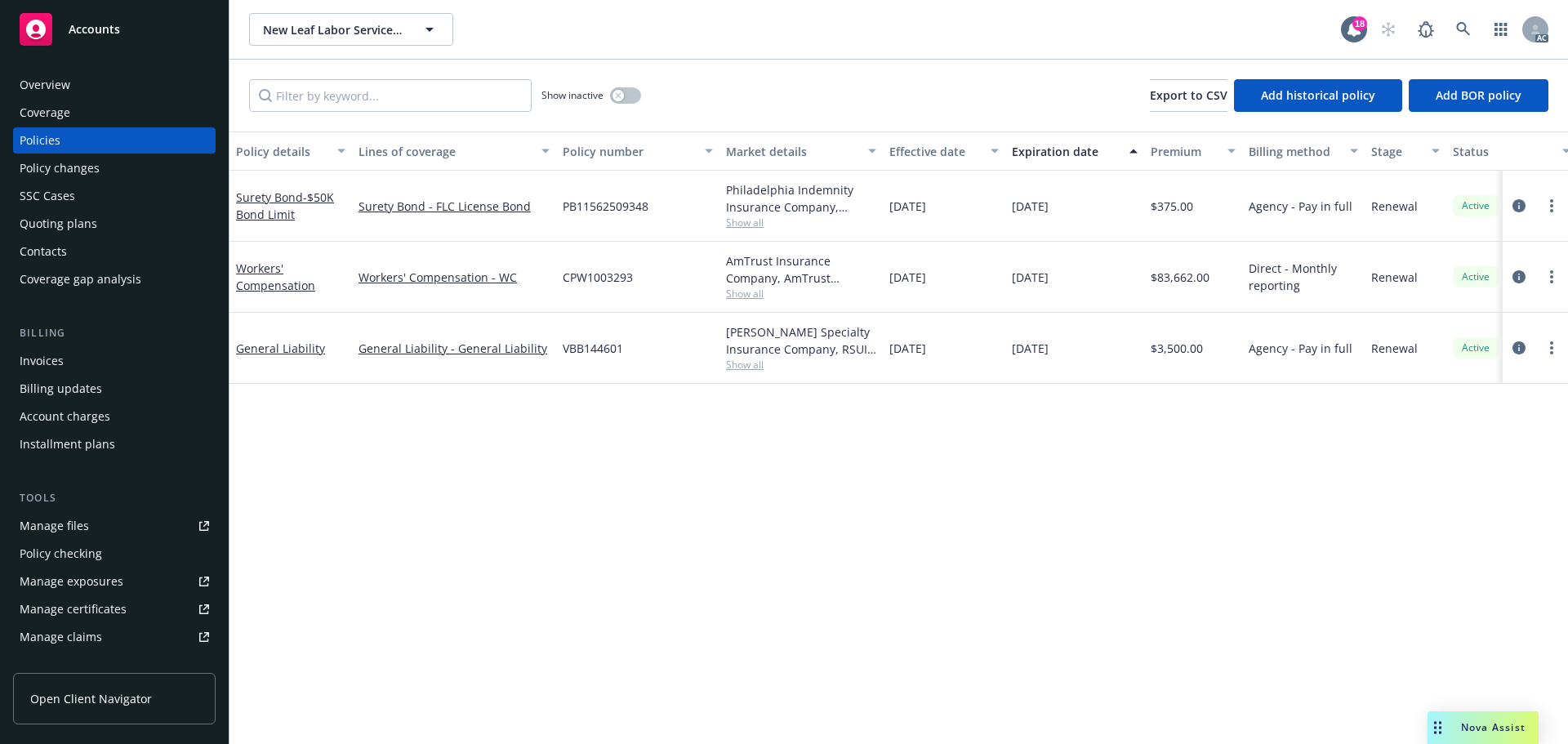
copy span "/06/2026"
drag, startPoint x: 1016, startPoint y: 360, endPoint x: 1067, endPoint y: 363, distance: 51.1
click at [1067, 363] on div "[DATE]" at bounding box center [1074, 349] width 138 height 71
drag, startPoint x: 995, startPoint y: 357, endPoint x: 1012, endPoint y: 358, distance: 17.0
click at [997, 357] on div "[DATE]" at bounding box center [943, 349] width 123 height 71
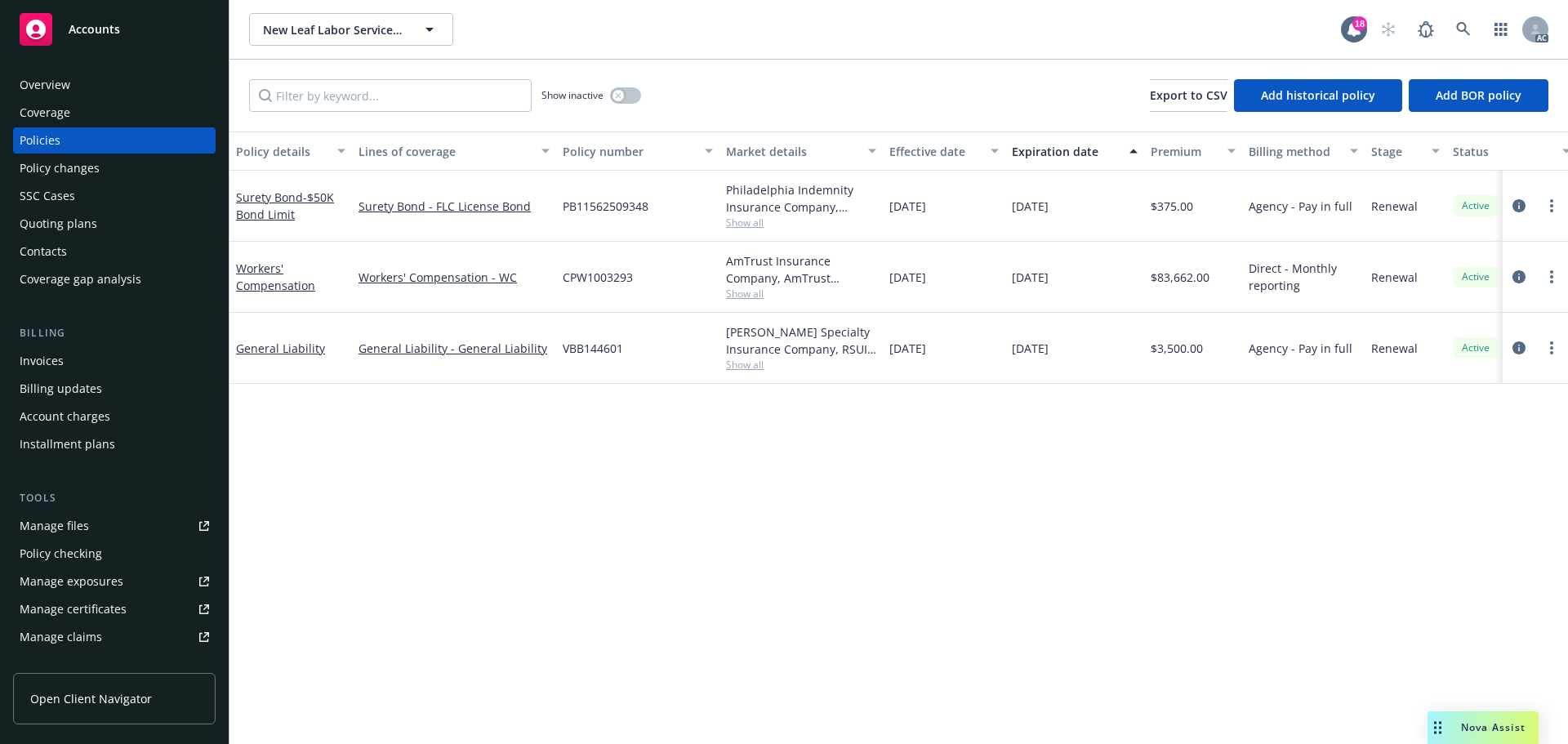
drag, startPoint x: 1013, startPoint y: 358, endPoint x: 1119, endPoint y: 361, distance: 106.0
click at [1119, 361] on div "[DATE]" at bounding box center [1074, 349] width 138 height 71
drag, startPoint x: 334, startPoint y: 350, endPoint x: 239, endPoint y: 353, distance: 95.0
click at [239, 353] on div "General Liability" at bounding box center [290, 348] width 110 height 17
drag, startPoint x: 630, startPoint y: 98, endPoint x: 621, endPoint y: 97, distance: 9.1
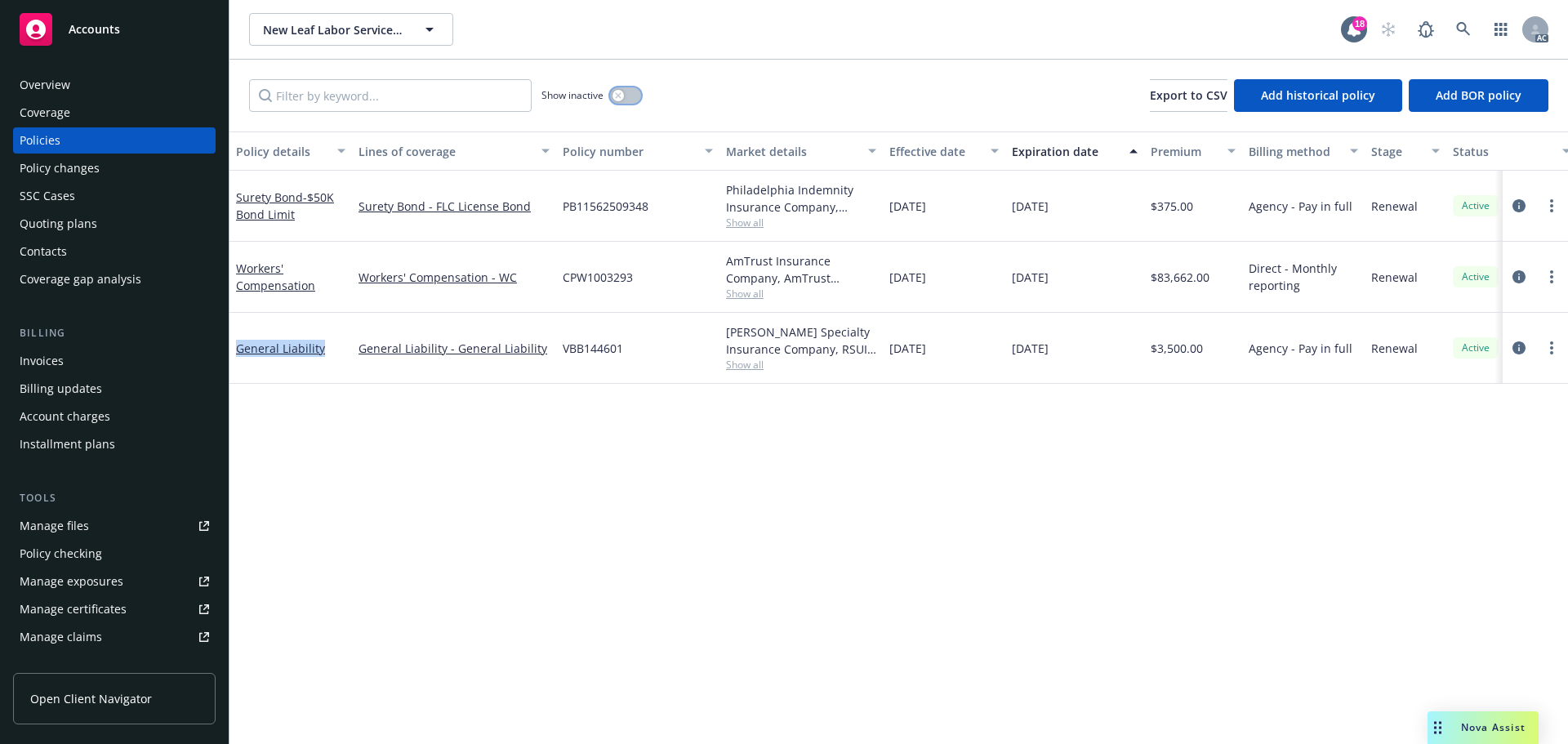
click at [625, 98] on button "button" at bounding box center [625, 96] width 31 height 16
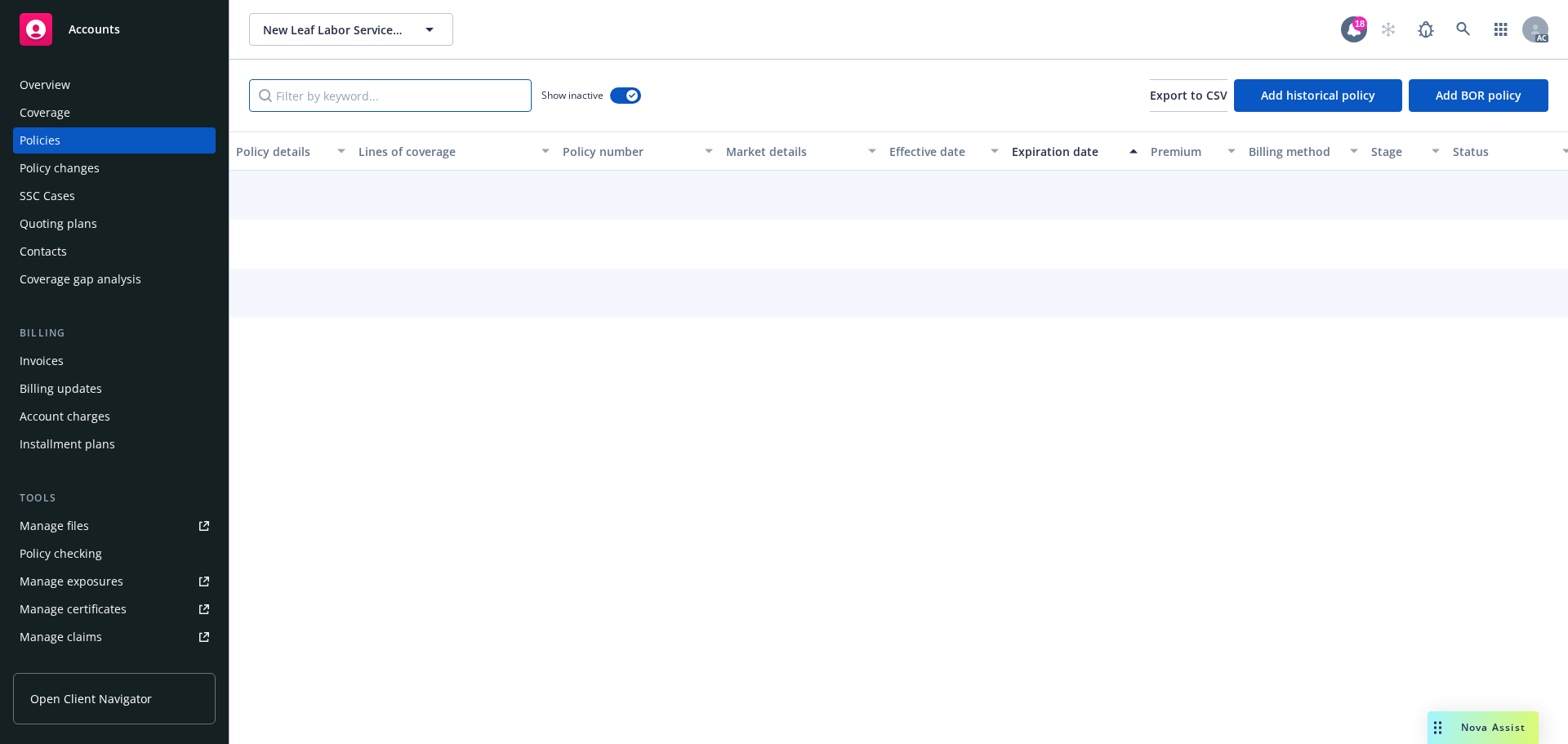
click at [470, 89] on input "Filter by keyword..." at bounding box center [390, 96] width 283 height 33
paste input "General Liability"
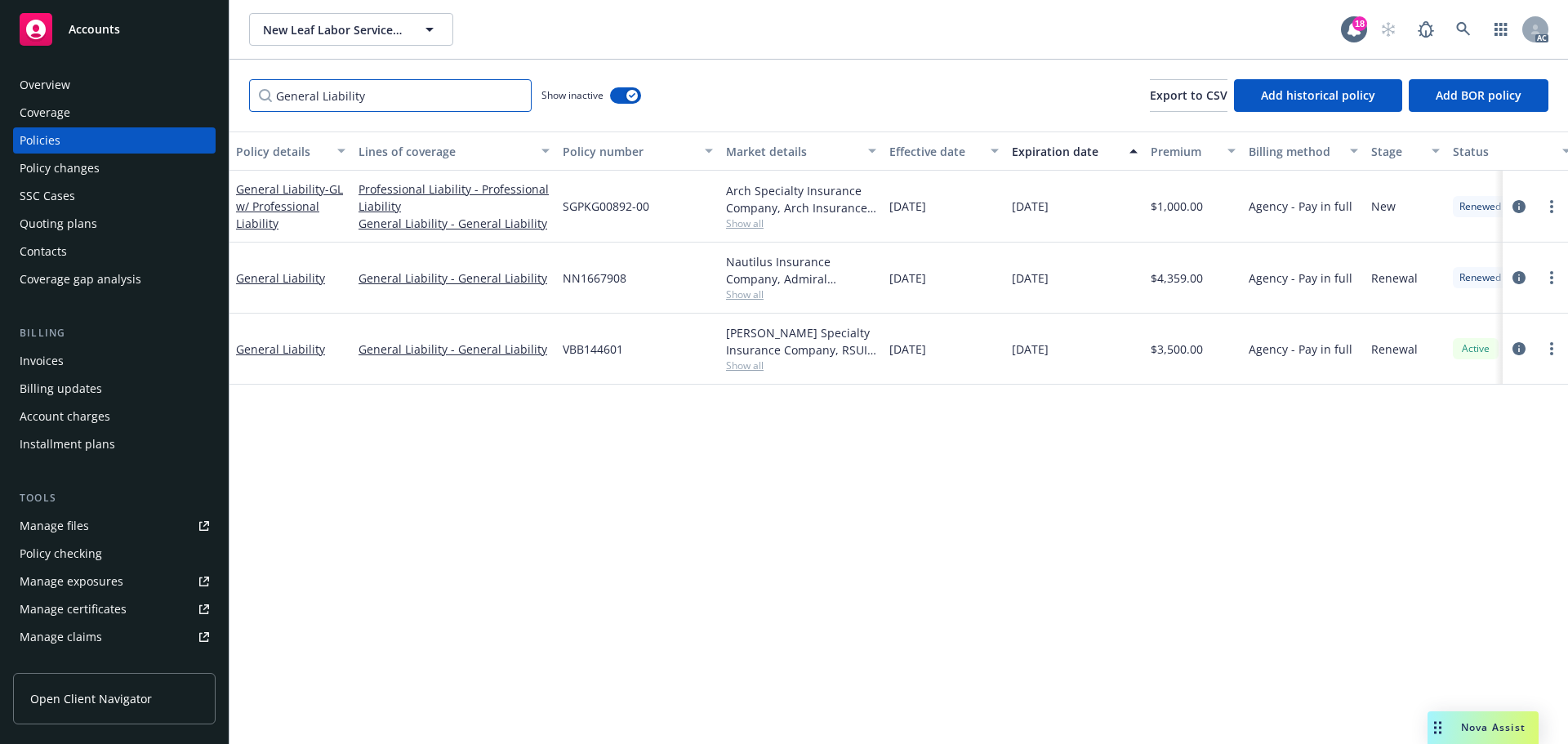
type input "General Liability"
click at [750, 291] on span "Show all" at bounding box center [801, 294] width 150 height 14
click at [962, 285] on div "[DATE]" at bounding box center [943, 278] width 123 height 71
click at [751, 299] on span "Show all" at bounding box center [801, 294] width 150 height 14
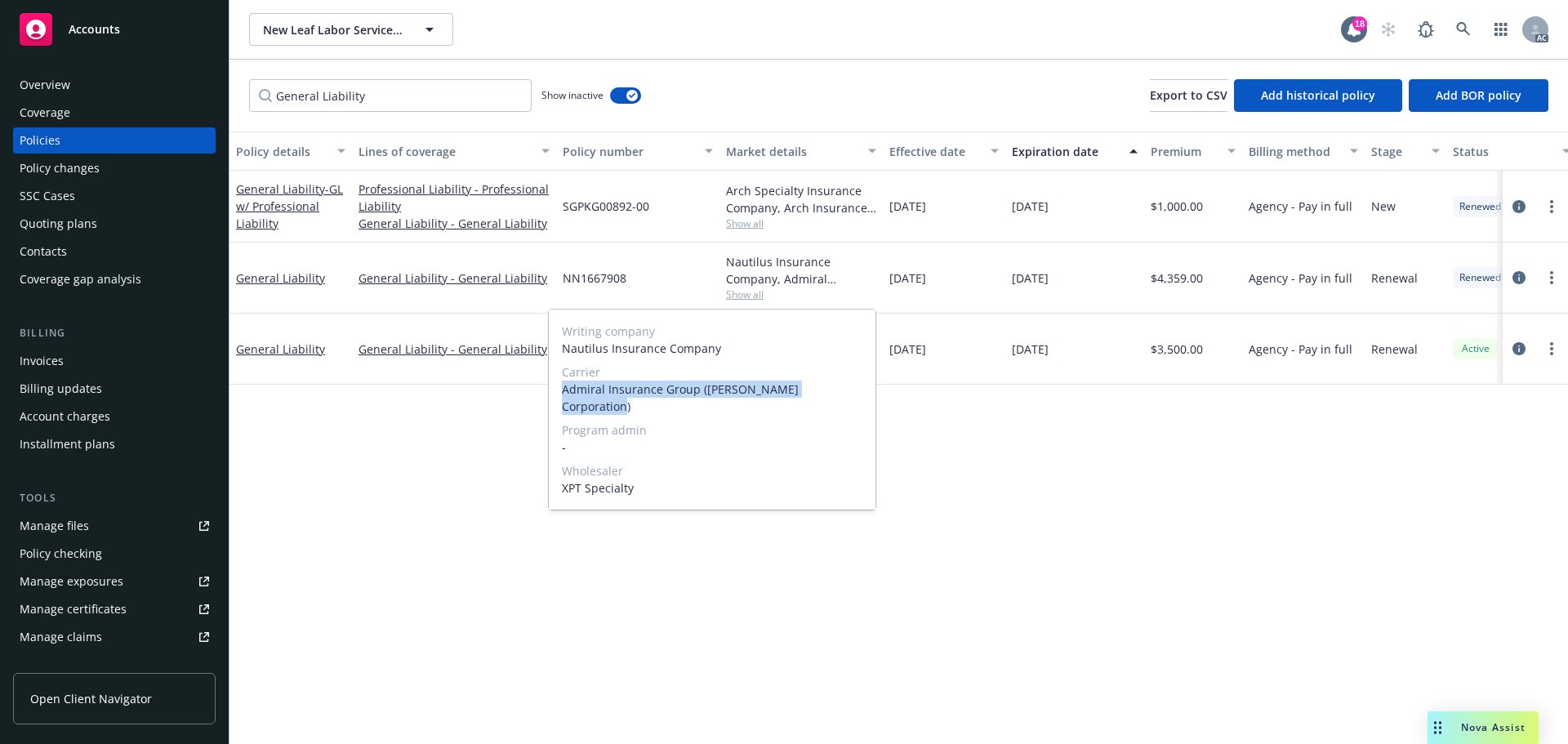
drag, startPoint x: 848, startPoint y: 388, endPoint x: 1079, endPoint y: 398, distance: 231.2
click at [569, 391] on span "Admiral Insurance Group ([PERSON_NAME] Corporation)" at bounding box center [712, 398] width 301 height 35
click at [578, 384] on span "Admiral Insurance Group ([PERSON_NAME] Corporation)" at bounding box center [712, 398] width 301 height 35
drag, startPoint x: 567, startPoint y: 391, endPoint x: 859, endPoint y: 397, distance: 292.1
click at [859, 397] on span "Admiral Insurance Group ([PERSON_NAME] Corporation)" at bounding box center [712, 398] width 301 height 35
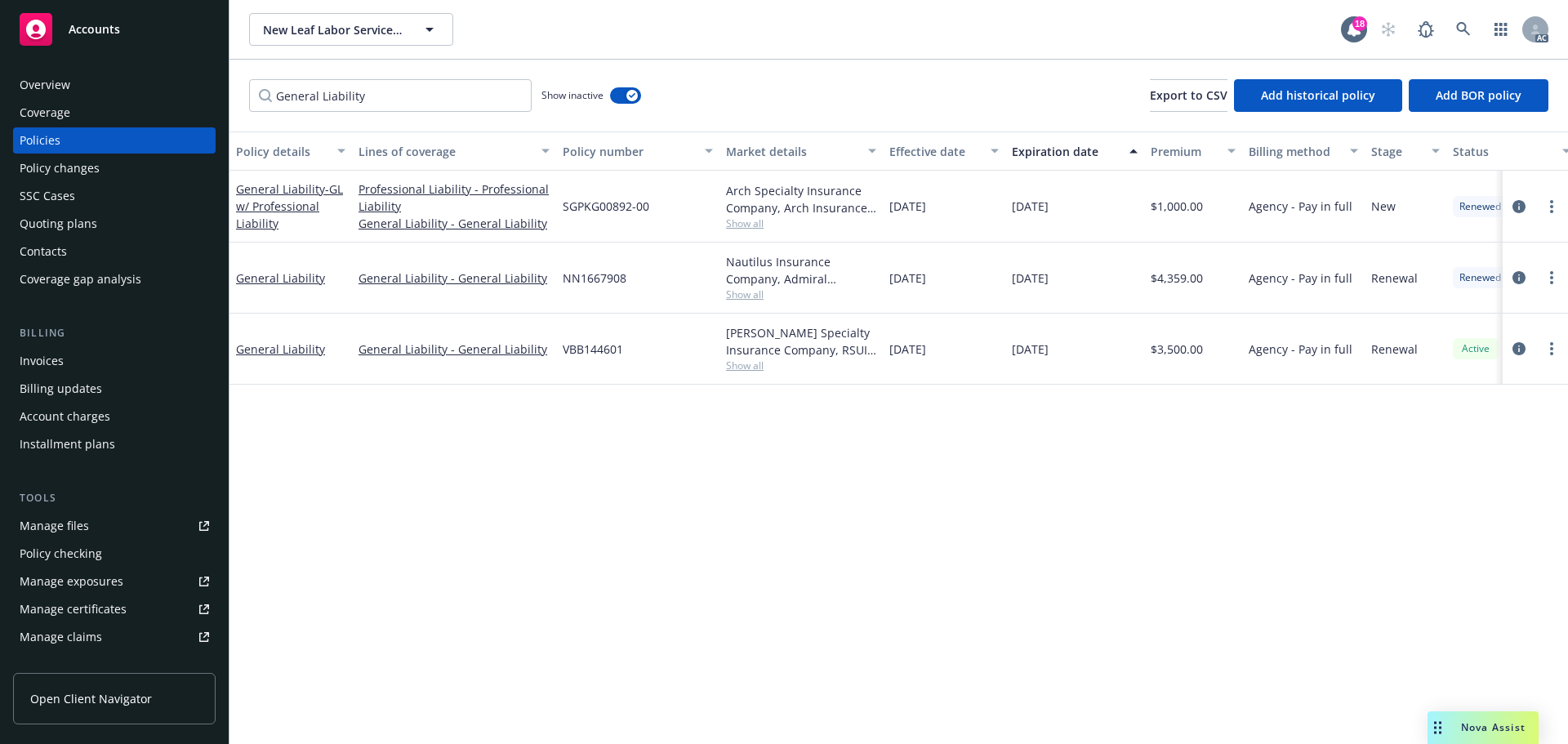
drag, startPoint x: 1098, startPoint y: 483, endPoint x: 1089, endPoint y: 480, distance: 9.5
click at [1097, 482] on div "Policy details Lines of coverage Policy number Market details Effective date Ex…" at bounding box center [898, 438] width 1338 height 612
drag, startPoint x: 558, startPoint y: 288, endPoint x: 640, endPoint y: 288, distance: 82.0
click at [640, 288] on div "NN1667908" at bounding box center [638, 278] width 163 height 71
drag, startPoint x: 1215, startPoint y: 284, endPoint x: 1156, endPoint y: 290, distance: 59.3
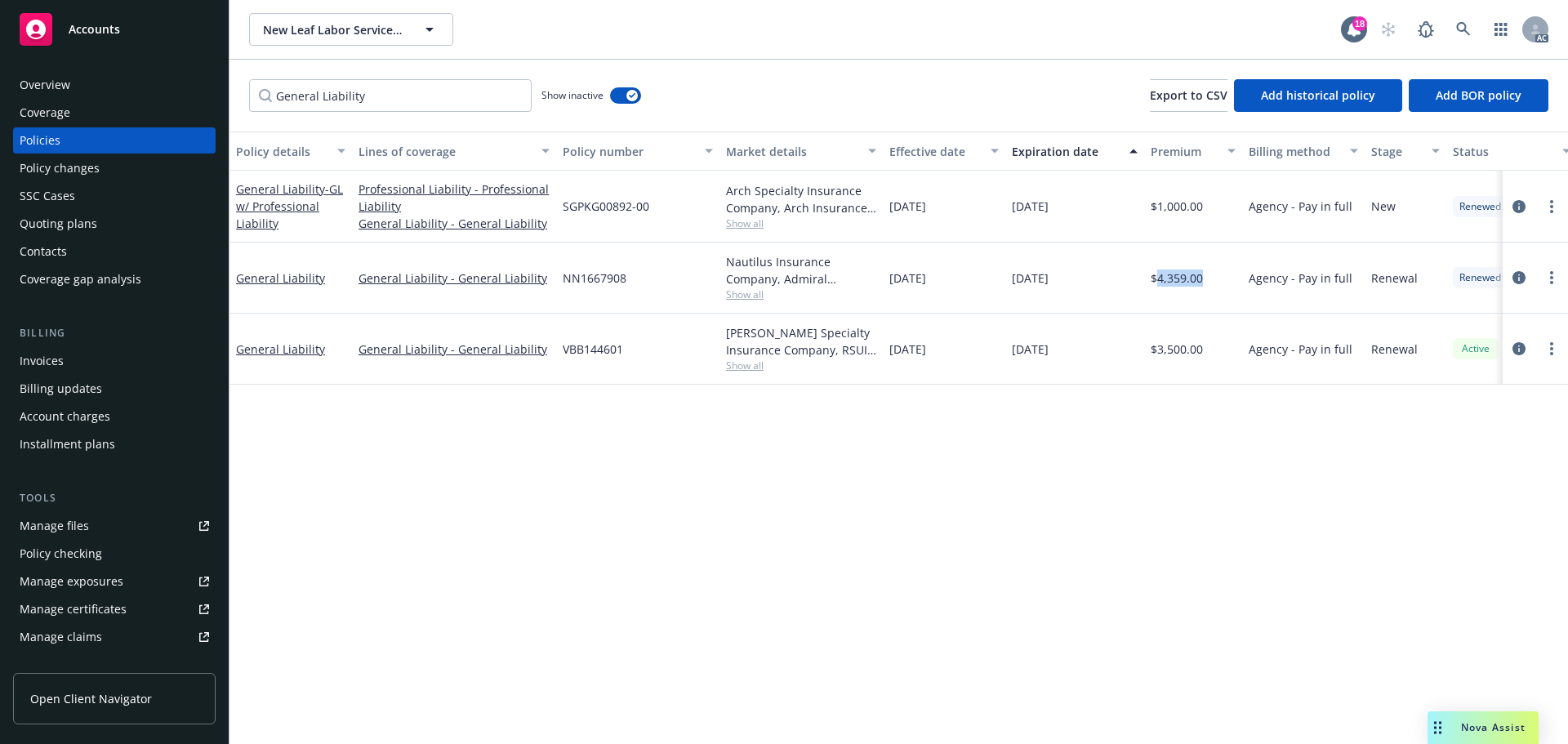
click at [1156, 290] on div "$4,359.00" at bounding box center [1192, 278] width 98 height 71
drag, startPoint x: 888, startPoint y: 292, endPoint x: 978, endPoint y: 289, distance: 90.0
click at [978, 289] on div "[DATE]" at bounding box center [943, 278] width 123 height 71
drag, startPoint x: 965, startPoint y: 199, endPoint x: 925, endPoint y: 209, distance: 41.2
click at [925, 209] on div "[DATE]" at bounding box center [943, 206] width 123 height 72
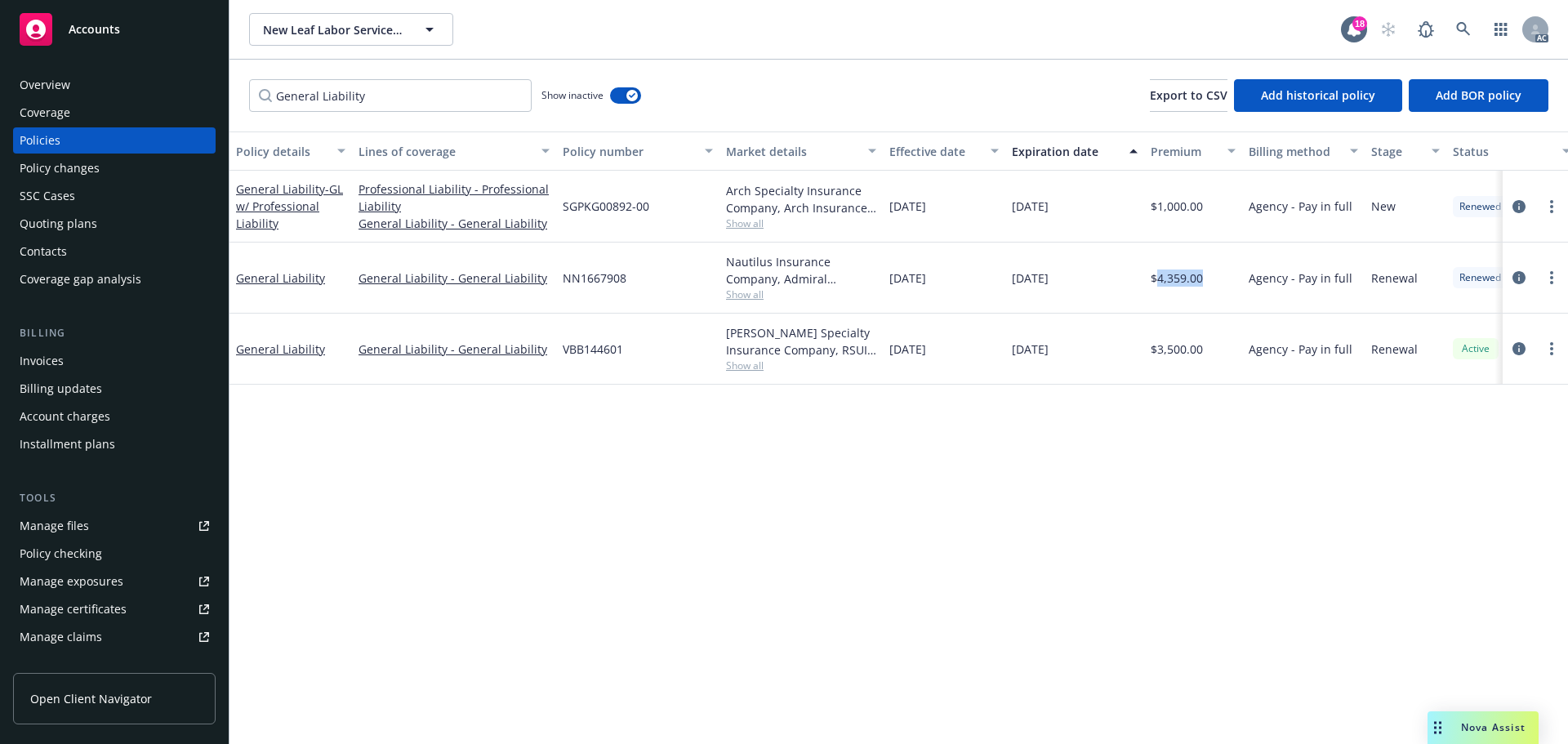
drag, startPoint x: 1095, startPoint y: 211, endPoint x: 1259, endPoint y: 268, distance: 173.6
click at [1052, 212] on div "[DATE]" at bounding box center [1074, 206] width 138 height 72
click at [1050, 215] on div "[DATE]" at bounding box center [1074, 206] width 138 height 72
drag, startPoint x: 1044, startPoint y: 215, endPoint x: 1072, endPoint y: 218, distance: 28.2
click at [1072, 218] on div "[DATE]" at bounding box center [1074, 206] width 138 height 72
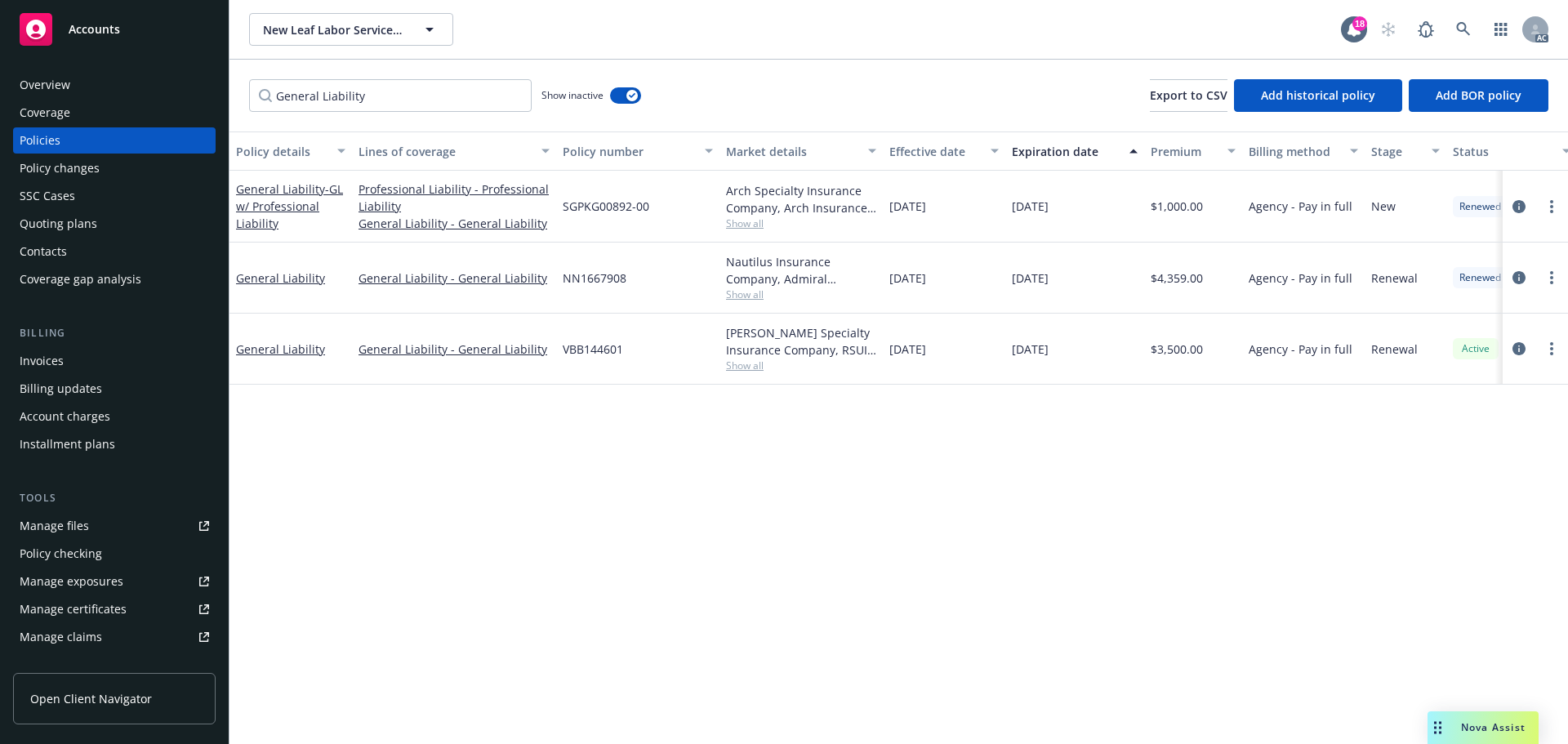
drag, startPoint x: 706, startPoint y: 225, endPoint x: 750, endPoint y: 225, distance: 44.0
click at [709, 225] on div "SGPKG00892-00" at bounding box center [638, 206] width 163 height 72
click at [753, 225] on span "Show all" at bounding box center [801, 223] width 150 height 14
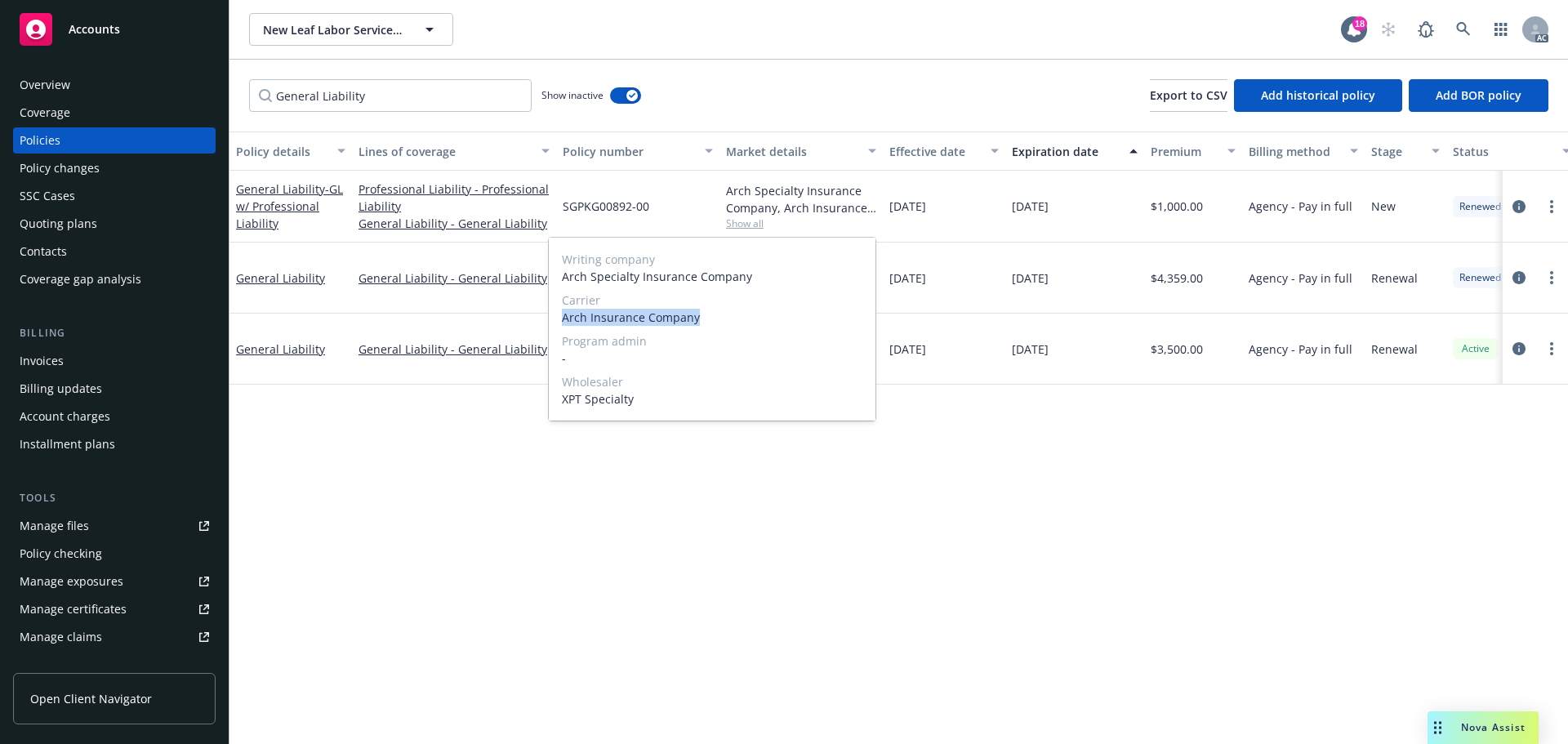
drag, startPoint x: 564, startPoint y: 316, endPoint x: 718, endPoint y: 323, distance: 154.2
click at [718, 323] on span "Arch Insurance Company" at bounding box center [712, 317] width 301 height 17
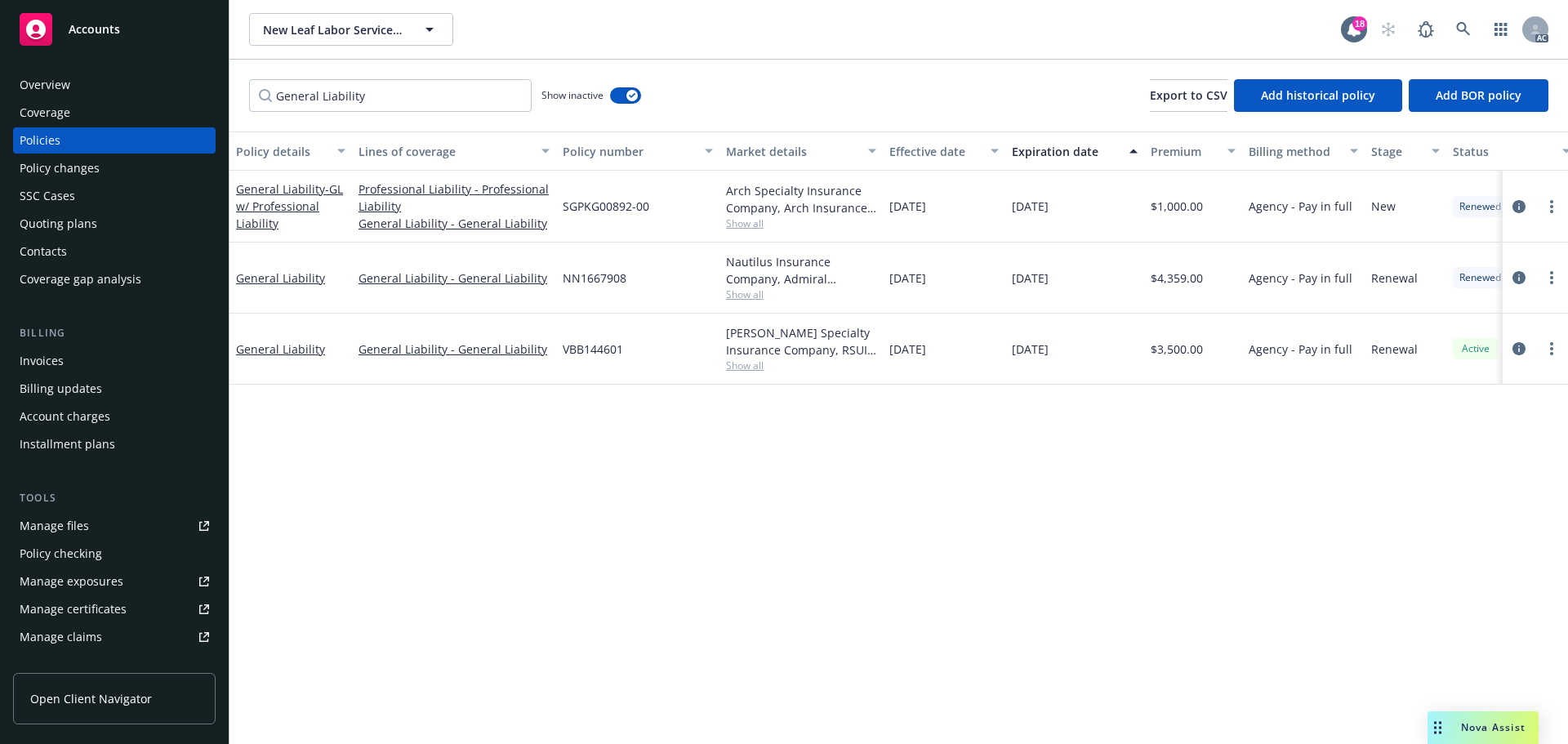
click at [1082, 371] on div "[DATE]" at bounding box center [1074, 349] width 138 height 71
drag, startPoint x: 561, startPoint y: 209, endPoint x: 691, endPoint y: 214, distance: 130.1
click at [691, 214] on div "SGPKG00892-00" at bounding box center [638, 206] width 163 height 72
drag, startPoint x: 1153, startPoint y: 218, endPoint x: 1187, endPoint y: 218, distance: 34.0
click at [1187, 218] on div "$1,000.00" at bounding box center [1192, 206] width 98 height 72
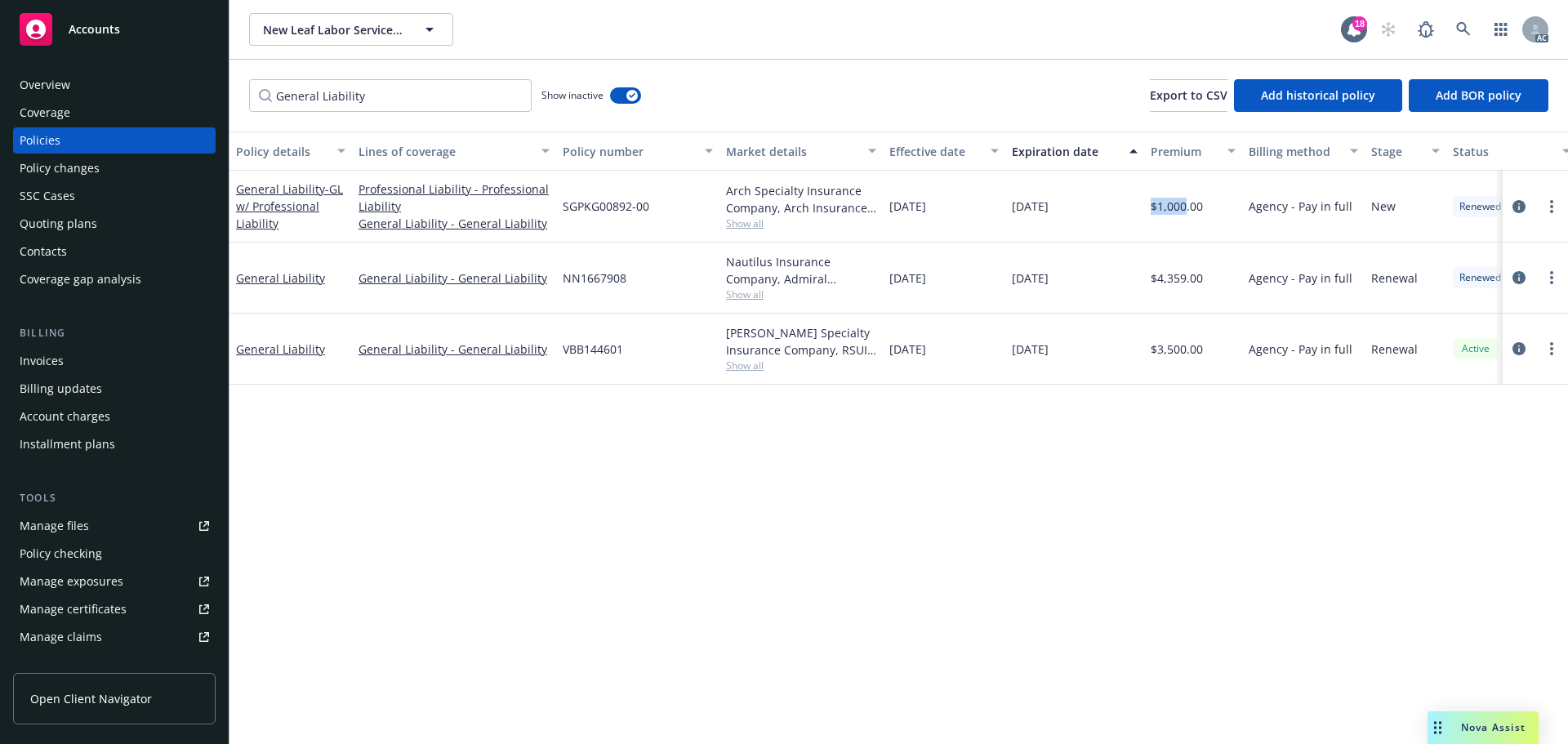
drag, startPoint x: 1187, startPoint y: 218, endPoint x: 1204, endPoint y: 215, distance: 17.3
click at [1189, 218] on div "$1,000.00" at bounding box center [1192, 206] width 98 height 72
click at [1210, 213] on div "$1,000.00" at bounding box center [1192, 206] width 98 height 72
drag, startPoint x: 1159, startPoint y: 214, endPoint x: 1208, endPoint y: 216, distance: 49.0
click at [1208, 216] on div "$1,000.00" at bounding box center [1192, 206] width 98 height 72
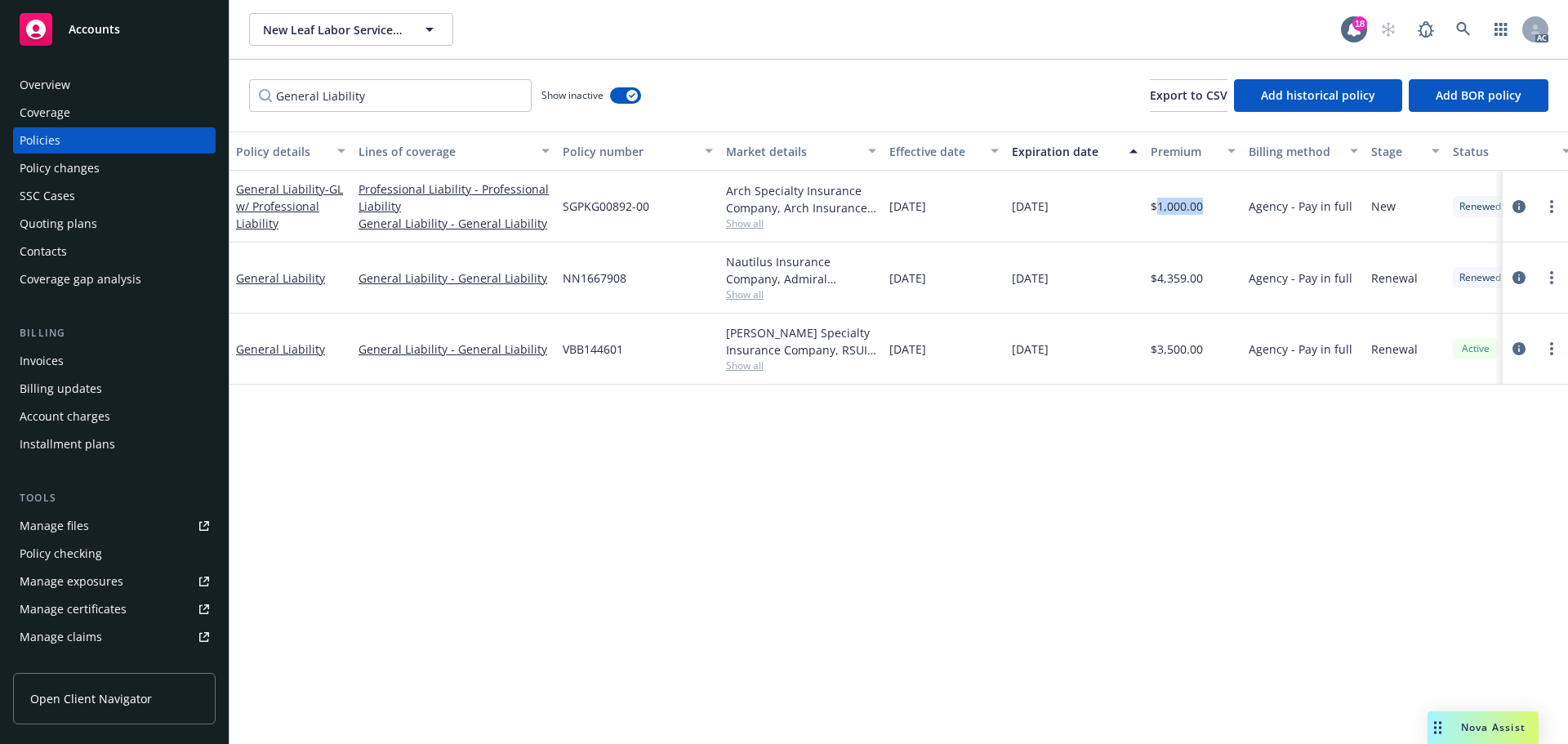
drag, startPoint x: 953, startPoint y: 213, endPoint x: 983, endPoint y: 213, distance: 30.0
click at [983, 213] on div "[DATE]" at bounding box center [943, 206] width 123 height 72
click at [1027, 219] on div "[DATE]" at bounding box center [1074, 206] width 138 height 72
drag, startPoint x: 1041, startPoint y: 218, endPoint x: 1108, endPoint y: 218, distance: 67.0
click at [1108, 218] on div "[DATE]" at bounding box center [1074, 206] width 138 height 72
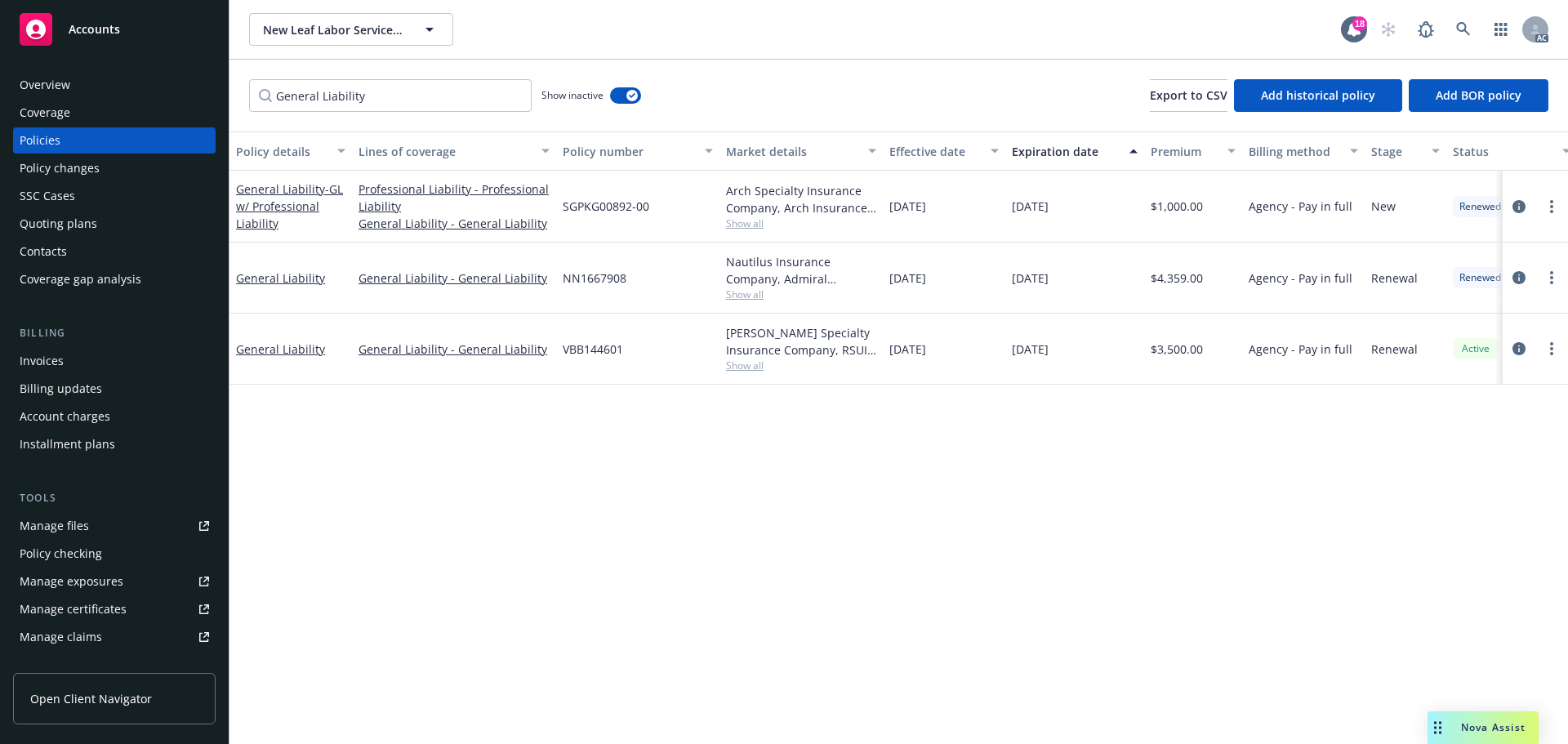
scroll to position [320, 0]
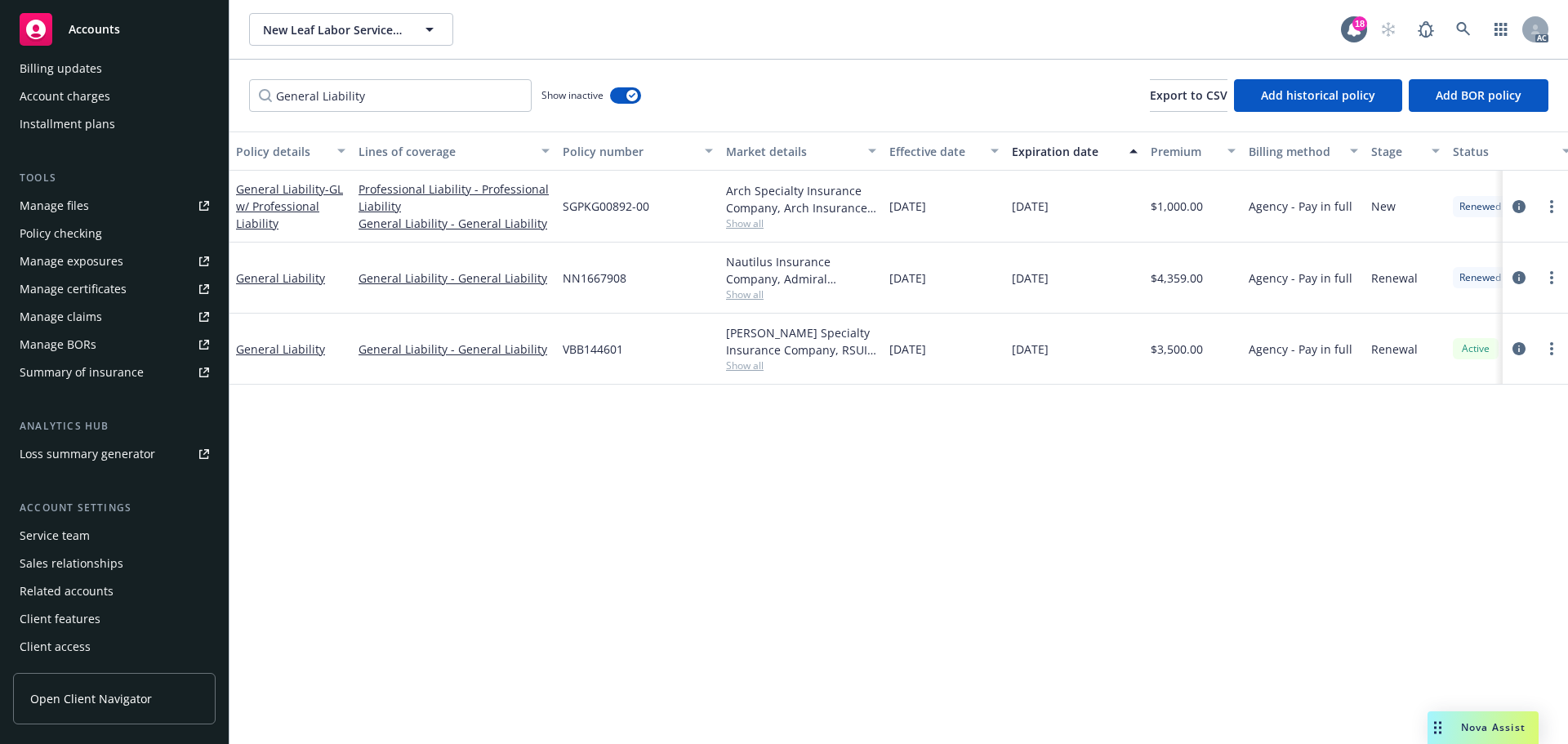
click at [26, 536] on div "Service team" at bounding box center [54, 536] width 70 height 26
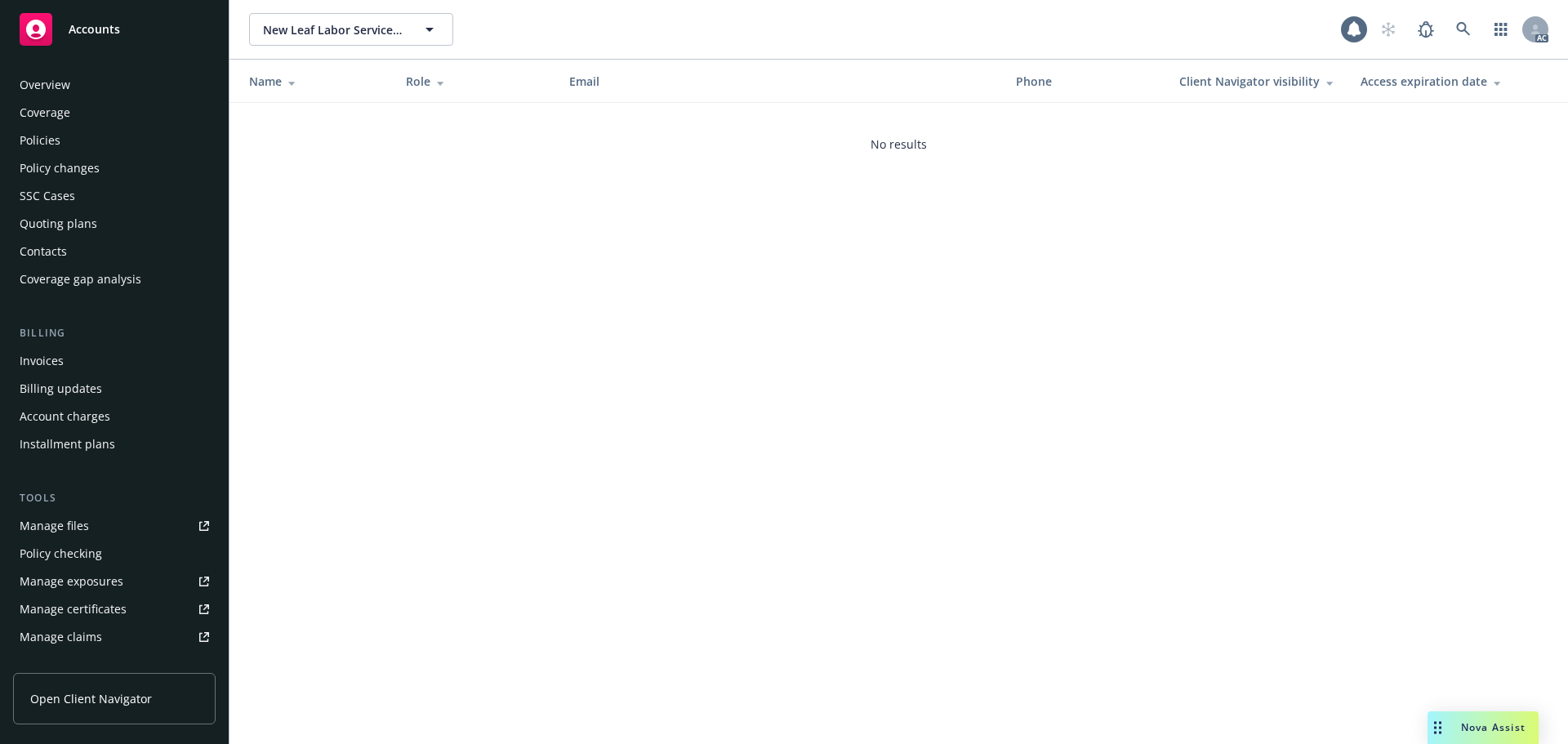
scroll to position [320, 0]
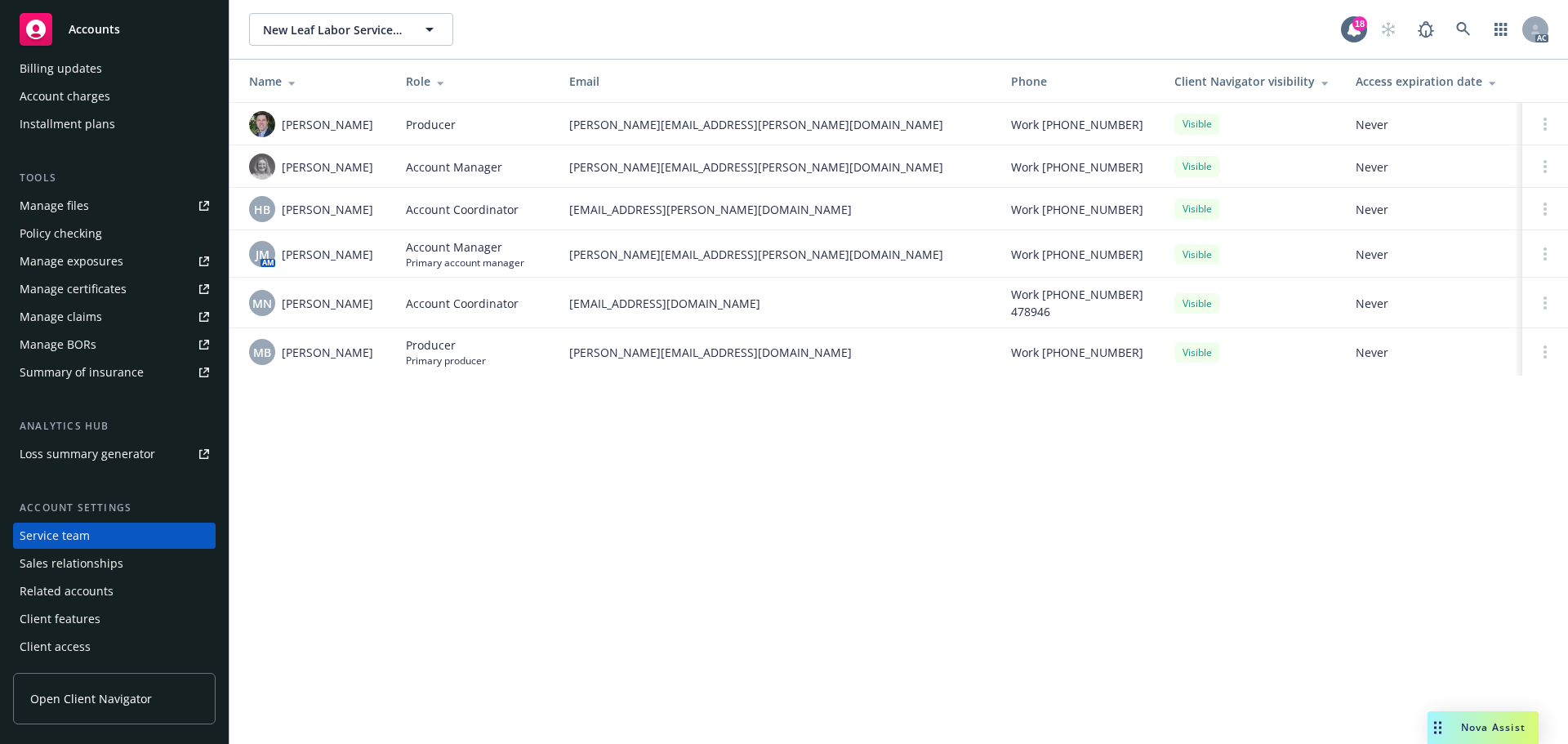
drag, startPoint x: 385, startPoint y: 257, endPoint x: 278, endPoint y: 268, distance: 107.6
click at [278, 268] on td "JM AM [PERSON_NAME]" at bounding box center [311, 253] width 163 height 47
drag, startPoint x: 568, startPoint y: 255, endPoint x: 765, endPoint y: 247, distance: 197.2
click at [765, 247] on td "[PERSON_NAME][EMAIL_ADDRESS][PERSON_NAME][DOMAIN_NAME]" at bounding box center [777, 253] width 442 height 47
drag, startPoint x: 347, startPoint y: 351, endPoint x: 286, endPoint y: 369, distance: 63.6
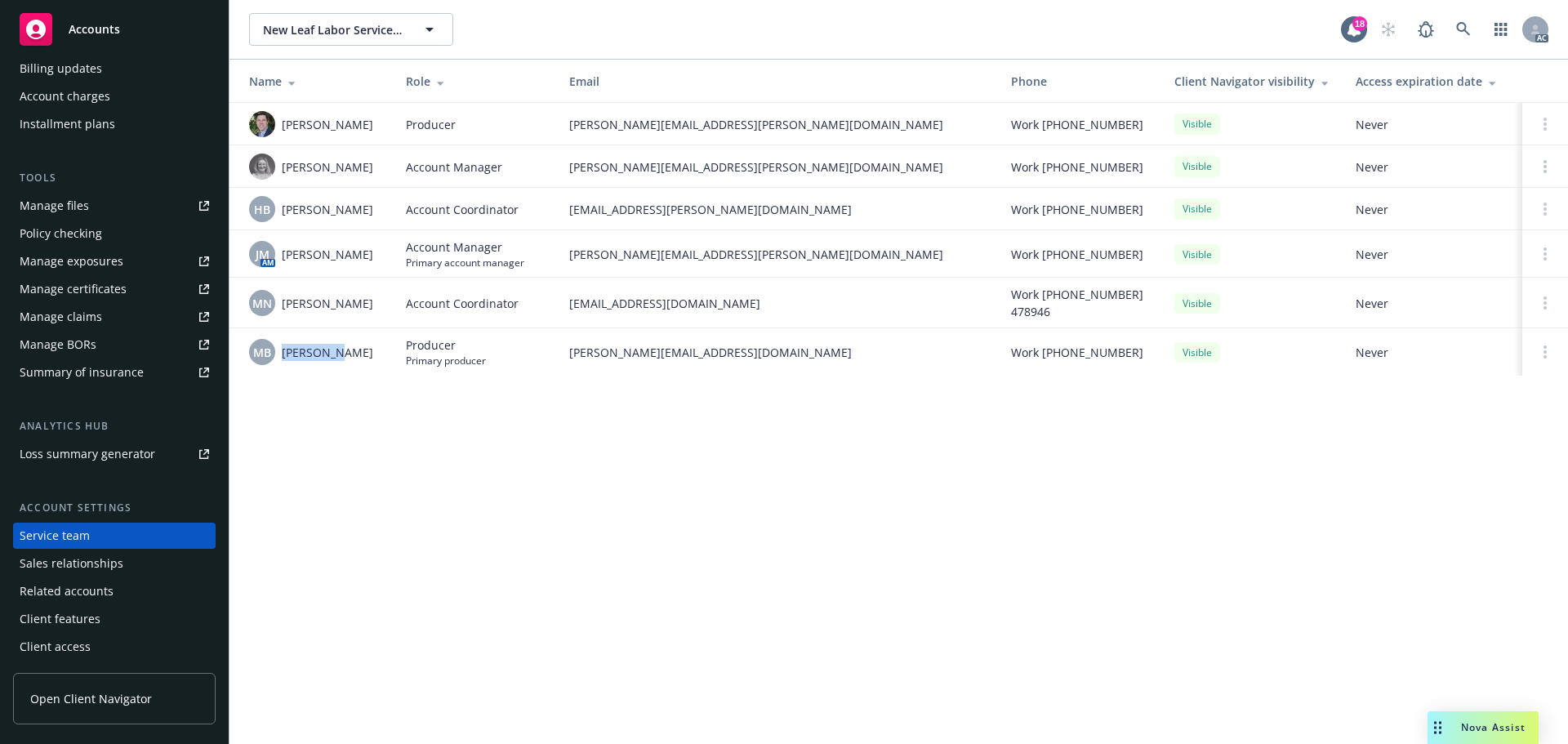
click at [286, 369] on td "MB [PERSON_NAME]" at bounding box center [311, 351] width 163 height 47
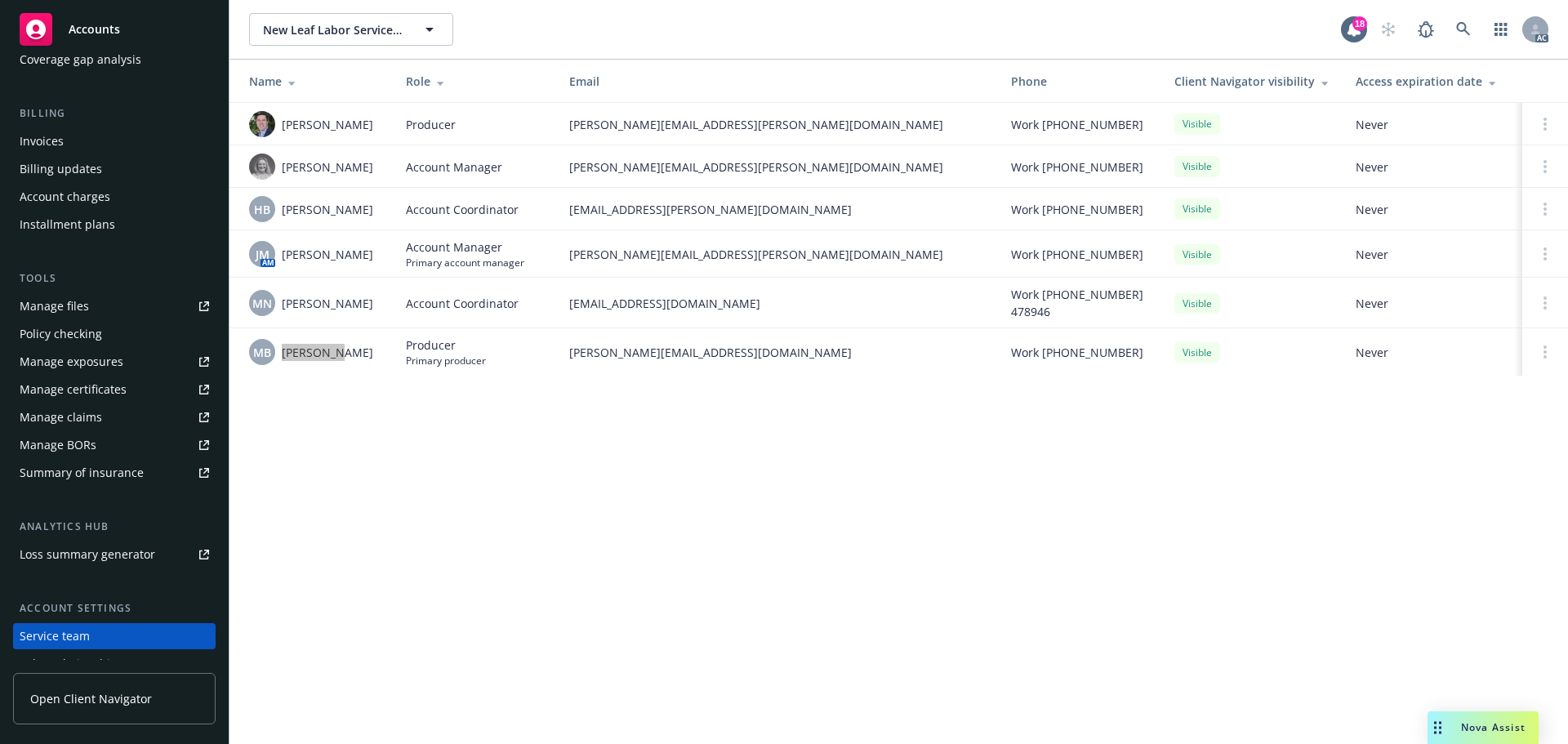
scroll to position [0, 0]
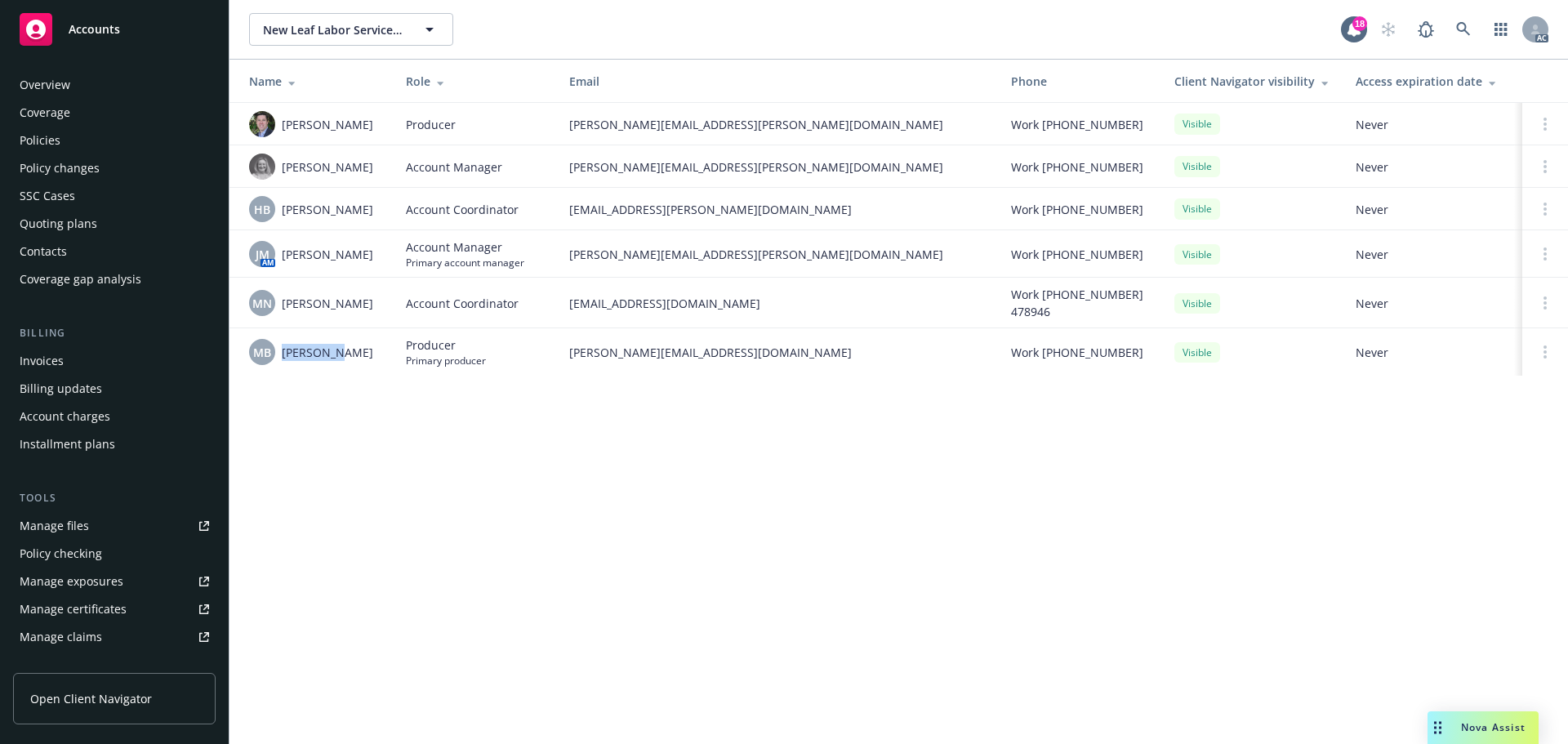
click at [81, 147] on div "Policies" at bounding box center [115, 141] width 190 height 26
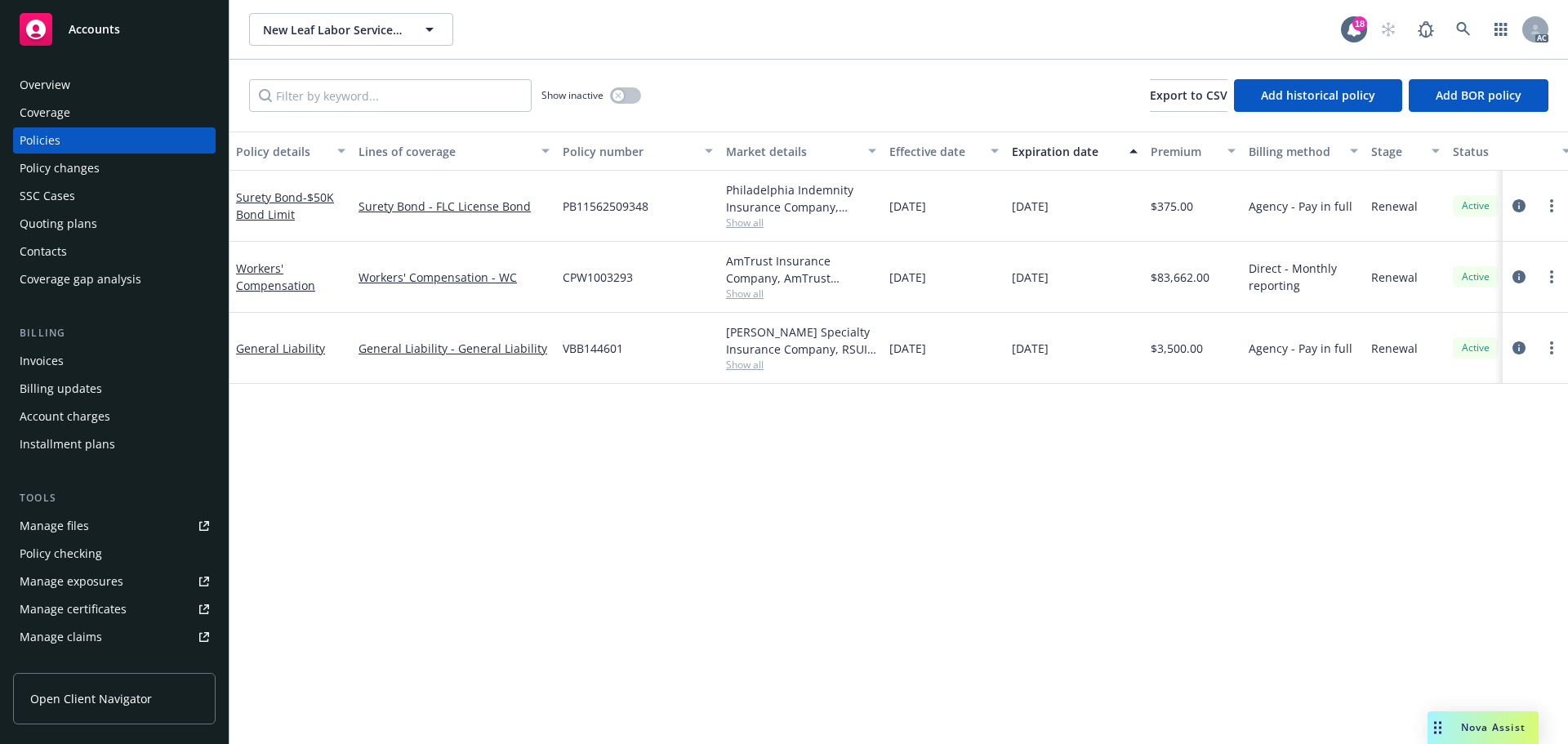
drag, startPoint x: 1082, startPoint y: 339, endPoint x: 1013, endPoint y: 353, distance: 70.4
click at [1013, 353] on div "[DATE]" at bounding box center [1074, 349] width 138 height 71
click at [934, 316] on div "[DATE]" at bounding box center [943, 349] width 123 height 71
click at [87, 85] on div "Overview" at bounding box center [115, 85] width 190 height 26
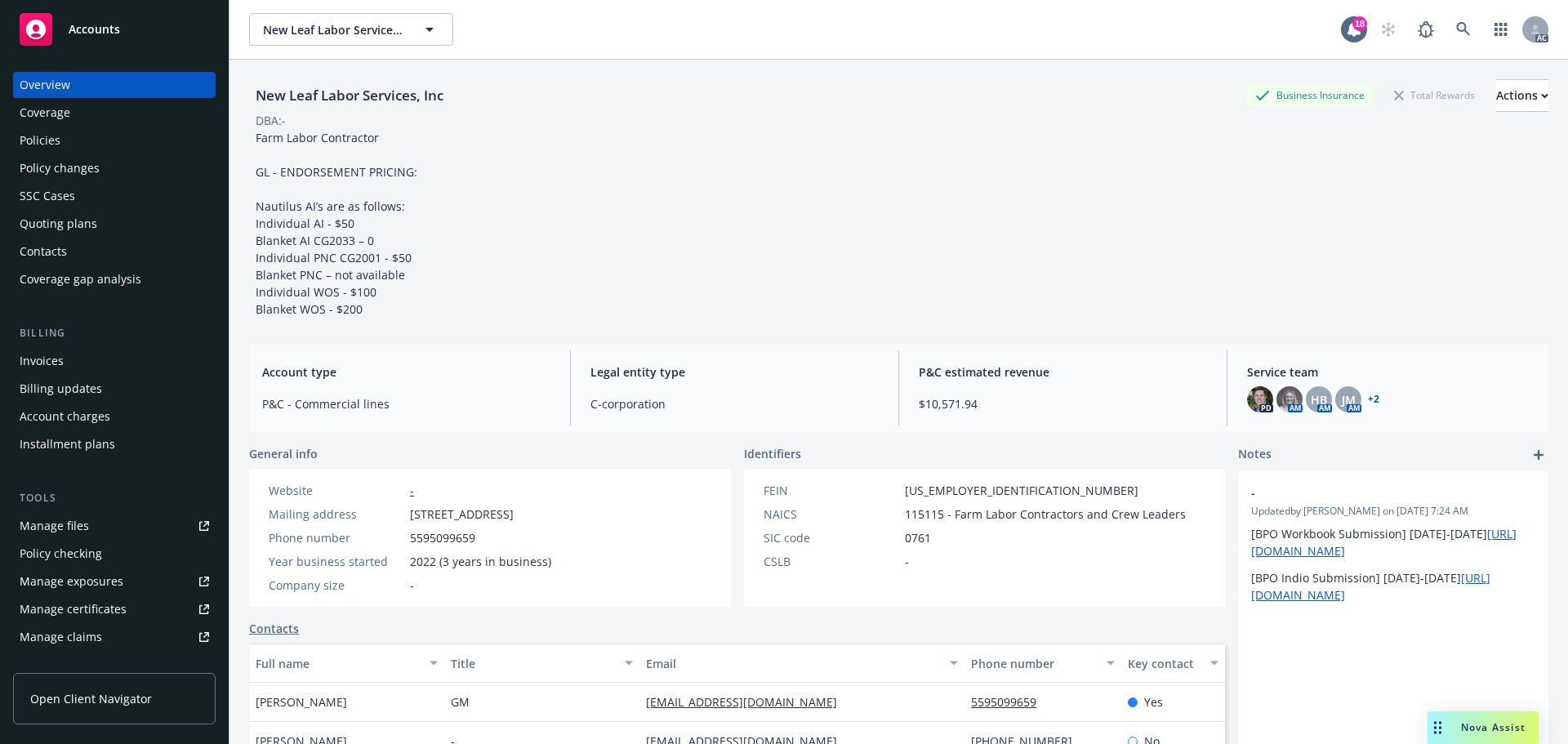
click at [72, 132] on div "Policies" at bounding box center [115, 141] width 190 height 26
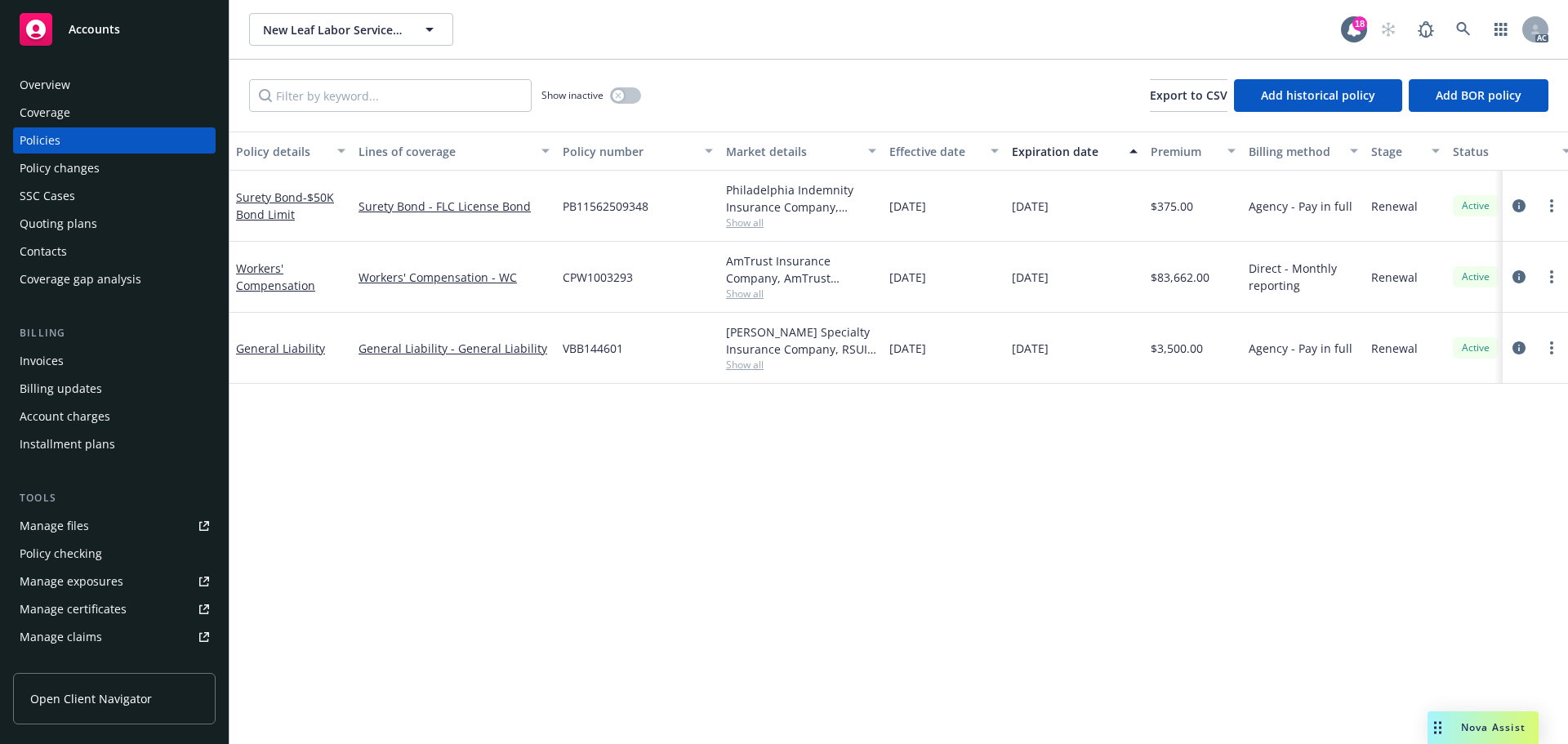
click at [758, 289] on span "Show all" at bounding box center [801, 293] width 150 height 14
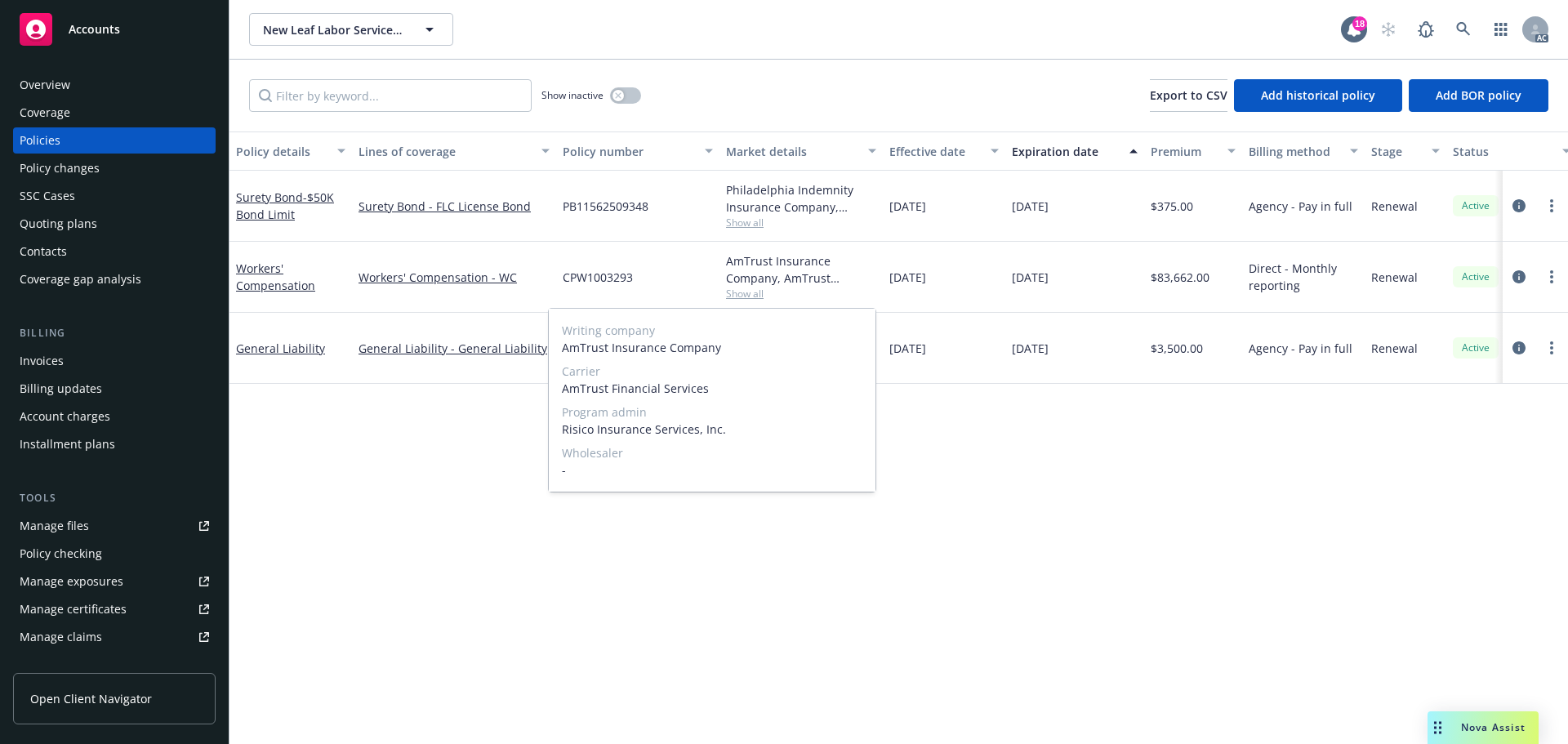
click at [843, 289] on span "Show all" at bounding box center [801, 293] width 150 height 14
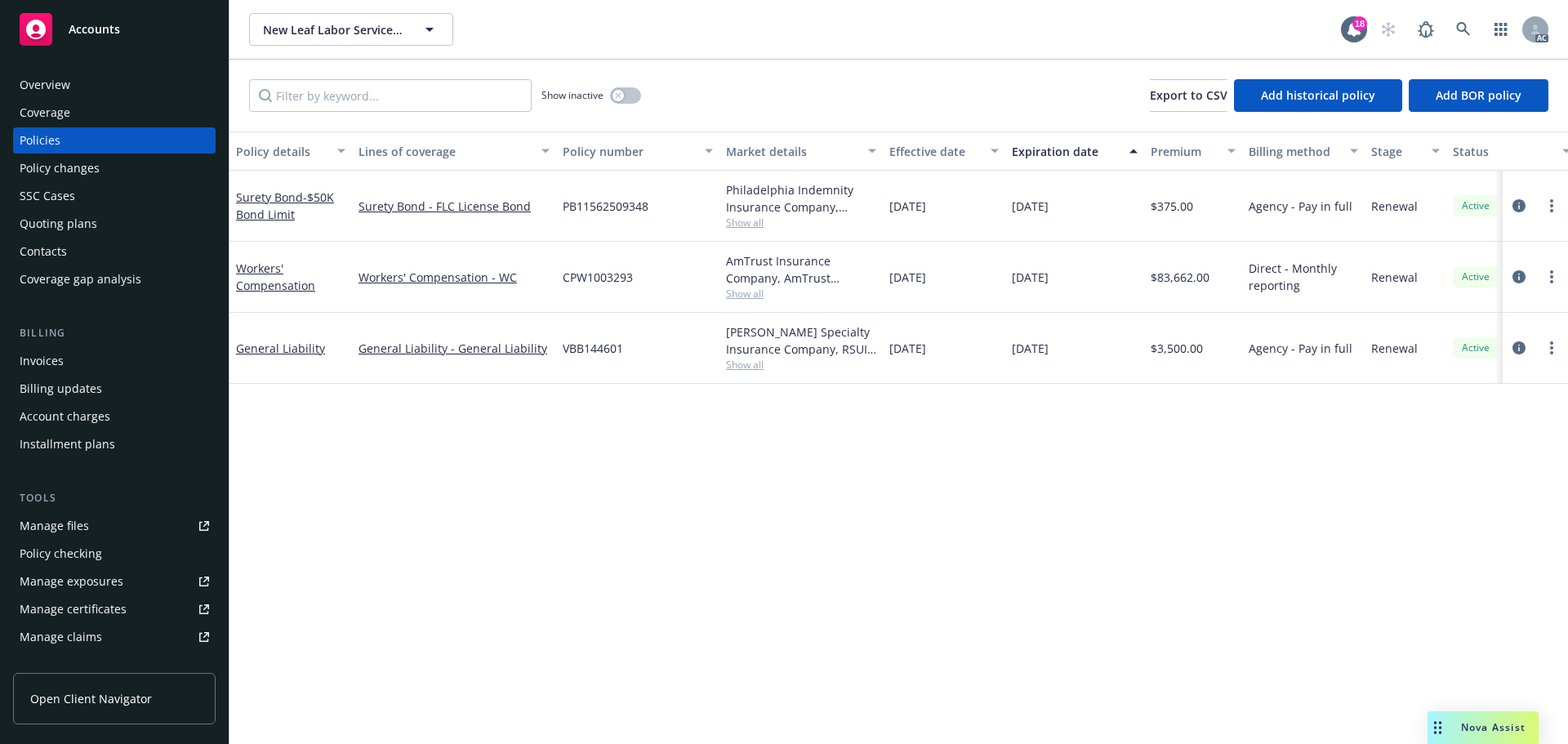
click at [80, 80] on div "Overview" at bounding box center [115, 85] width 190 height 26
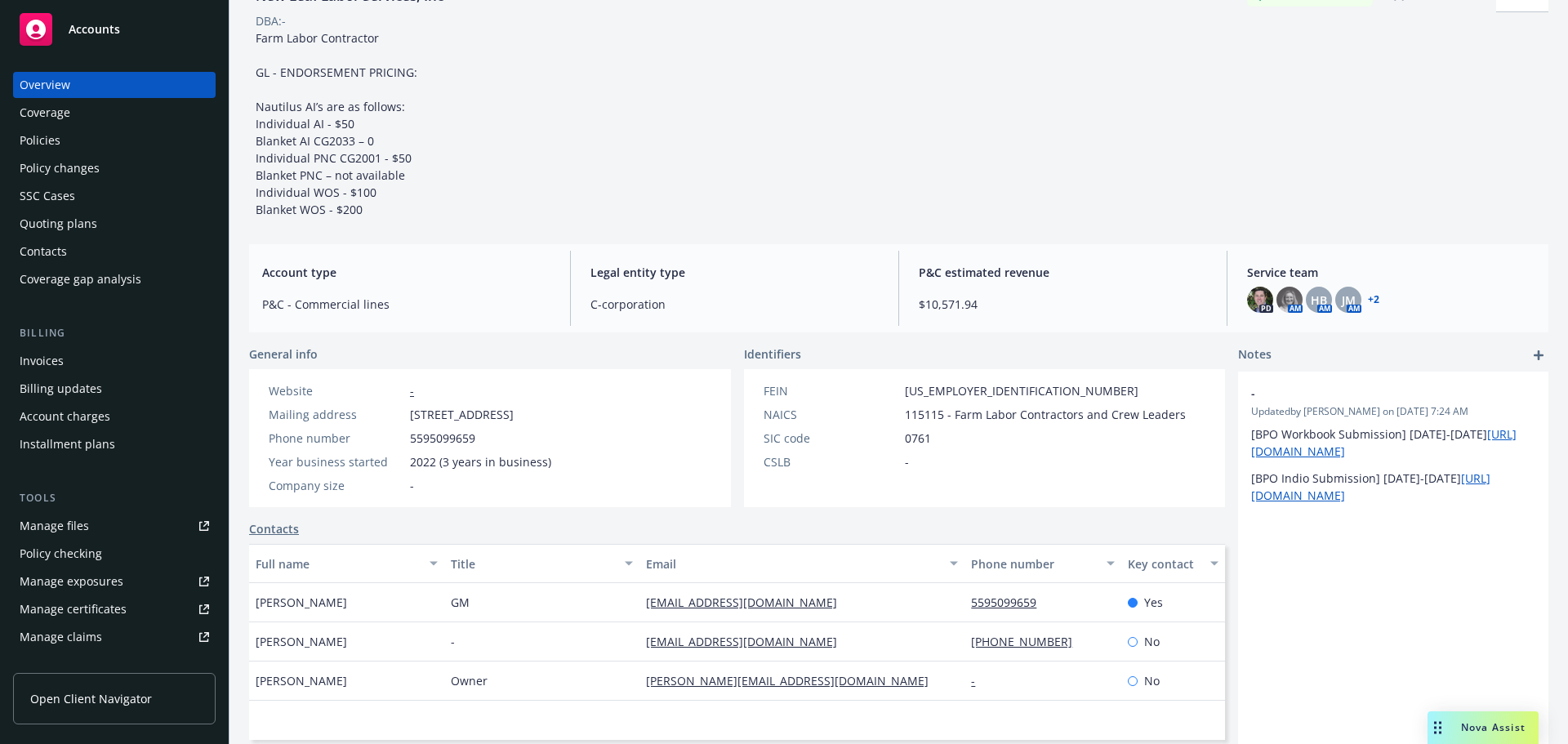
scroll to position [163, 0]
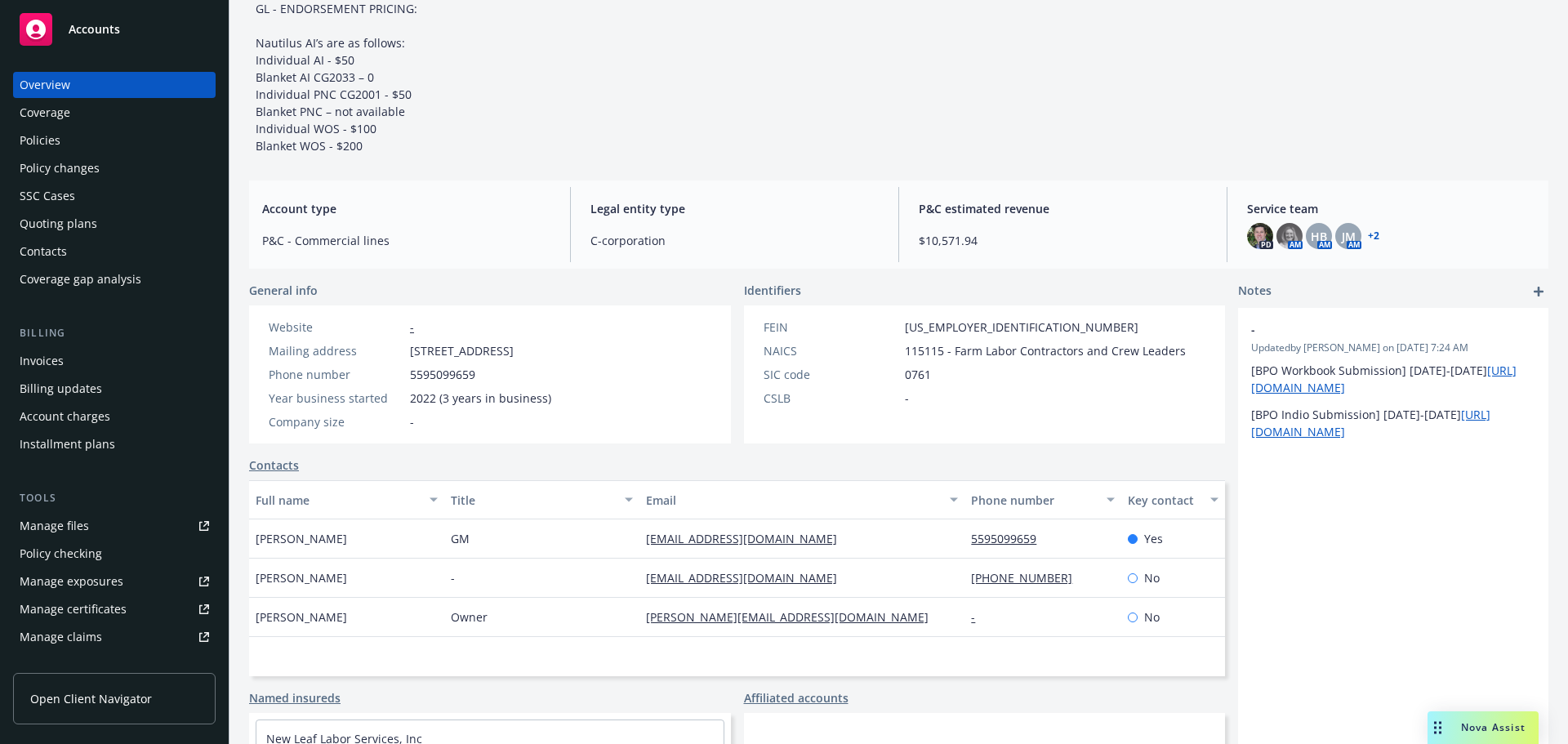
click at [179, 153] on div "Overview Coverage Policies Policy changes SSC Cases Quoting plans Contacts Cove…" at bounding box center [115, 182] width 203 height 221
click at [167, 148] on div "Policies" at bounding box center [115, 141] width 190 height 26
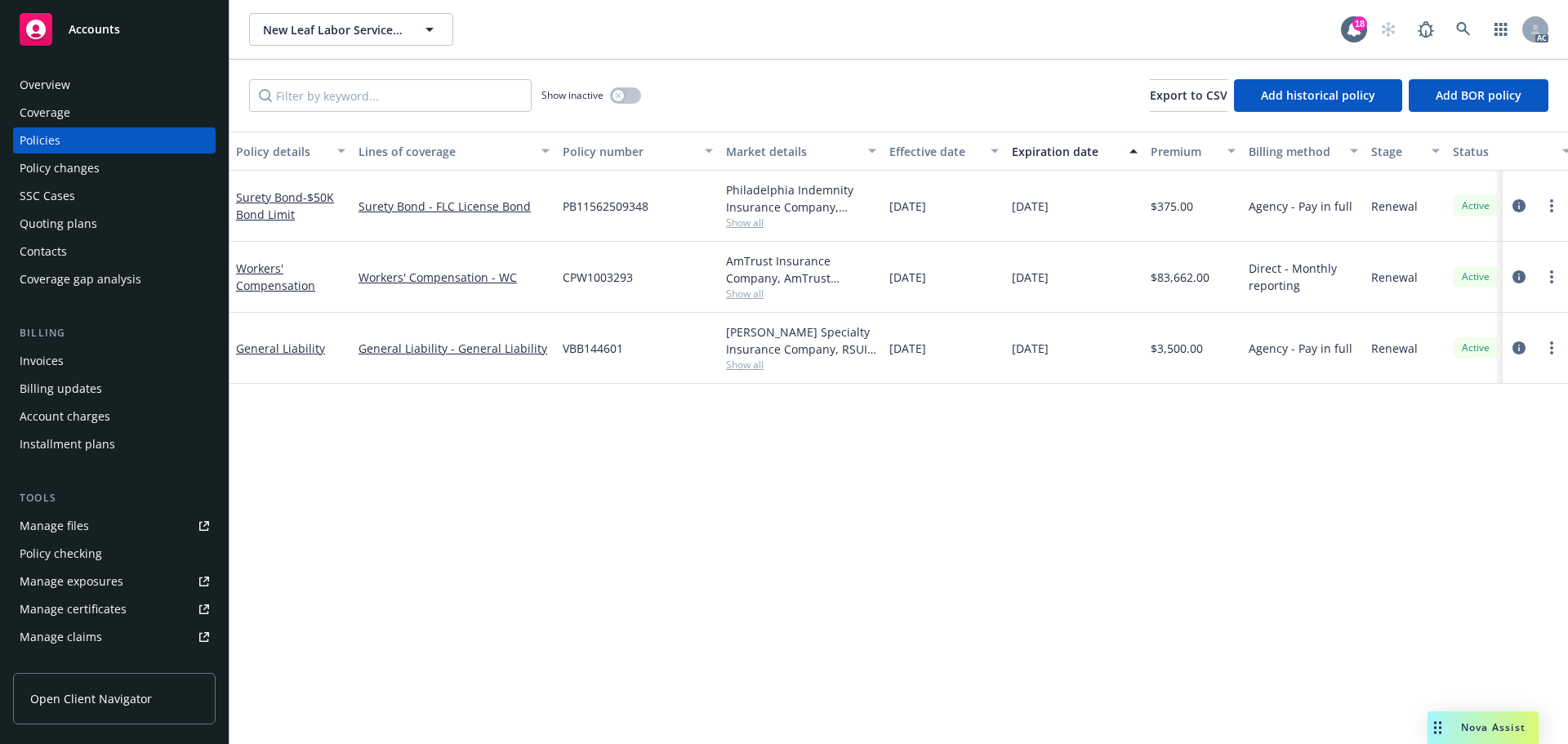
click at [82, 83] on div "Overview" at bounding box center [115, 85] width 190 height 26
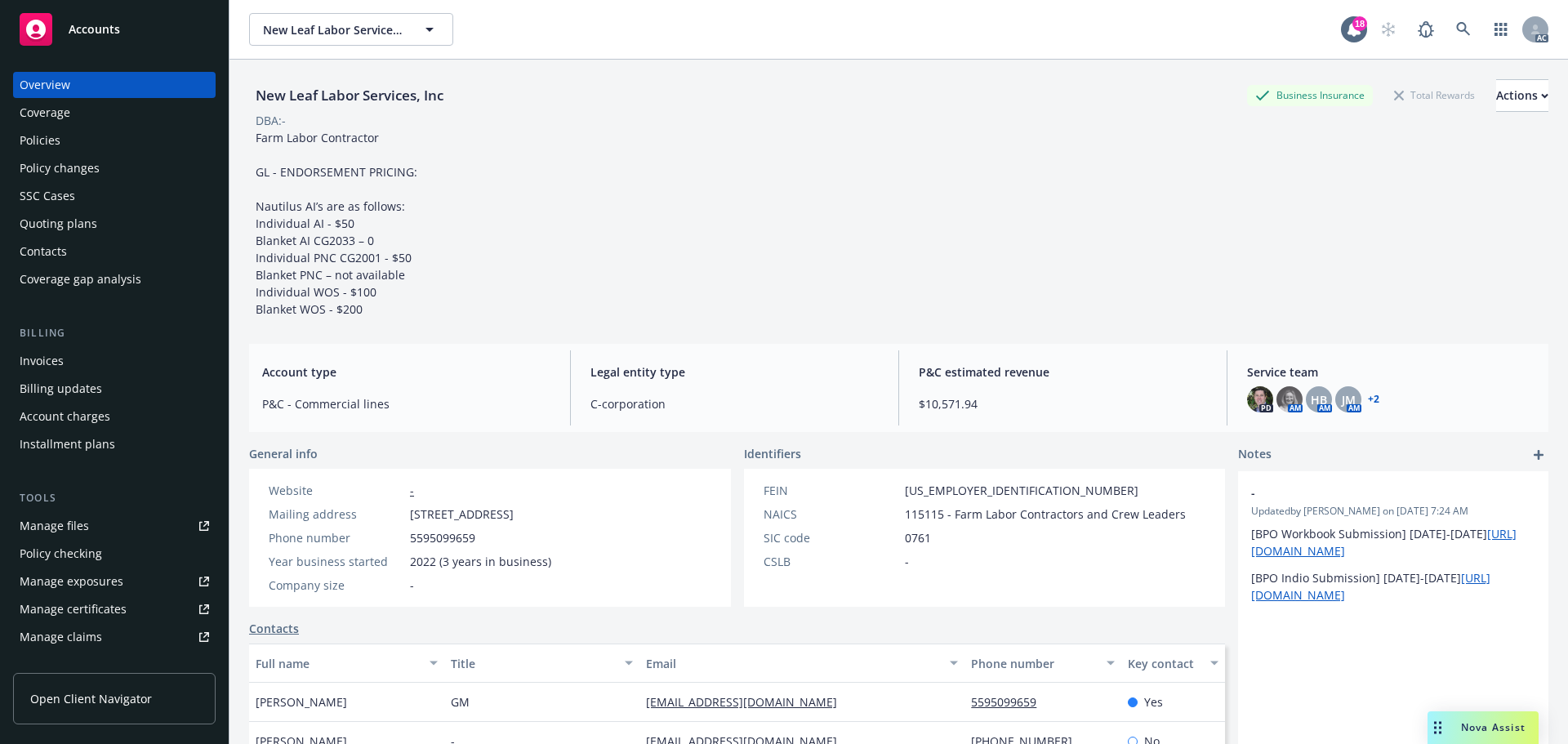
click at [68, 150] on div "Policies" at bounding box center [115, 141] width 190 height 26
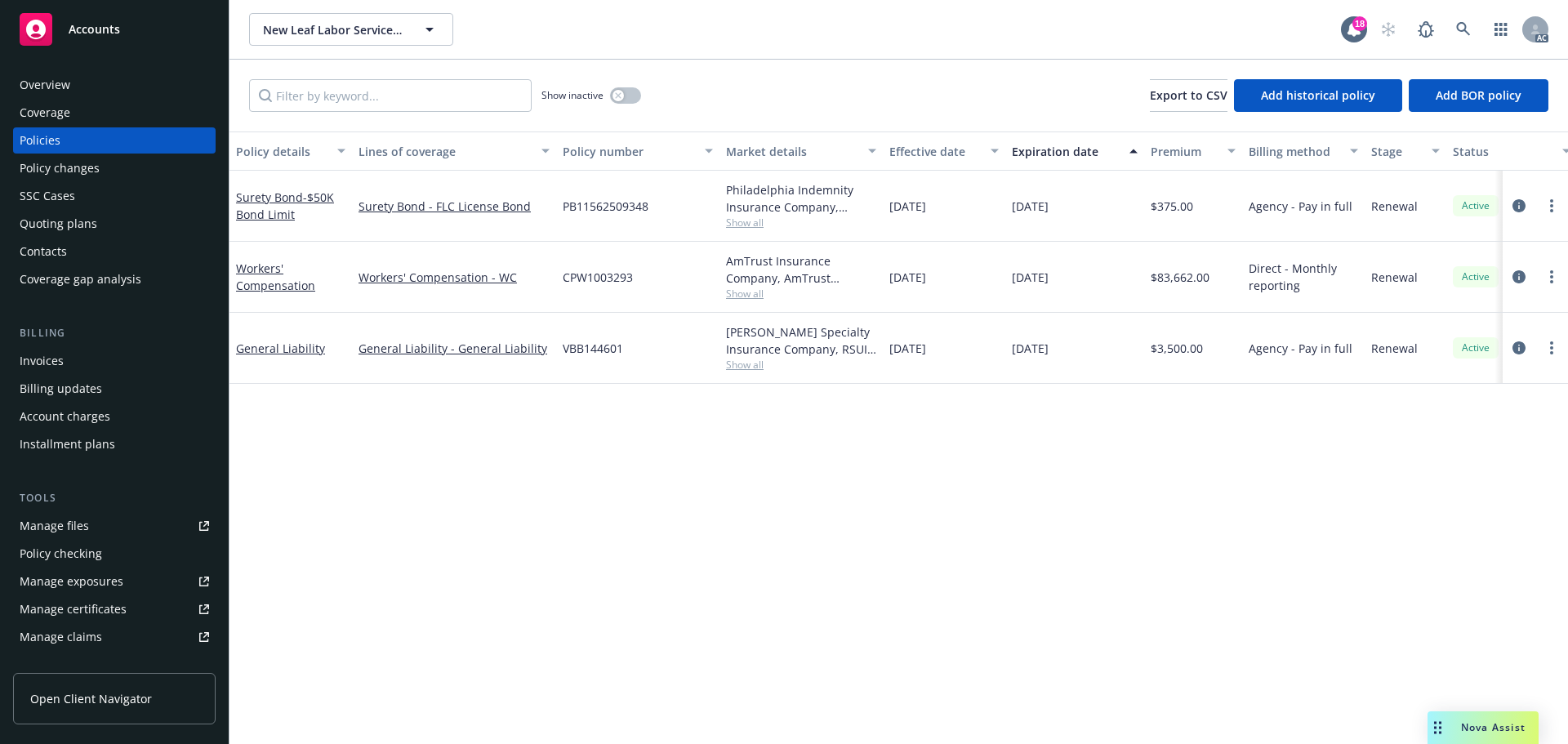
click at [751, 289] on span "Show all" at bounding box center [801, 293] width 150 height 14
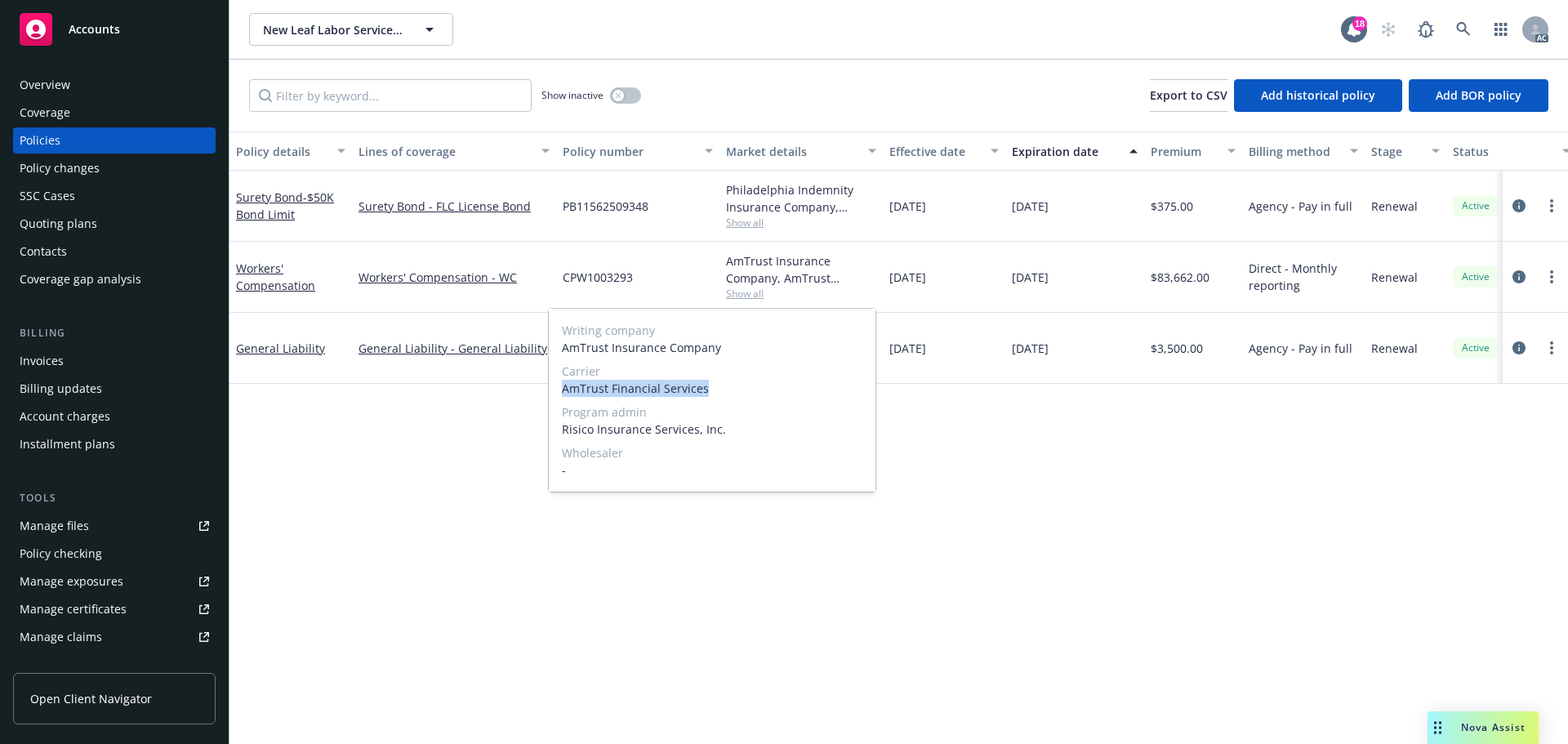
drag, startPoint x: 714, startPoint y: 386, endPoint x: 557, endPoint y: 386, distance: 157.0
click at [557, 386] on div "Writing company AmTrust Insurance Company Carrier AmTrust Financial Services Pr…" at bounding box center [712, 400] width 326 height 183
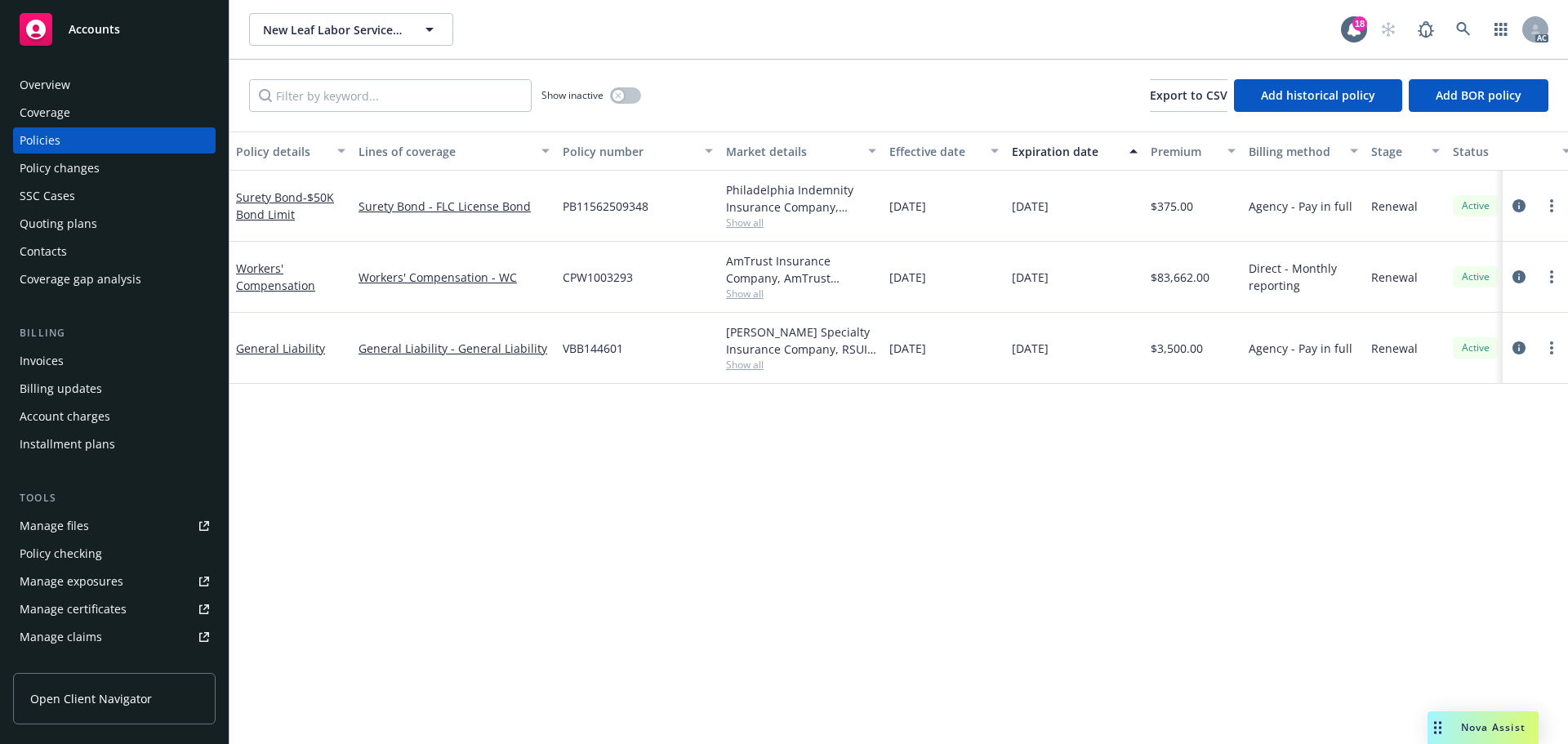
click at [1183, 399] on div "Policy details Lines of coverage Policy number Market details Effective date Ex…" at bounding box center [898, 438] width 1338 height 612
drag, startPoint x: 589, startPoint y: 278, endPoint x: 634, endPoint y: 281, distance: 45.1
click at [634, 281] on div "Workers' Compensation Workers' Compensation - WC CPW1003293 AmTrust Insurance C…" at bounding box center [1017, 277] width 1576 height 71
drag, startPoint x: 605, startPoint y: 86, endPoint x: 620, endPoint y: 91, distance: 15.8
click at [610, 88] on div "Show inactive" at bounding box center [591, 96] width 100 height 33
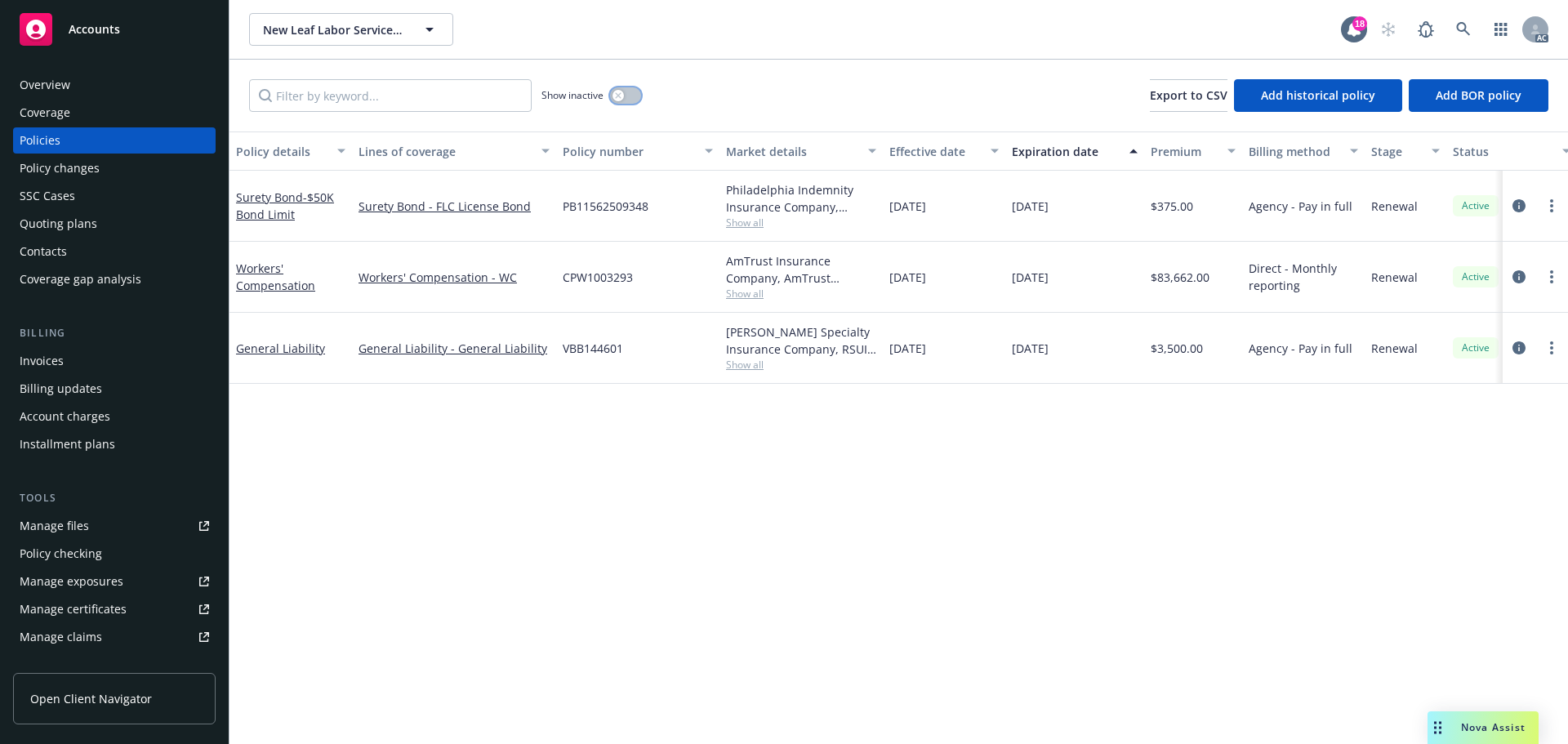
click at [620, 91] on div "button" at bounding box center [618, 96] width 12 height 12
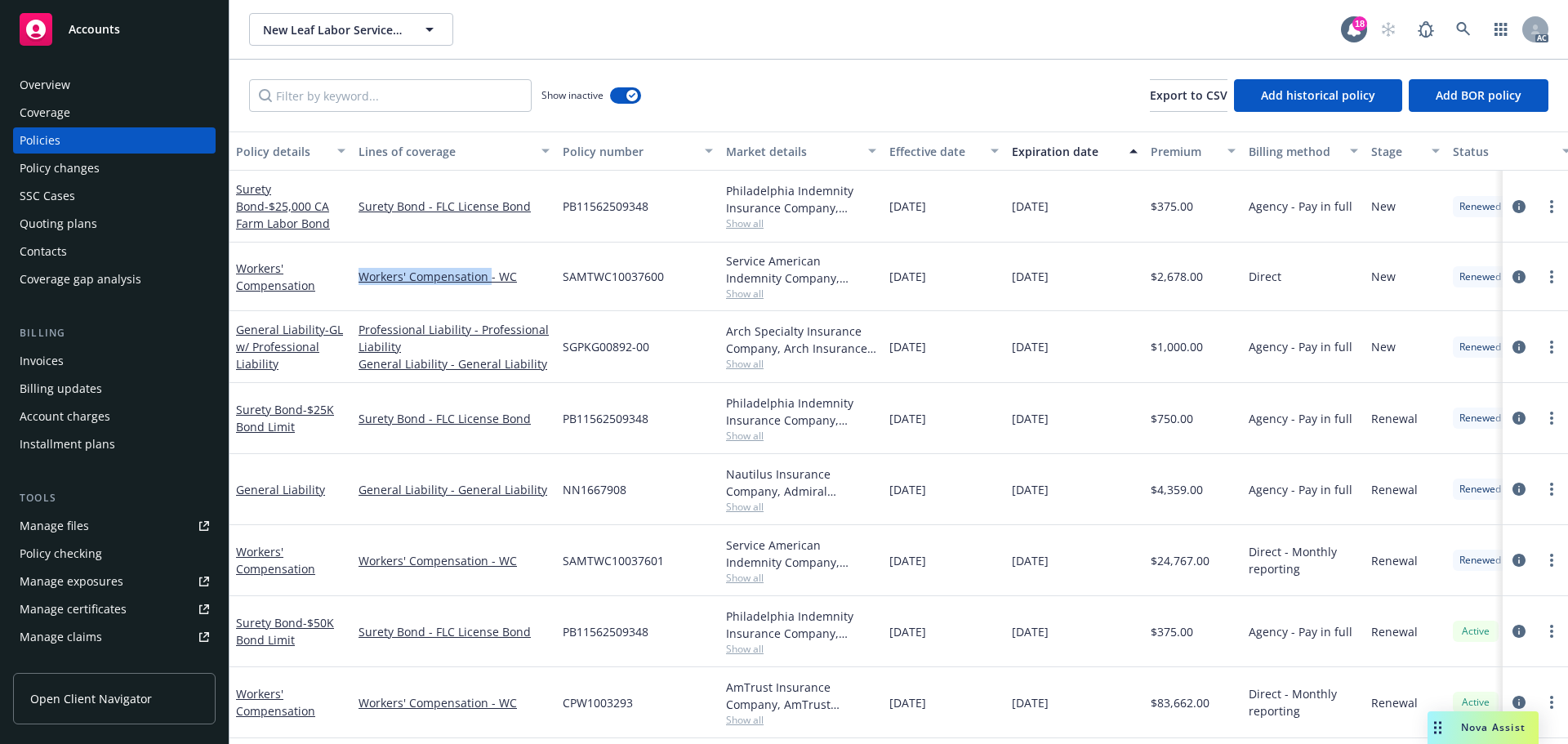
drag, startPoint x: 342, startPoint y: 287, endPoint x: 489, endPoint y: 296, distance: 147.3
click at [489, 296] on div "Workers' Compensation Workers' Compensation - WC SAMTWC10037600 Service America…" at bounding box center [1017, 276] width 1576 height 68
click at [436, 107] on input "Filter by keyword..." at bounding box center [390, 96] width 283 height 33
paste input "Workers' Compensation"
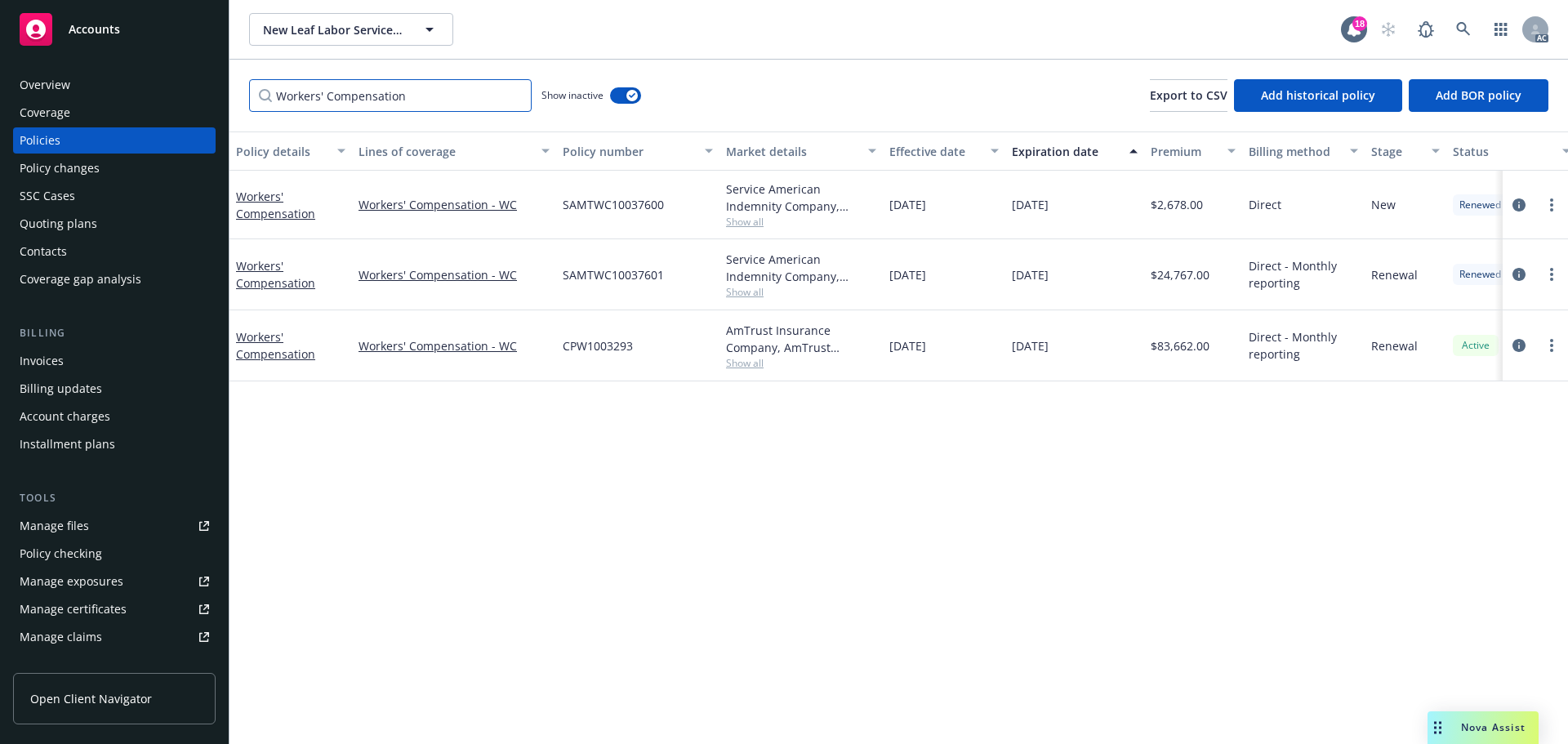
type input "Workers' Compensation"
drag, startPoint x: 90, startPoint y: 86, endPoint x: 121, endPoint y: 100, distance: 34.0
click at [90, 86] on div "Overview" at bounding box center [115, 85] width 190 height 26
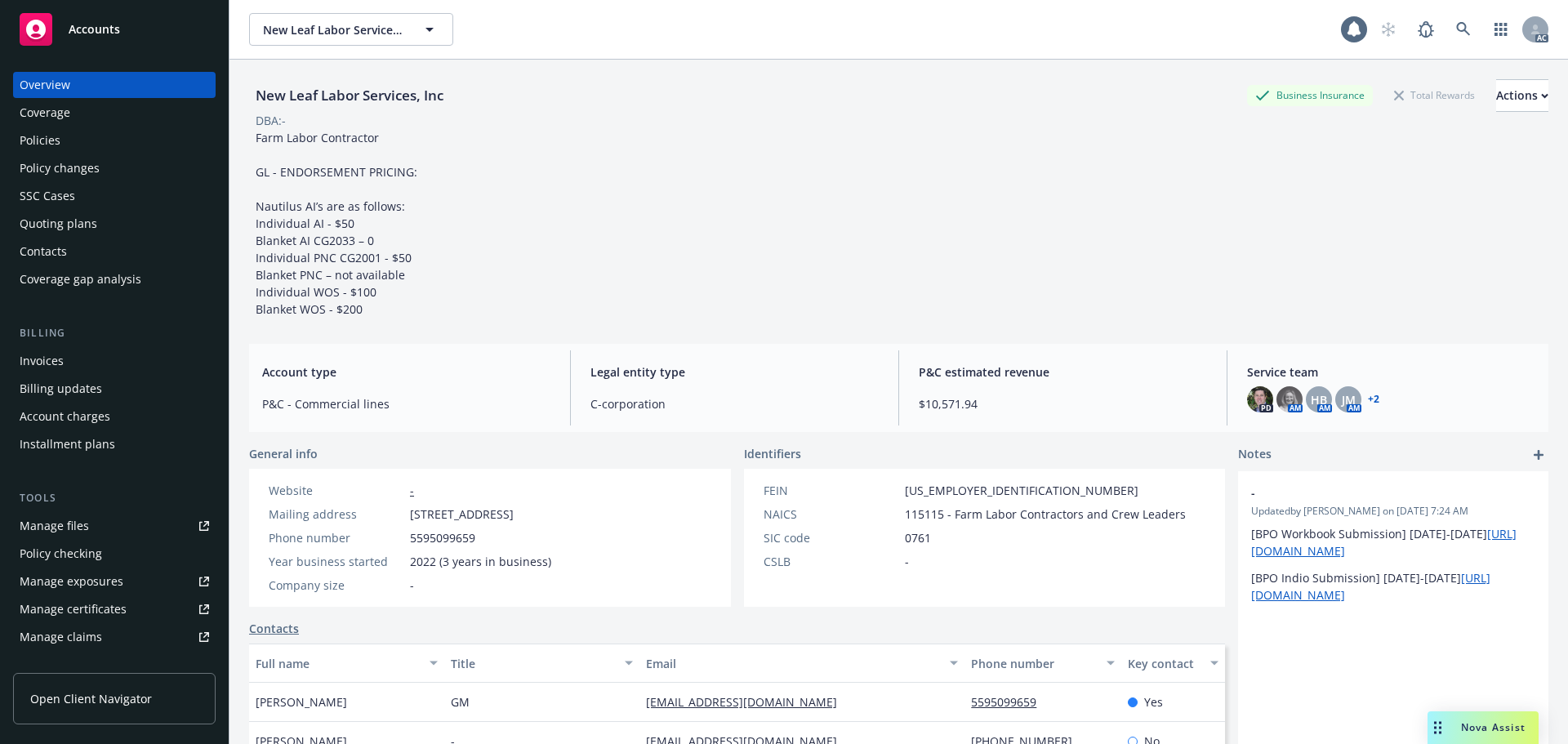
scroll to position [245, 0]
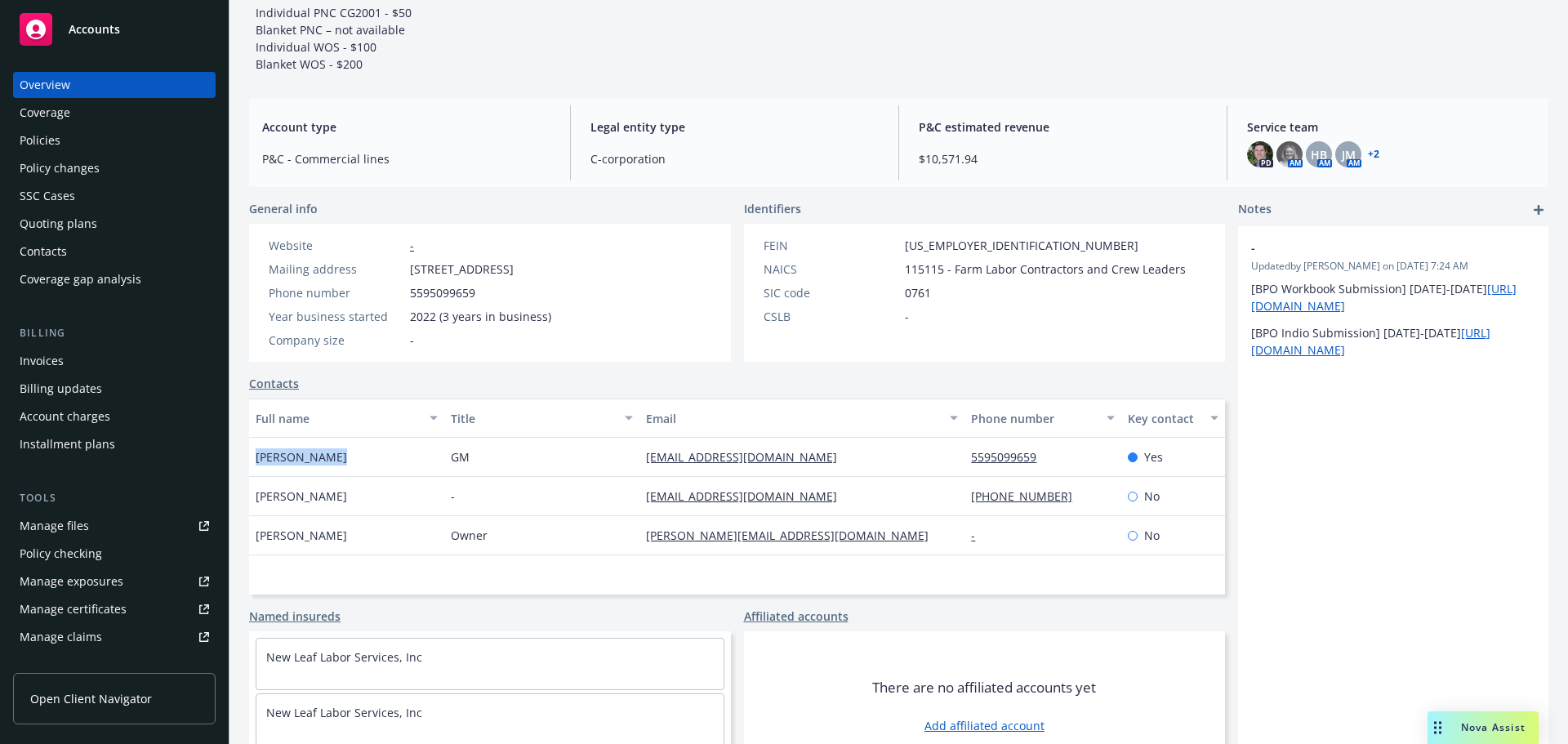
drag, startPoint x: 348, startPoint y: 458, endPoint x: 315, endPoint y: 456, distance: 33.1
click at [255, 456] on div "[PERSON_NAME]" at bounding box center [346, 457] width 195 height 40
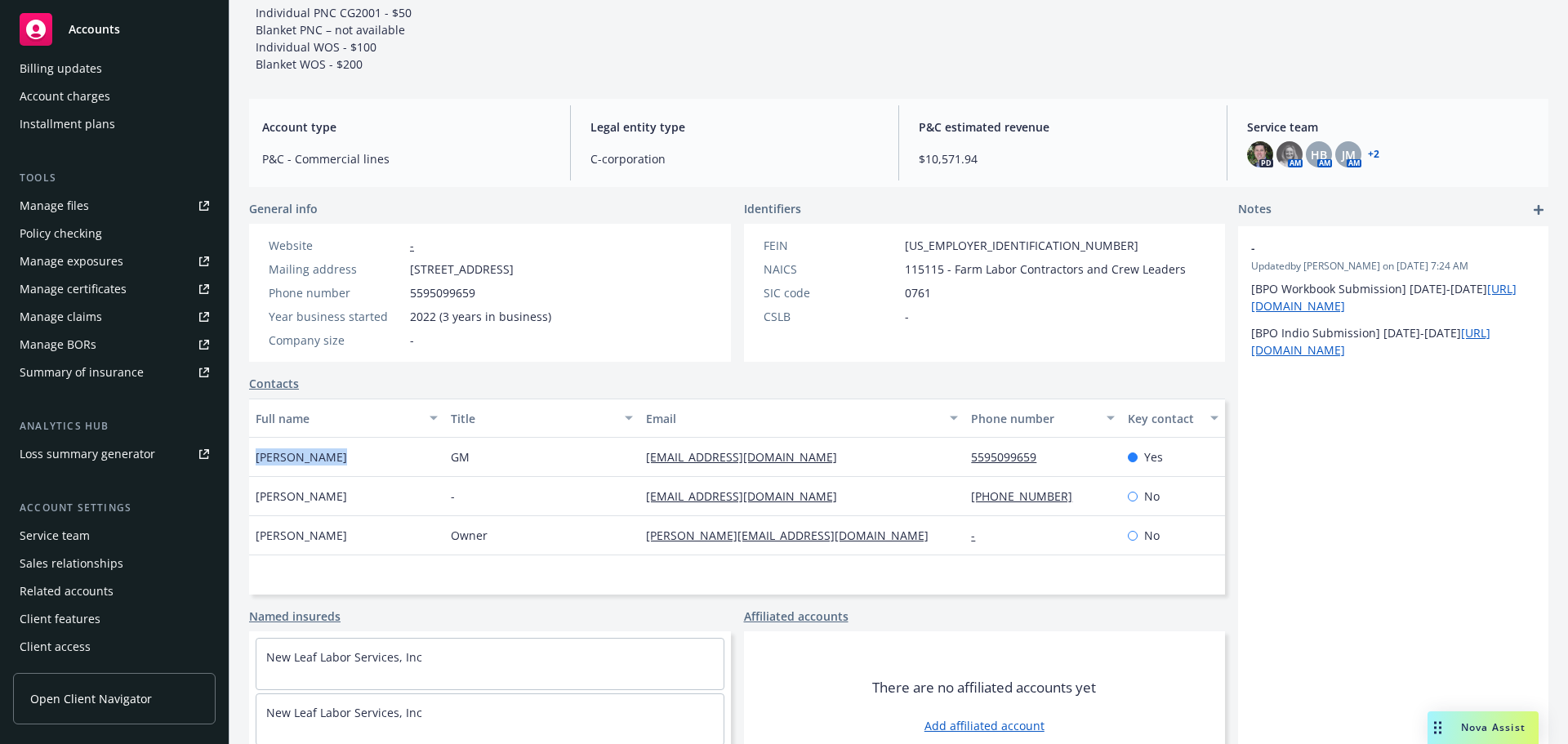
click at [129, 528] on div "Service team" at bounding box center [115, 536] width 190 height 26
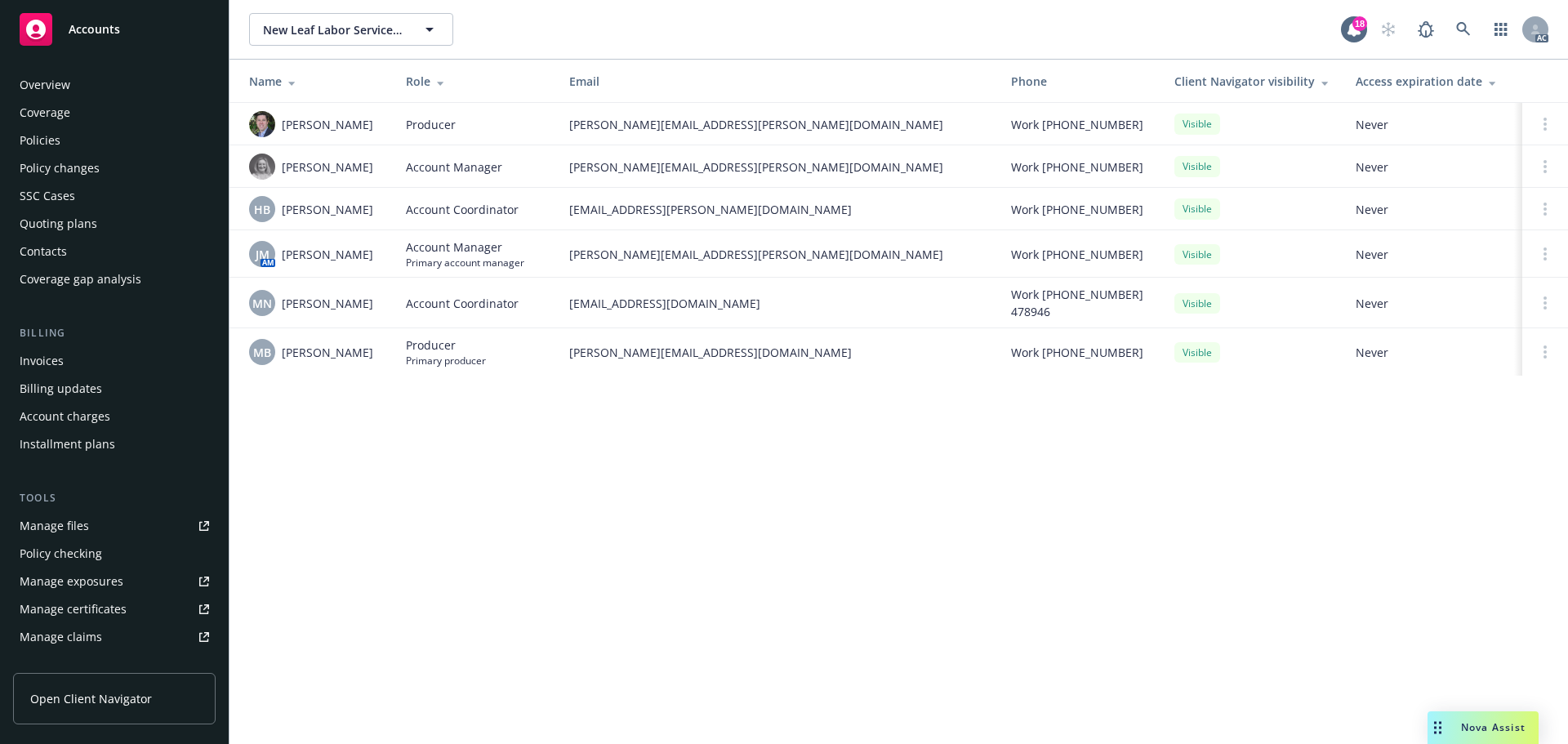
click at [116, 89] on div "Overview" at bounding box center [115, 85] width 190 height 26
